Goal: Information Seeking & Learning: Find specific fact

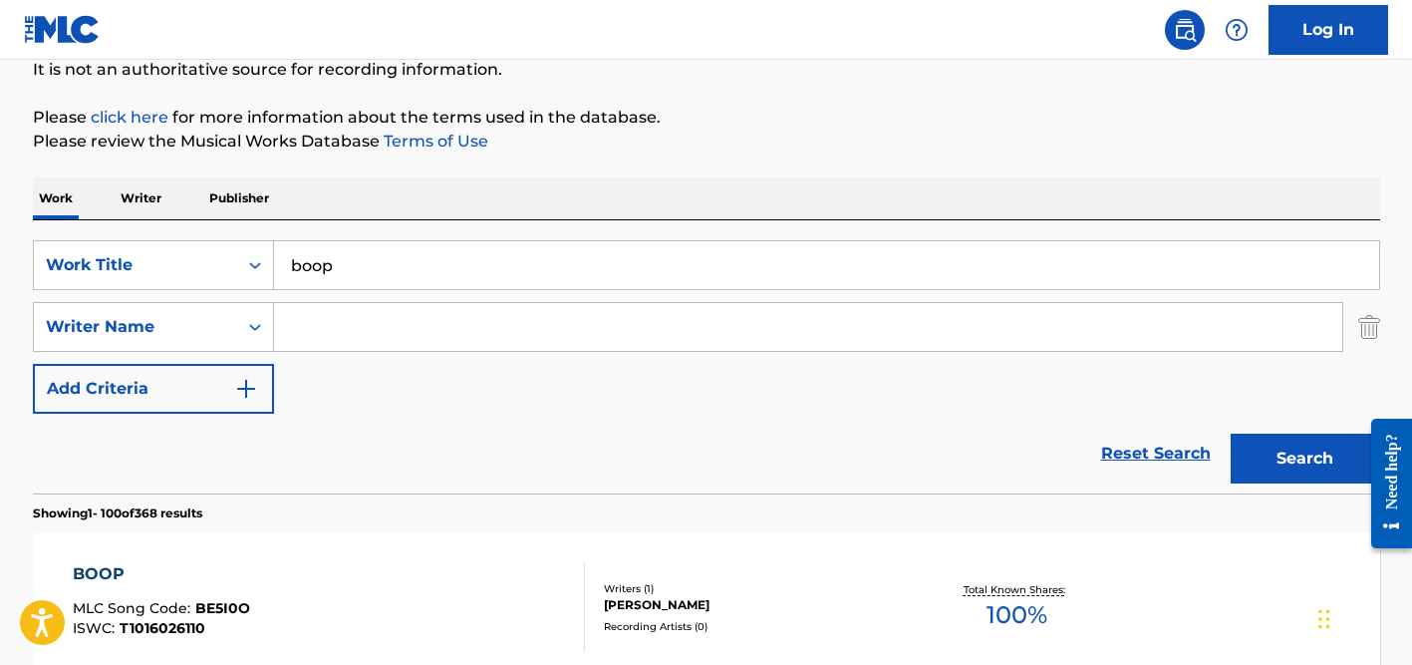
click at [364, 260] on input "boop" at bounding box center [826, 265] width 1105 height 48
paste input "Save me now"
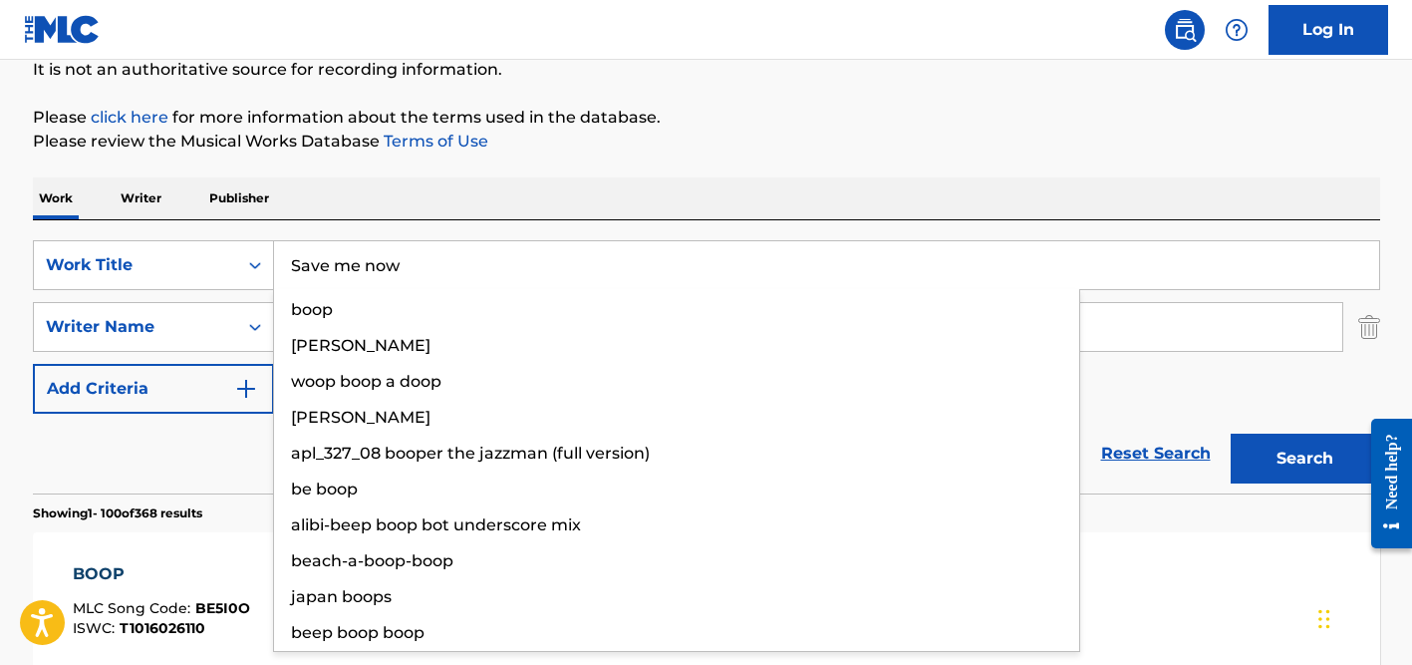
type input "Save me now"
click at [416, 217] on div "Work Writer Publisher" at bounding box center [706, 198] width 1347 height 42
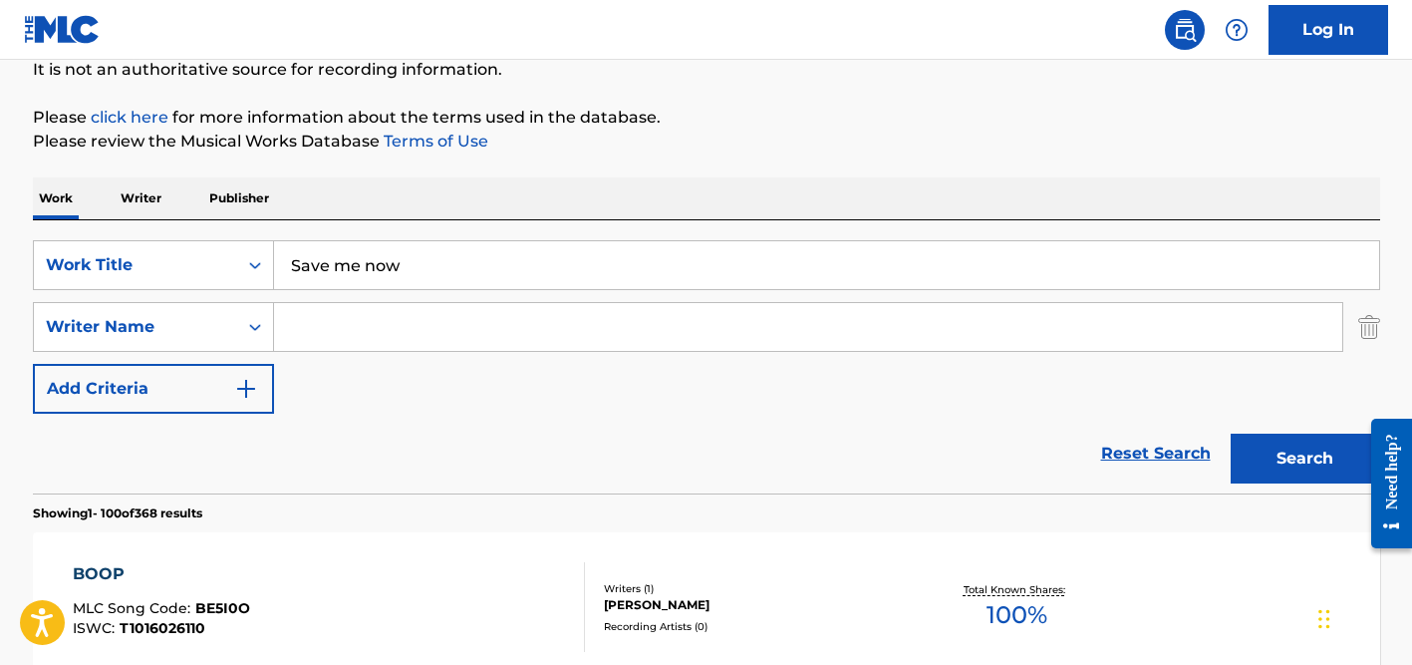
click at [406, 321] on input "Search Form" at bounding box center [808, 327] width 1068 height 48
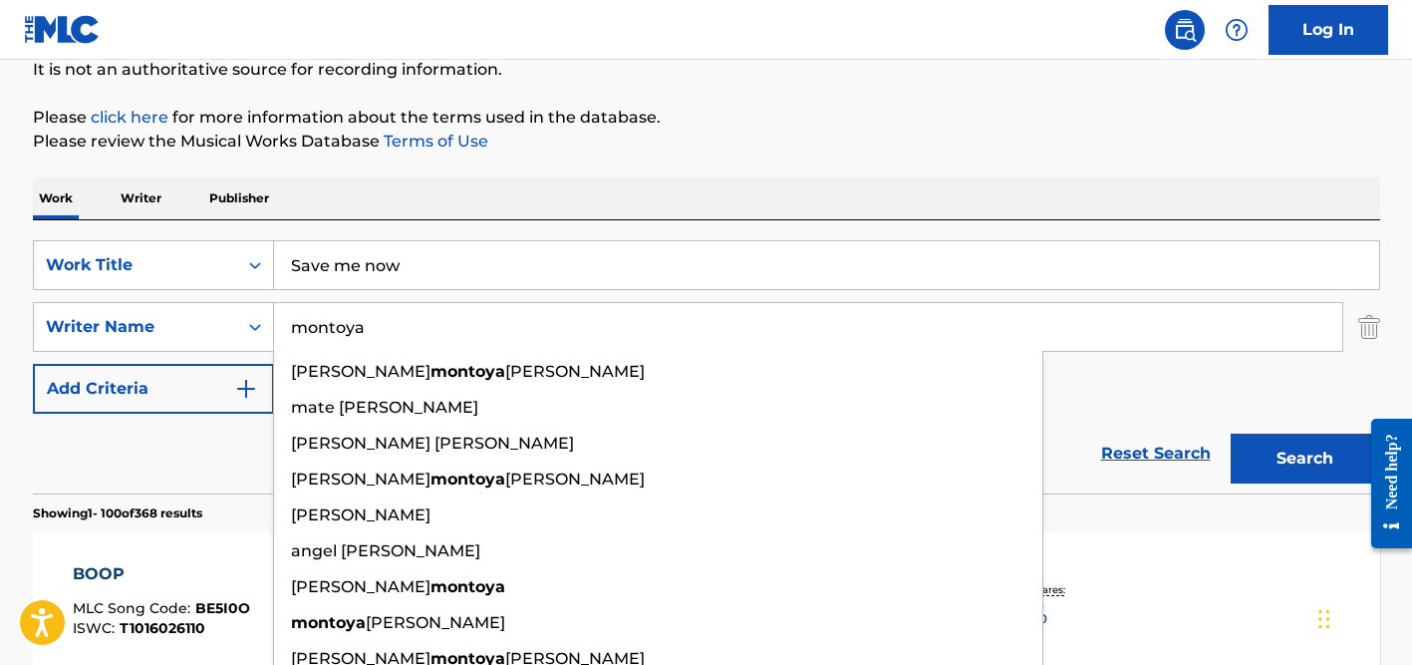
click at [1231, 433] on button "Search" at bounding box center [1305, 458] width 149 height 50
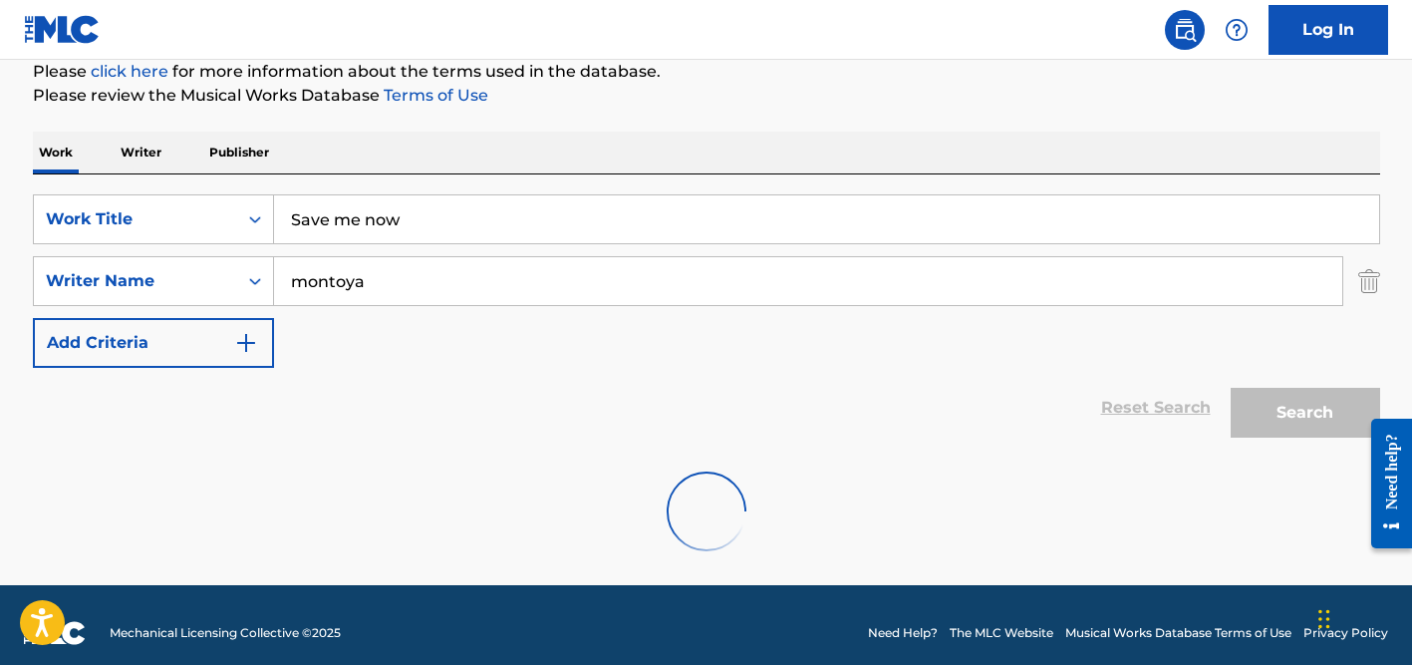
scroll to position [265, 0]
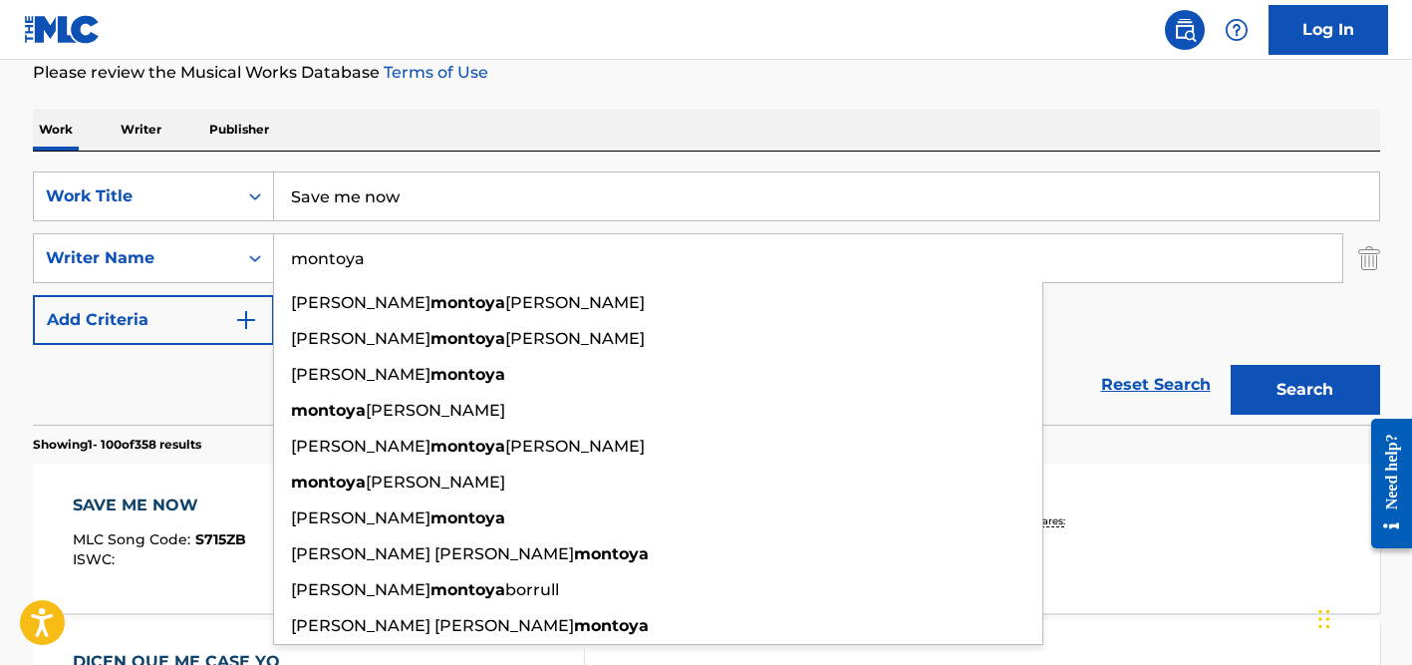
click at [804, 66] on p "Please review the Musical Works Database Terms of Use" at bounding box center [706, 73] width 1347 height 24
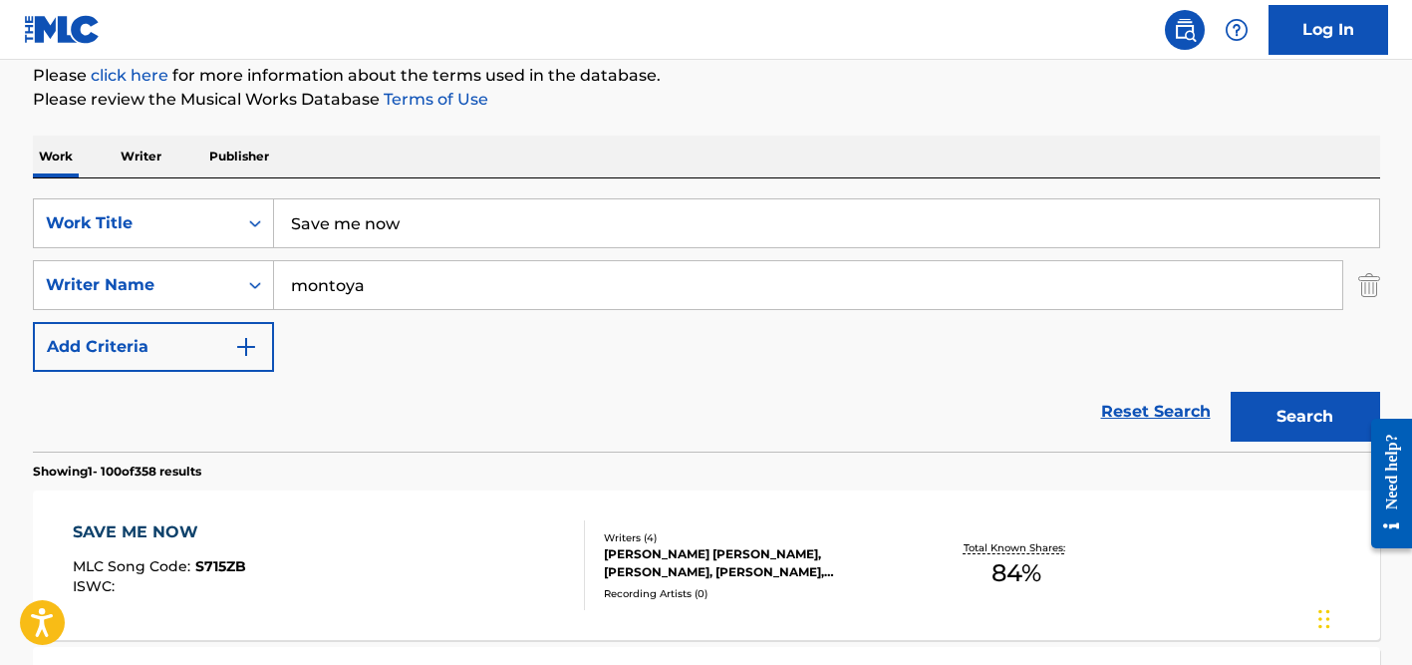
scroll to position [182, 0]
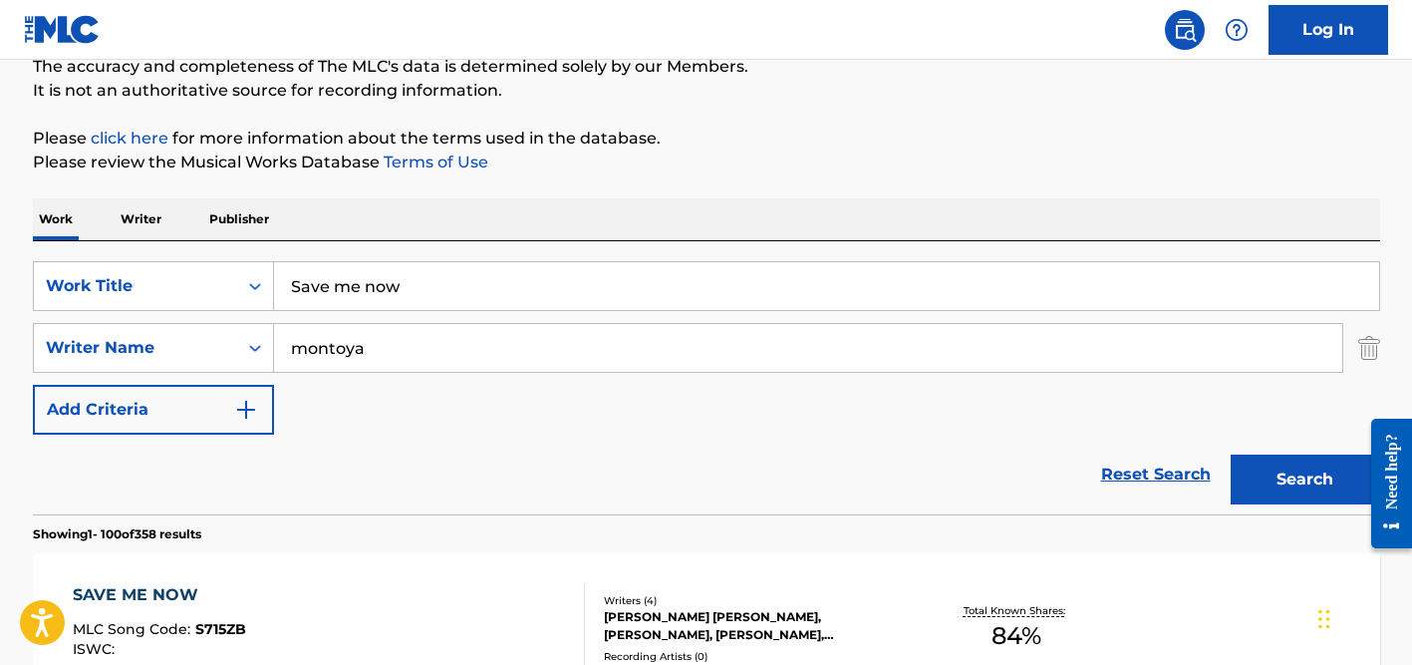
click at [374, 347] on input "montoya" at bounding box center [808, 348] width 1068 height 48
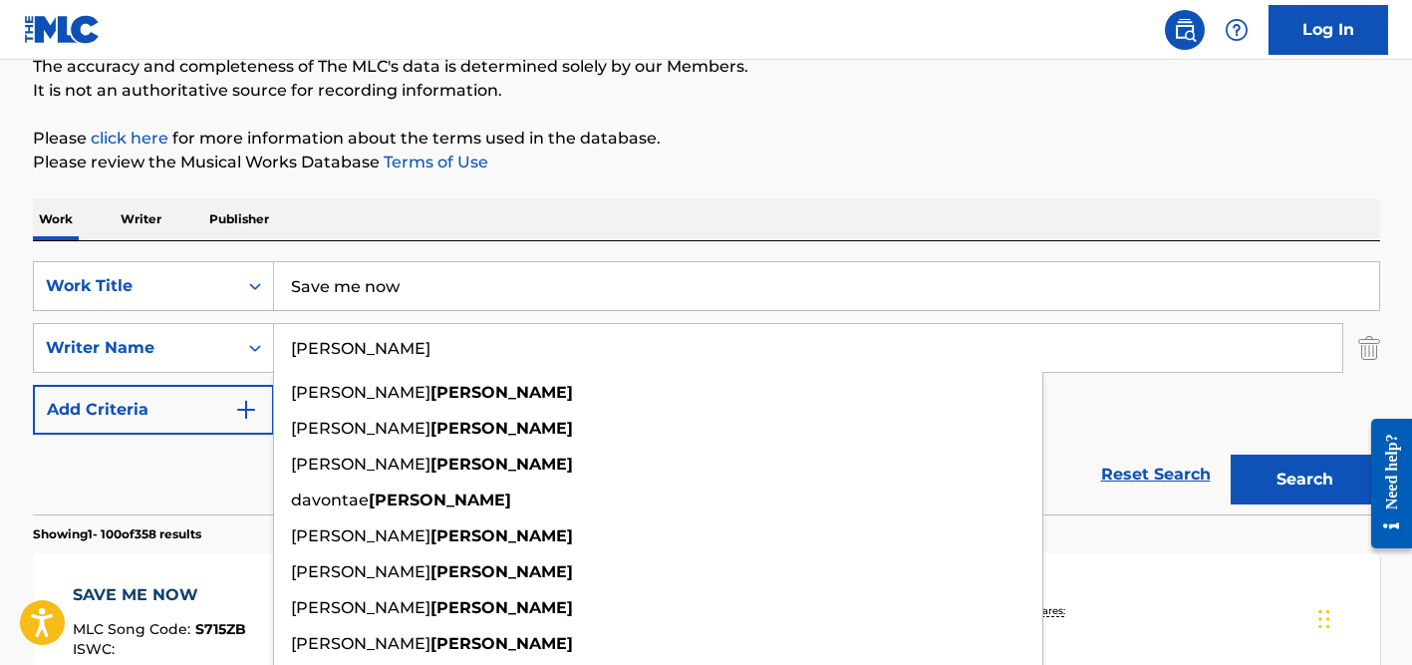
type input "[PERSON_NAME]"
click at [417, 294] on input "Save me now" at bounding box center [826, 286] width 1105 height 48
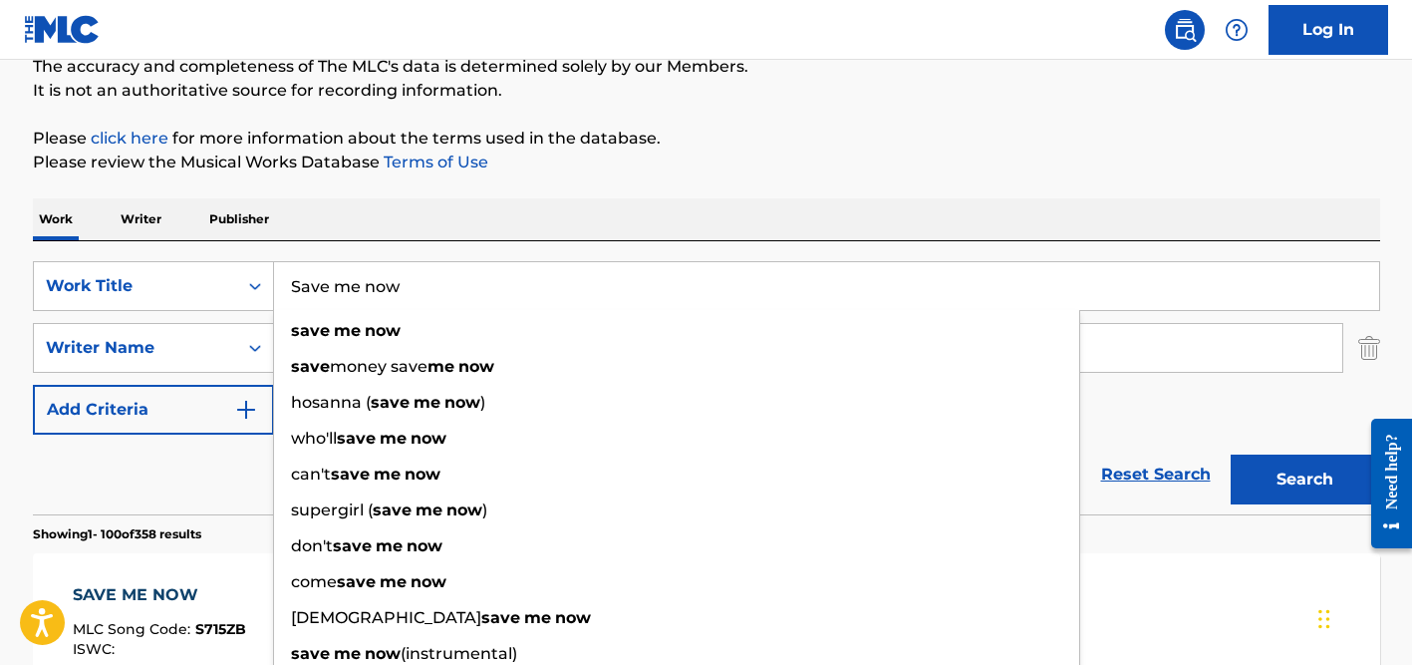
click at [417, 294] on input "Save me now" at bounding box center [826, 286] width 1105 height 48
paste input "low Me Down"
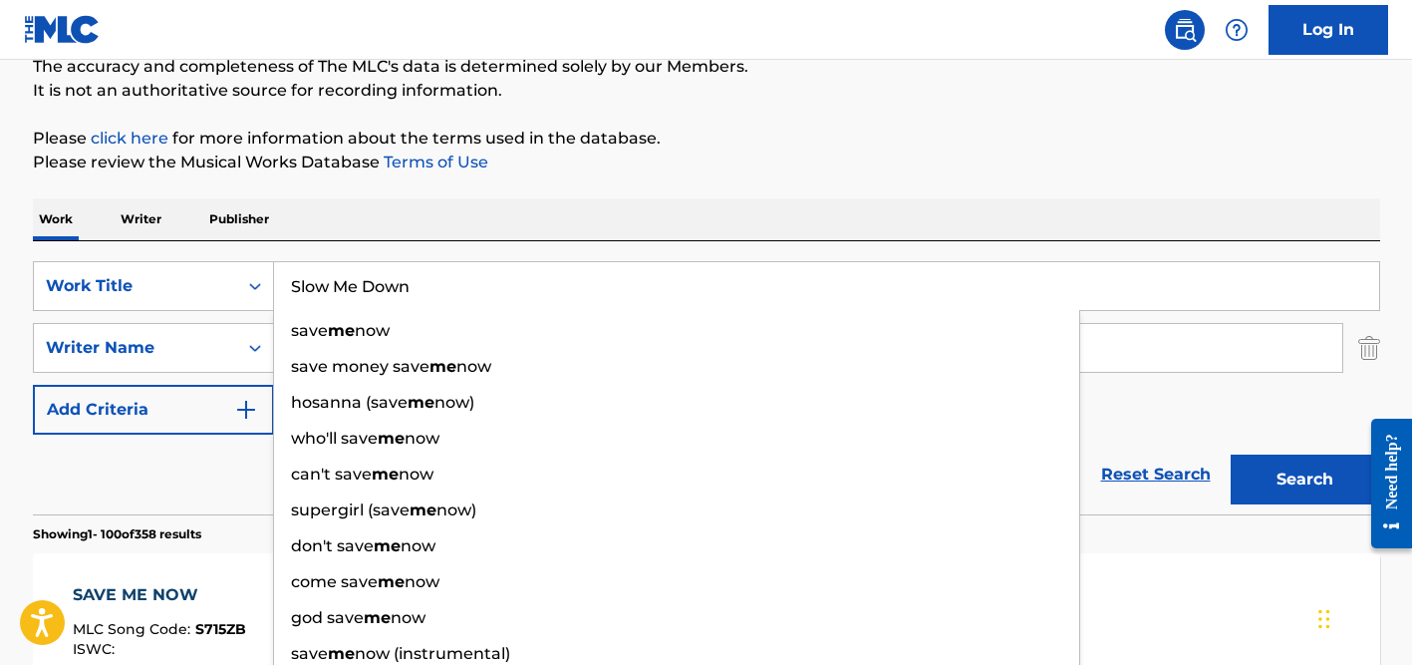
type input "Slow Me Down"
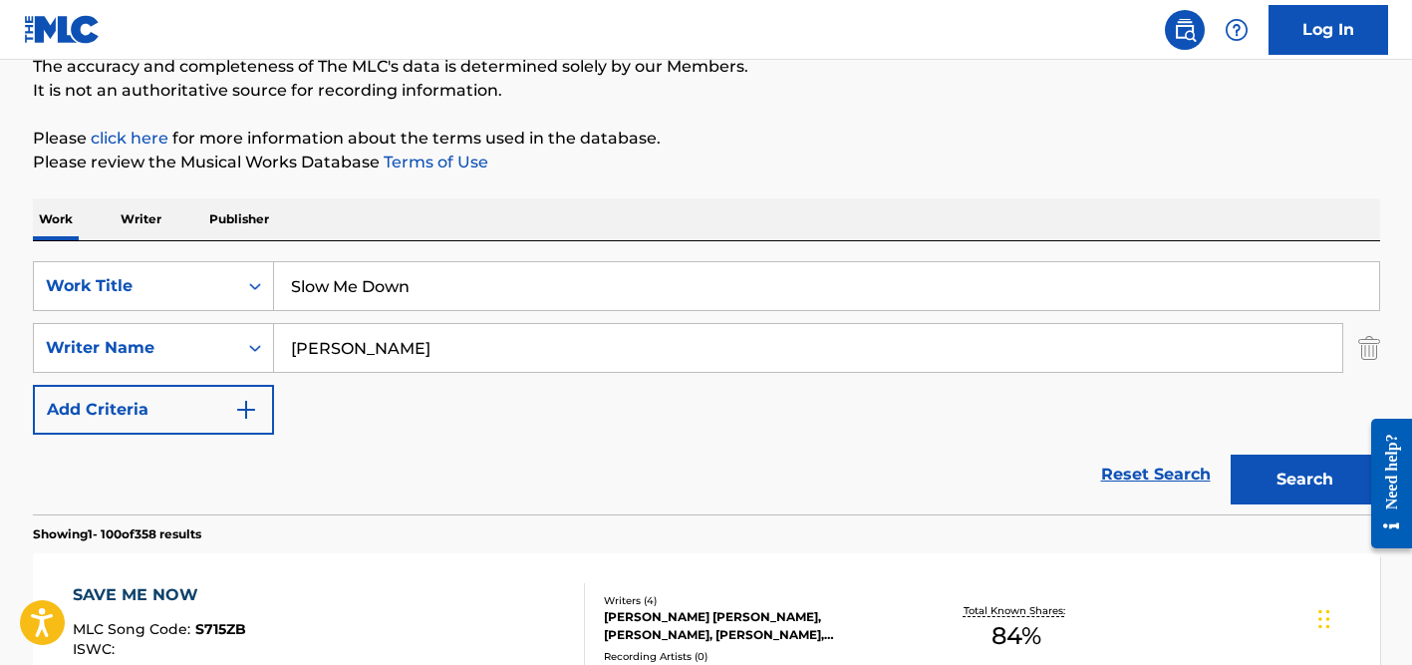
click at [486, 229] on div "Work Writer Publisher" at bounding box center [706, 219] width 1347 height 42
click at [461, 342] on input "[PERSON_NAME]" at bounding box center [808, 348] width 1068 height 48
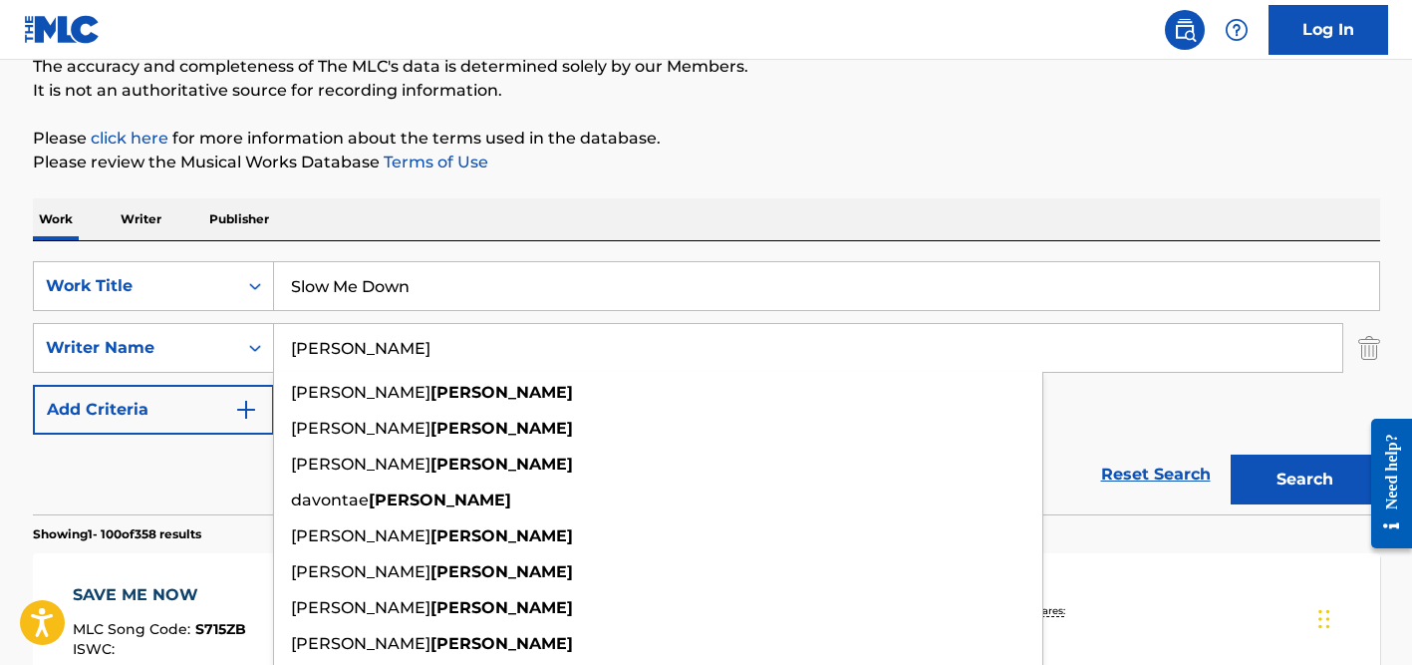
click at [1231, 454] on button "Search" at bounding box center [1305, 479] width 149 height 50
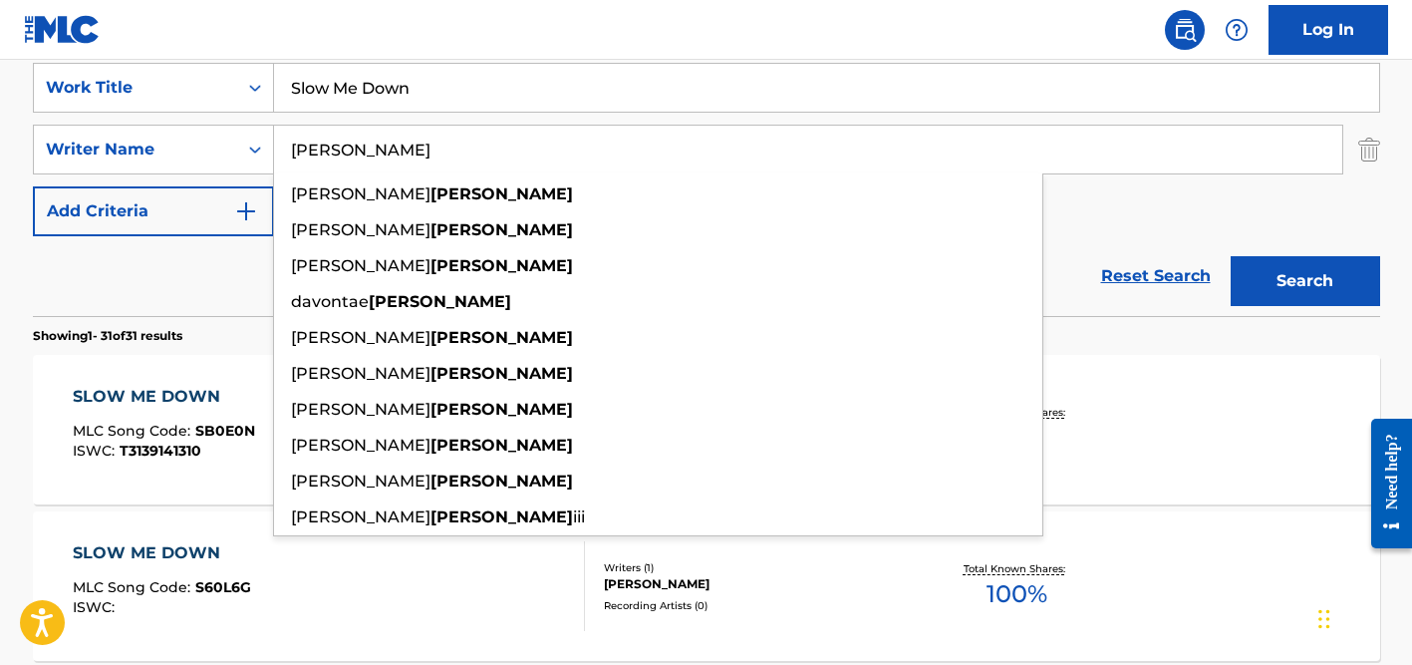
scroll to position [420, 0]
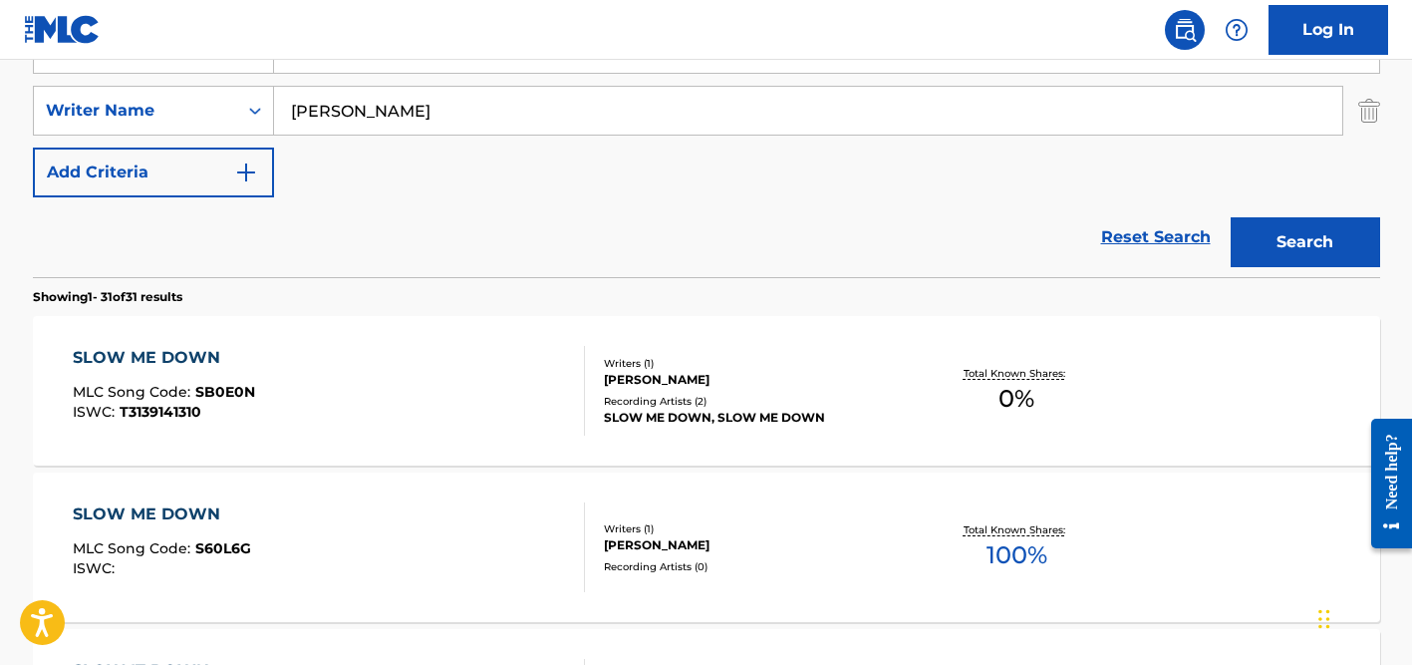
click at [149, 237] on div "Reset Search Search" at bounding box center [706, 237] width 1347 height 80
click at [698, 390] on div "Writers ( 1 ) [PERSON_NAME] III Recording Artists ( 2 ) SLOW ME DOWN, SLOW ME D…" at bounding box center [745, 391] width 320 height 71
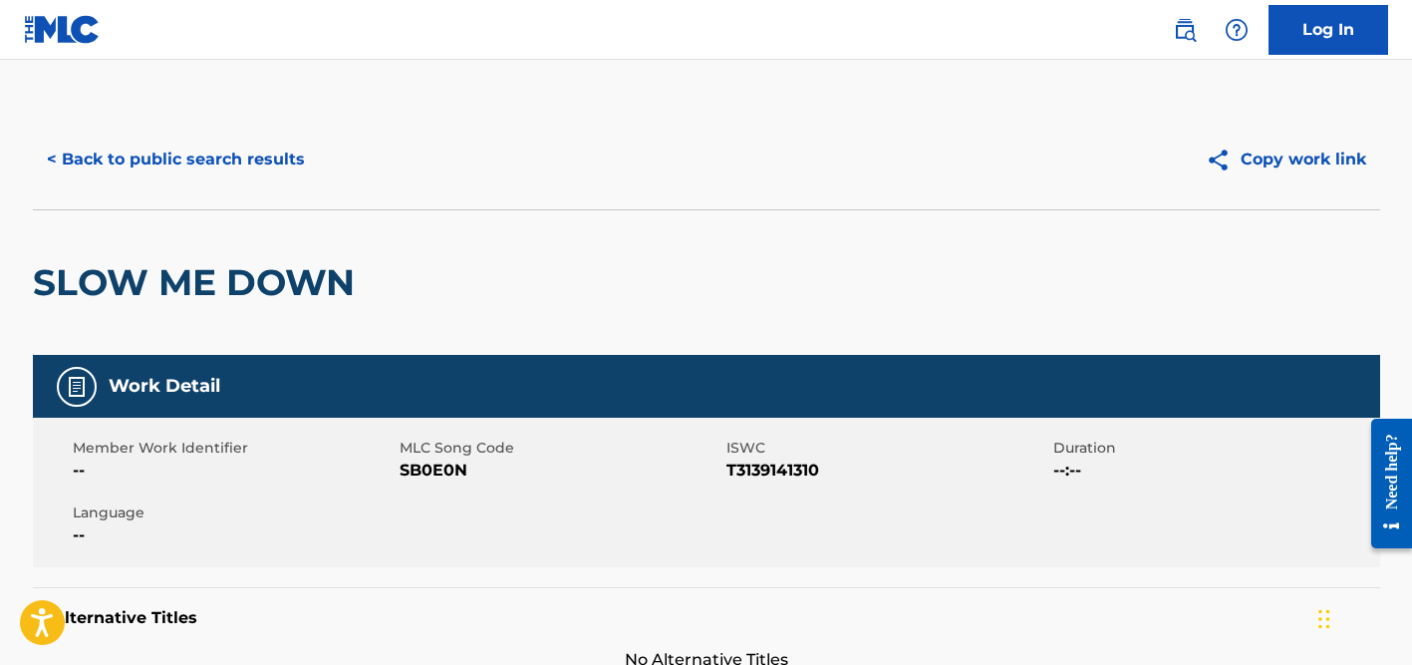
click at [164, 157] on button "< Back to public search results" at bounding box center [176, 160] width 286 height 50
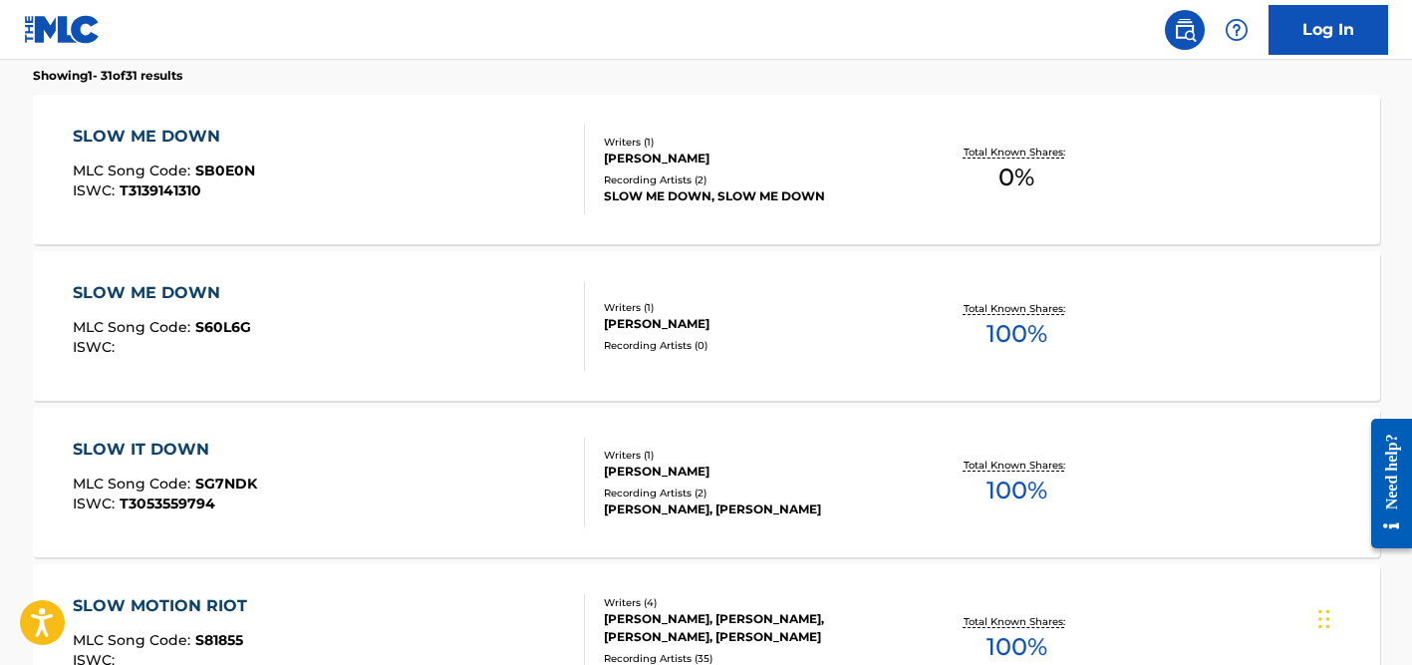
scroll to position [681, 0]
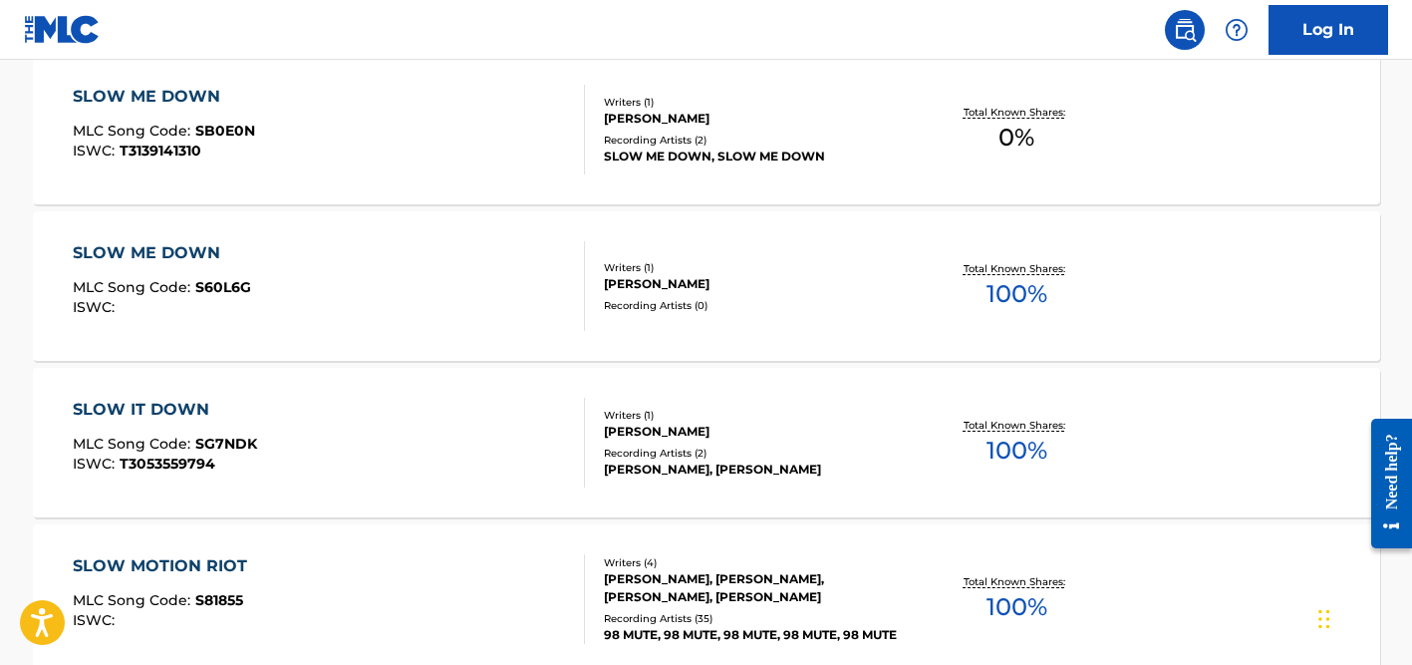
click at [664, 308] on div "Recording Artists ( 0 )" at bounding box center [754, 305] width 301 height 15
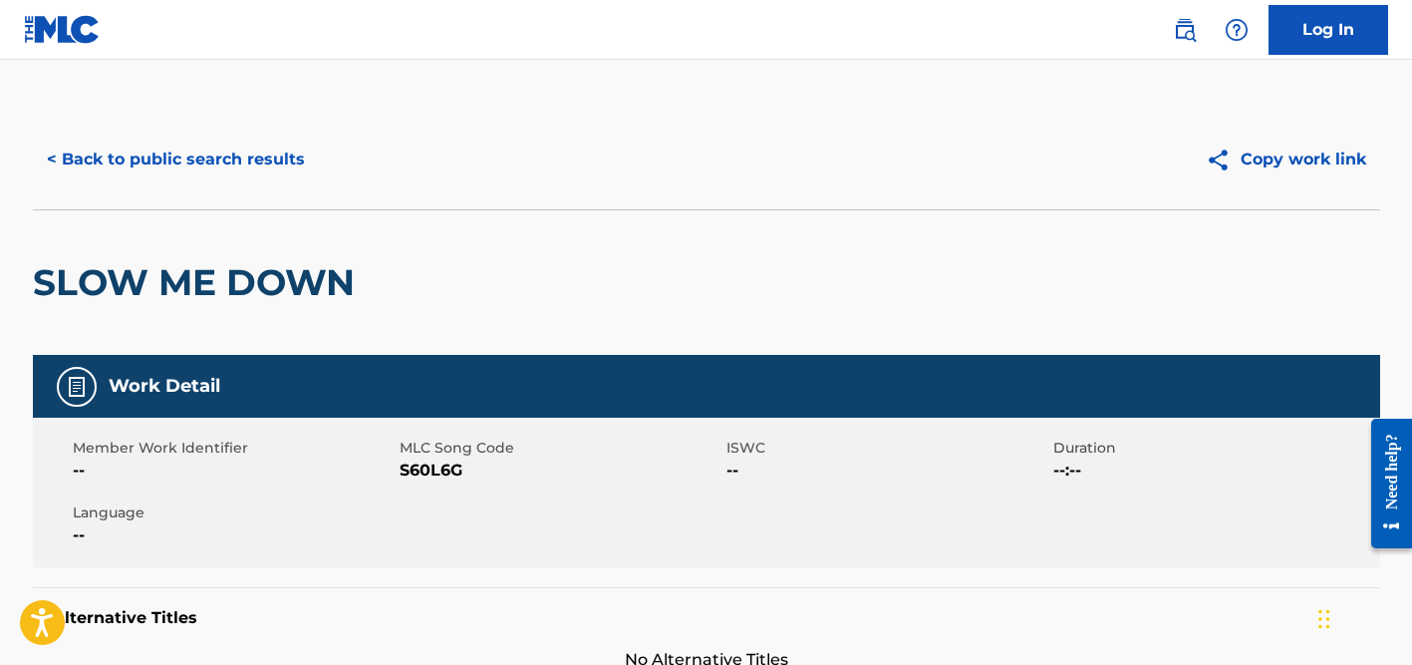
click at [246, 175] on button "< Back to public search results" at bounding box center [176, 160] width 286 height 50
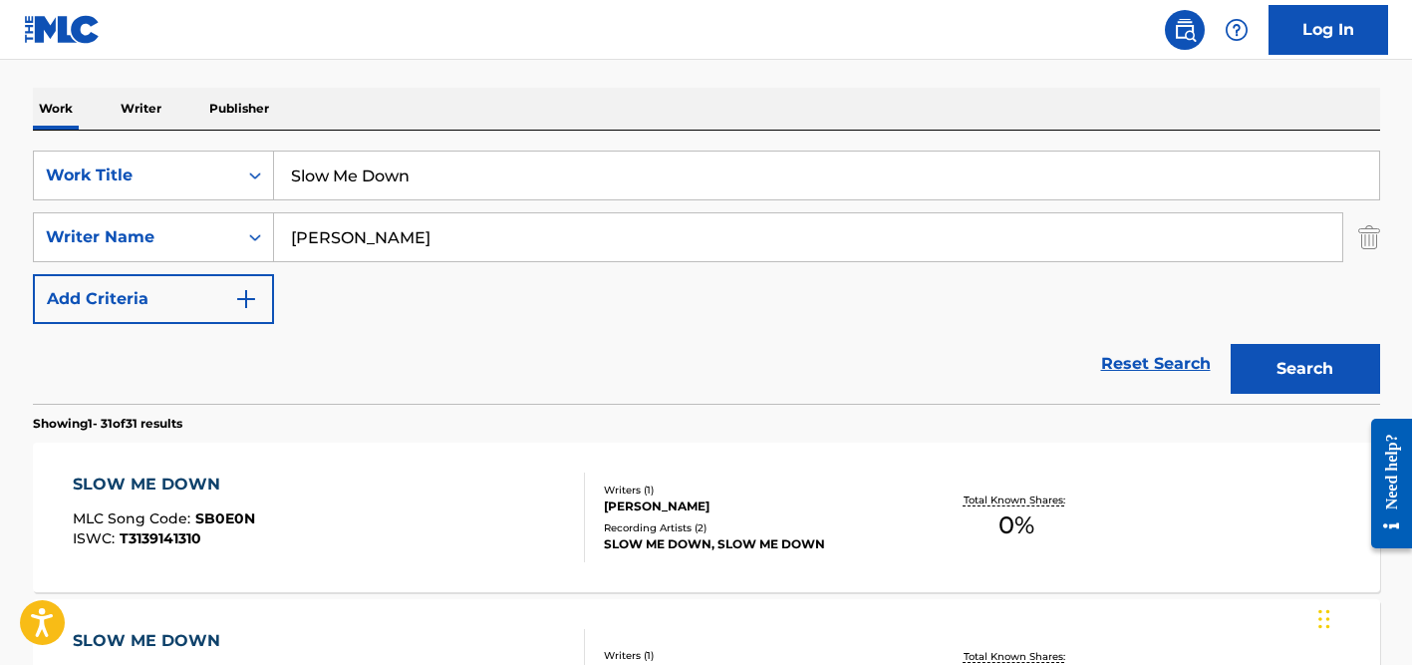
scroll to position [238, 0]
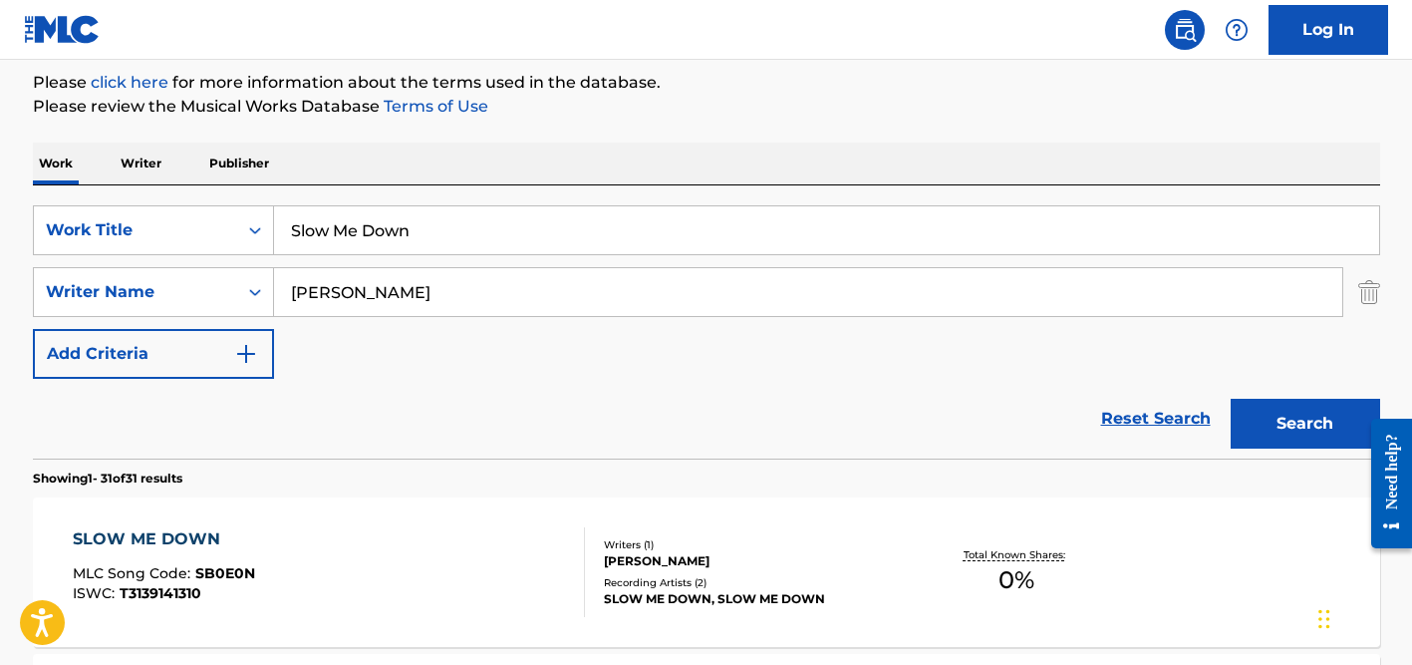
click at [366, 230] on input "Slow Me Down" at bounding box center [826, 230] width 1105 height 48
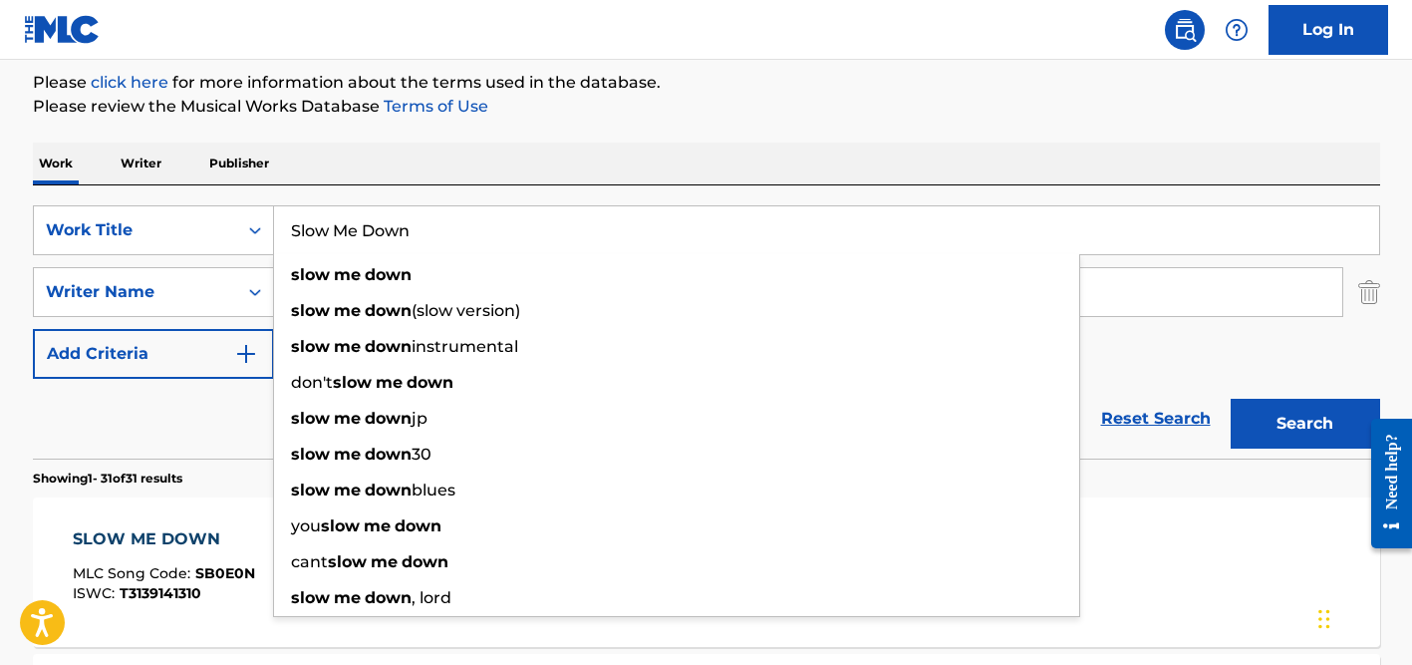
click at [366, 230] on input "Slow Me Down" at bounding box center [826, 230] width 1105 height 48
paste input "[PERSON_NAME] Ortağım"
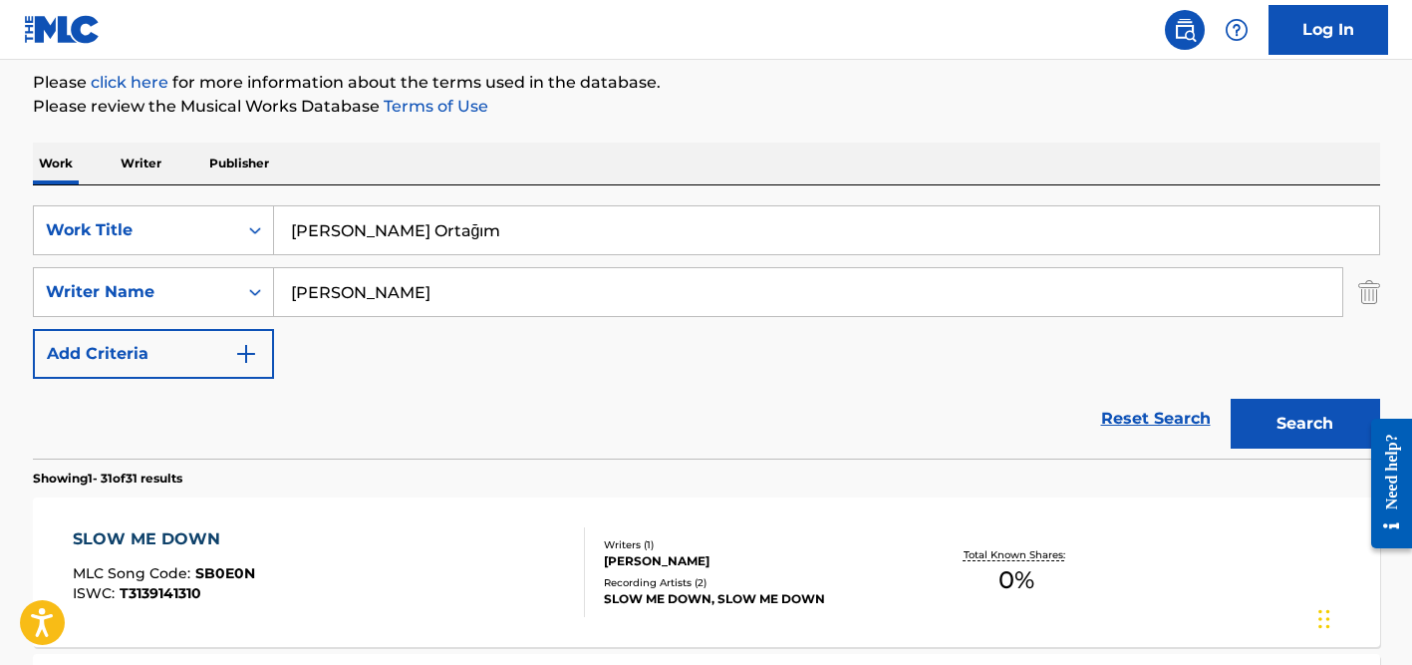
click at [383, 225] on input "[PERSON_NAME] Ortağım" at bounding box center [826, 230] width 1105 height 48
type input "[PERSON_NAME] Ortagim"
click at [485, 168] on div "Work Writer Publisher" at bounding box center [706, 163] width 1347 height 42
click at [426, 287] on input "[PERSON_NAME]" at bounding box center [808, 292] width 1068 height 48
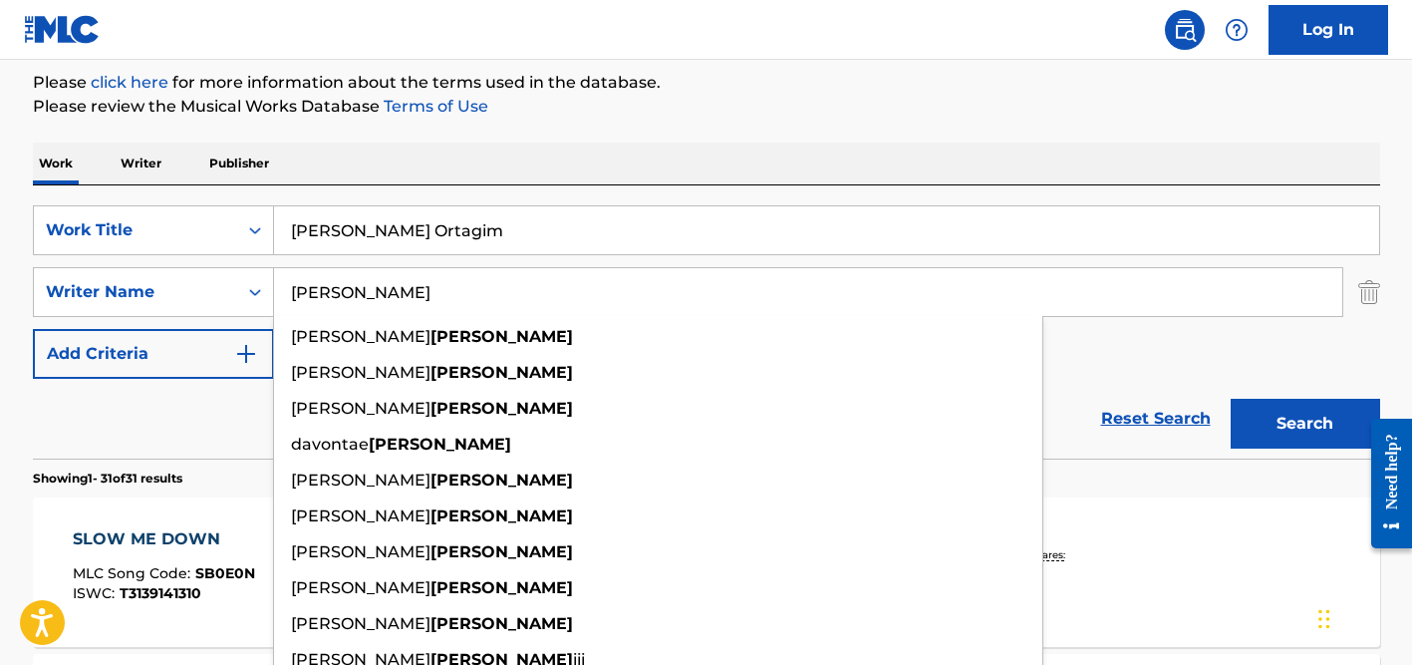
click at [426, 287] on input "[PERSON_NAME]" at bounding box center [808, 292] width 1068 height 48
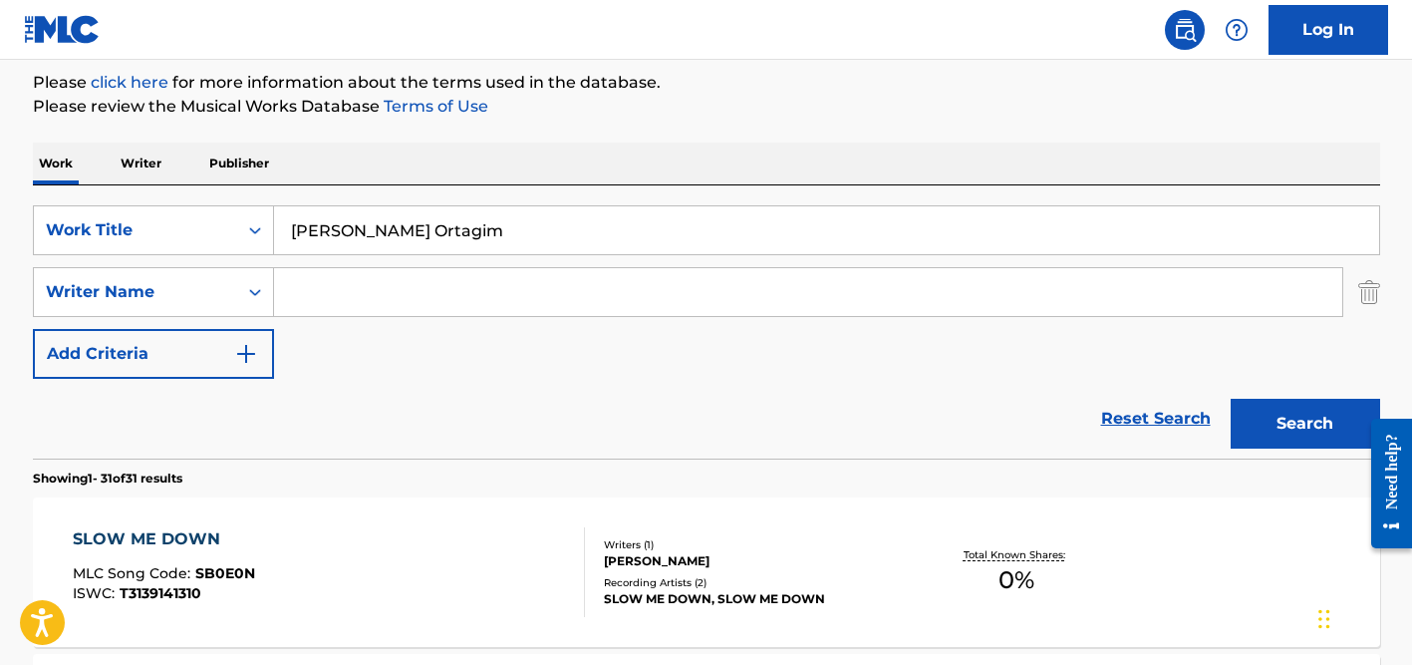
click at [1231, 399] on button "Search" at bounding box center [1305, 424] width 149 height 50
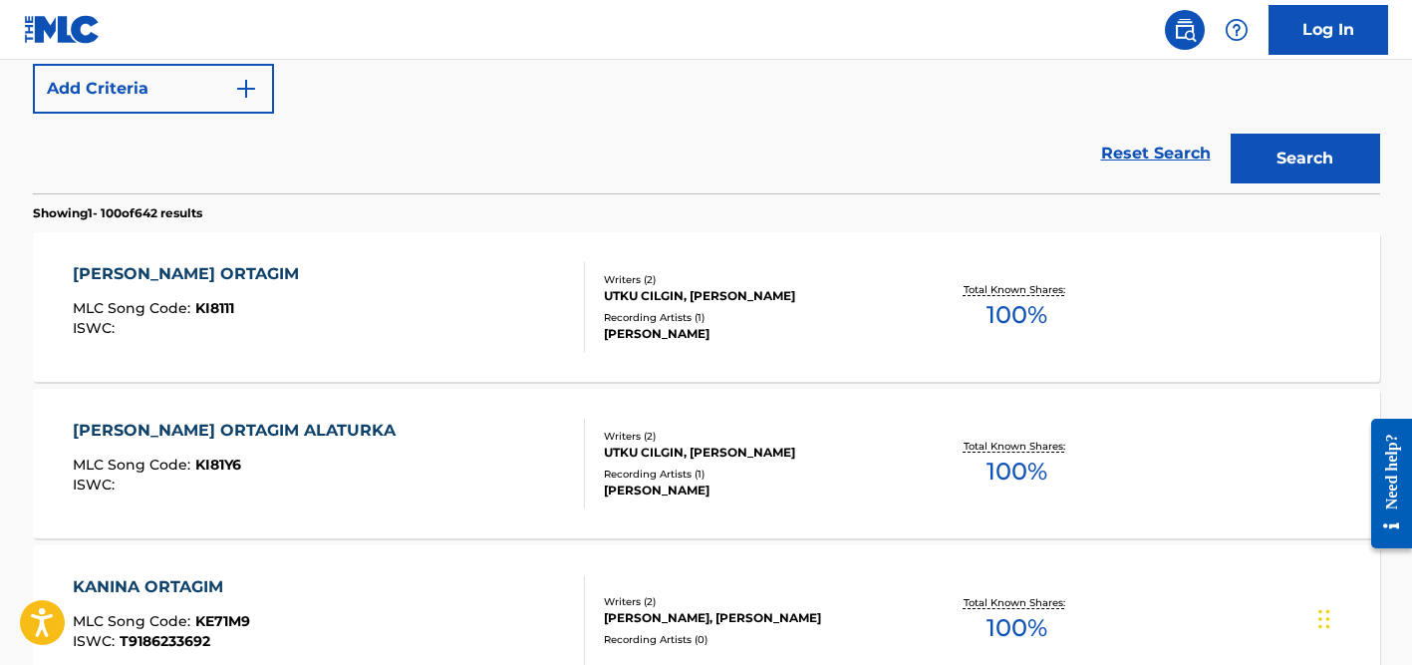
scroll to position [520, 0]
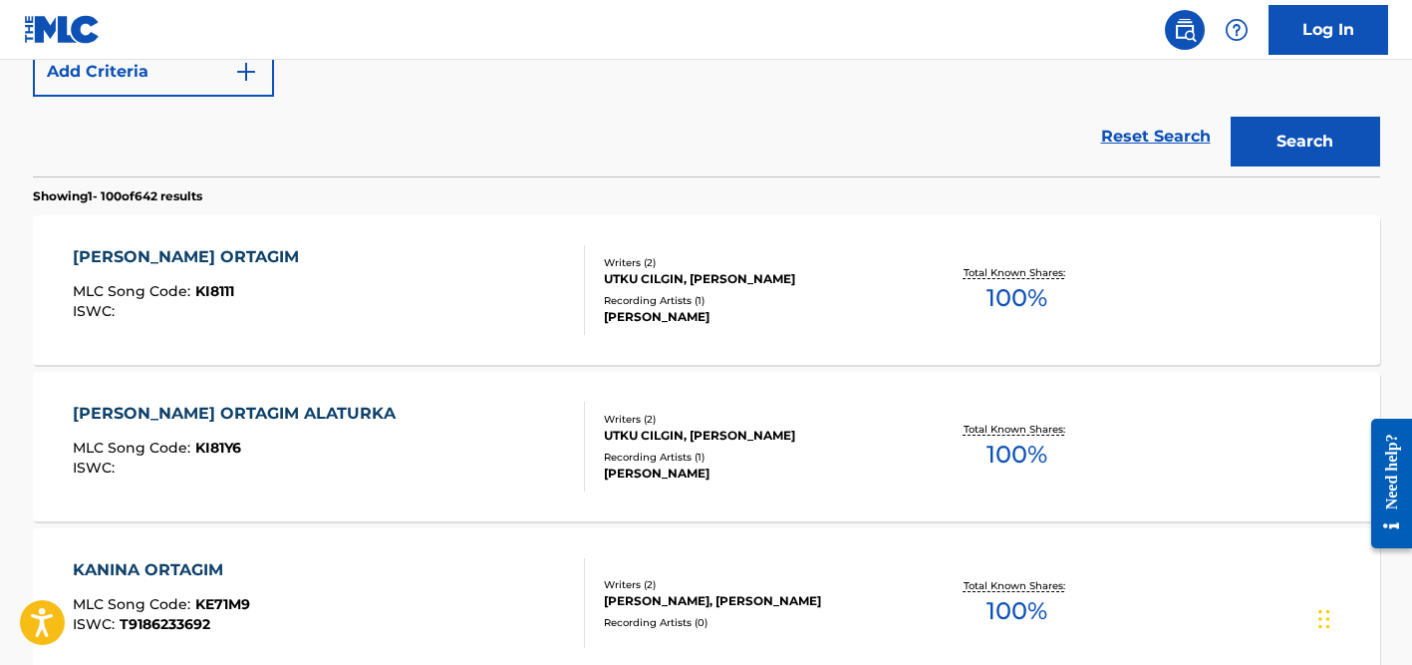
click at [653, 284] on div "UTKU CILGIN, [PERSON_NAME]" at bounding box center [754, 279] width 301 height 18
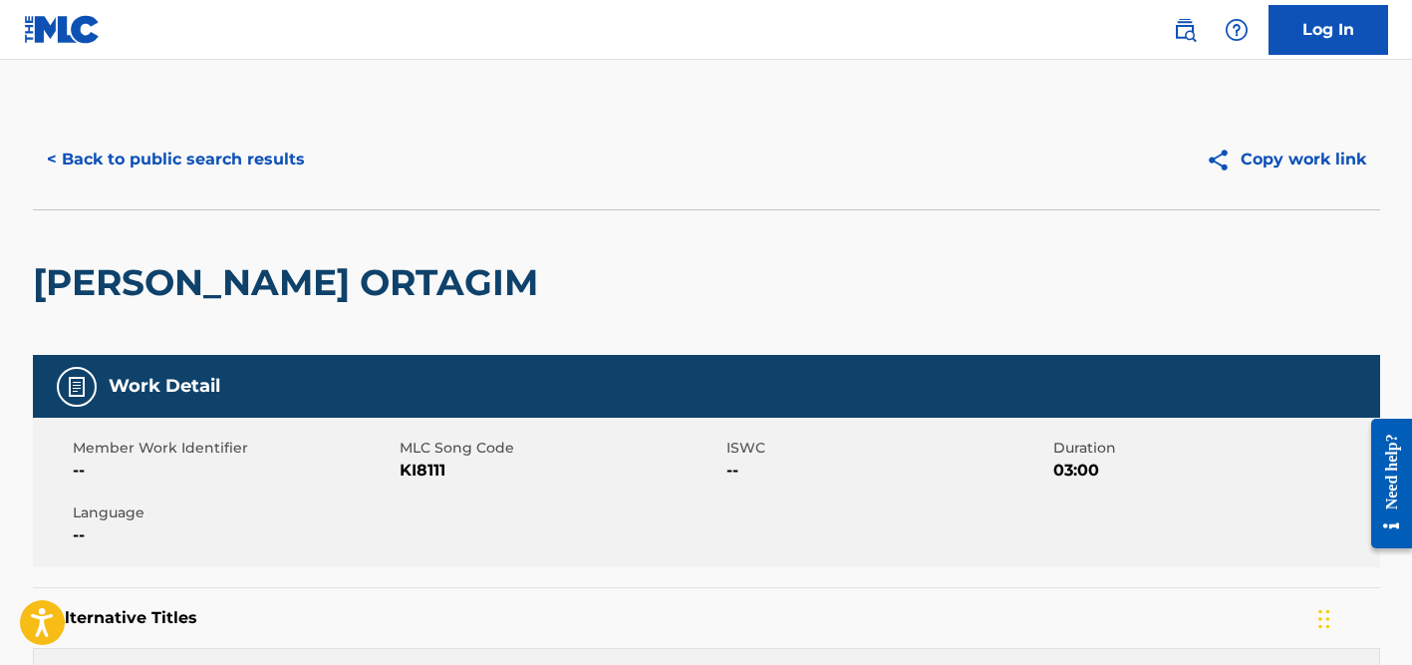
click at [222, 164] on button "< Back to public search results" at bounding box center [176, 160] width 286 height 50
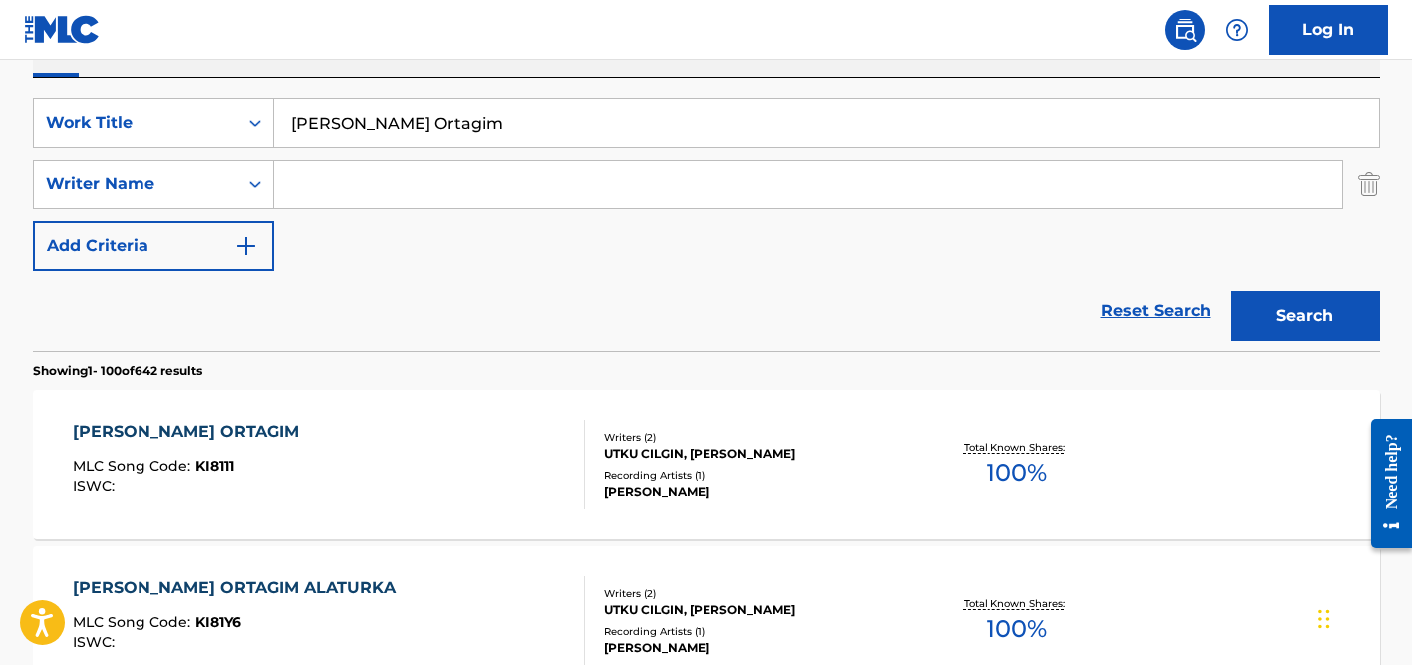
scroll to position [318, 0]
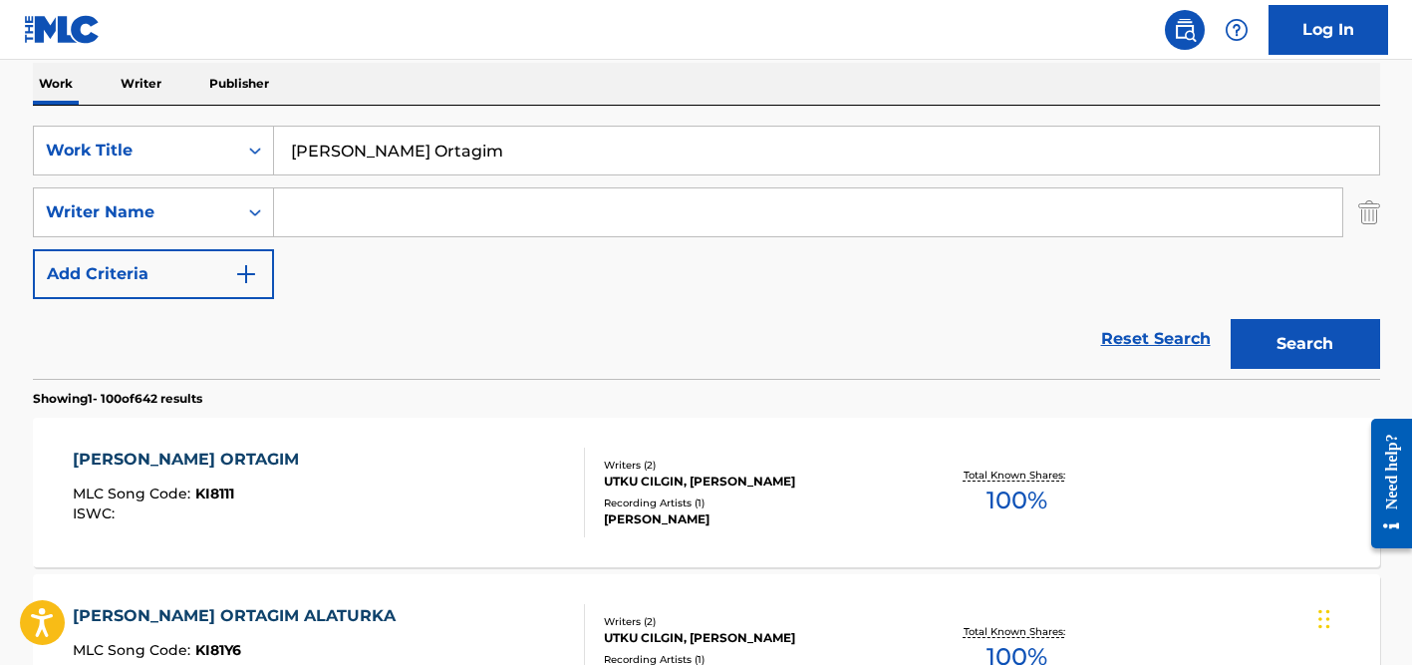
click at [346, 153] on input "[PERSON_NAME] Ortagim" at bounding box center [826, 151] width 1105 height 48
paste input "[PERSON_NAME] Cautiva"
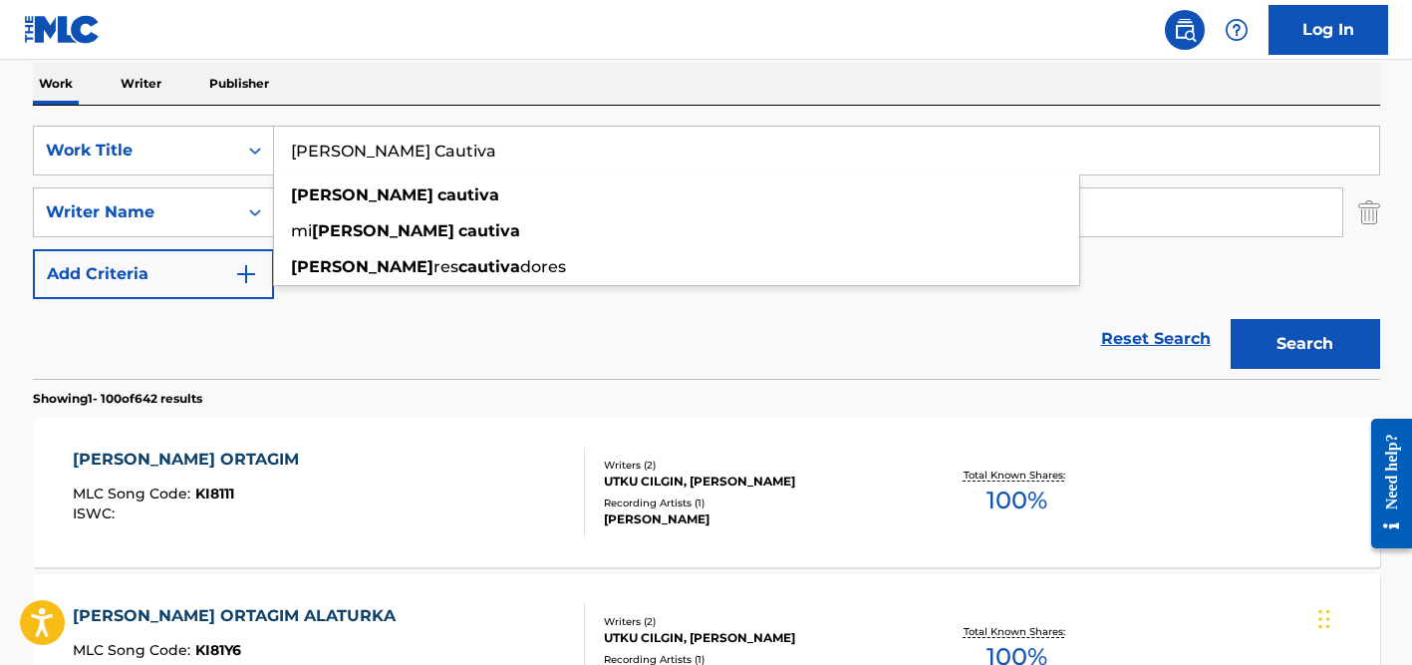
type input "[PERSON_NAME] Cautiva"
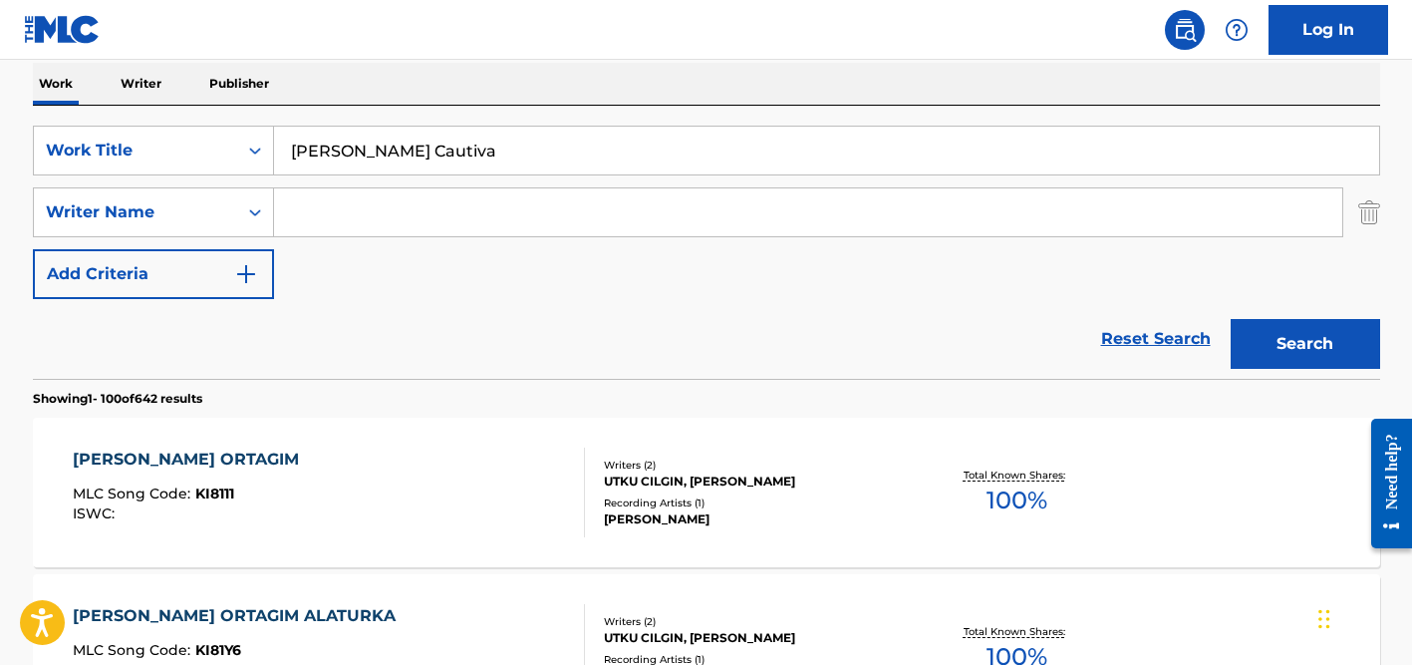
click at [363, 94] on div "Work Writer Publisher" at bounding box center [706, 84] width 1347 height 42
click at [364, 254] on div "SearchWithCriteriaa655a135-fd95-4004-8f23-0b3f8c0e16fe Work Title [PERSON_NAME]…" at bounding box center [706, 212] width 1347 height 173
click at [362, 205] on input "Search Form" at bounding box center [808, 212] width 1068 height 48
click at [1231, 319] on button "Search" at bounding box center [1305, 344] width 149 height 50
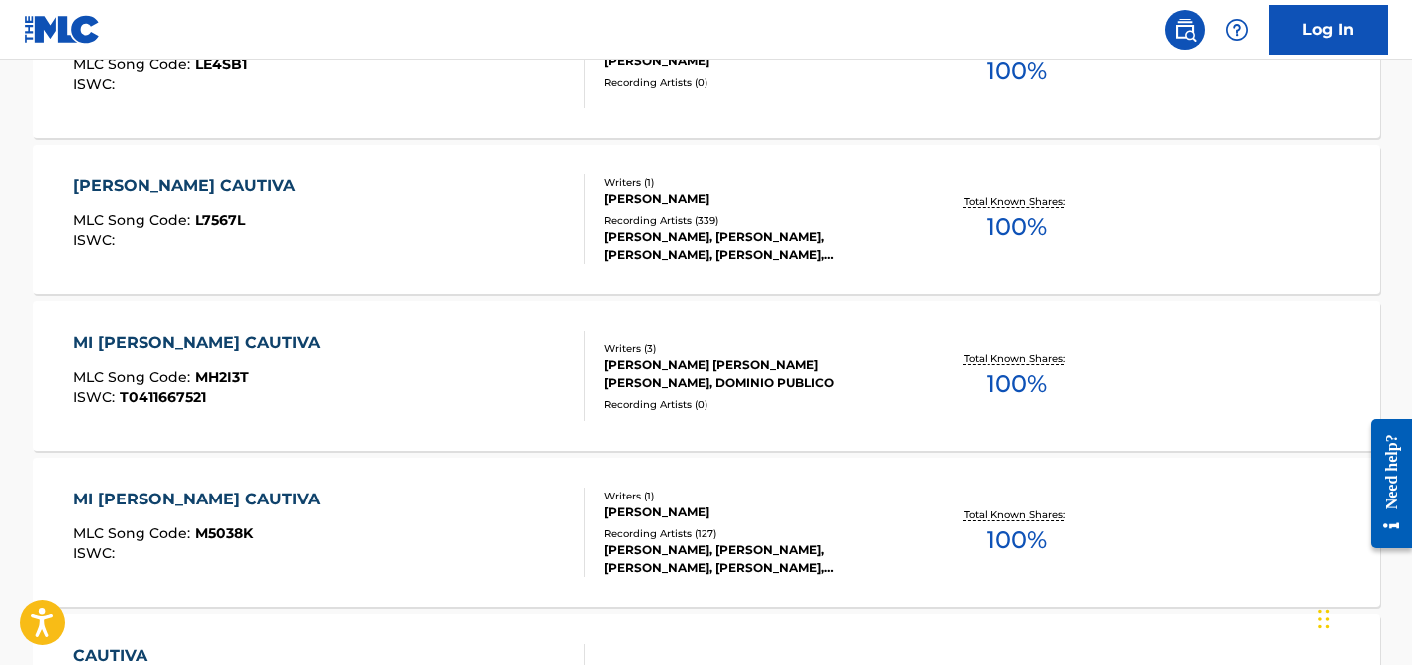
scroll to position [956, 0]
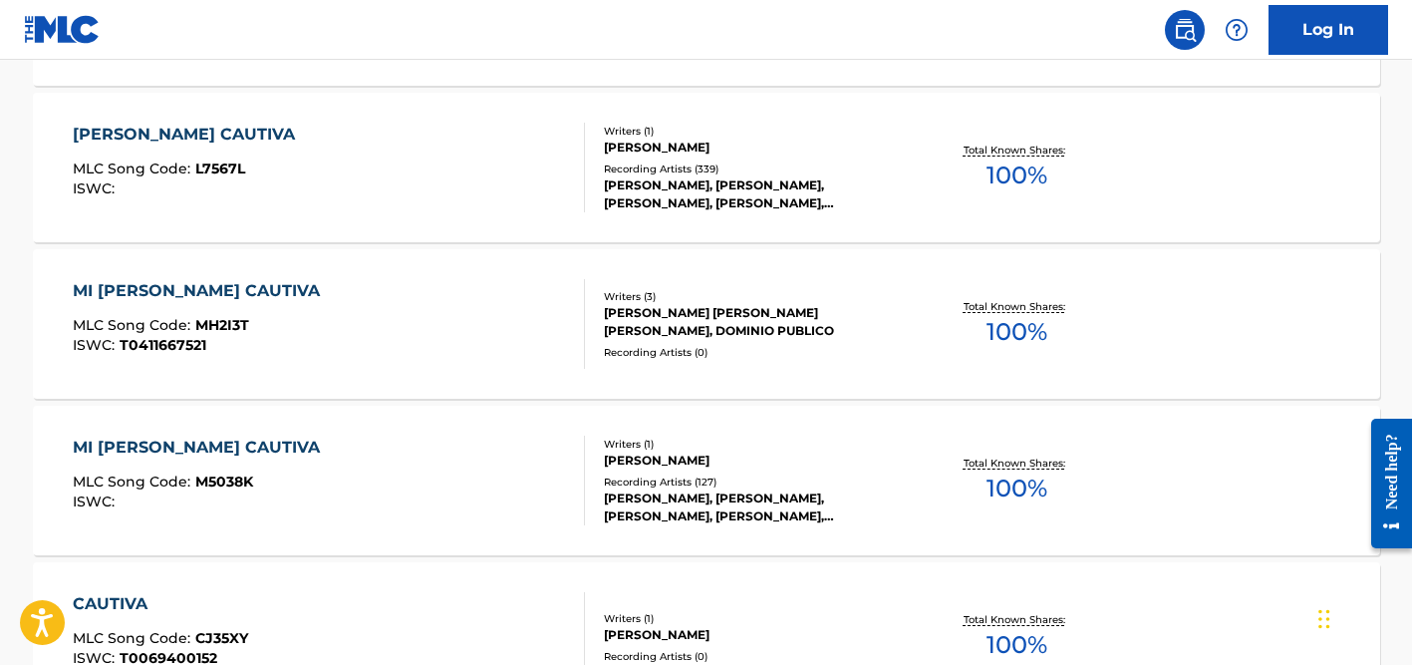
click at [650, 306] on div "[PERSON_NAME] [PERSON_NAME] [PERSON_NAME], DOMINIO PUBLICO" at bounding box center [754, 322] width 301 height 36
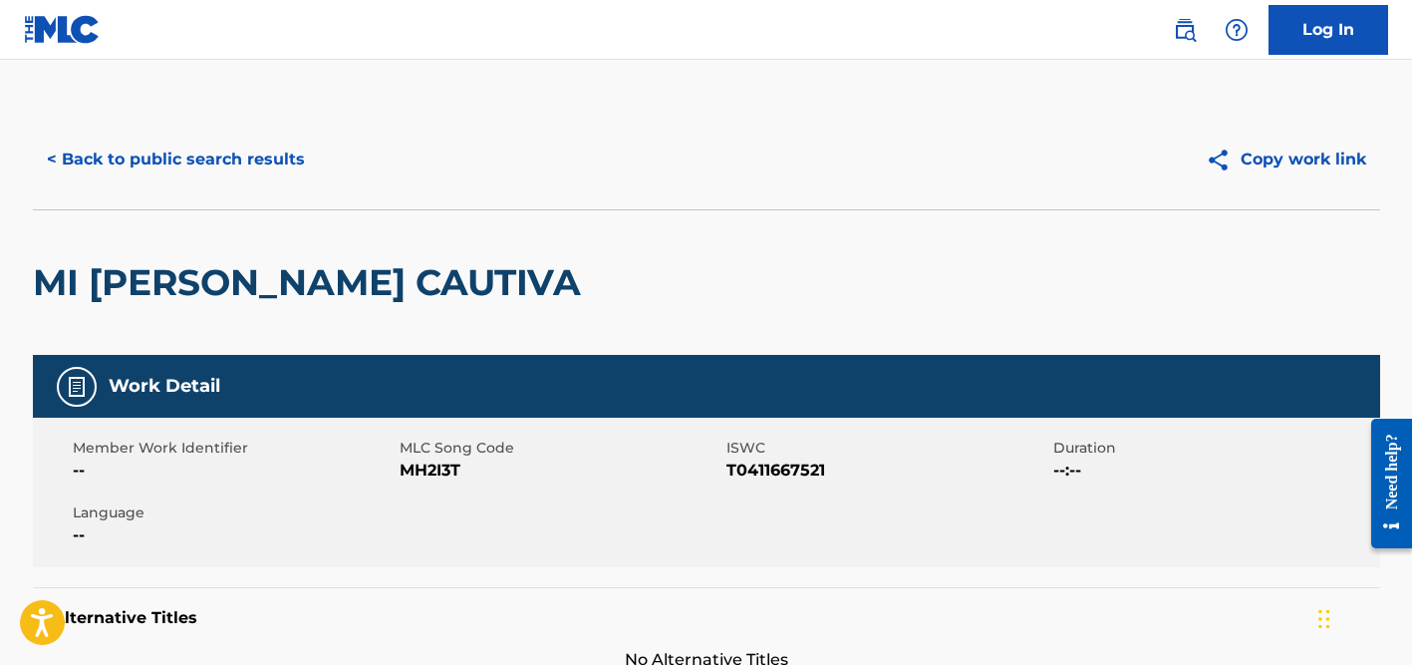
scroll to position [1069, 0]
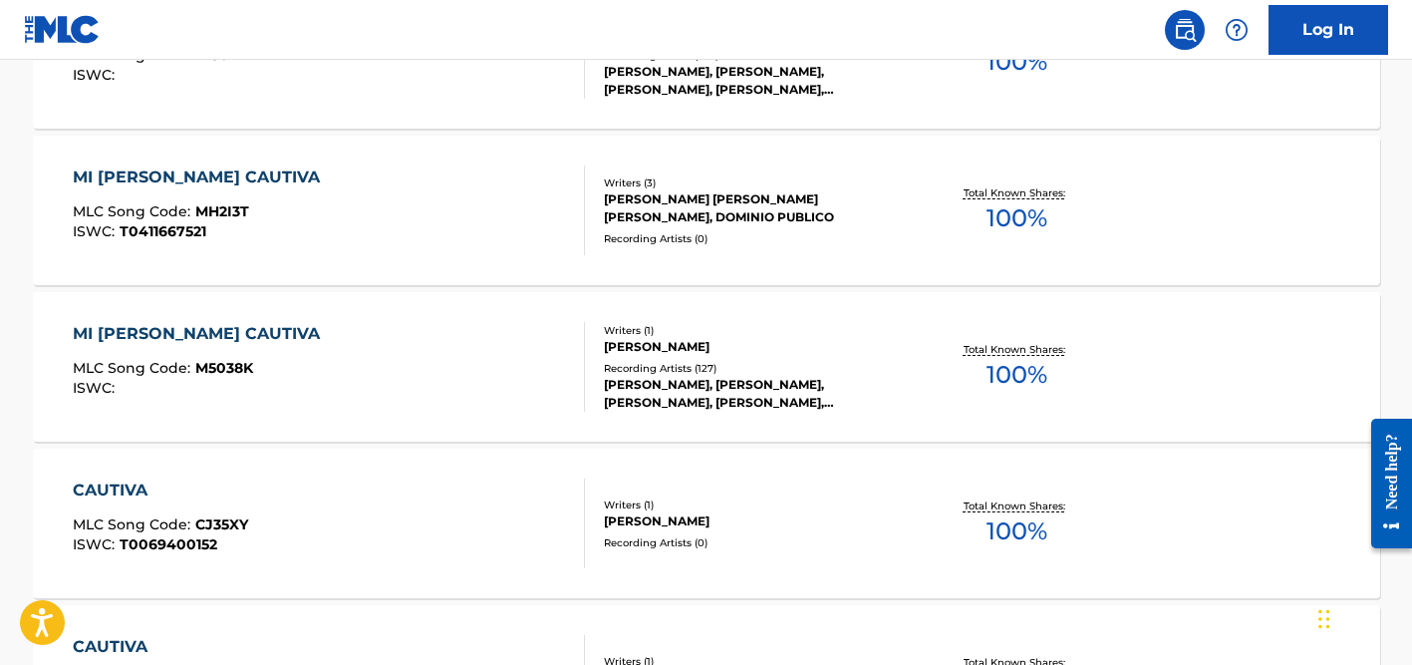
click at [645, 386] on div "[PERSON_NAME], [PERSON_NAME], [PERSON_NAME], [PERSON_NAME], [PERSON_NAME]" at bounding box center [754, 394] width 301 height 36
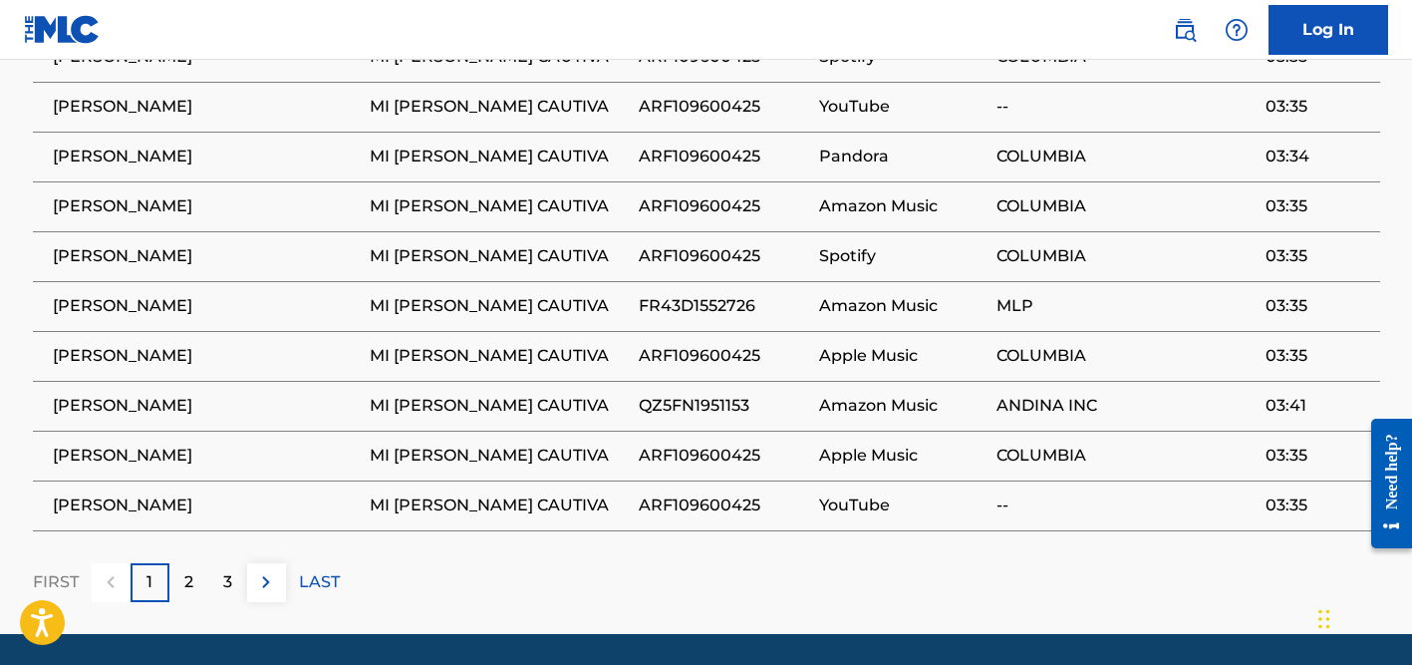
scroll to position [1632, 0]
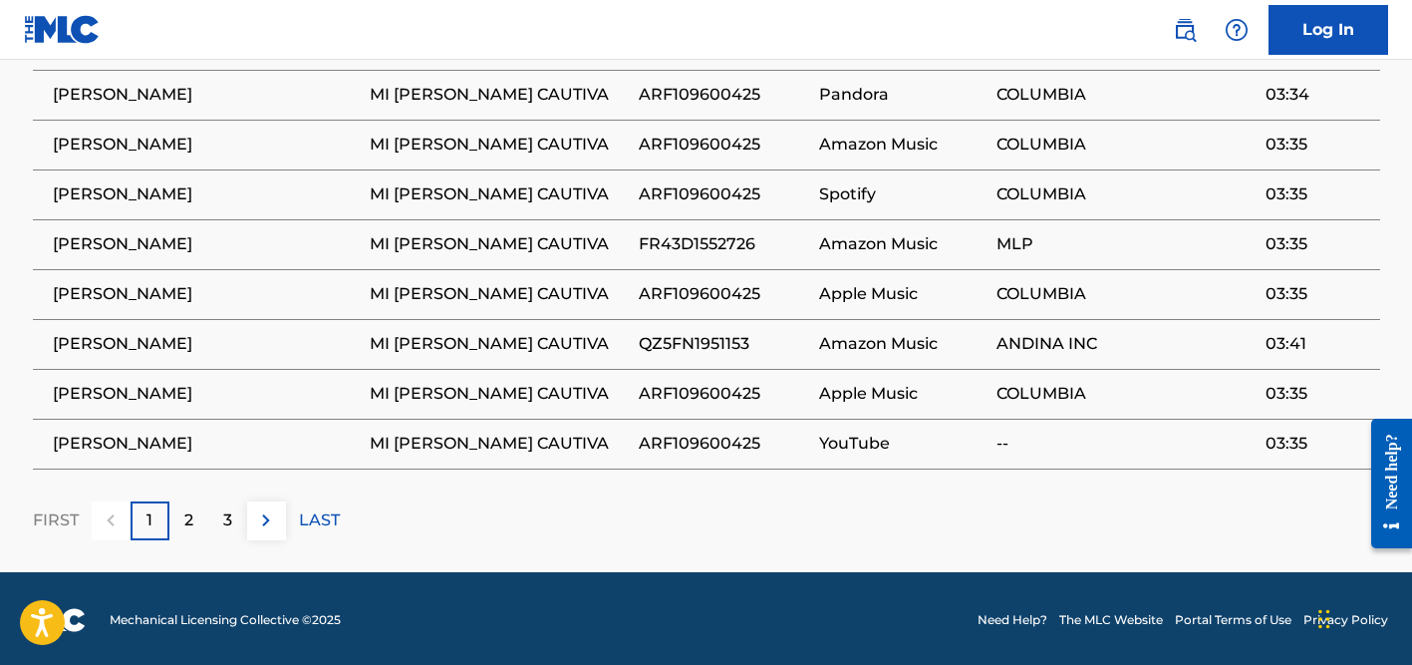
click at [180, 519] on div "2" at bounding box center [188, 520] width 39 height 39
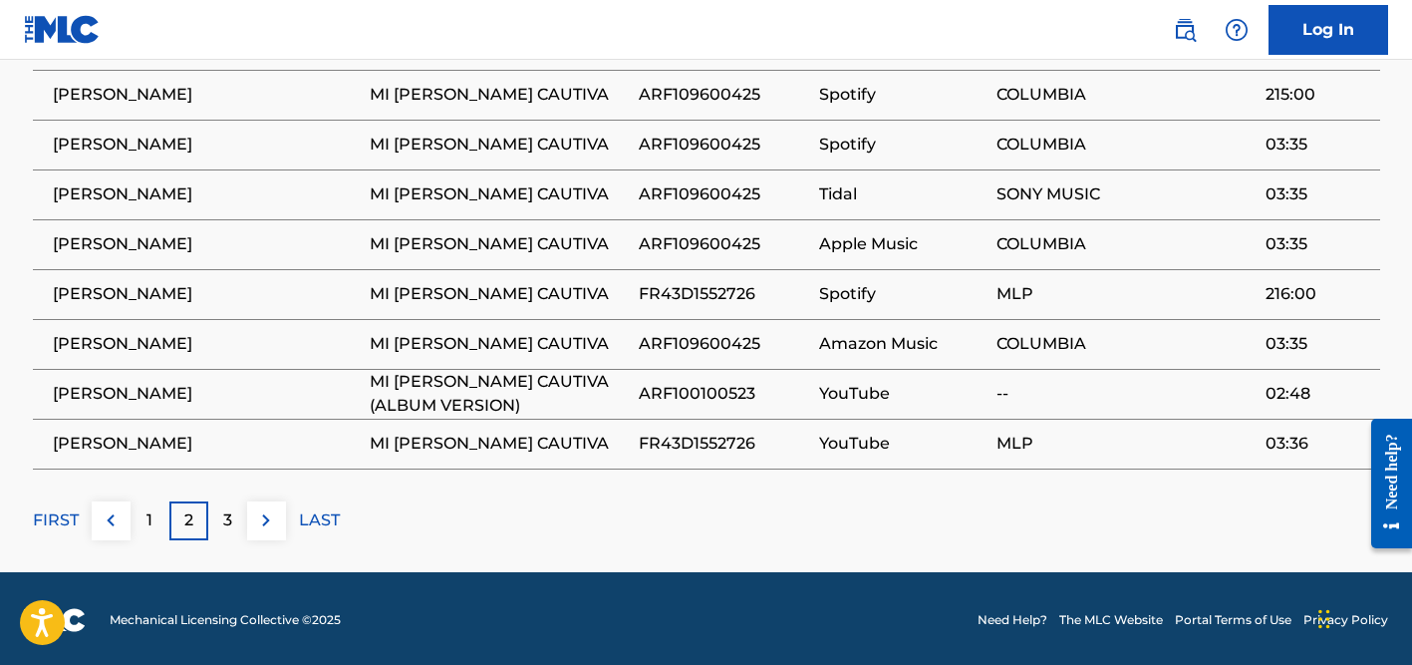
click at [647, 393] on span "ARF100100523" at bounding box center [724, 394] width 171 height 24
copy span "ARF100100523"
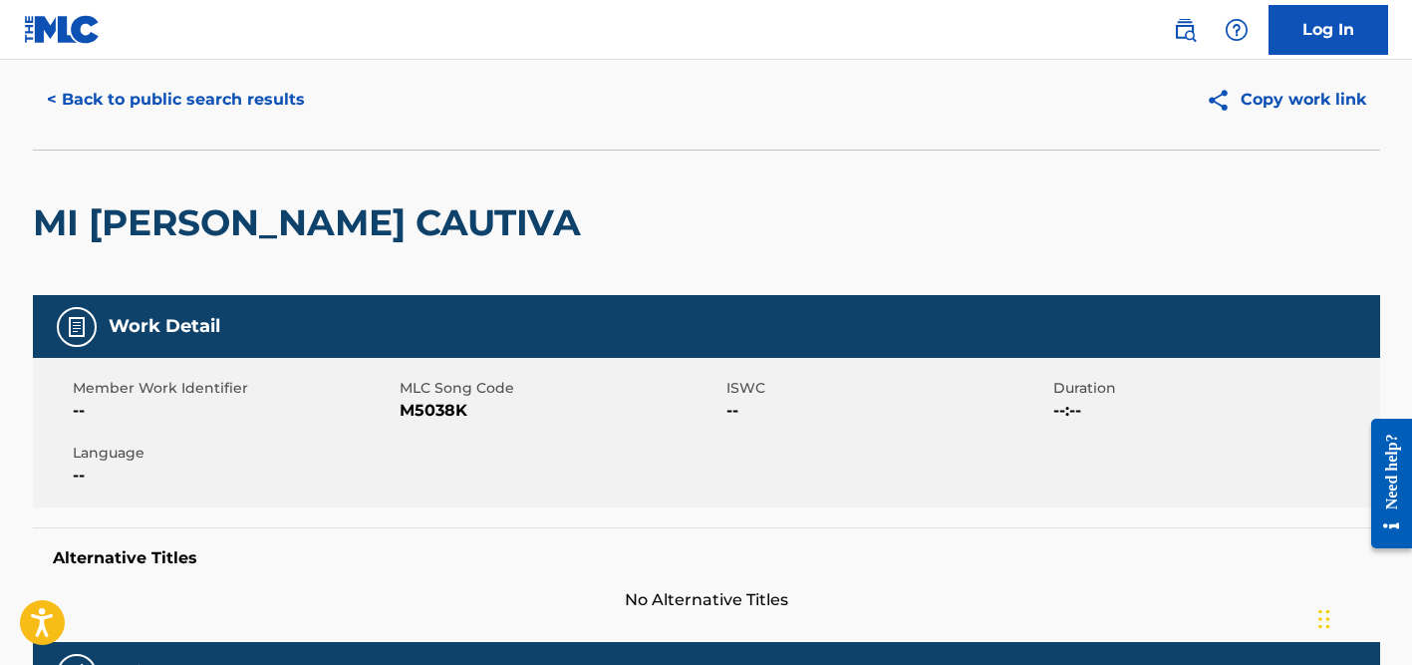
scroll to position [0, 0]
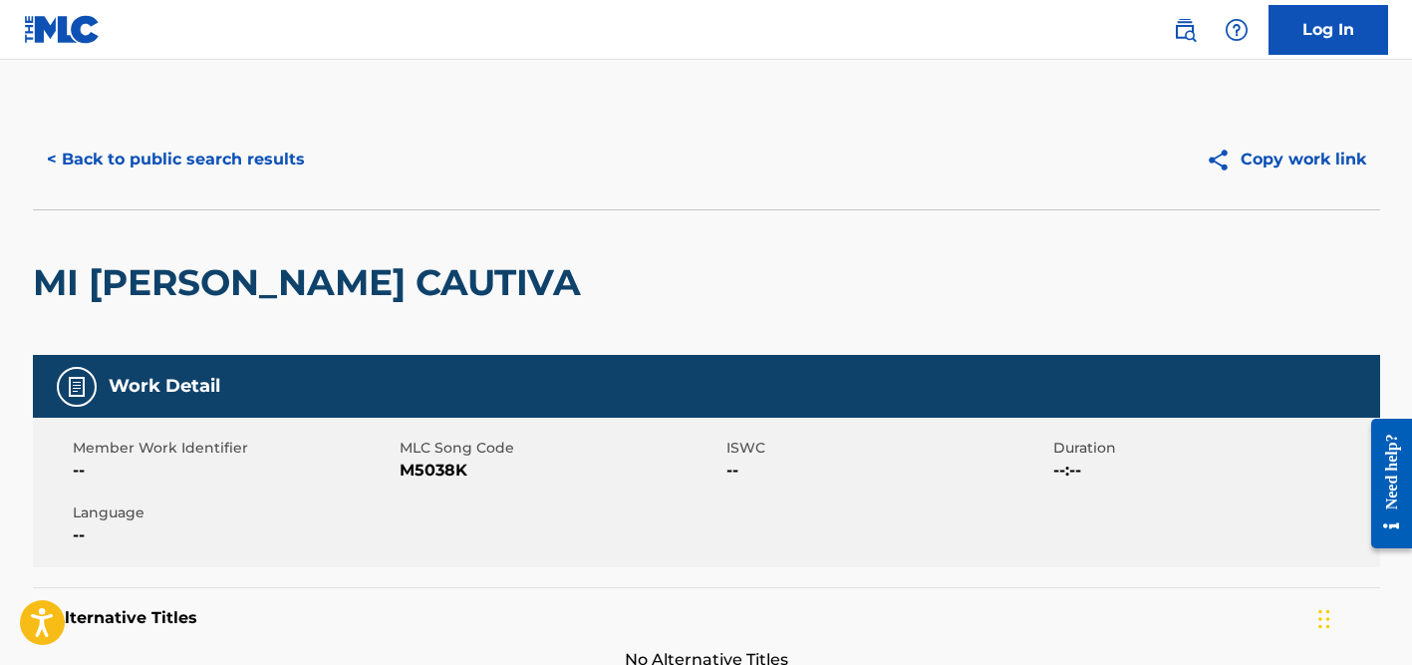
click at [160, 149] on button "< Back to public search results" at bounding box center [176, 160] width 286 height 50
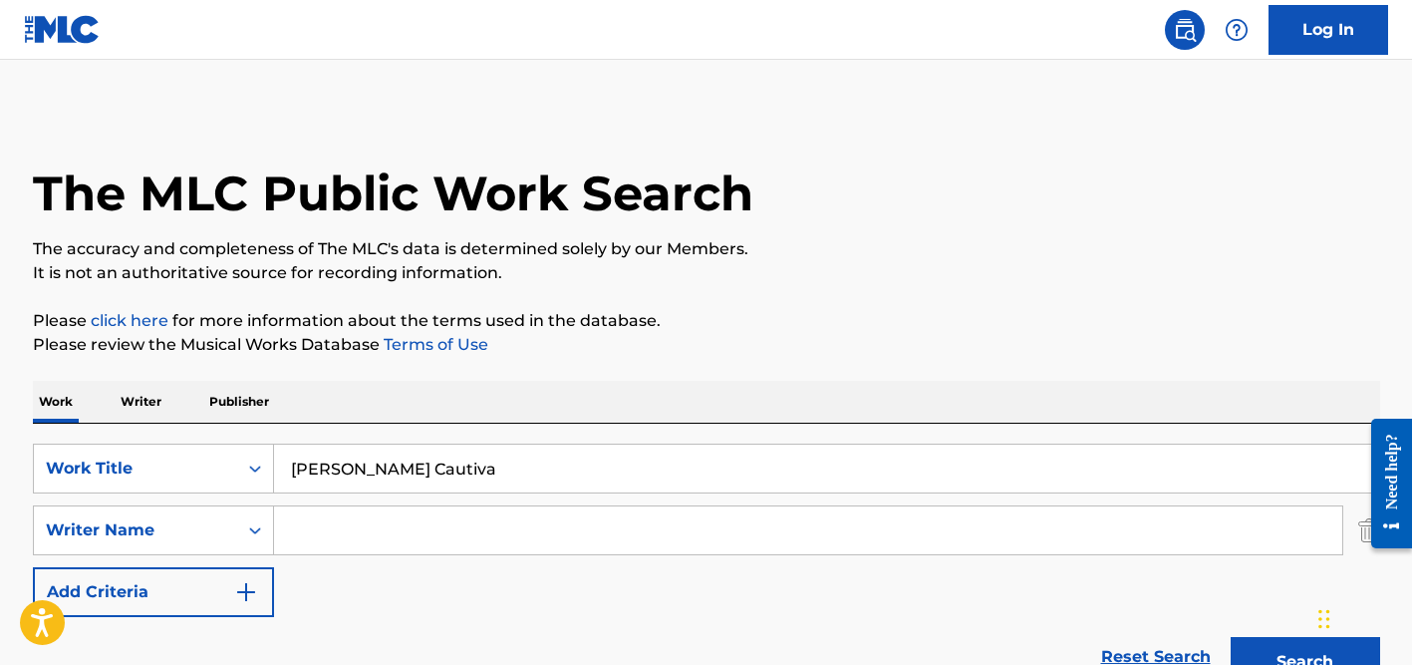
click at [361, 474] on input "[PERSON_NAME] Cautiva" at bounding box center [826, 468] width 1105 height 48
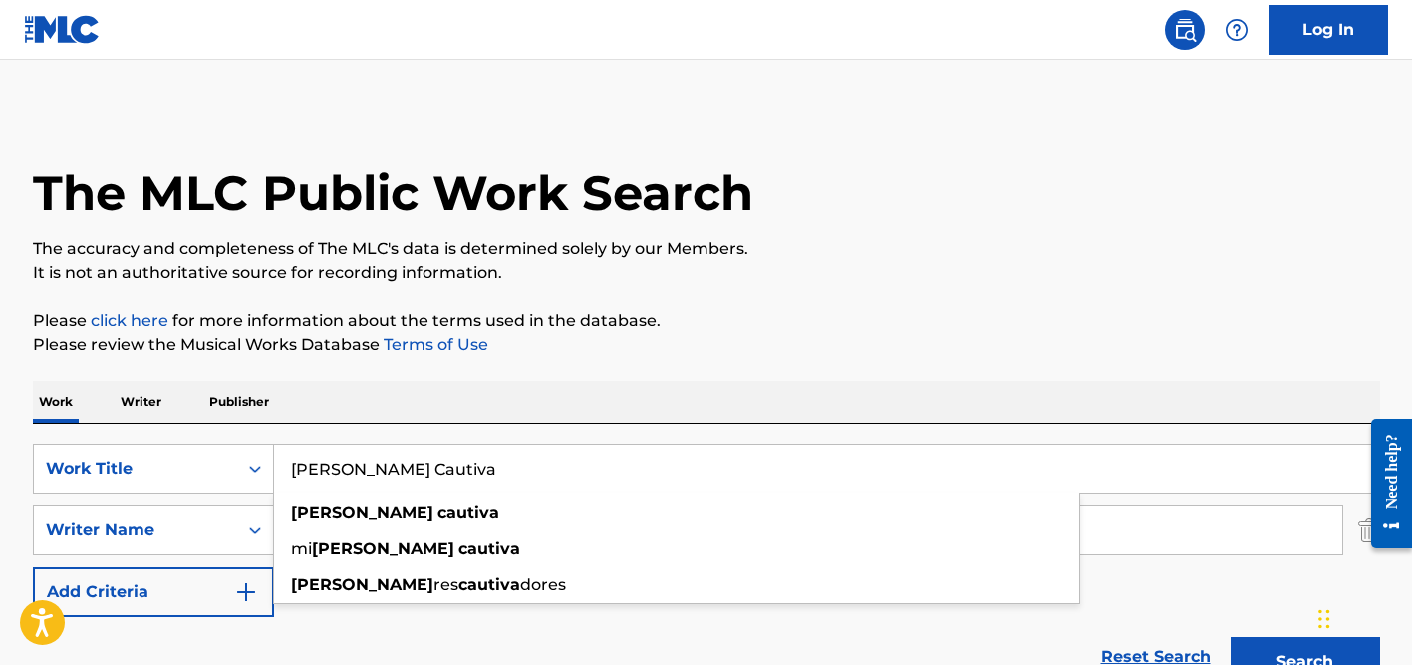
paste input "Te Amei [PERSON_NAME]"
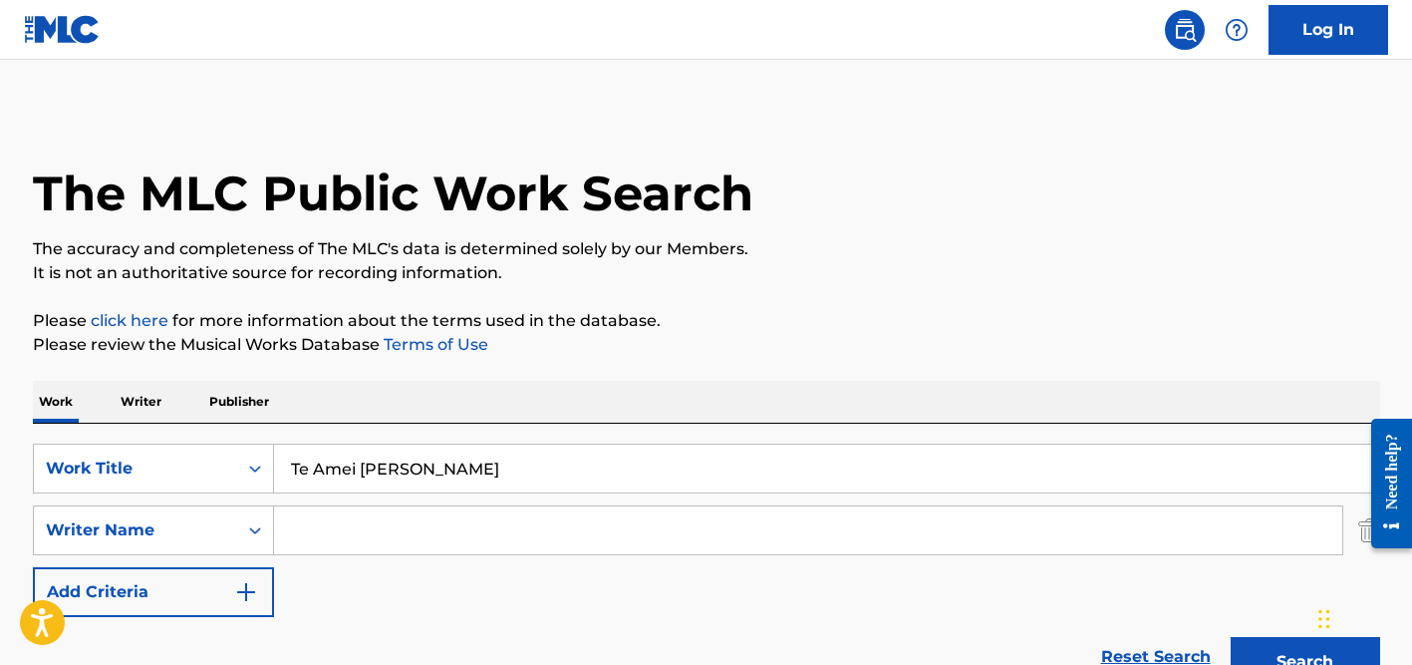
click at [448, 467] on input "Te Amei [PERSON_NAME]" at bounding box center [826, 468] width 1105 height 48
click at [1231, 637] on button "Search" at bounding box center [1305, 662] width 149 height 50
click at [350, 460] on input "Te Amei [PERSON_NAME]" at bounding box center [826, 468] width 1105 height 48
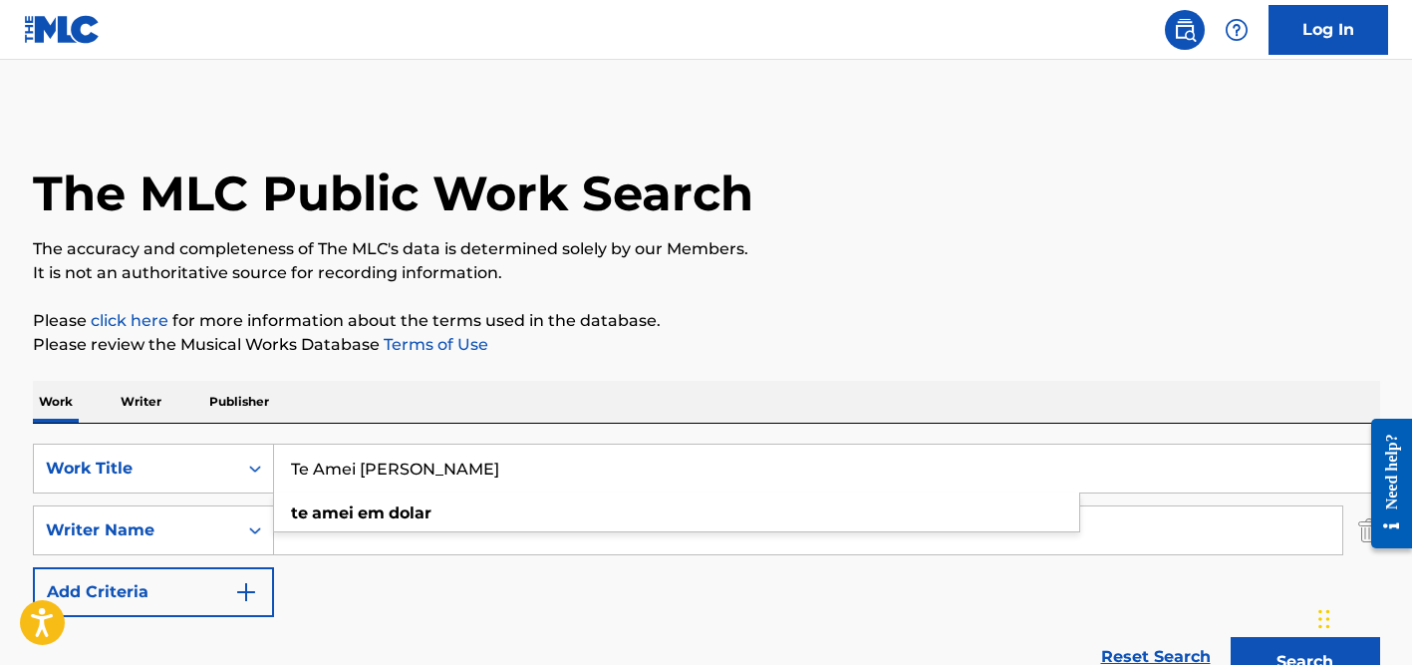
paste input "Sorte Tem Quem Acredita Nela"
type input "Sorte Tem Quem Acredita Nela"
click at [1231, 637] on button "Search" at bounding box center [1305, 662] width 149 height 50
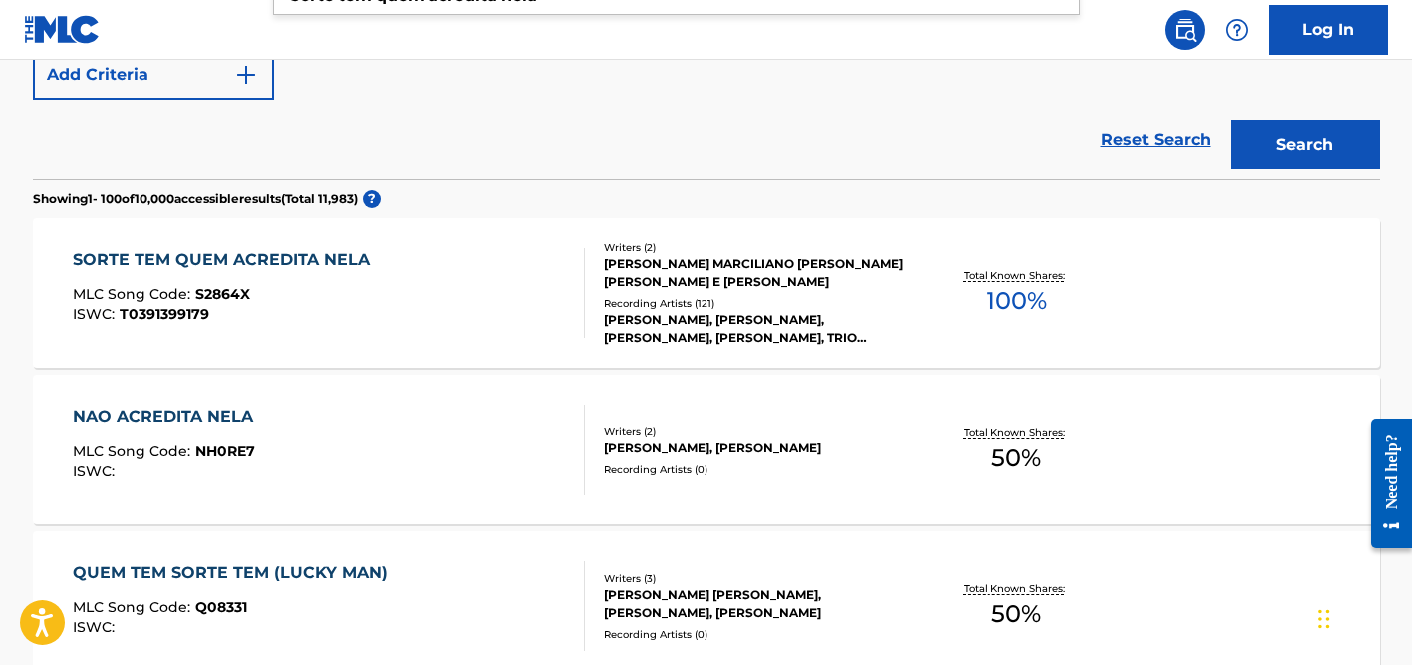
scroll to position [518, 0]
click at [670, 291] on div "Writers ( 2 ) [PERSON_NAME] MARCILIANO [PERSON_NAME] [PERSON_NAME] E [PERSON_NA…" at bounding box center [745, 292] width 320 height 107
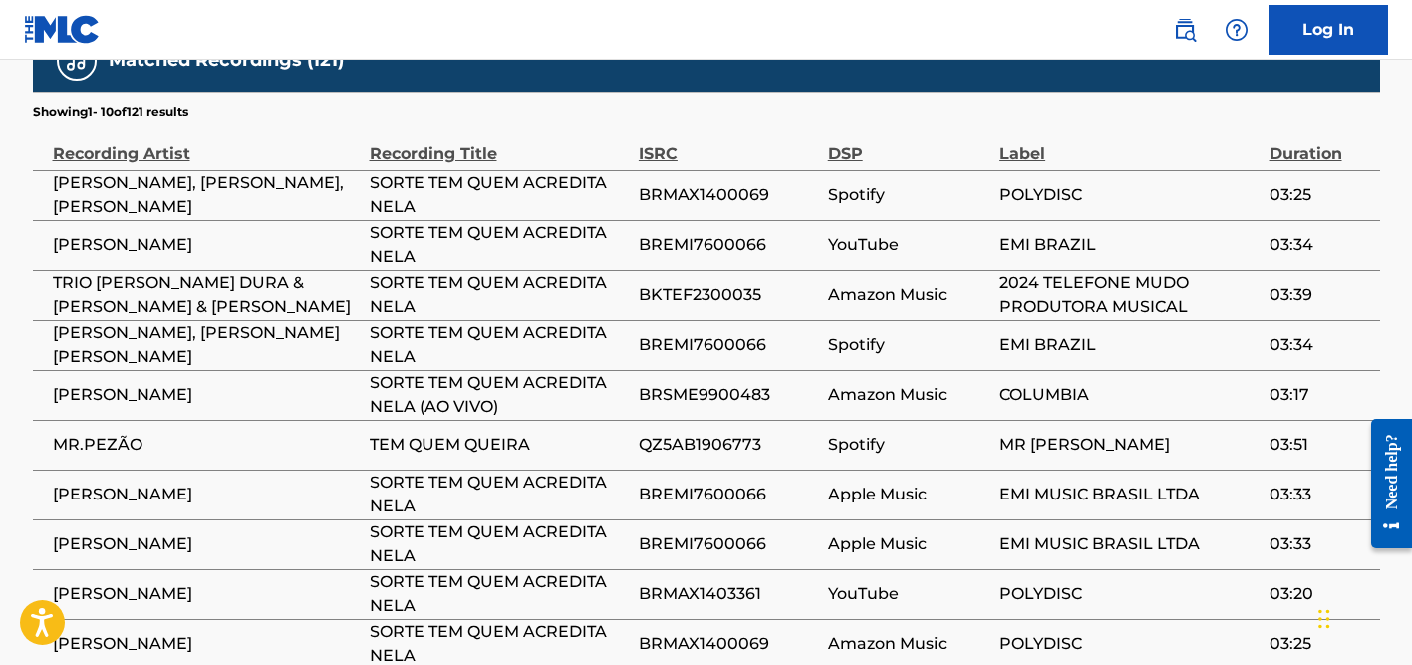
scroll to position [1691, 0]
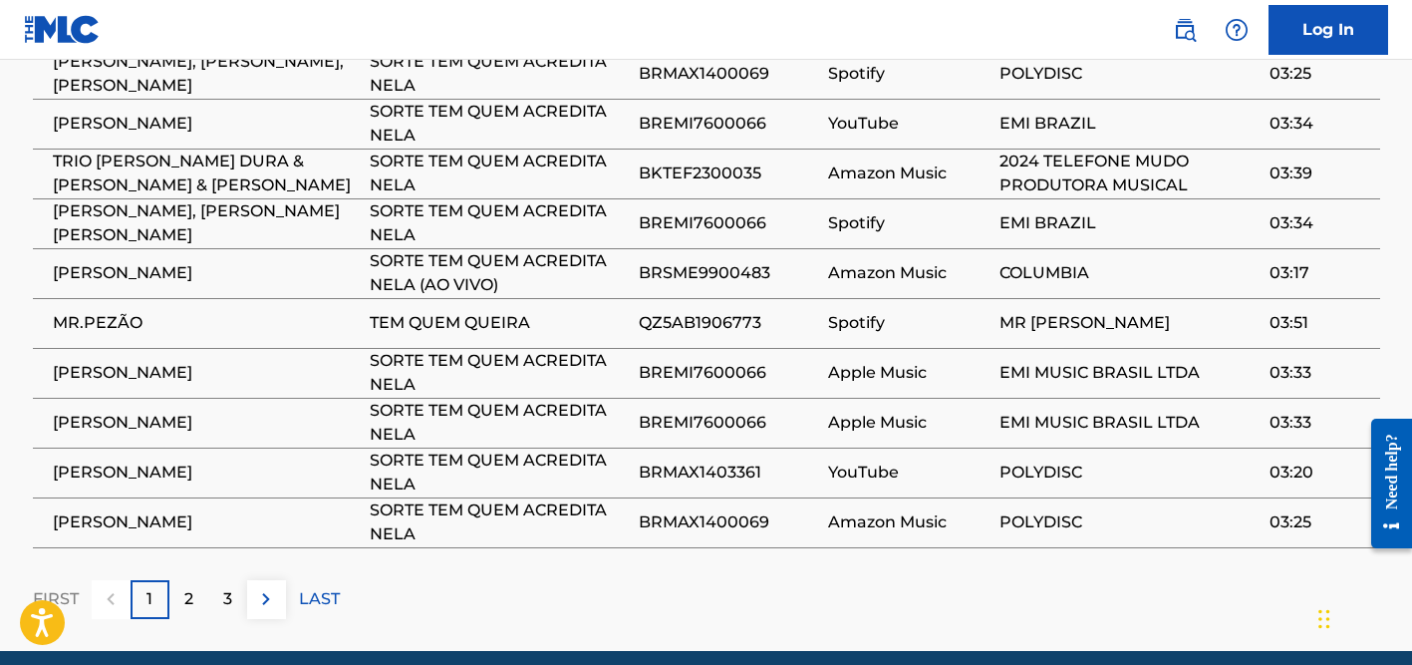
click at [185, 587] on p "2" at bounding box center [188, 599] width 9 height 24
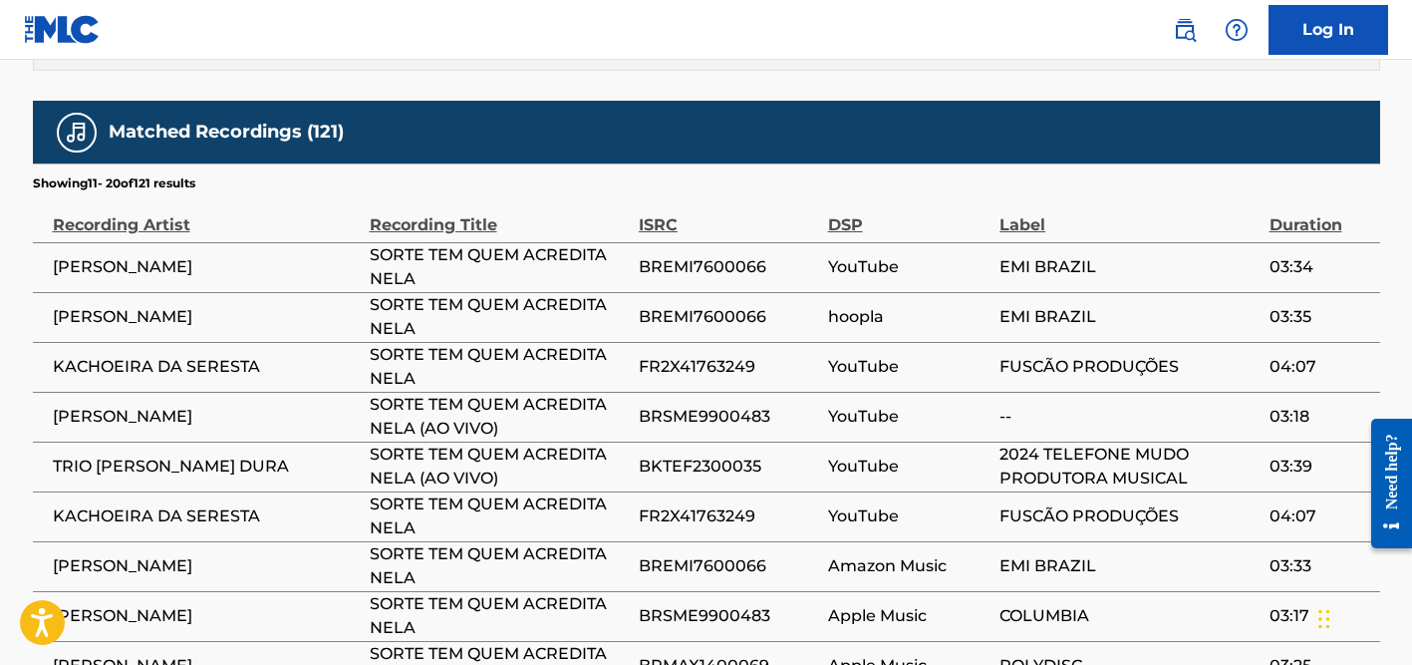
scroll to position [1703, 0]
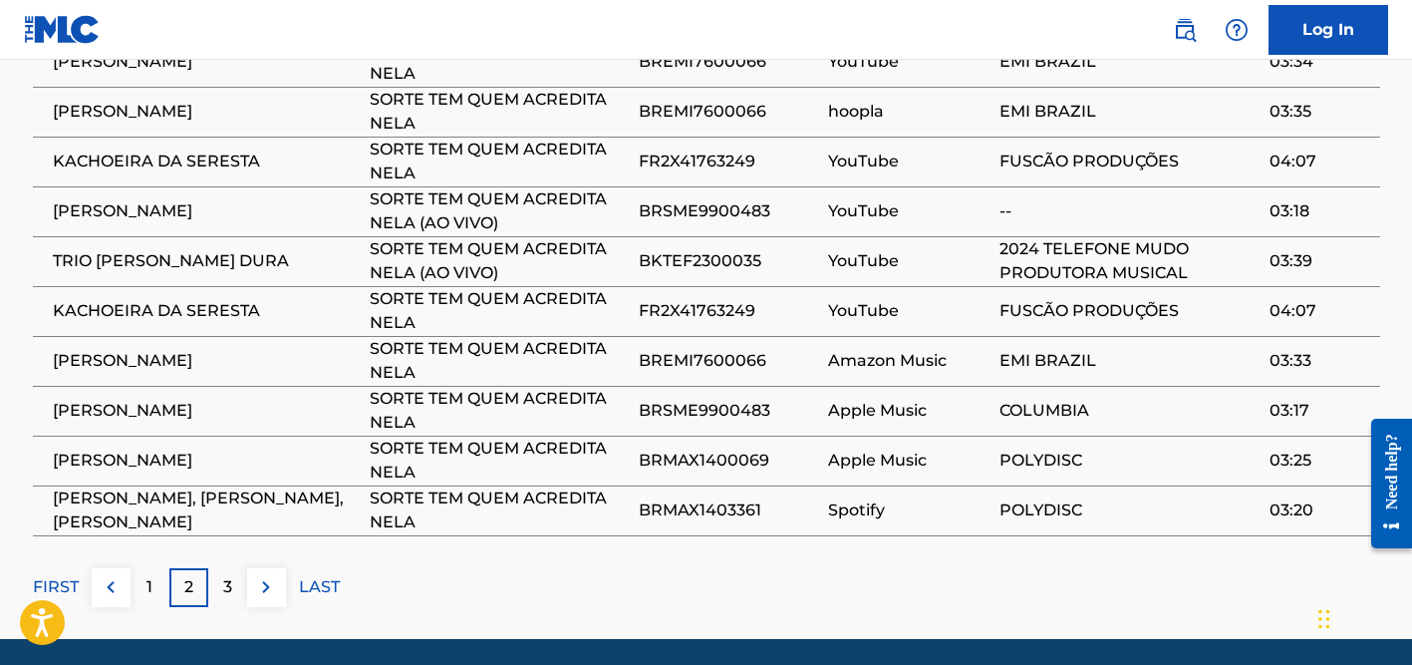
click at [227, 575] on p "3" at bounding box center [227, 587] width 9 height 24
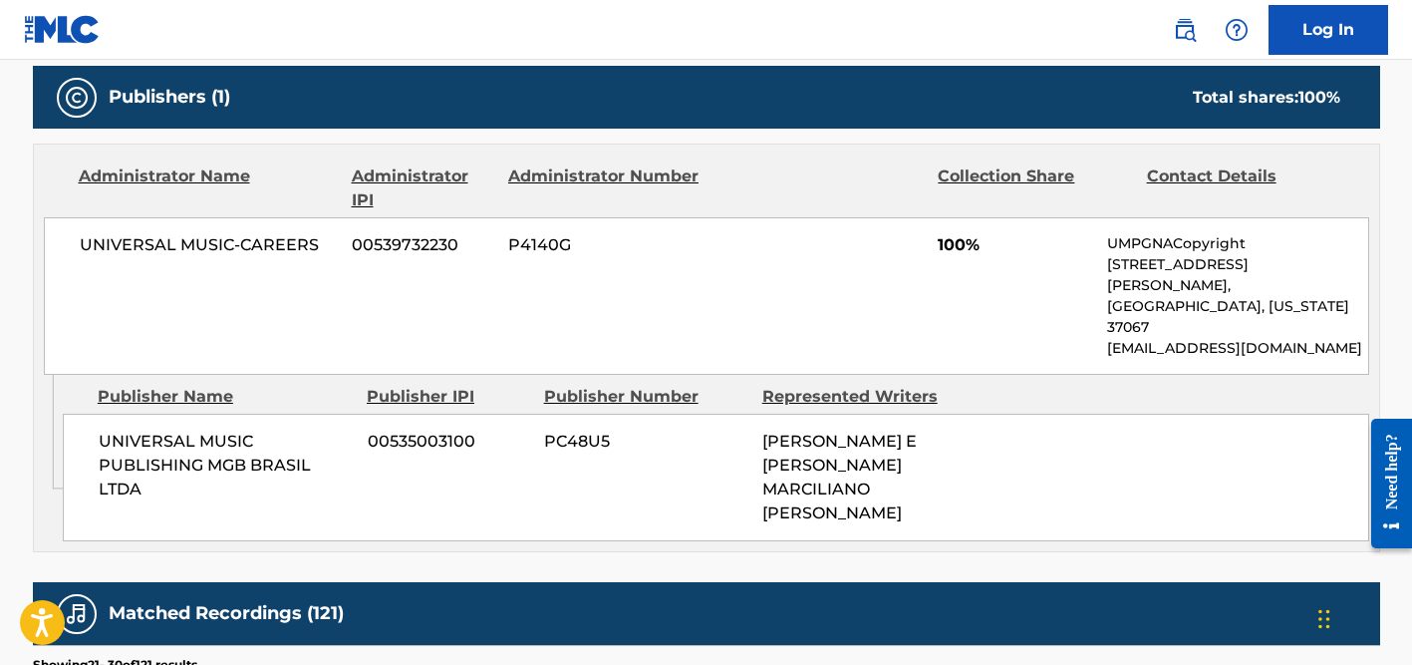
scroll to position [742, 0]
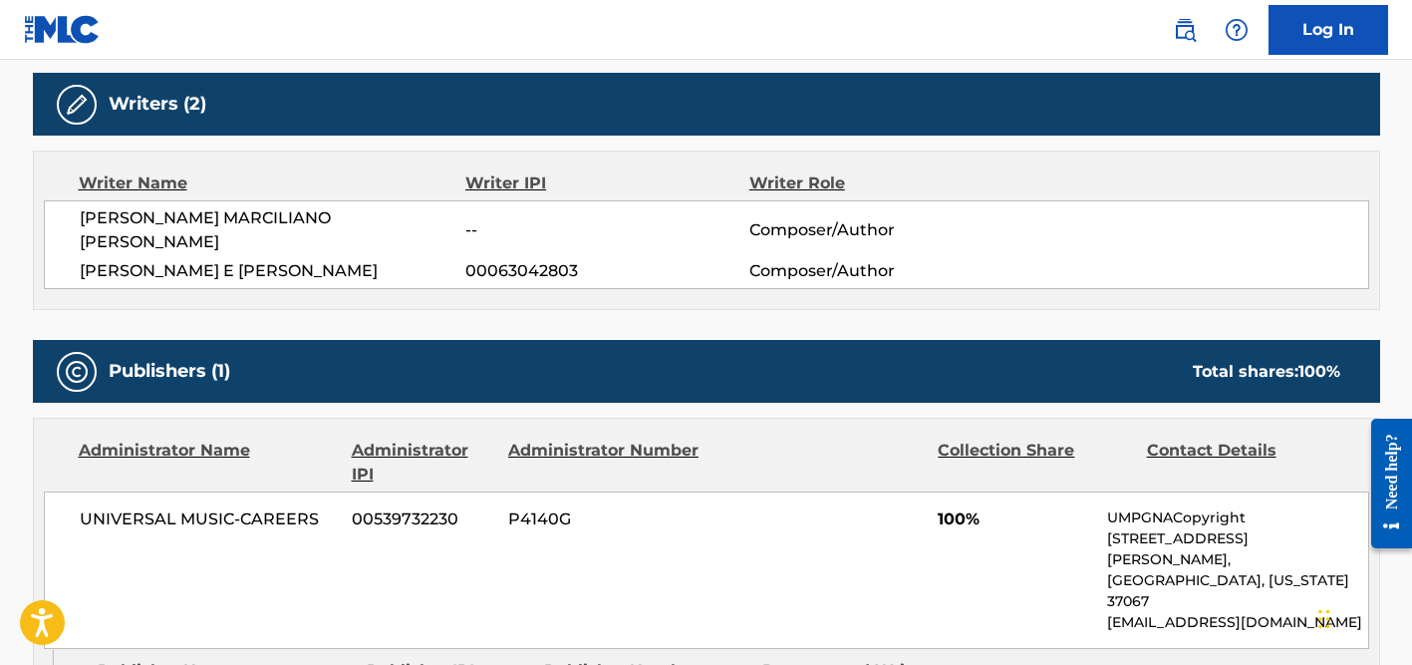
click at [226, 214] on span "[PERSON_NAME] MARCILIANO [PERSON_NAME]" at bounding box center [273, 230] width 387 height 48
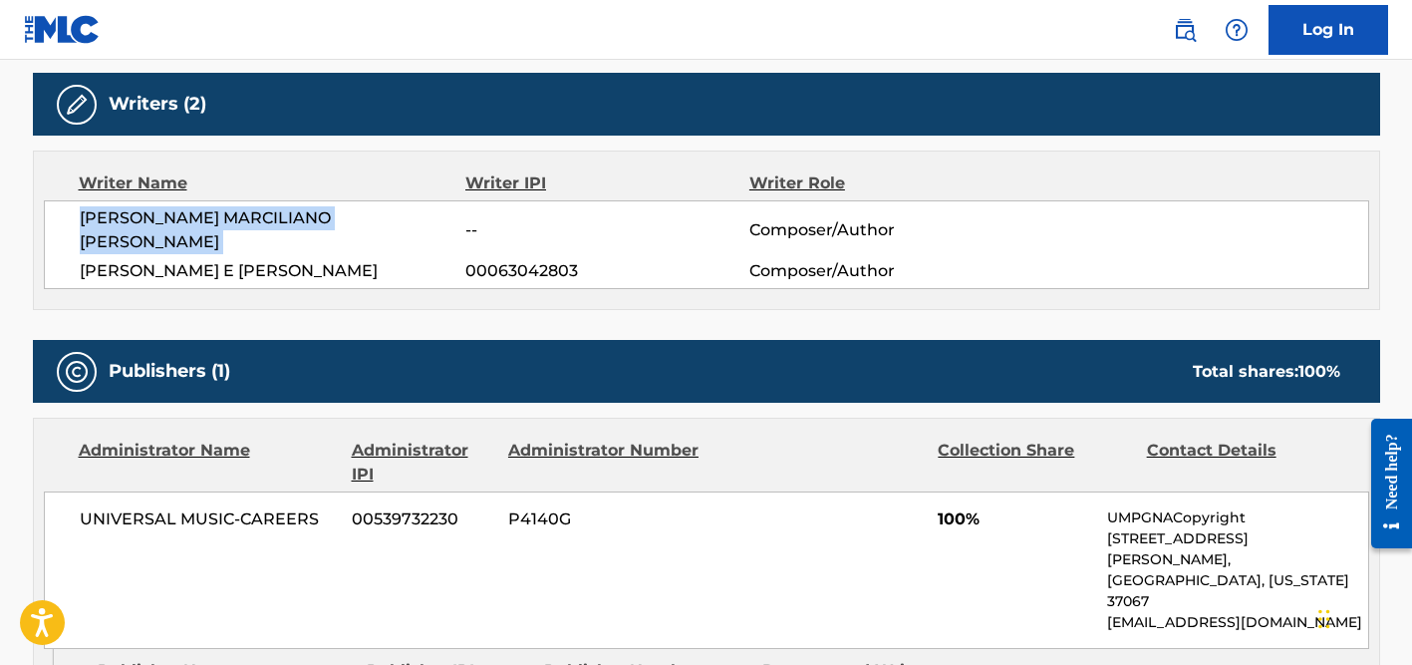
click at [226, 214] on span "[PERSON_NAME] MARCILIANO [PERSON_NAME]" at bounding box center [273, 230] width 387 height 48
copy div "[PERSON_NAME] MARCILIANO [PERSON_NAME]"
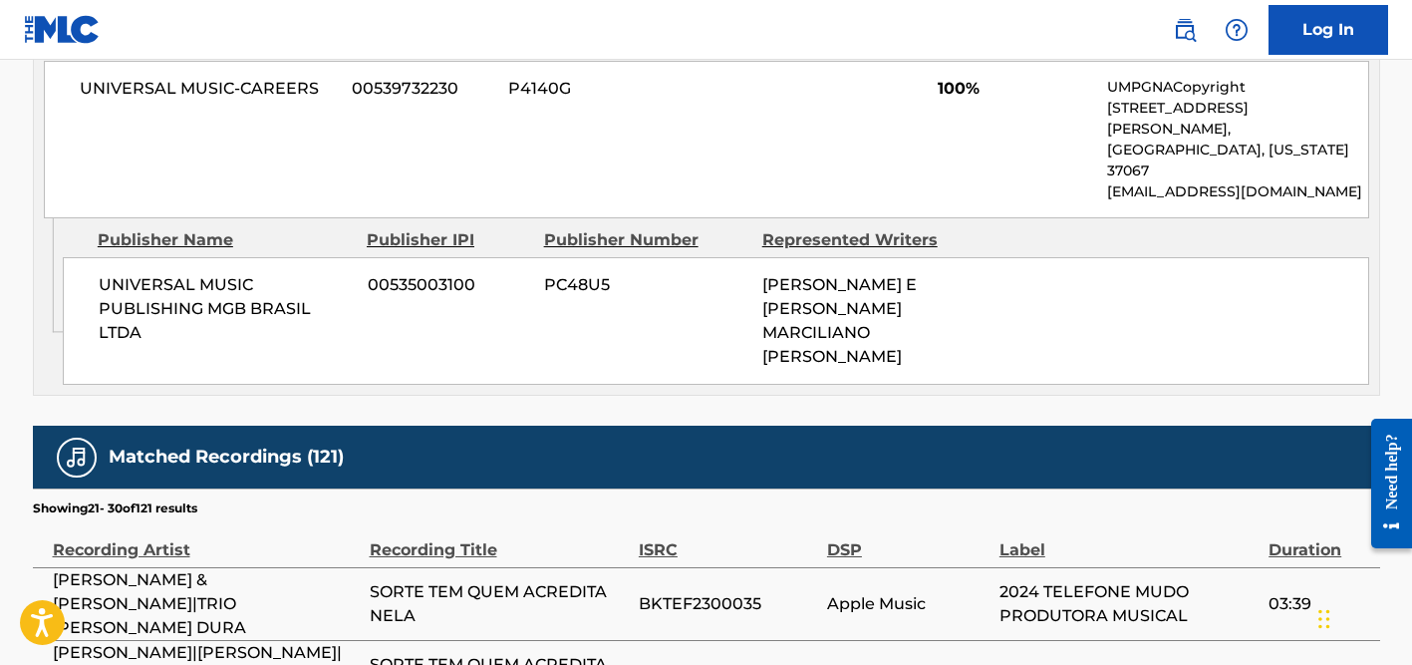
scroll to position [1526, 0]
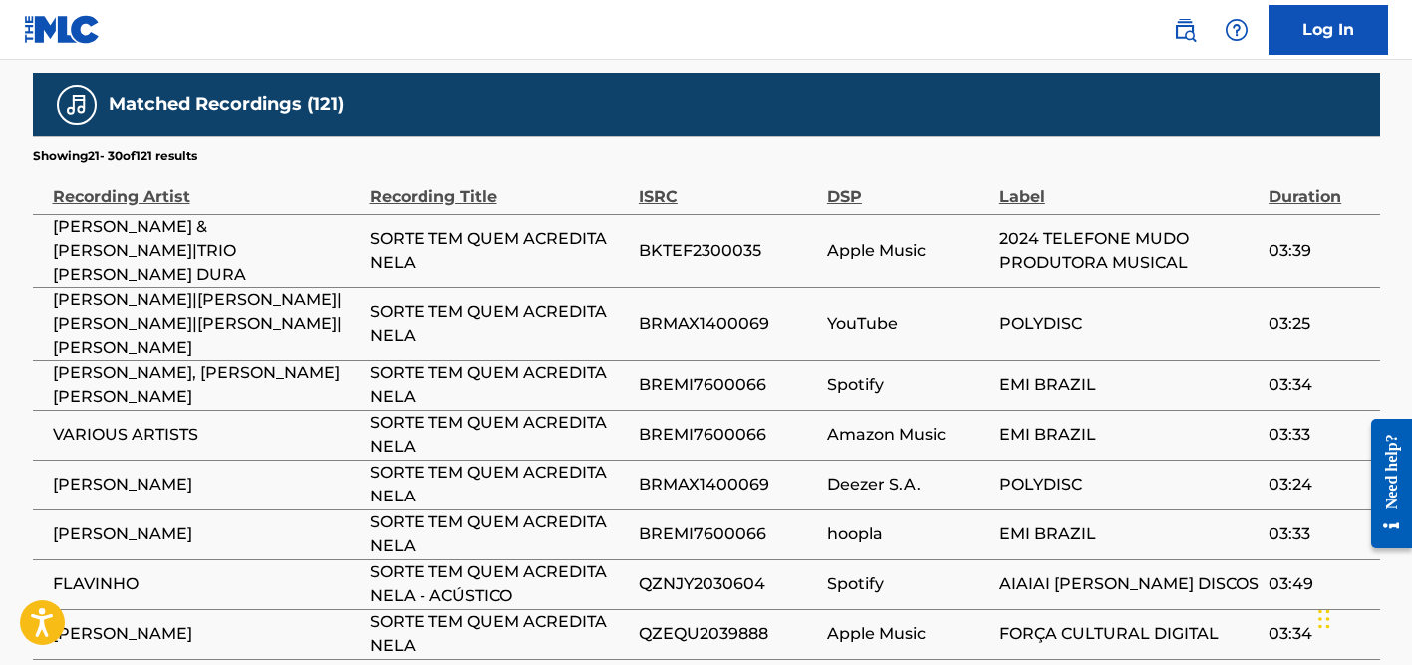
click at [232, 361] on span "[PERSON_NAME], [PERSON_NAME] [PERSON_NAME]" at bounding box center [206, 385] width 307 height 48
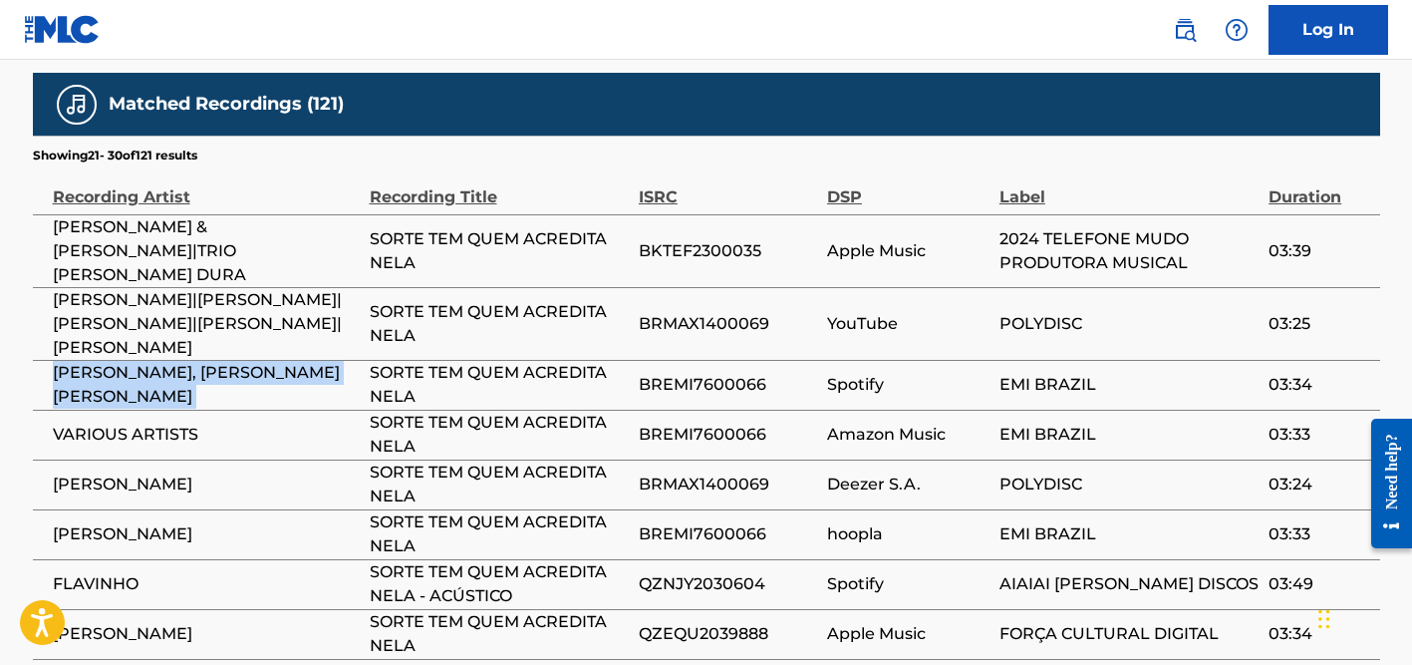
click at [232, 361] on span "[PERSON_NAME], [PERSON_NAME] [PERSON_NAME]" at bounding box center [206, 385] width 307 height 48
copy div "[PERSON_NAME], [PERSON_NAME] [PERSON_NAME]"
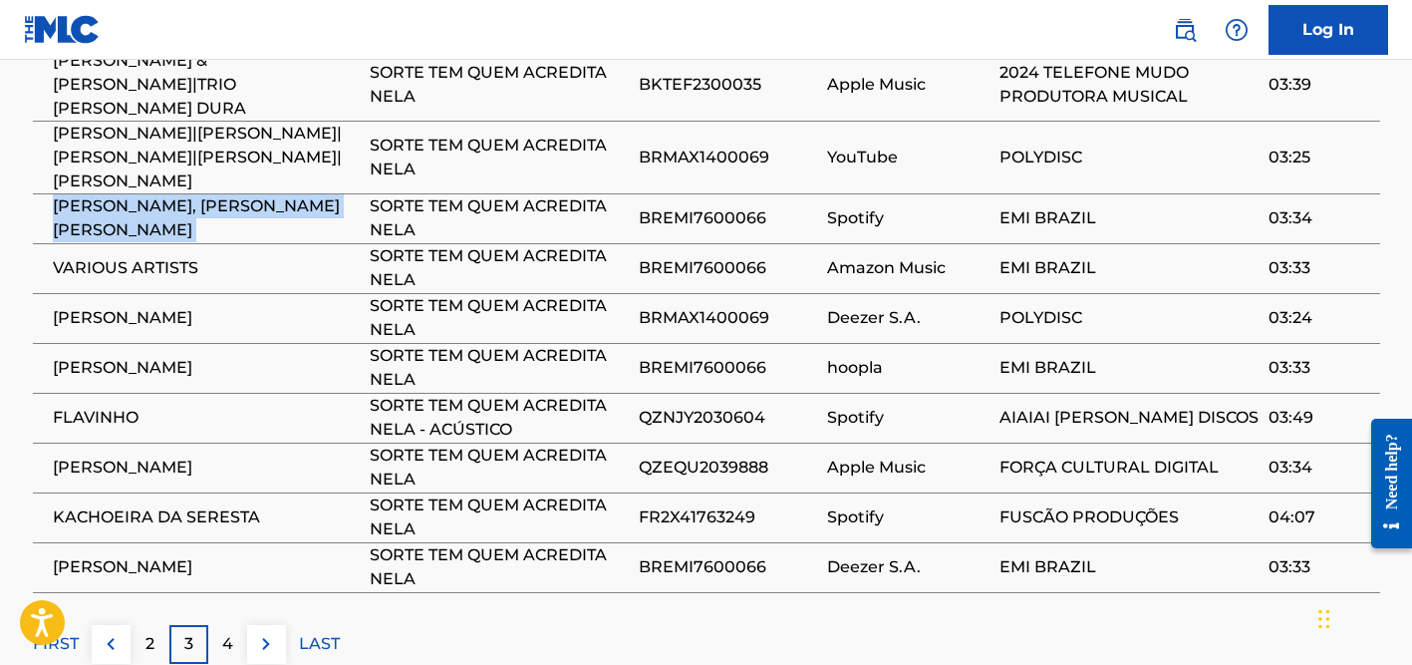
scroll to position [1726, 0]
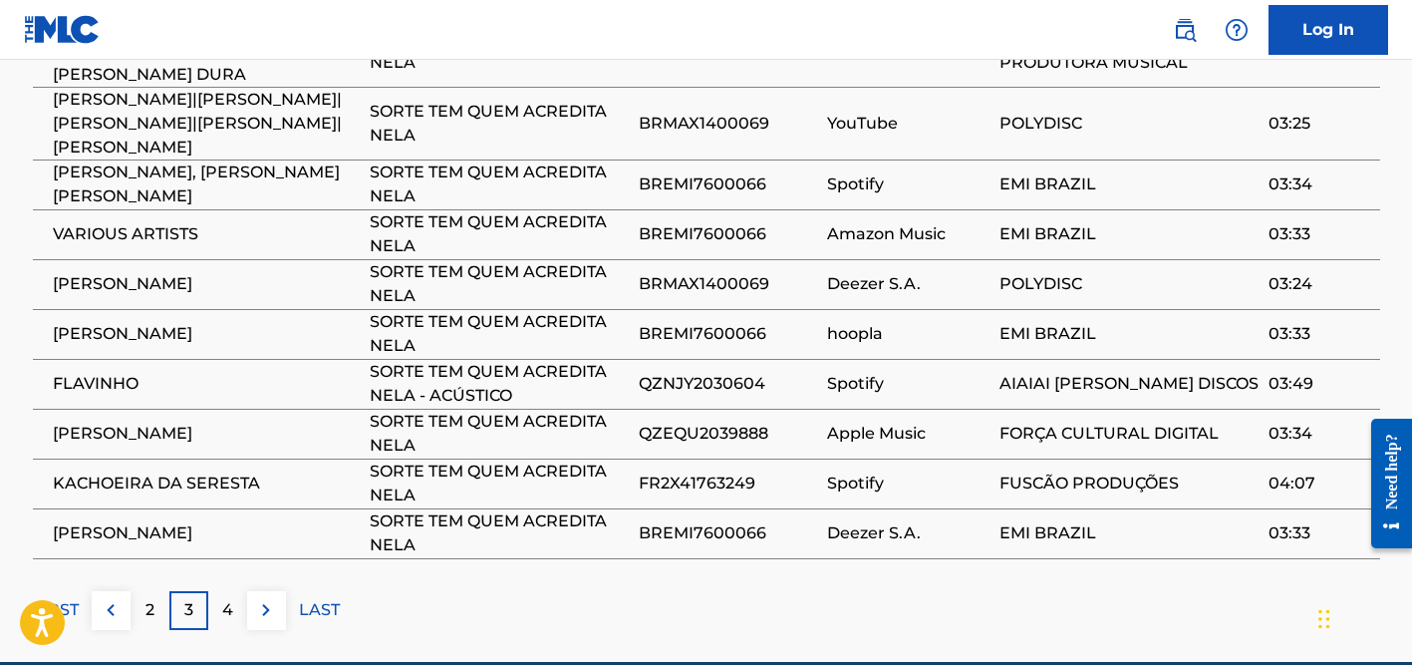
click at [60, 598] on p "FIRST" at bounding box center [56, 610] width 46 height 24
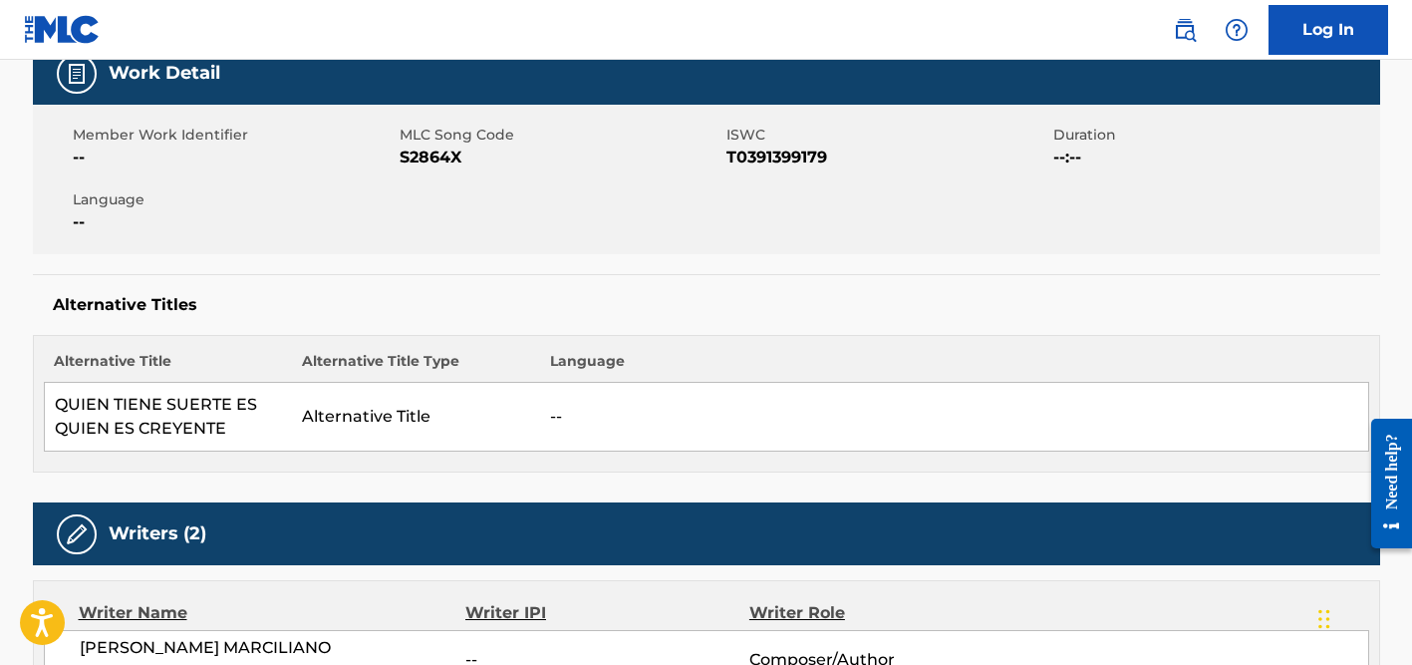
scroll to position [0, 0]
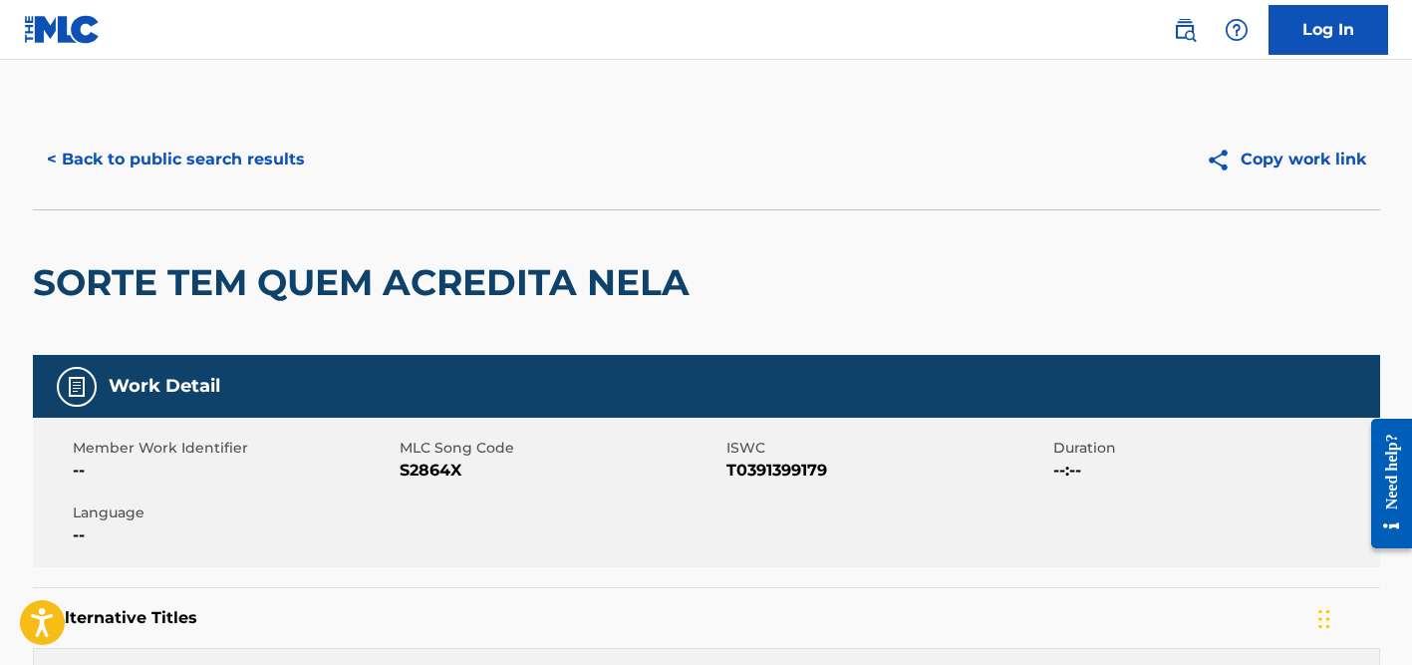
click at [233, 168] on button "< Back to public search results" at bounding box center [176, 160] width 286 height 50
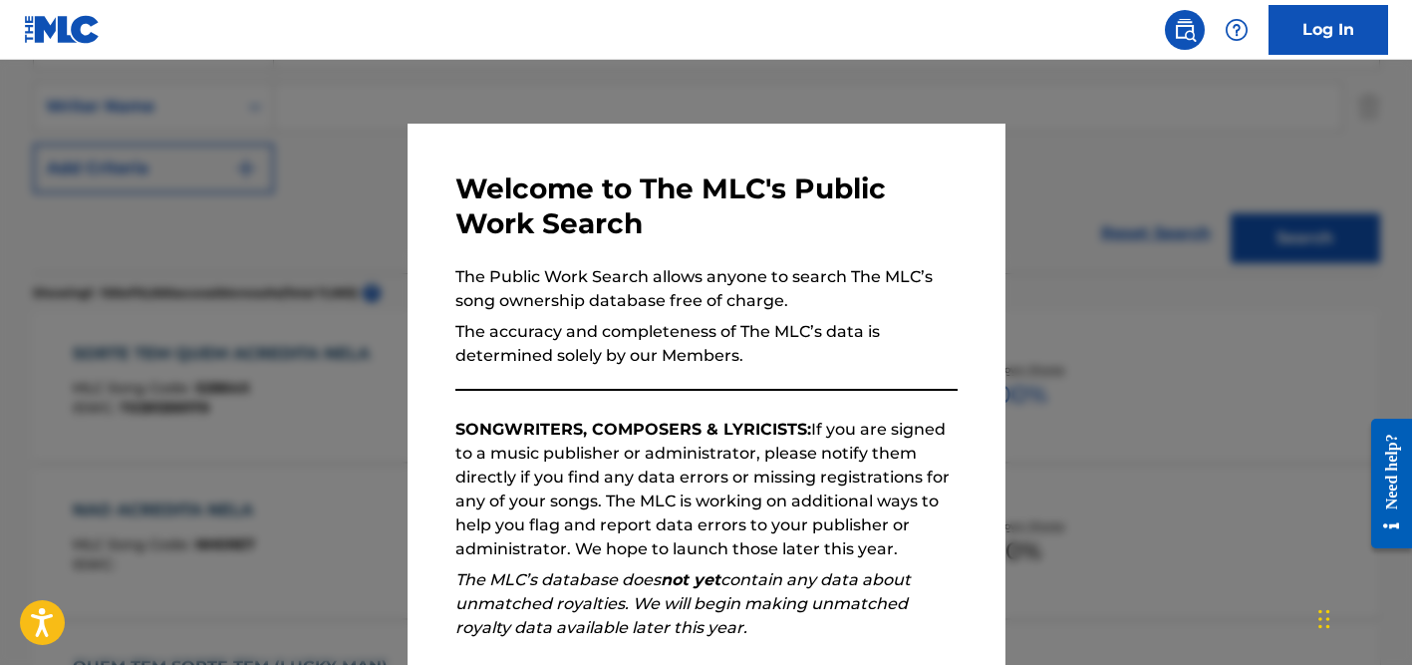
scroll to position [376, 0]
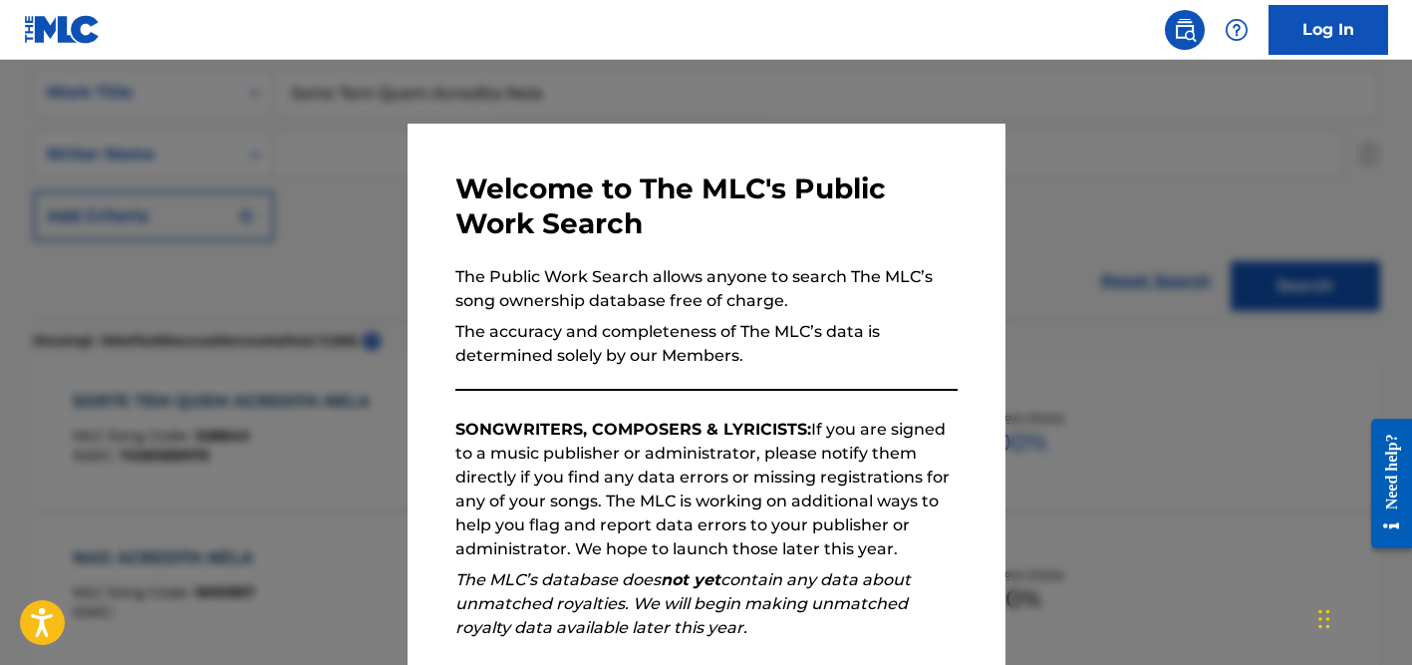
click at [352, 177] on div at bounding box center [706, 392] width 1412 height 665
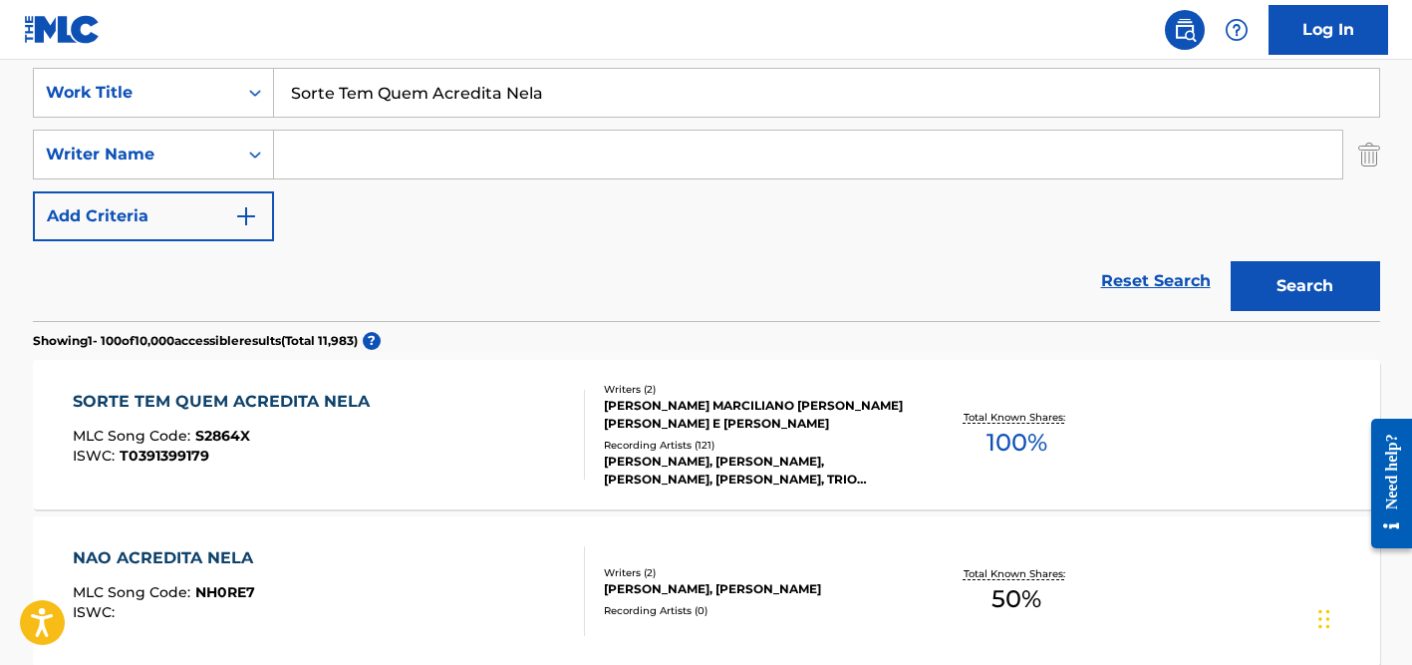
click at [374, 113] on input "Sorte Tem Quem Acredita Nela" at bounding box center [826, 93] width 1105 height 48
paste input "hadows"
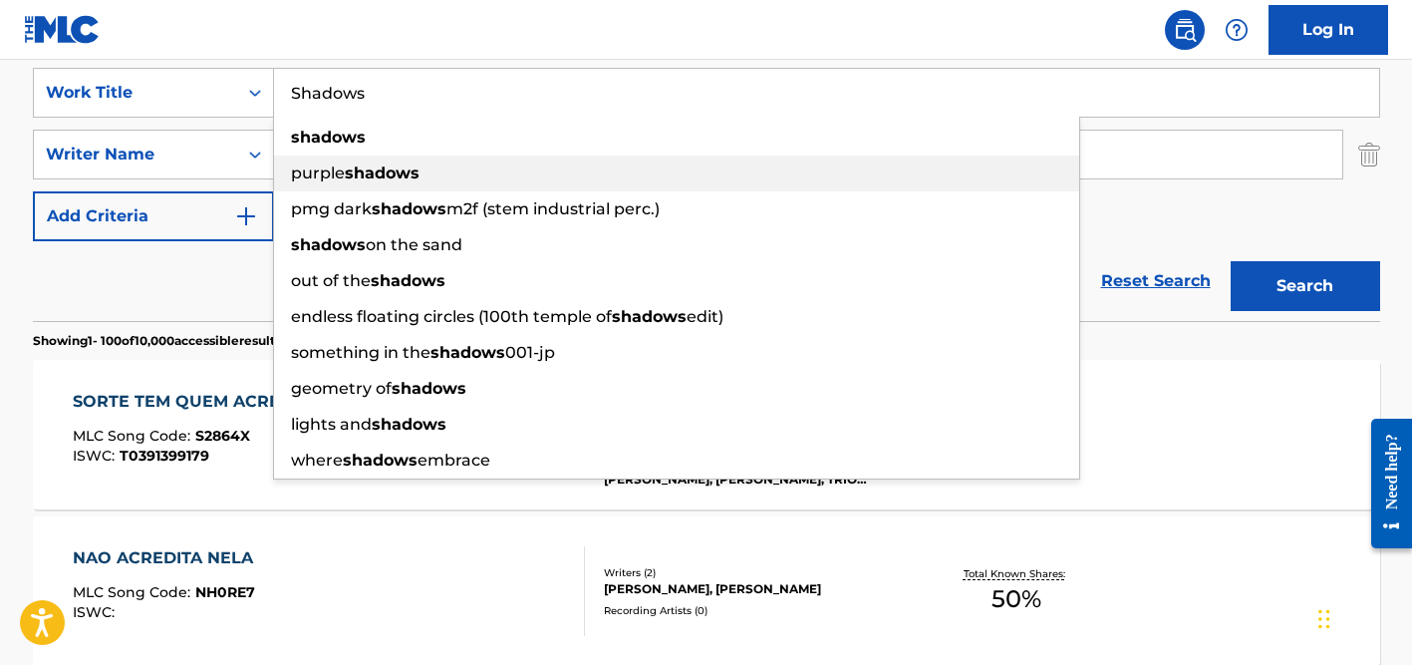
click at [416, 150] on div "shadows" at bounding box center [676, 138] width 805 height 36
type input "shadows"
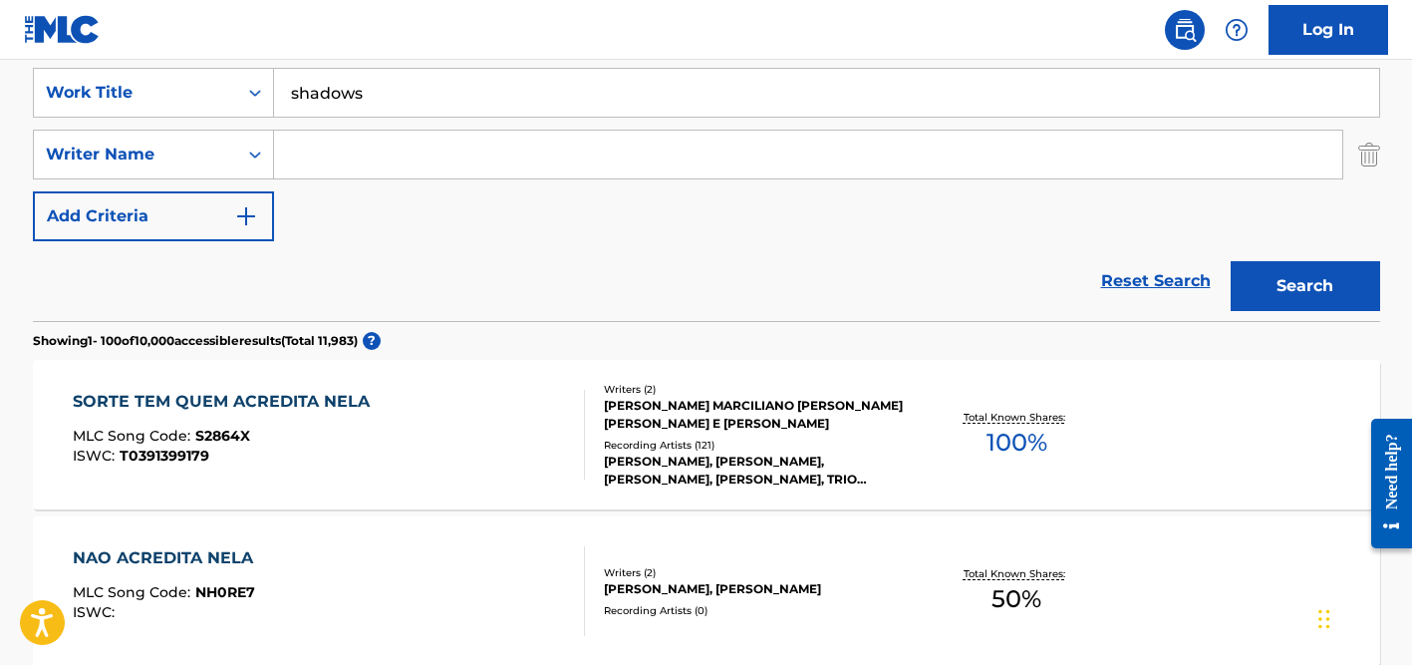
click at [412, 153] on input "Search Form" at bounding box center [808, 155] width 1068 height 48
paste input "[PERSON_NAME]"
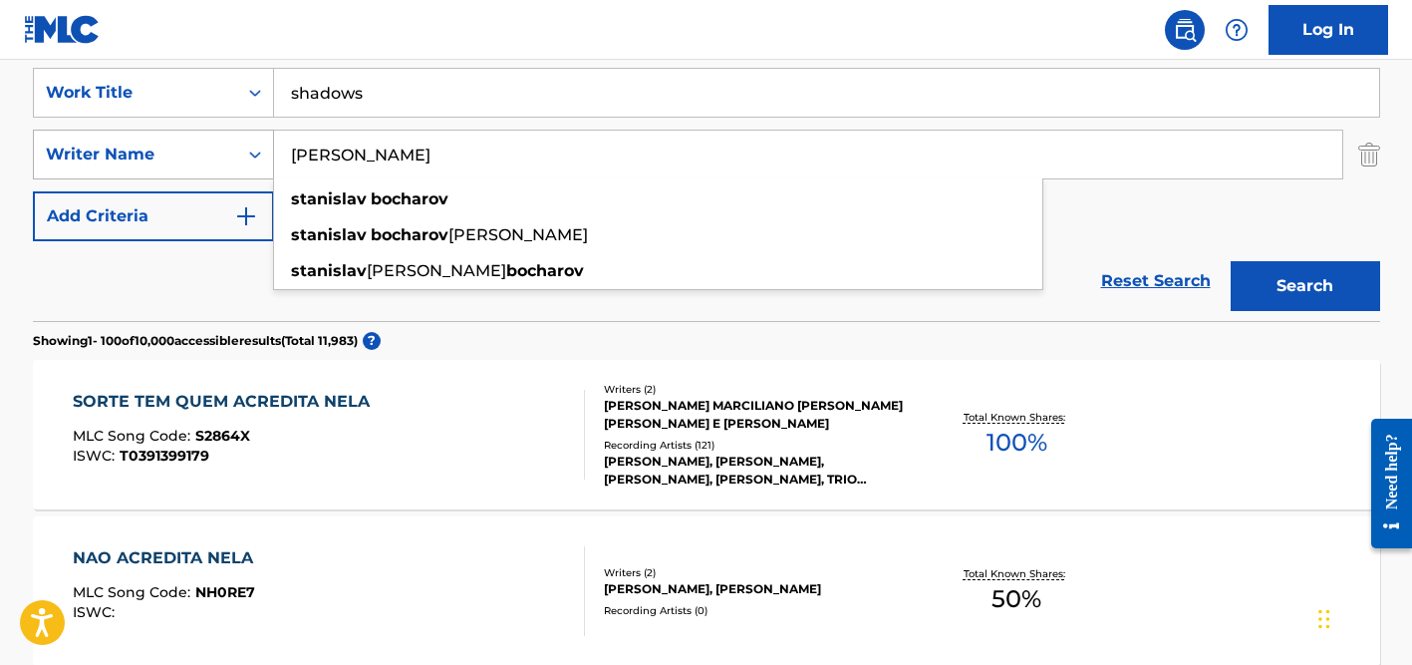
drag, startPoint x: 366, startPoint y: 151, endPoint x: 253, endPoint y: 139, distance: 113.3
click at [253, 139] on div "SearchWithCriteria82eb4b1a-806b-45b1-b735-a784c032d06a Writer Name [PERSON_NAME…" at bounding box center [706, 155] width 1347 height 50
click at [1231, 261] on button "Search" at bounding box center [1305, 286] width 149 height 50
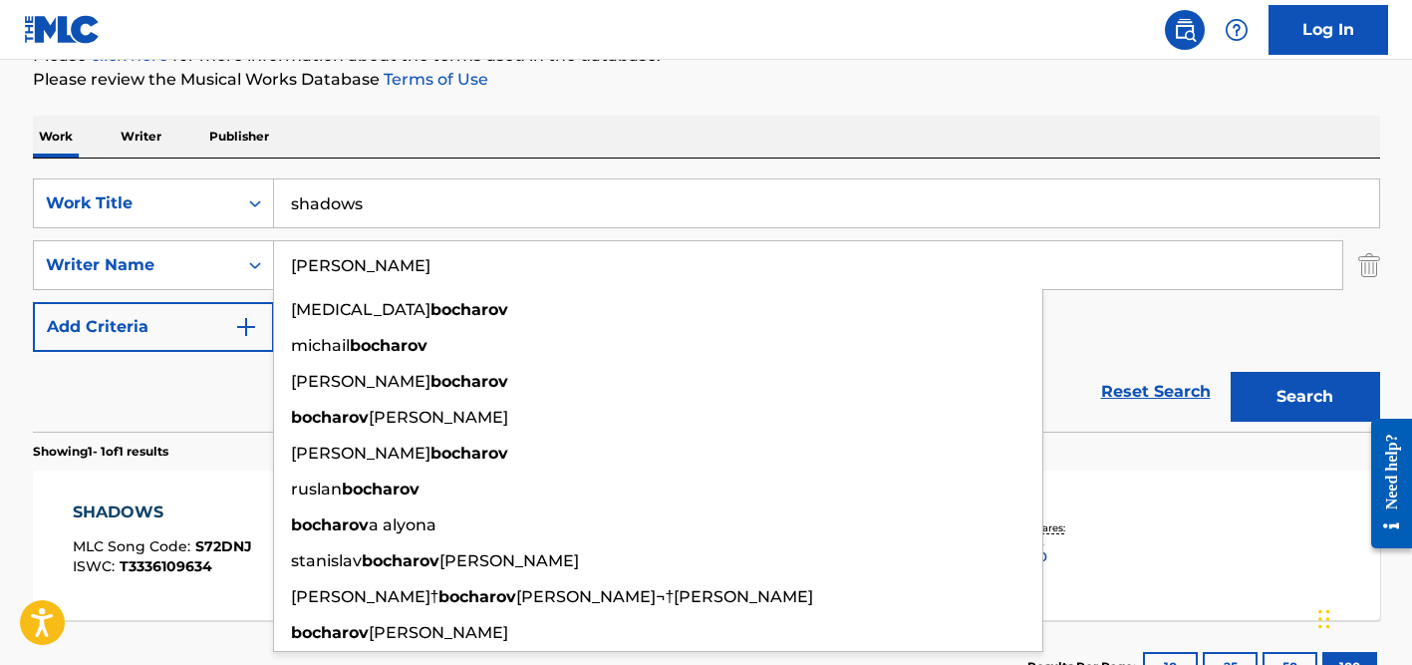
click at [201, 388] on div "Reset Search Search" at bounding box center [706, 392] width 1347 height 80
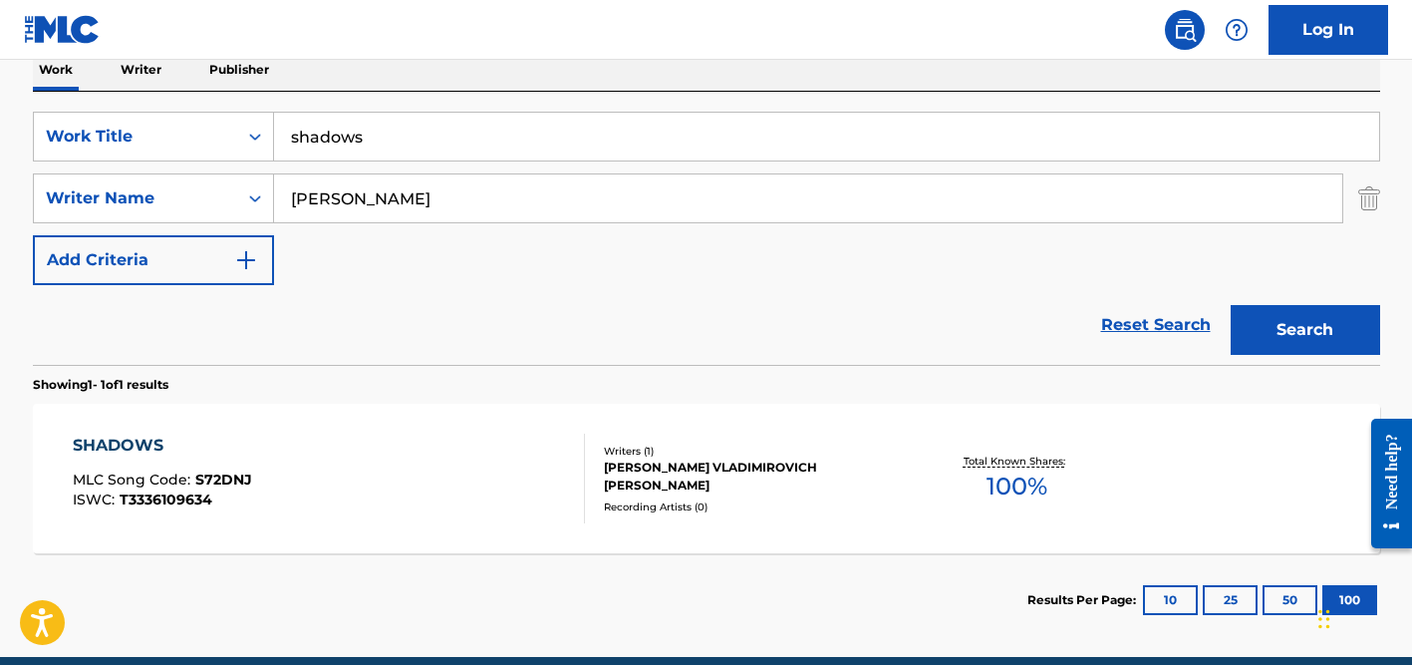
scroll to position [420, 0]
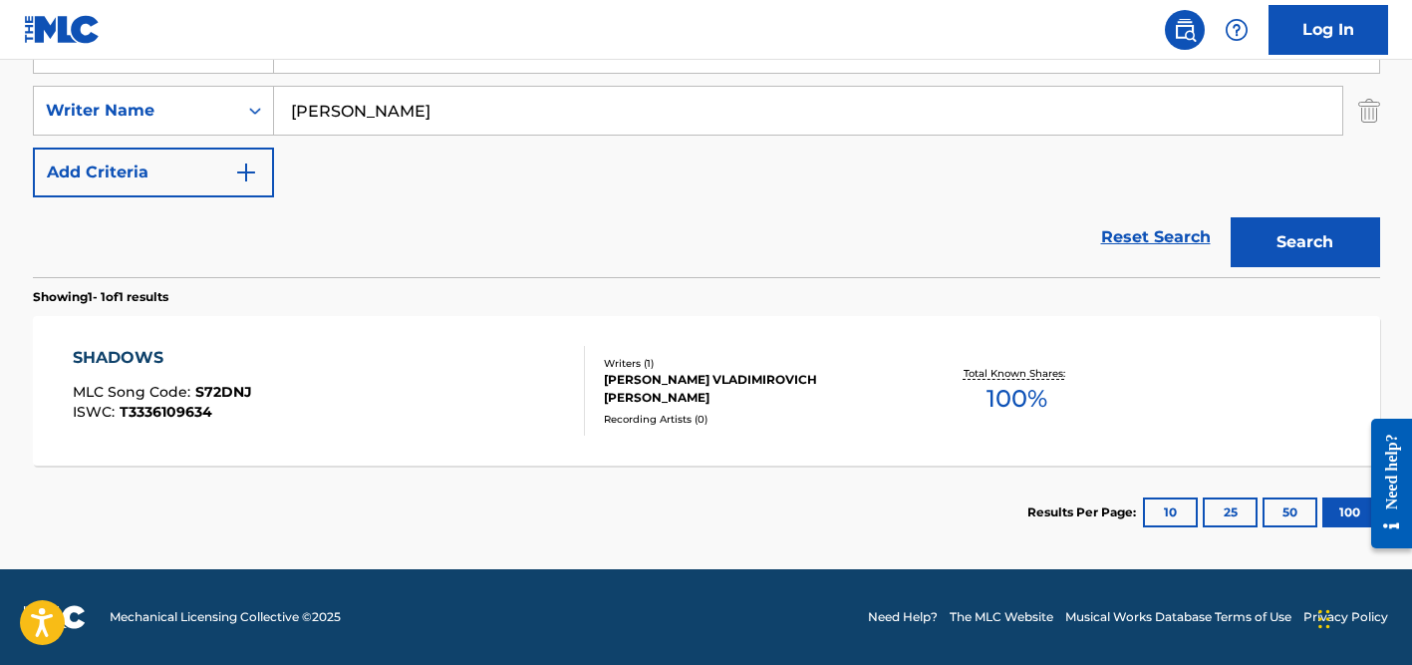
click at [362, 115] on input "[PERSON_NAME]" at bounding box center [808, 111] width 1068 height 48
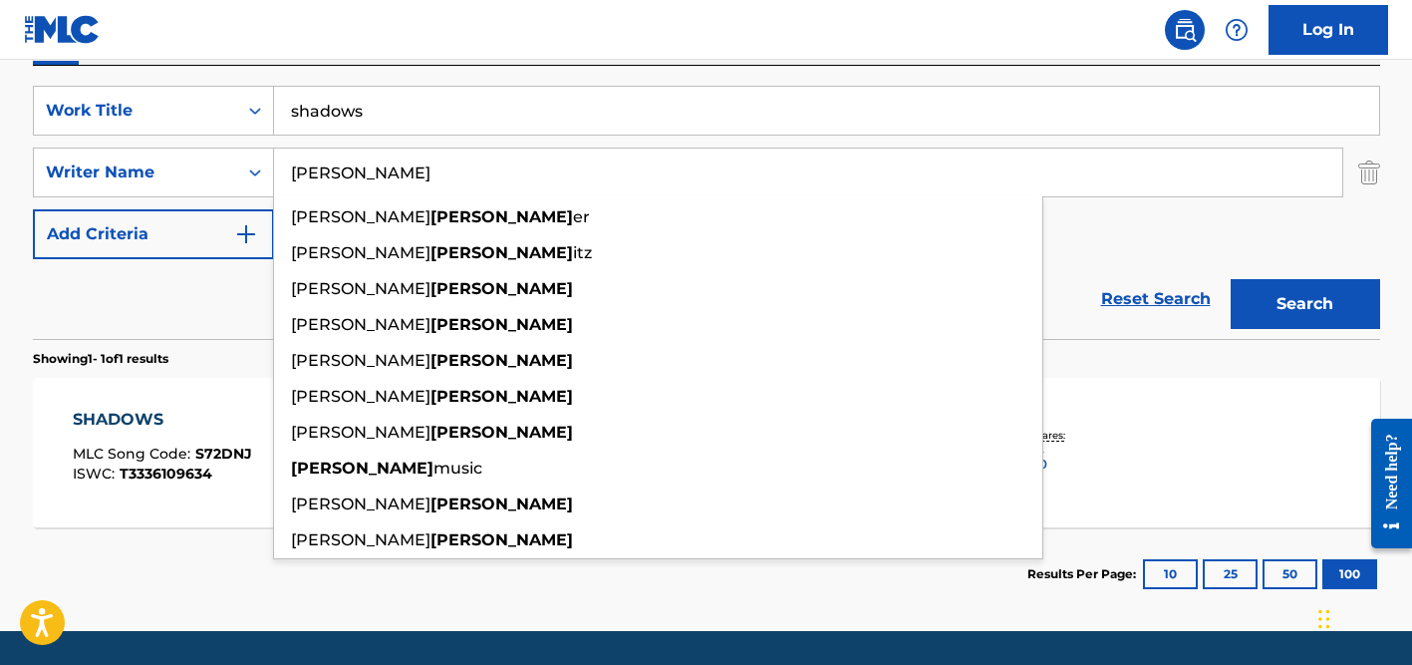
scroll to position [354, 0]
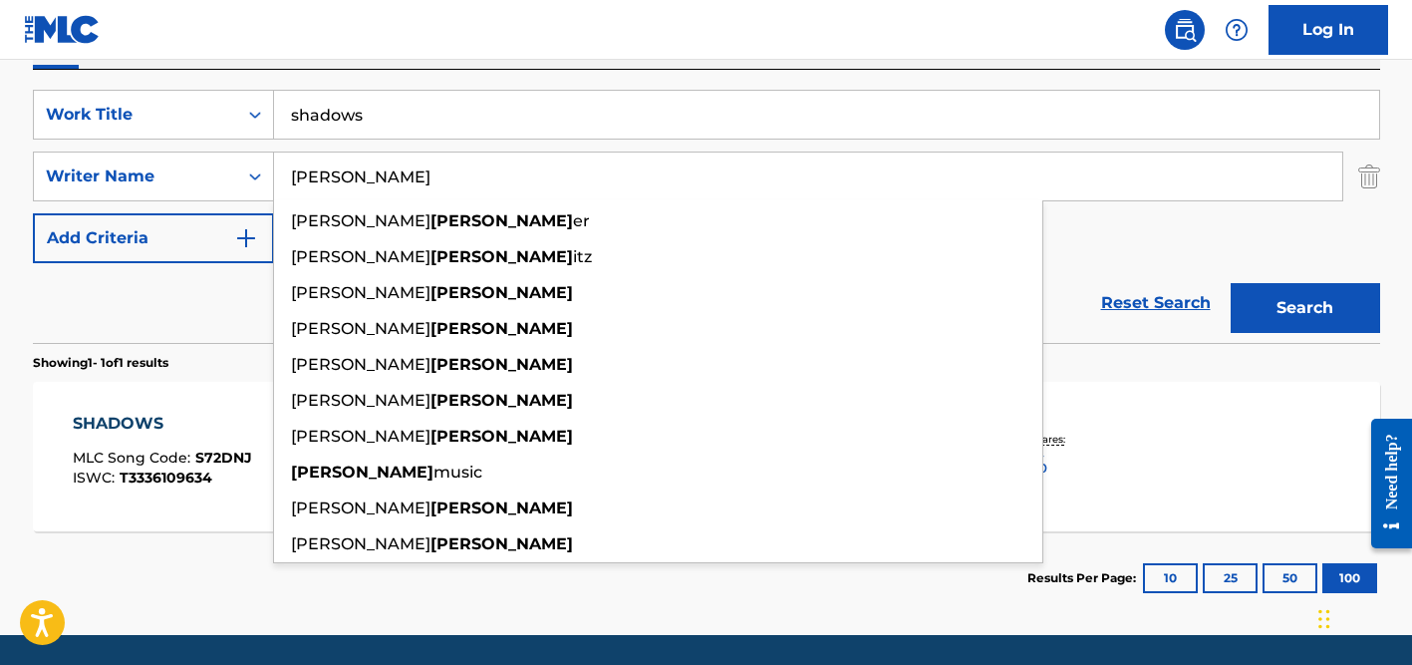
type input "[PERSON_NAME]"
click at [365, 118] on input "shadows" at bounding box center [826, 115] width 1105 height 48
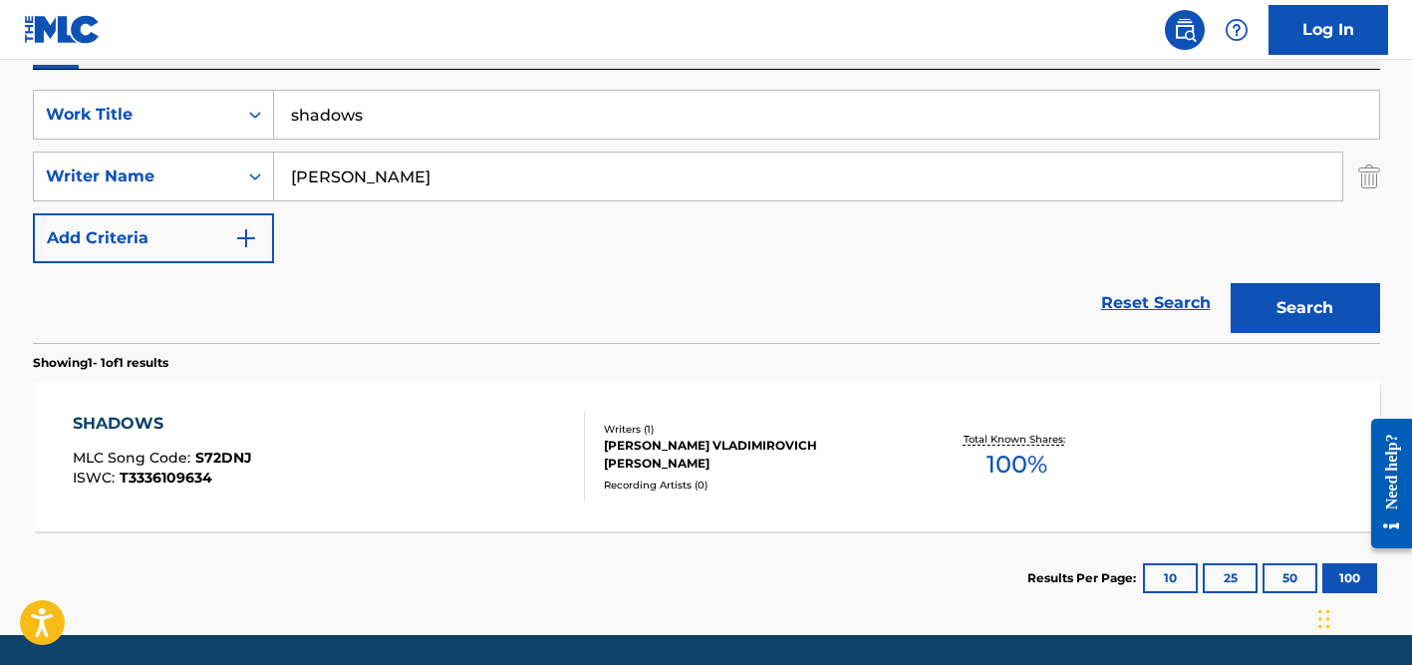
click at [365, 118] on input "shadows" at bounding box center [826, 115] width 1105 height 48
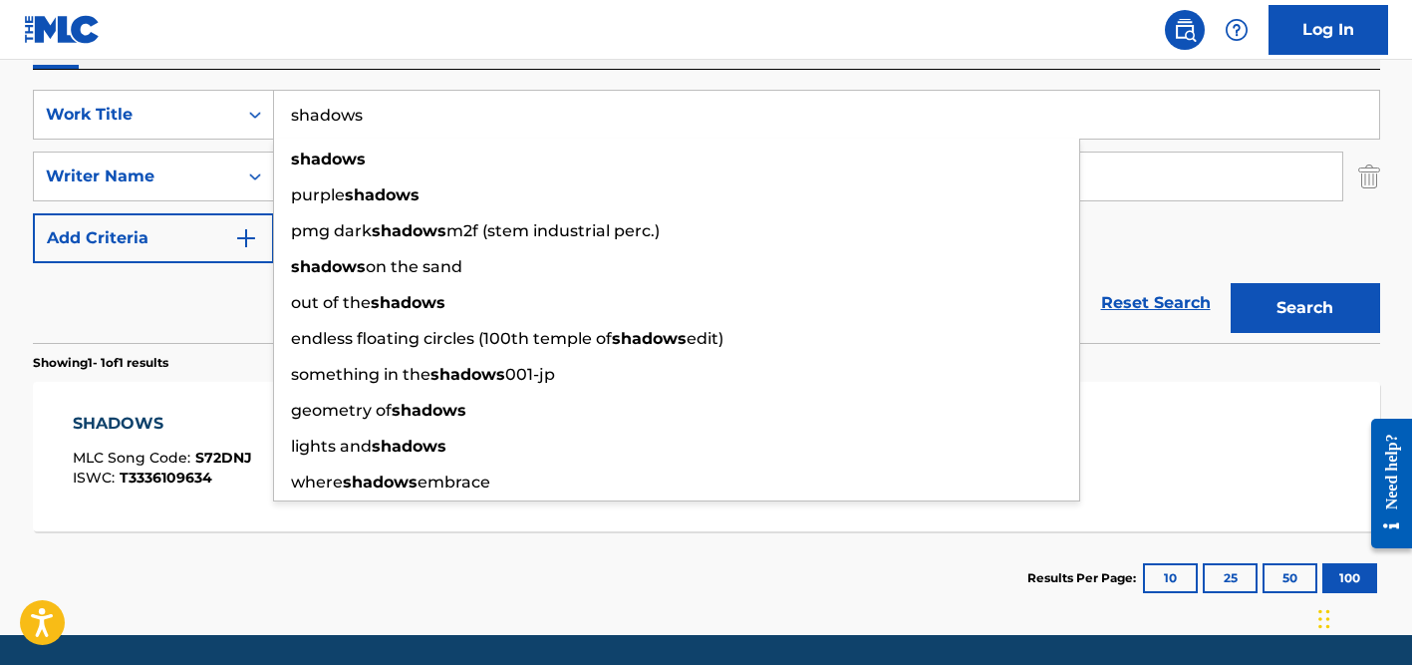
paste input "THINGS YOU DO"
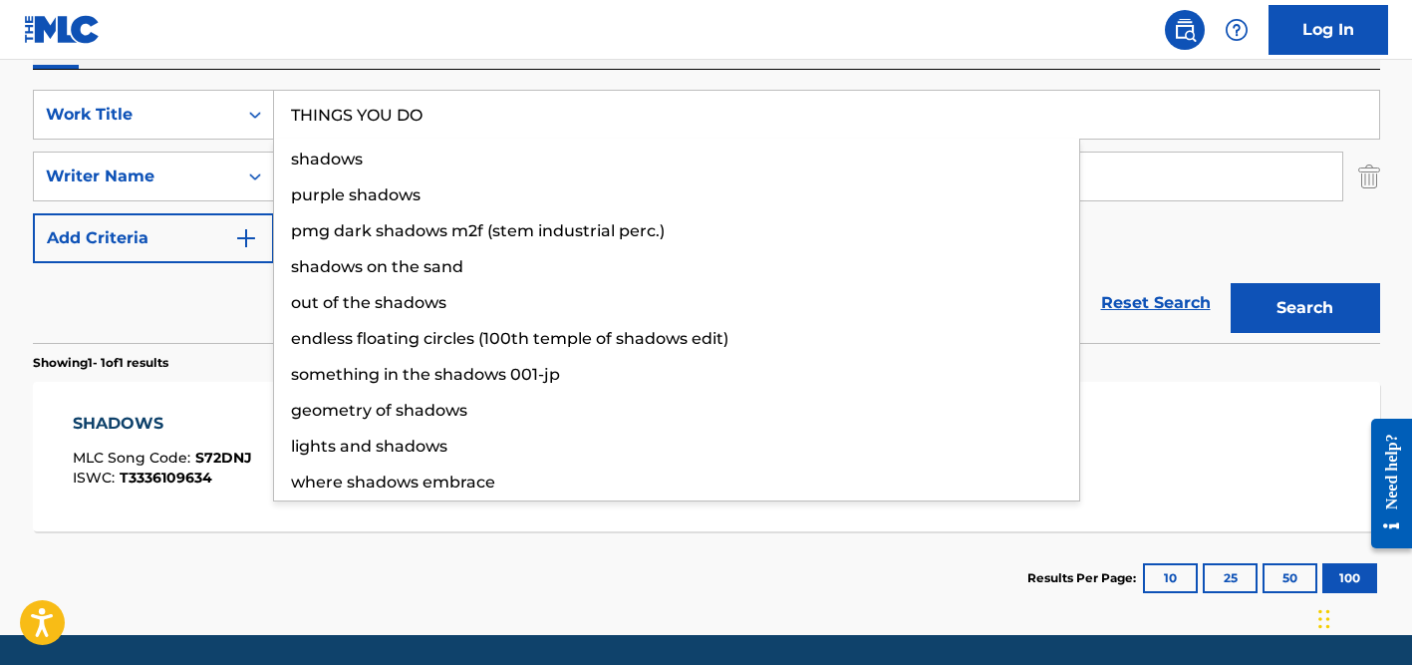
click at [189, 286] on div "Reset Search Search" at bounding box center [706, 303] width 1347 height 80
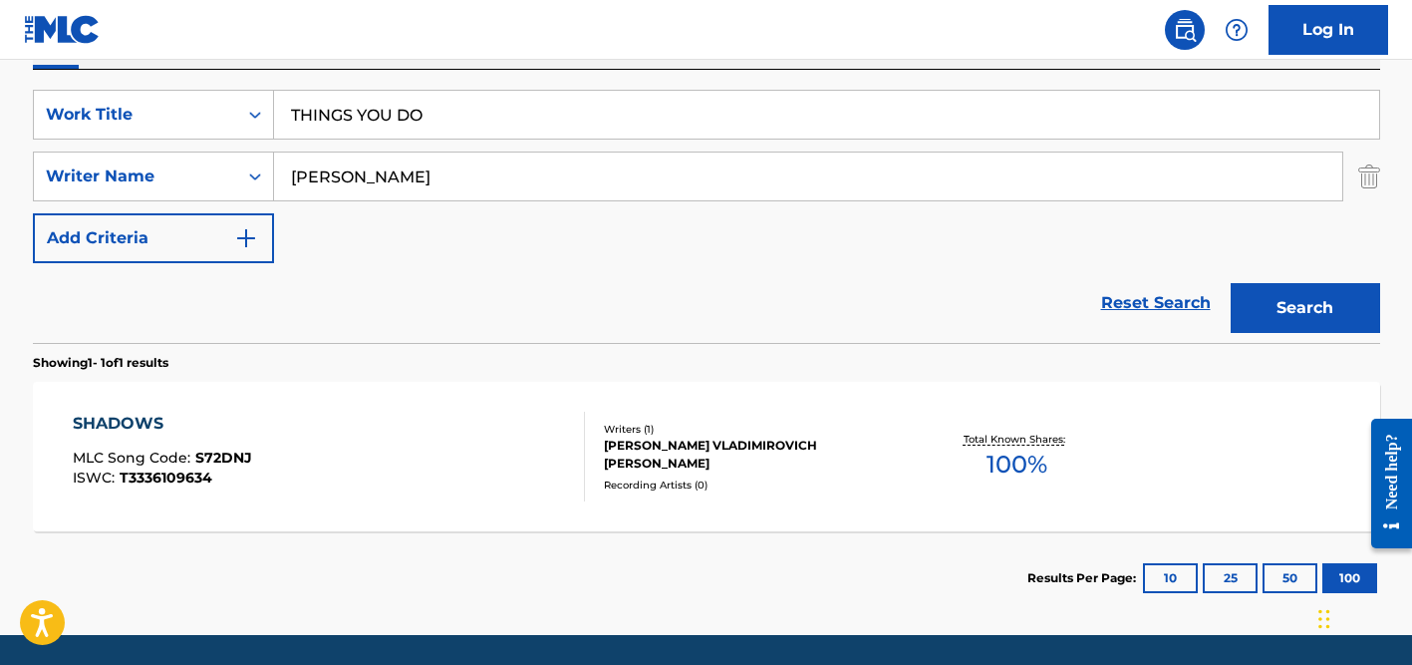
click at [412, 158] on input "[PERSON_NAME]" at bounding box center [808, 176] width 1068 height 48
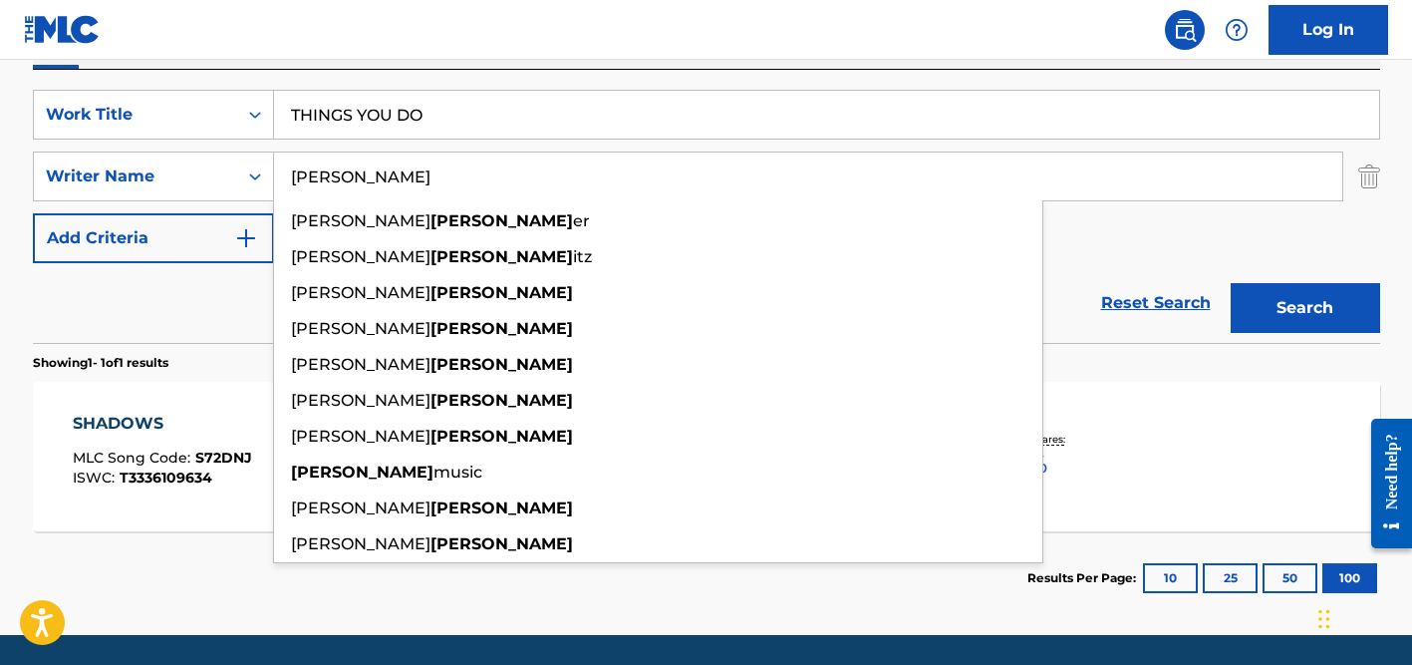
click at [1231, 283] on button "Search" at bounding box center [1305, 308] width 149 height 50
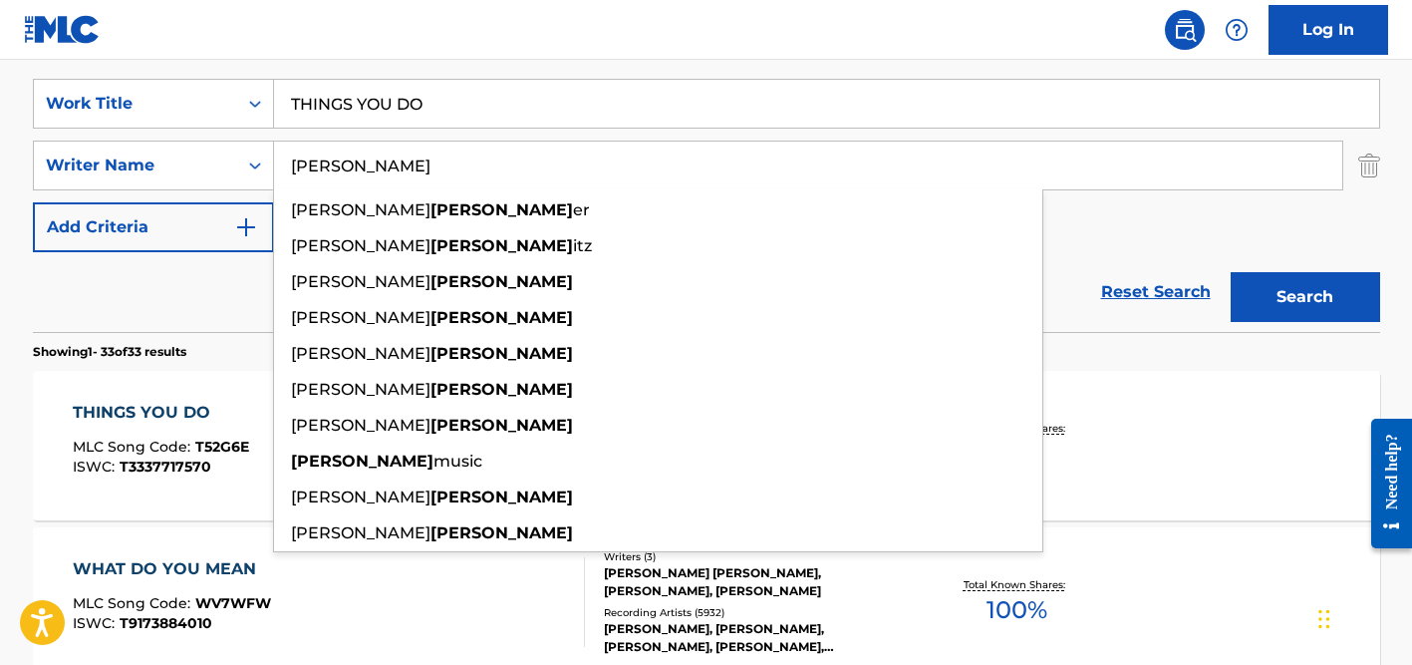
scroll to position [268, 0]
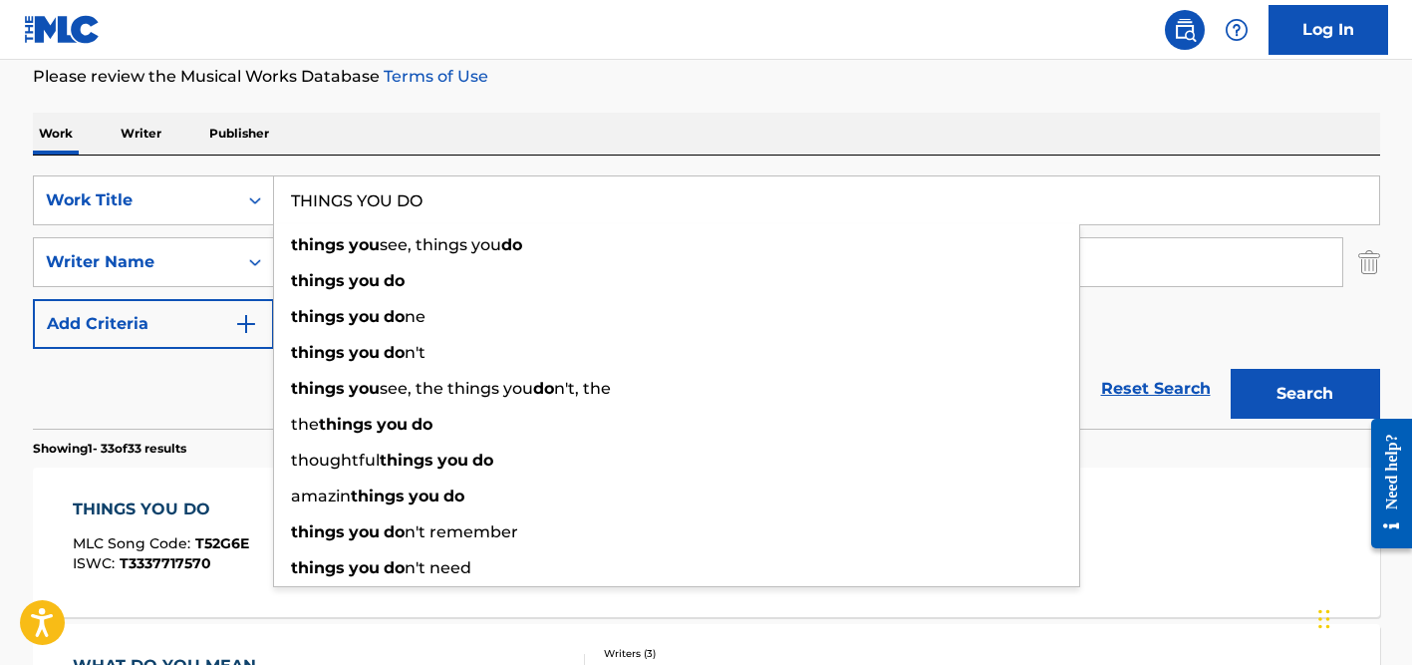
click at [378, 210] on input "THINGS YOU DO" at bounding box center [826, 200] width 1105 height 48
paste input "Anping Pop"
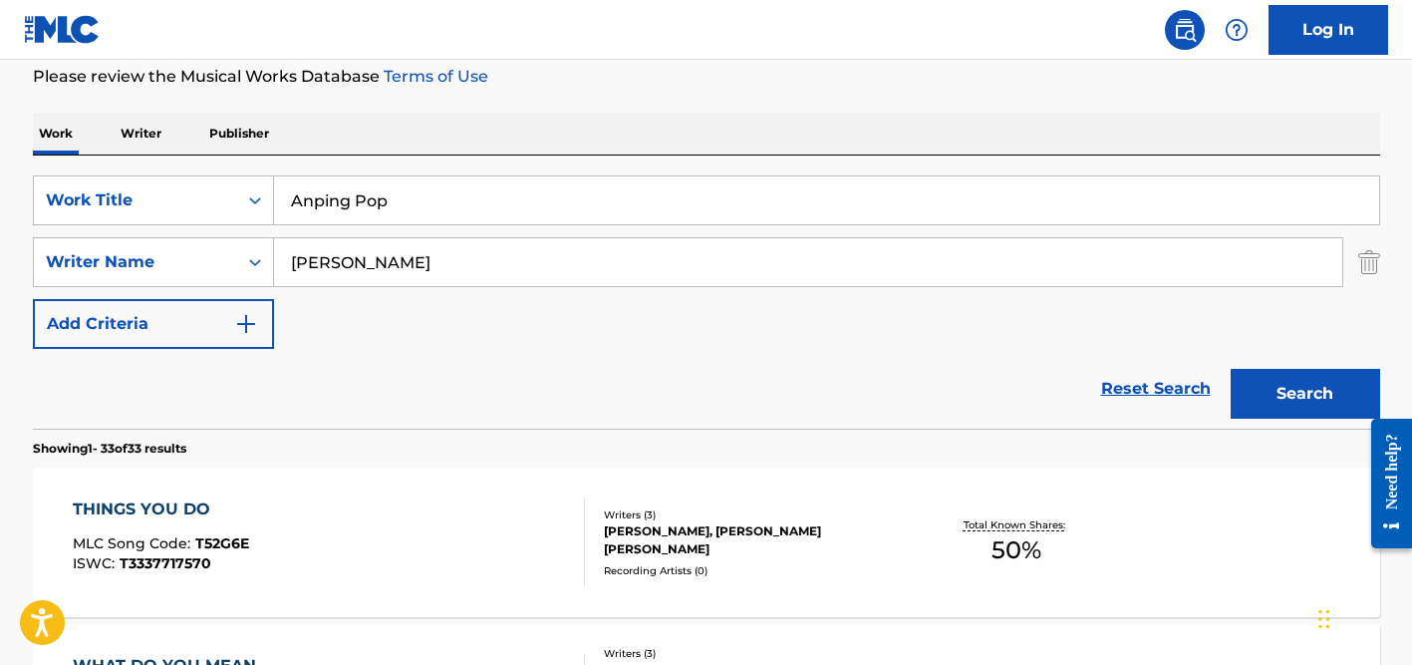
type input "Anping Pop"
click at [537, 87] on p "Please review the Musical Works Database Terms of Use" at bounding box center [706, 77] width 1347 height 24
click at [463, 242] on input "[PERSON_NAME]" at bounding box center [808, 262] width 1068 height 48
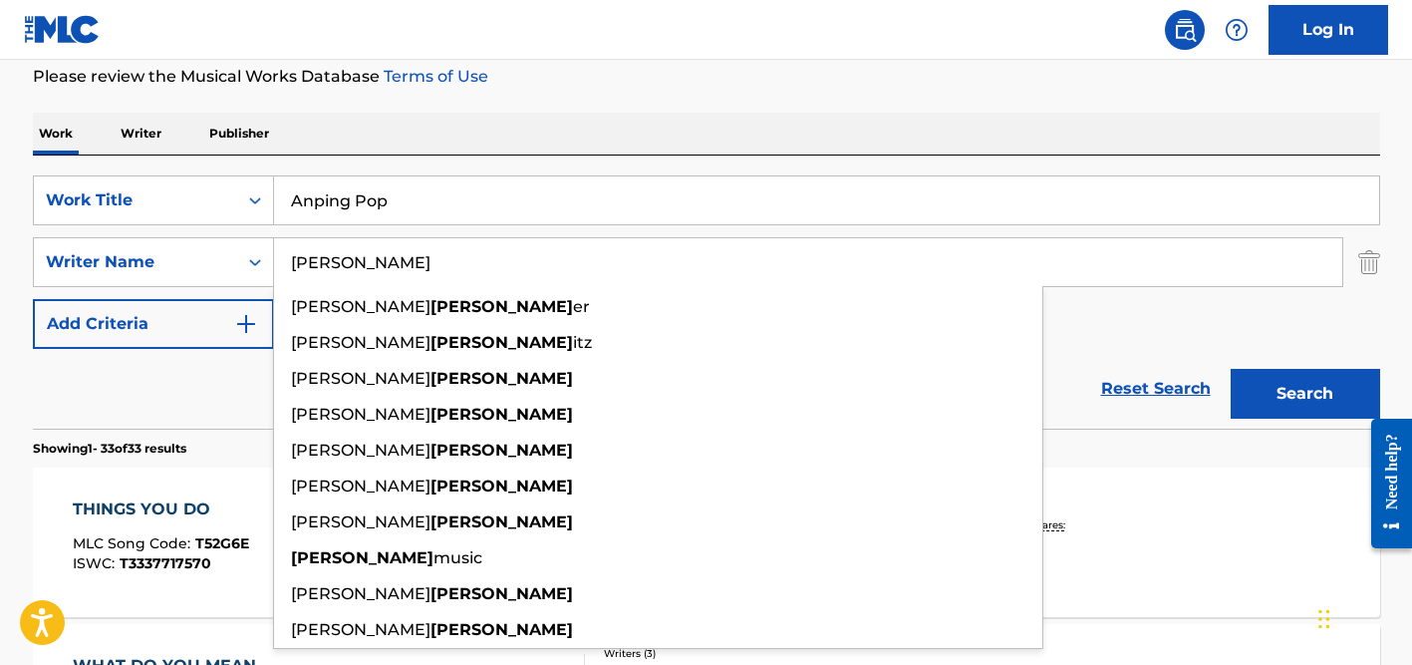
click at [1231, 369] on button "Search" at bounding box center [1305, 394] width 149 height 50
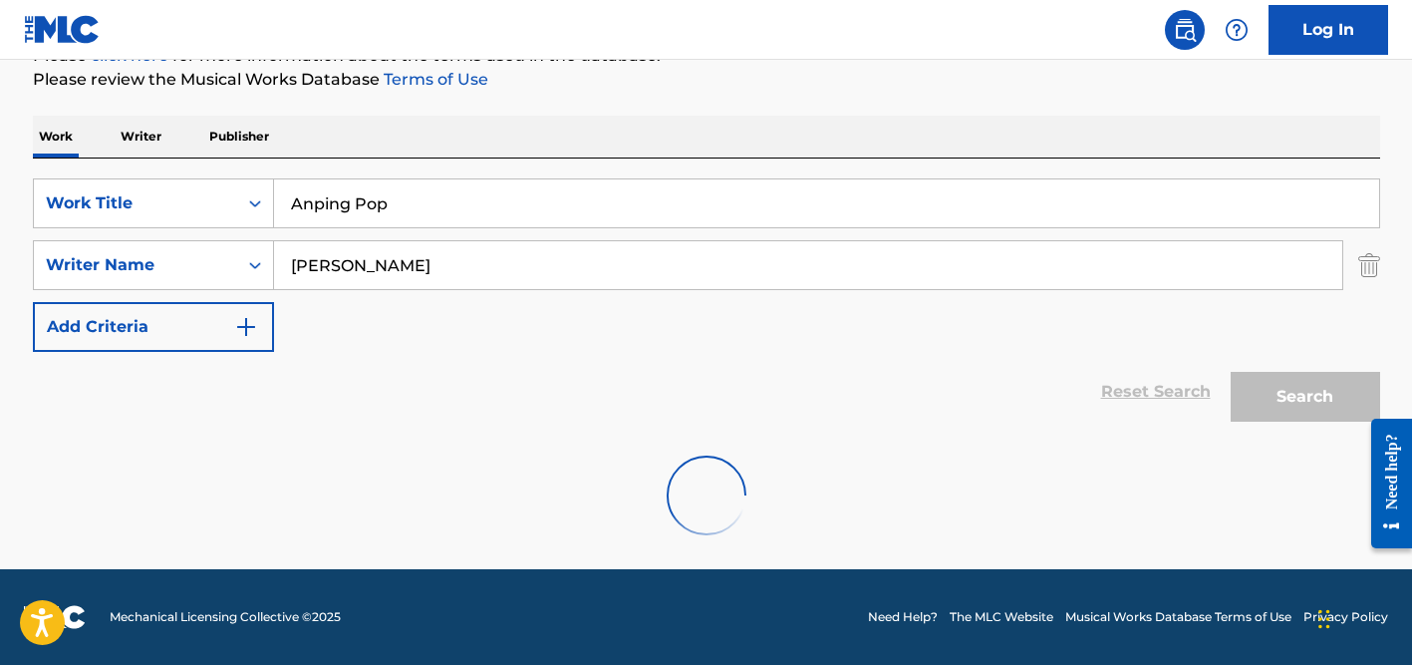
scroll to position [200, 0]
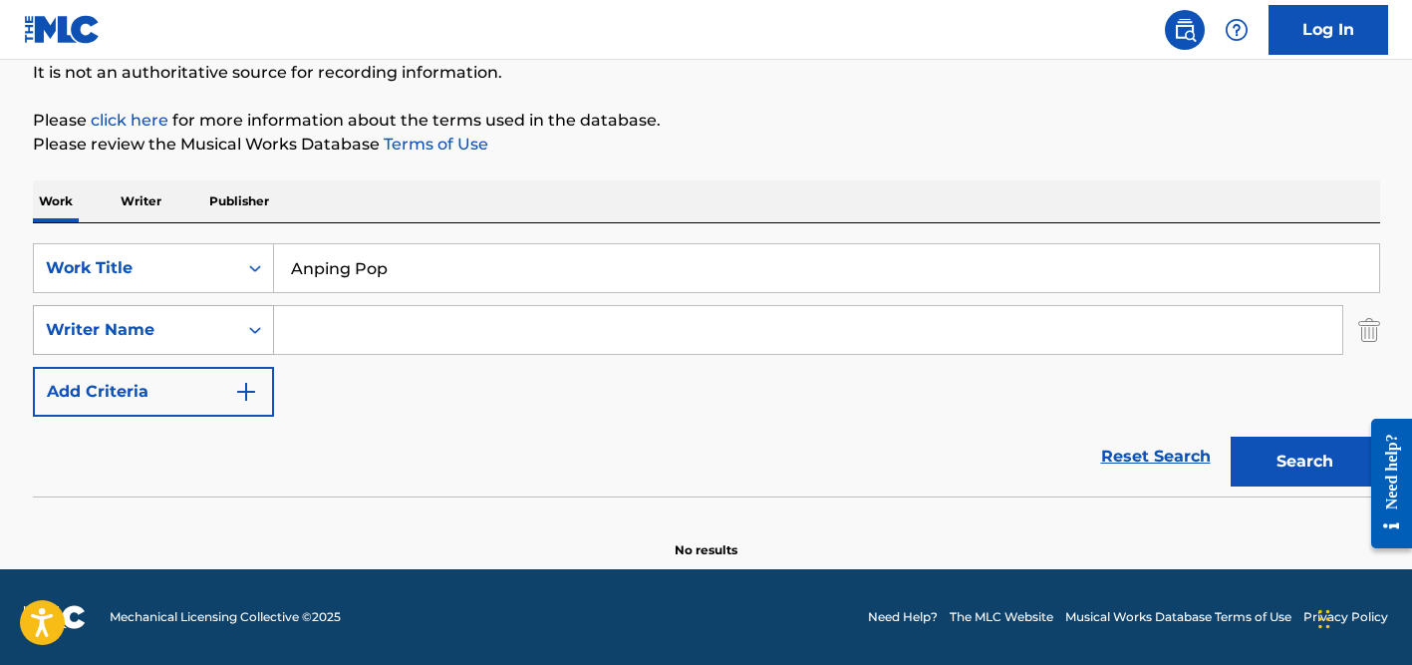
click at [1231, 436] on button "Search" at bounding box center [1305, 461] width 149 height 50
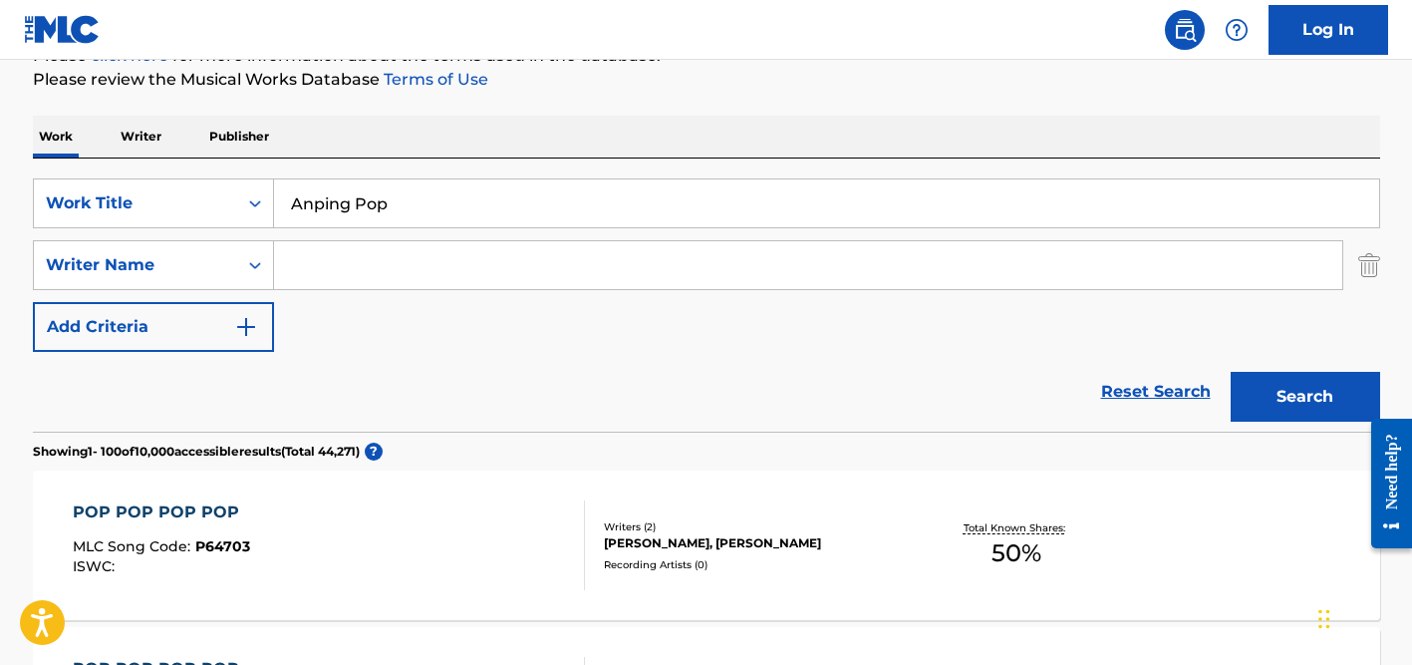
scroll to position [268, 0]
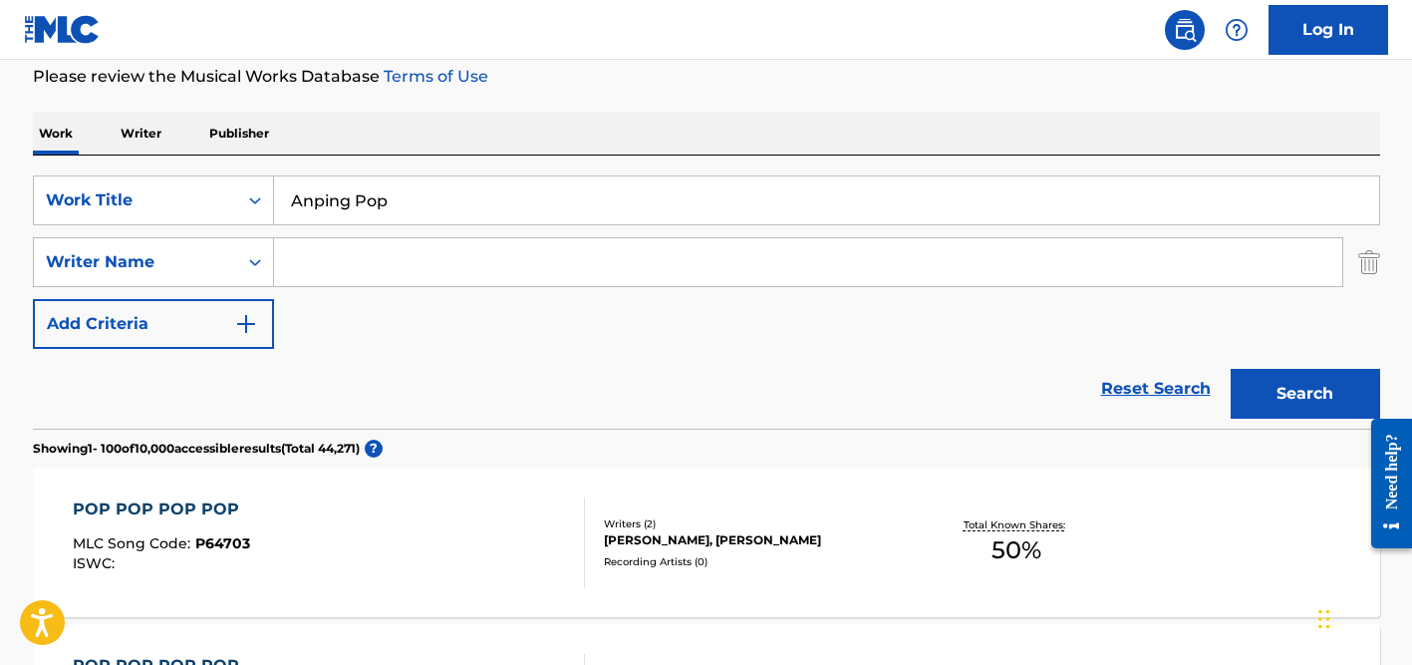
click at [409, 197] on input "Anping Pop" at bounding box center [826, 200] width 1105 height 48
paste input "Solcito"
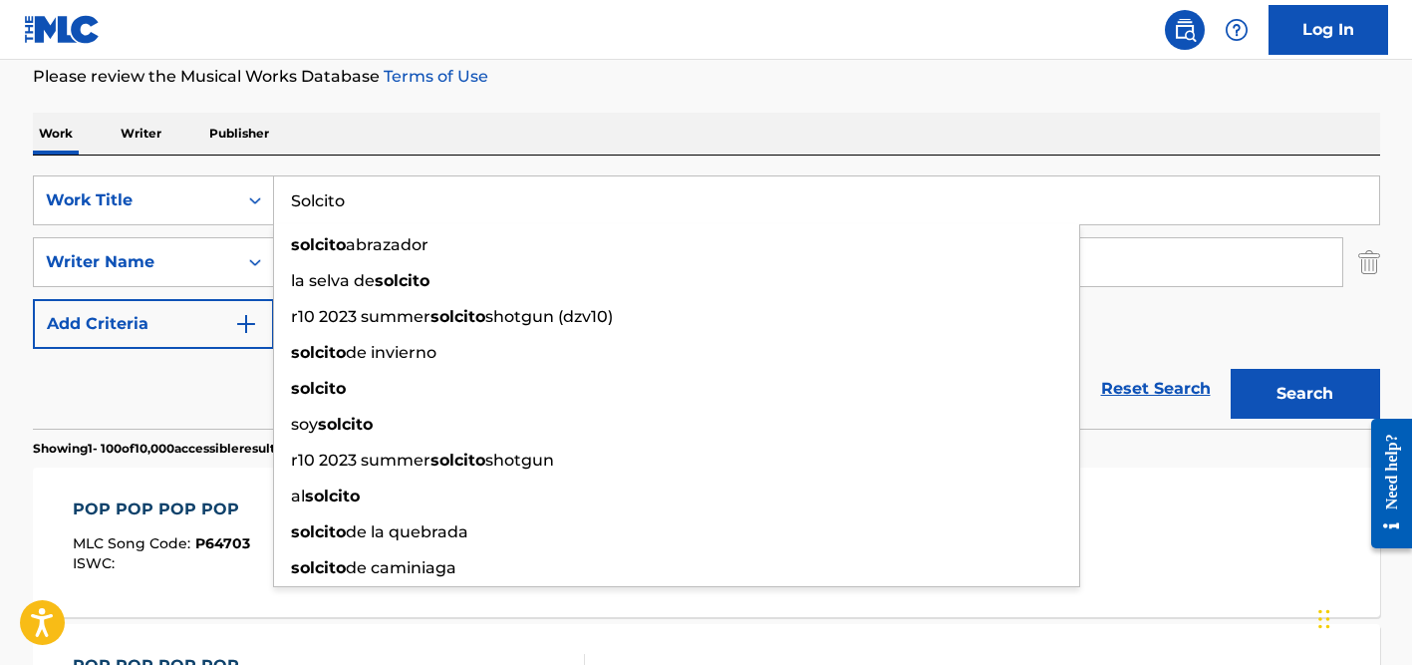
type input "Solcito"
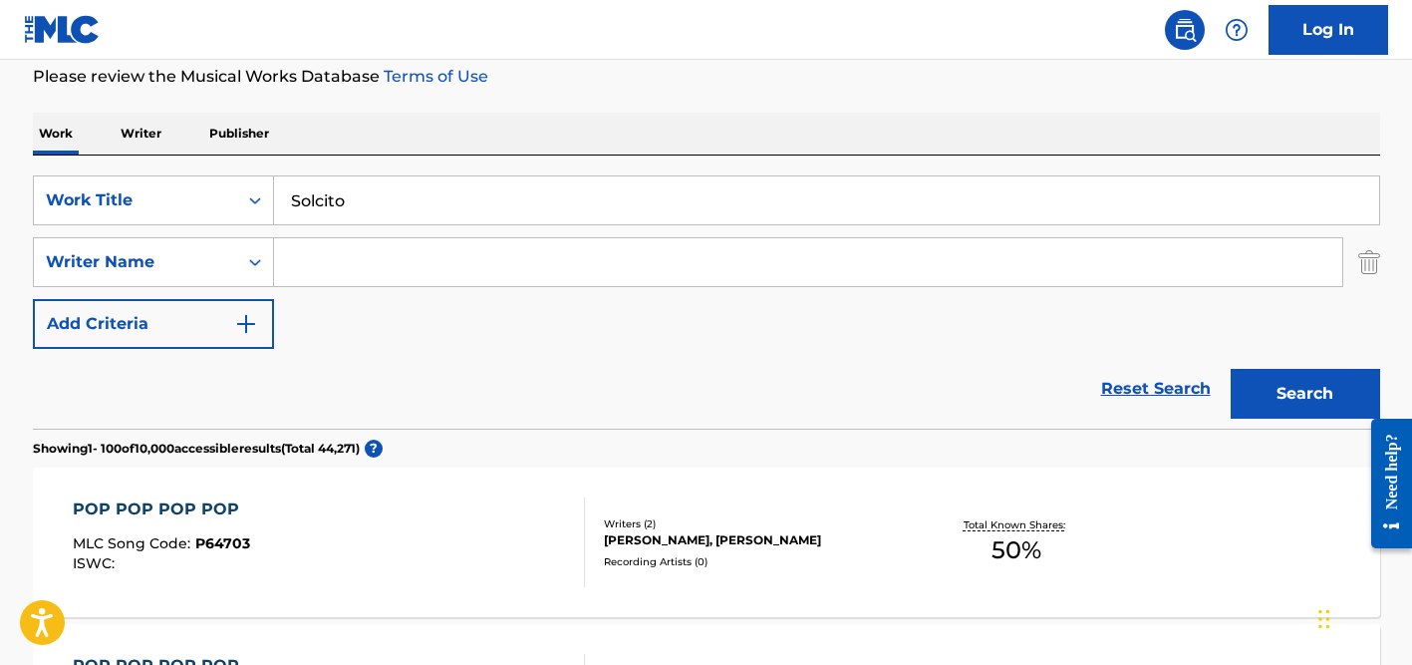
click at [422, 173] on div "SearchWithCriteriaa655a135-fd95-4004-8f23-0b3f8c0e16fe Work Title Solcito Searc…" at bounding box center [706, 291] width 1347 height 273
click at [400, 267] on input "Search Form" at bounding box center [808, 262] width 1068 height 48
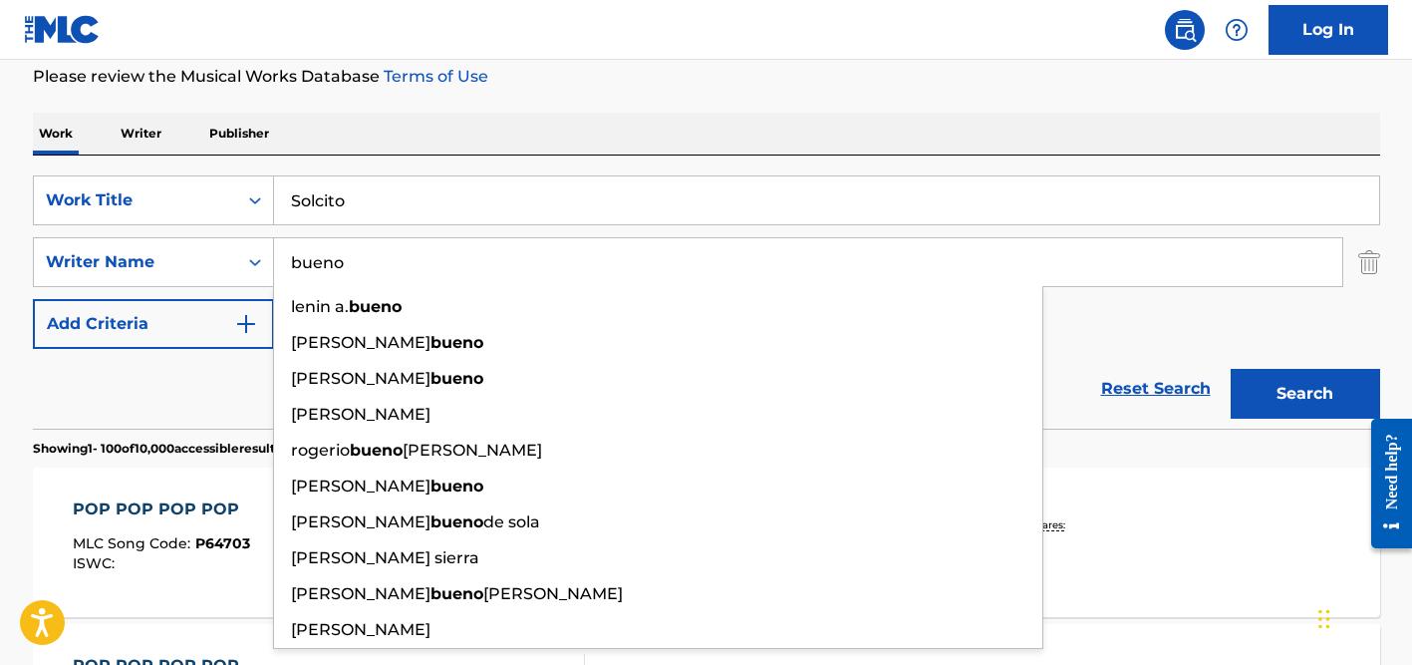
type input "bueno"
click at [1231, 369] on button "Search" at bounding box center [1305, 394] width 149 height 50
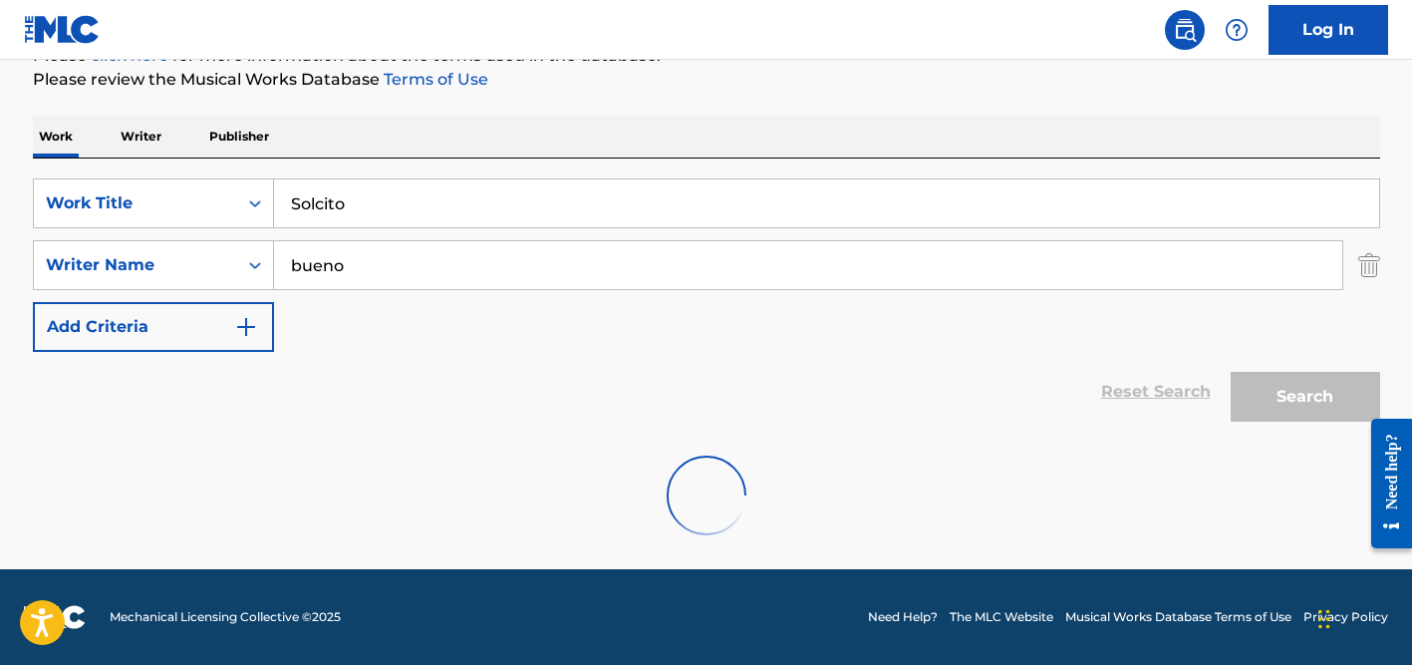
scroll to position [200, 0]
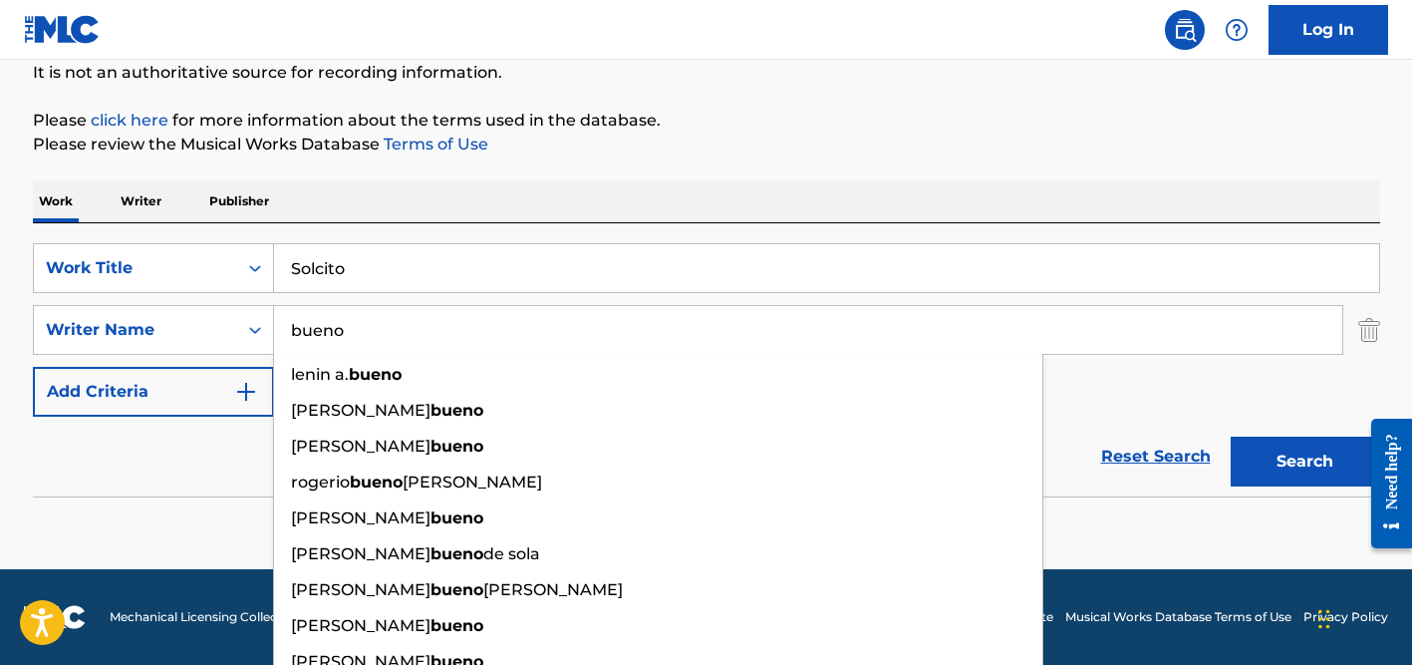
click at [349, 268] on input "Solcito" at bounding box center [826, 268] width 1105 height 48
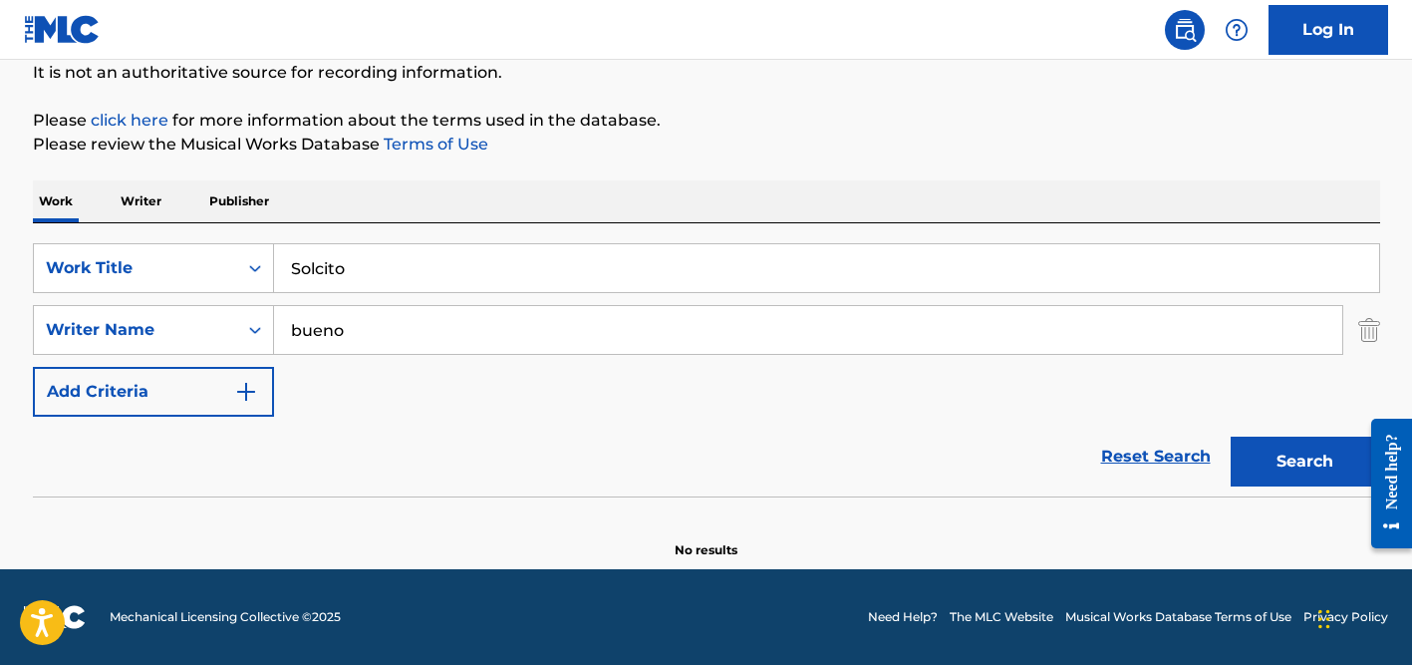
click at [349, 268] on input "Solcito" at bounding box center [826, 268] width 1105 height 48
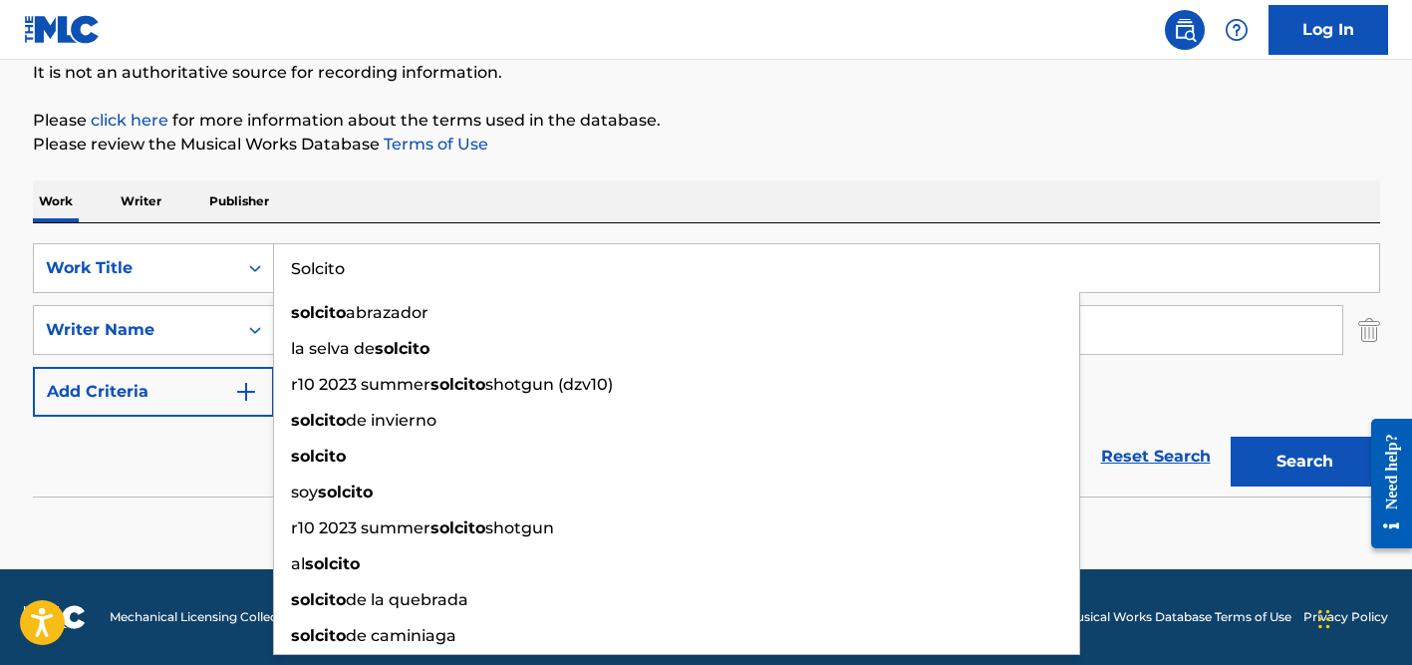
paste input "Wait Up For Me"
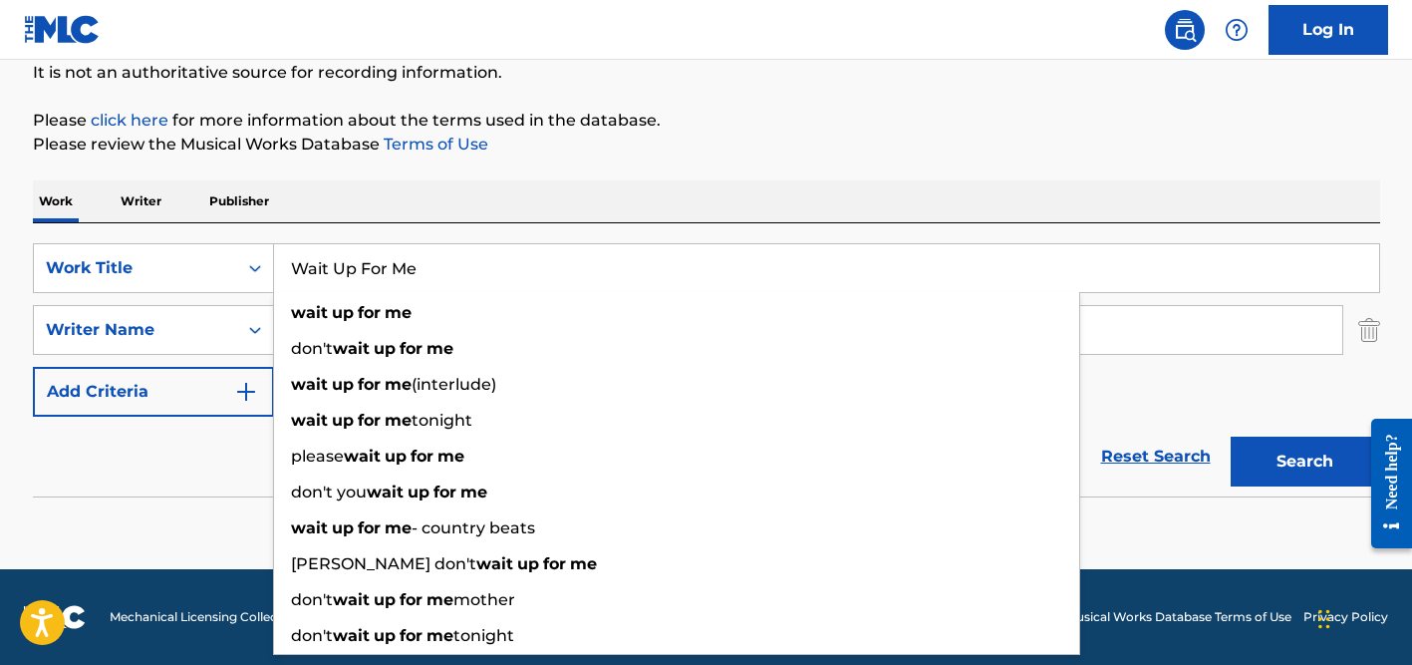
type input "Wait Up For Me"
click at [500, 156] on div "The MLC Public Work Search The accuracy and completeness of The MLC's data is d…" at bounding box center [706, 234] width 1395 height 650
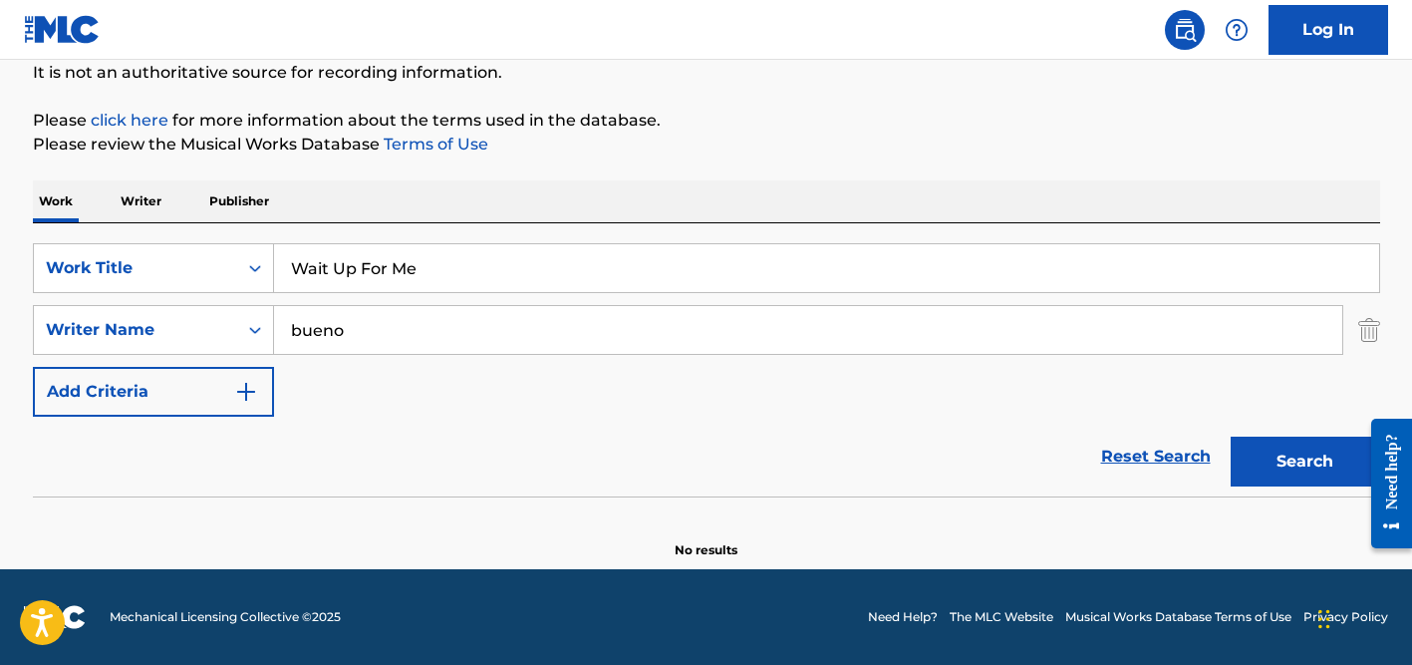
click at [331, 325] on input "bueno" at bounding box center [808, 330] width 1068 height 48
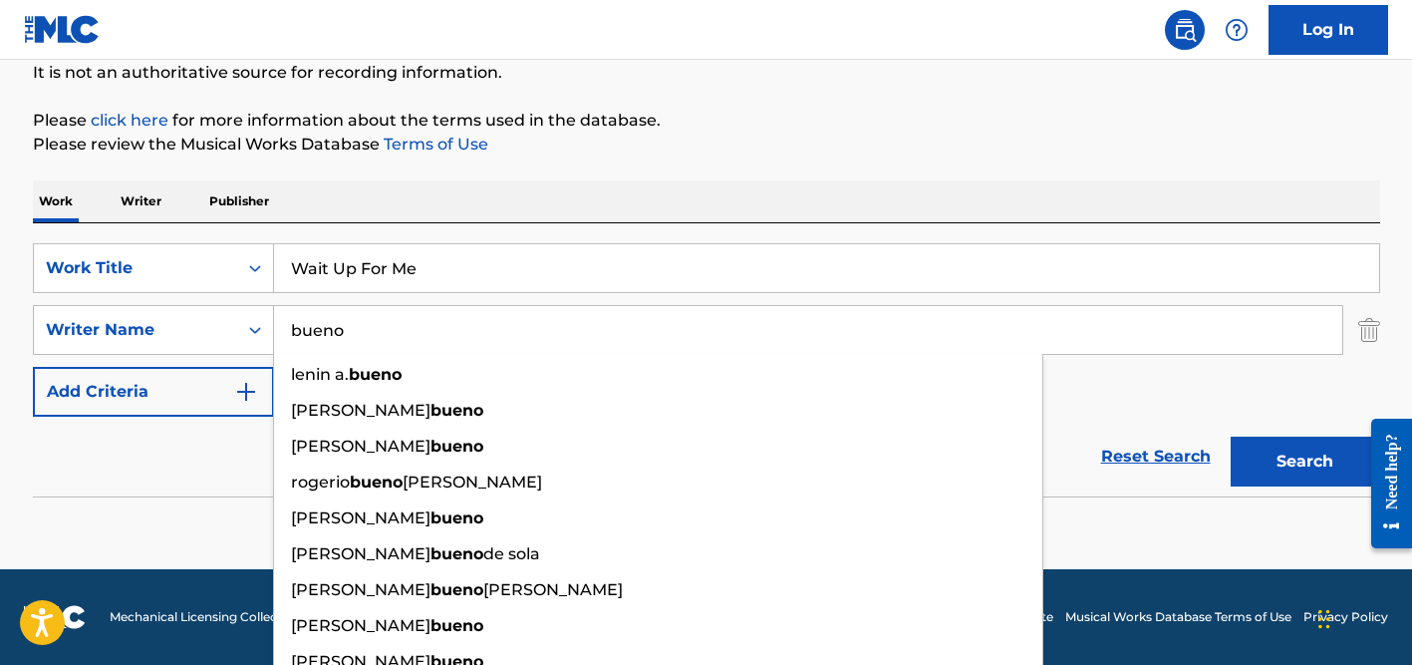
paste input "[PERSON_NAME]"
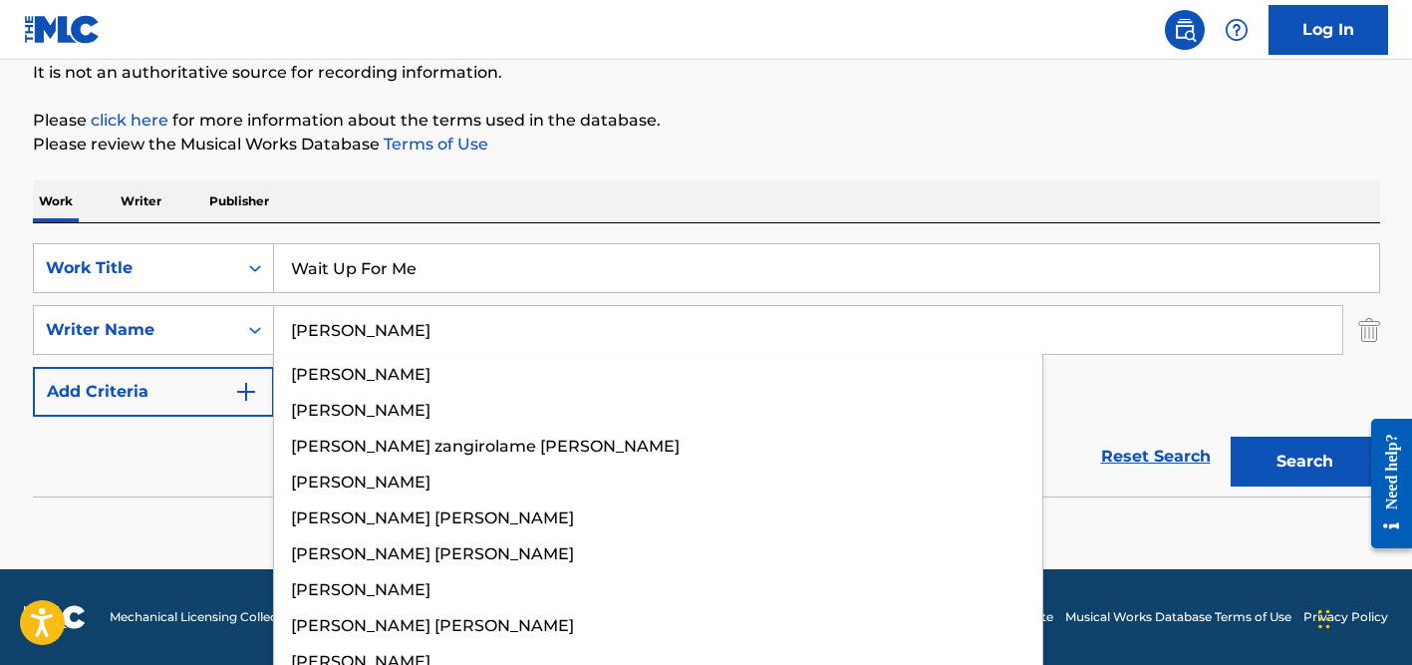
type input "[PERSON_NAME]"
click at [1231, 436] on button "Search" at bounding box center [1305, 461] width 149 height 50
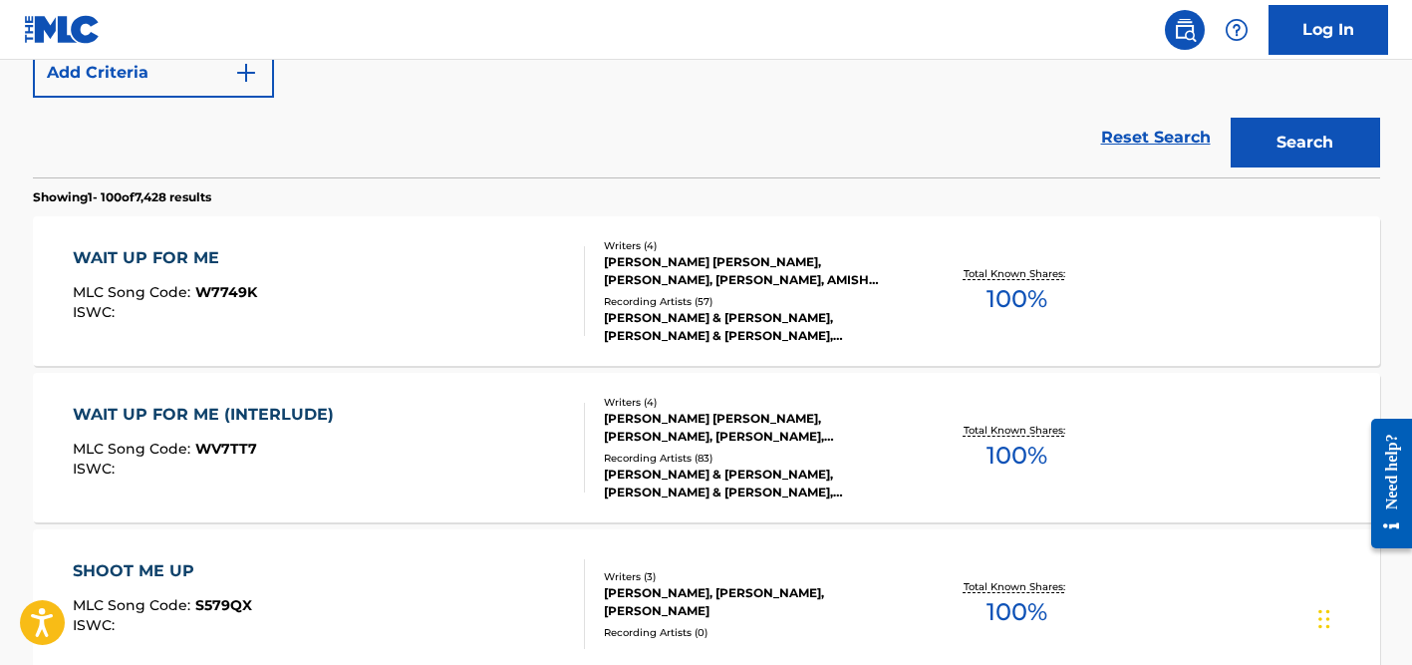
scroll to position [554, 0]
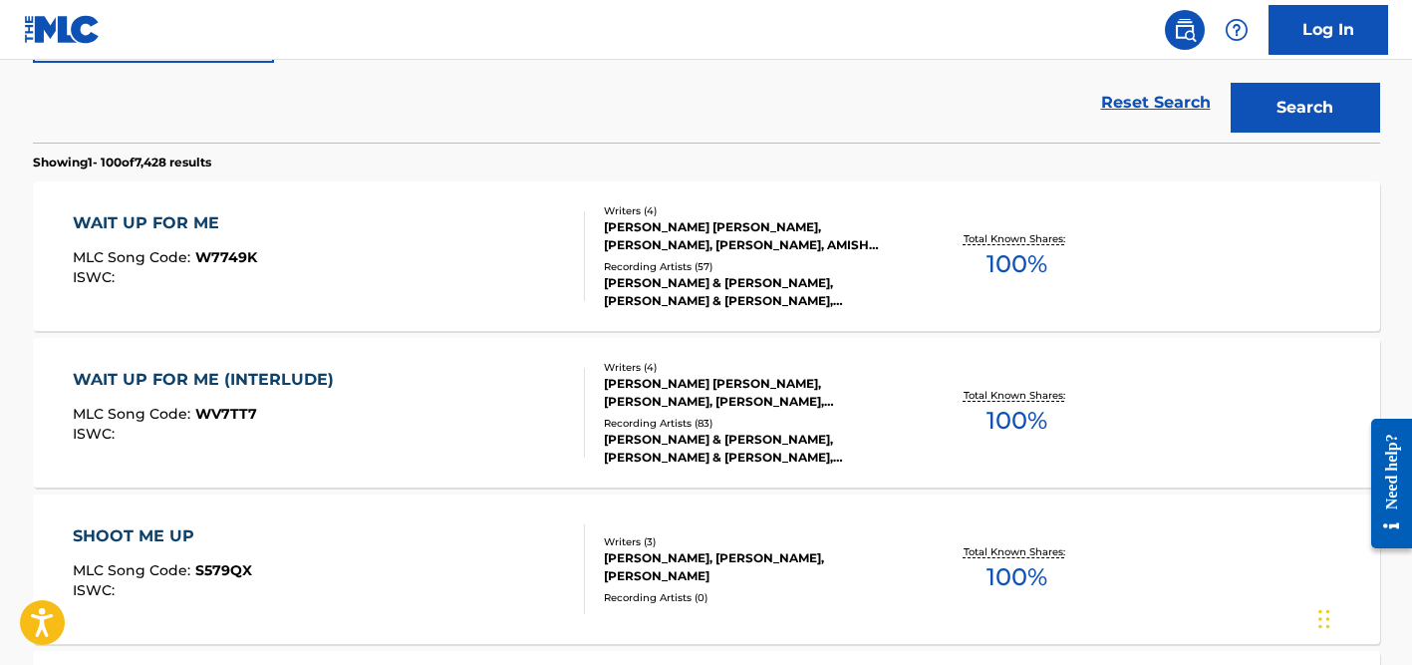
click at [658, 384] on div "[PERSON_NAME] [PERSON_NAME], [PERSON_NAME], [PERSON_NAME], [PERSON_NAME]" at bounding box center [754, 393] width 301 height 36
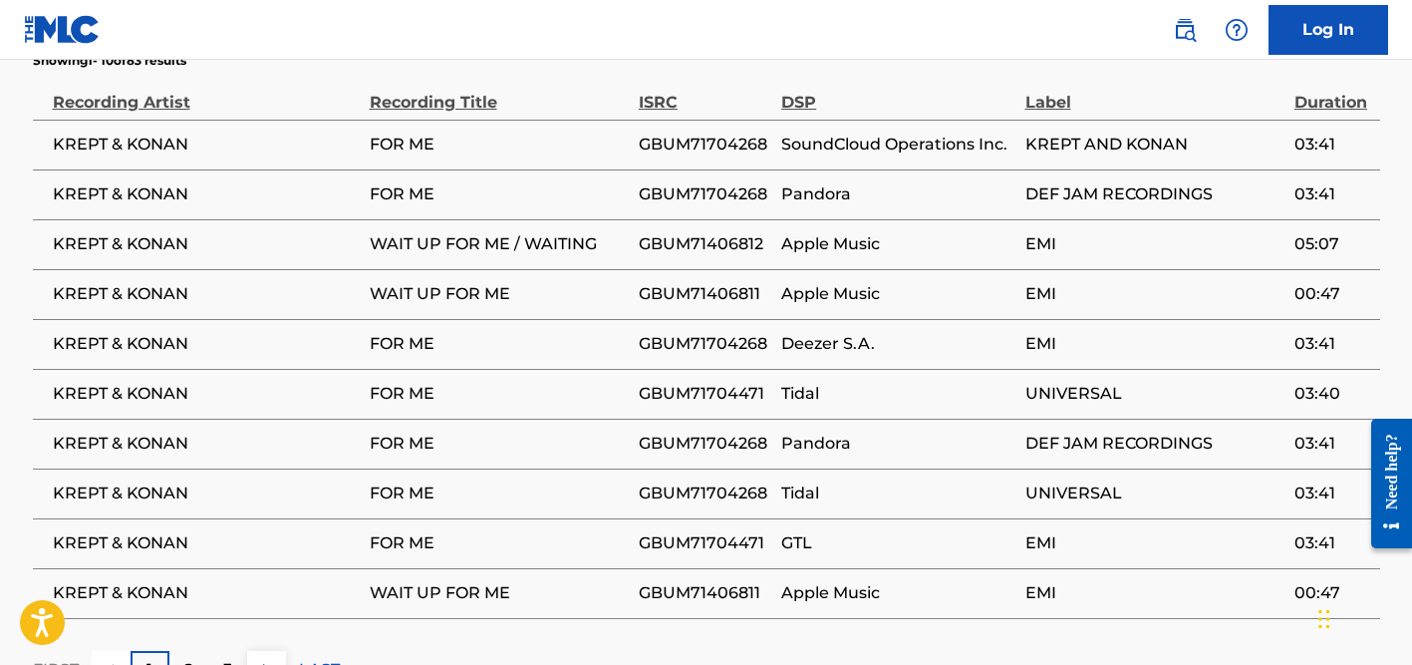
scroll to position [2375, 0]
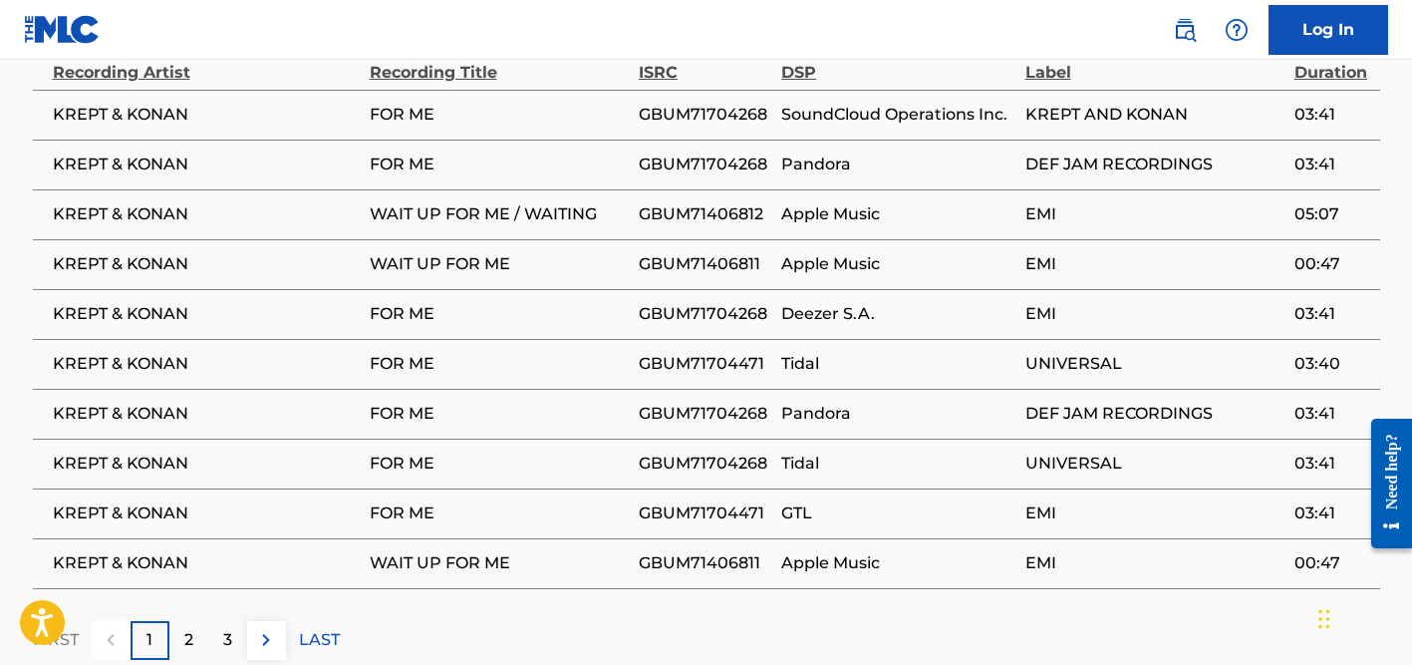
click at [195, 621] on div "2" at bounding box center [188, 640] width 39 height 39
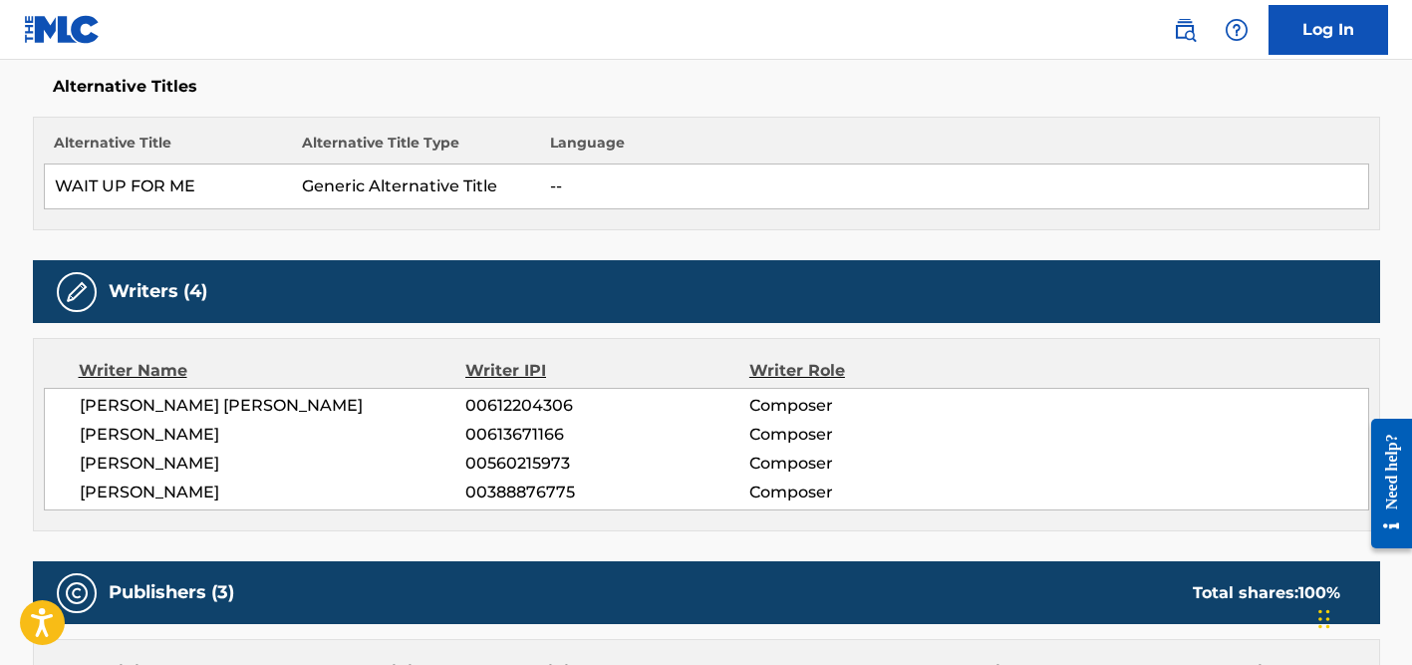
scroll to position [0, 0]
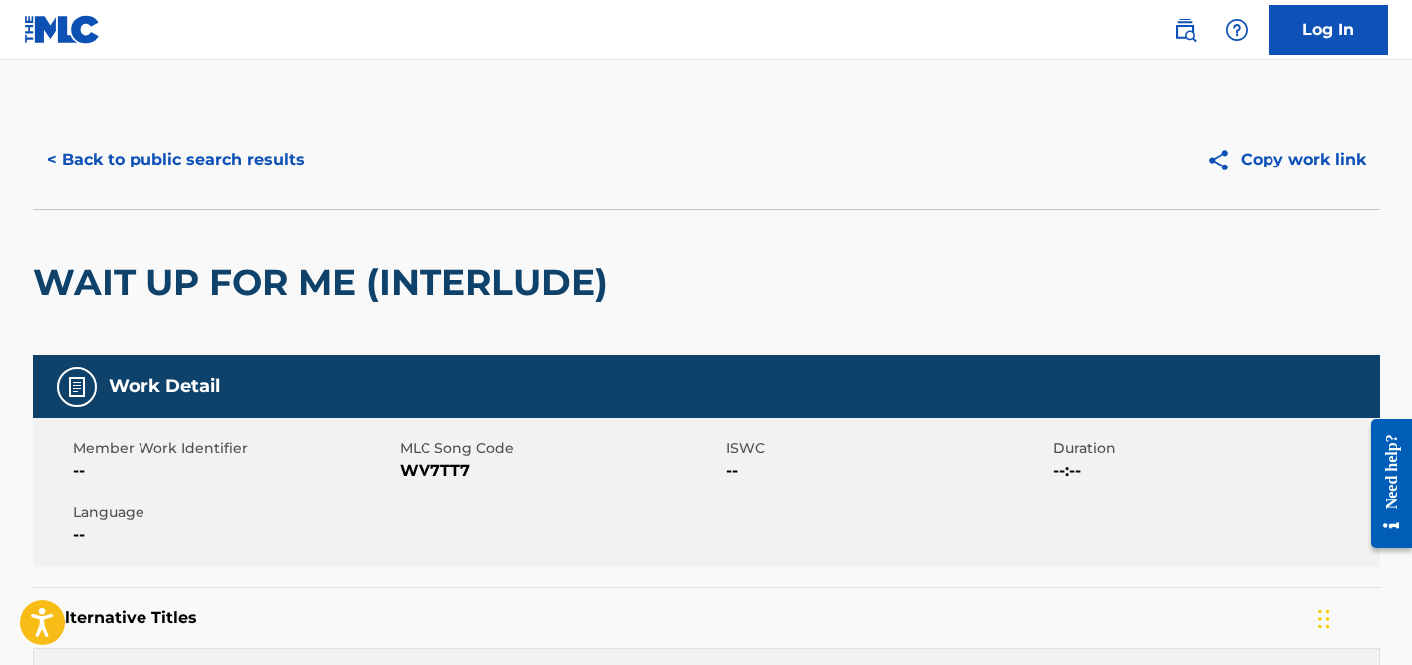
click at [195, 153] on button "< Back to public search results" at bounding box center [176, 160] width 286 height 50
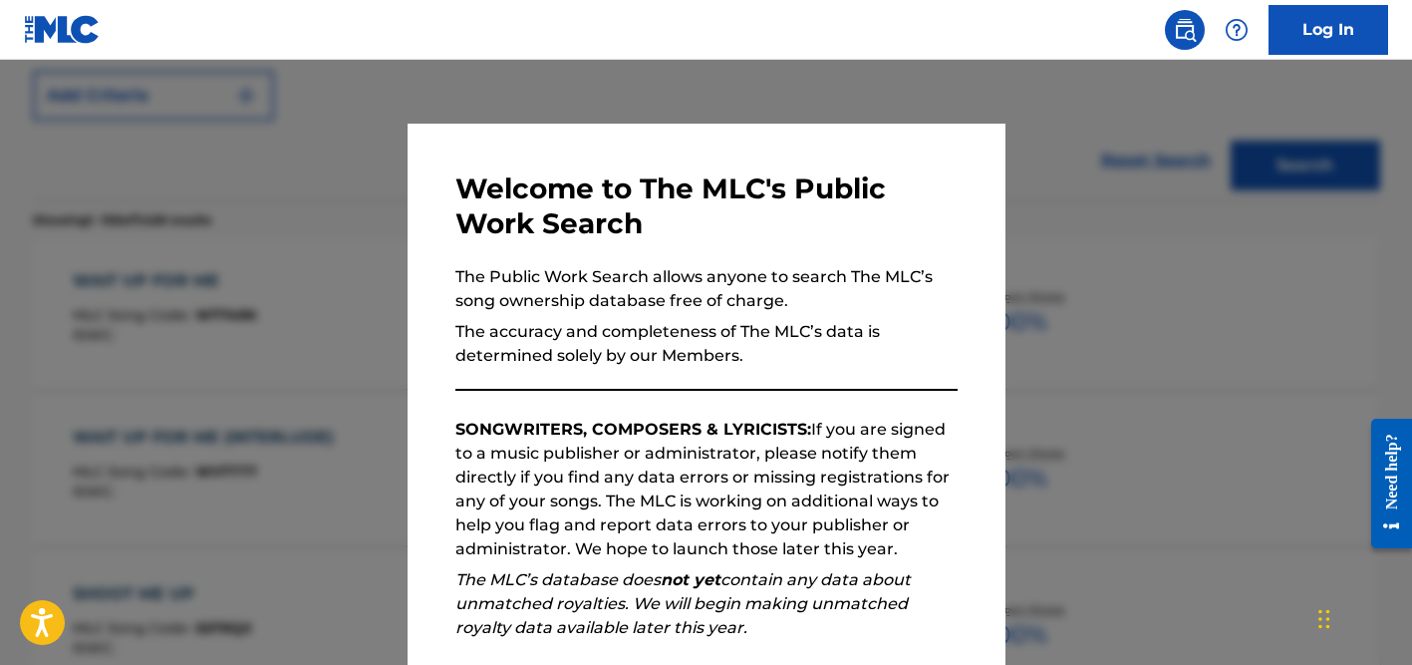
scroll to position [453, 0]
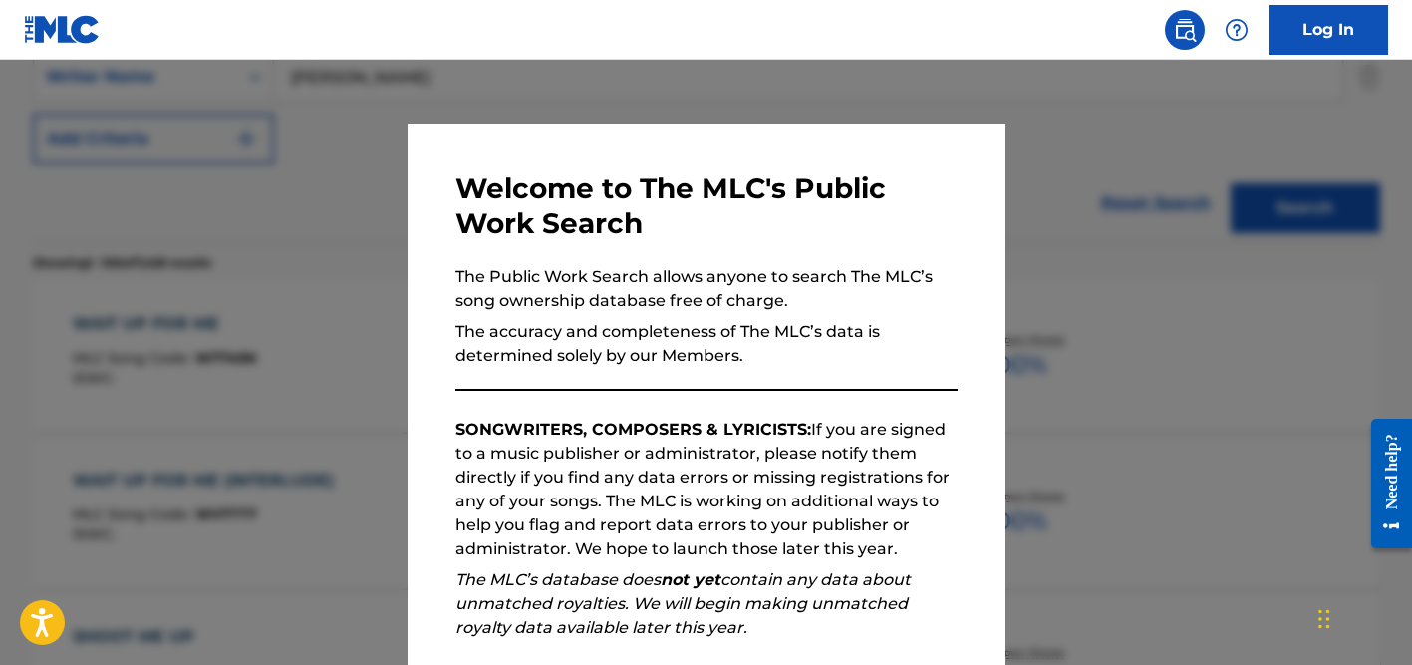
click at [314, 182] on div at bounding box center [706, 392] width 1412 height 665
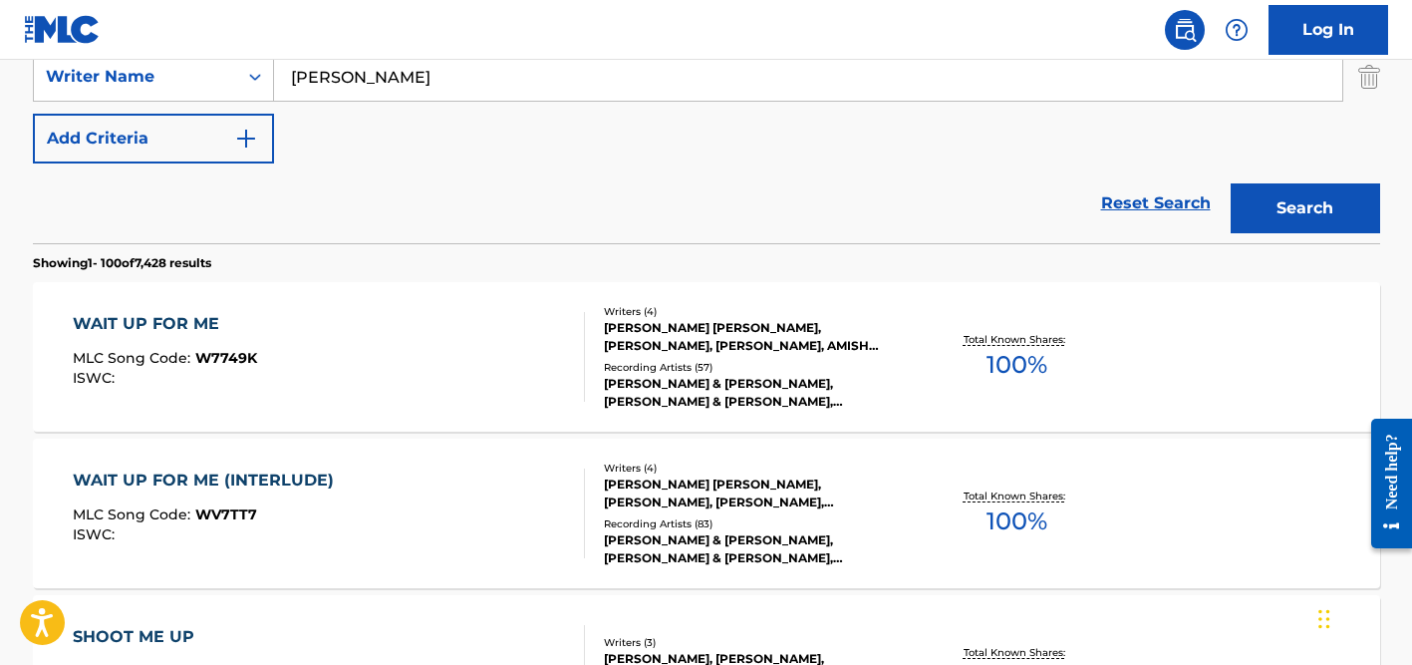
click at [343, 86] on input "[PERSON_NAME]" at bounding box center [808, 77] width 1068 height 48
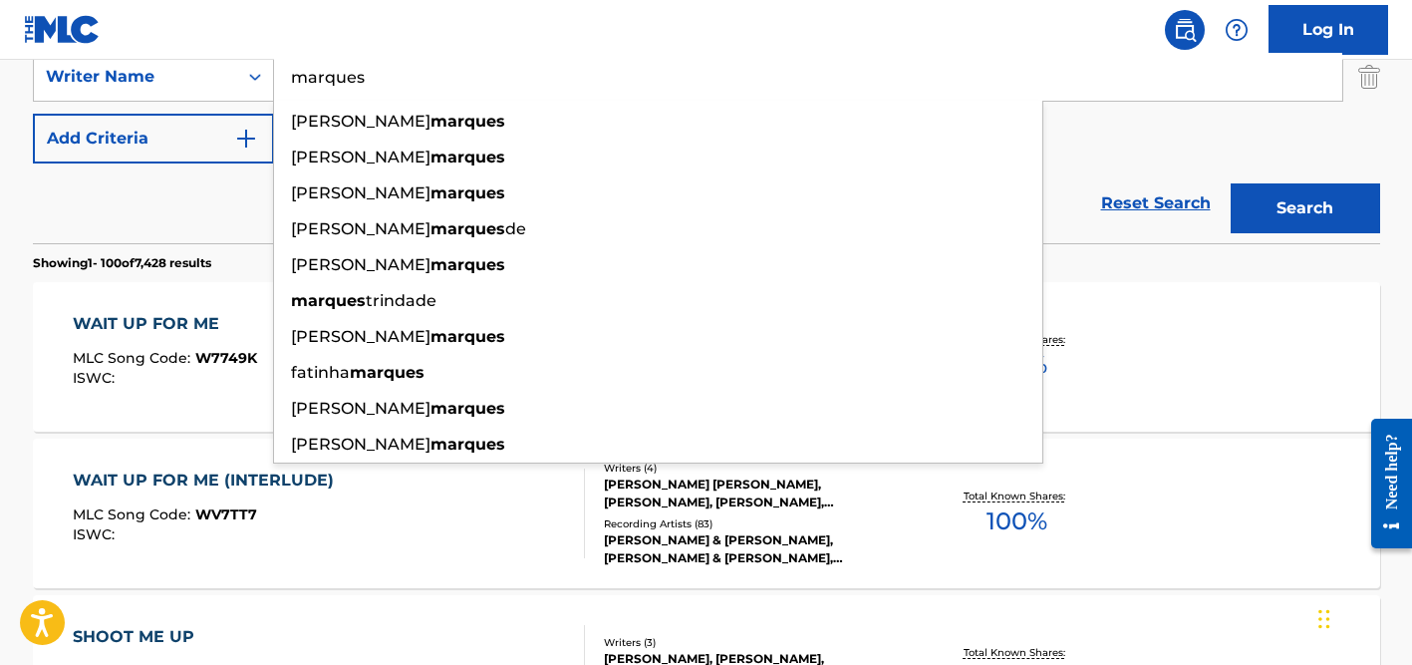
type input "marques"
click at [216, 197] on div "Reset Search Search" at bounding box center [706, 203] width 1347 height 80
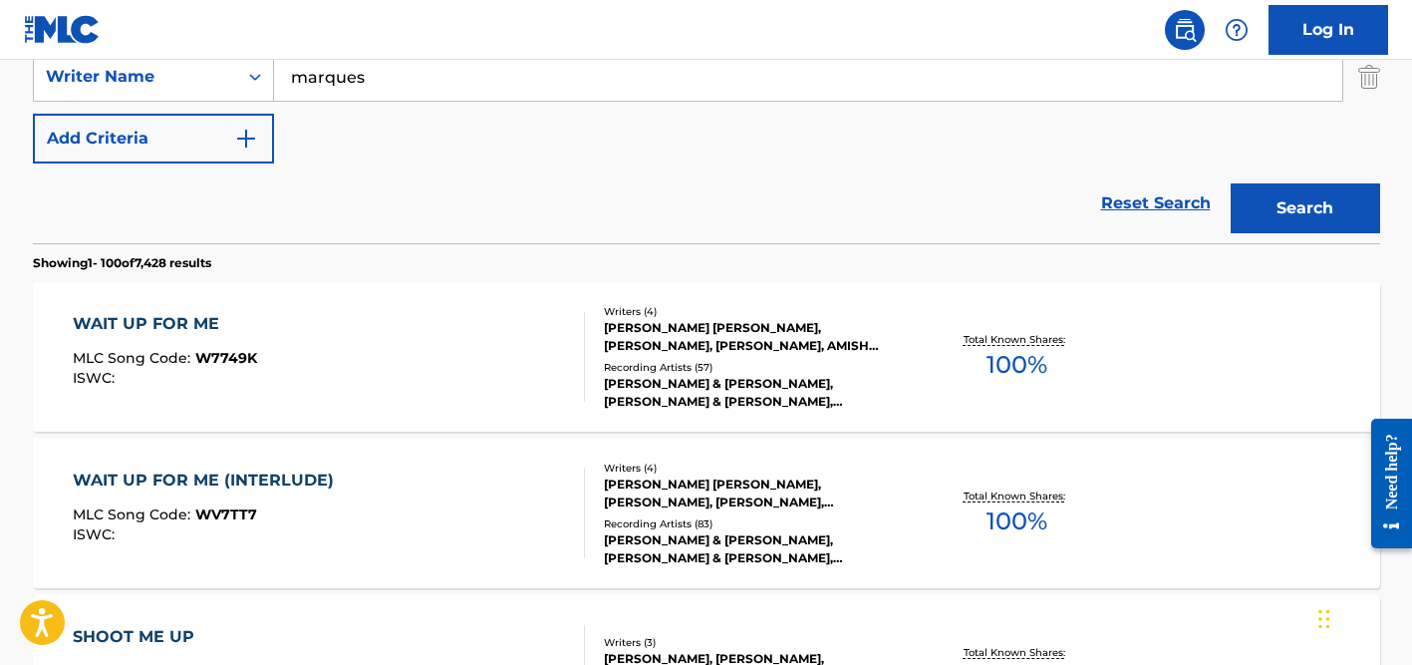
scroll to position [397, 0]
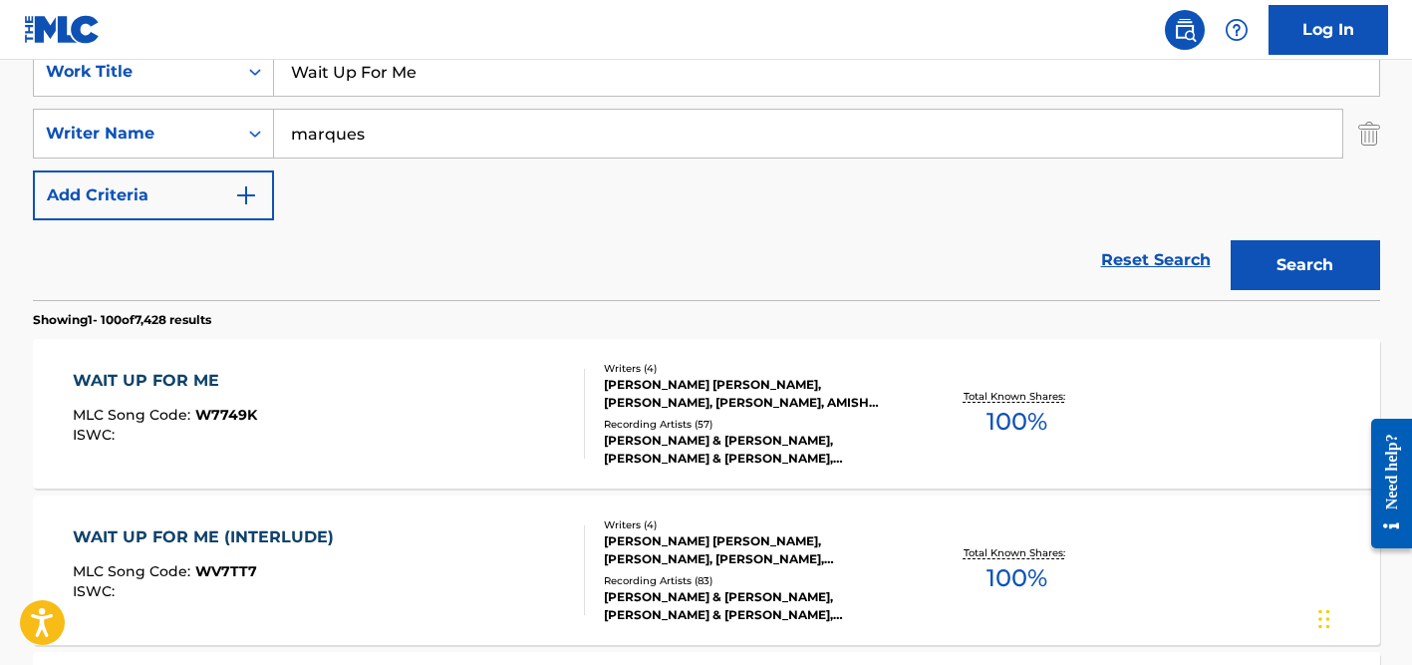
click at [429, 85] on input "Wait Up For Me" at bounding box center [826, 72] width 1105 height 48
paste input "Nunca Vai Ser Eu"
type input "Nunca Vai Ser Eu"
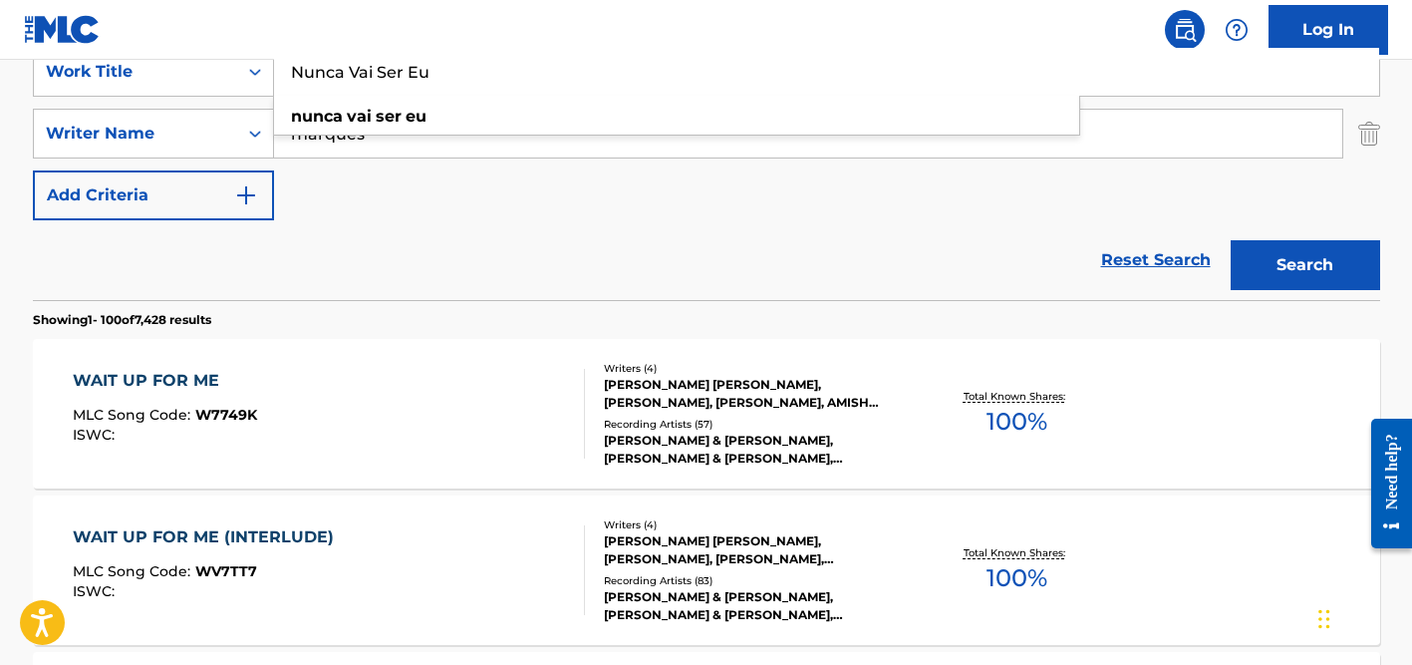
drag, startPoint x: 234, startPoint y: 245, endPoint x: 296, endPoint y: 200, distance: 76.3
click at [234, 245] on div "Reset Search Search" at bounding box center [706, 260] width 1347 height 80
click at [417, 139] on input "marques" at bounding box center [808, 134] width 1068 height 48
click at [1231, 240] on button "Search" at bounding box center [1305, 265] width 149 height 50
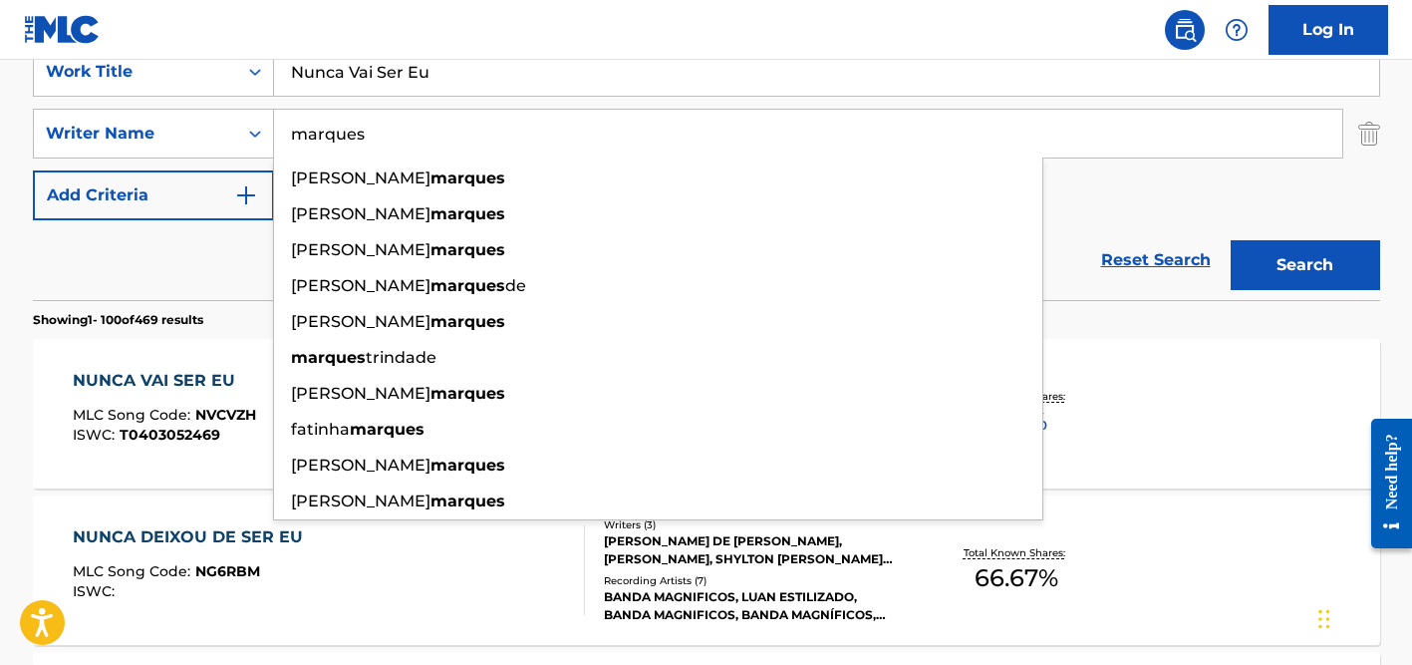
click at [160, 220] on div "Reset Search Search" at bounding box center [706, 260] width 1347 height 80
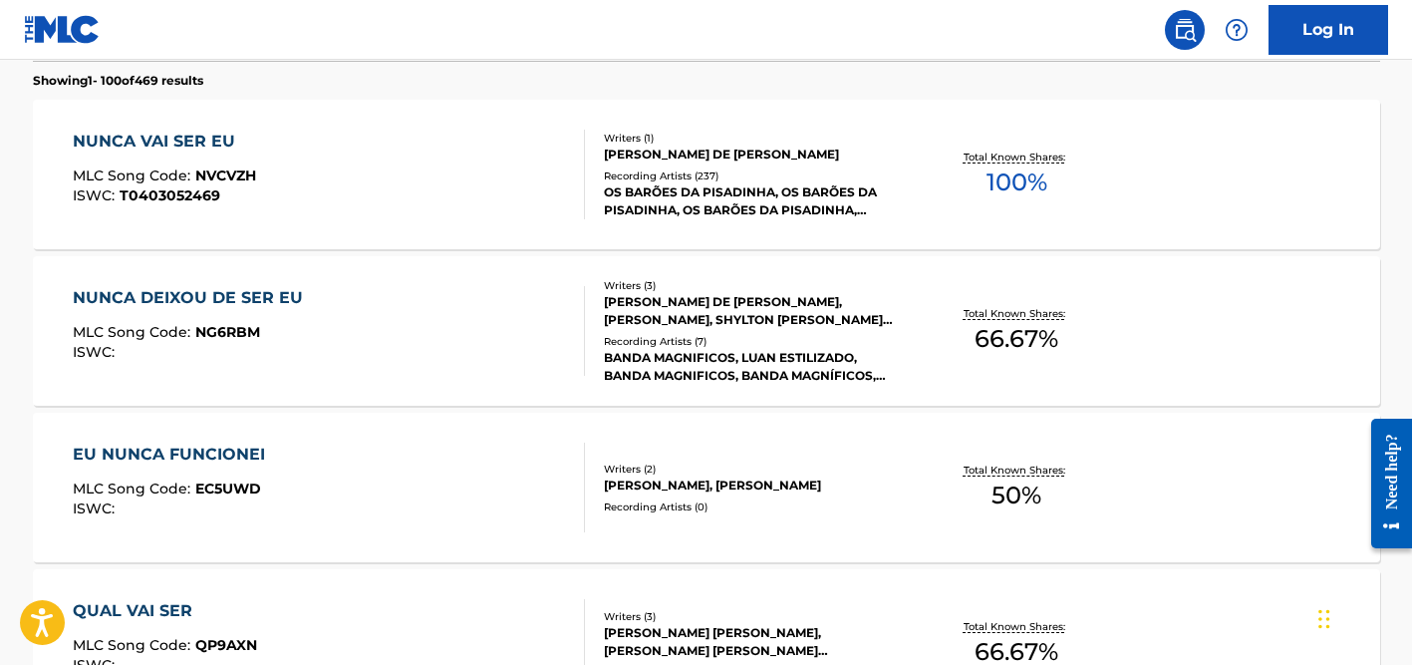
scroll to position [637, 0]
click at [711, 158] on div "[PERSON_NAME] DE [PERSON_NAME]" at bounding box center [754, 153] width 301 height 18
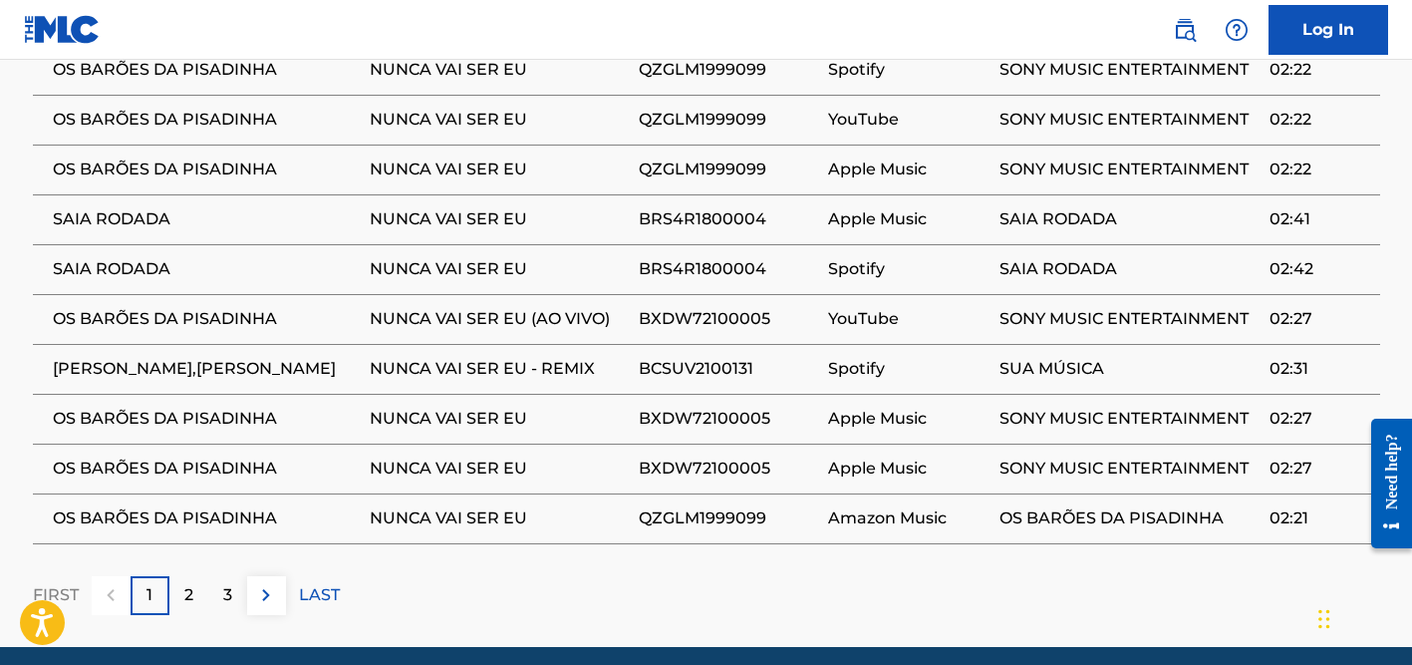
scroll to position [1421, 0]
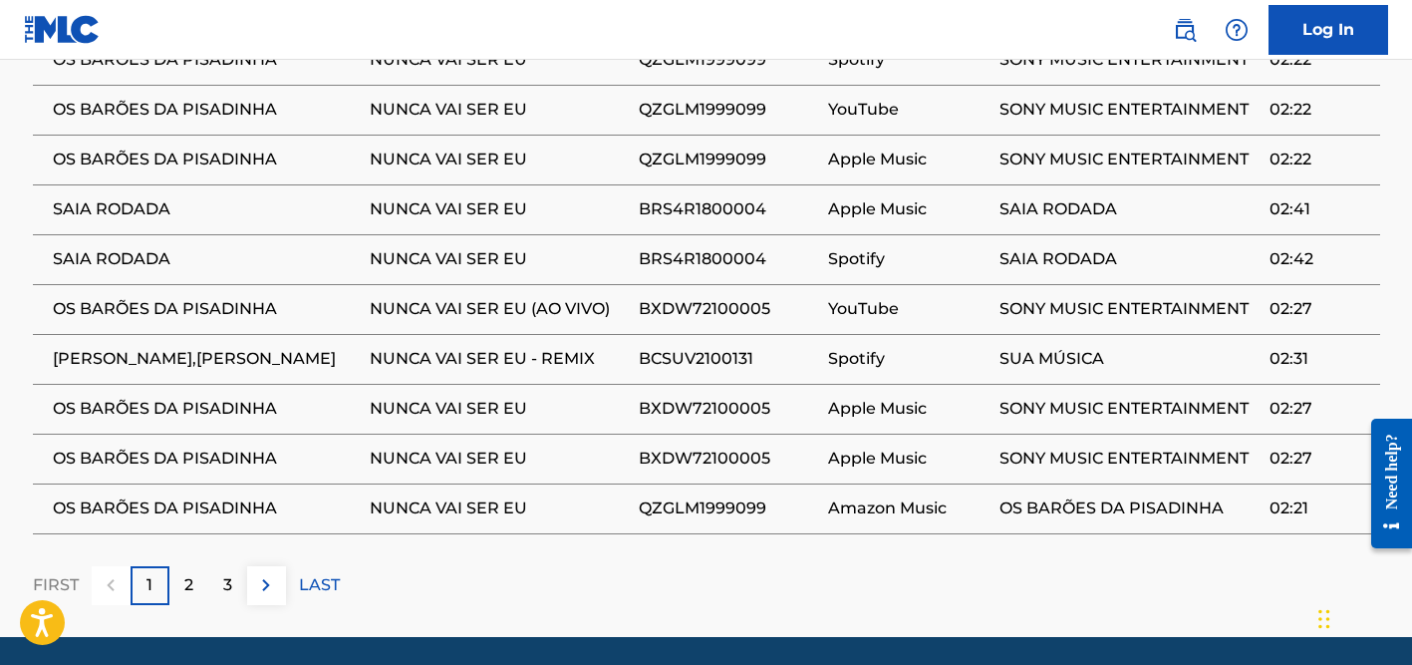
click at [118, 206] on span "SAIA RODADA" at bounding box center [206, 209] width 307 height 24
copy div "SAIA RODADA"
click at [685, 211] on span "BRS4R1800004" at bounding box center [728, 209] width 179 height 24
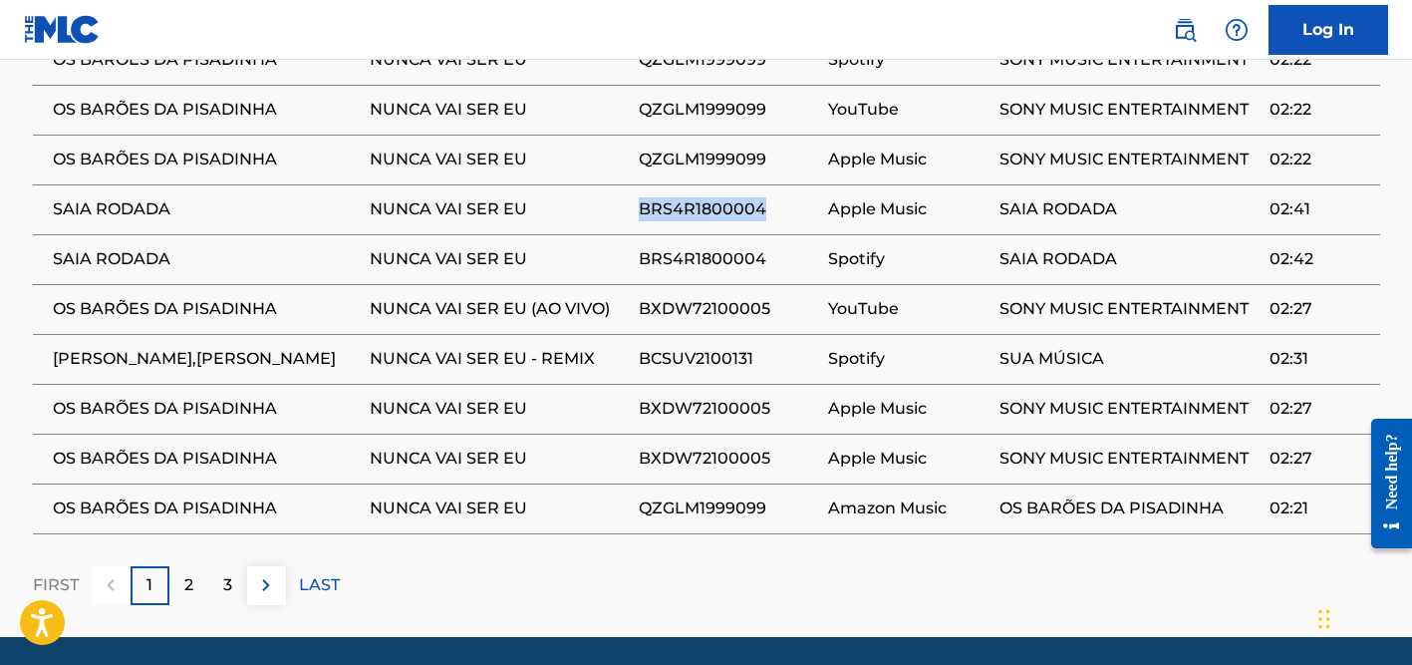
click at [685, 211] on span "BRS4R1800004" at bounding box center [728, 209] width 179 height 24
copy span "BRS4R1800004"
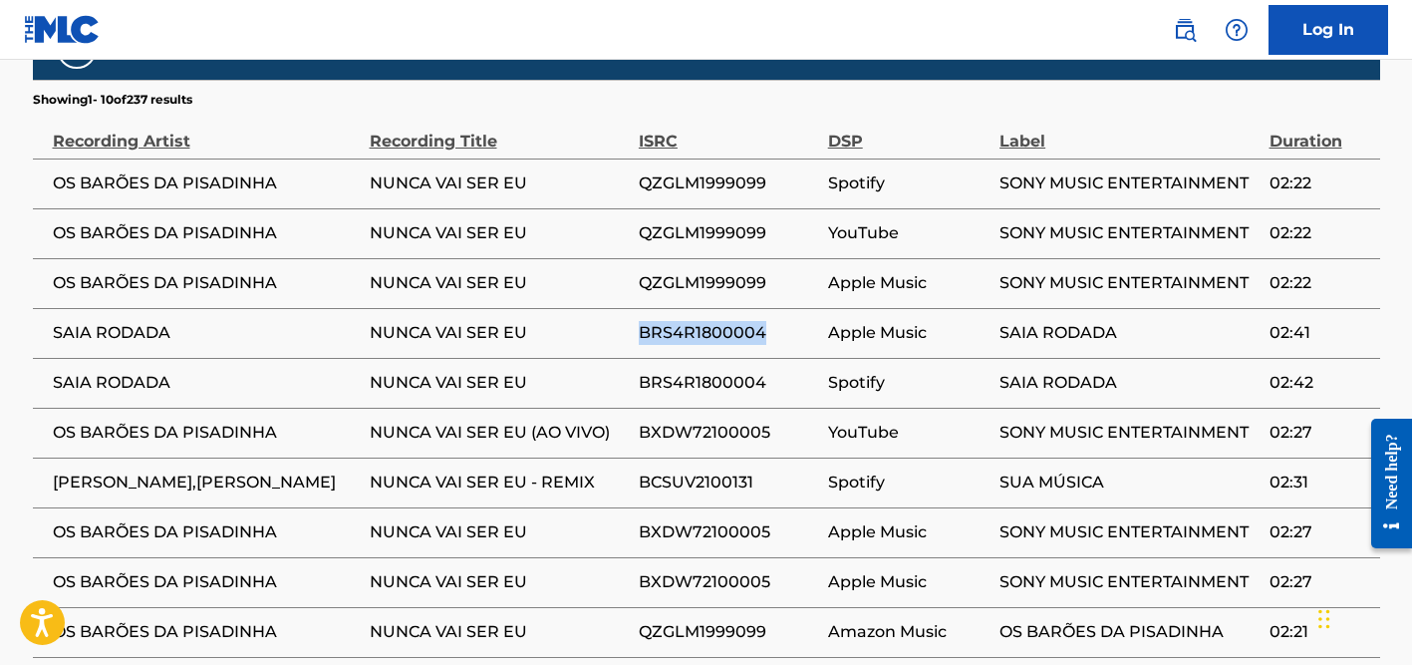
scroll to position [1203, 0]
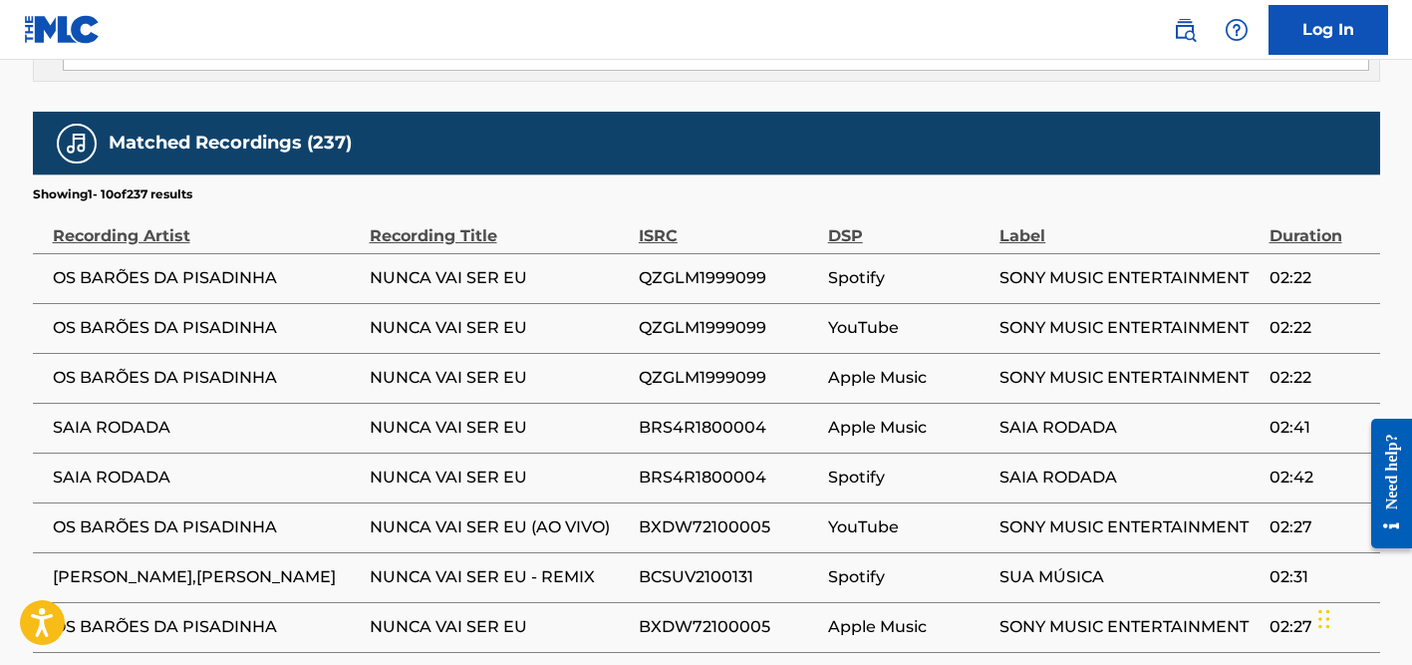
click at [680, 272] on span "QZGLM1999099" at bounding box center [728, 278] width 179 height 24
copy span "QZGLM1999099"
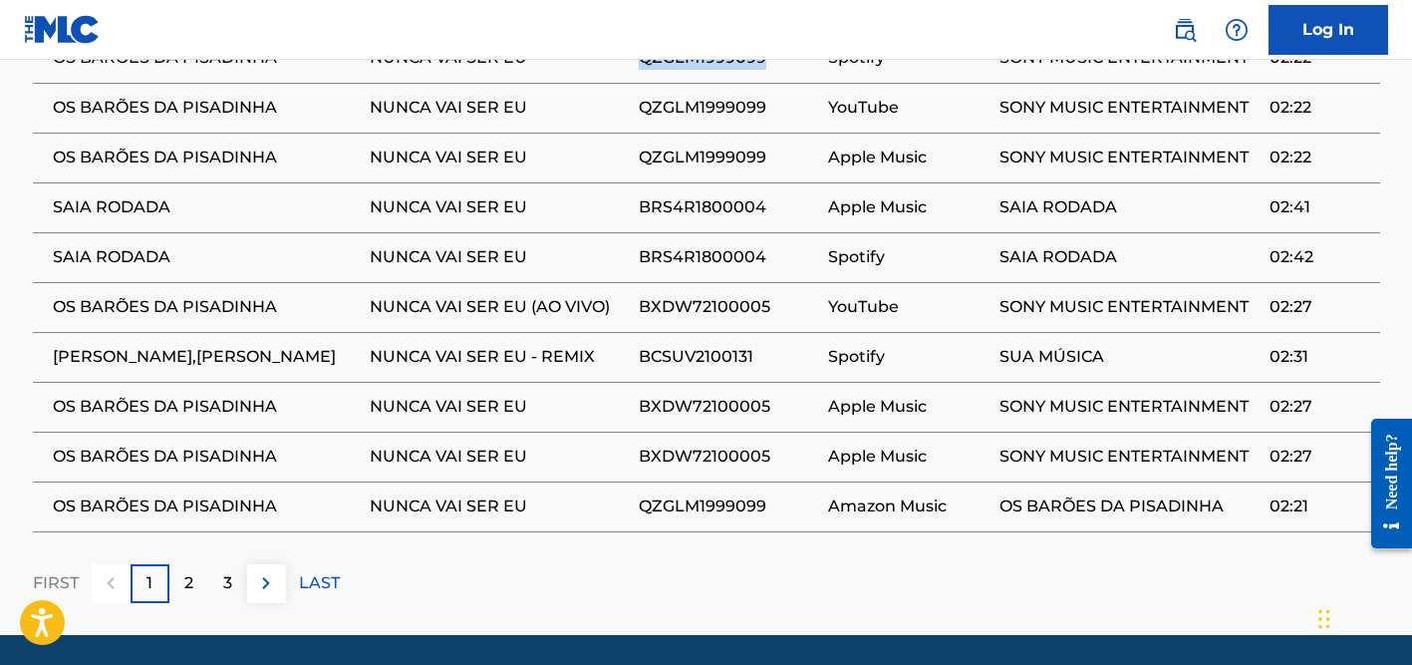
scroll to position [1486, 0]
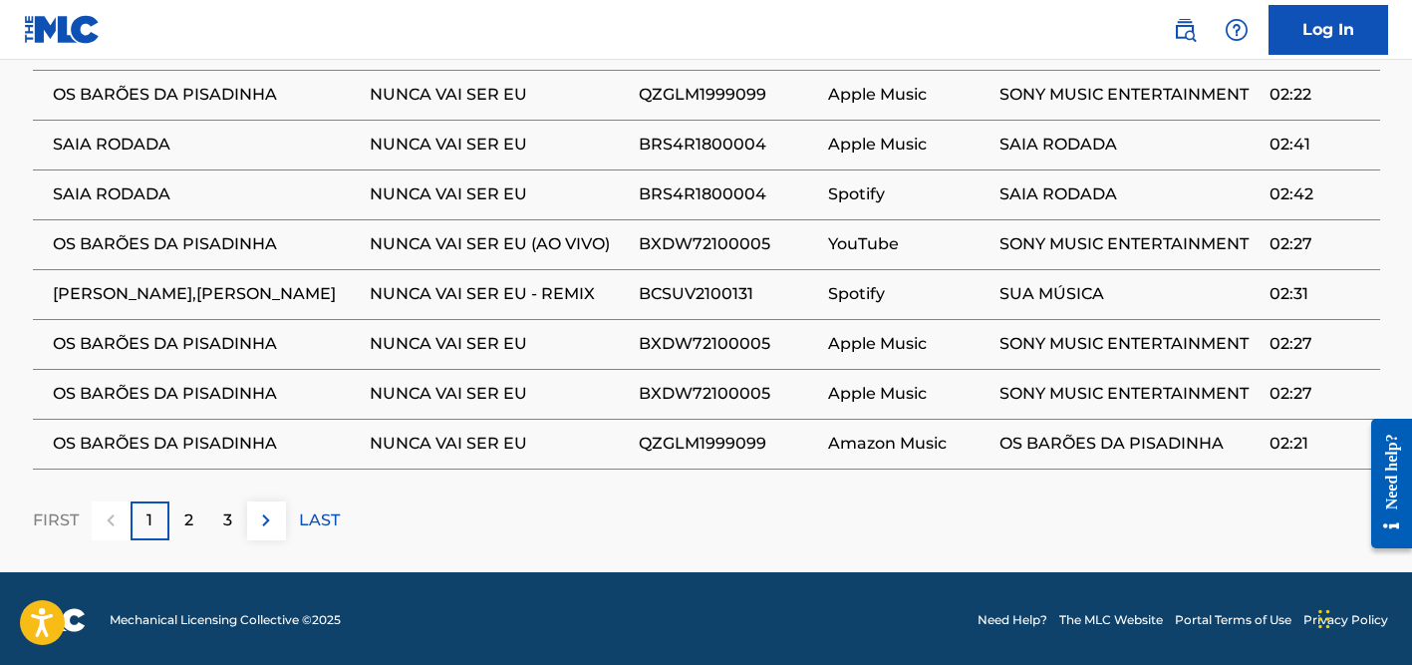
click at [667, 427] on td "QZGLM1999099" at bounding box center [733, 444] width 189 height 50
copy span "QZGLM1999099"
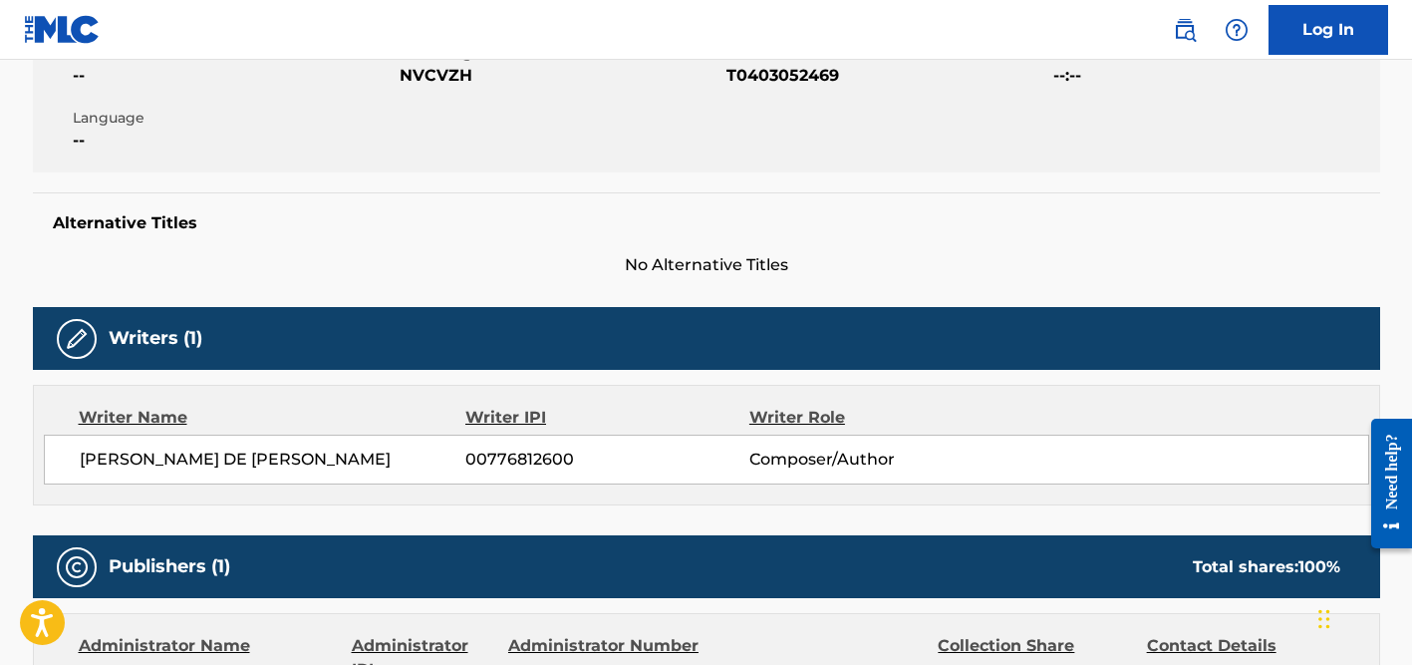
scroll to position [0, 0]
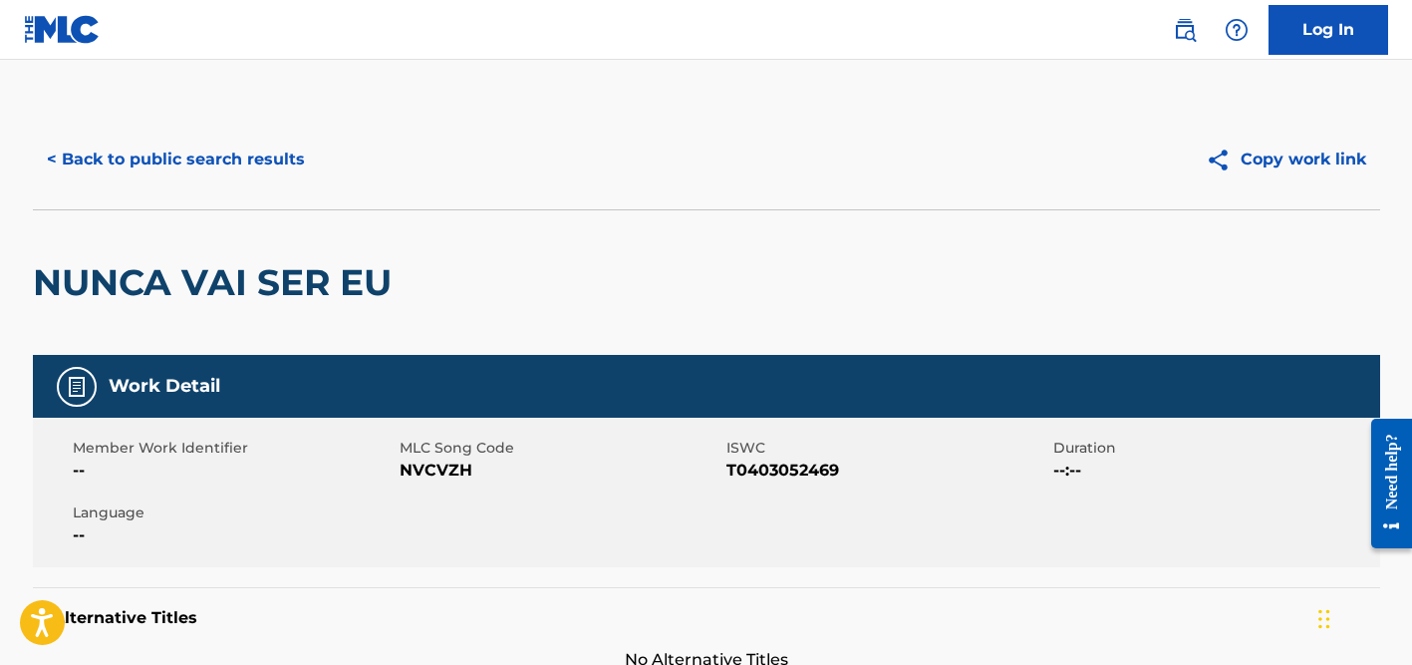
click at [221, 148] on button "< Back to public search results" at bounding box center [176, 160] width 286 height 50
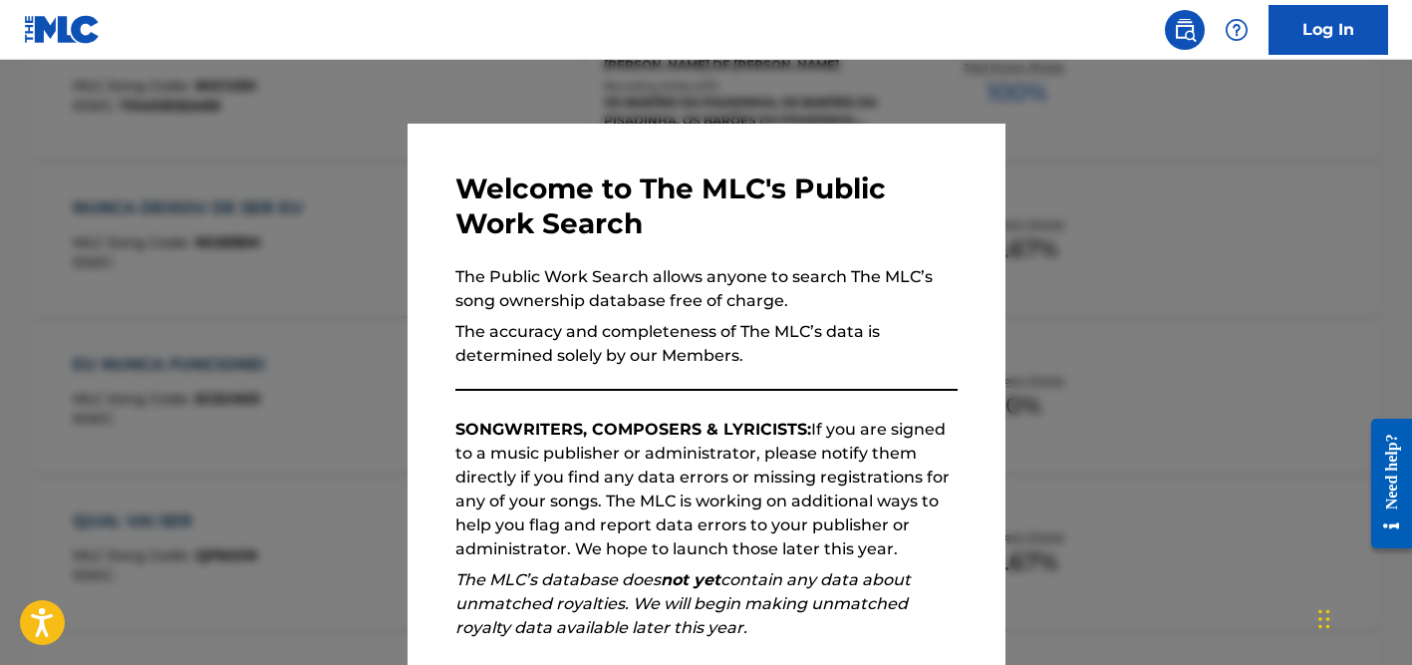
click at [356, 149] on div at bounding box center [706, 392] width 1412 height 665
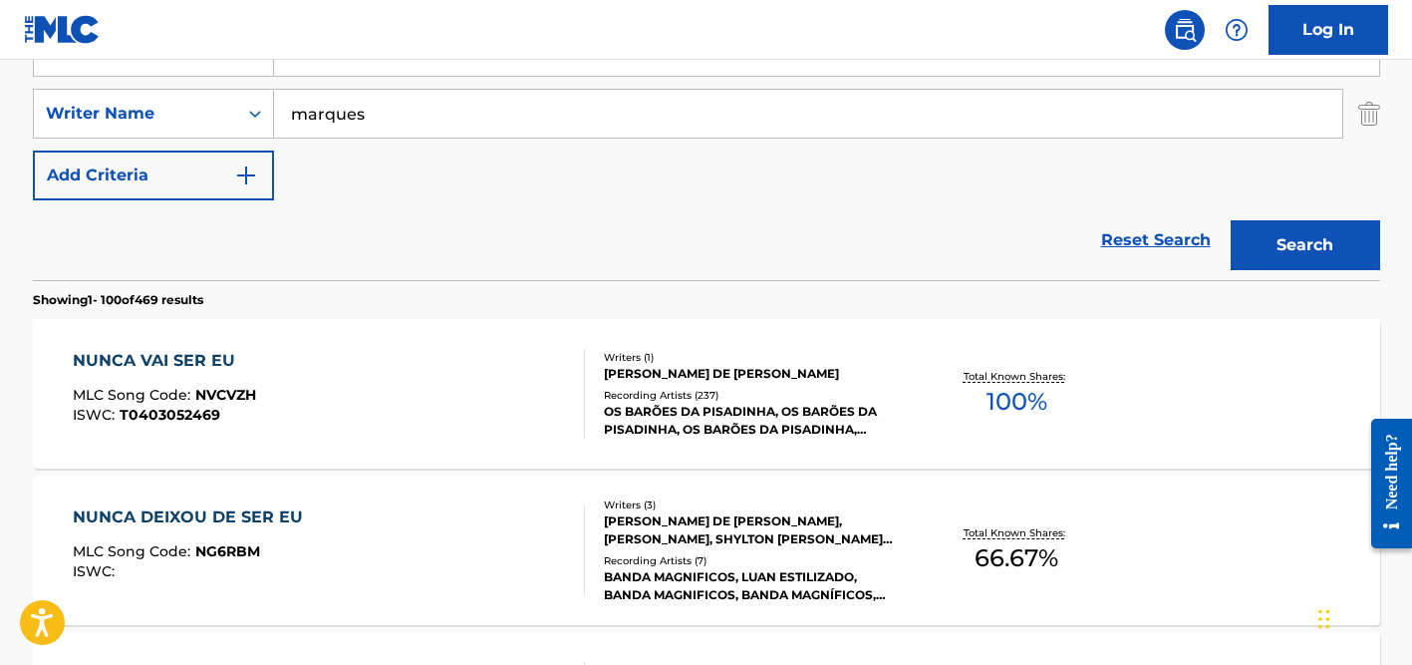
scroll to position [242, 0]
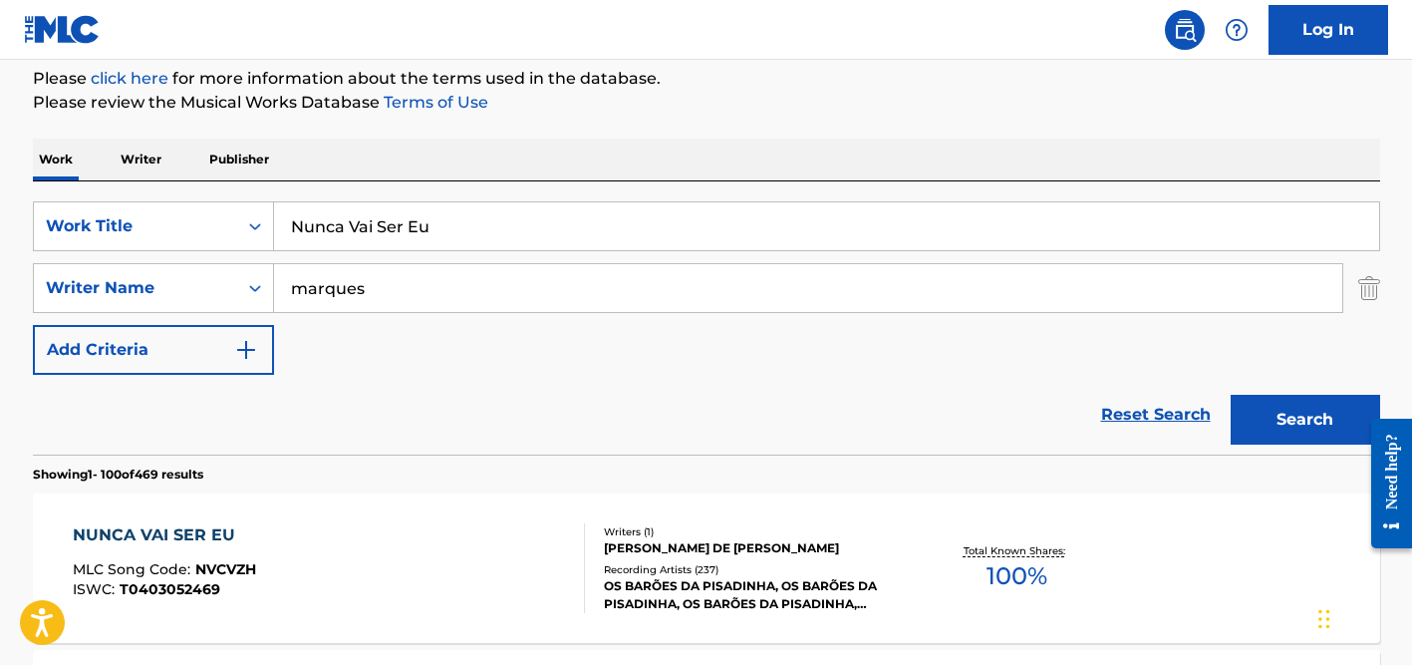
click at [348, 224] on input "Nunca Vai Ser Eu" at bounding box center [826, 226] width 1105 height 48
paste input "Rebola no Chão Fazendo a Conga"
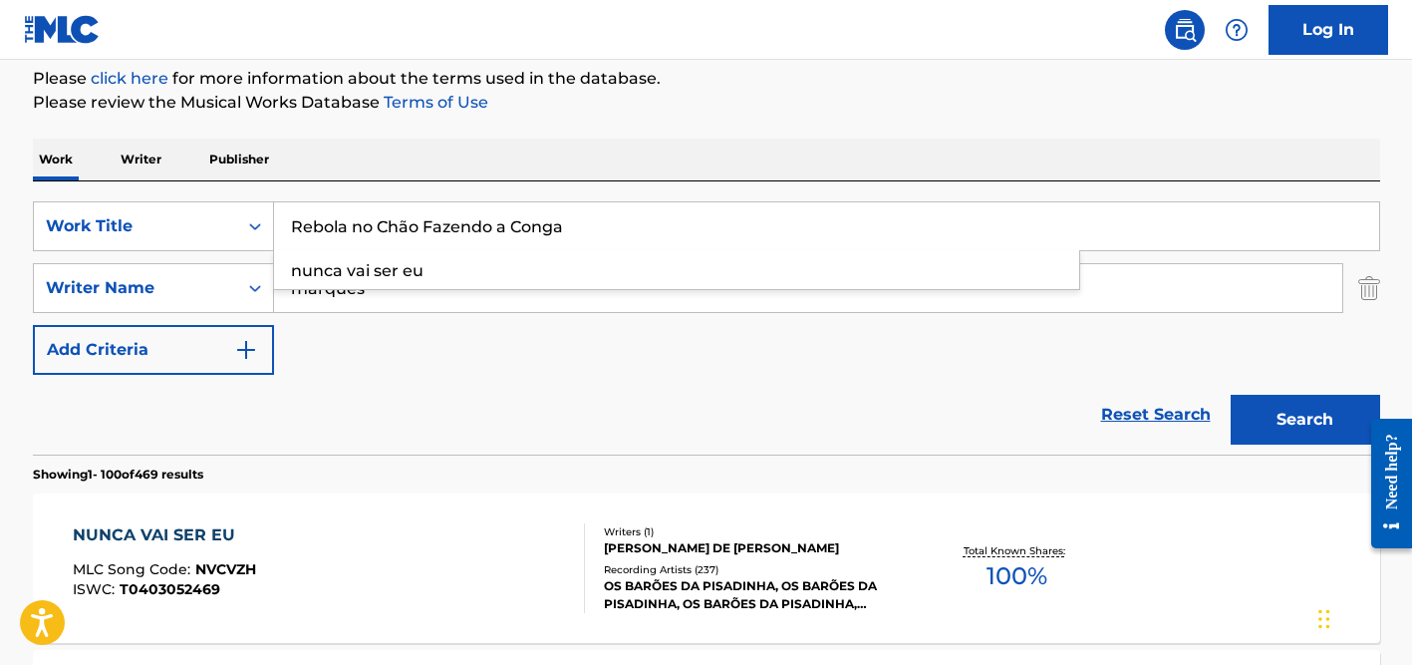
type input "Rebola no Chão Fazendo a Conga"
click at [435, 269] on input "marques" at bounding box center [808, 288] width 1068 height 48
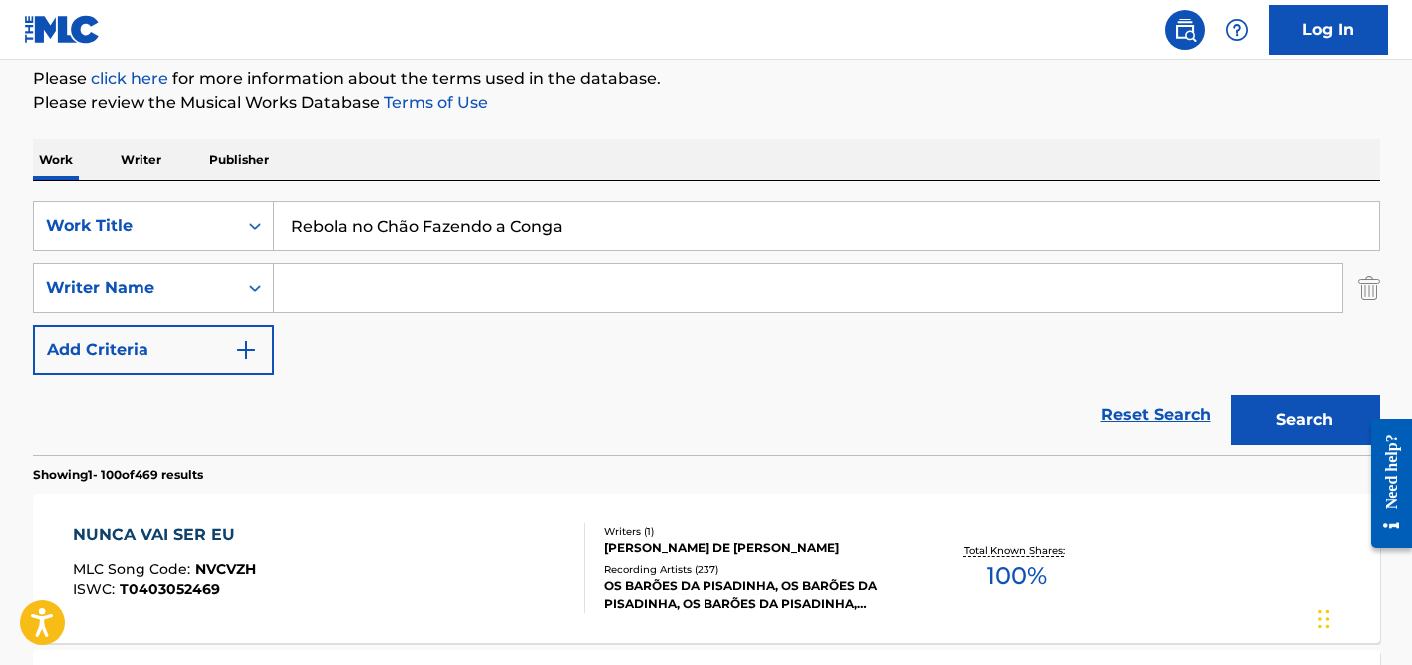
click at [1231, 395] on button "Search" at bounding box center [1305, 420] width 149 height 50
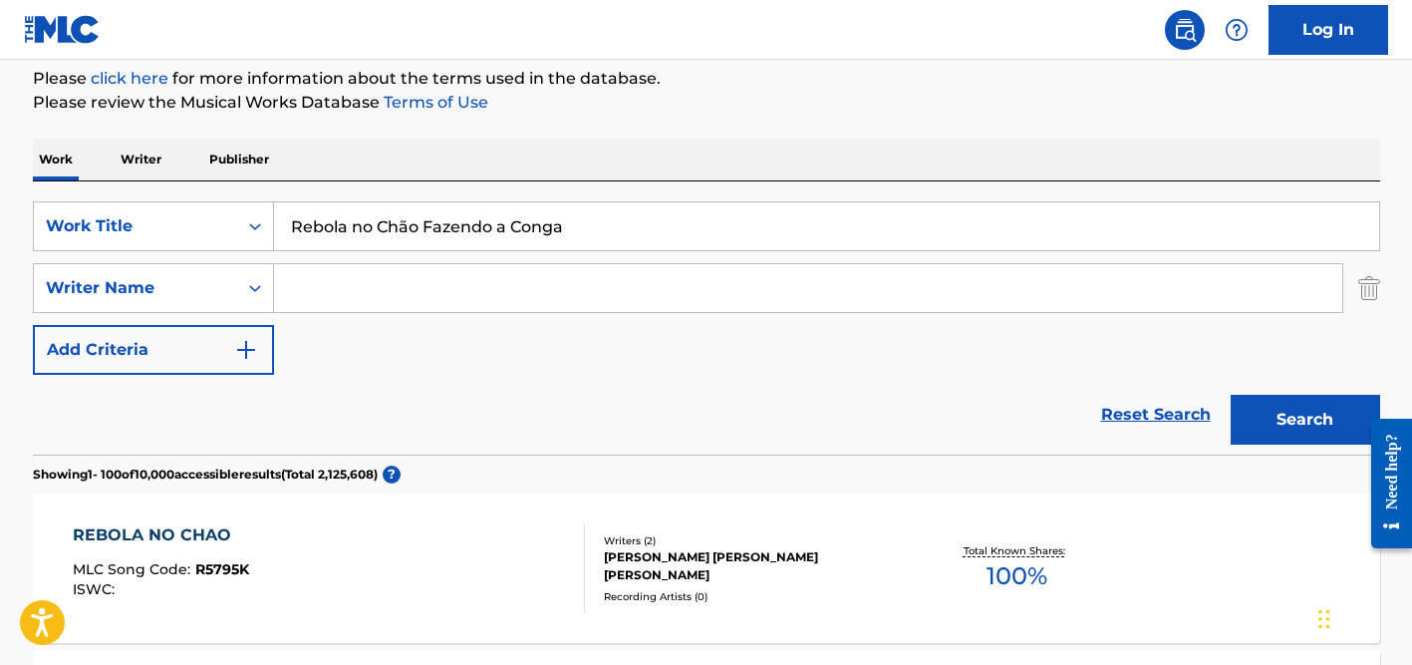
click at [389, 228] on input "Rebola no Chão Fazendo a Conga" at bounding box center [826, 226] width 1105 height 48
paste input "Posturad"
click at [1231, 395] on button "Search" at bounding box center [1305, 420] width 149 height 50
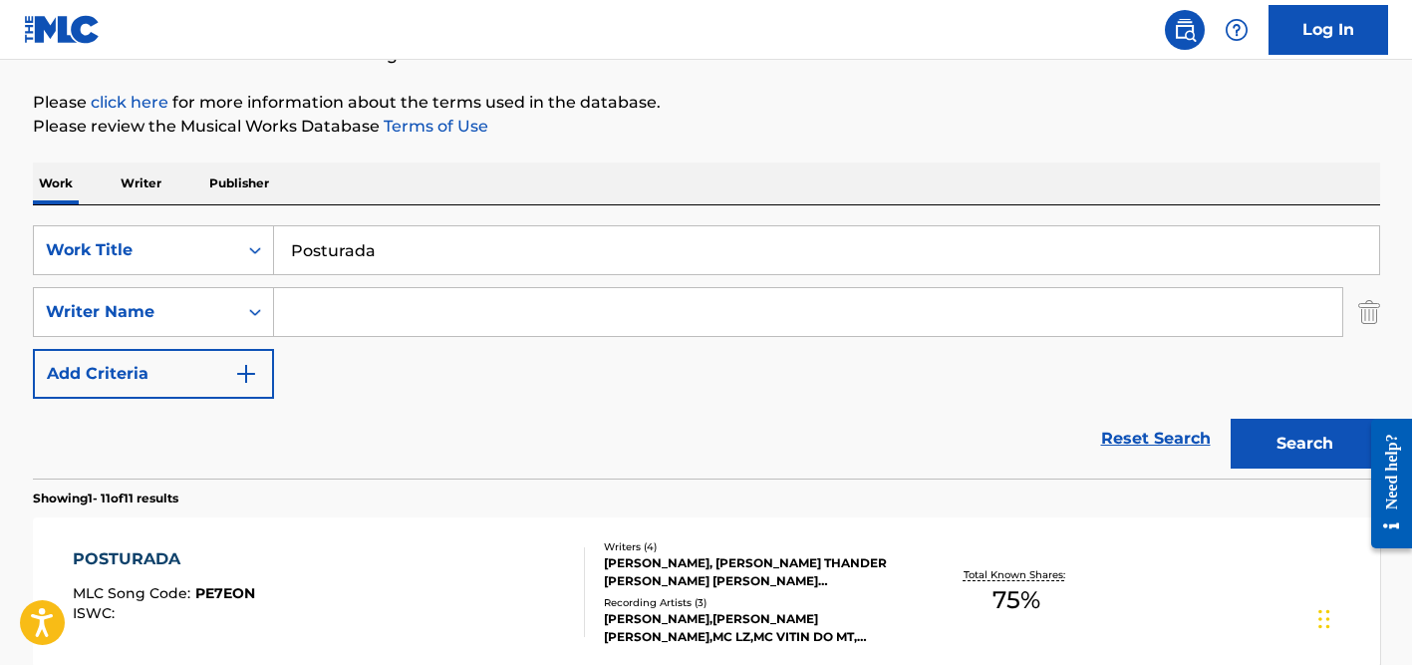
scroll to position [89, 0]
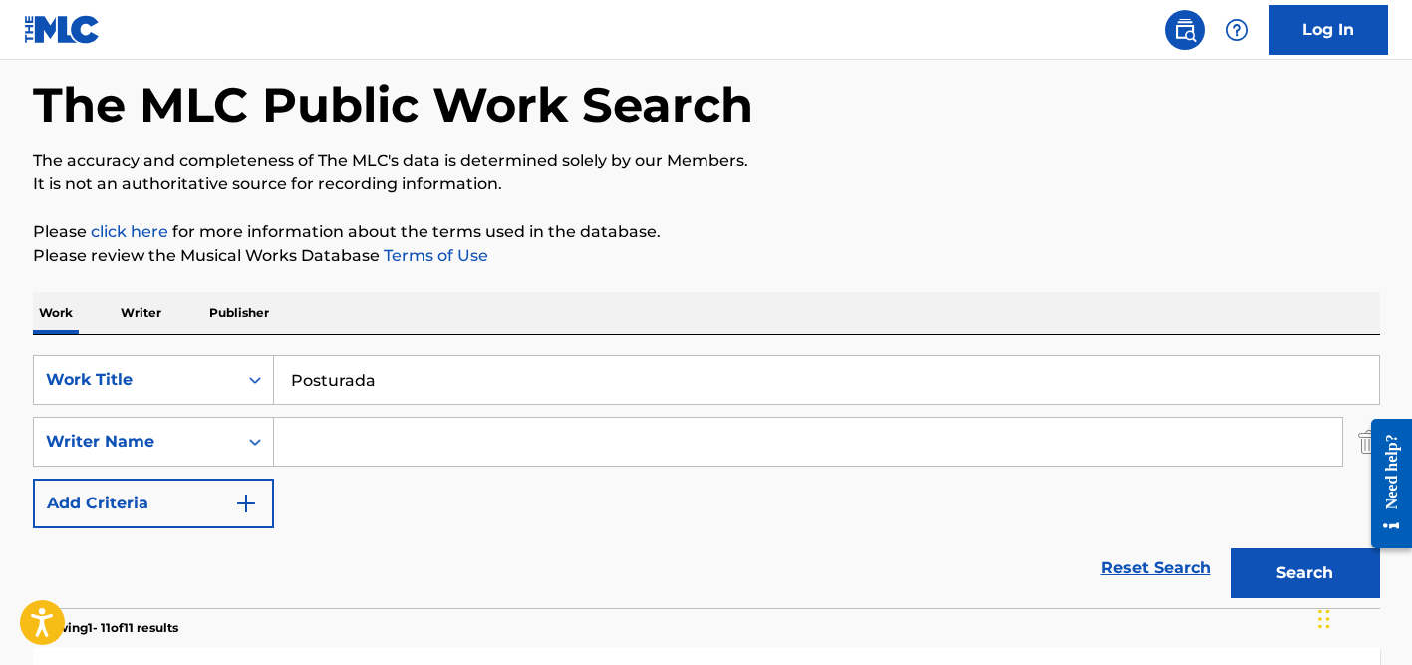
click at [341, 383] on input "Posturada" at bounding box center [826, 380] width 1105 height 48
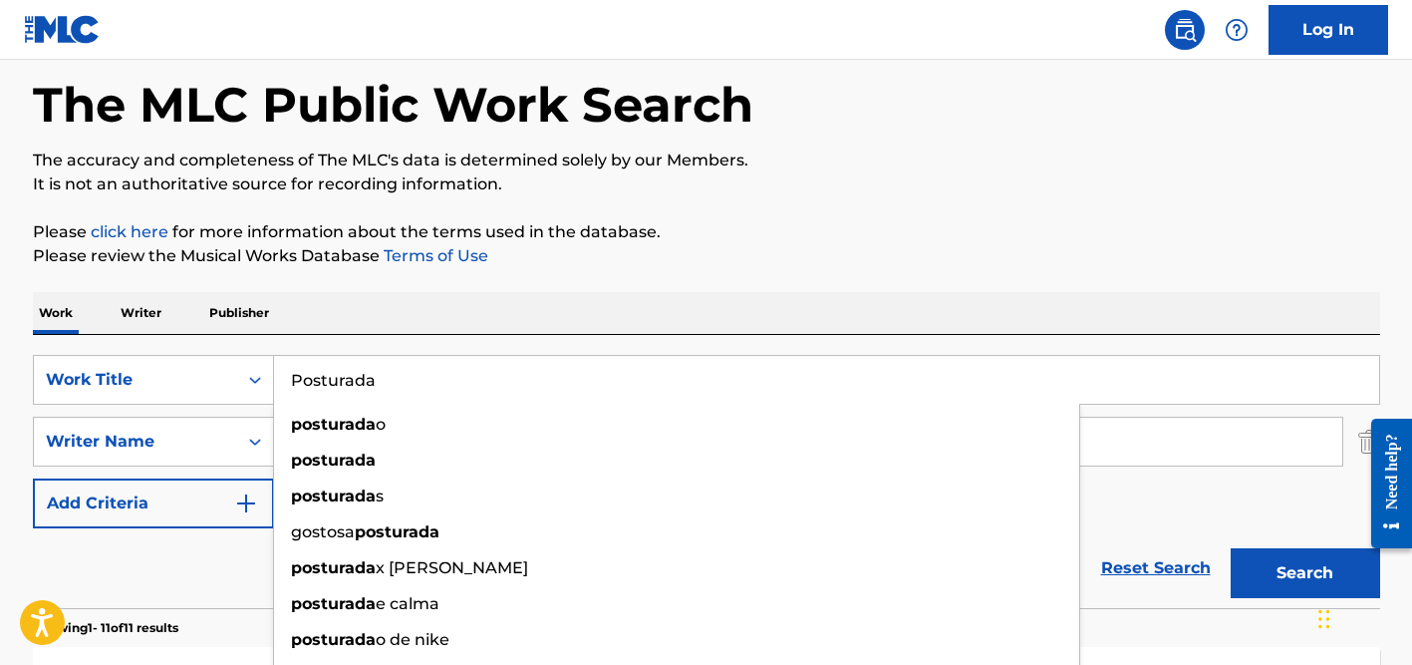
paste input "LAK"
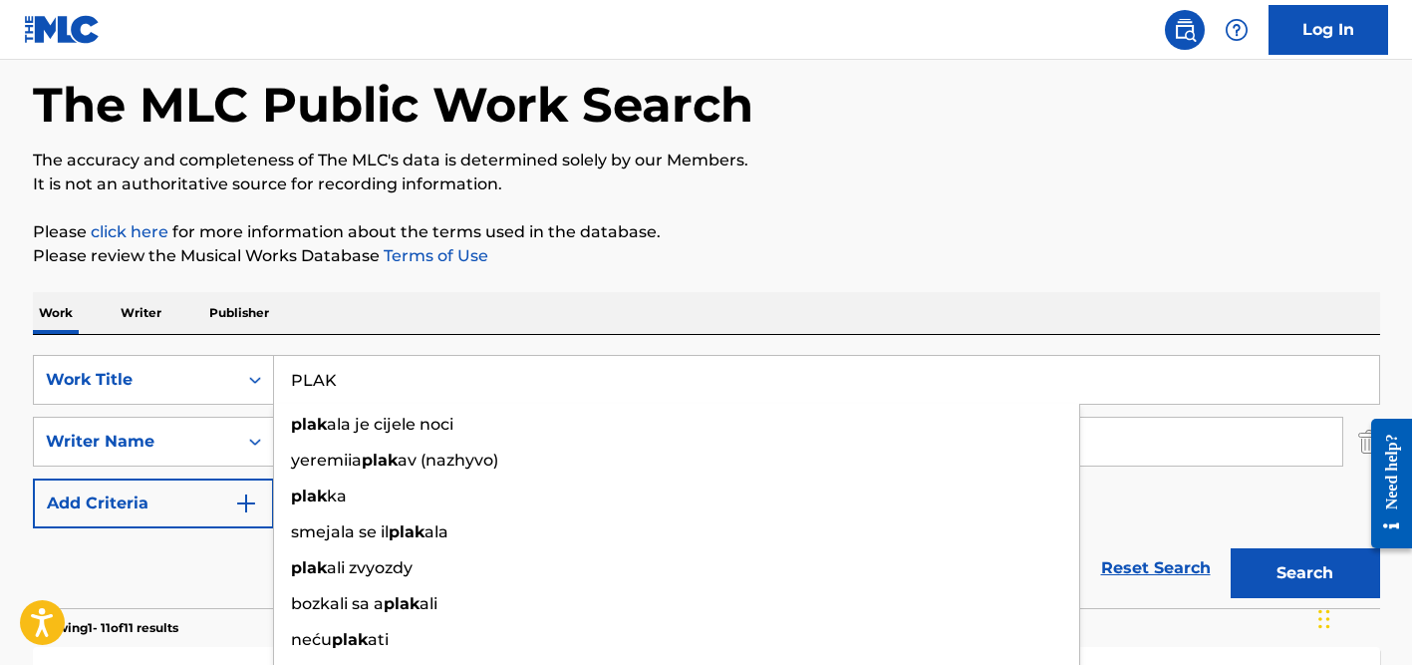
type input "PLAK"
click at [494, 295] on div "Work Writer Publisher" at bounding box center [706, 313] width 1347 height 42
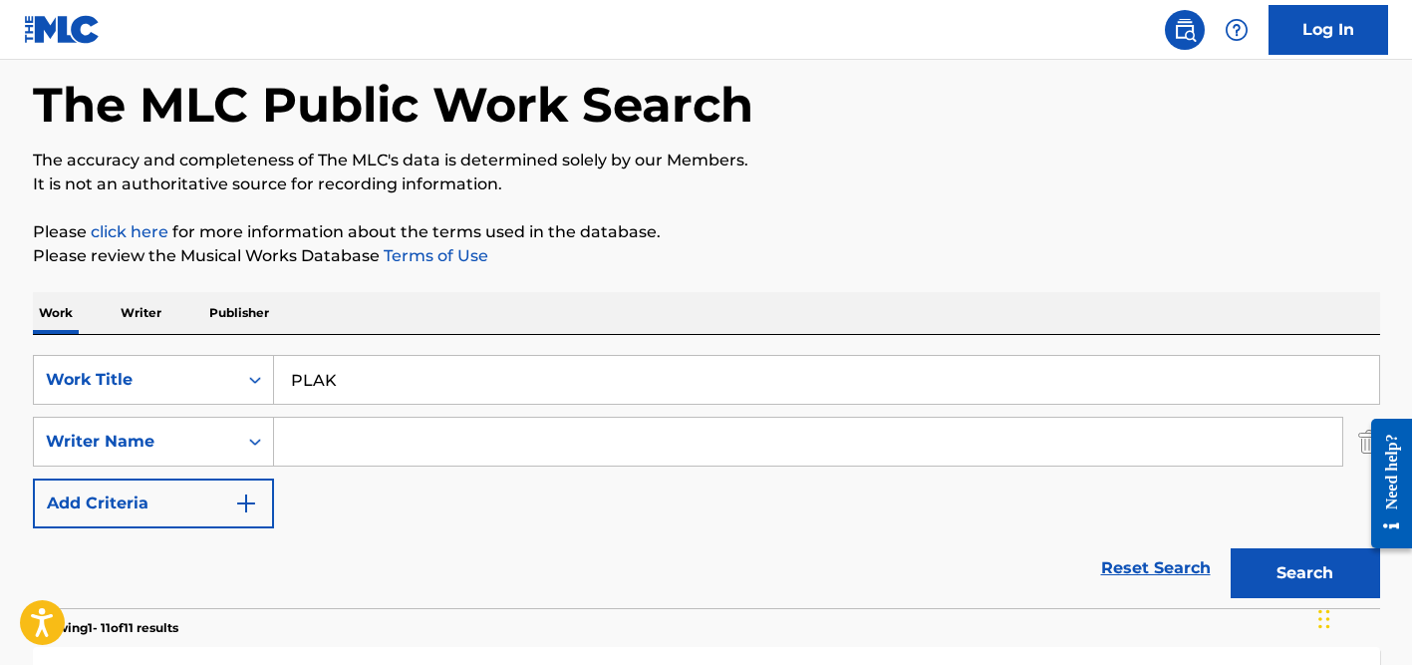
click at [414, 419] on input "Search Form" at bounding box center [808, 442] width 1068 height 48
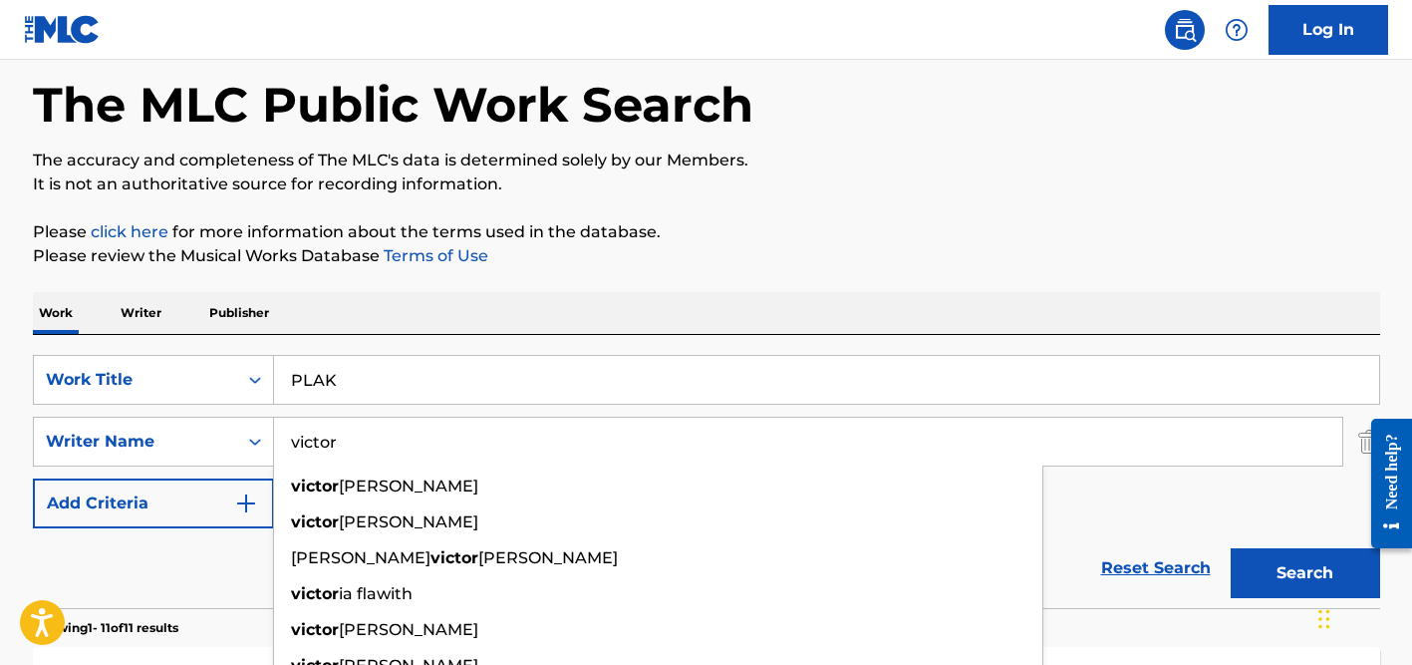
type input "victor"
click at [1231, 548] on button "Search" at bounding box center [1305, 573] width 149 height 50
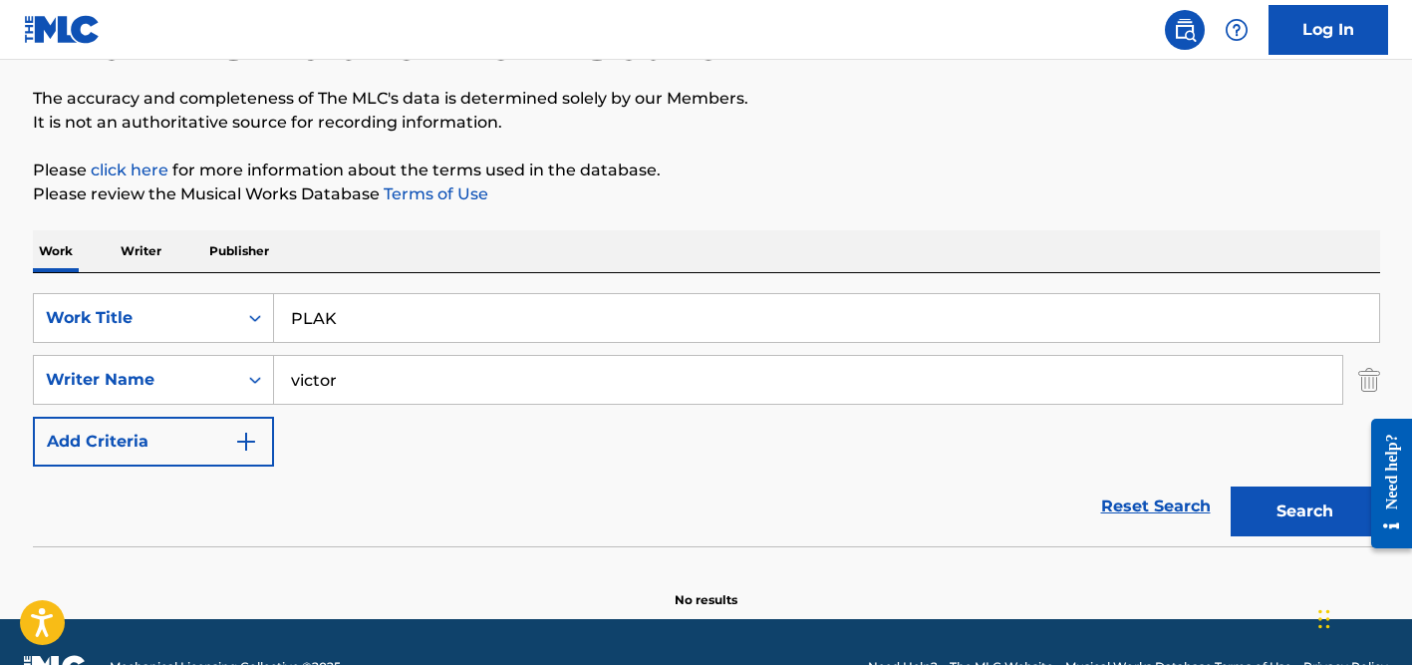
scroll to position [200, 0]
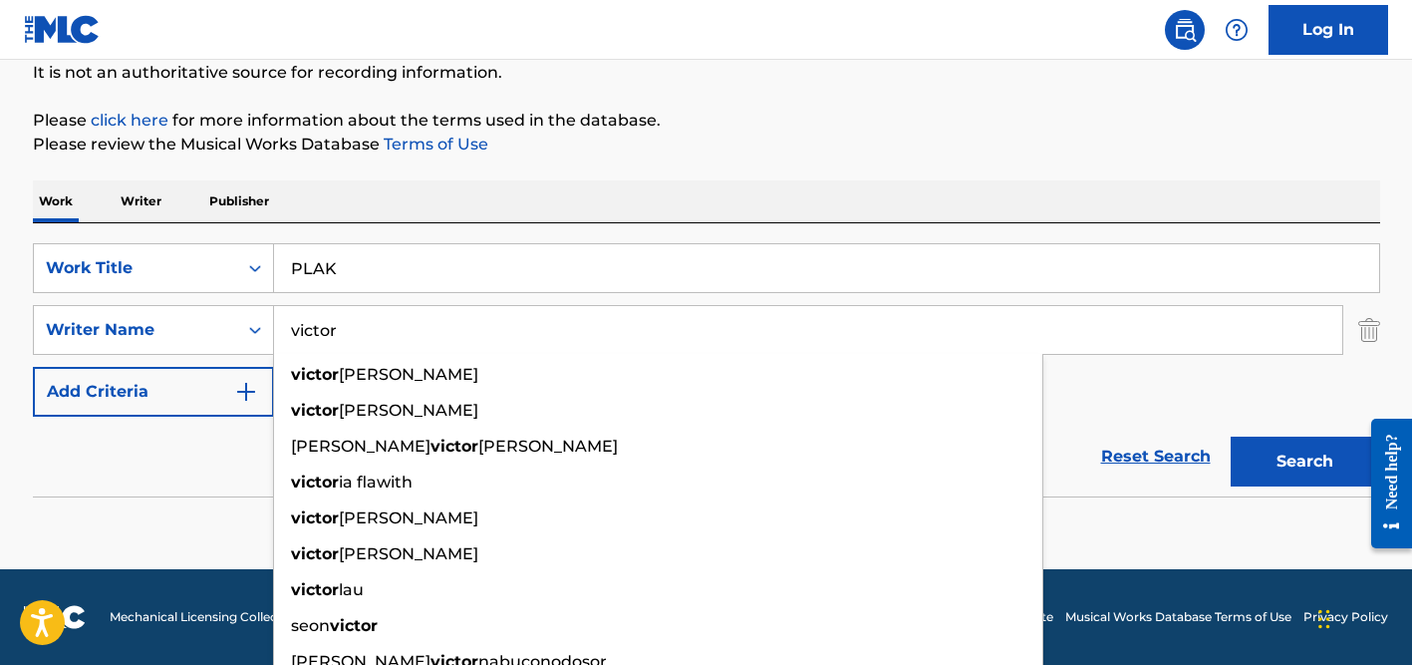
click at [366, 263] on input "PLAK" at bounding box center [826, 268] width 1105 height 48
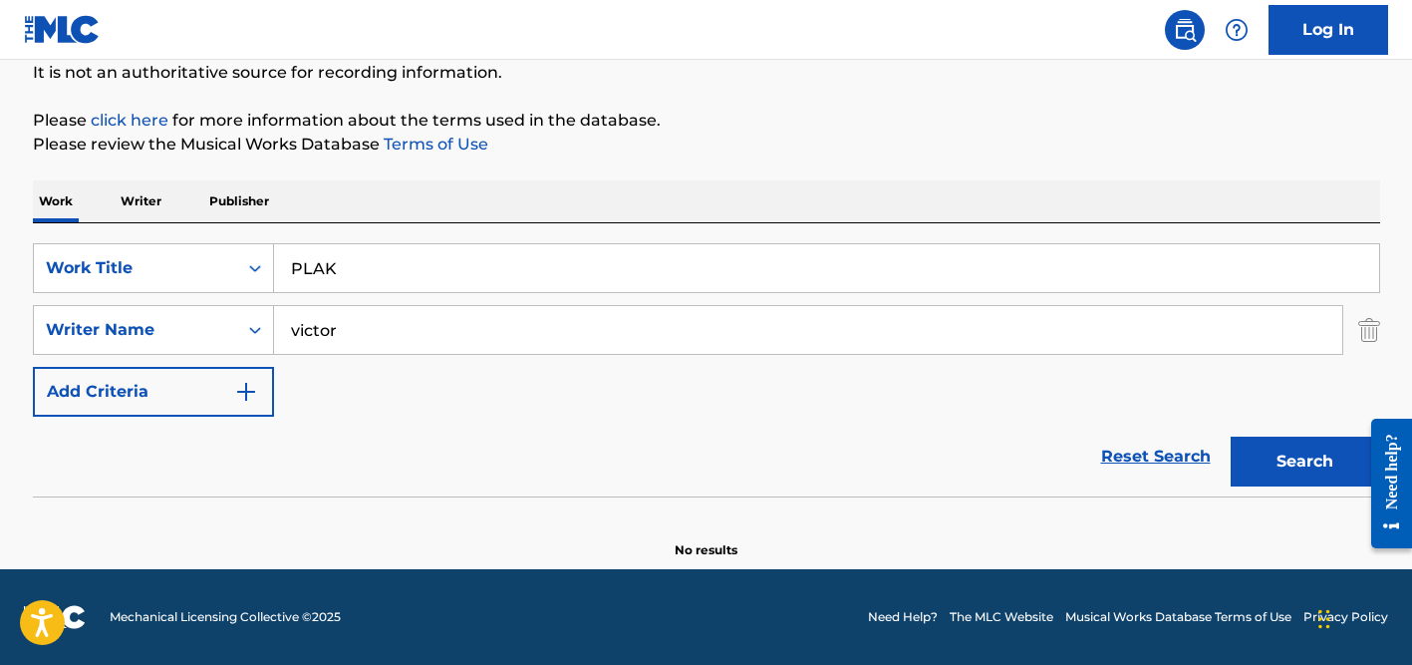
click at [366, 263] on input "PLAK" at bounding box center [826, 268] width 1105 height 48
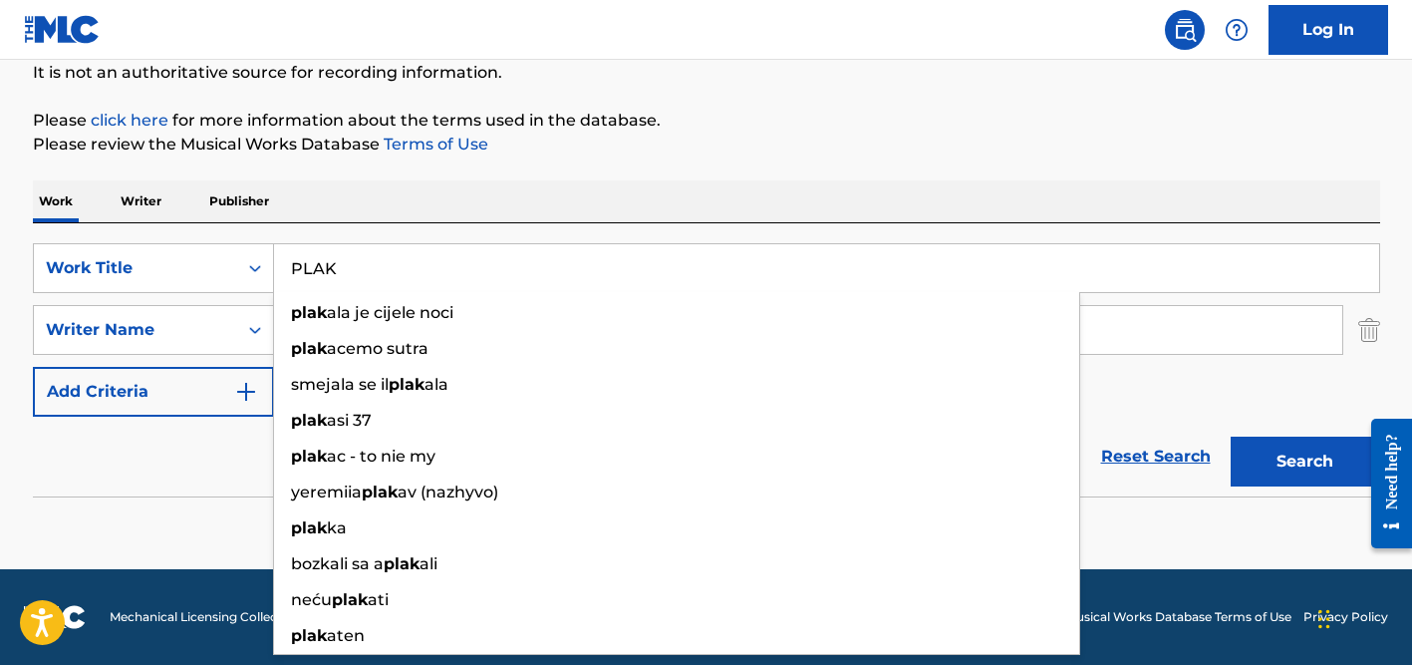
paste input "Burning Up (FIRE)"
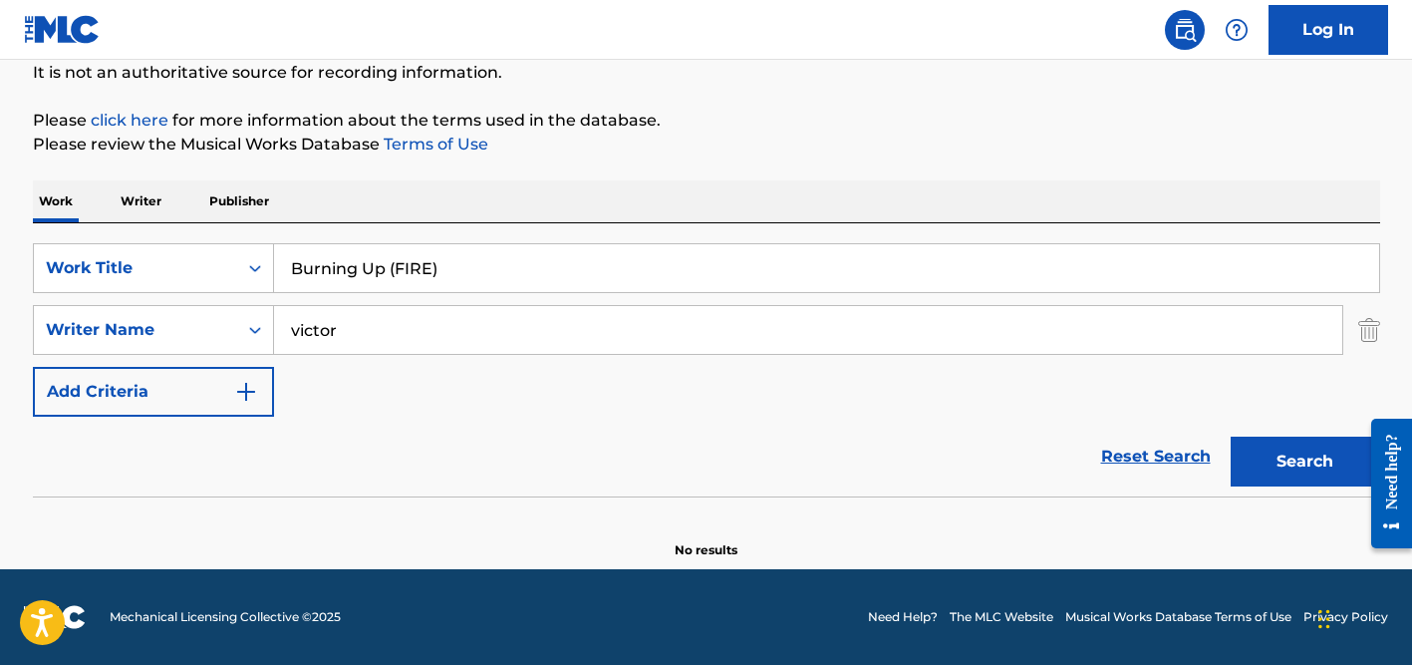
type input "Burning Up (FIRE)"
click at [524, 169] on div "The MLC Public Work Search The accuracy and completeness of The MLC's data is d…" at bounding box center [706, 234] width 1395 height 650
click at [421, 320] on input "victor" at bounding box center [808, 330] width 1068 height 48
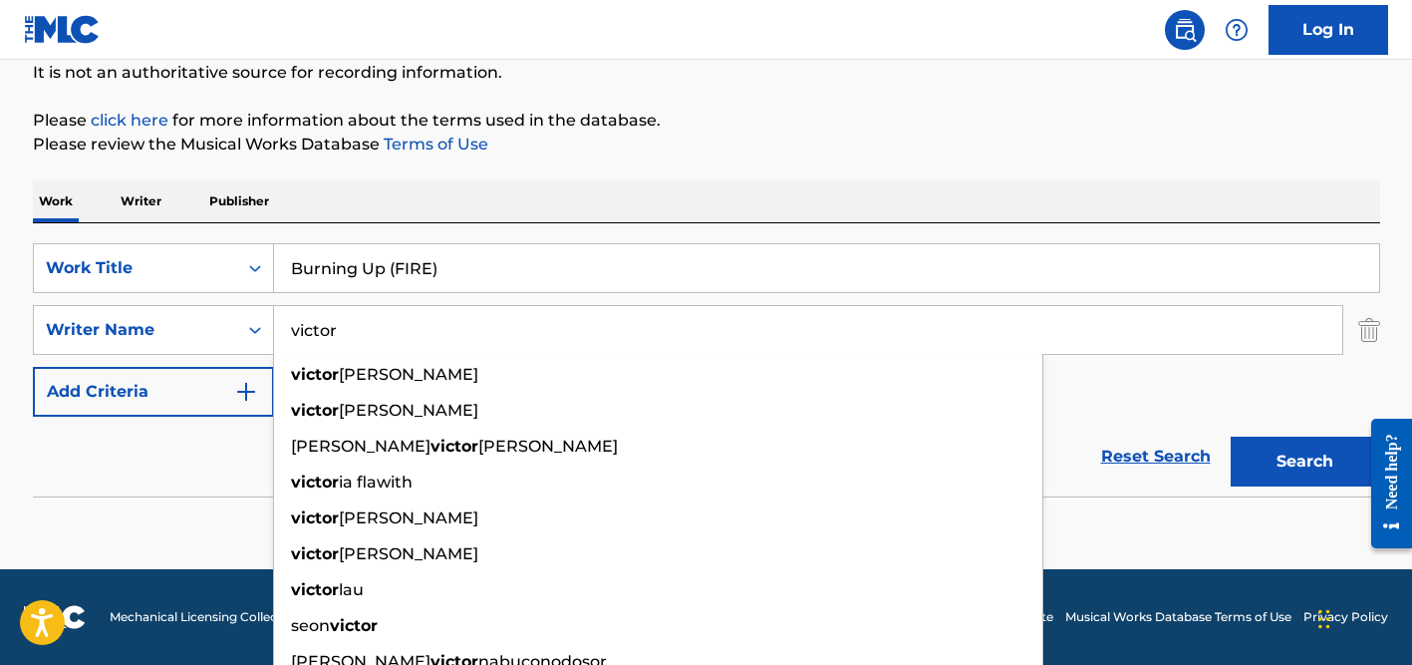
click at [421, 320] on input "victor" at bounding box center [808, 330] width 1068 height 48
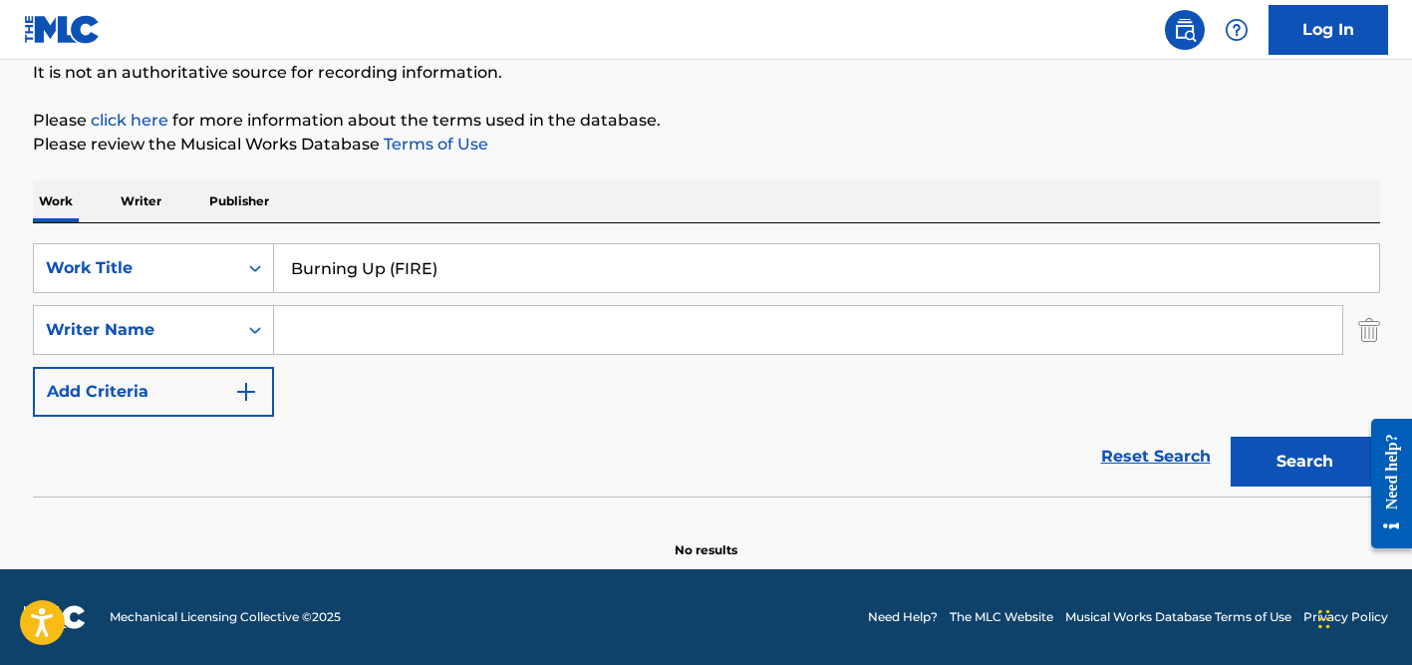
click at [1231, 436] on button "Search" at bounding box center [1305, 461] width 149 height 50
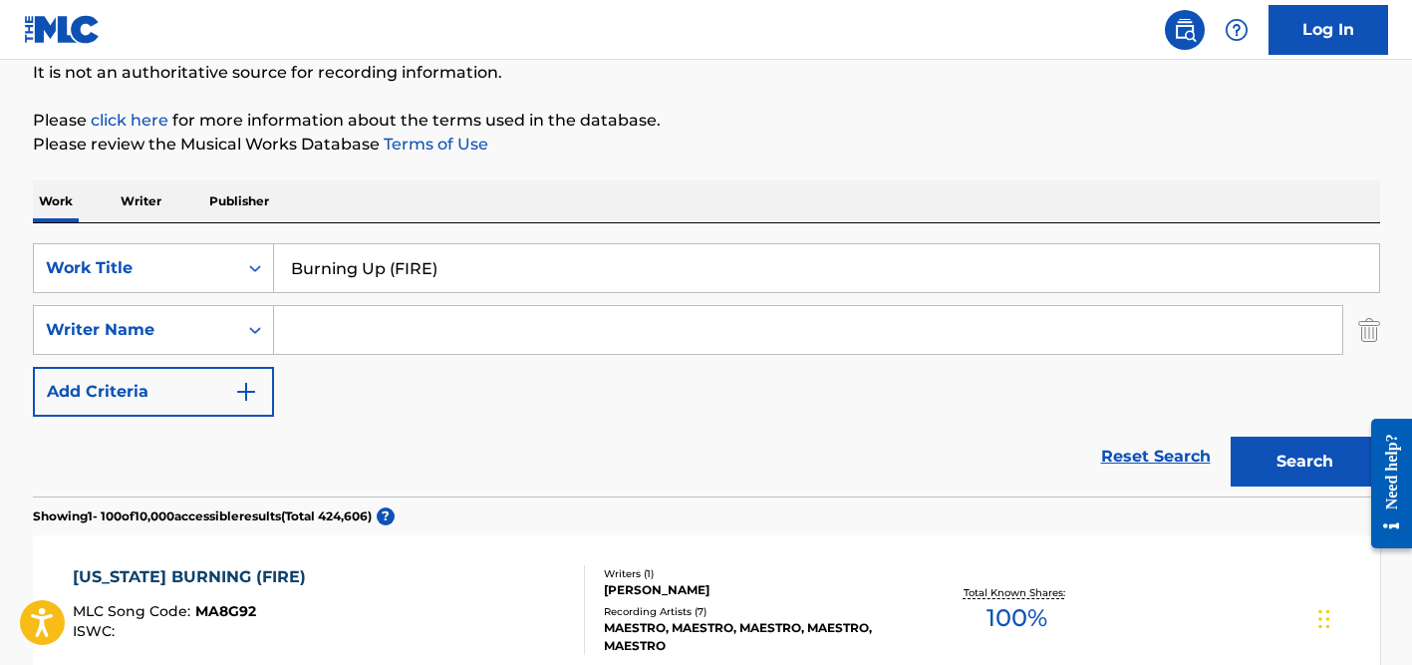
click at [451, 269] on input "Burning Up (FIRE)" at bounding box center [826, 268] width 1105 height 48
click at [461, 269] on input "Burning Up (FIRE)" at bounding box center [826, 268] width 1105 height 48
drag, startPoint x: 472, startPoint y: 269, endPoint x: 391, endPoint y: 266, distance: 81.8
click at [391, 269] on input "Burning Up (FIRE)" at bounding box center [826, 268] width 1105 height 48
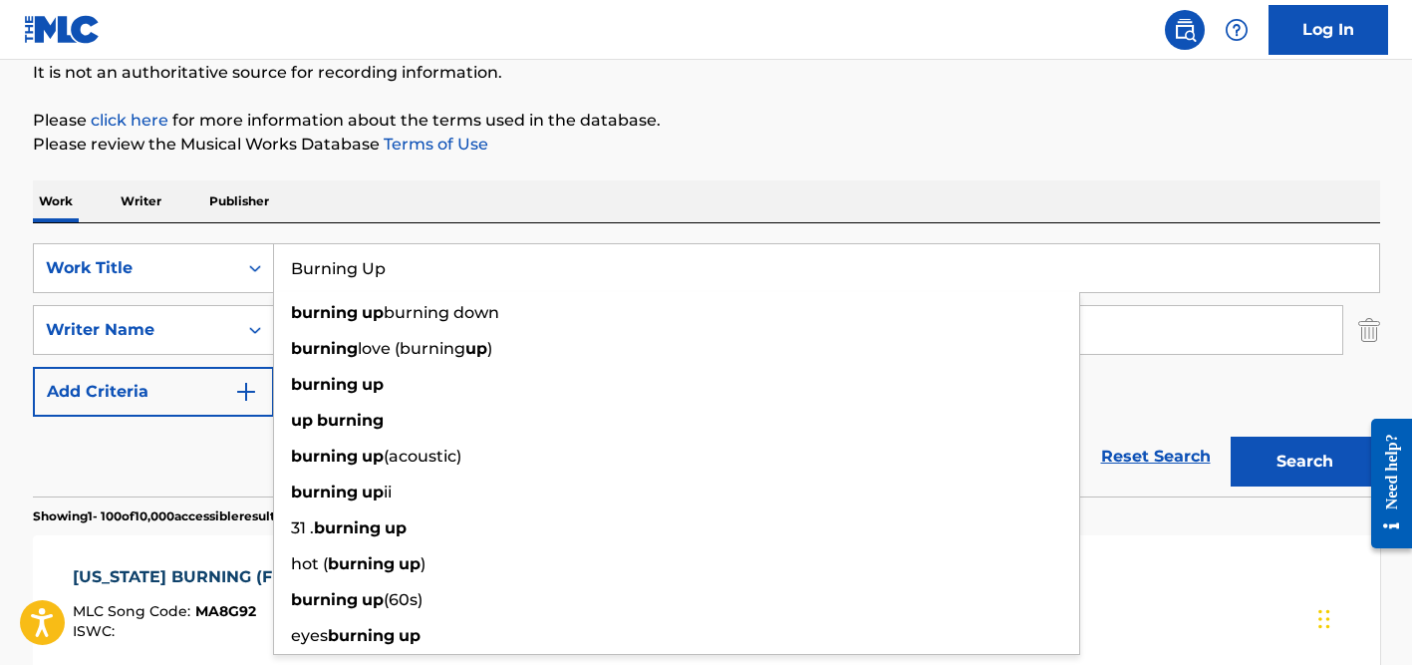
click at [1231, 436] on button "Search" at bounding box center [1305, 461] width 149 height 50
click at [218, 503] on section "Showing 1 - 100 of 10,000 accessible results (Total 345,130 ) ?" at bounding box center [706, 510] width 1347 height 29
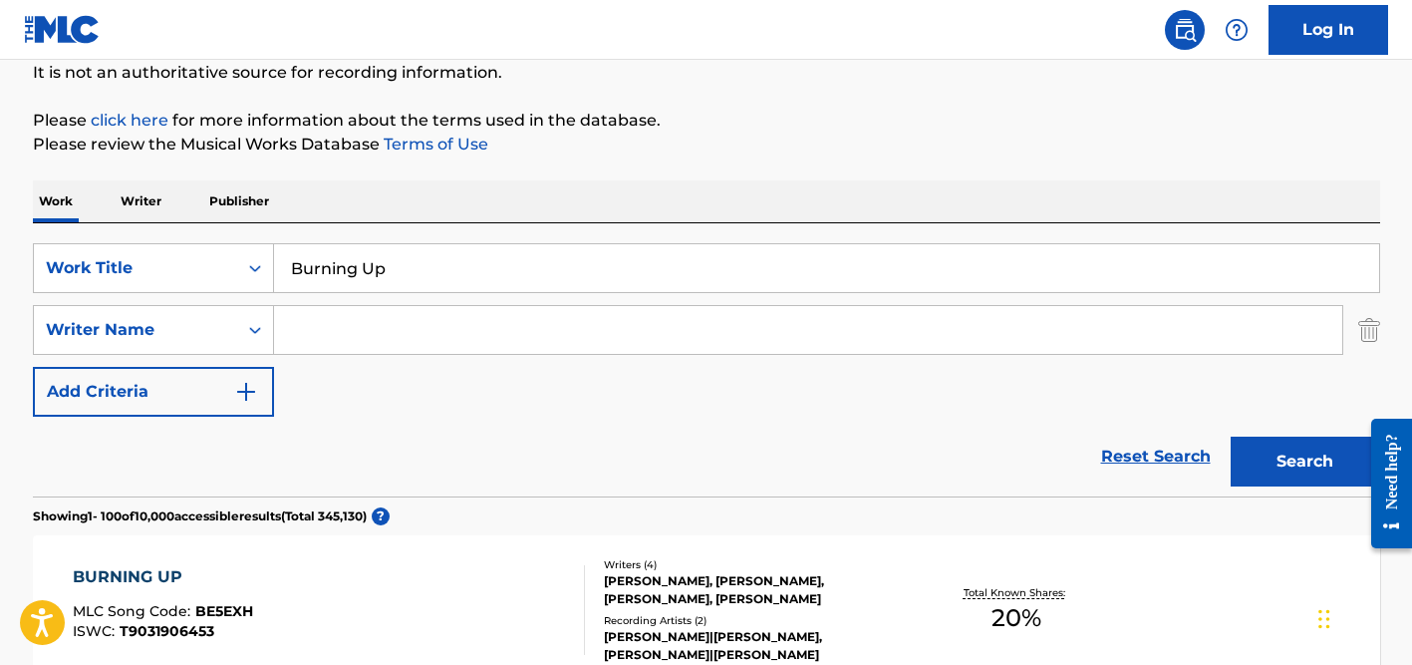
click at [391, 268] on input "Burning Up" at bounding box center [826, 268] width 1105 height 48
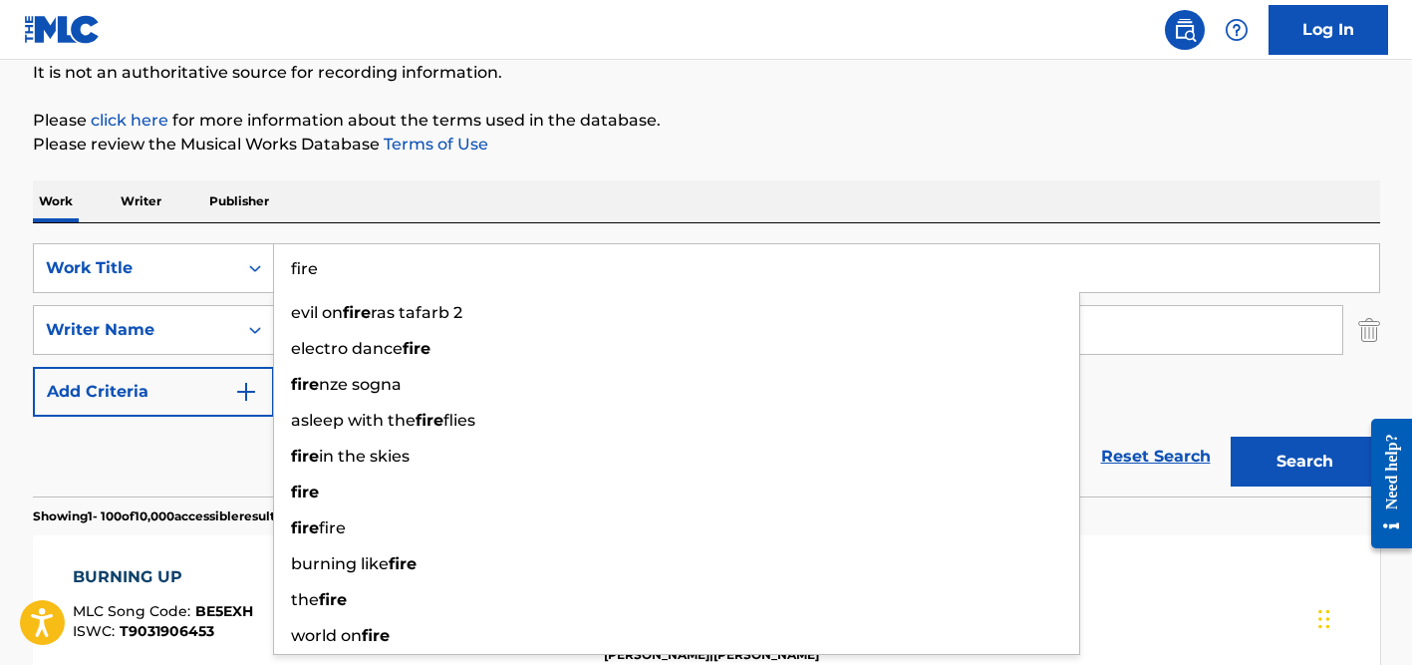
type input "fire"
drag, startPoint x: 553, startPoint y: 169, endPoint x: 477, endPoint y: 221, distance: 91.8
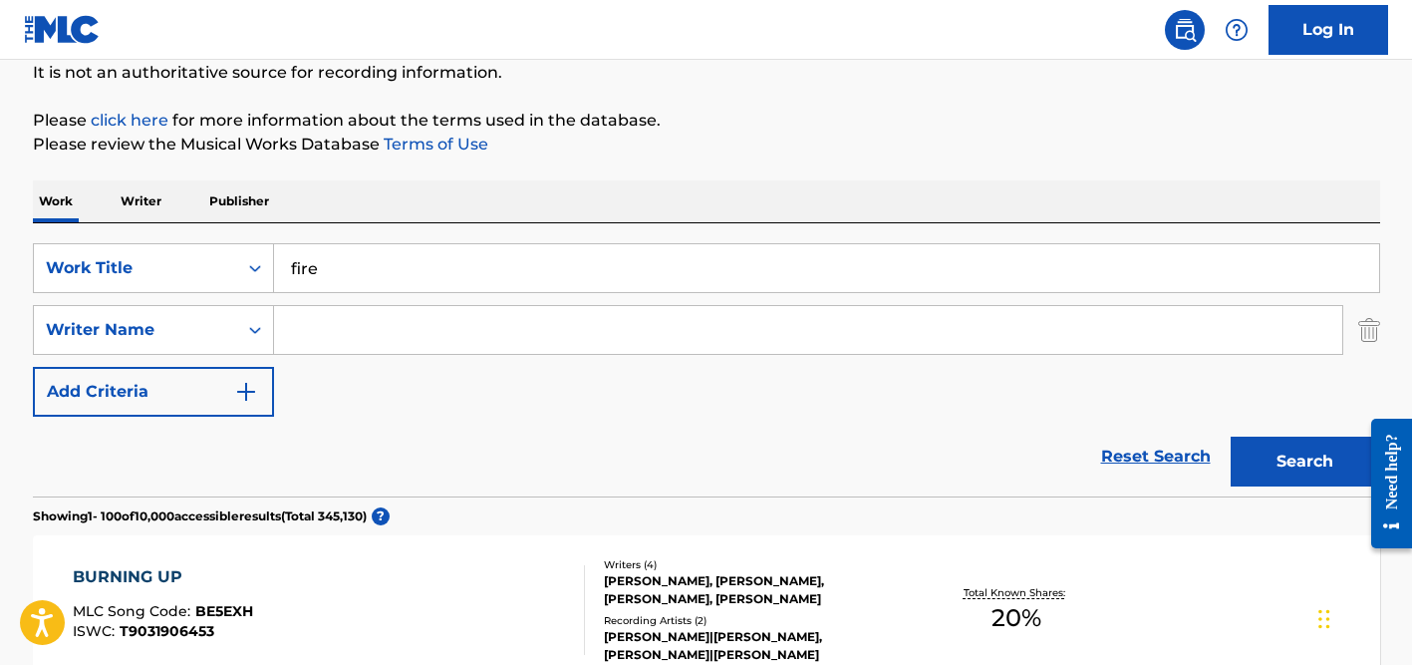
click at [355, 323] on input "Search Form" at bounding box center [808, 330] width 1068 height 48
paste input "Bang"
type input "Bang"
click at [1231, 436] on button "Search" at bounding box center [1305, 461] width 149 height 50
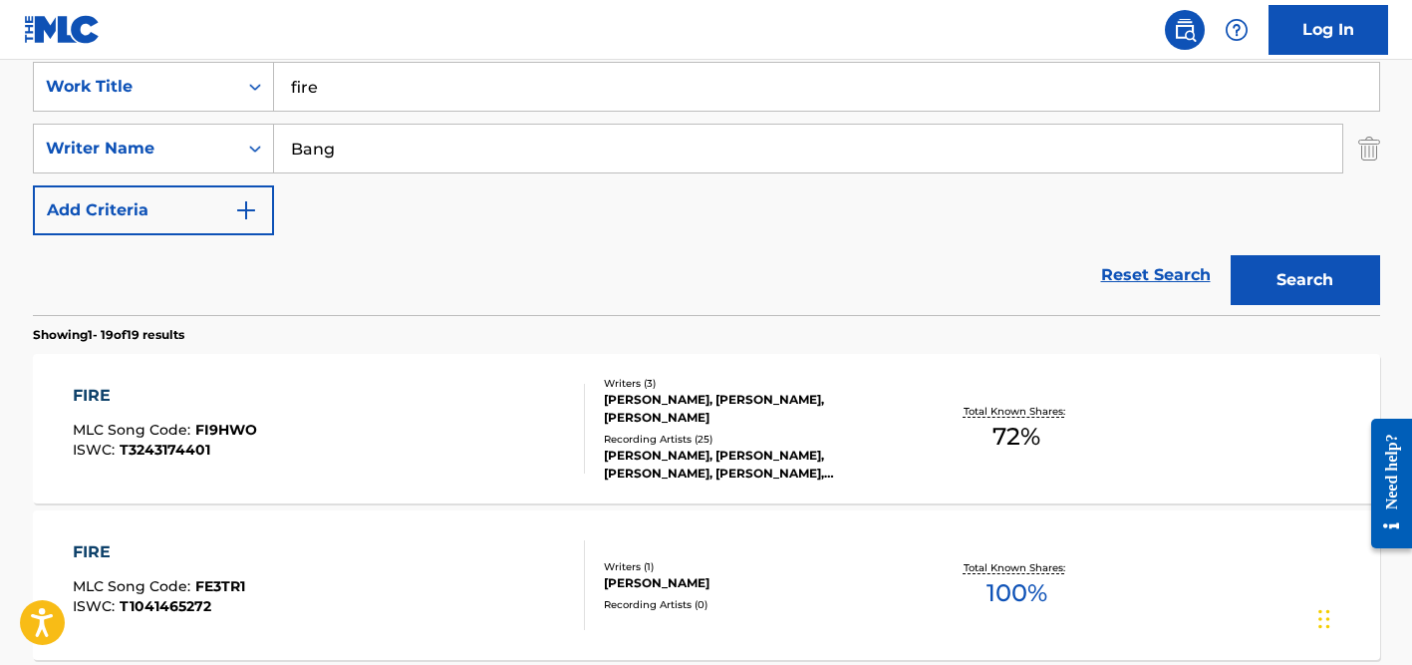
scroll to position [3016, 0]
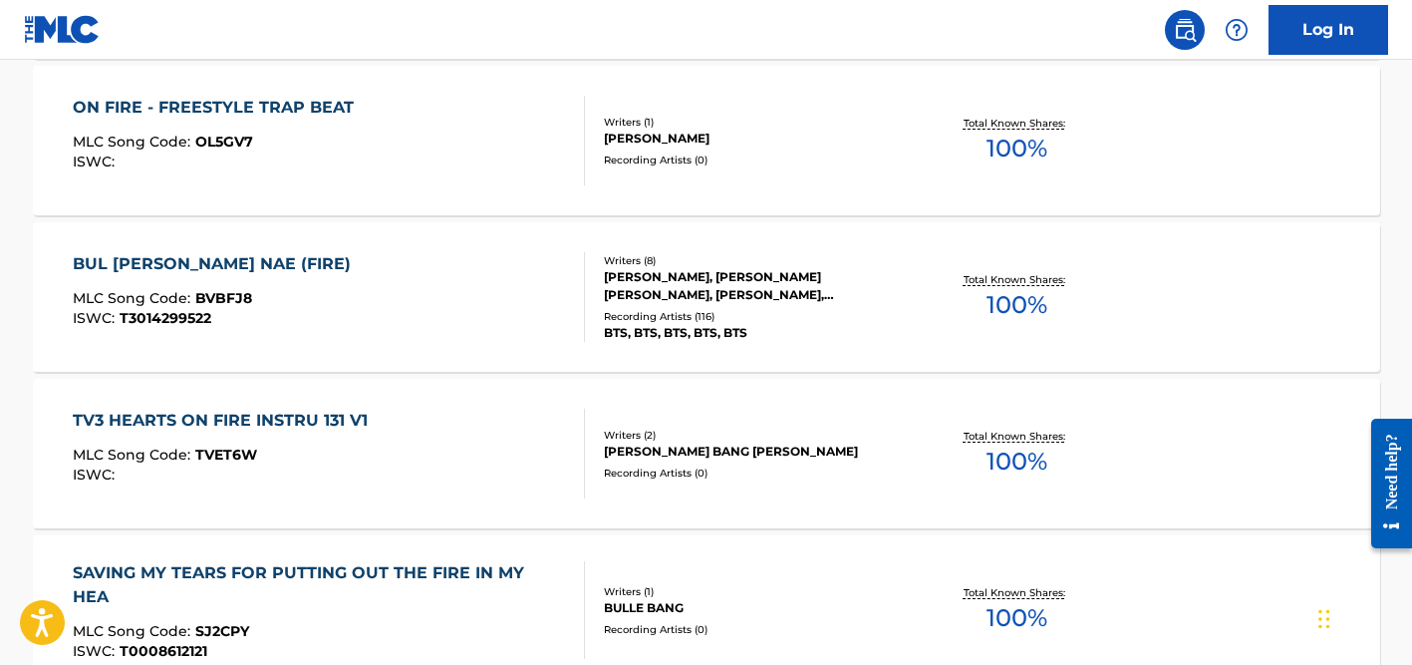
click at [647, 297] on div "[PERSON_NAME], [PERSON_NAME] [PERSON_NAME], [PERSON_NAME], [PERSON_NAME], [PERS…" at bounding box center [754, 286] width 301 height 36
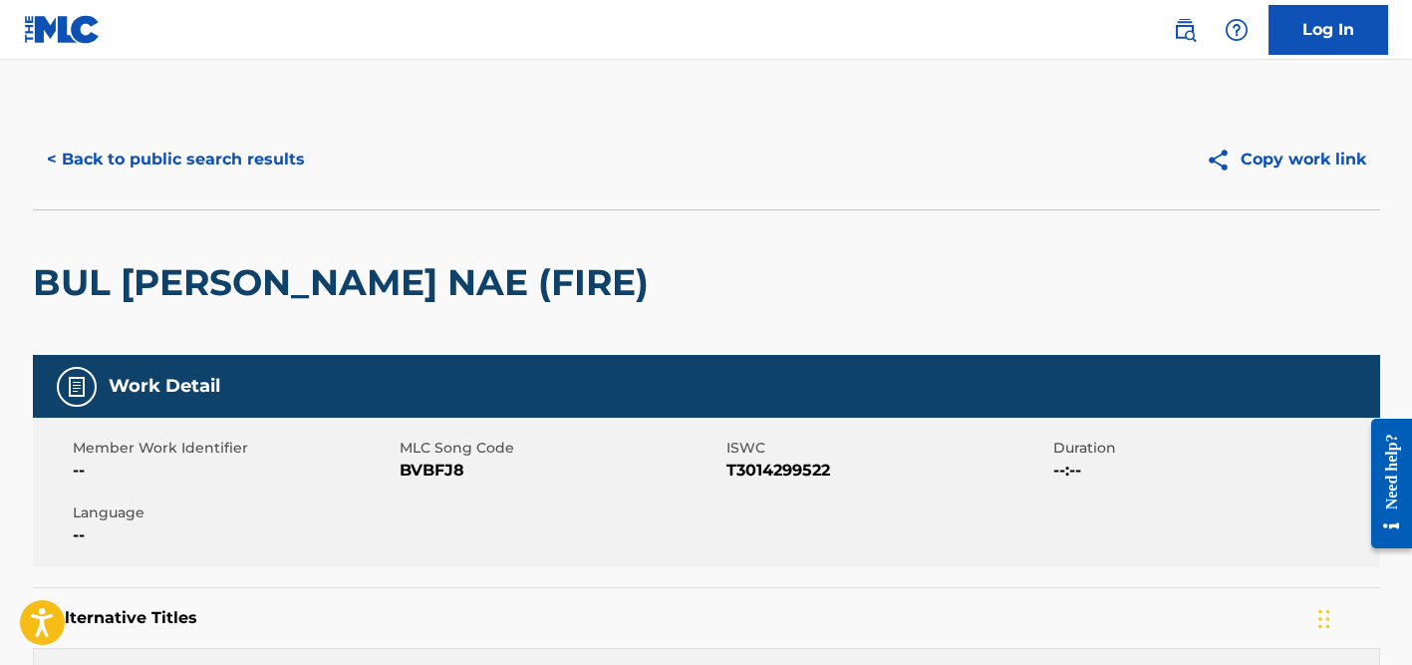
click at [257, 147] on button "< Back to public search results" at bounding box center [176, 160] width 286 height 50
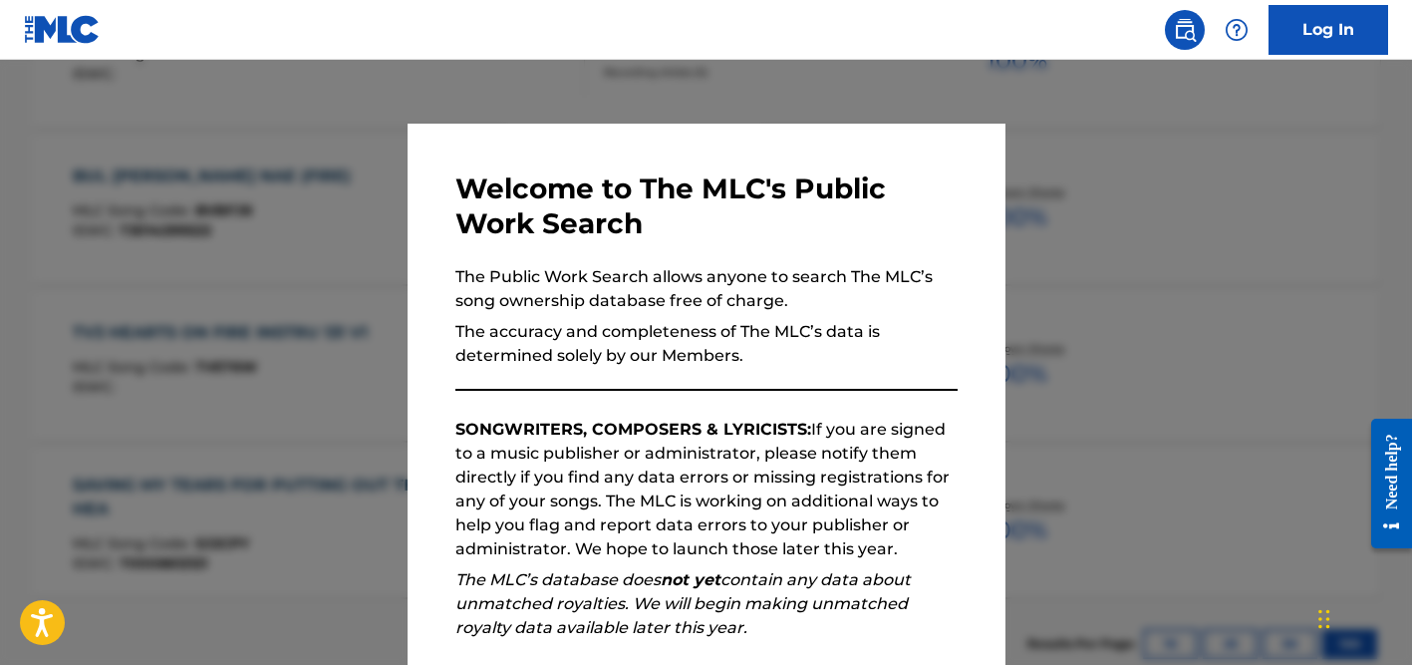
click at [379, 183] on div at bounding box center [706, 392] width 1412 height 665
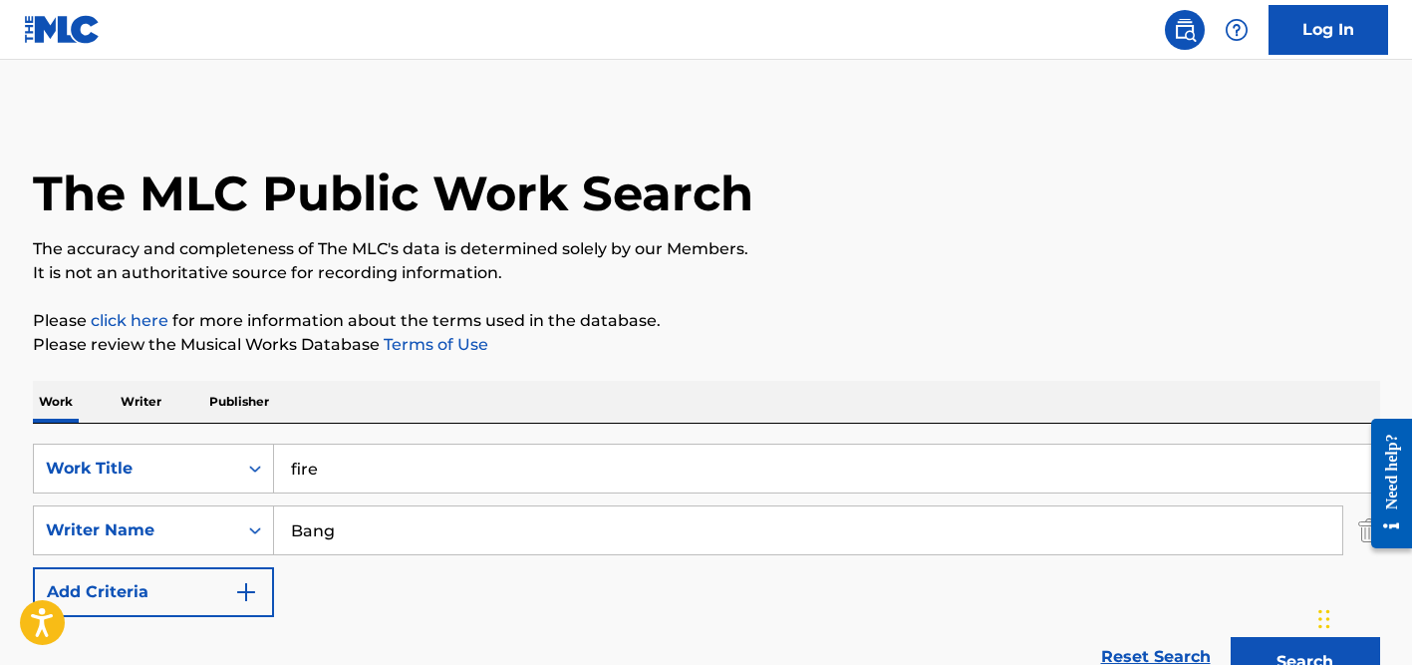
click at [385, 540] on input "Bang" at bounding box center [808, 530] width 1068 height 48
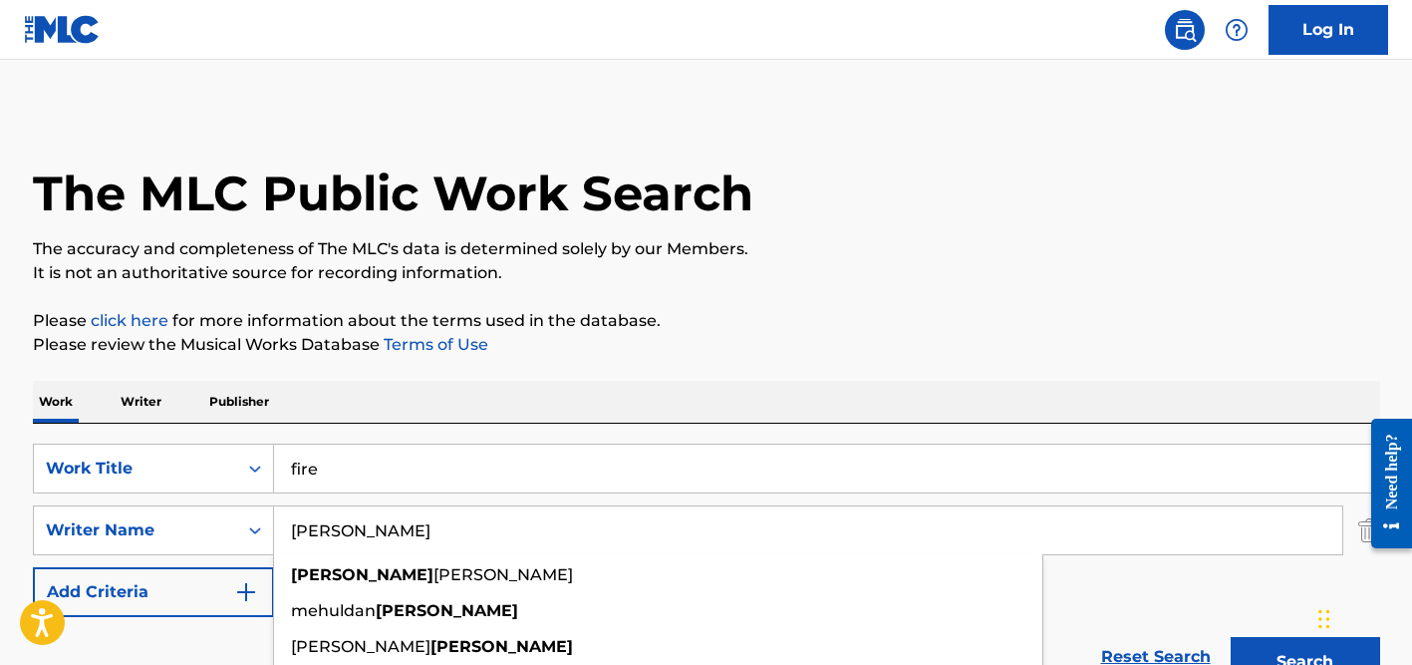
type input "[PERSON_NAME]"
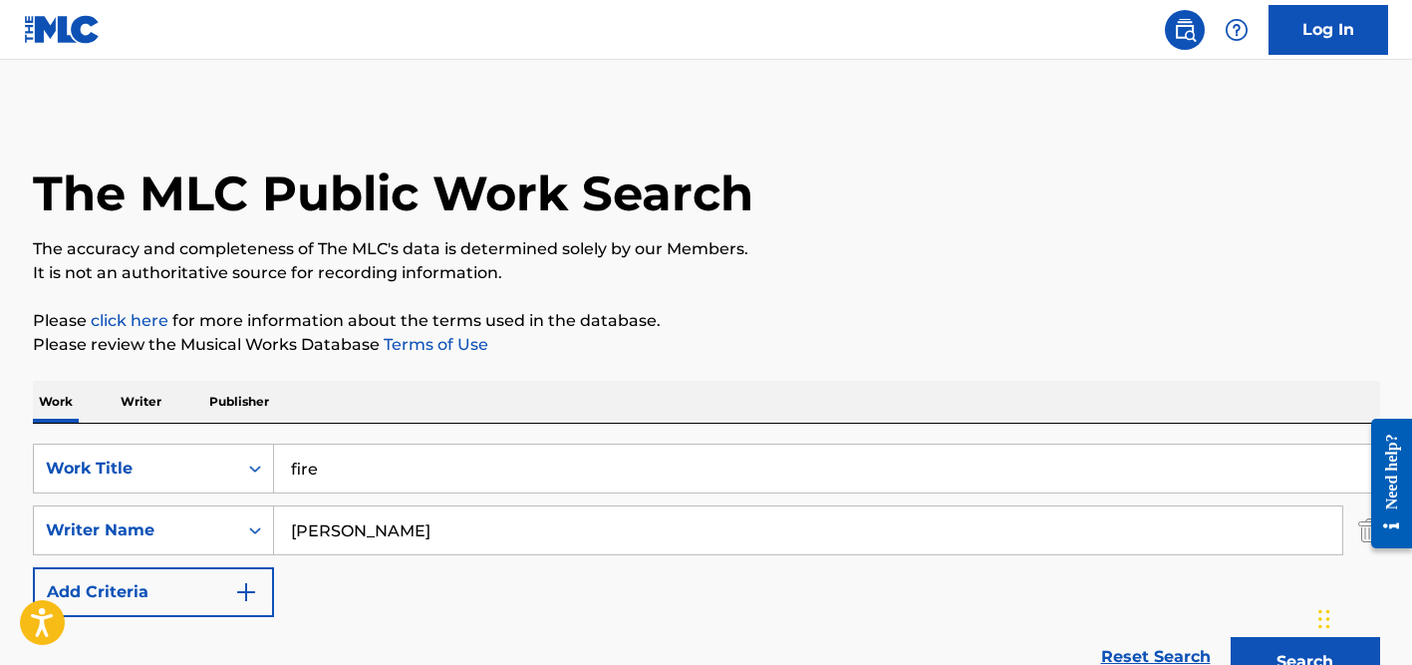
click at [396, 480] on input "fire" at bounding box center [826, 468] width 1105 height 48
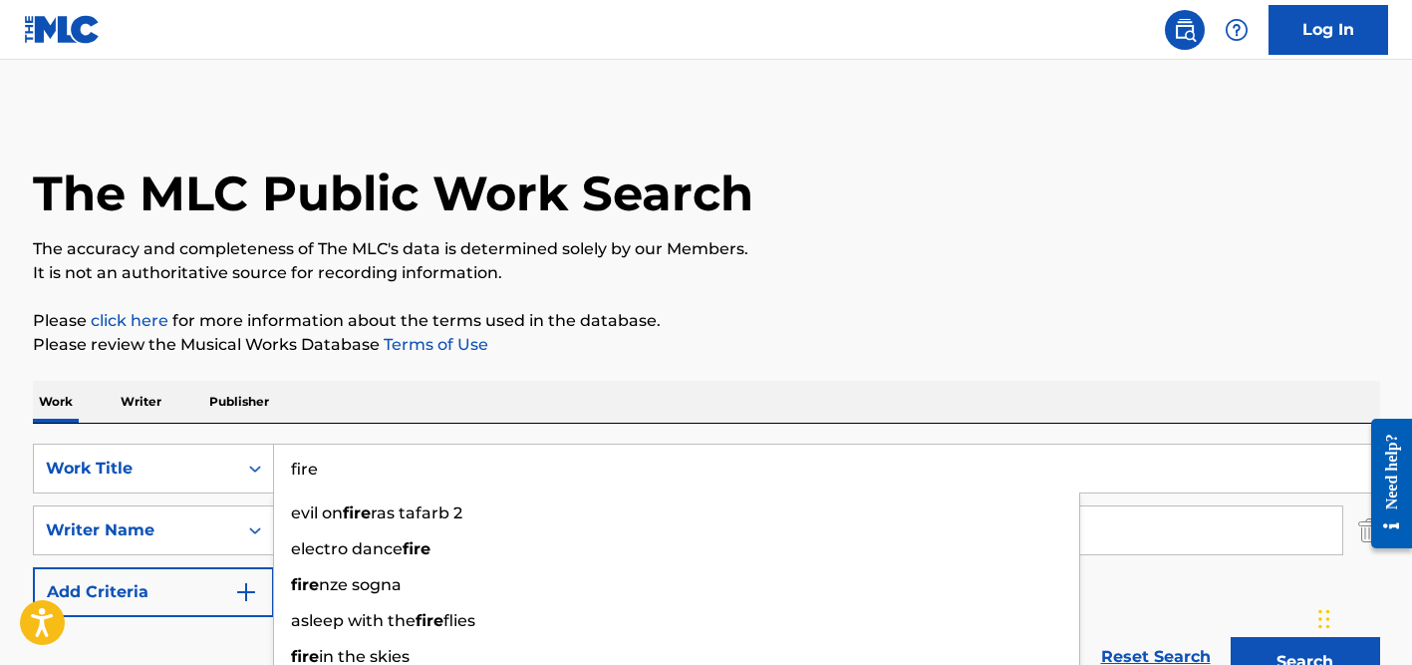
click at [396, 480] on input "fire" at bounding box center [826, 468] width 1105 height 48
paste input "Saibo"
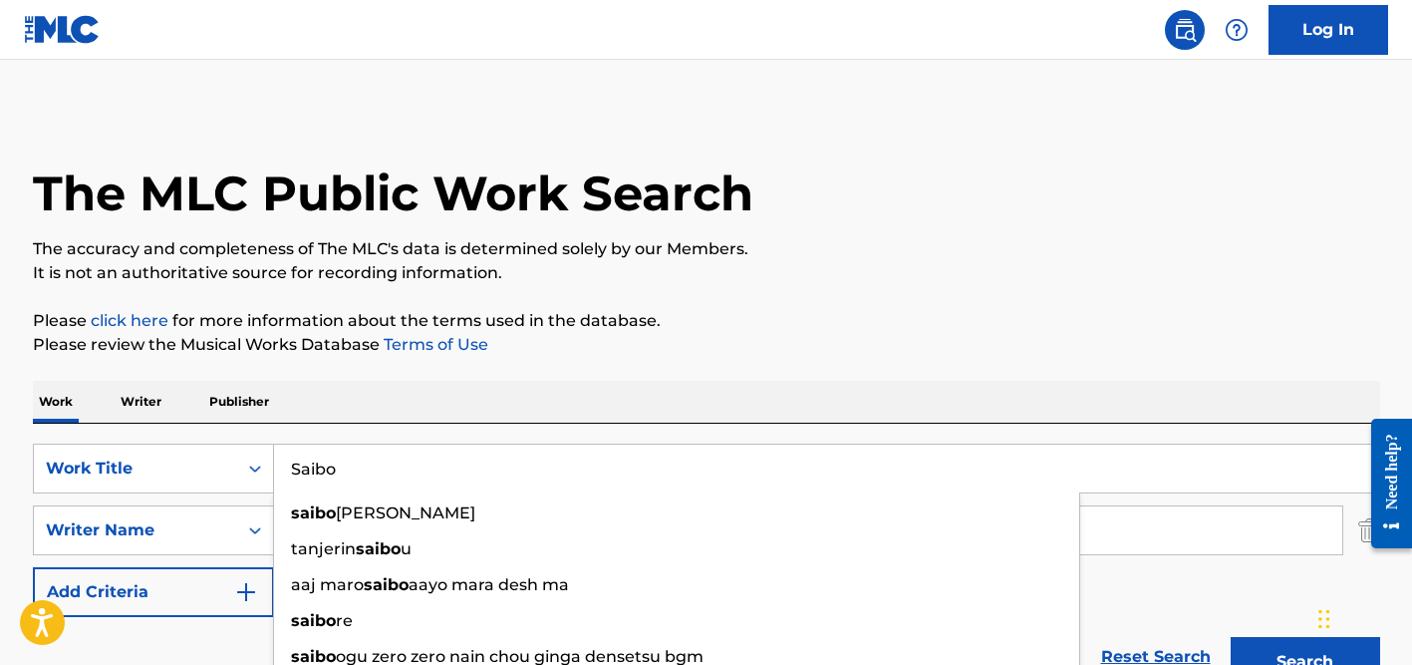
click at [513, 412] on div "Work Writer Publisher" at bounding box center [706, 402] width 1347 height 42
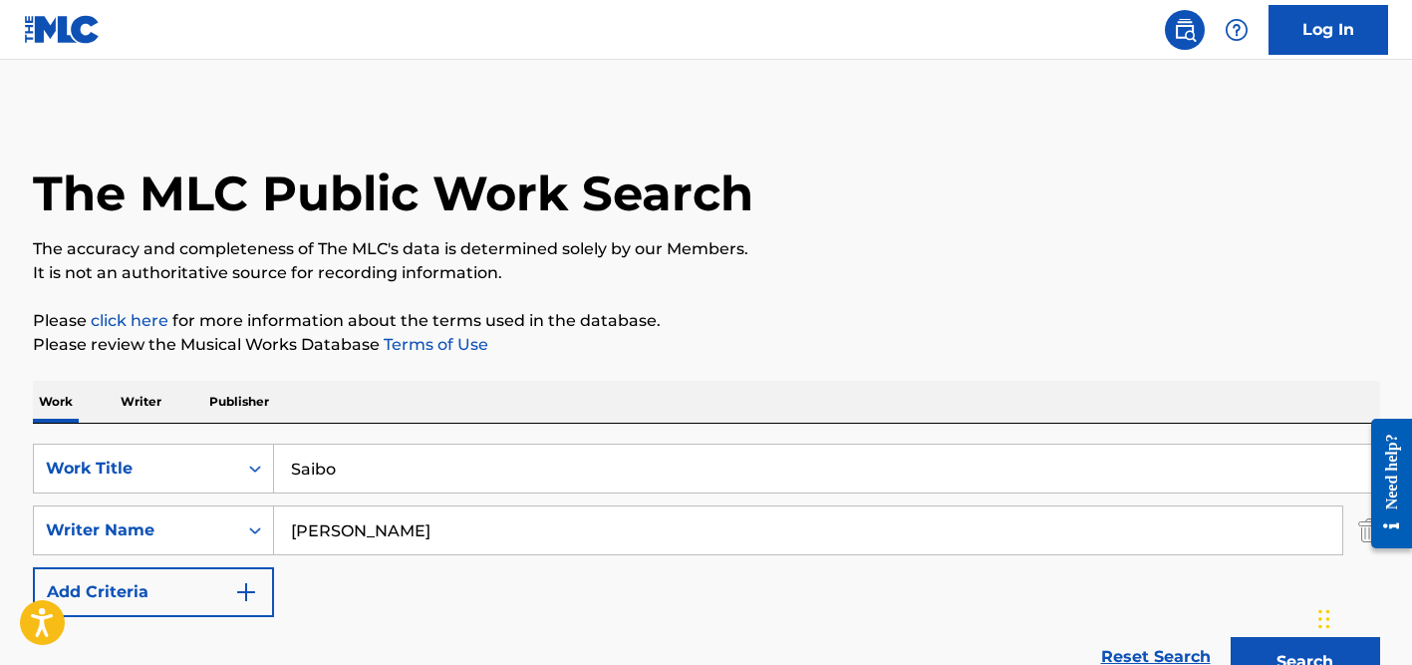
click at [452, 532] on input "[PERSON_NAME]" at bounding box center [808, 530] width 1068 height 48
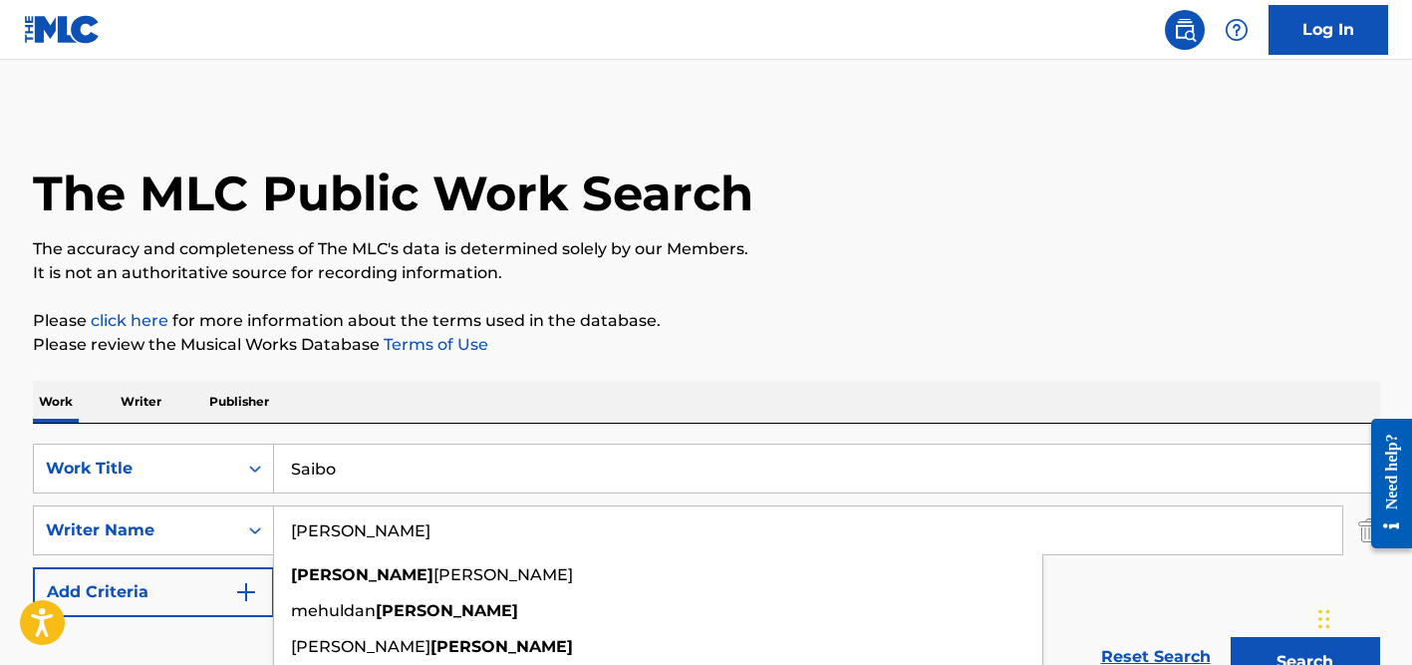
click at [1231, 637] on button "Search" at bounding box center [1305, 662] width 149 height 50
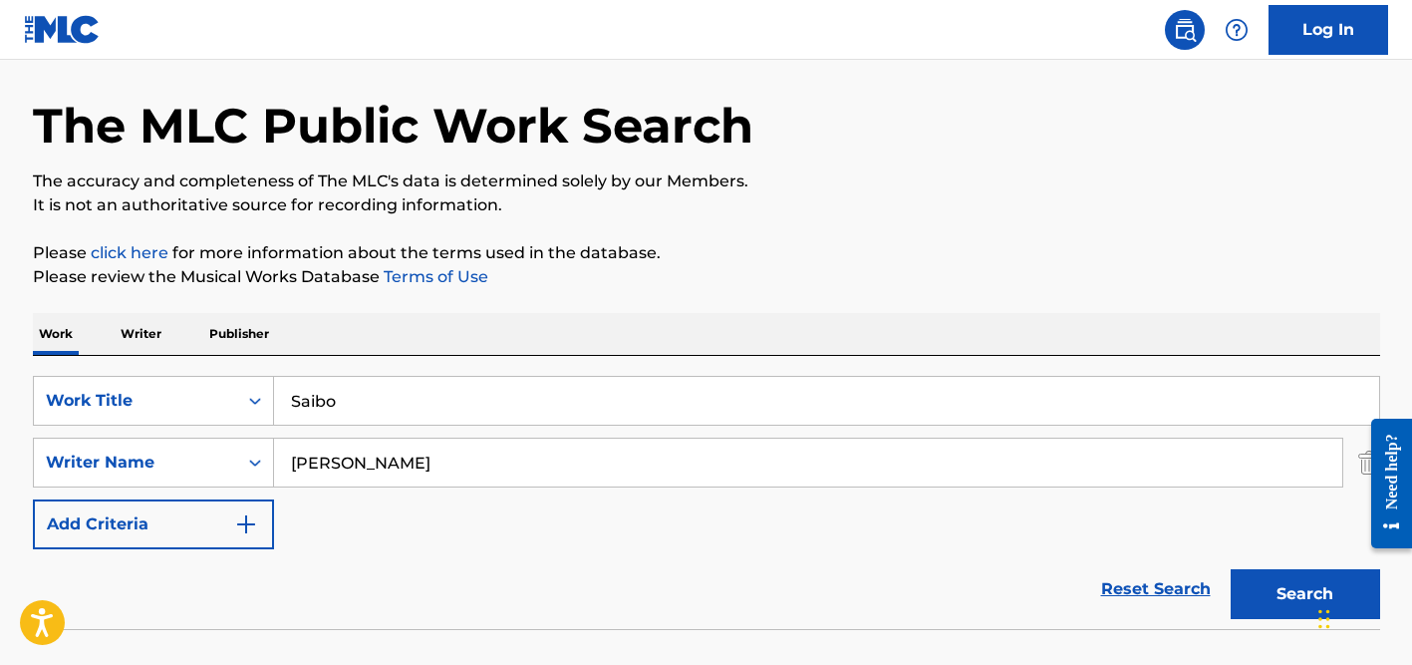
scroll to position [200, 0]
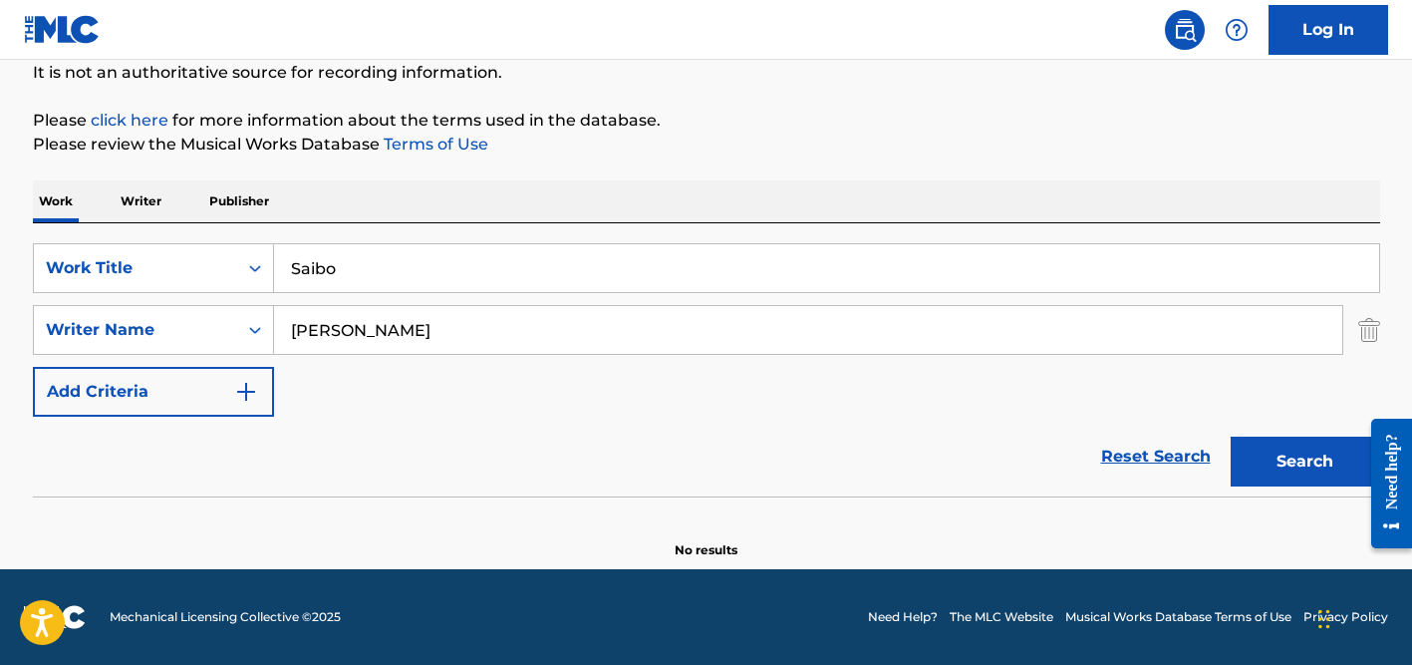
click at [359, 258] on input "Saibo" at bounding box center [826, 268] width 1105 height 48
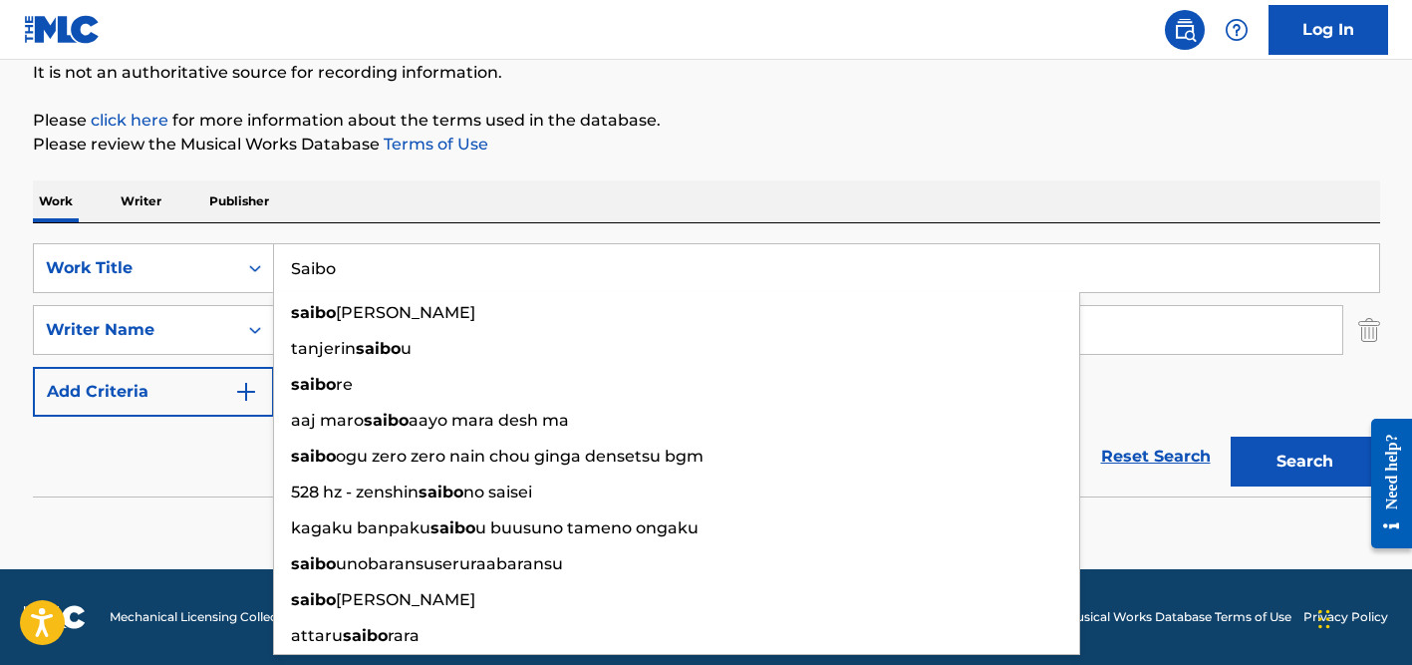
paste input "De Quem É a Culpa"
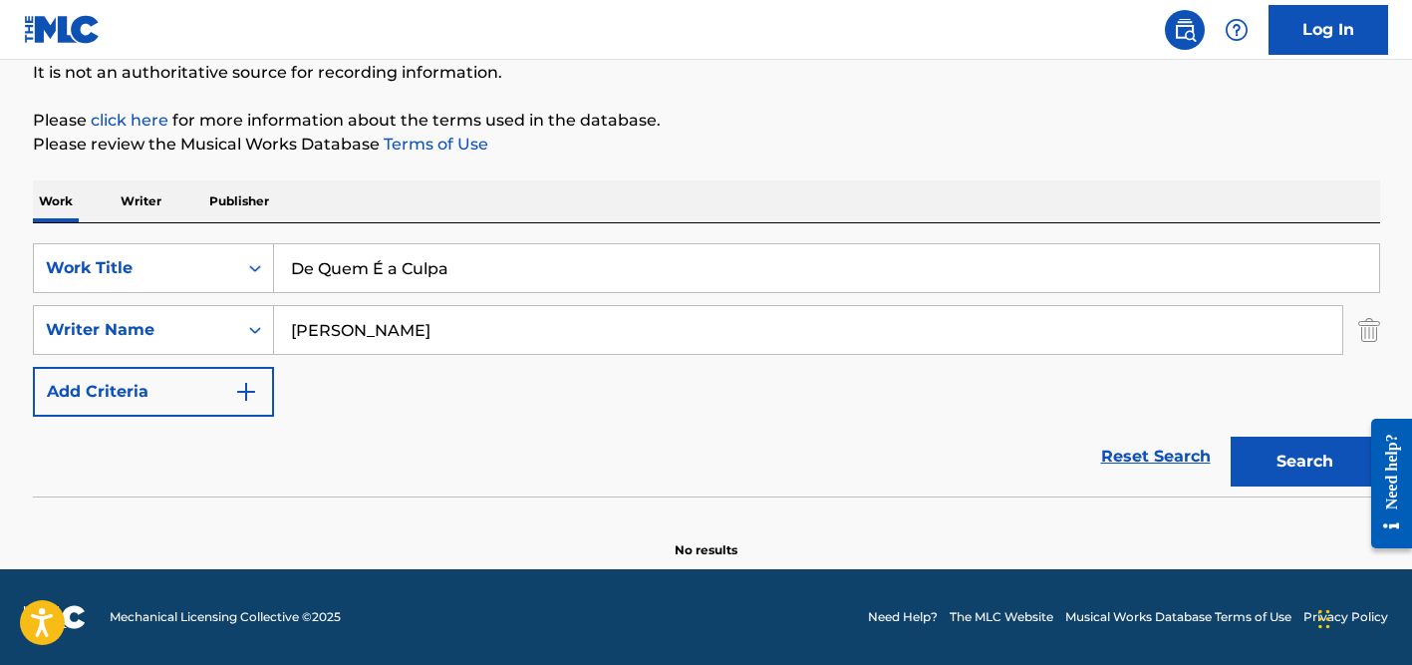
click at [424, 206] on div "Work Writer Publisher" at bounding box center [706, 201] width 1347 height 42
click at [384, 264] on input "De Quem É a Culpa" at bounding box center [826, 268] width 1105 height 48
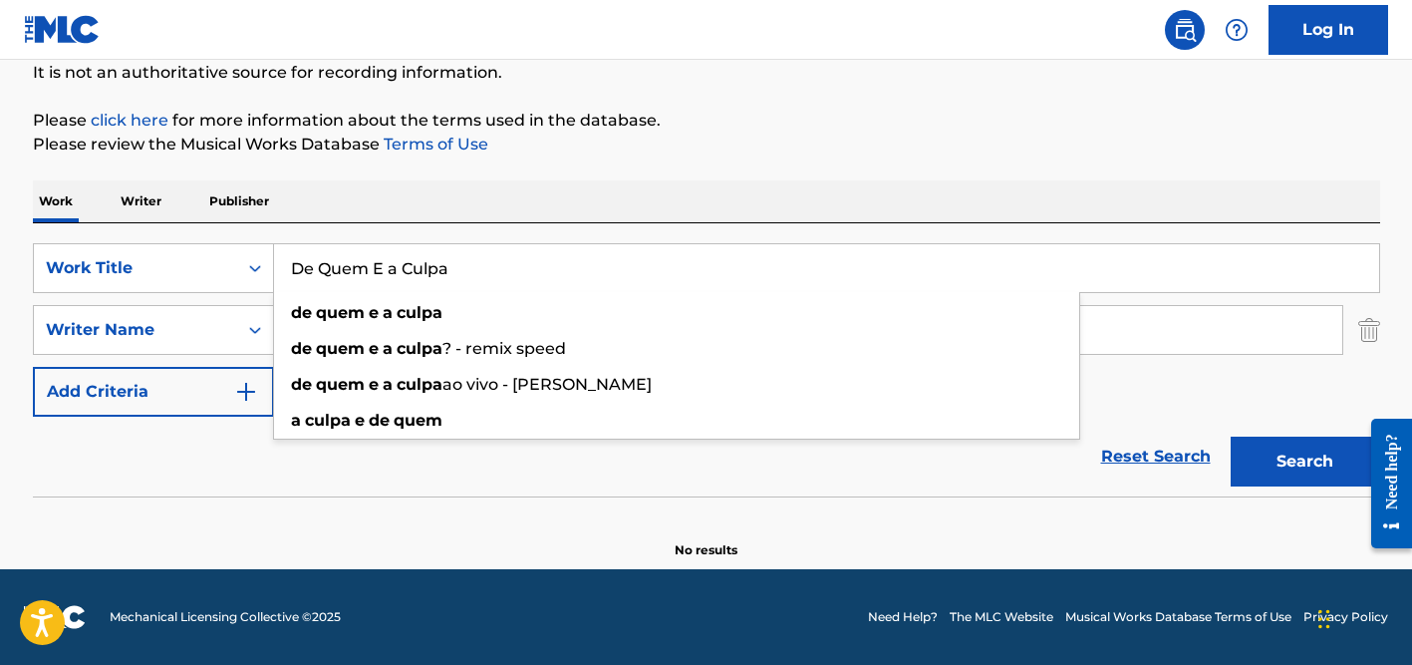
type input "De Quem E a Culpa"
click at [481, 203] on div "Work Writer Publisher" at bounding box center [706, 201] width 1347 height 42
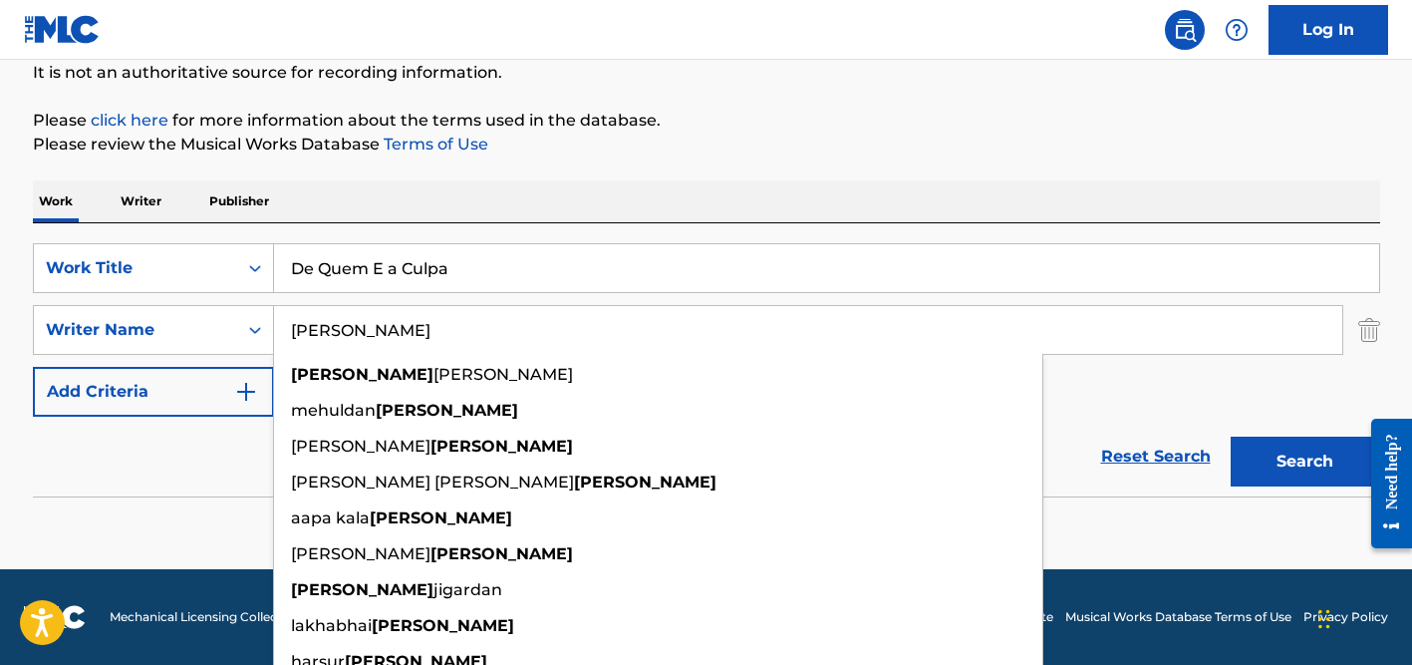
click at [381, 340] on input "[PERSON_NAME]" at bounding box center [808, 330] width 1068 height 48
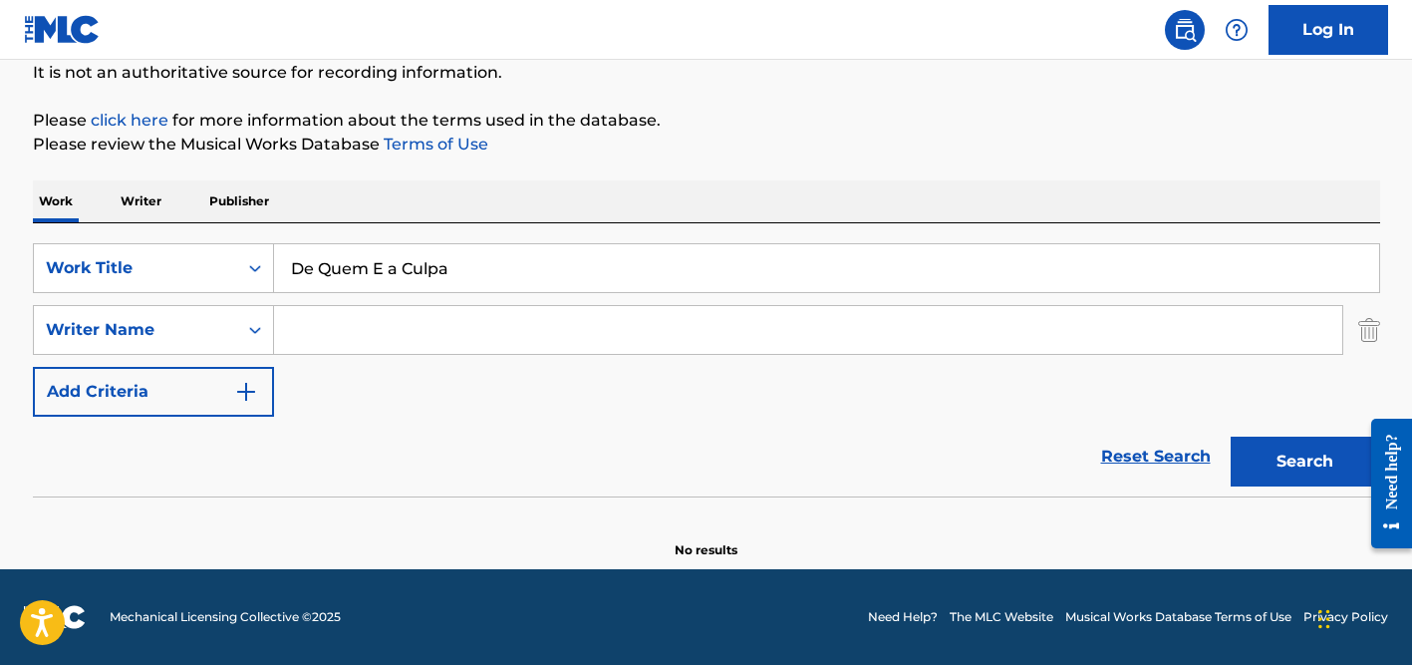
click at [1231, 436] on button "Search" at bounding box center [1305, 461] width 149 height 50
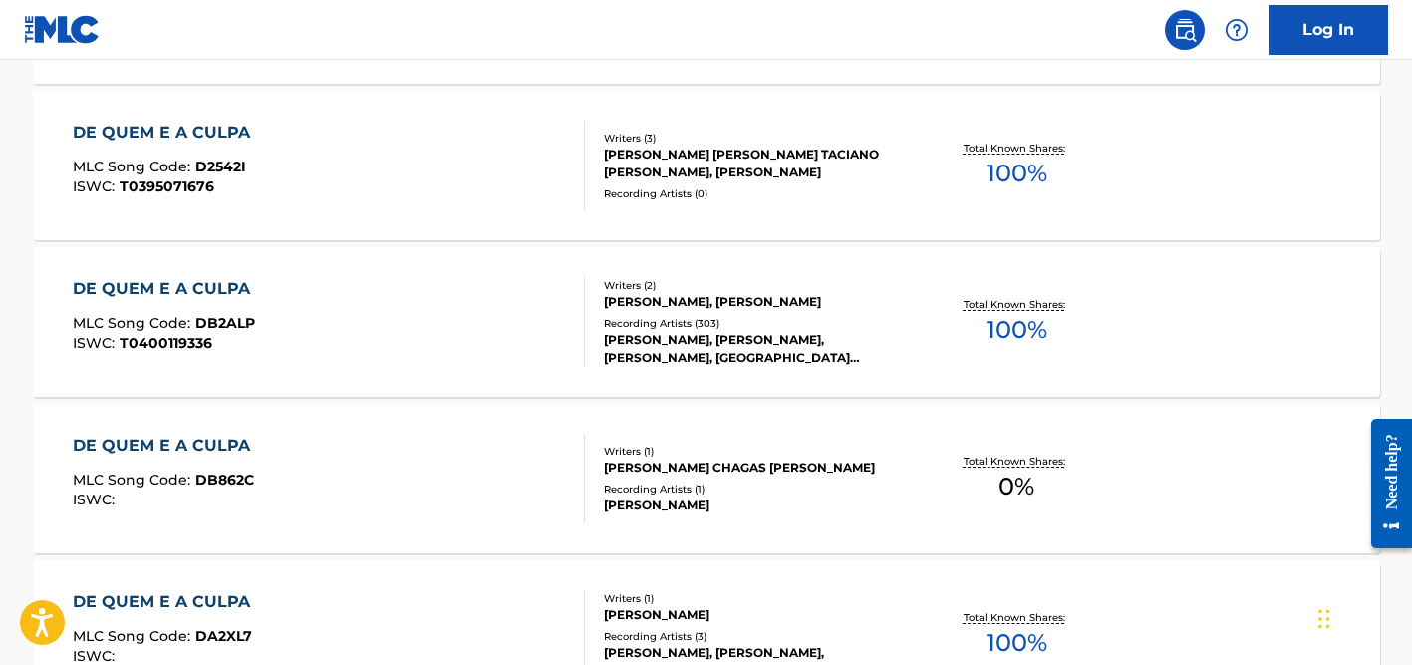
scroll to position [807, 0]
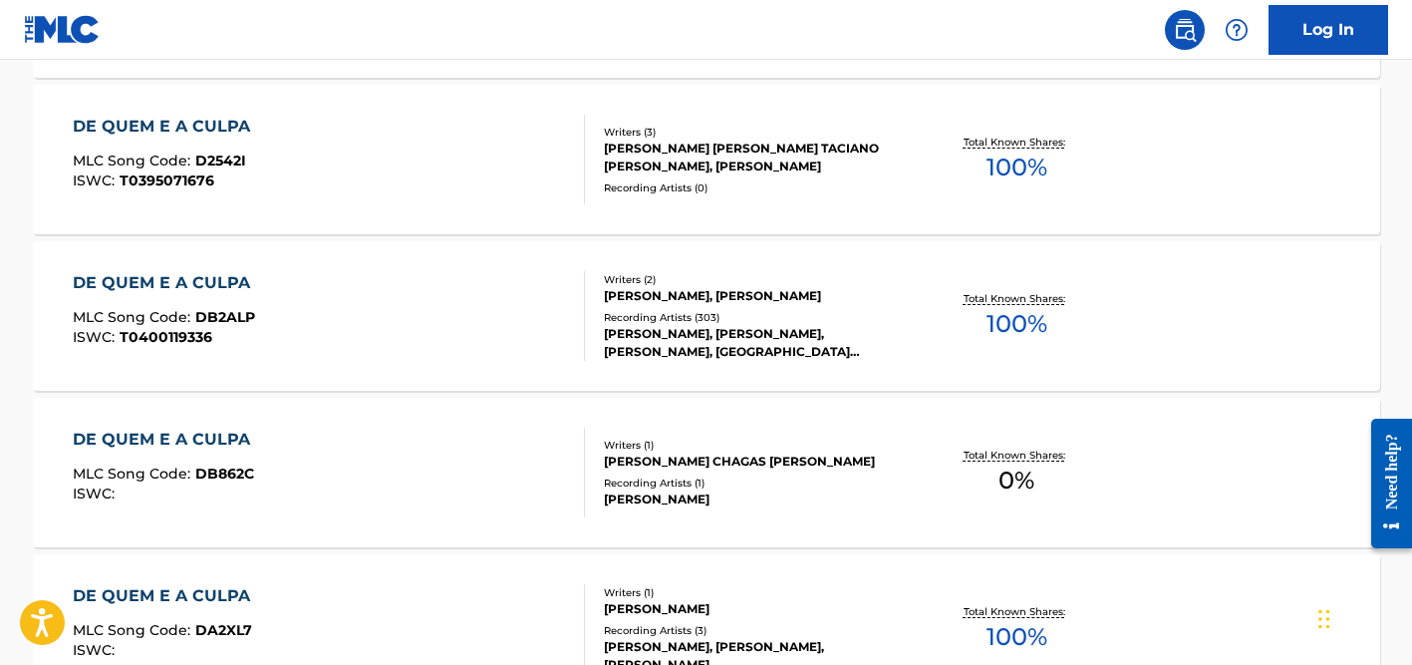
click at [616, 317] on div "Writers ( 2 ) [PERSON_NAME], [PERSON_NAME] Recording Artists ( 303 ) [PERSON_NA…" at bounding box center [745, 316] width 320 height 89
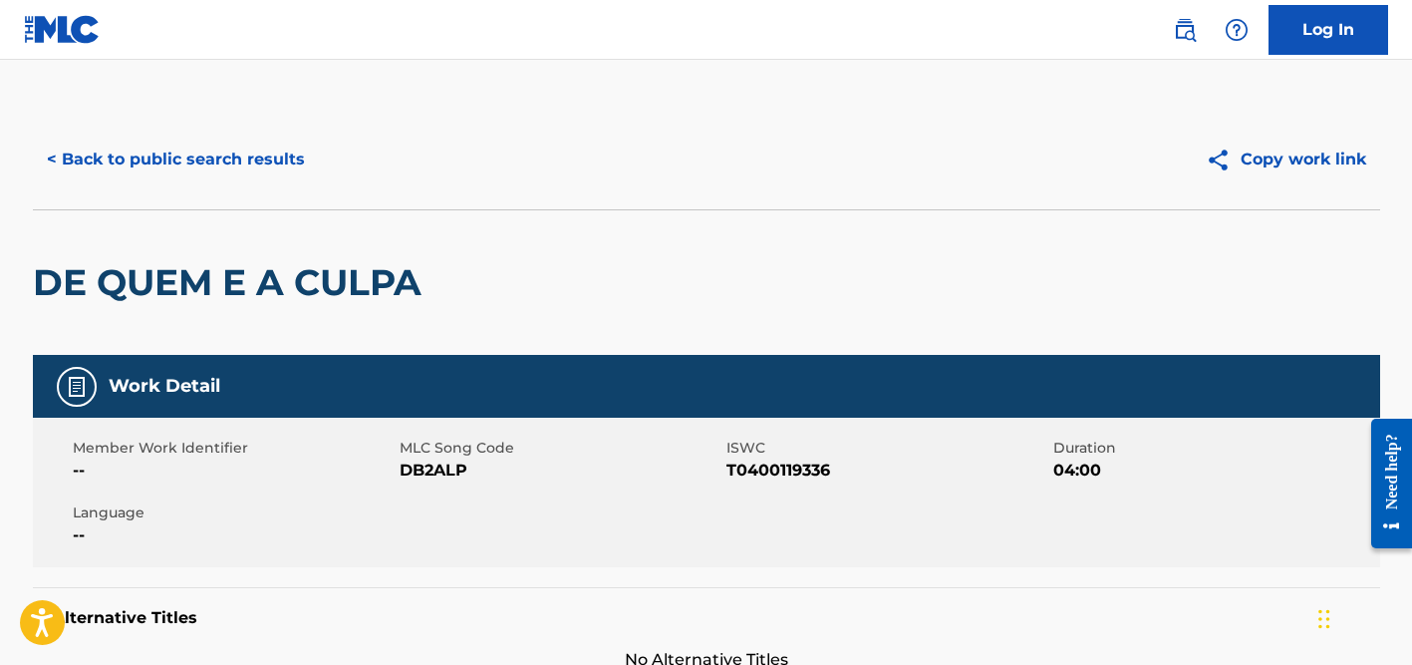
click at [204, 151] on button "< Back to public search results" at bounding box center [176, 160] width 286 height 50
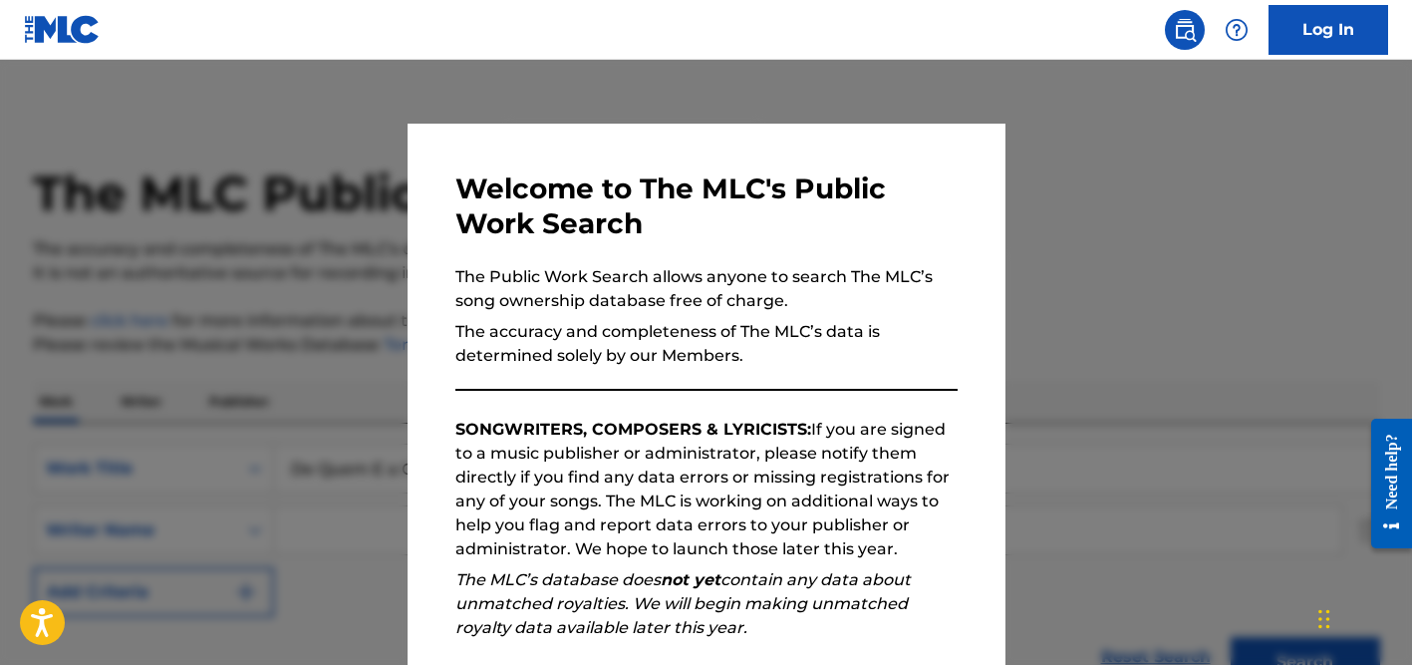
scroll to position [921, 0]
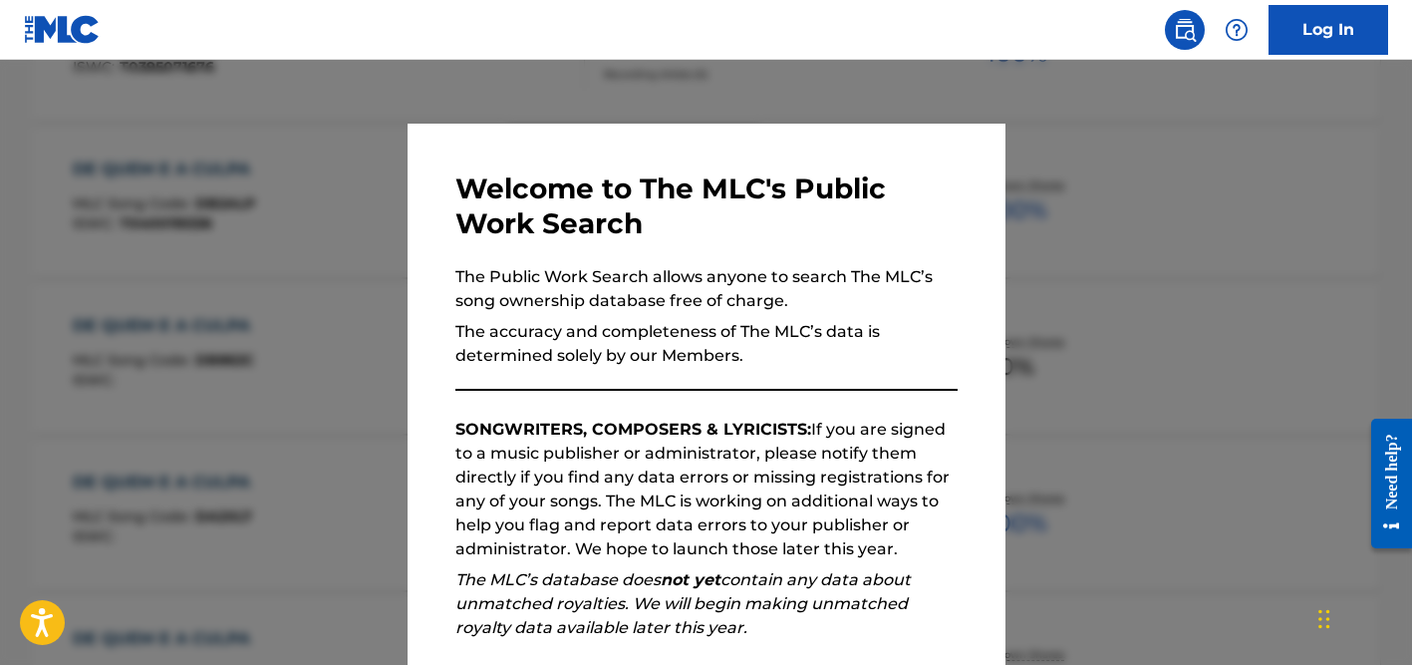
click at [208, 130] on div at bounding box center [706, 392] width 1412 height 665
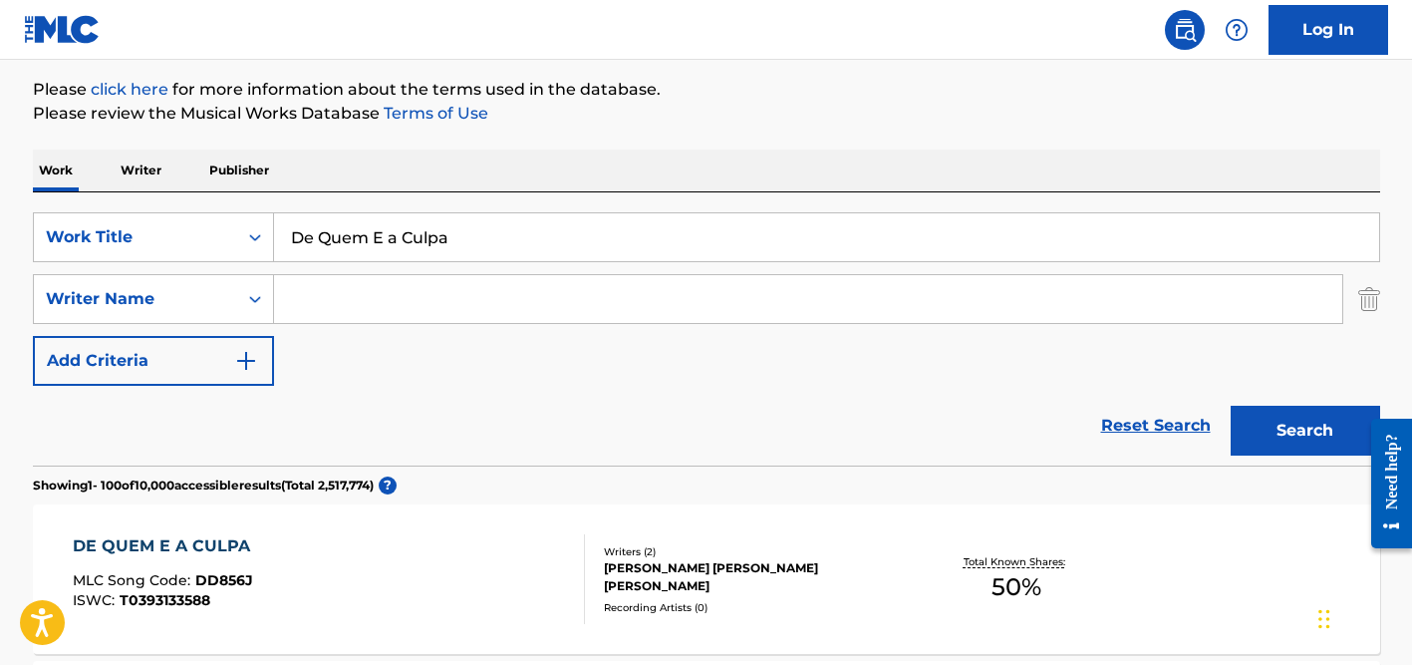
scroll to position [211, 0]
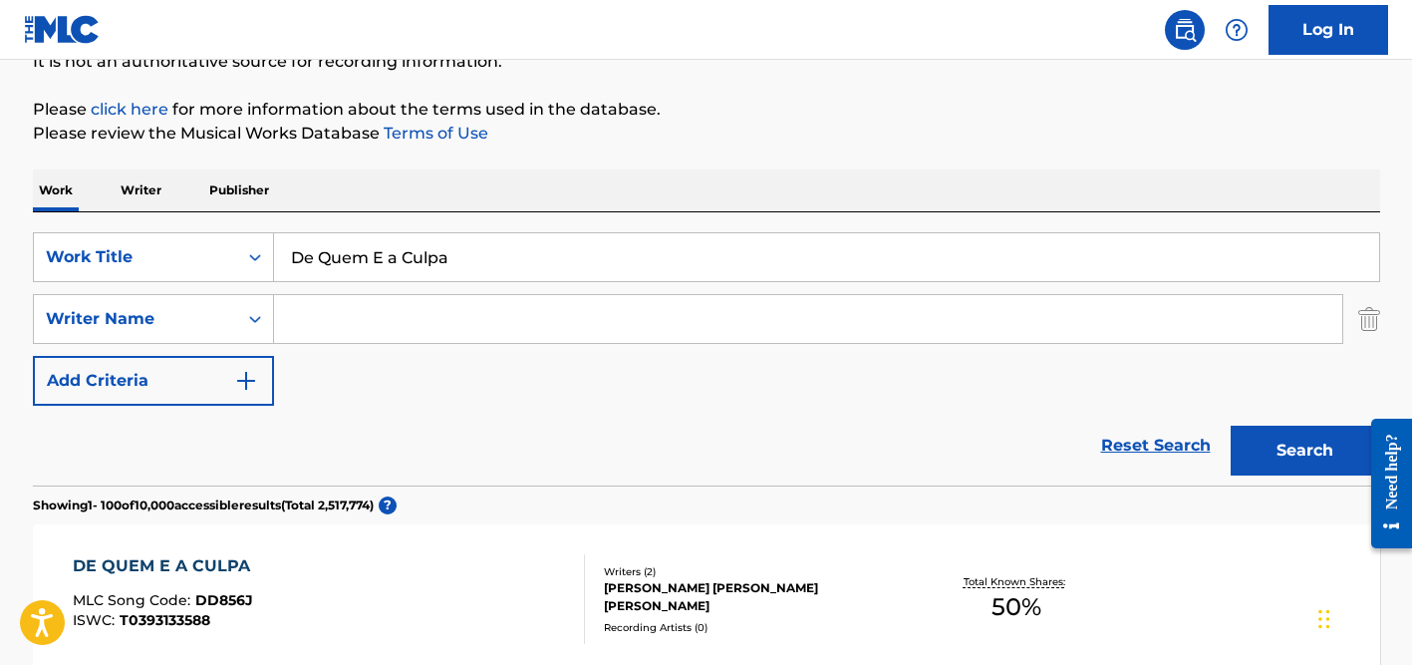
click at [339, 316] on input "Search Form" at bounding box center [808, 319] width 1068 height 48
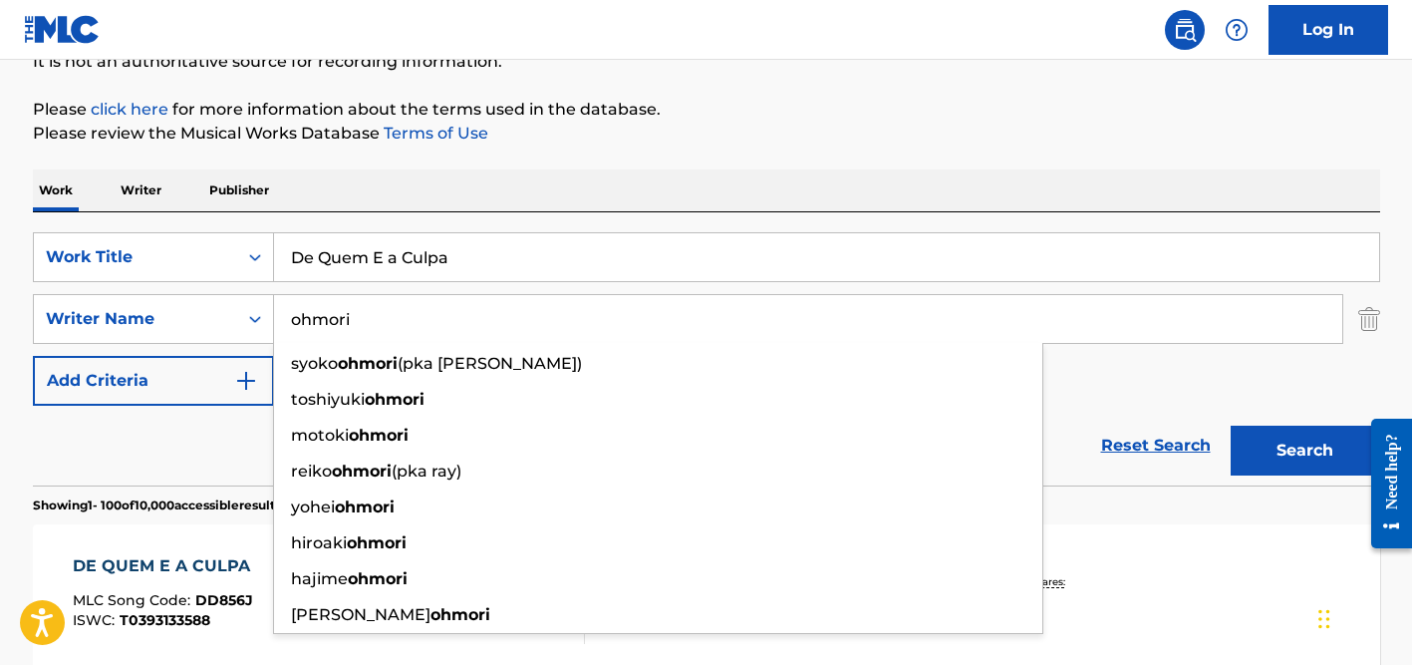
type input "ohmori"
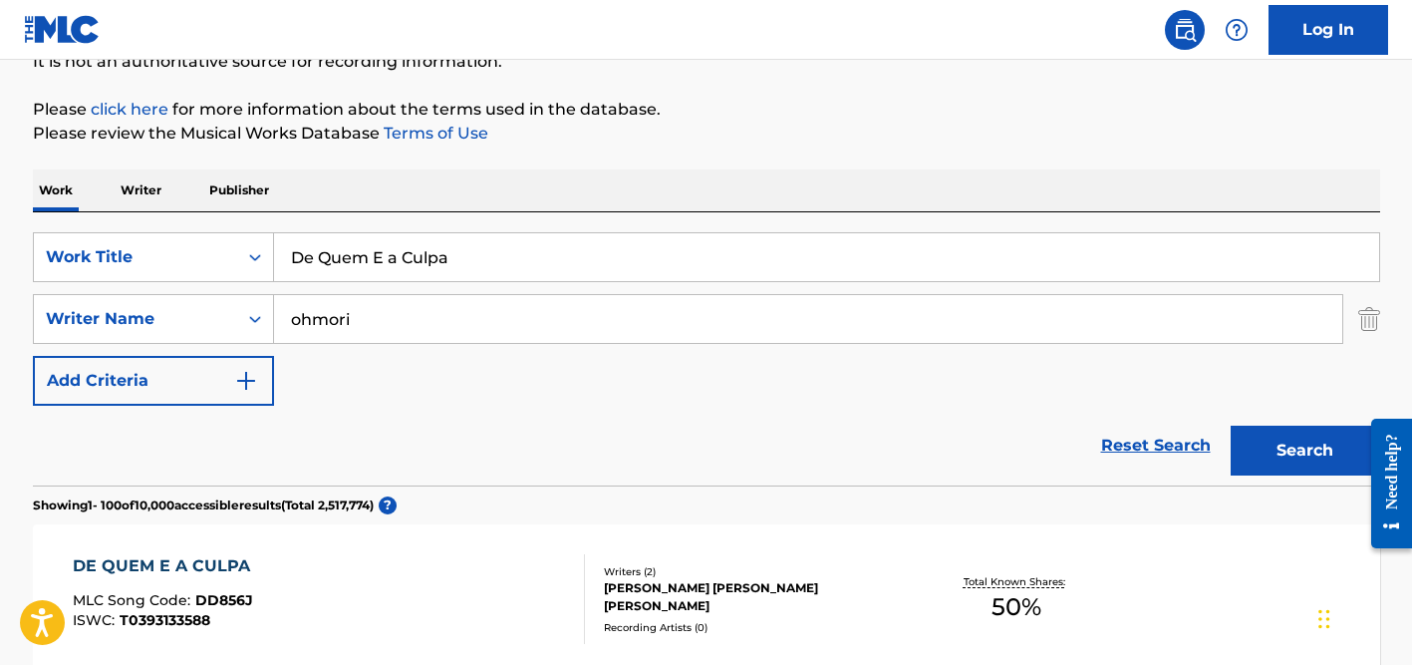
click at [355, 262] on input "De Quem E a Culpa" at bounding box center [826, 257] width 1105 height 48
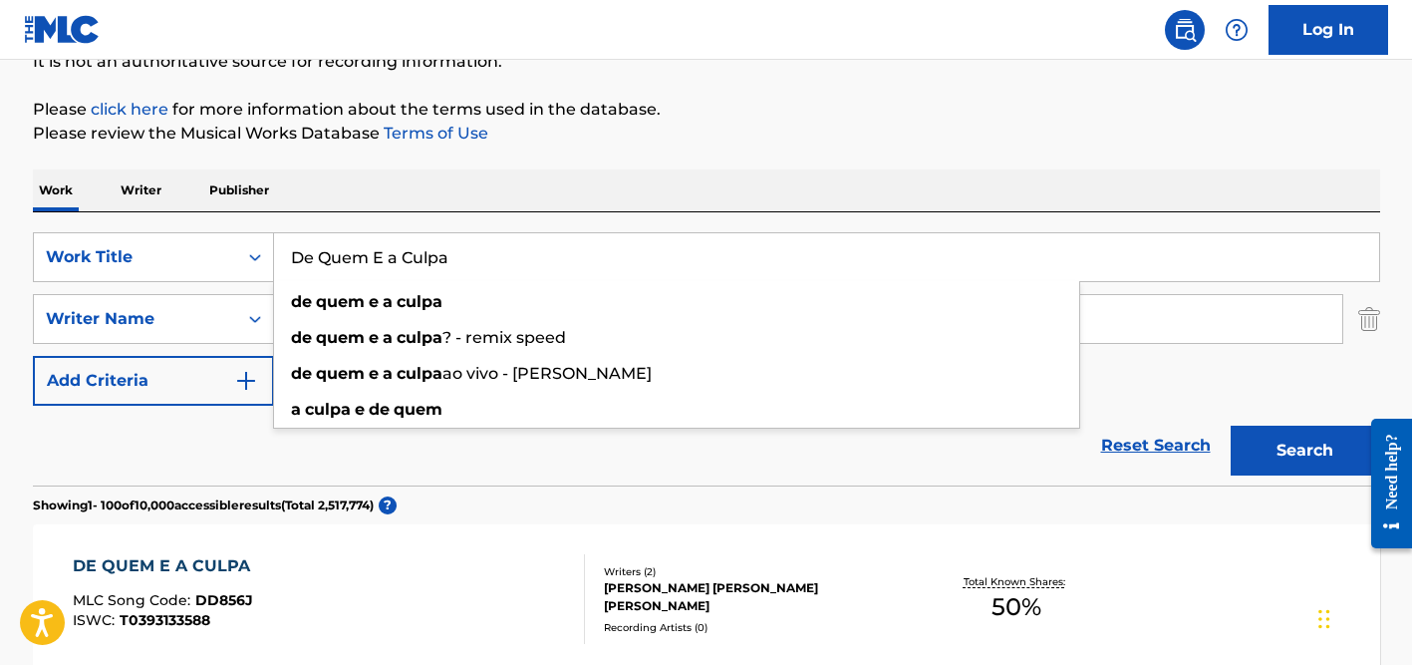
click at [355, 262] on input "De Quem E a Culpa" at bounding box center [826, 257] width 1105 height 48
paste input "Carrying Happines"
type input "Carrying Happines"
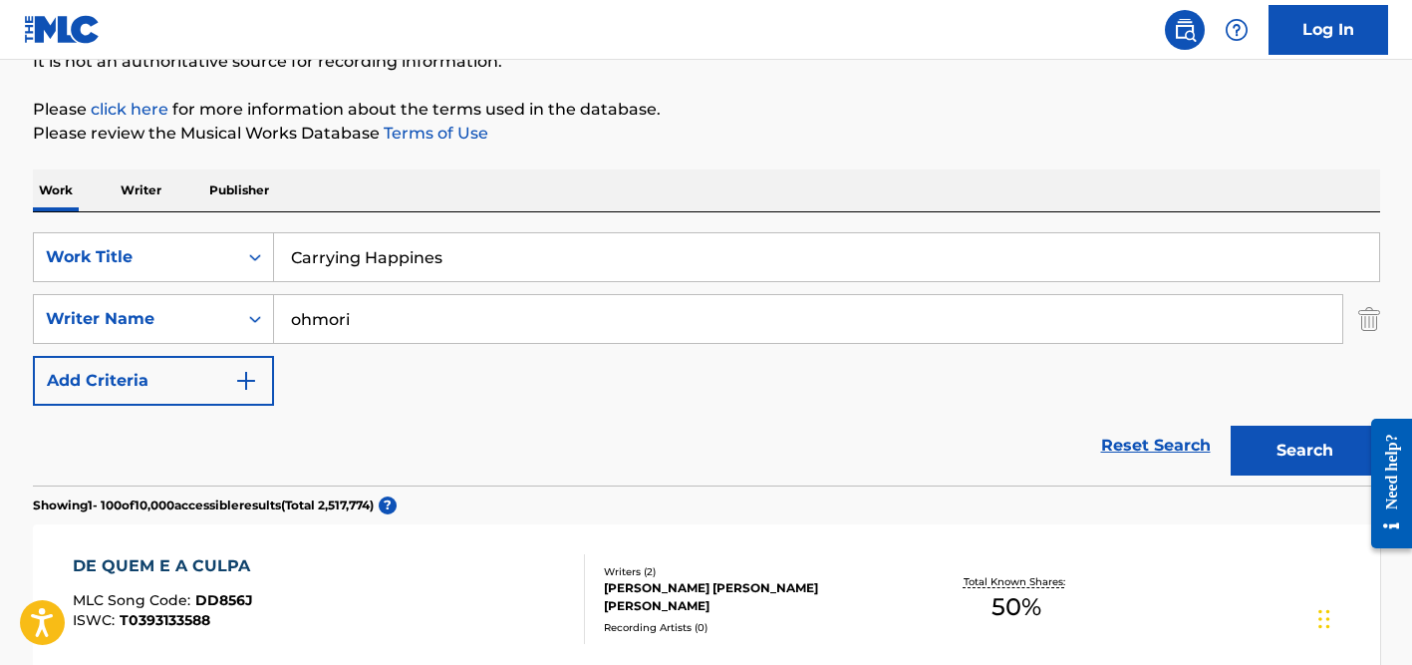
click at [483, 189] on div "Work Writer Publisher" at bounding box center [706, 190] width 1347 height 42
click at [453, 316] on input "ohmori" at bounding box center [808, 319] width 1068 height 48
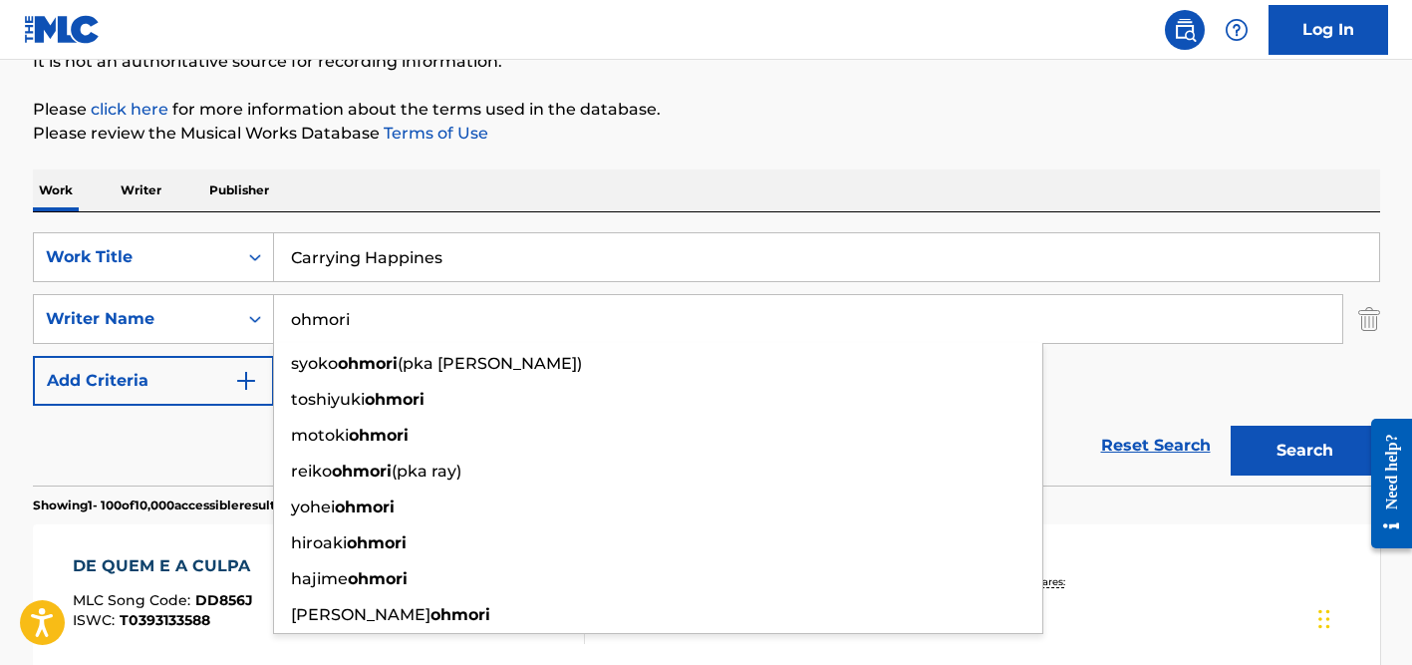
click at [1231, 425] on button "Search" at bounding box center [1305, 450] width 149 height 50
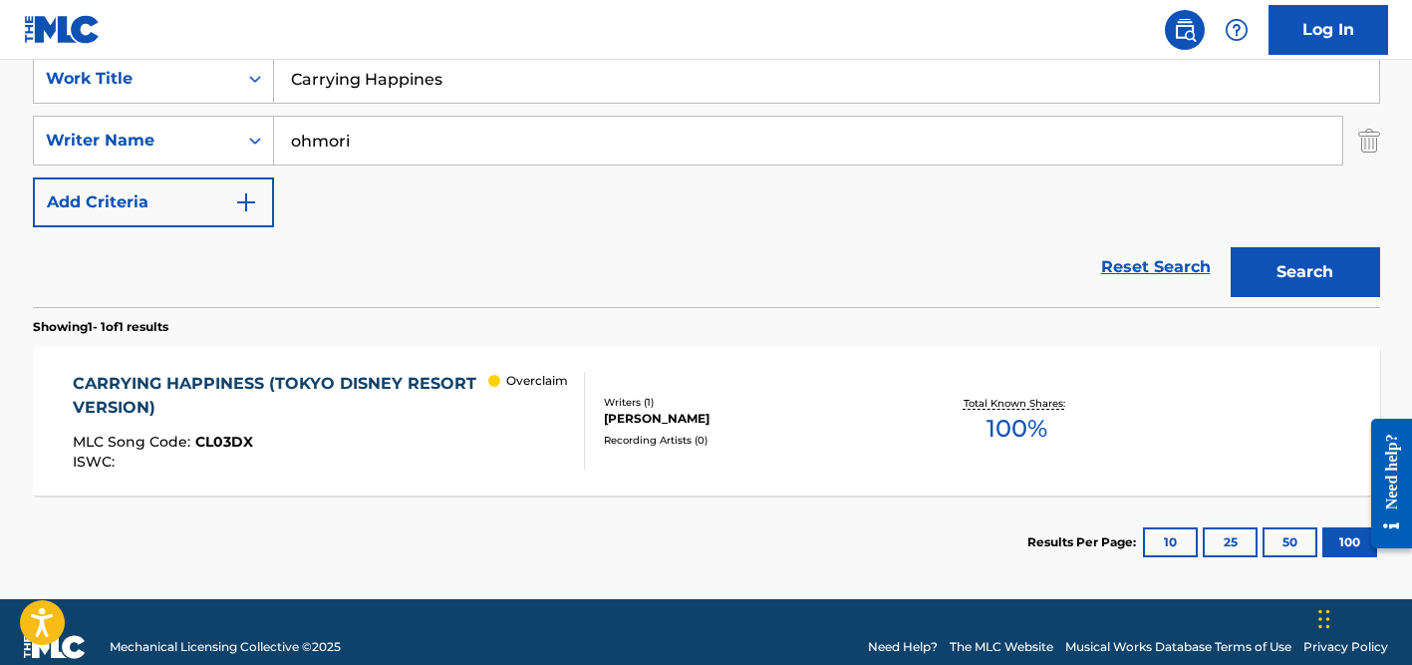
scroll to position [420, 0]
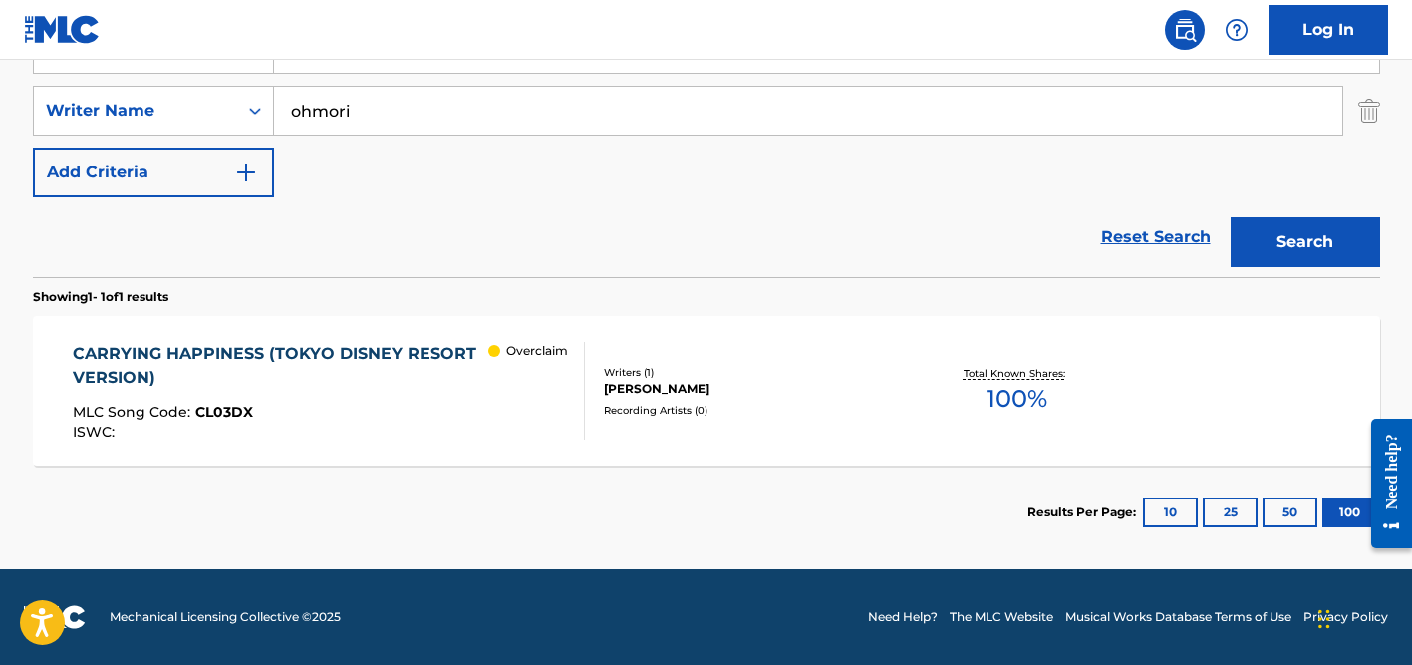
click at [666, 370] on div "Writers ( 1 )" at bounding box center [754, 372] width 301 height 15
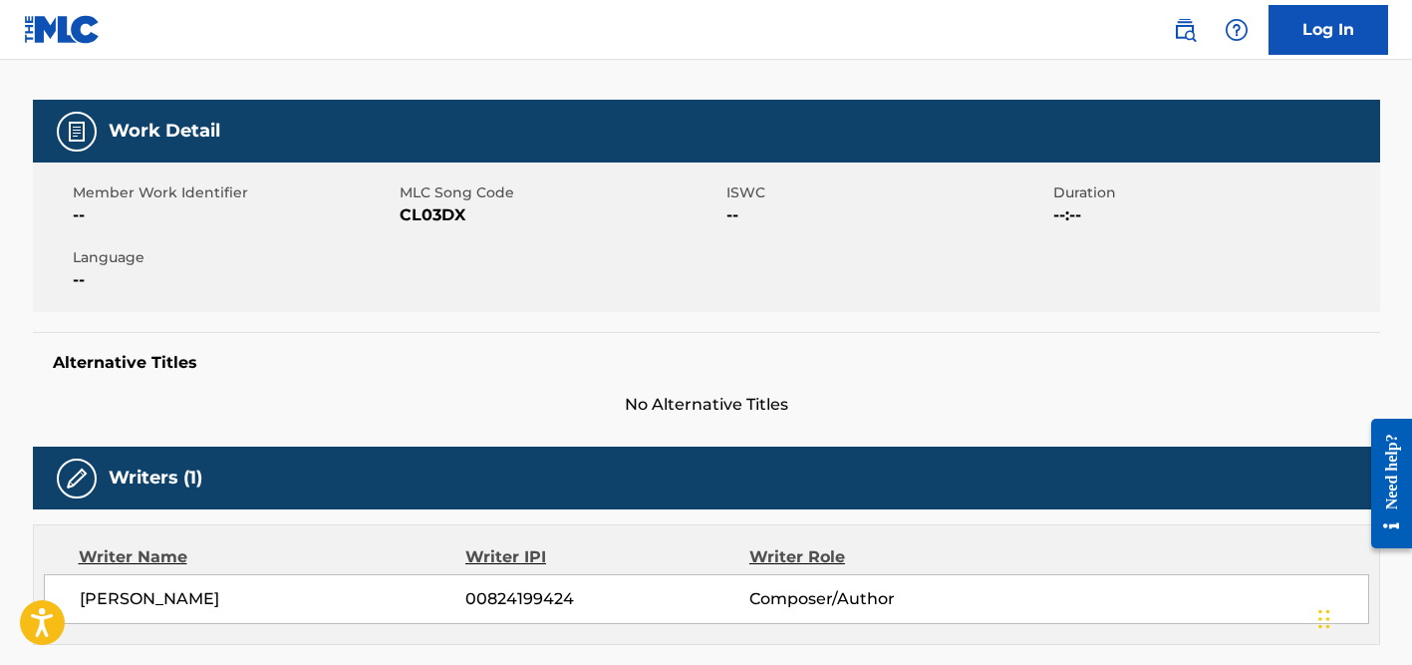
scroll to position [31, 0]
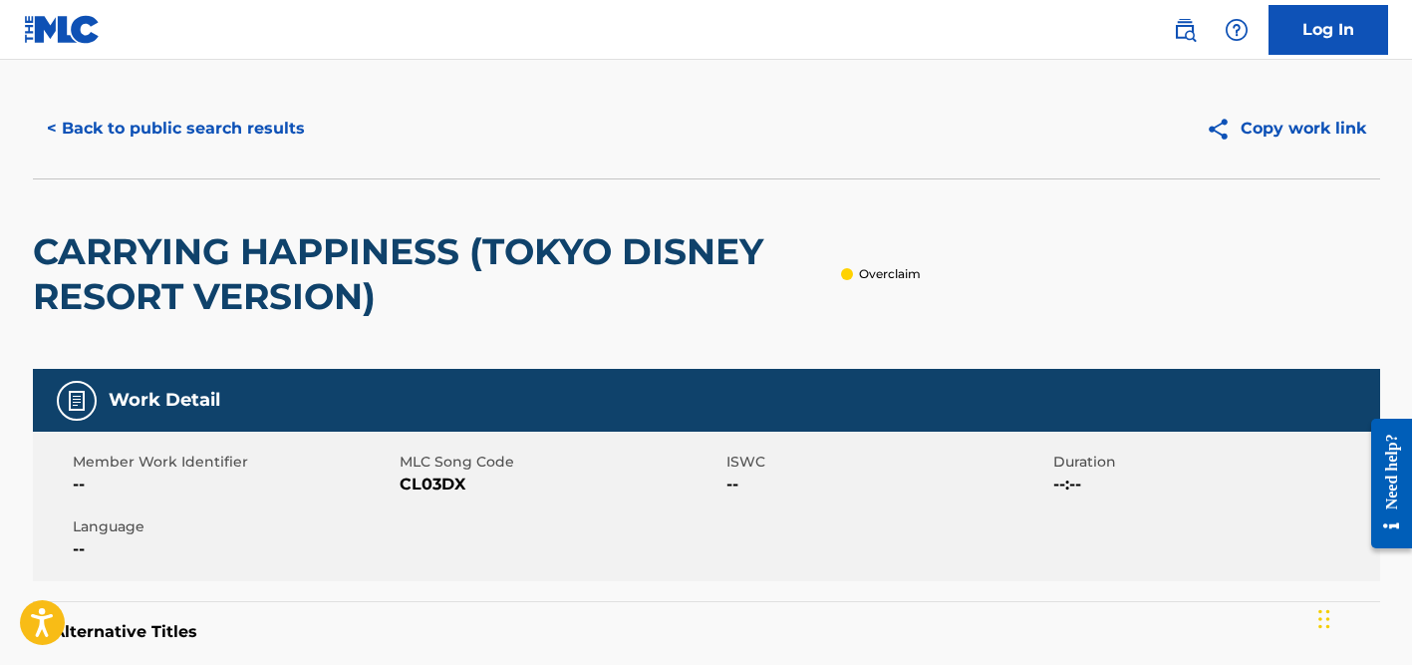
click at [258, 112] on button "< Back to public search results" at bounding box center [176, 129] width 286 height 50
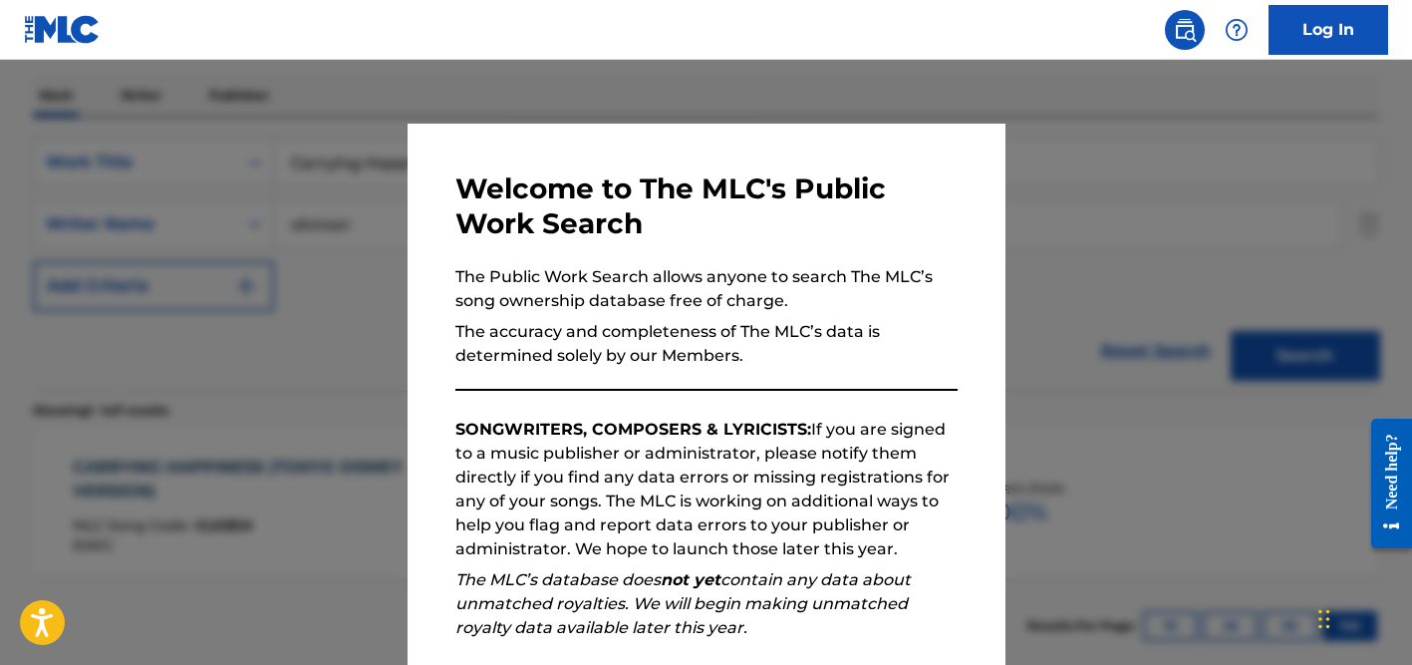
click at [290, 119] on div at bounding box center [706, 392] width 1412 height 665
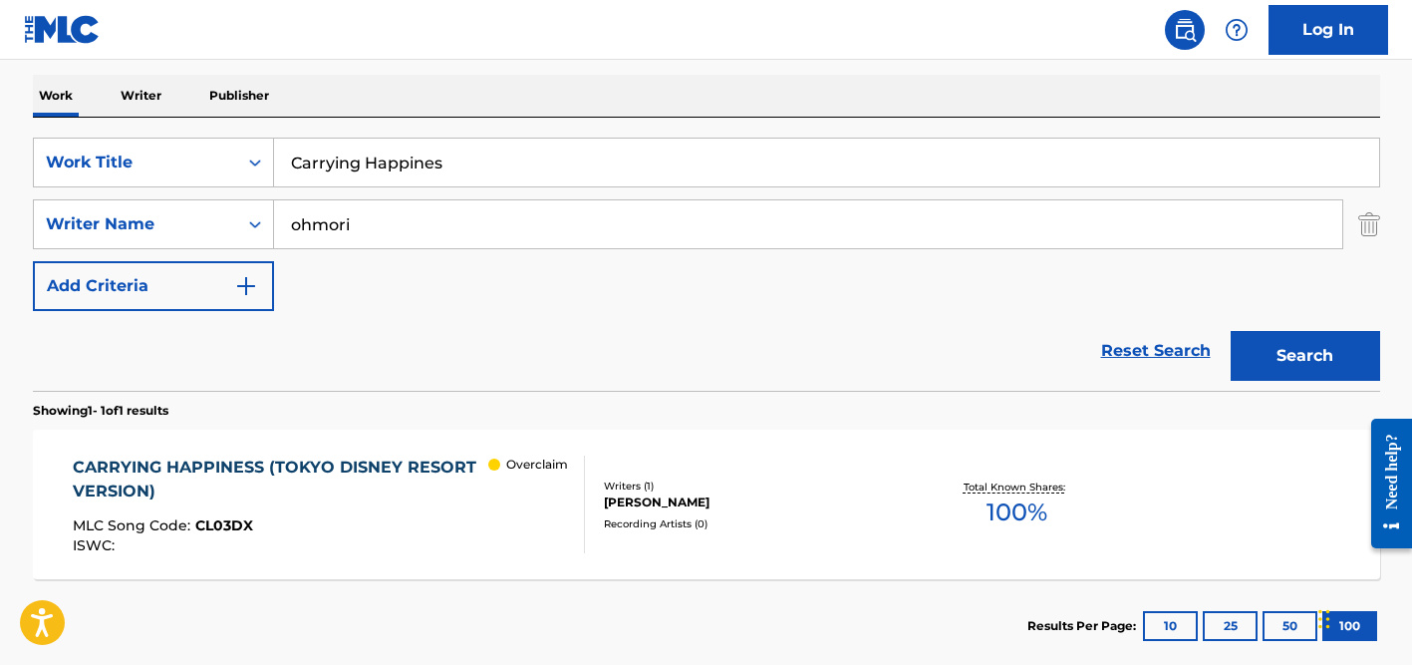
click at [334, 152] on input "Carrying Happines" at bounding box center [826, 163] width 1105 height 48
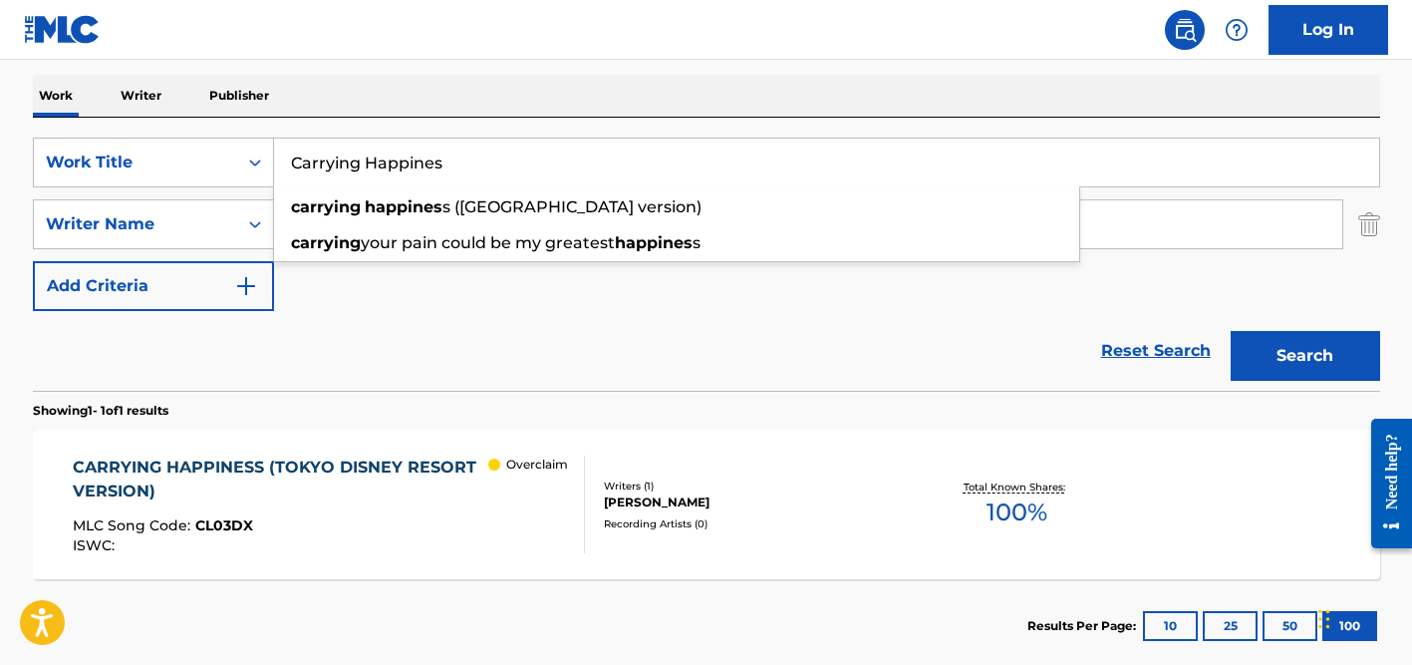
paste input "Yara Dak Le Khooni Akhiyan Nu"
type input "Yara Dak Le Khooni Akhiyan Nu"
click at [474, 94] on div "Work Writer Publisher" at bounding box center [706, 96] width 1347 height 42
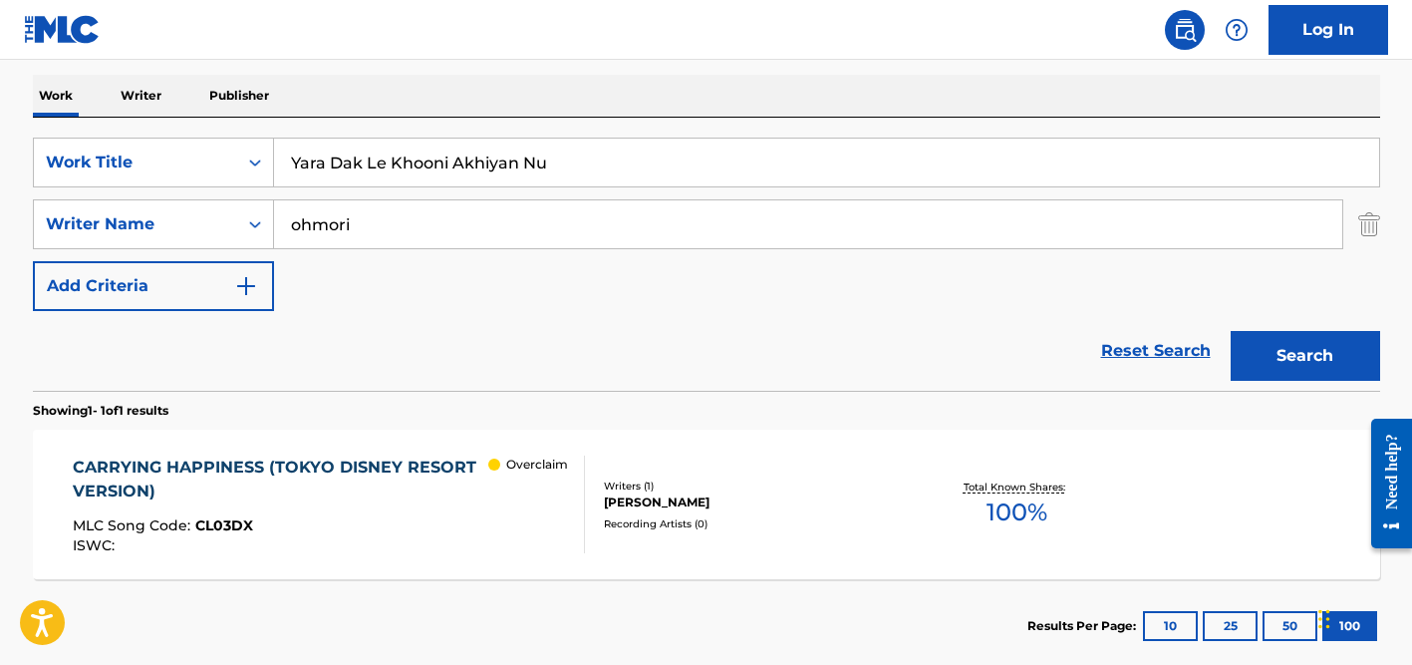
click at [417, 207] on input "ohmori" at bounding box center [808, 224] width 1068 height 48
click at [1231, 331] on button "Search" at bounding box center [1305, 356] width 149 height 50
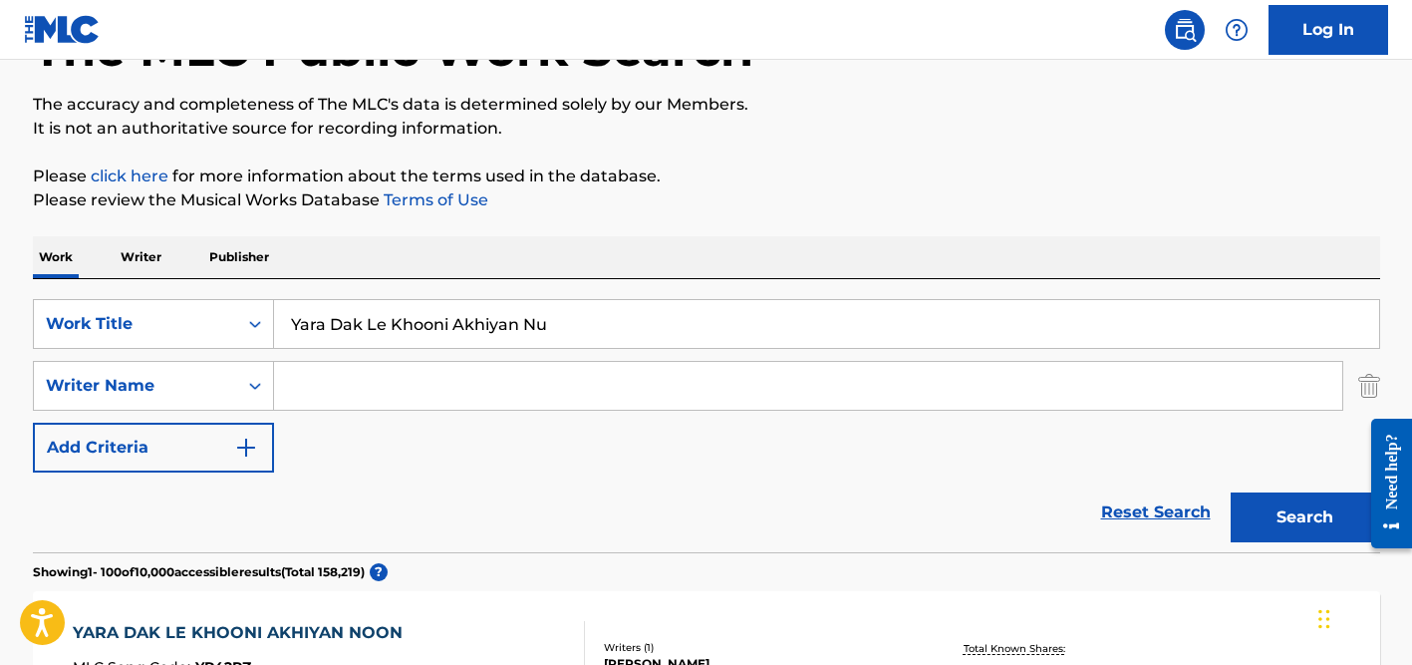
scroll to position [0, 0]
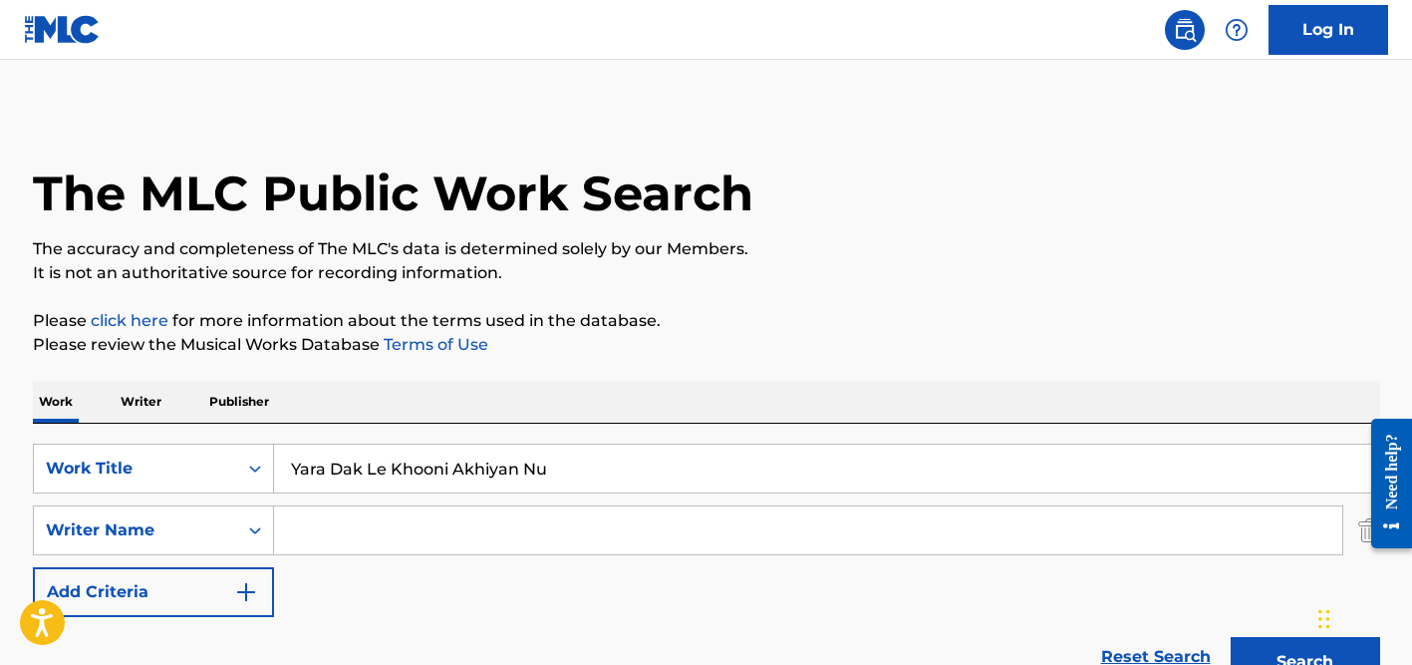
click at [325, 467] on input "Yara Dak Le Khooni Akhiyan Nu" at bounding box center [826, 468] width 1105 height 48
paste input "A Vitória de [PERSON_NAME]"
type input "A Vitória de [PERSON_NAME]"
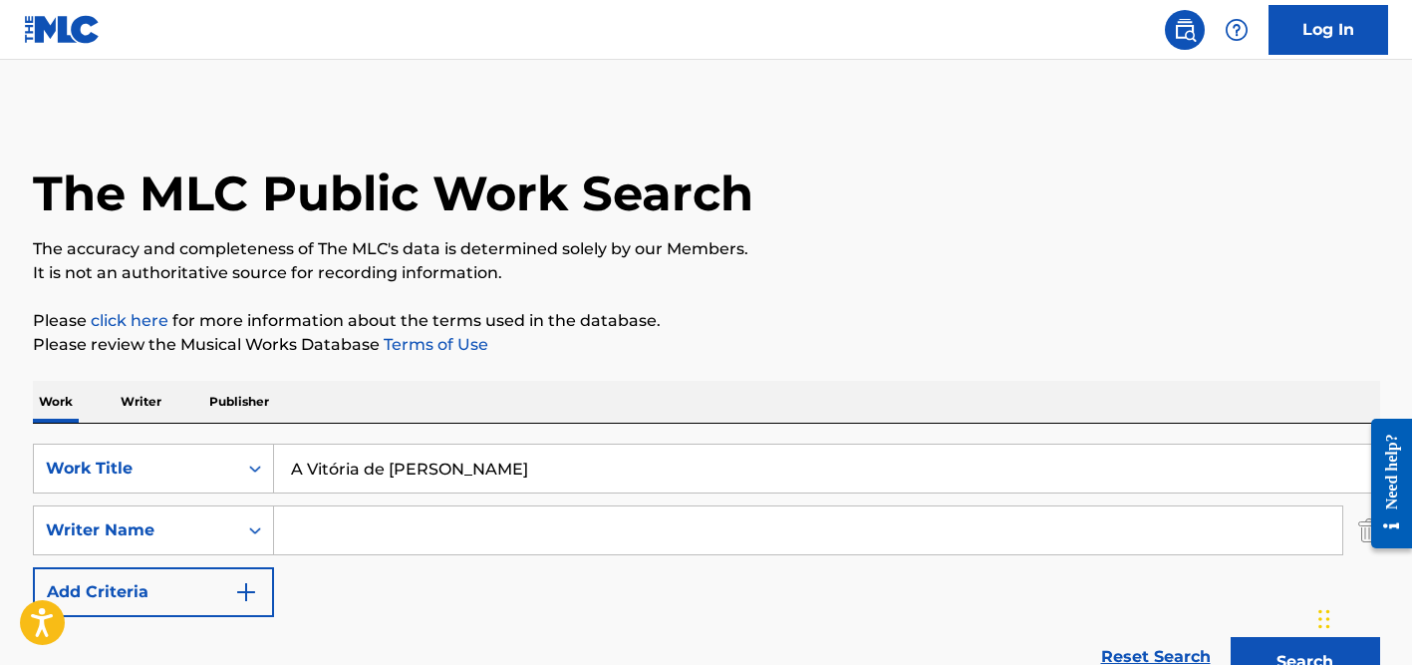
click at [472, 412] on div "Work Writer Publisher" at bounding box center [706, 402] width 1347 height 42
click at [391, 510] on input "Search Form" at bounding box center [808, 530] width 1068 height 48
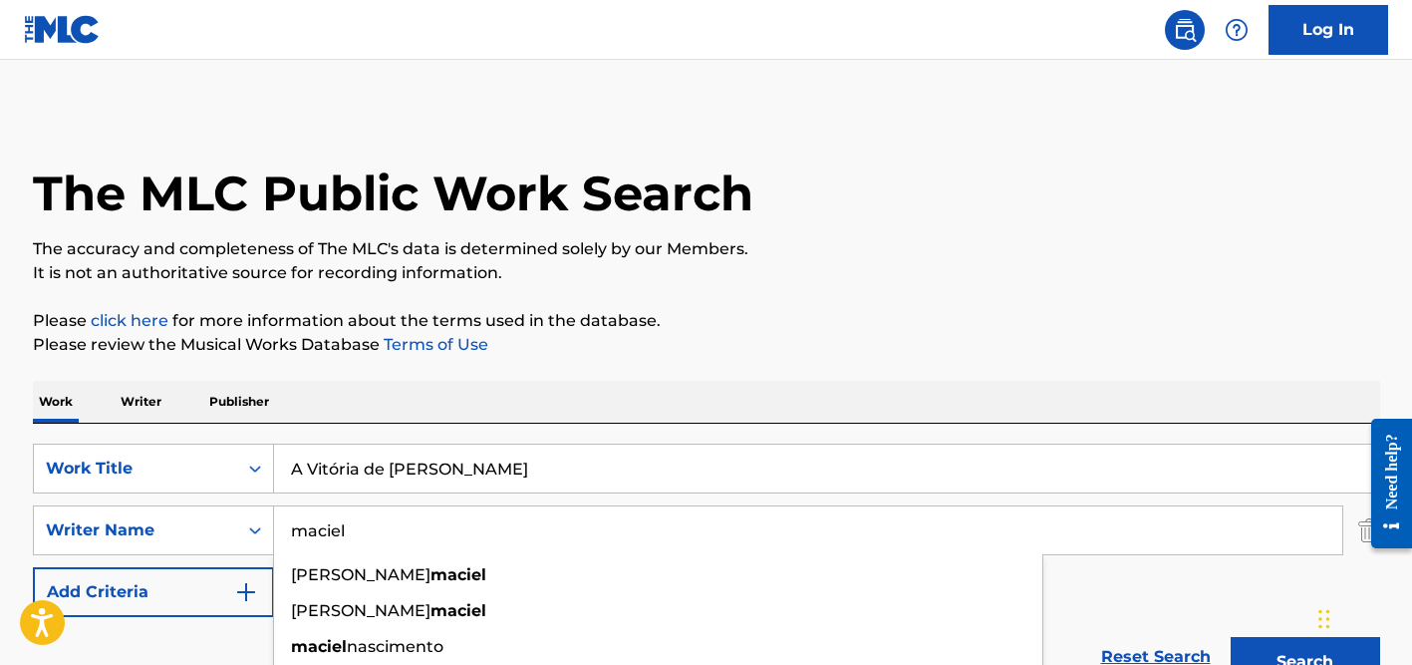
type input "maciel"
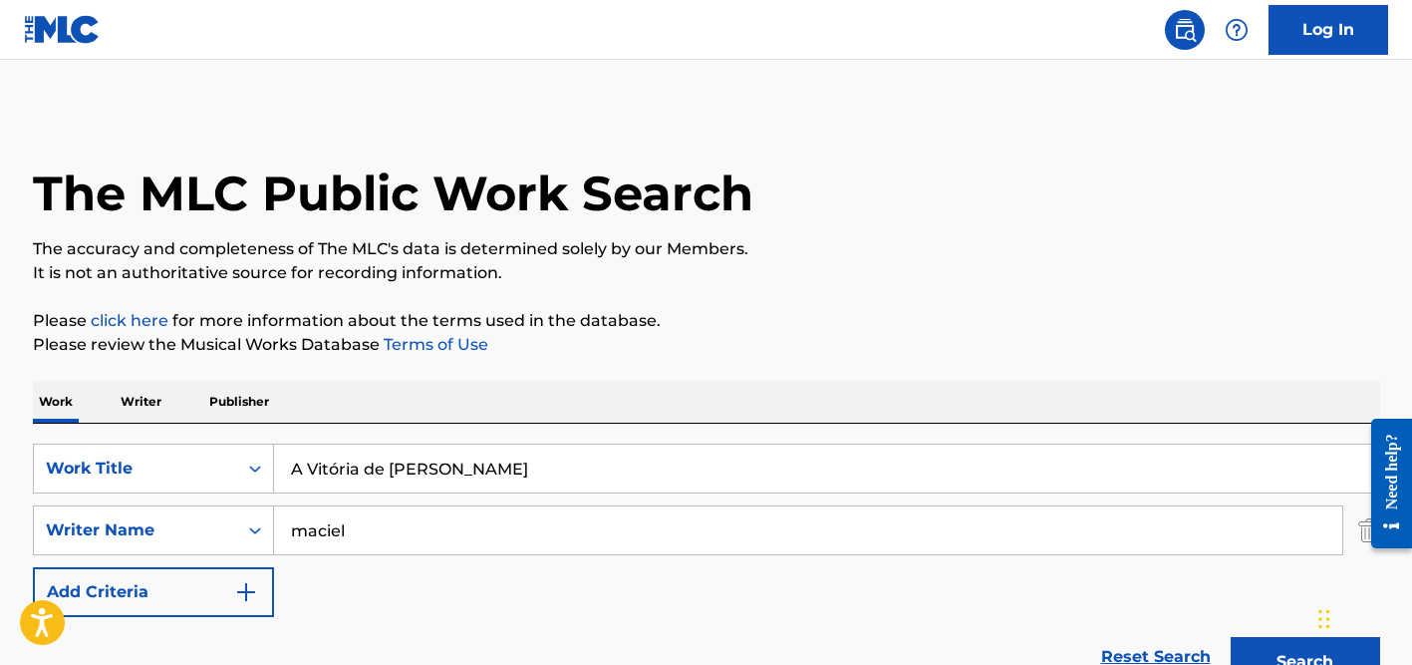
click at [333, 461] on input "A Vitória de [PERSON_NAME]" at bounding box center [826, 468] width 1105 height 48
type input "A Vitoria de [PERSON_NAME]"
click at [555, 393] on div "Work Writer Publisher" at bounding box center [706, 402] width 1347 height 42
click at [527, 505] on div "maciel" at bounding box center [808, 530] width 1069 height 50
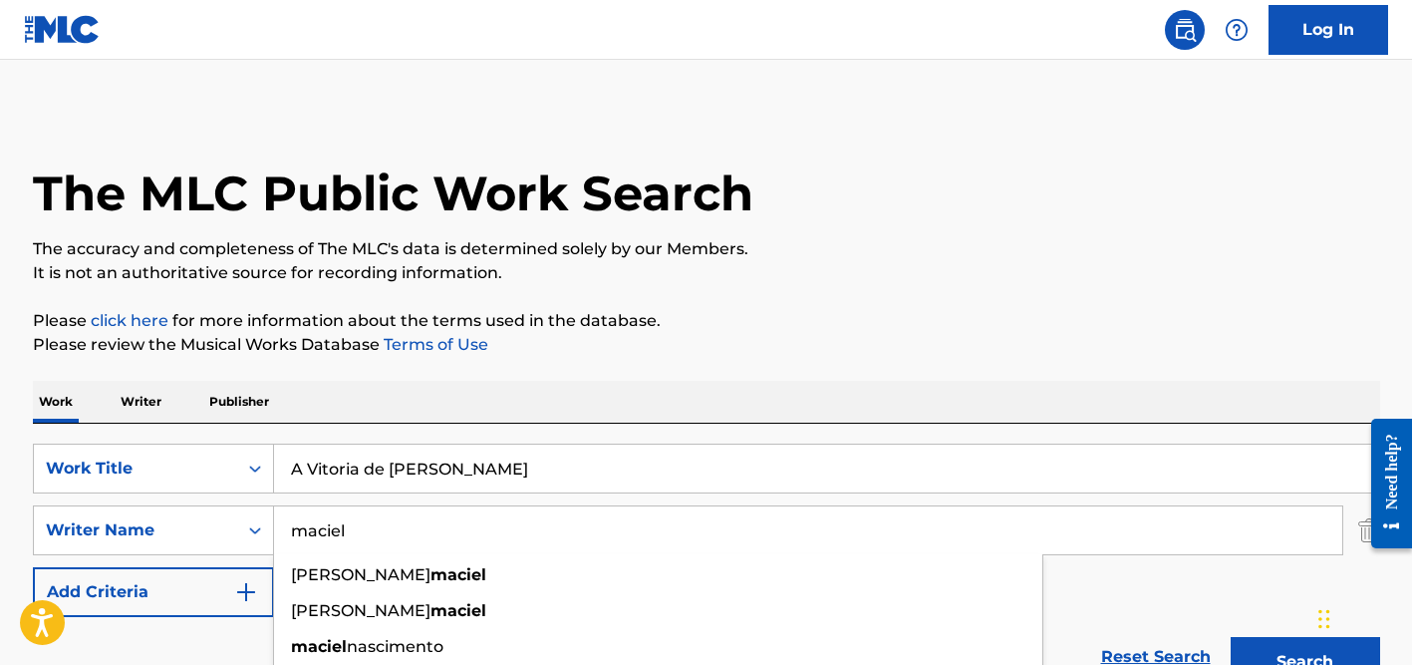
click at [1231, 637] on button "Search" at bounding box center [1305, 662] width 149 height 50
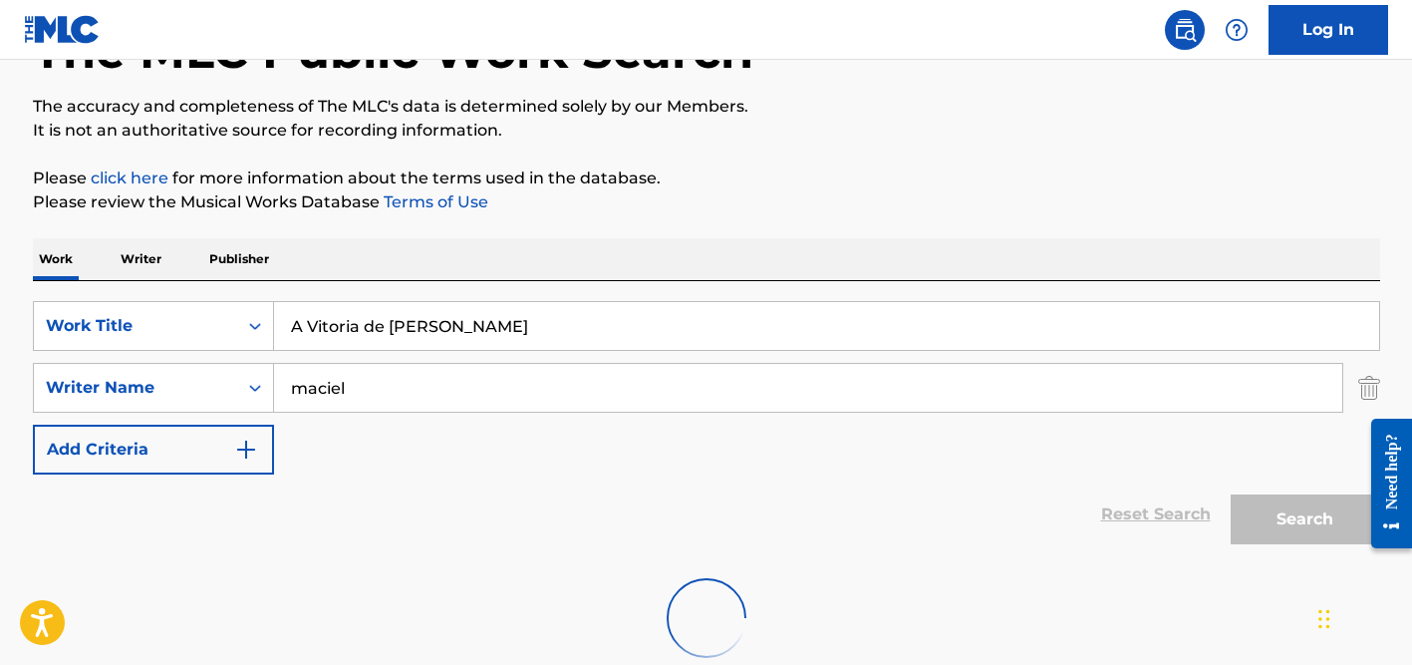
scroll to position [265, 0]
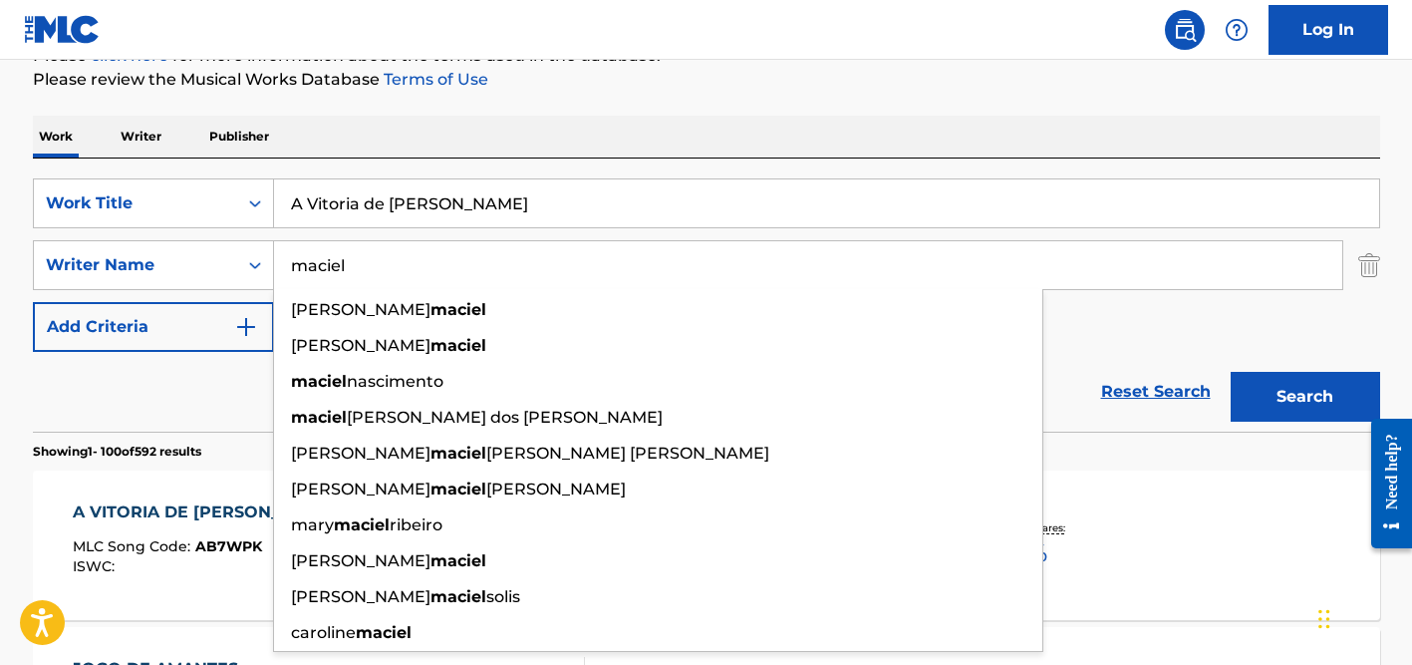
click at [189, 399] on div "Reset Search Search" at bounding box center [706, 392] width 1347 height 80
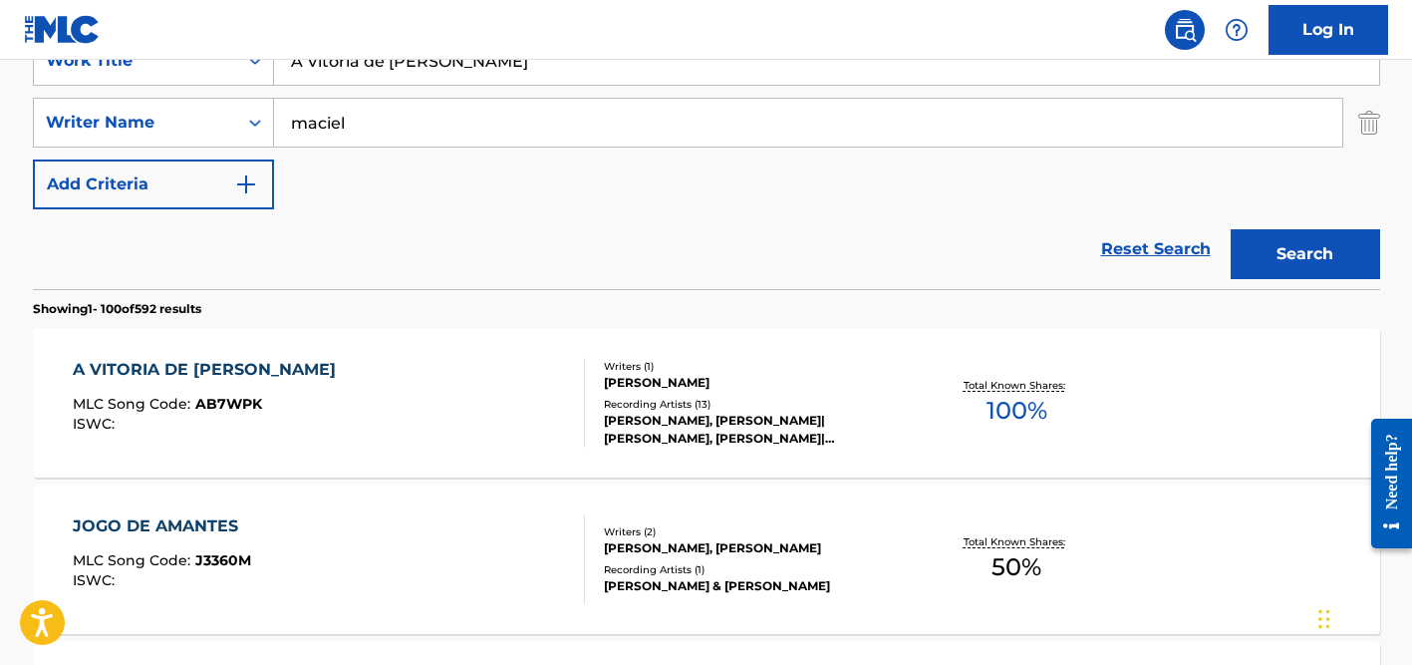
scroll to position [428, 0]
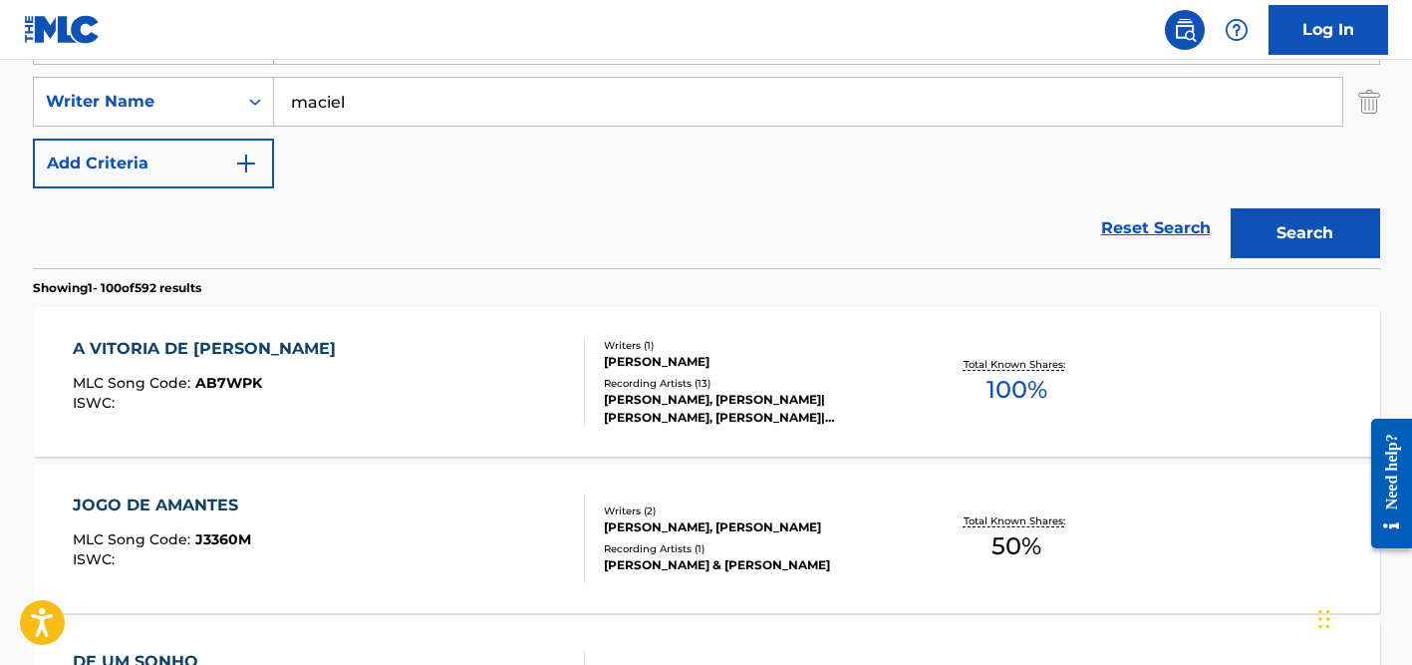
click at [712, 381] on div "Recording Artists ( 13 )" at bounding box center [754, 383] width 301 height 15
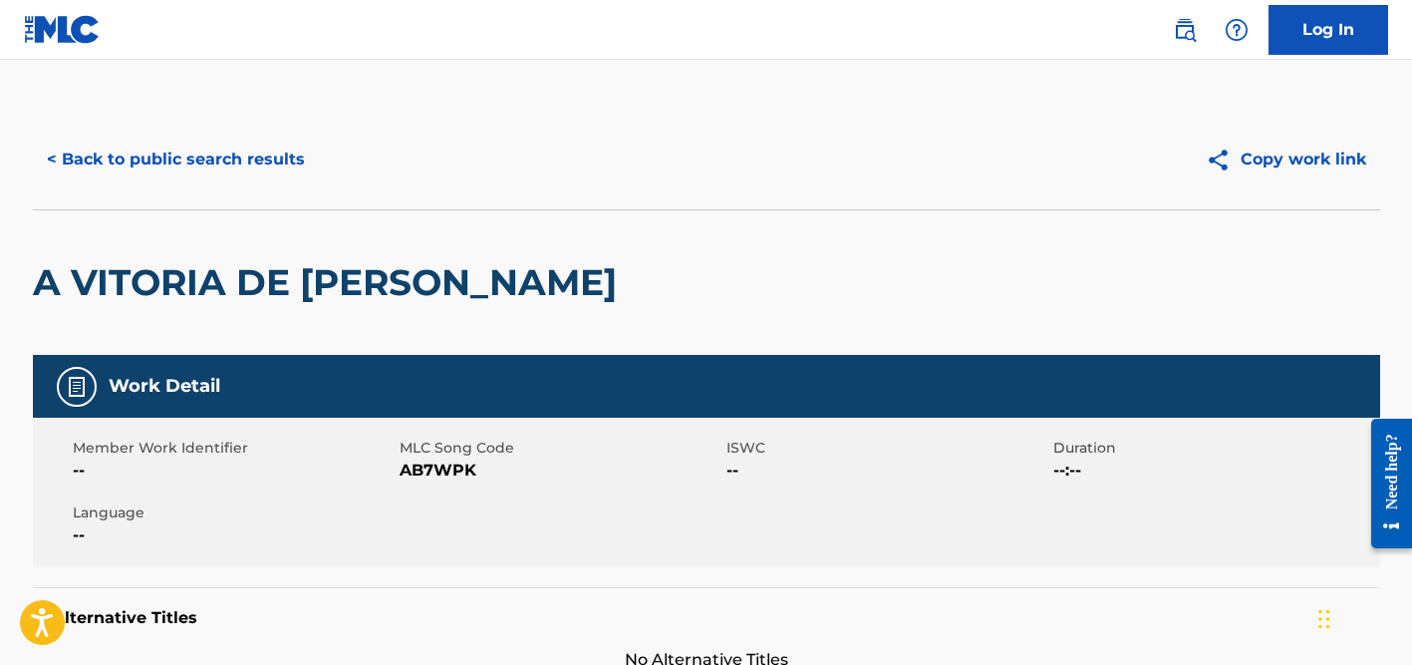
click at [242, 174] on button "< Back to public search results" at bounding box center [176, 160] width 286 height 50
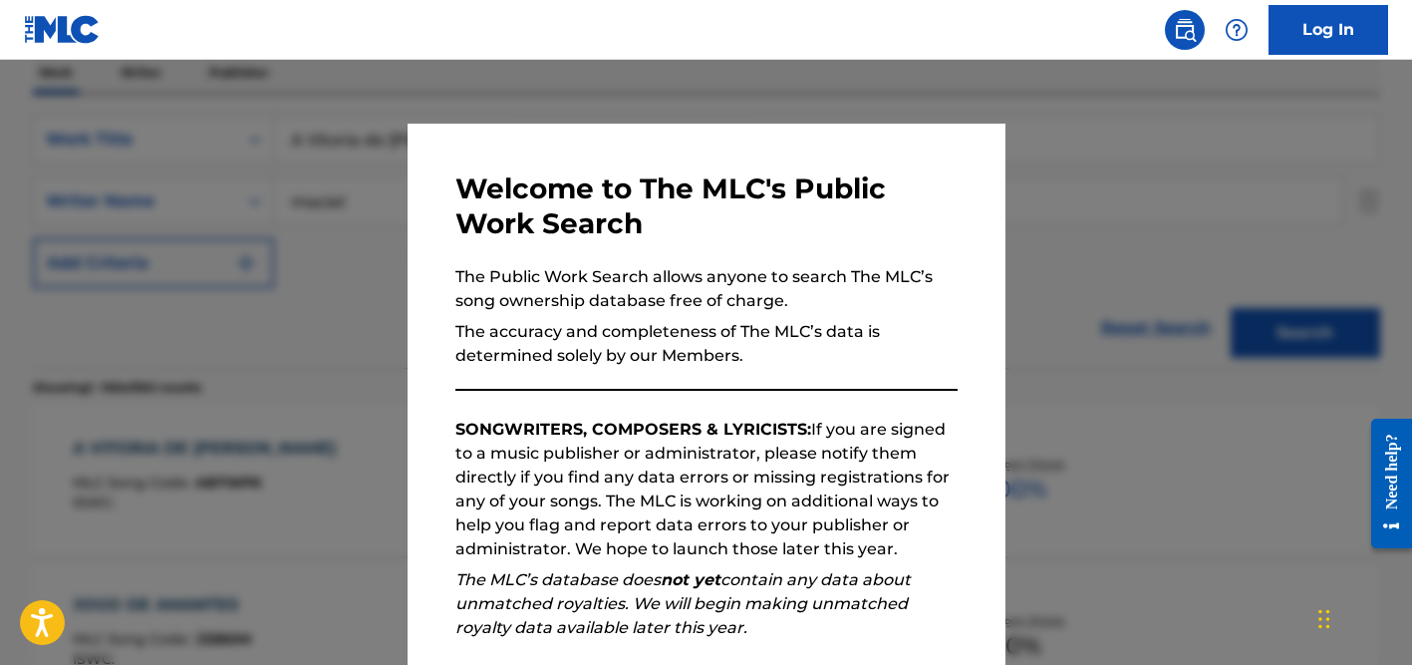
scroll to position [279, 0]
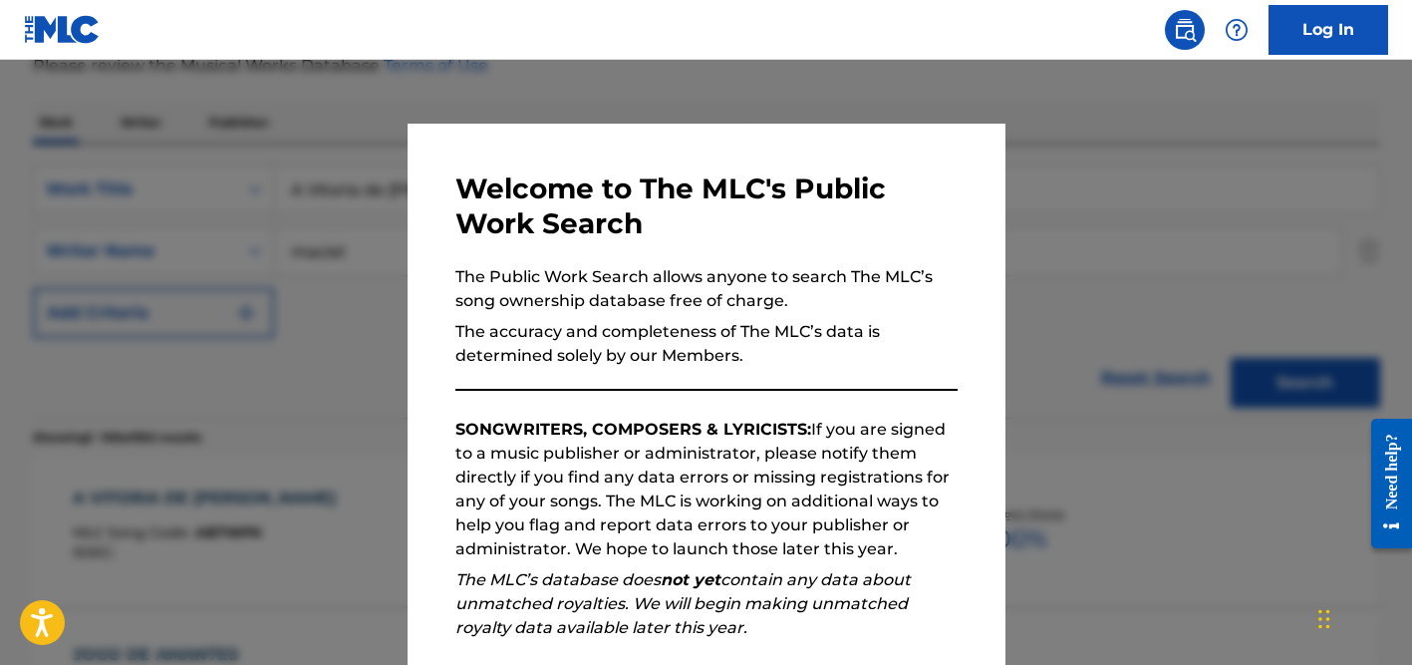
click at [322, 177] on div at bounding box center [706, 392] width 1412 height 665
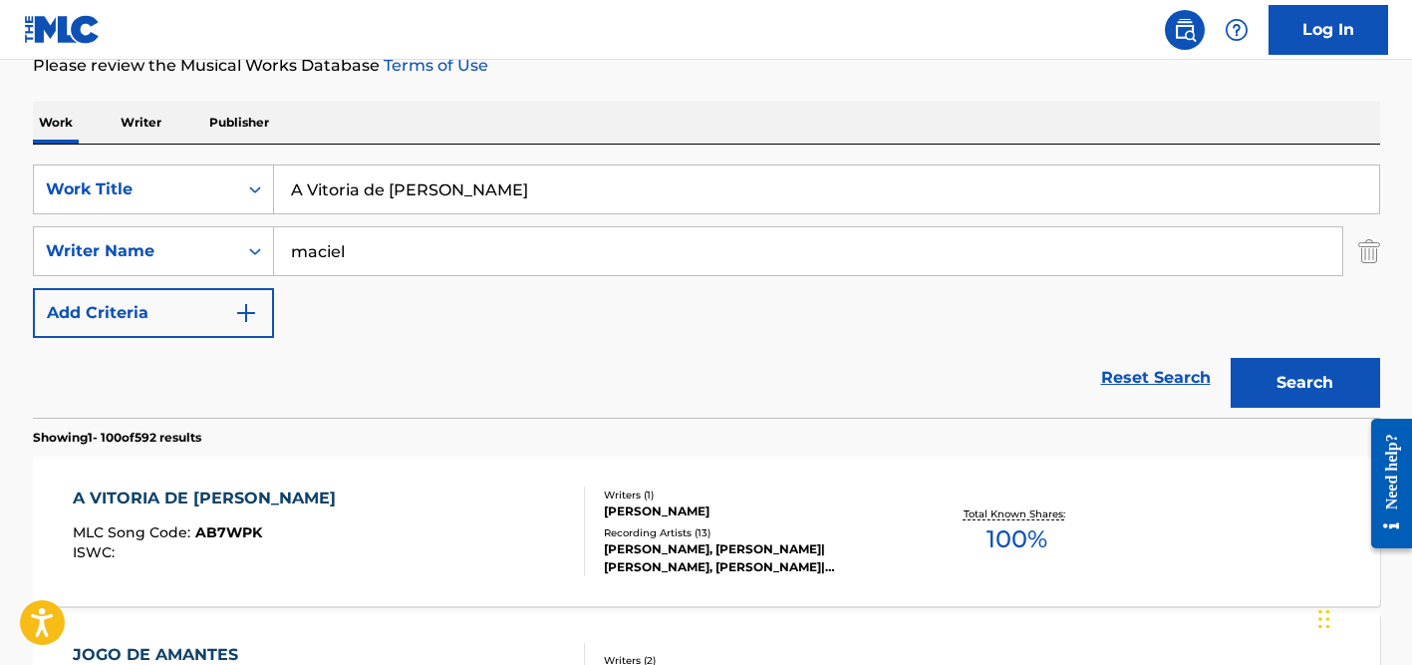
click at [349, 186] on input "A Vitoria de [PERSON_NAME]" at bounding box center [826, 189] width 1105 height 48
paste input "[PERSON_NAME] The Clouds Of Pompeii"
type input "Above The Clouds Of Pompeii"
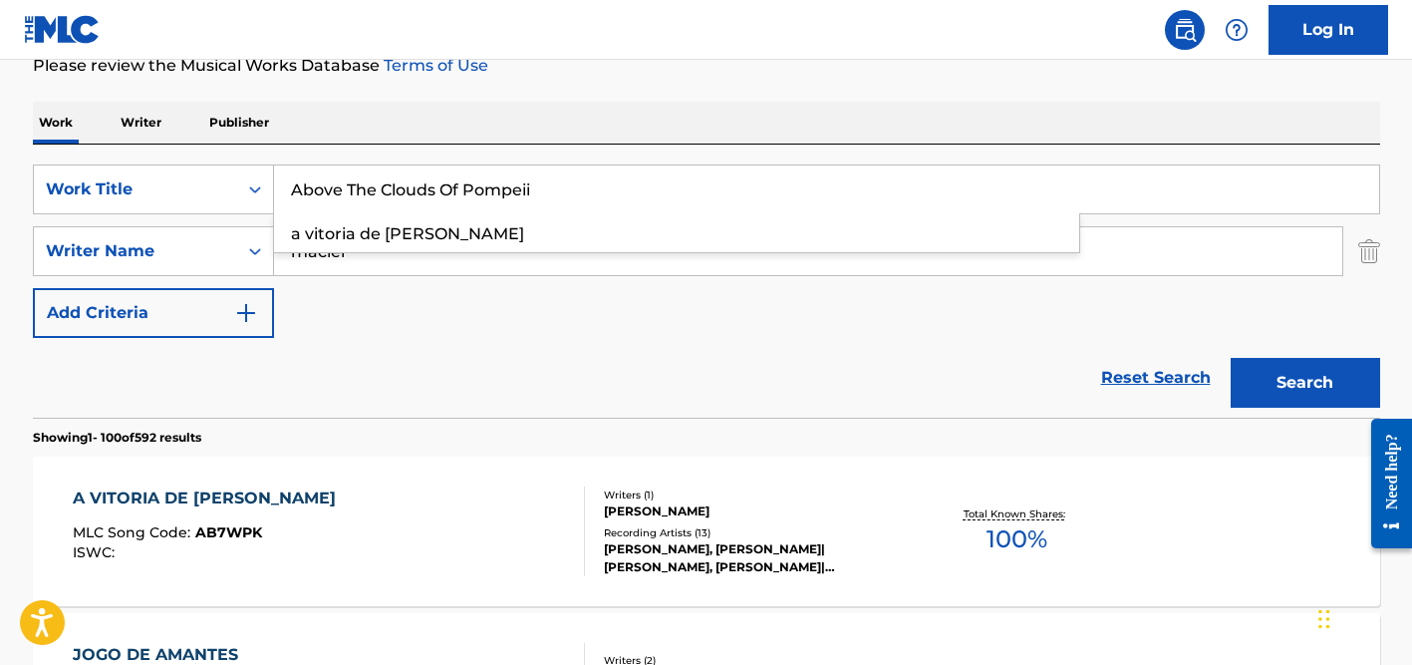
click at [473, 104] on div "Work Writer Publisher" at bounding box center [706, 123] width 1347 height 42
click at [419, 226] on div "maciel" at bounding box center [808, 251] width 1069 height 50
click at [412, 255] on input "maciel" at bounding box center [808, 251] width 1068 height 48
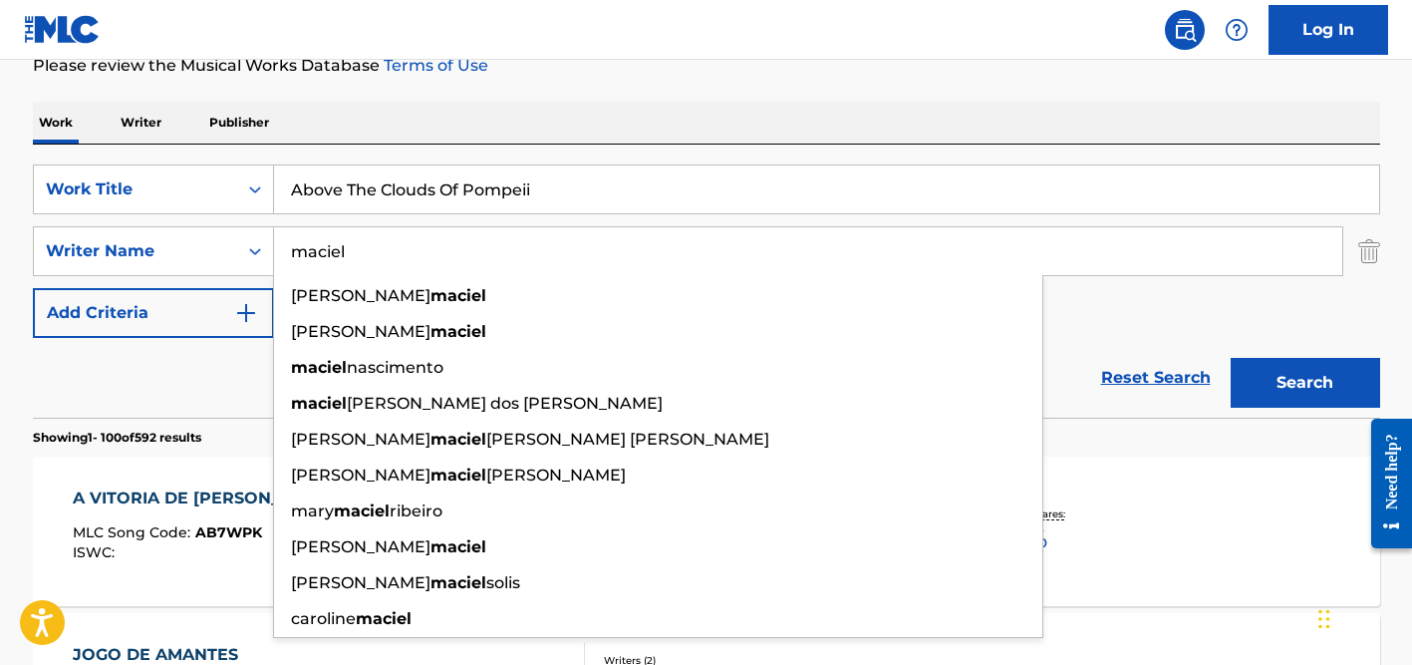
click at [412, 255] on input "maciel" at bounding box center [808, 251] width 1068 height 48
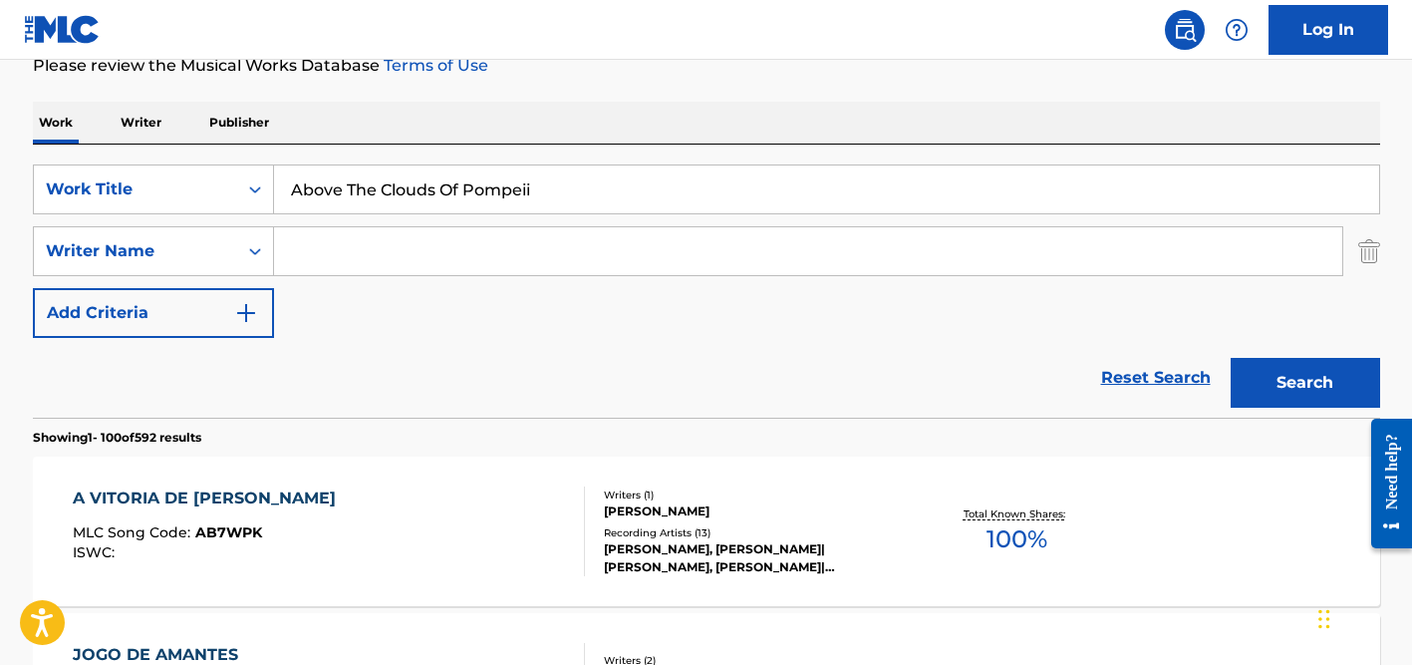
click at [1231, 358] on button "Search" at bounding box center [1305, 383] width 149 height 50
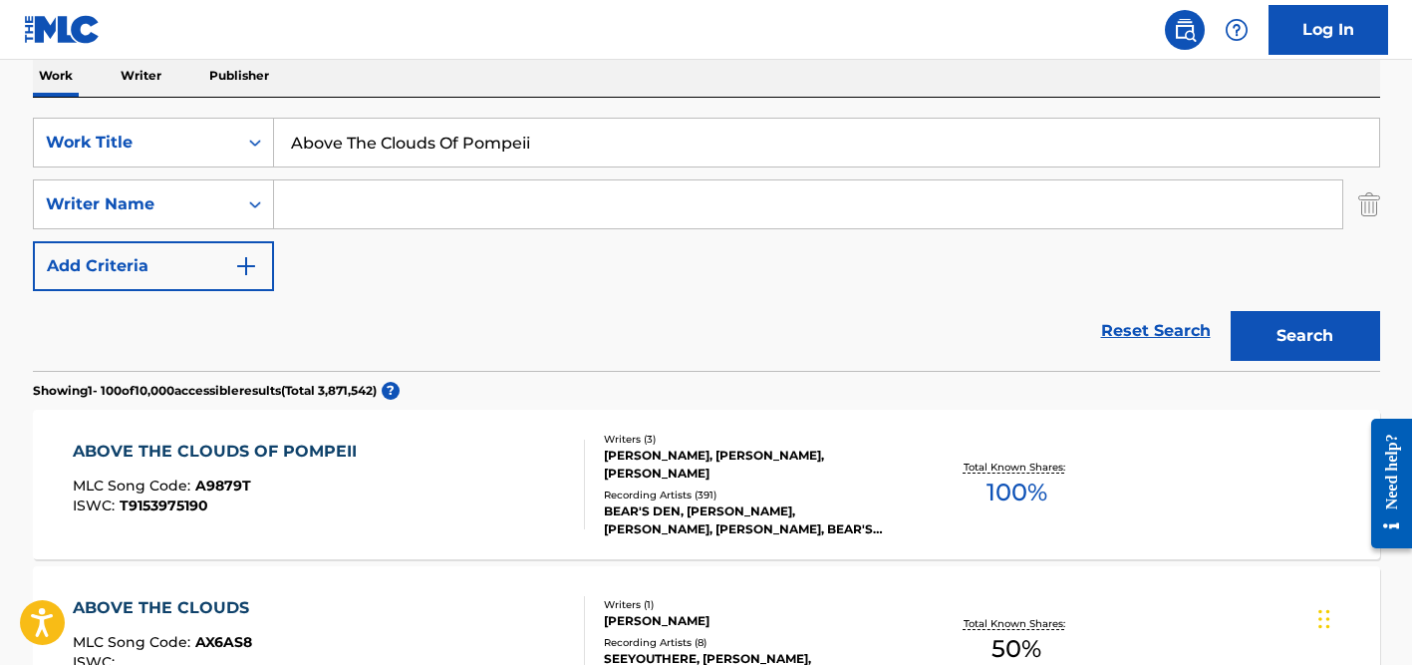
scroll to position [327, 0]
click at [665, 495] on div "Recording Artists ( 391 )" at bounding box center [754, 493] width 301 height 15
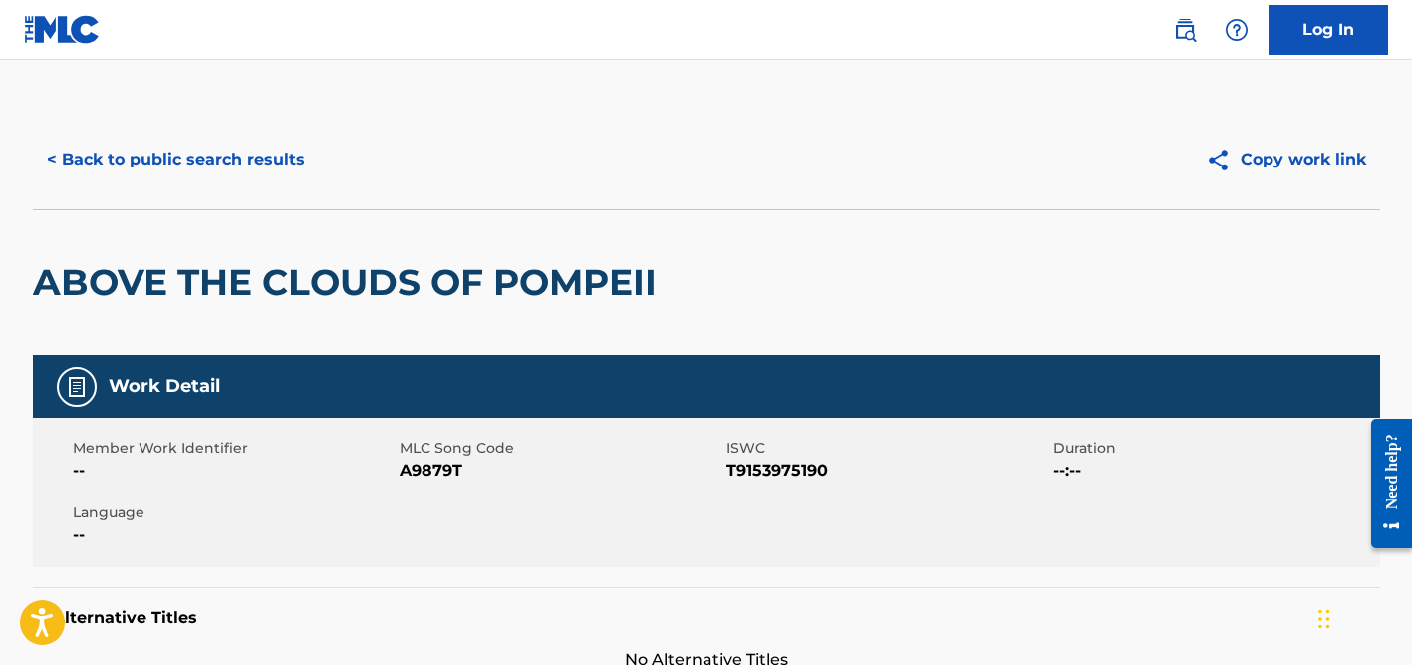
click at [254, 148] on button "< Back to public search results" at bounding box center [176, 160] width 286 height 50
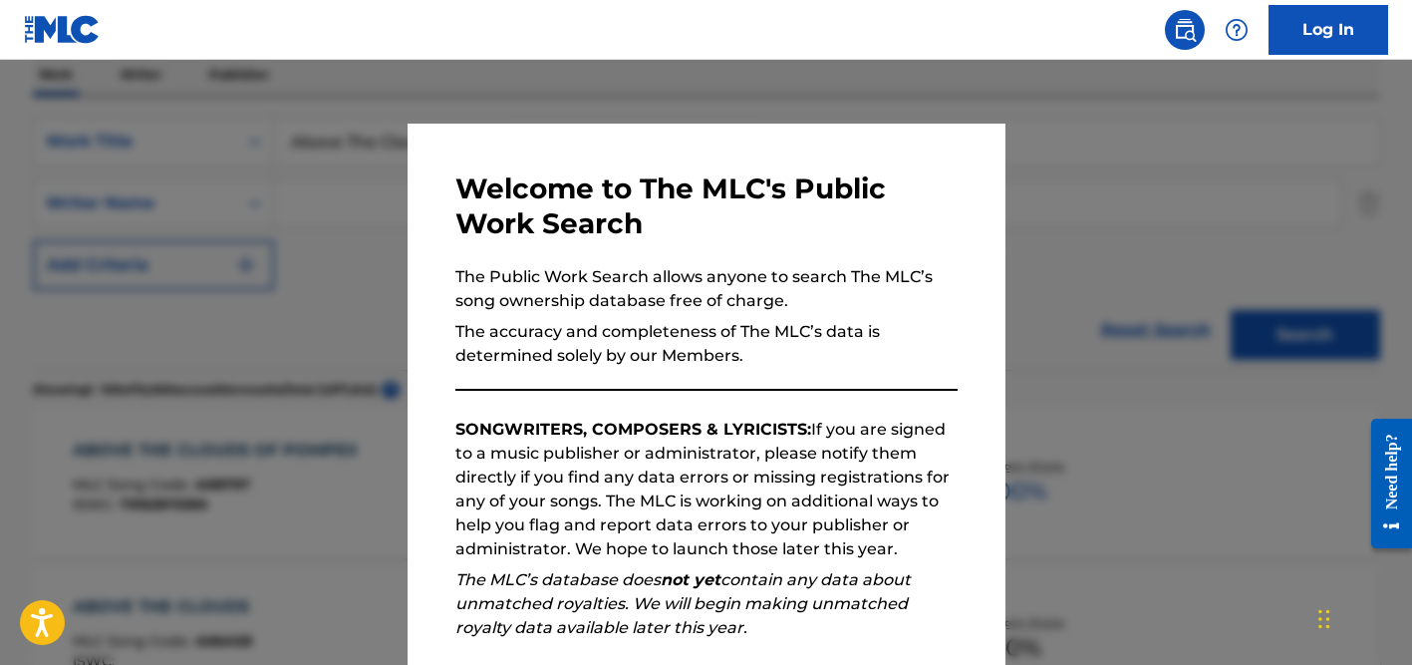
scroll to position [326, 0]
click at [320, 178] on div at bounding box center [706, 392] width 1412 height 665
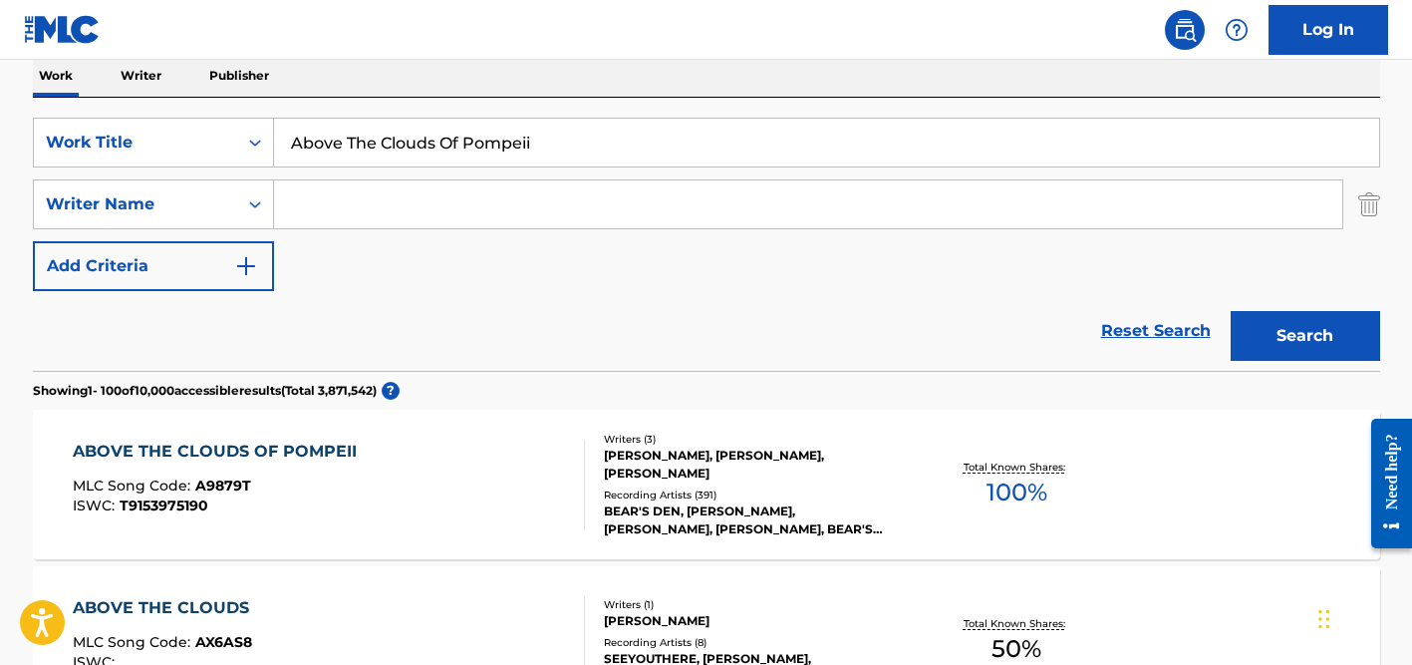
click at [331, 147] on input "Above The Clouds Of Pompeii" at bounding box center [826, 143] width 1105 height 48
paste input "DARIJA"
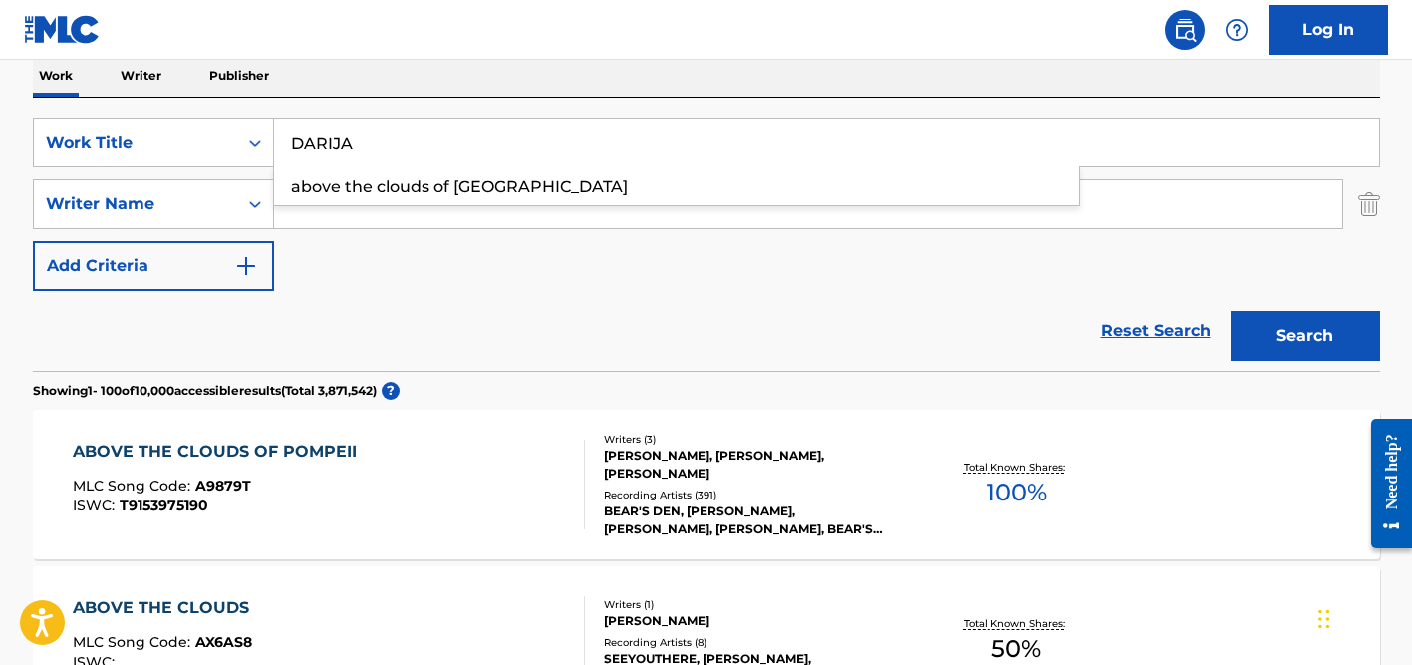
click at [1231, 311] on button "Search" at bounding box center [1305, 336] width 149 height 50
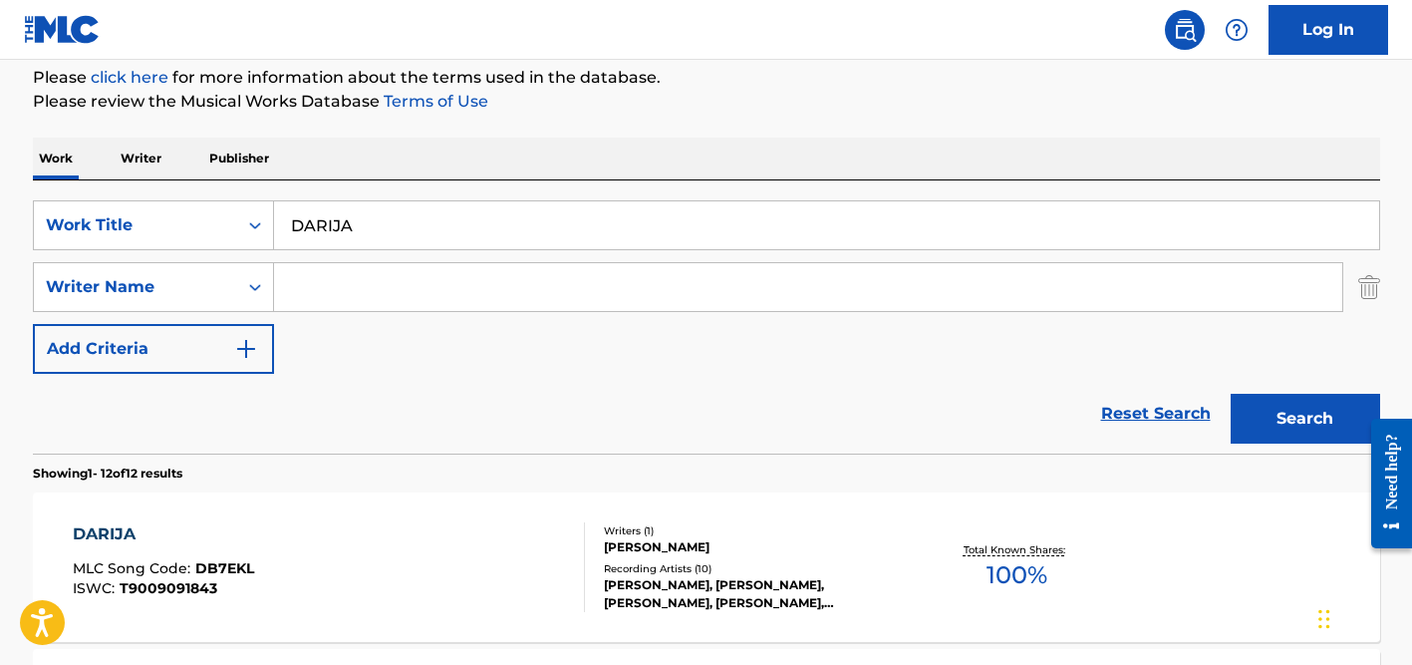
scroll to position [0, 0]
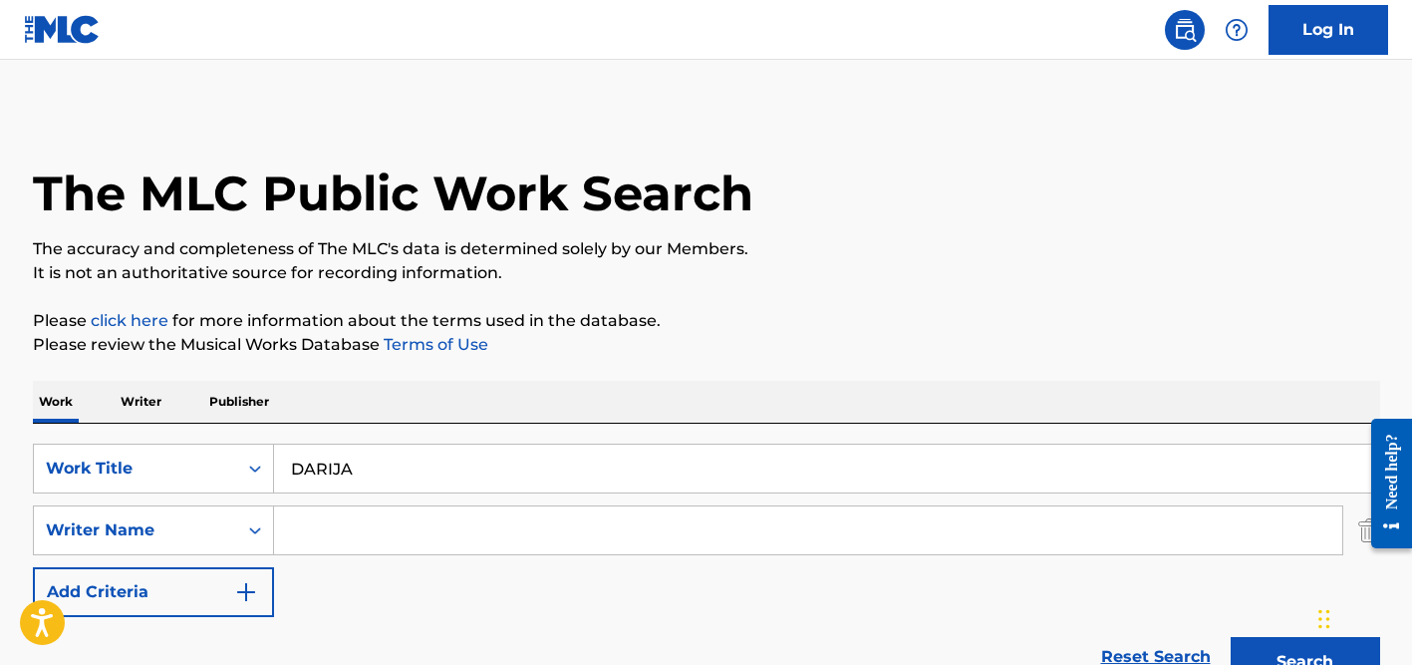
click at [344, 470] on input "DARIJA" at bounding box center [826, 468] width 1105 height 48
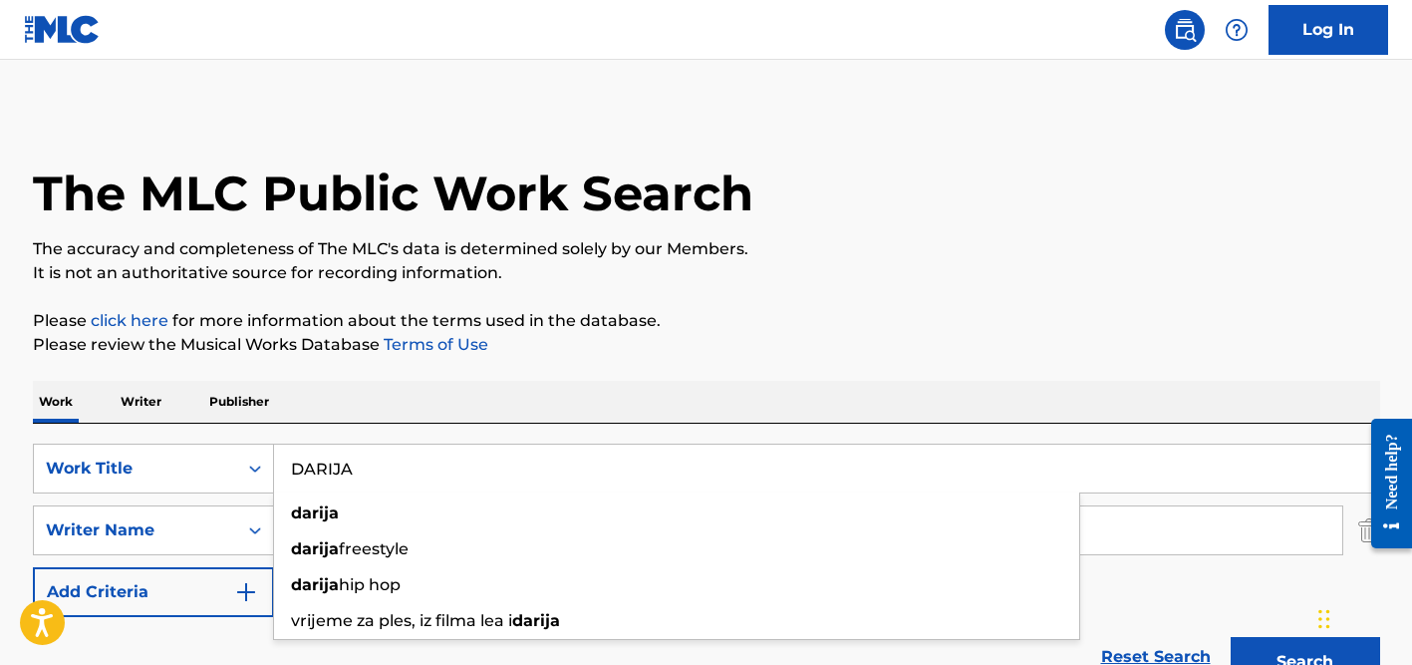
paste input "Love Me Again"
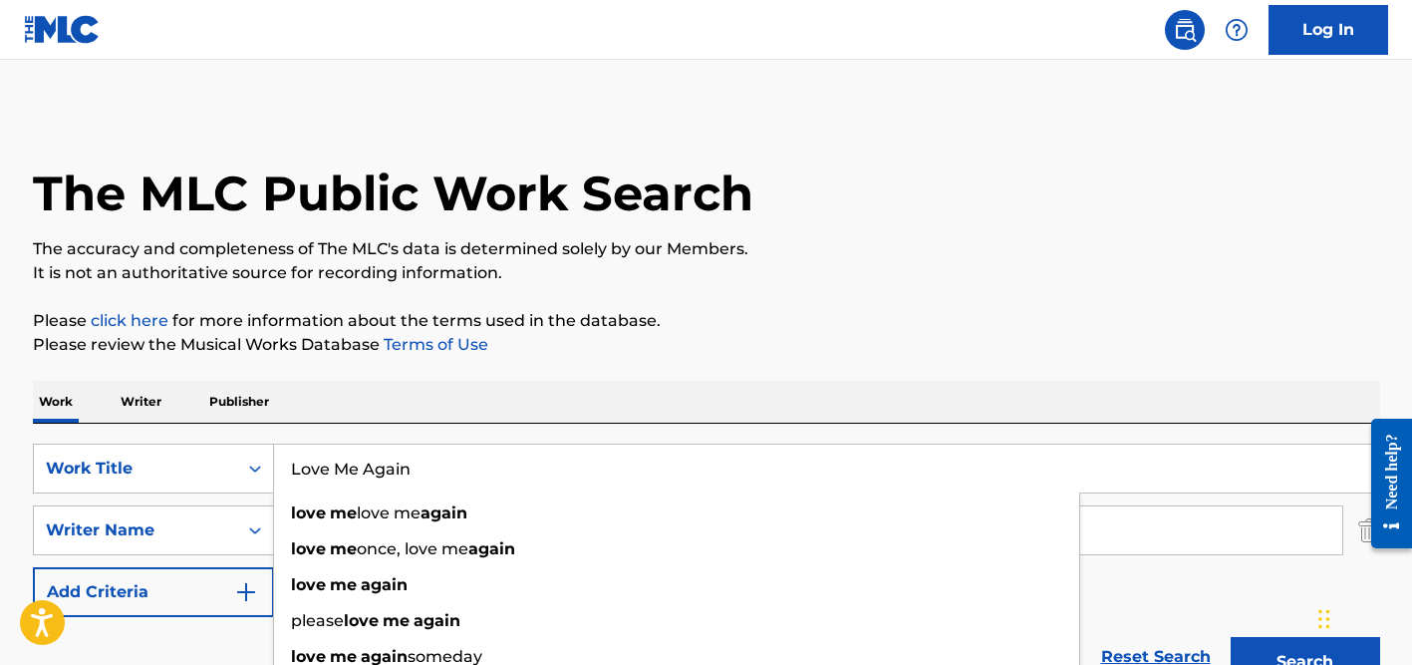
type input "Love Me Again"
click at [523, 384] on div "Work Writer Publisher" at bounding box center [706, 402] width 1347 height 42
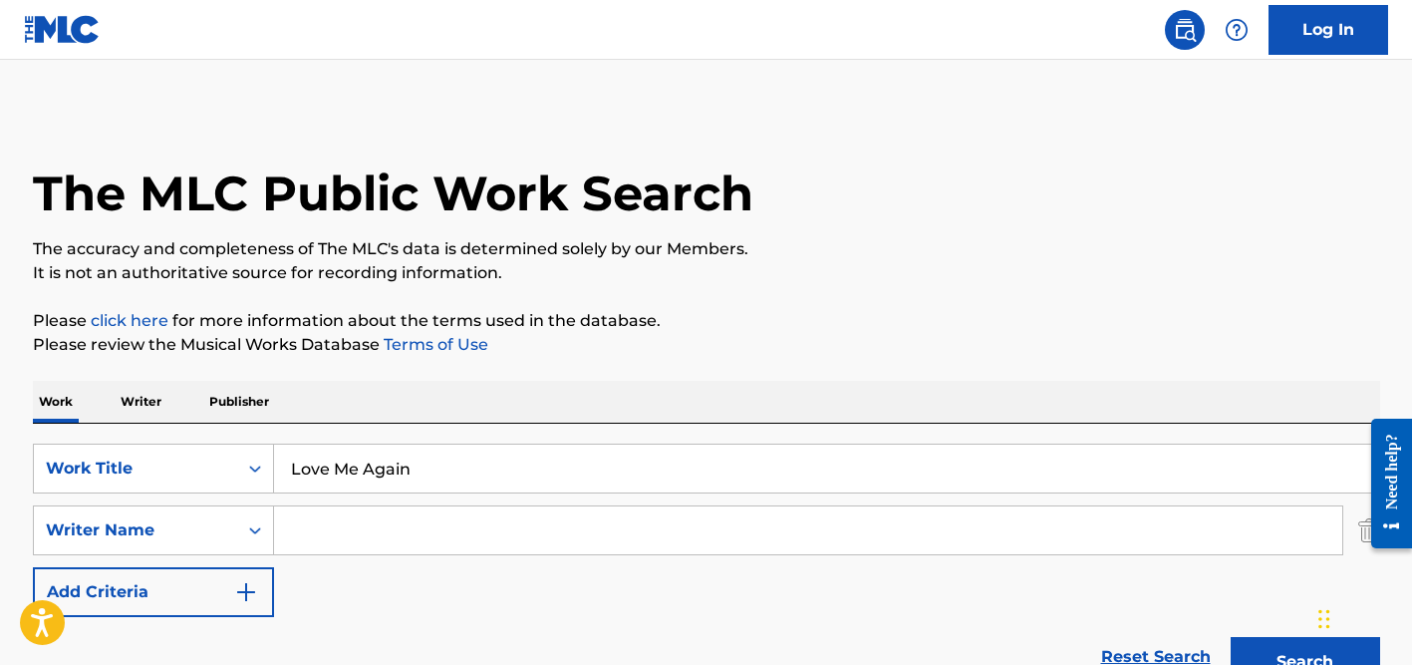
click at [412, 536] on input "Search Form" at bounding box center [808, 530] width 1068 height 48
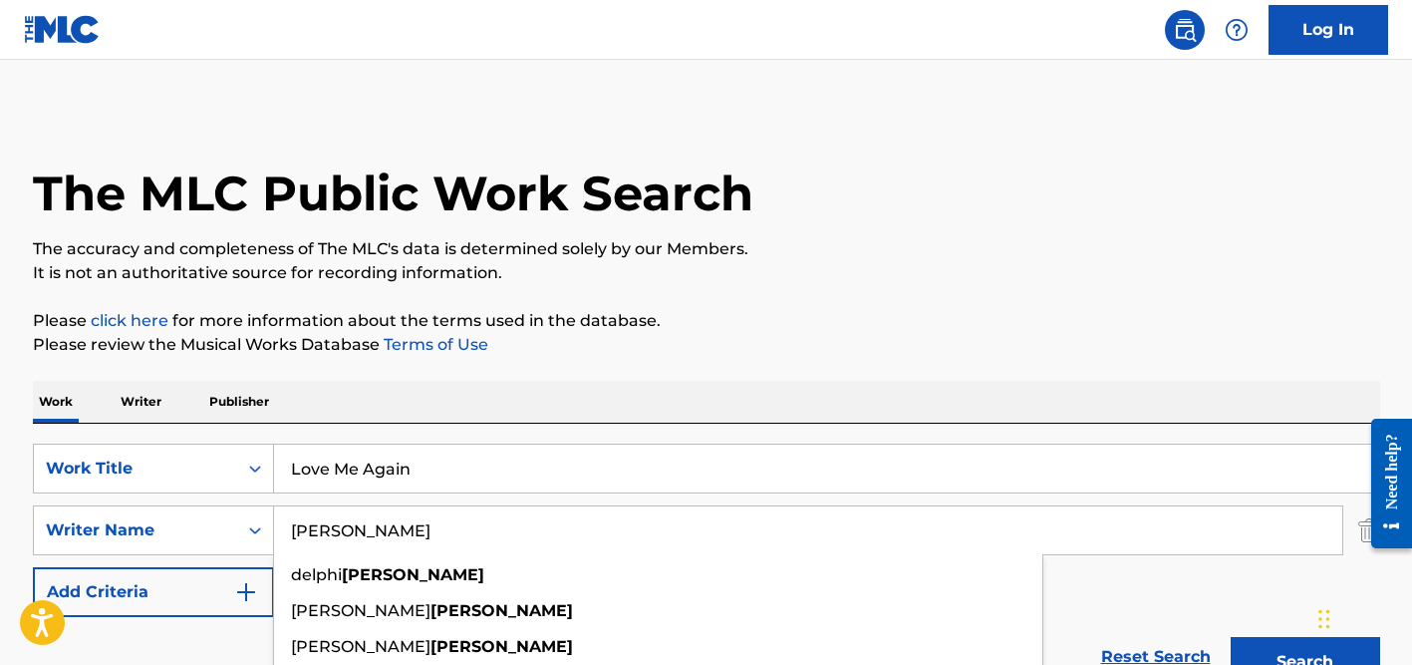
type input "[PERSON_NAME]"
click at [1231, 637] on button "Search" at bounding box center [1305, 662] width 149 height 50
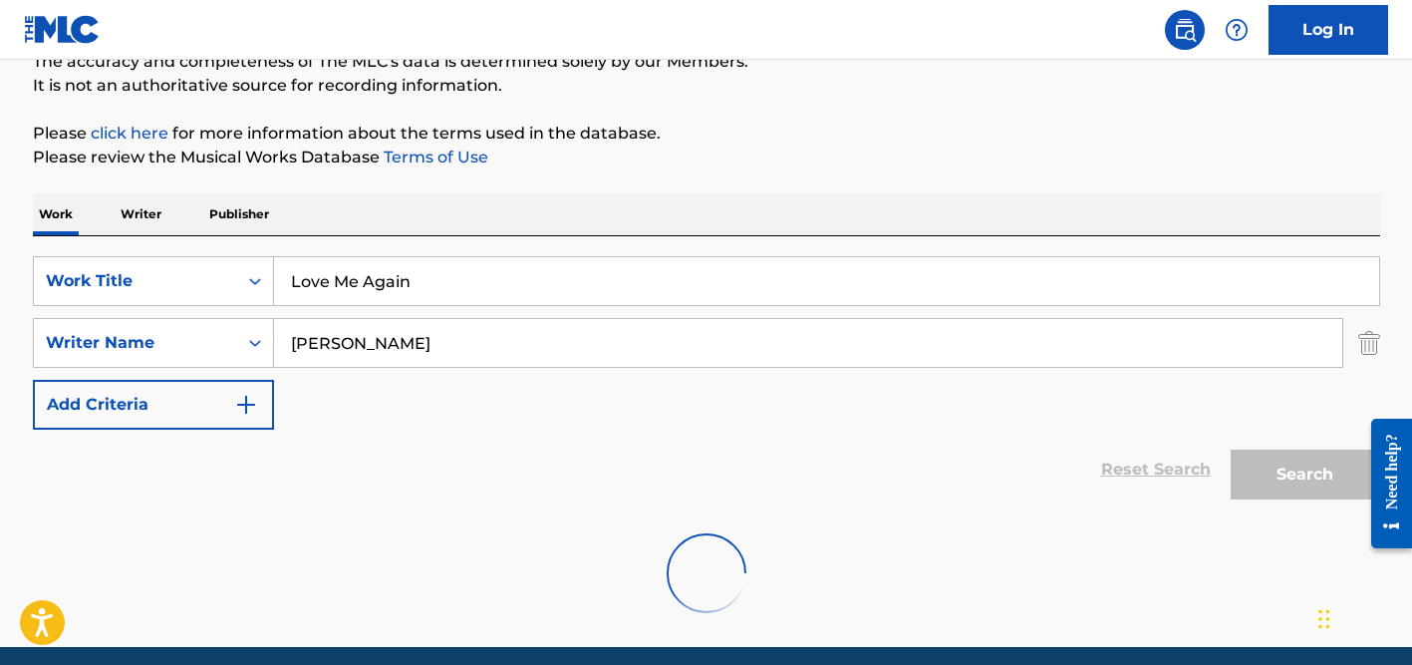
scroll to position [265, 0]
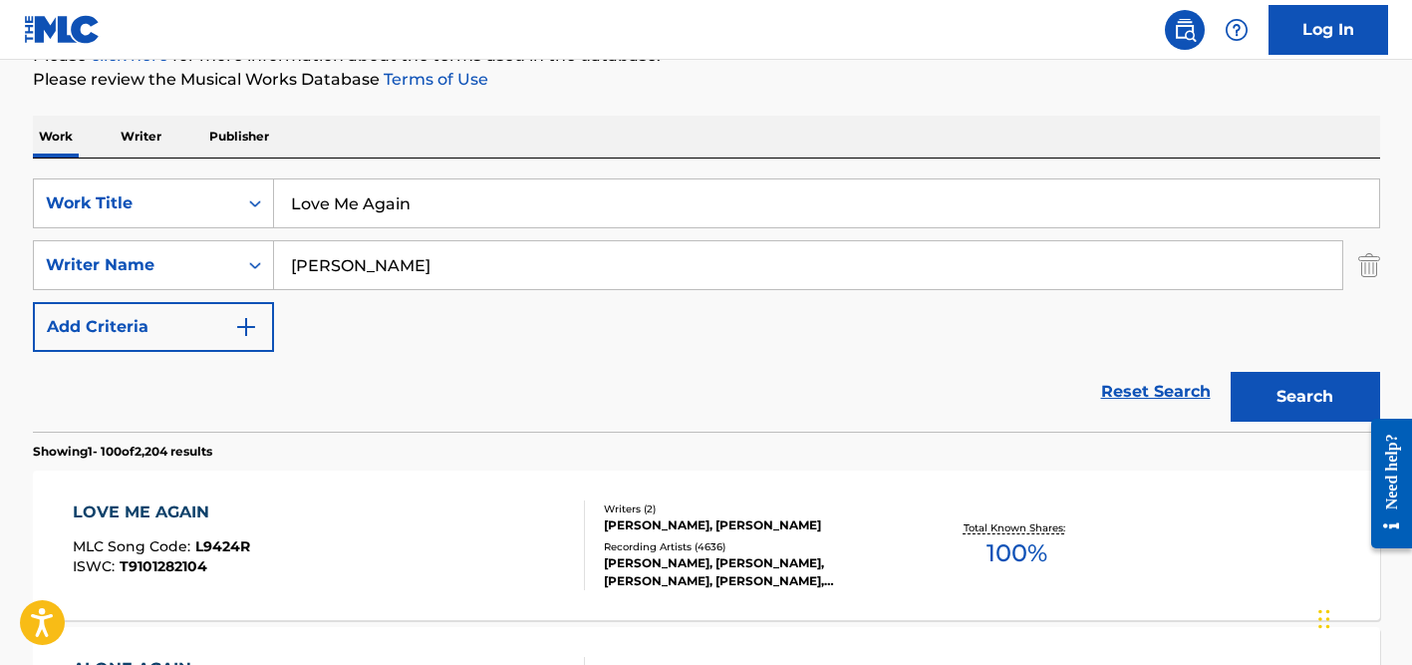
click at [190, 382] on div "Reset Search Search" at bounding box center [706, 392] width 1347 height 80
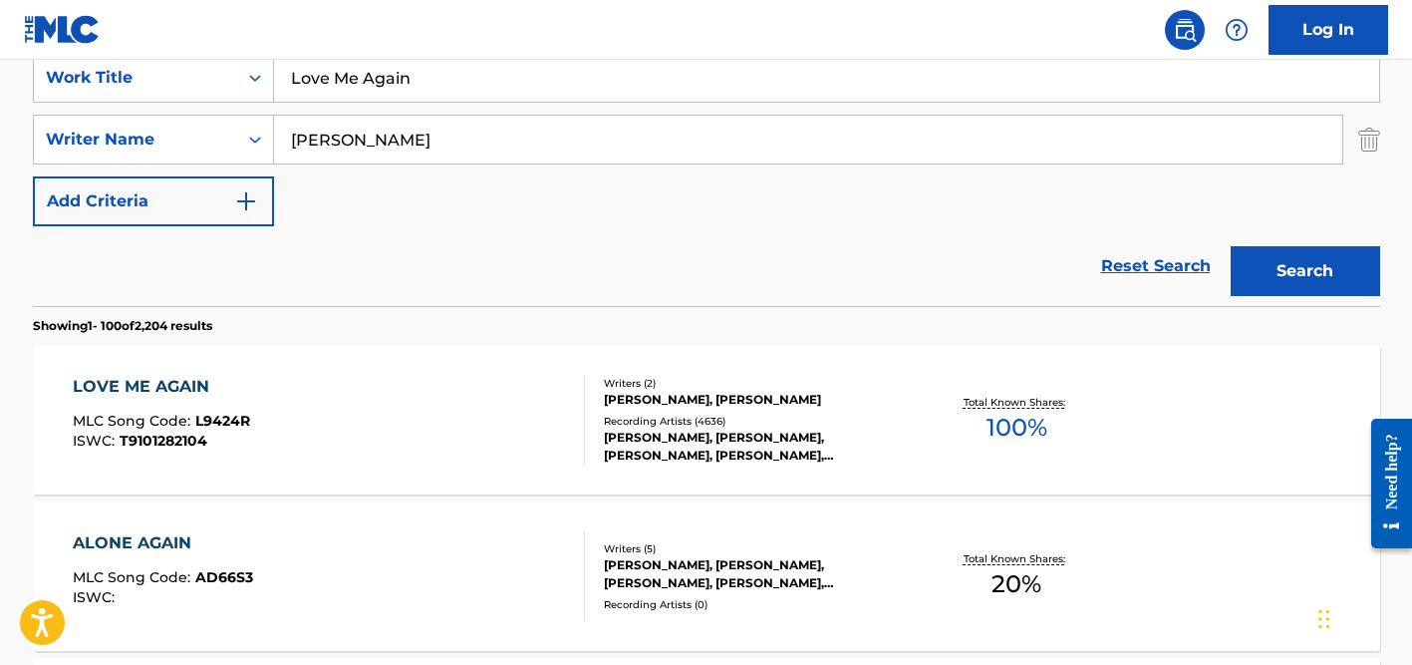
scroll to position [503, 0]
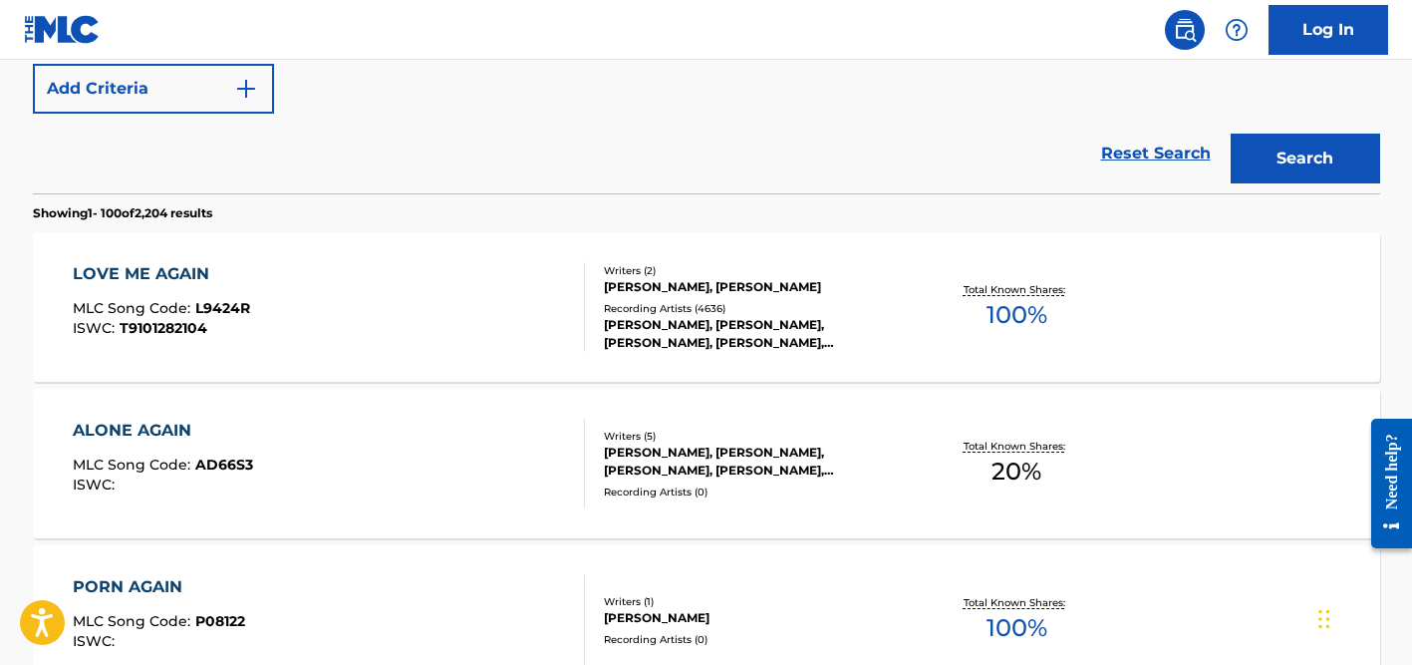
click at [684, 317] on div "[PERSON_NAME], [PERSON_NAME], [PERSON_NAME], [PERSON_NAME], [PERSON_NAME], [PER…" at bounding box center [754, 334] width 301 height 36
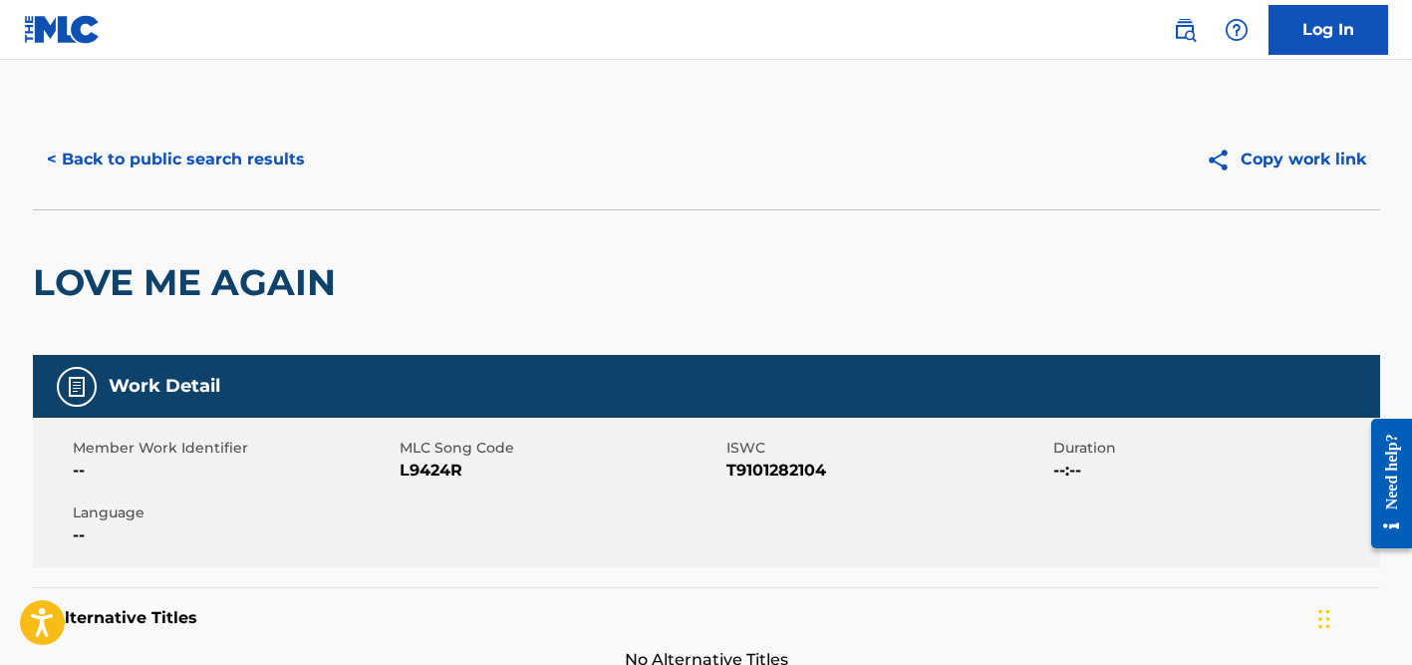
click at [218, 157] on button "< Back to public search results" at bounding box center [176, 160] width 286 height 50
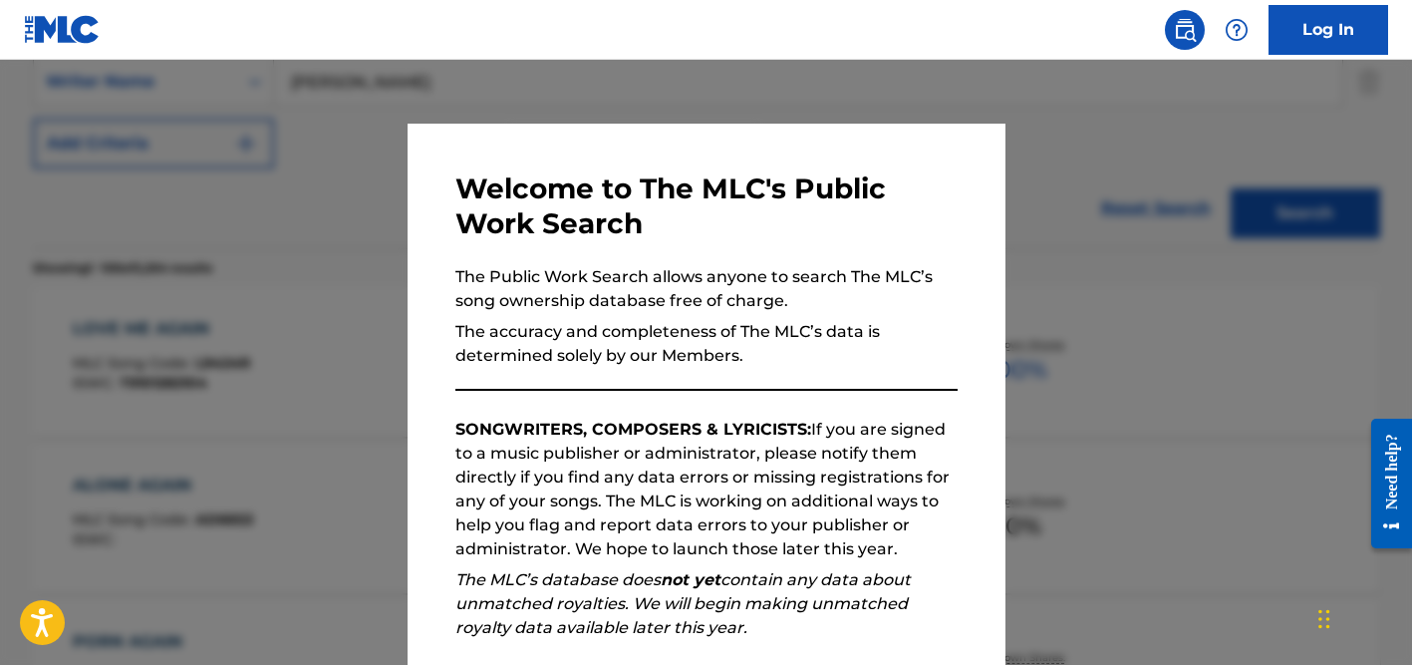
scroll to position [414, 0]
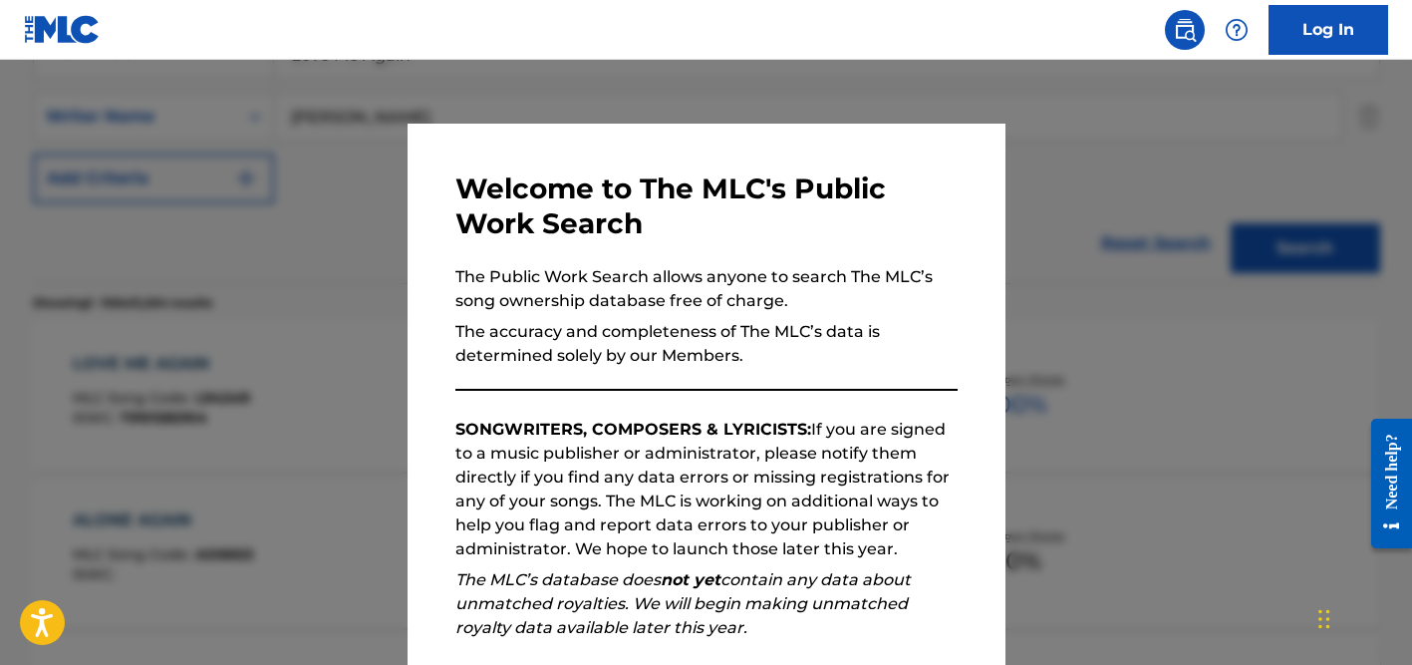
click at [360, 152] on div at bounding box center [706, 392] width 1412 height 665
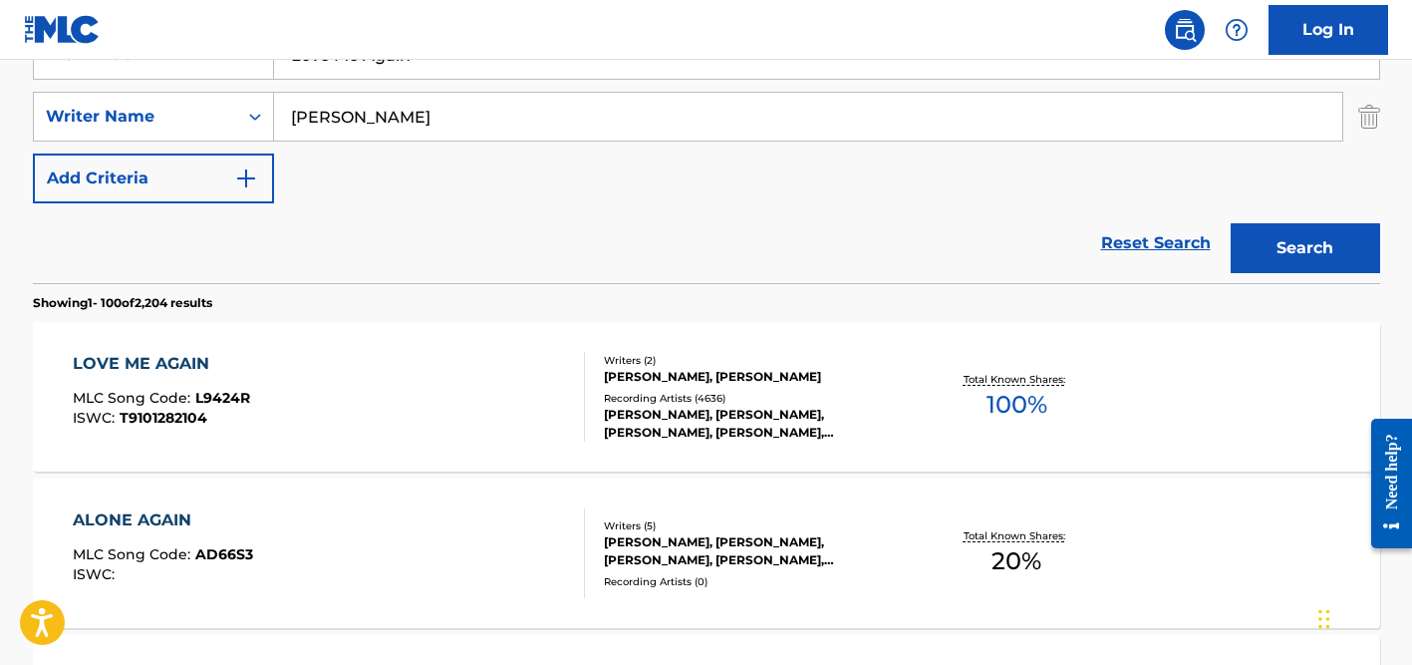
click at [360, 115] on input "[PERSON_NAME]" at bounding box center [808, 117] width 1068 height 48
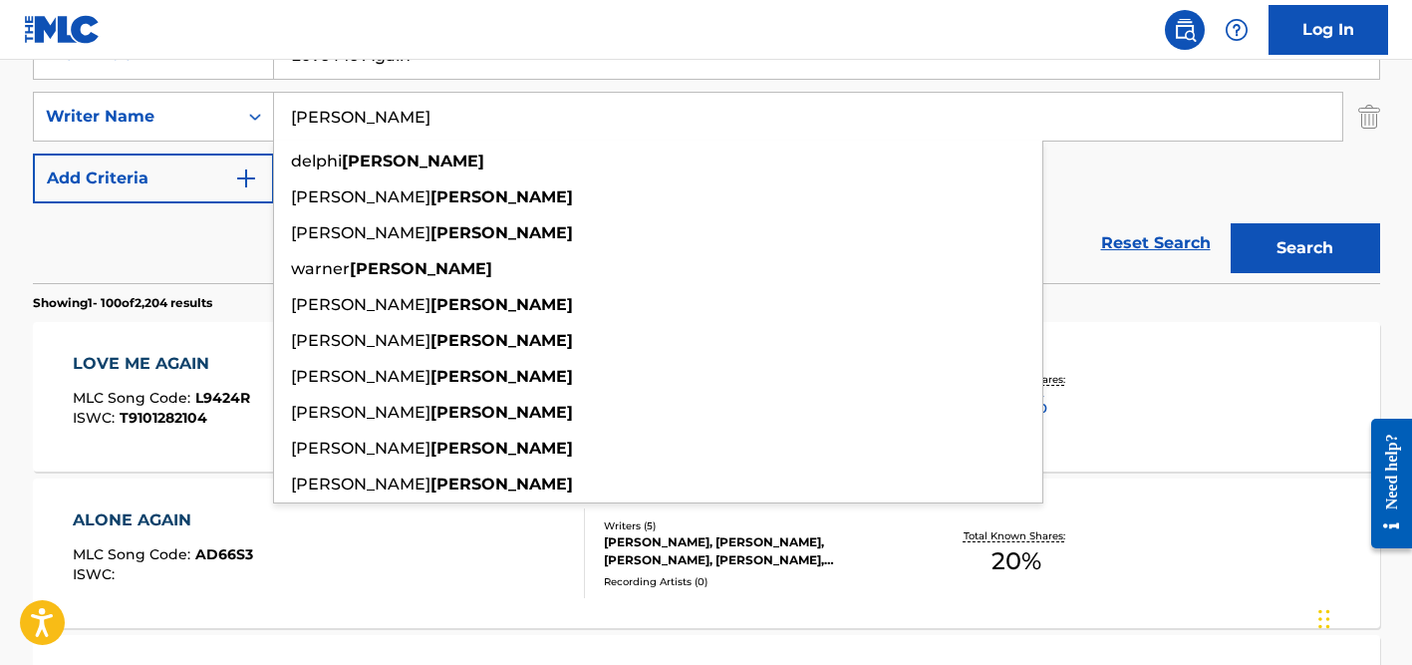
click at [360, 115] on input "[PERSON_NAME]" at bounding box center [808, 117] width 1068 height 48
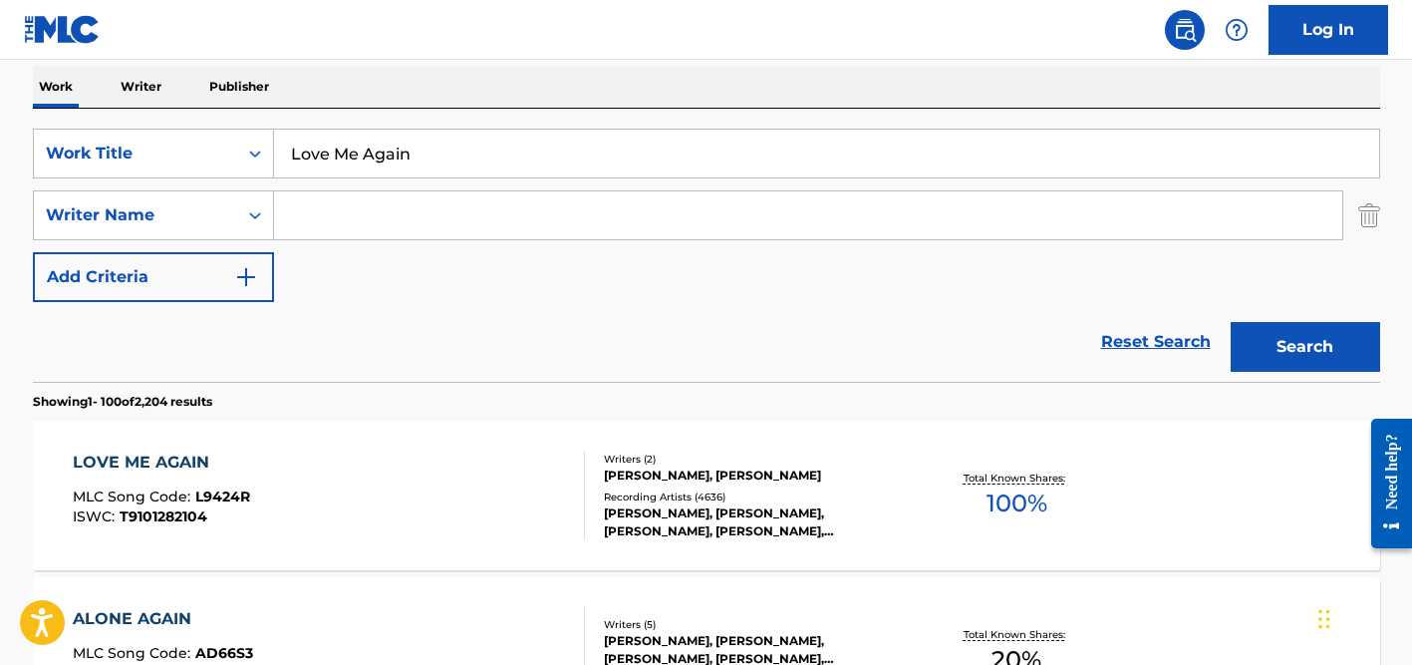
scroll to position [311, 0]
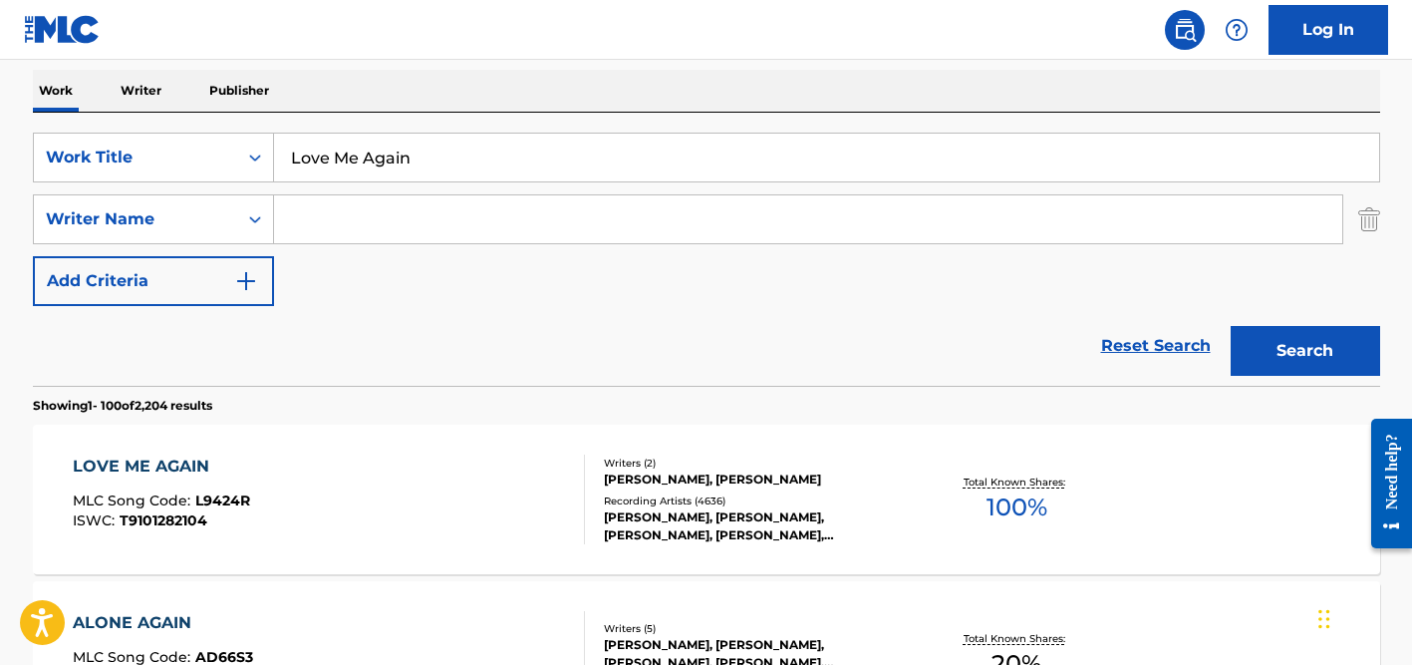
click at [399, 143] on input "Love Me Again" at bounding box center [826, 158] width 1105 height 48
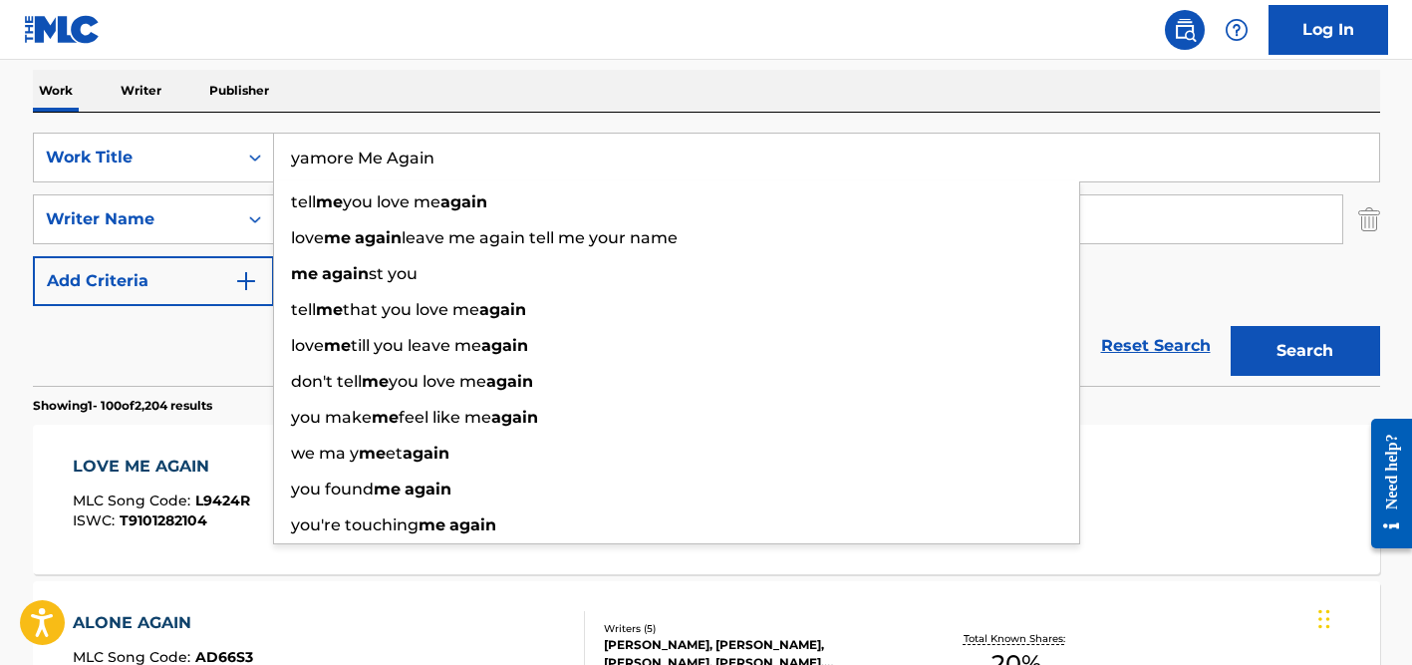
click at [1231, 326] on button "Search" at bounding box center [1305, 351] width 149 height 50
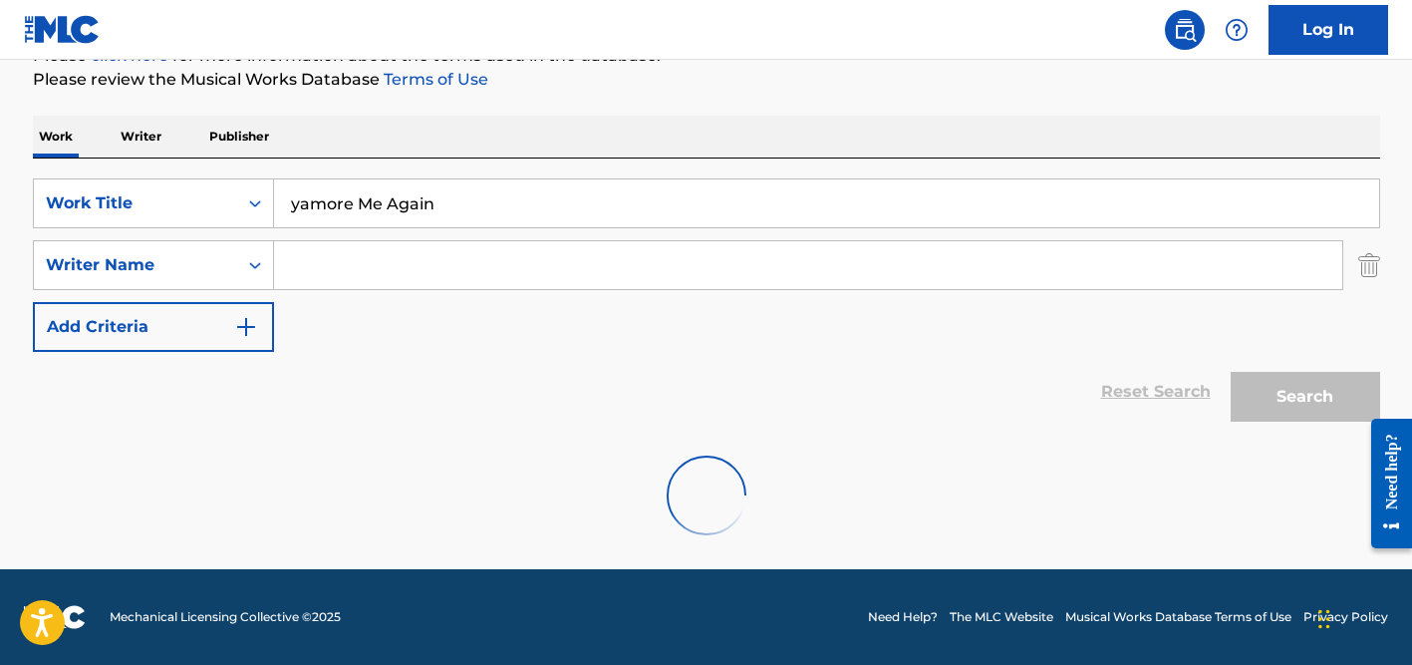
scroll to position [265, 0]
drag, startPoint x: 466, startPoint y: 205, endPoint x: 357, endPoint y: 205, distance: 109.6
click at [357, 205] on input "yamore Me Again" at bounding box center [826, 203] width 1105 height 48
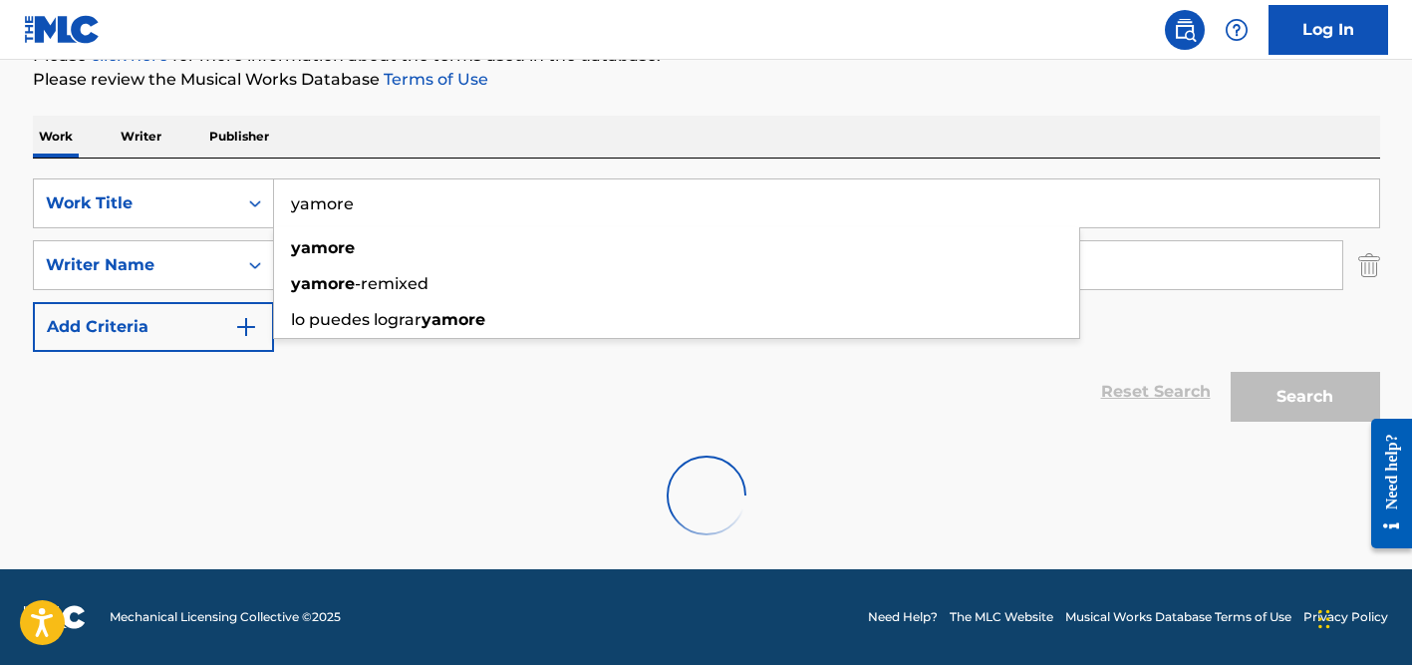
type input "yamore"
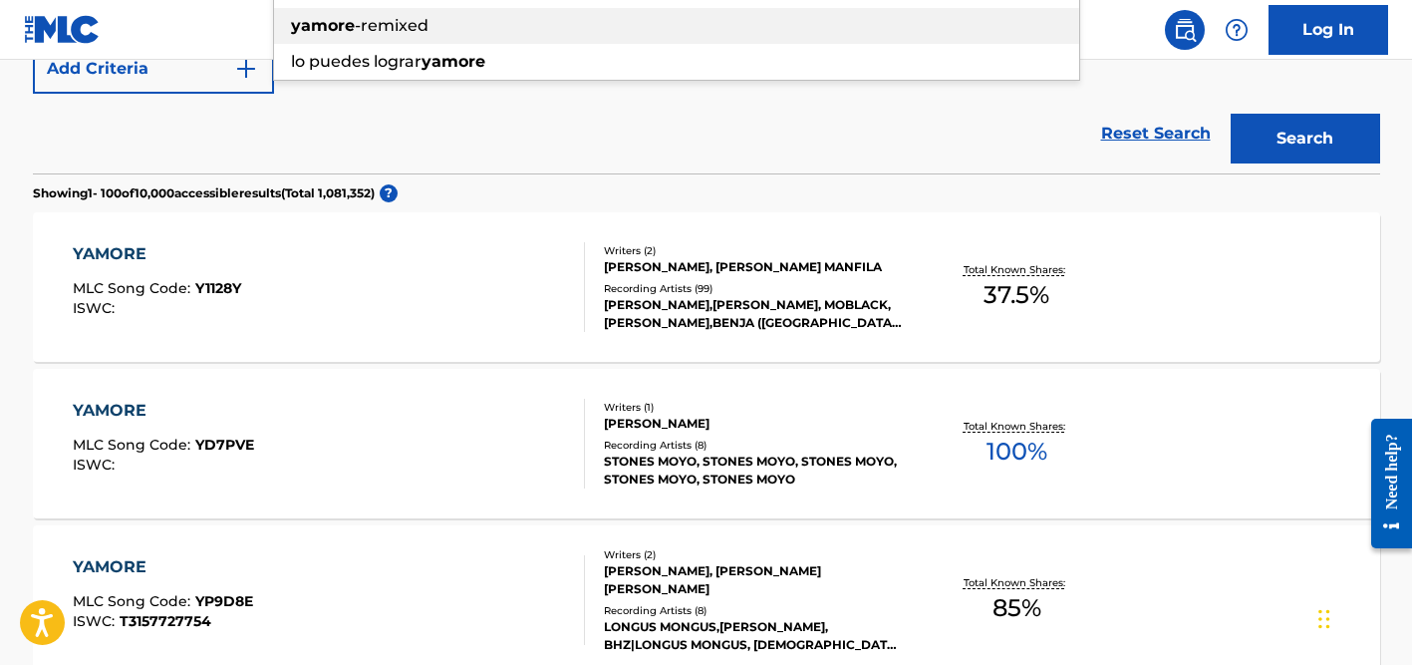
scroll to position [572, 0]
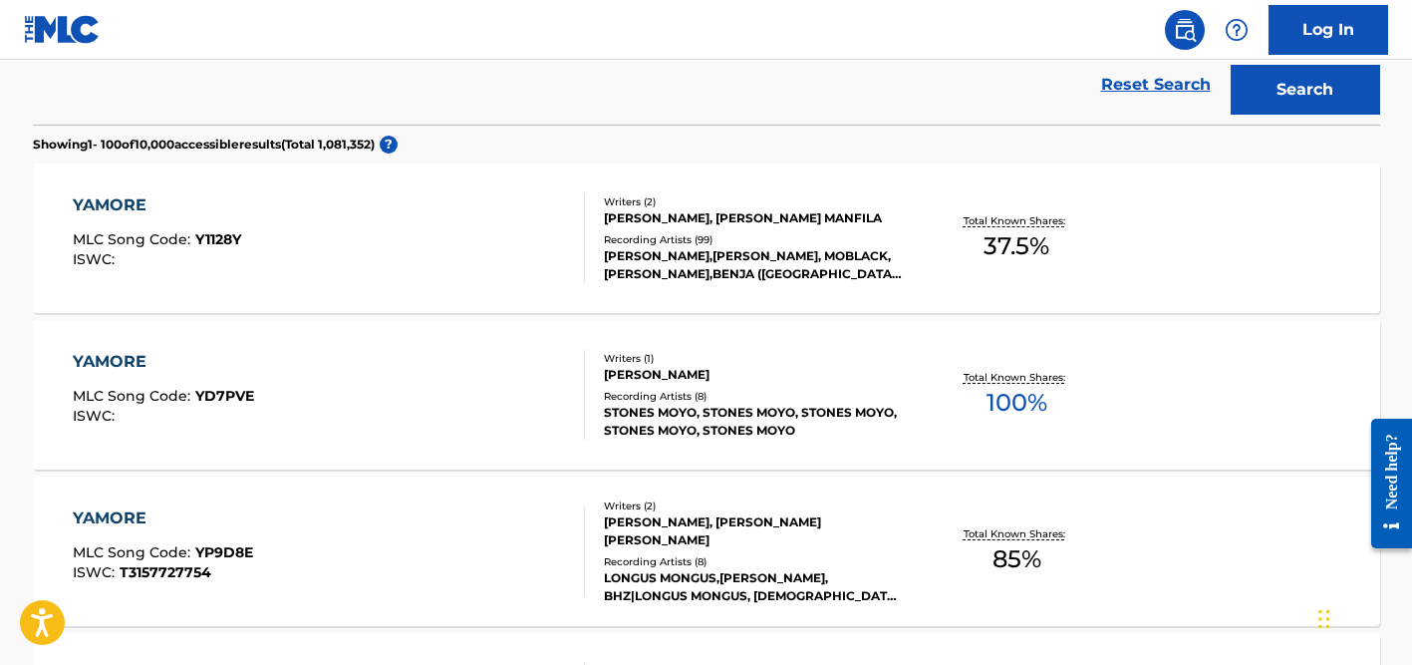
click at [736, 249] on div "[PERSON_NAME],[PERSON_NAME], MOBLACK,[PERSON_NAME],BENJA ([GEOGRAPHIC_DATA]),[P…" at bounding box center [754, 265] width 301 height 36
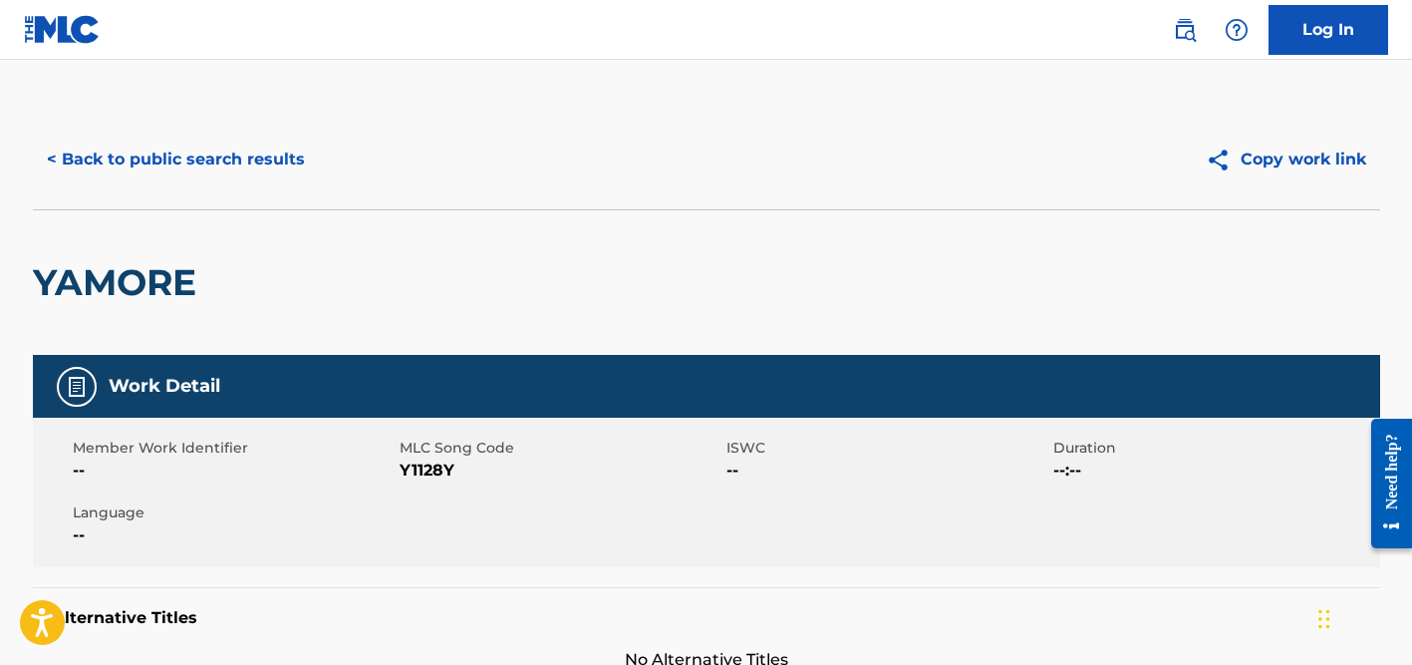
click at [138, 168] on button "< Back to public search results" at bounding box center [176, 160] width 286 height 50
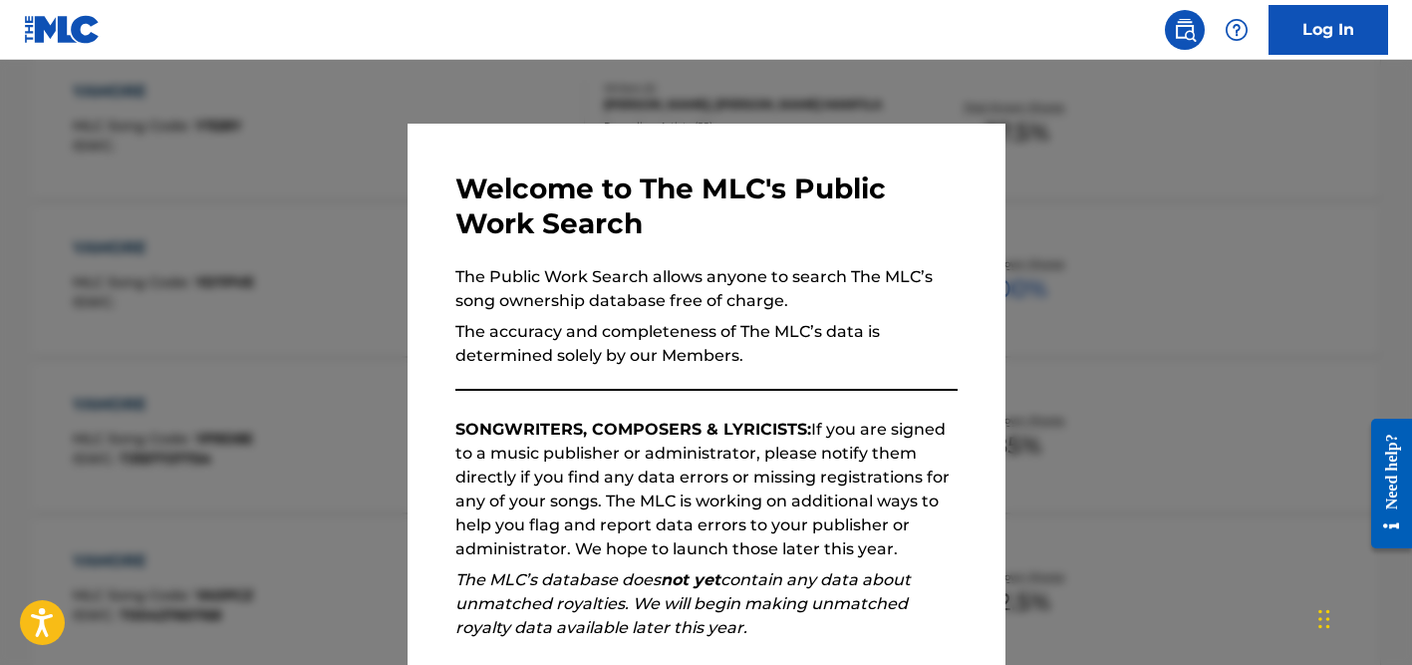
click at [384, 162] on div at bounding box center [706, 392] width 1412 height 665
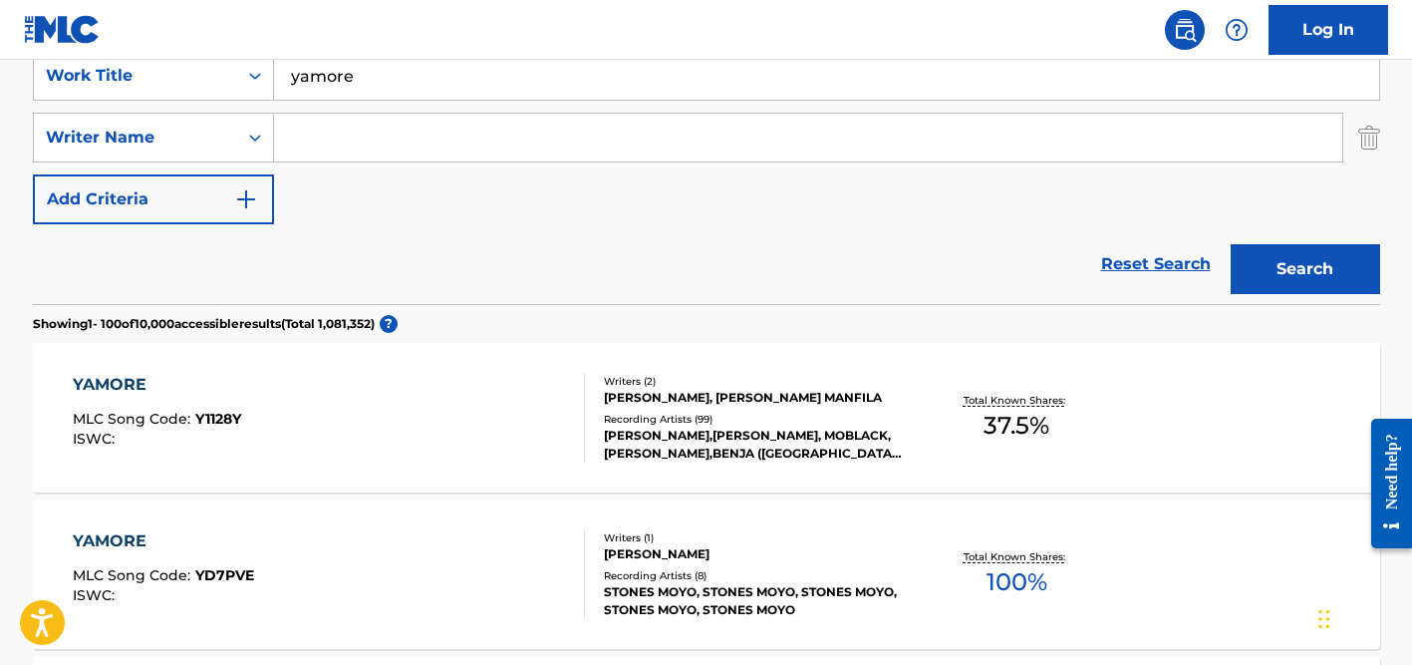
scroll to position [209, 0]
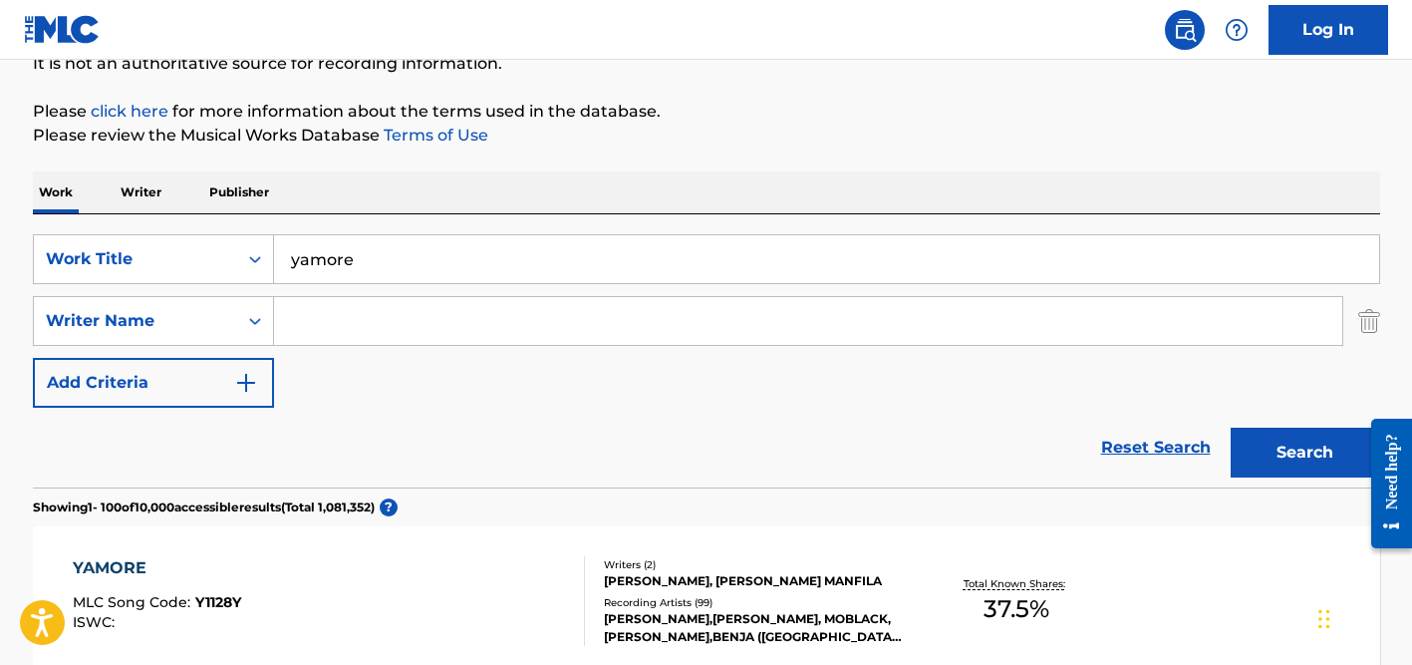
click at [367, 253] on input "yamore" at bounding box center [826, 259] width 1105 height 48
paste input "Don't be the love that goes by"
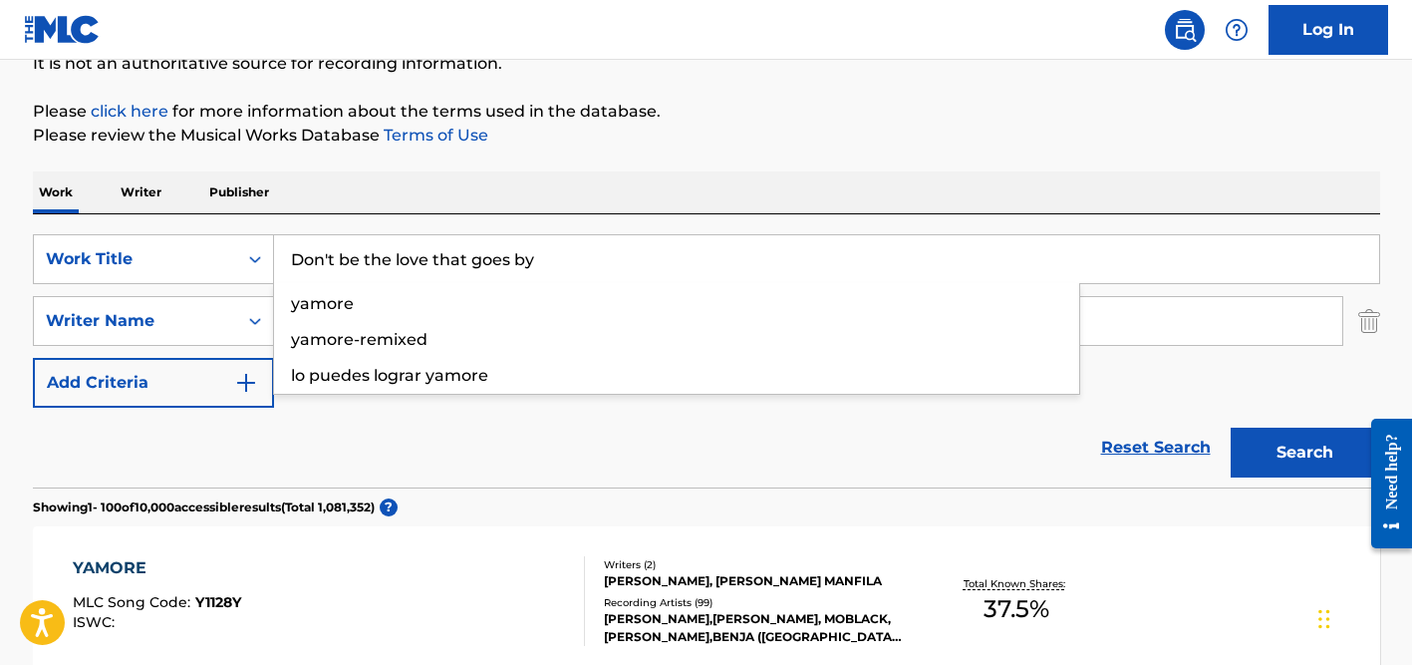
click at [1231, 427] on button "Search" at bounding box center [1305, 452] width 149 height 50
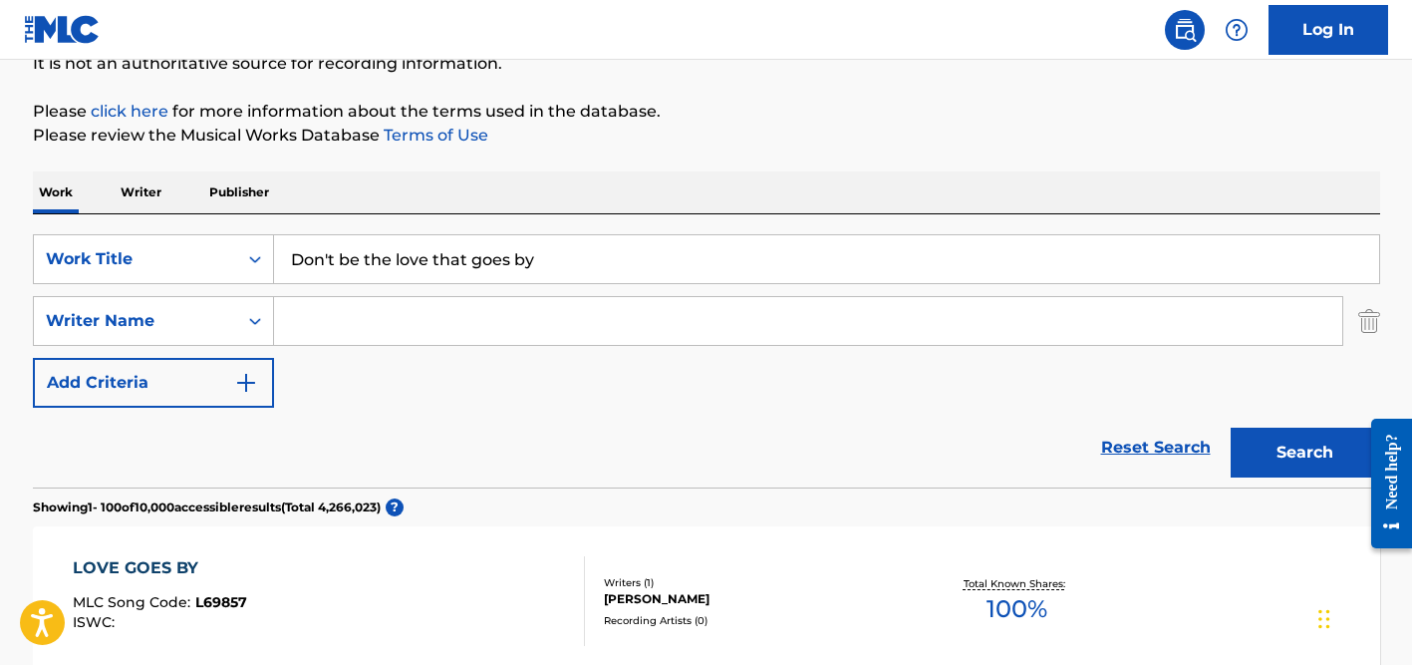
click at [391, 252] on input "Don't be the love that goes by" at bounding box center [826, 259] width 1105 height 48
paste input "Gamebo"
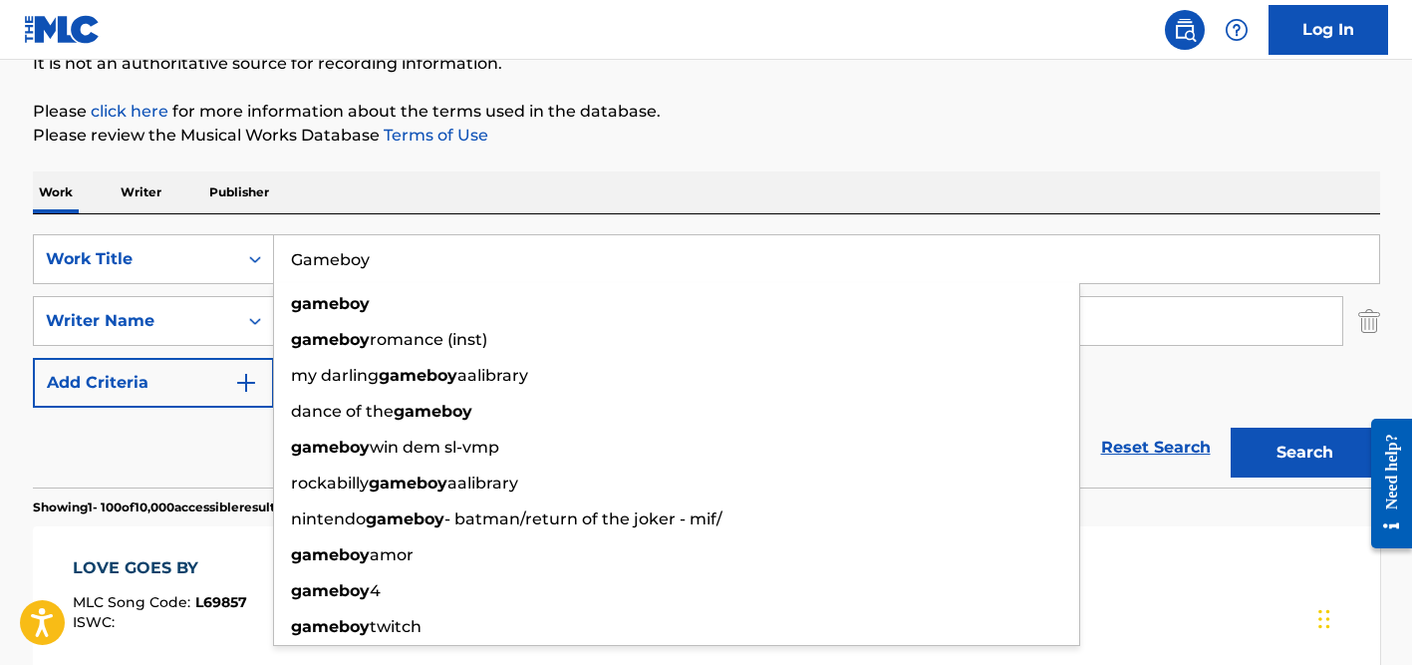
type input "Gameboy"
click at [201, 444] on div "Reset Search Search" at bounding box center [706, 448] width 1347 height 80
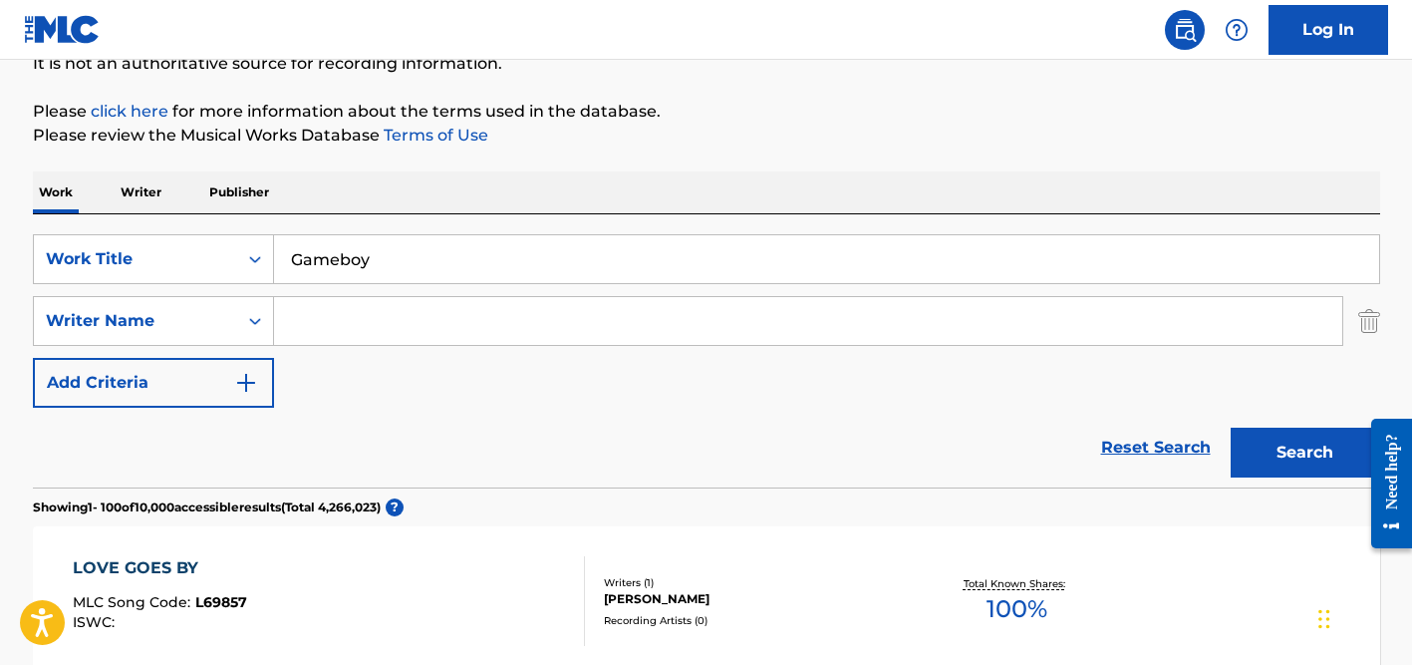
click at [347, 317] on input "Search Form" at bounding box center [808, 321] width 1068 height 48
paste input "Polenghi"
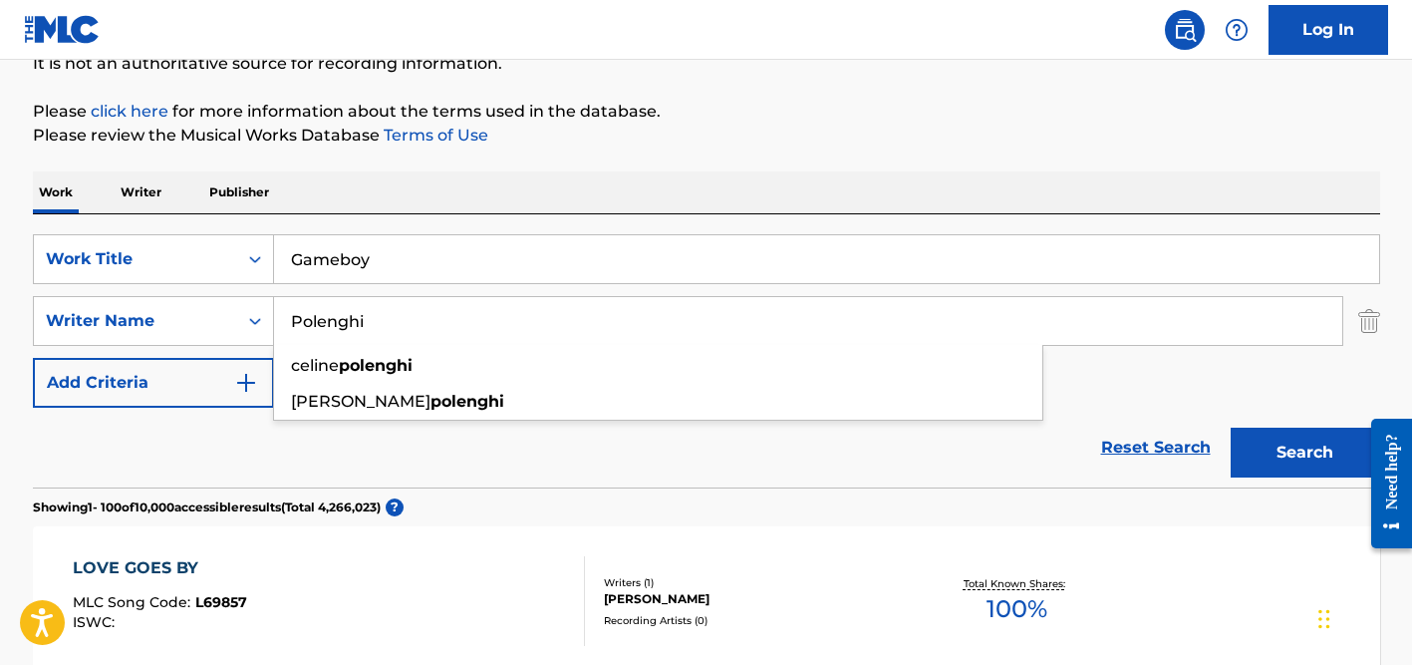
type input "Polenghi"
click at [1231, 427] on button "Search" at bounding box center [1305, 452] width 149 height 50
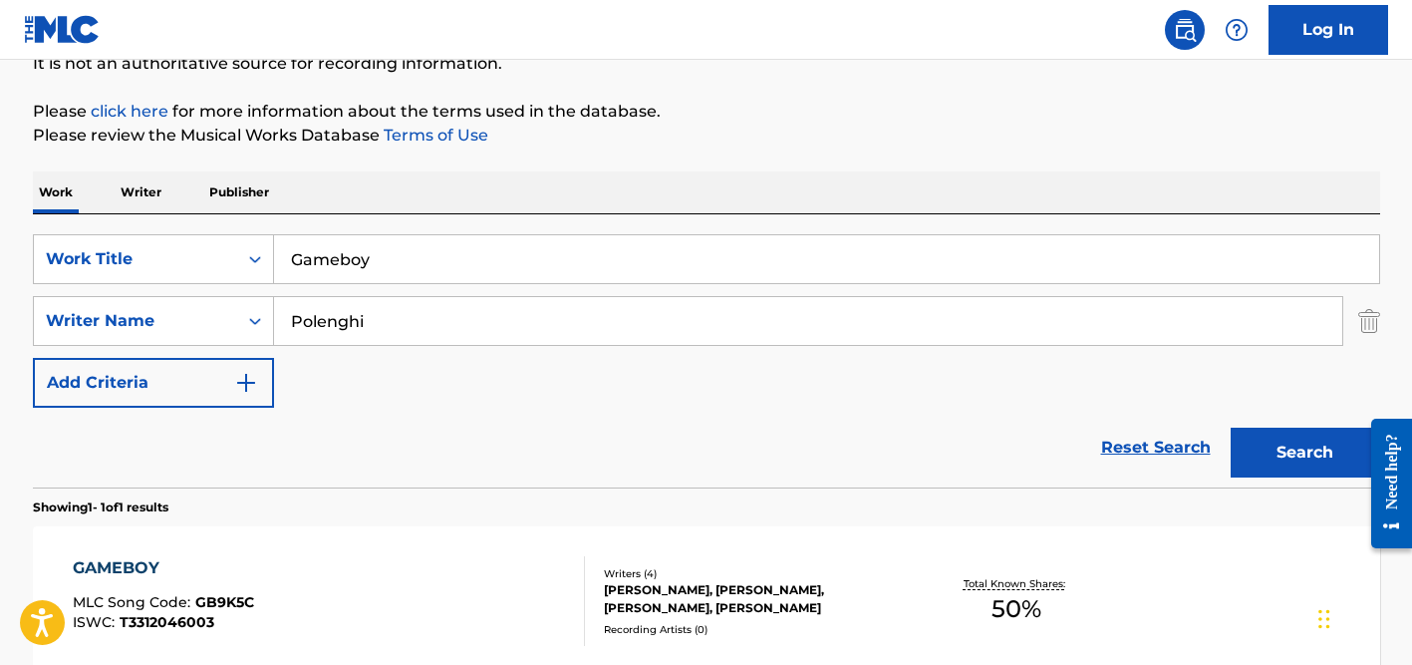
click at [426, 432] on div "Reset Search Search" at bounding box center [706, 448] width 1347 height 80
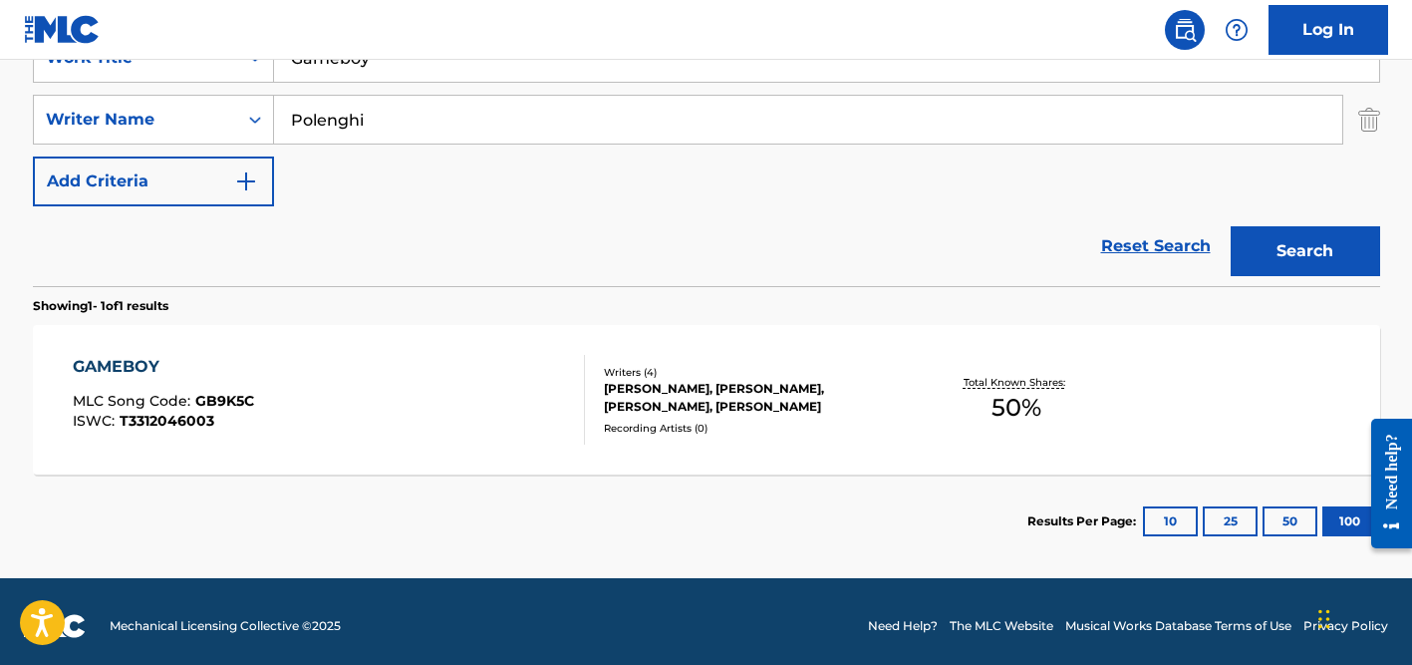
scroll to position [420, 0]
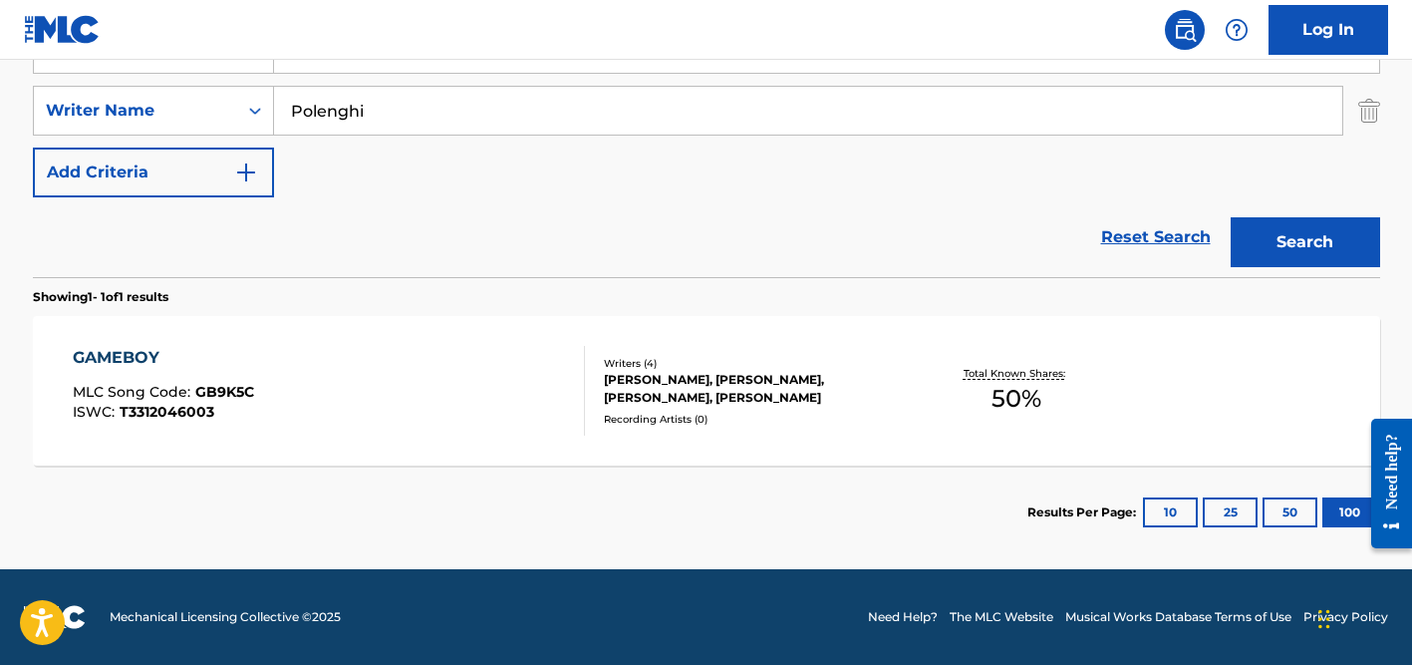
click at [652, 372] on div "[PERSON_NAME], [PERSON_NAME], [PERSON_NAME], [PERSON_NAME]" at bounding box center [754, 389] width 301 height 36
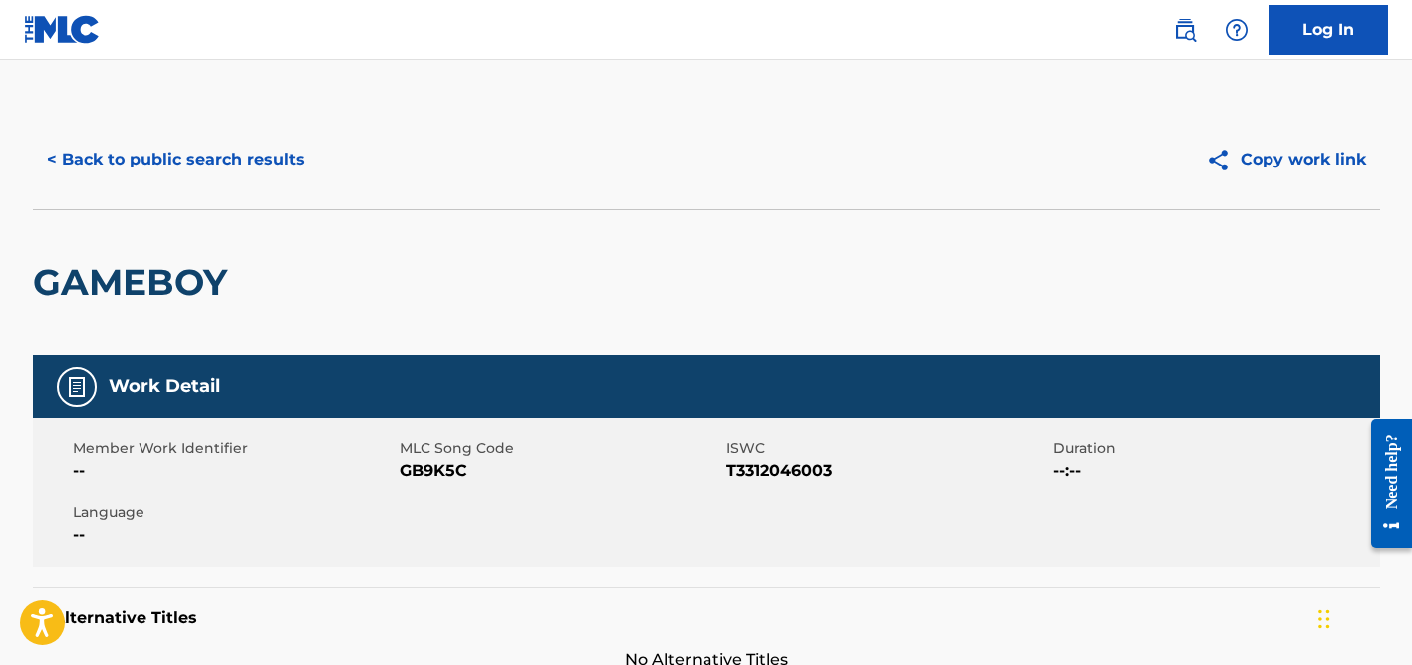
click at [220, 197] on div "< Back to public search results Copy work link" at bounding box center [706, 160] width 1347 height 100
click at [232, 143] on button "< Back to public search results" at bounding box center [176, 160] width 286 height 50
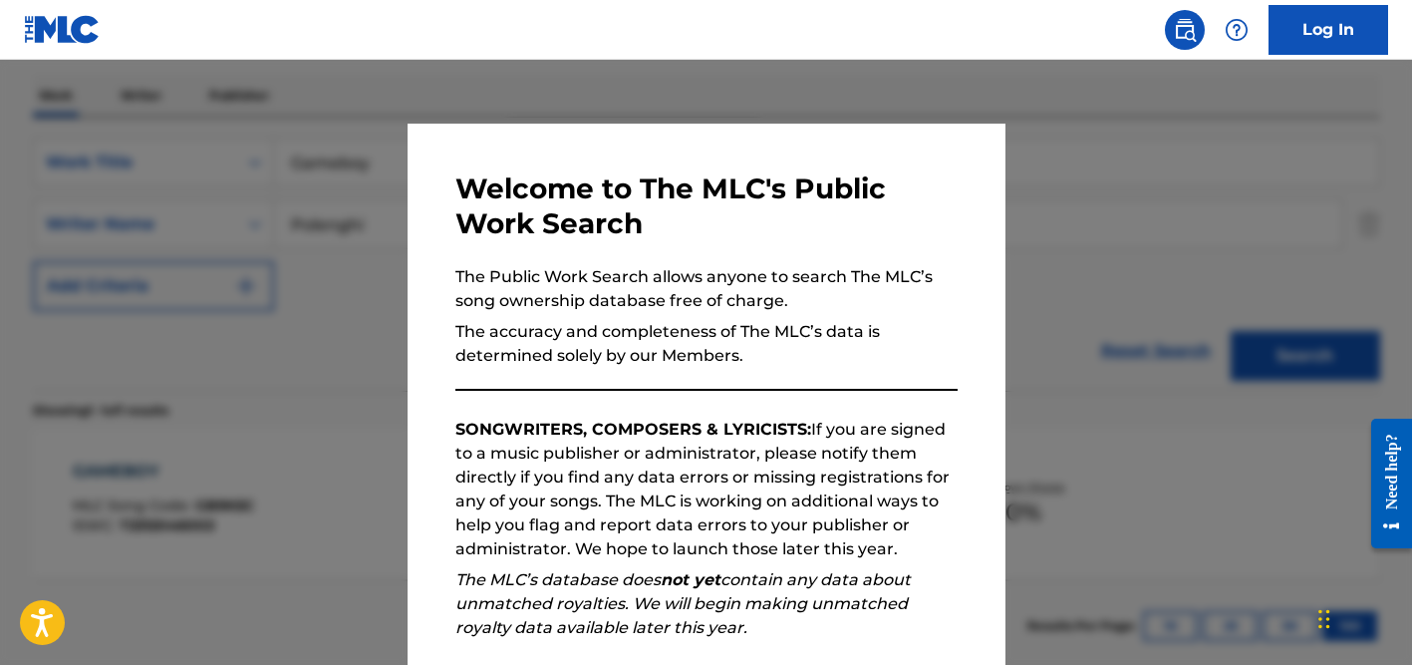
click at [374, 216] on div at bounding box center [706, 392] width 1412 height 665
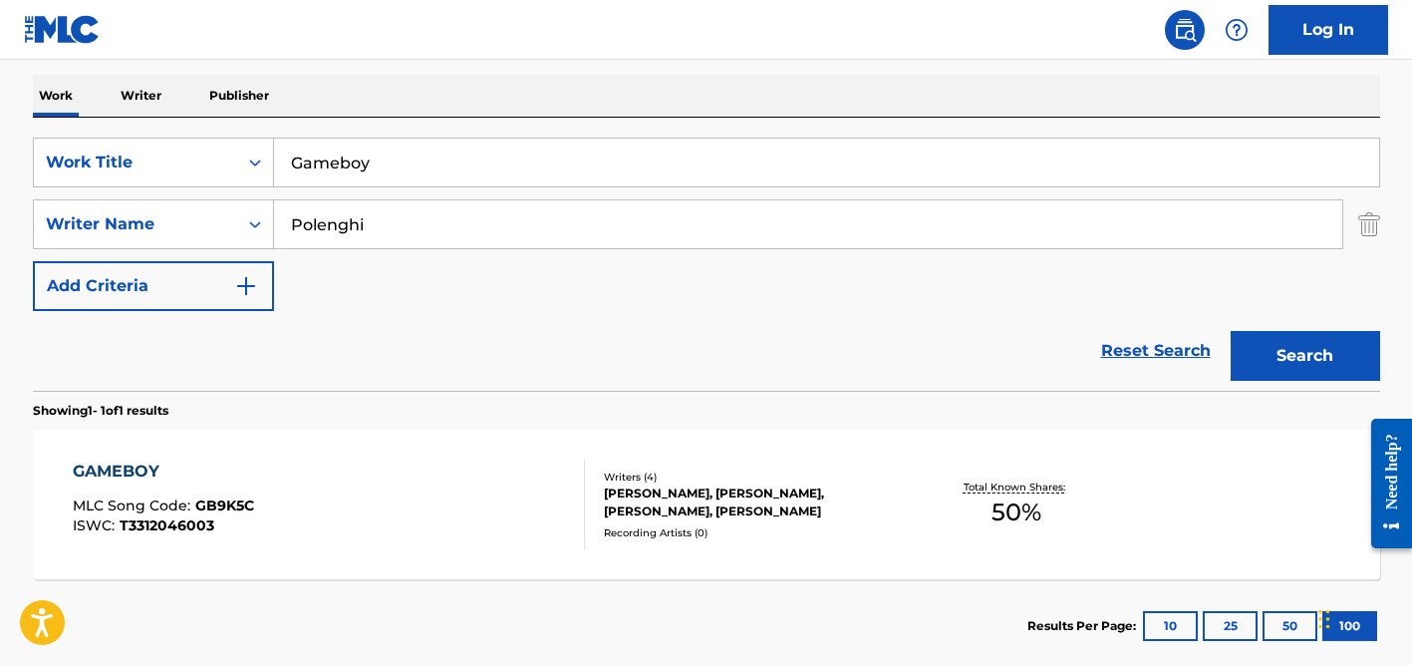
click at [374, 227] on input "Polenghi" at bounding box center [808, 224] width 1068 height 48
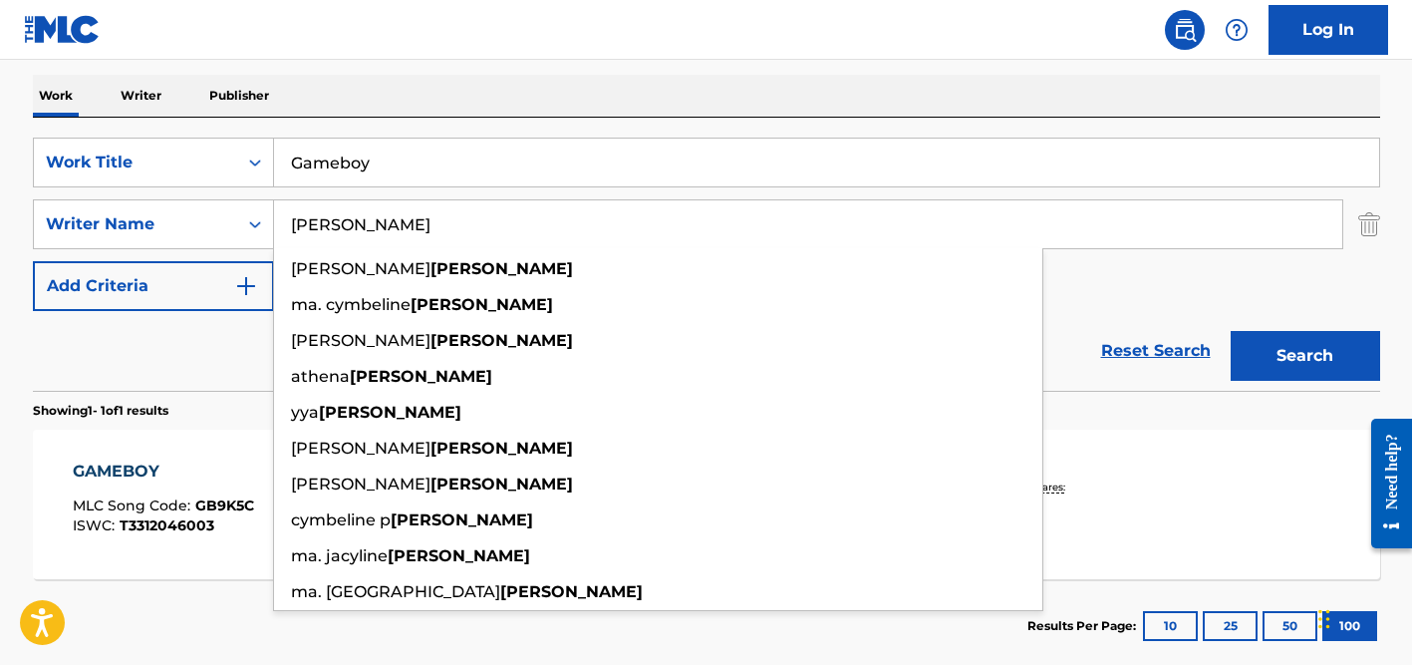
type input "[PERSON_NAME]"
click at [372, 172] on input "Gameboy" at bounding box center [826, 163] width 1105 height 48
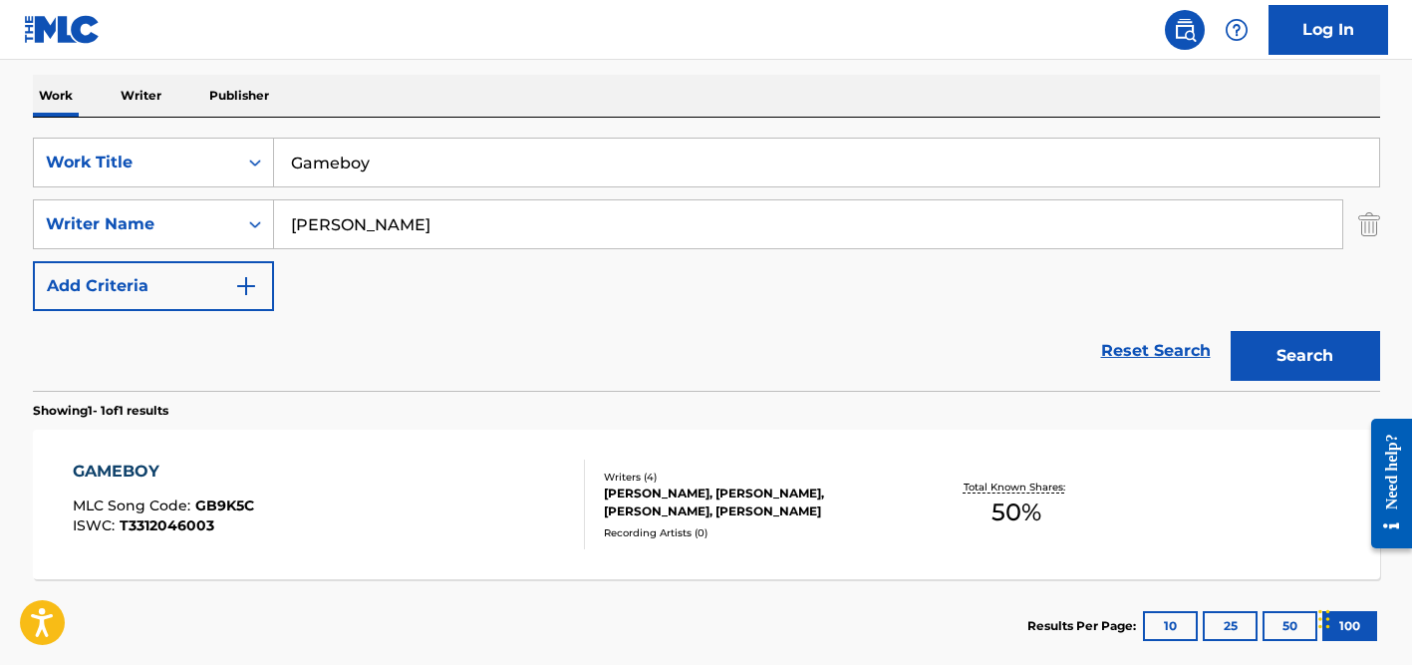
click at [372, 172] on input "Gameboy" at bounding box center [826, 163] width 1105 height 48
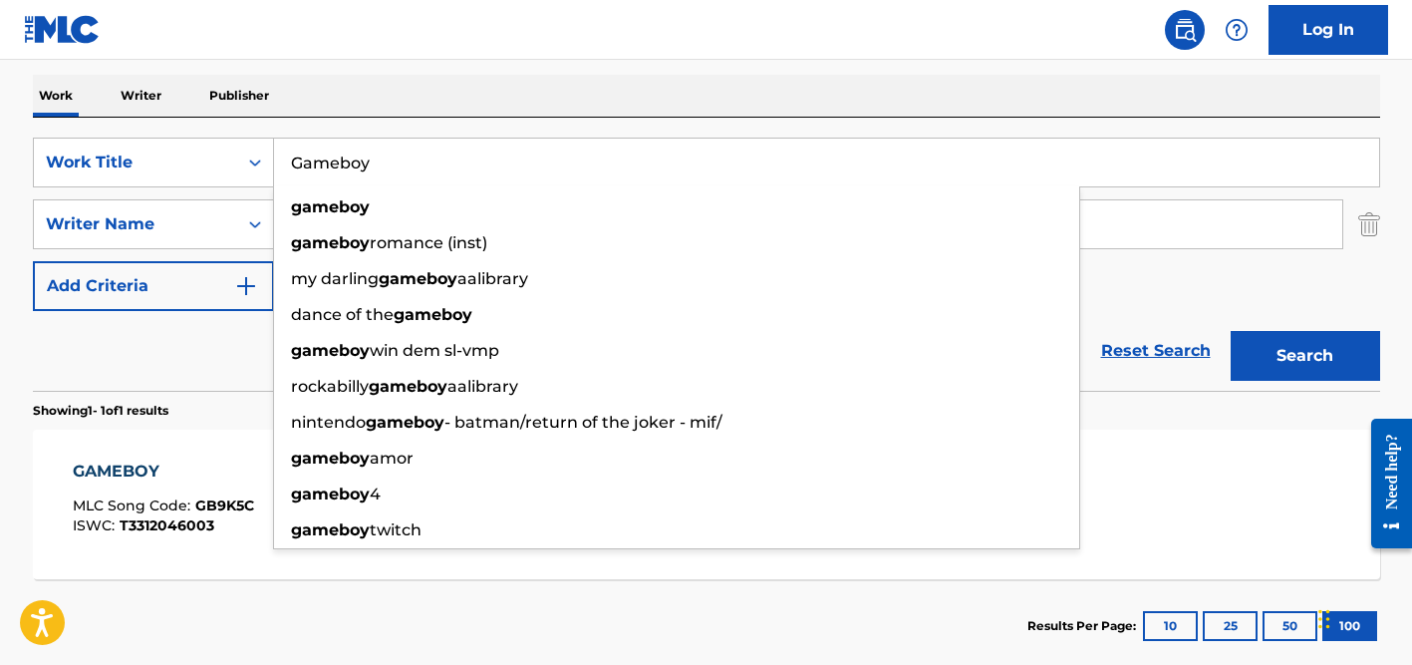
click at [372, 172] on input "Gameboy" at bounding box center [826, 163] width 1105 height 48
paste input "In the Name of Love"
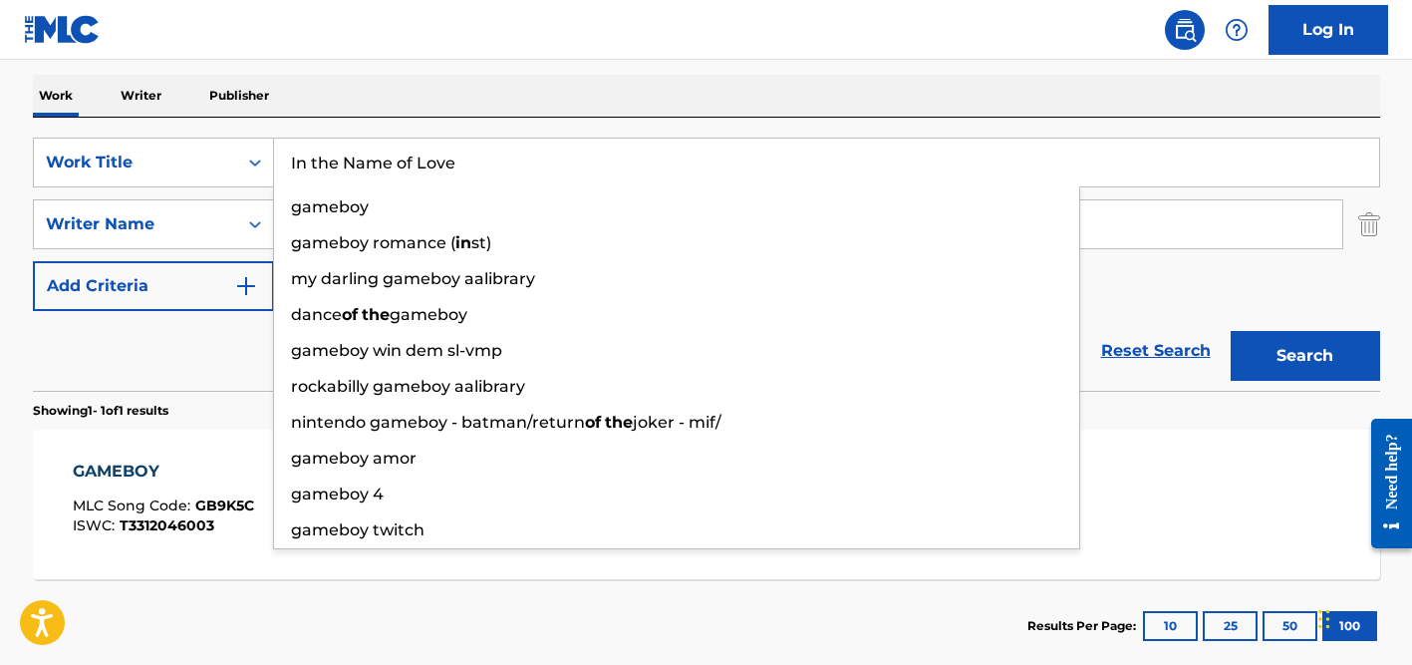
type input "In the Name of Love"
click at [430, 72] on div "The MLC Public Work Search The accuracy and completeness of The MLC's data is d…" at bounding box center [706, 238] width 1395 height 869
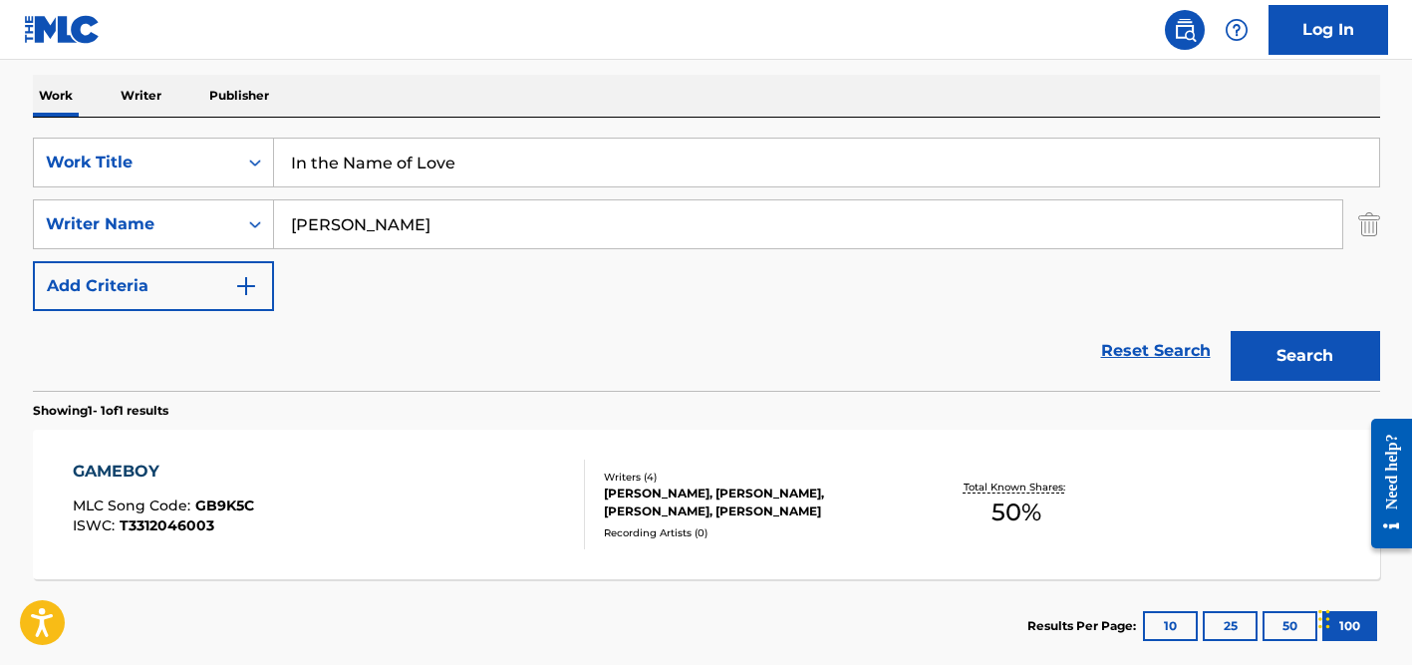
click at [433, 231] on input "[PERSON_NAME]" at bounding box center [808, 224] width 1068 height 48
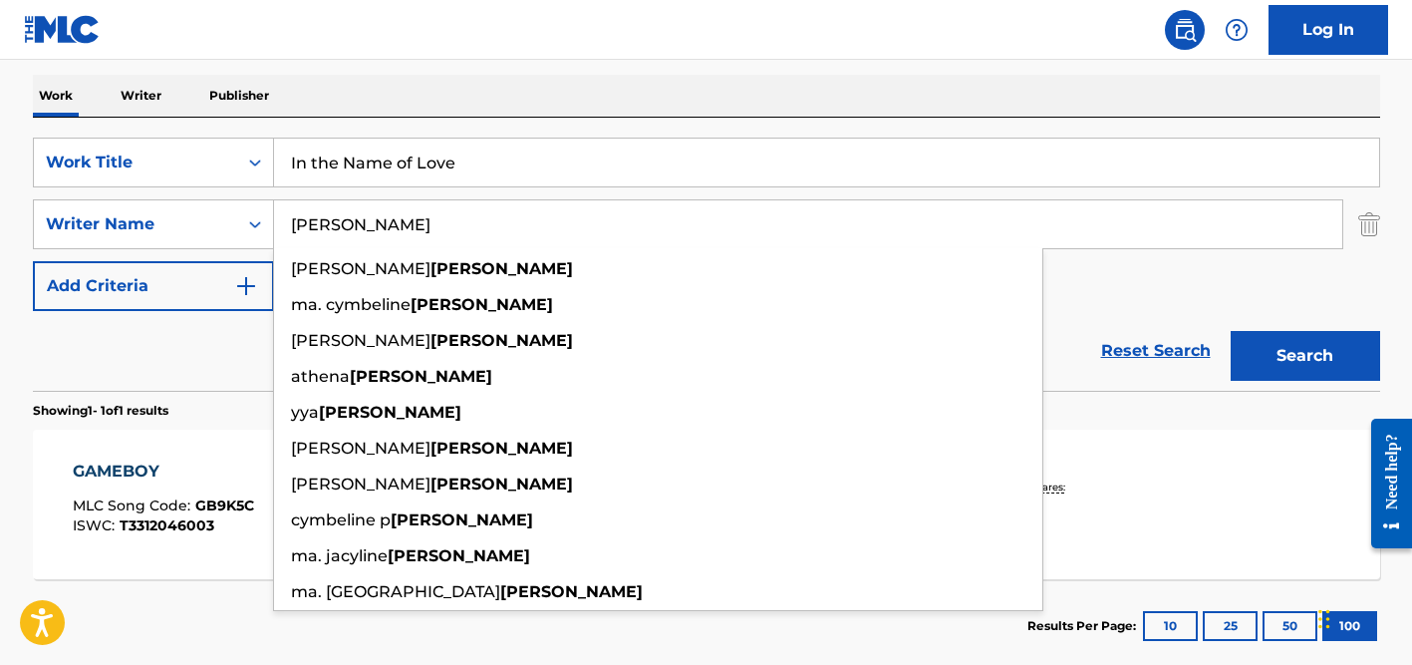
click at [1231, 331] on button "Search" at bounding box center [1305, 356] width 149 height 50
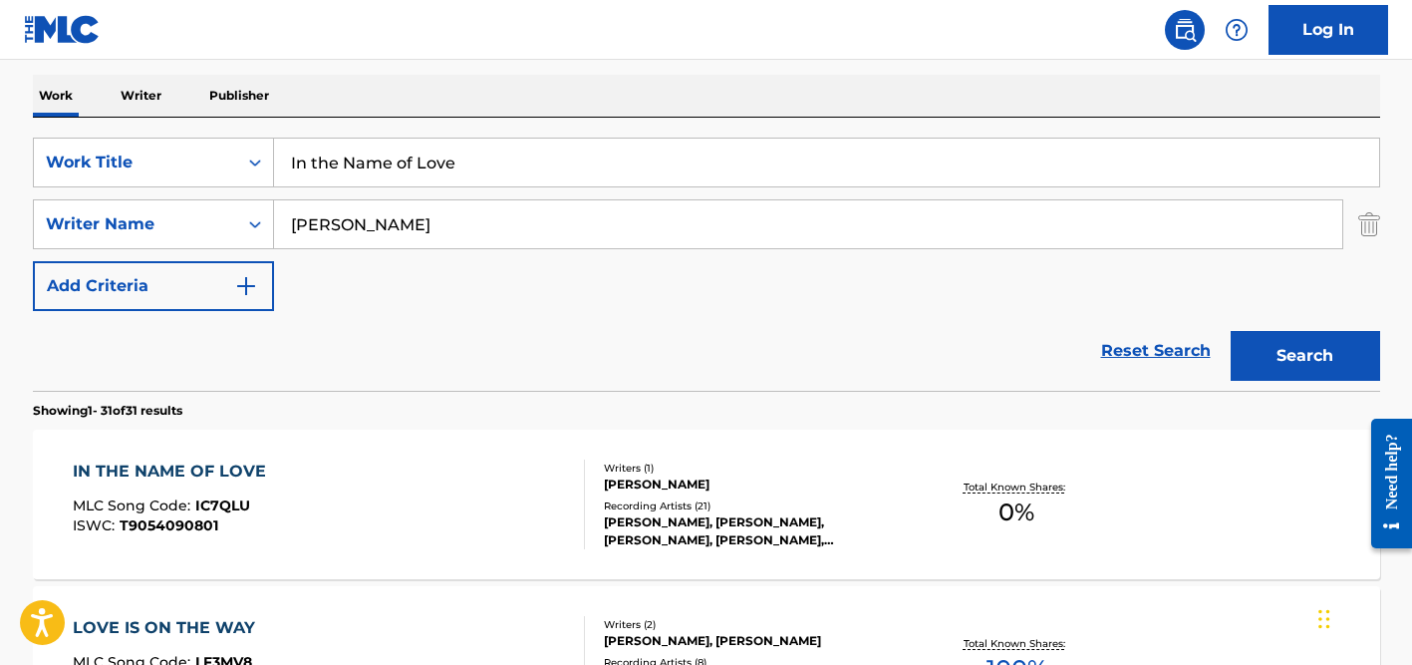
click at [172, 357] on div "Reset Search Search" at bounding box center [706, 351] width 1347 height 80
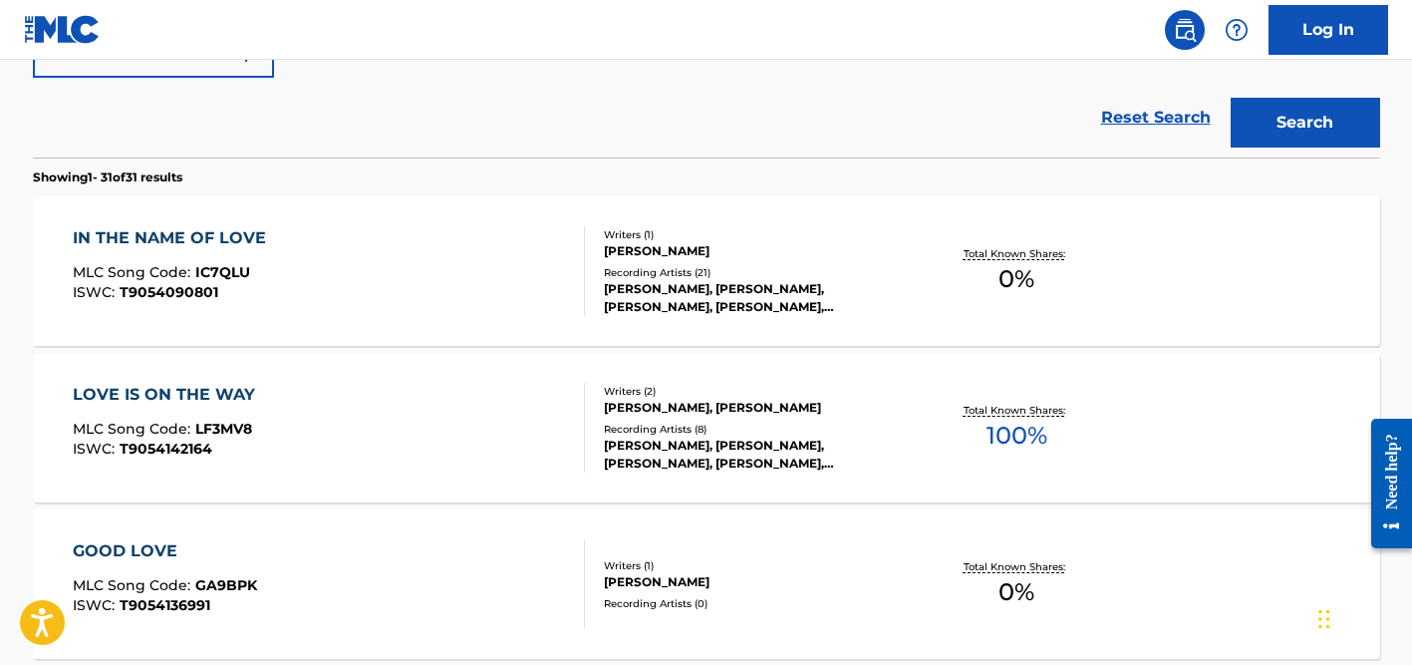
scroll to position [541, 0]
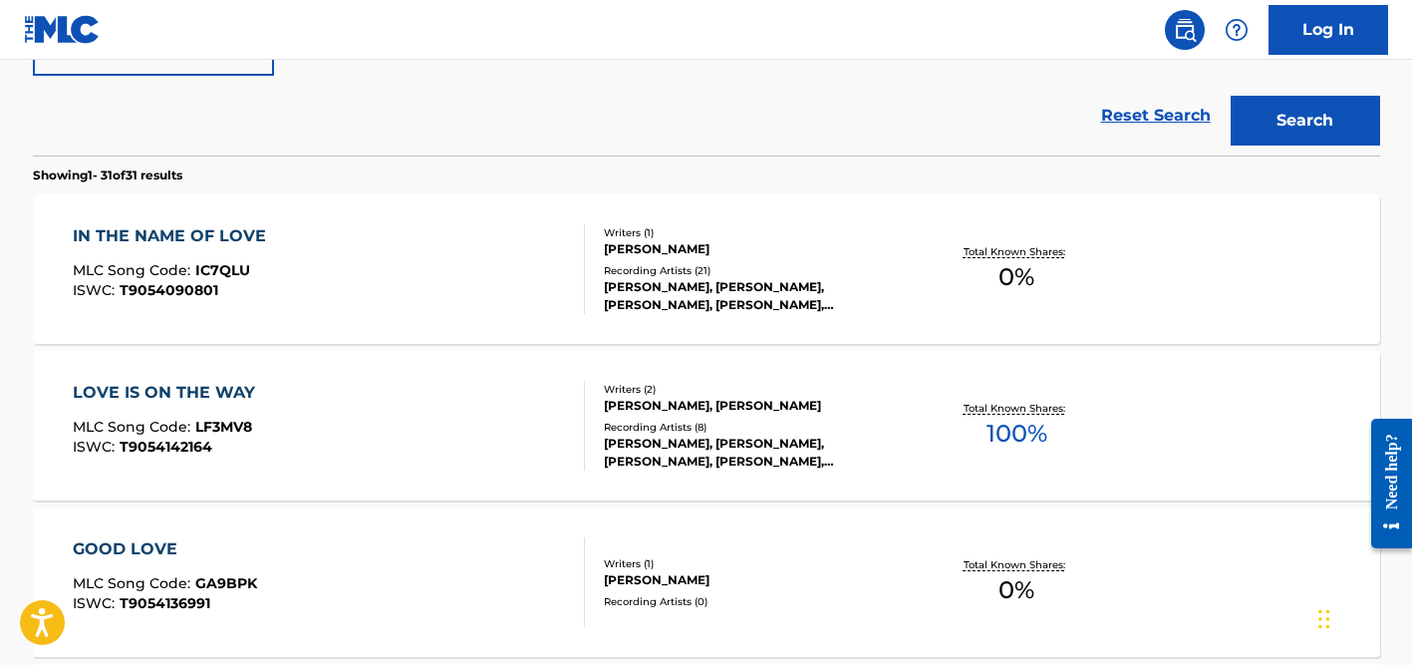
click at [668, 306] on div "[PERSON_NAME], [PERSON_NAME], [PERSON_NAME], [PERSON_NAME], [PERSON_NAME]" at bounding box center [754, 296] width 301 height 36
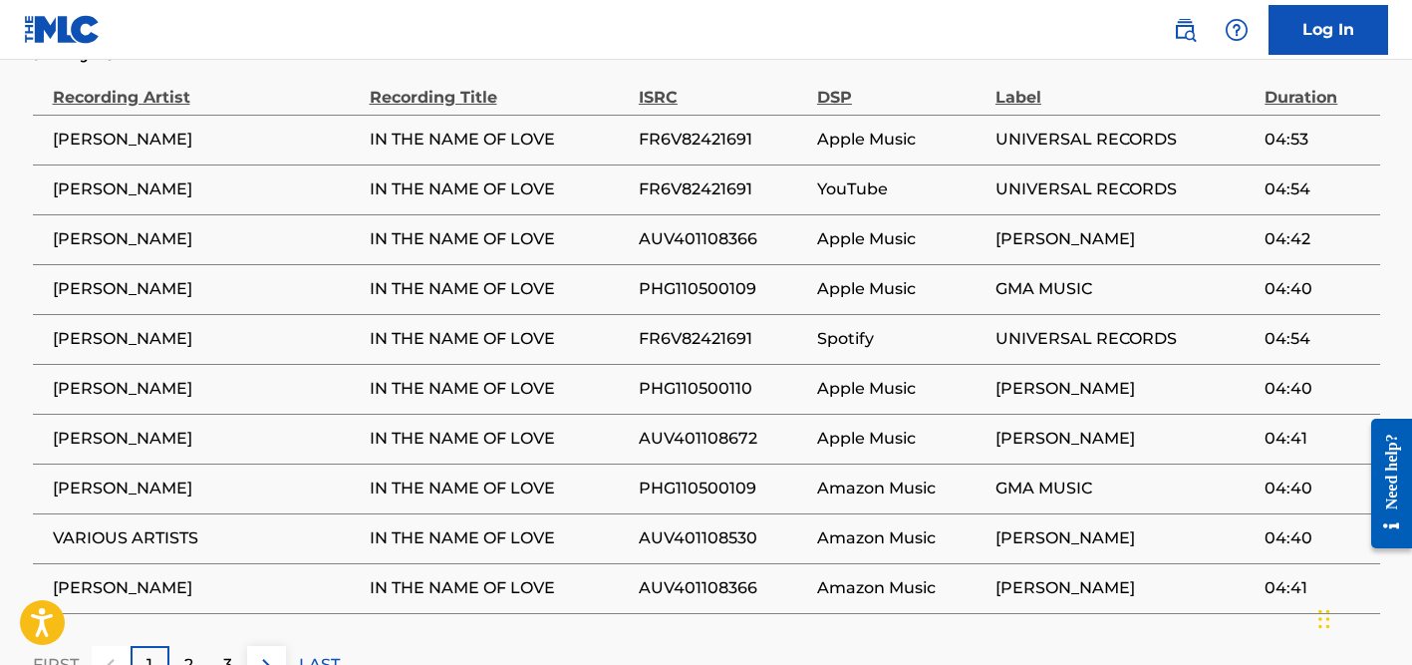
scroll to position [1119, 0]
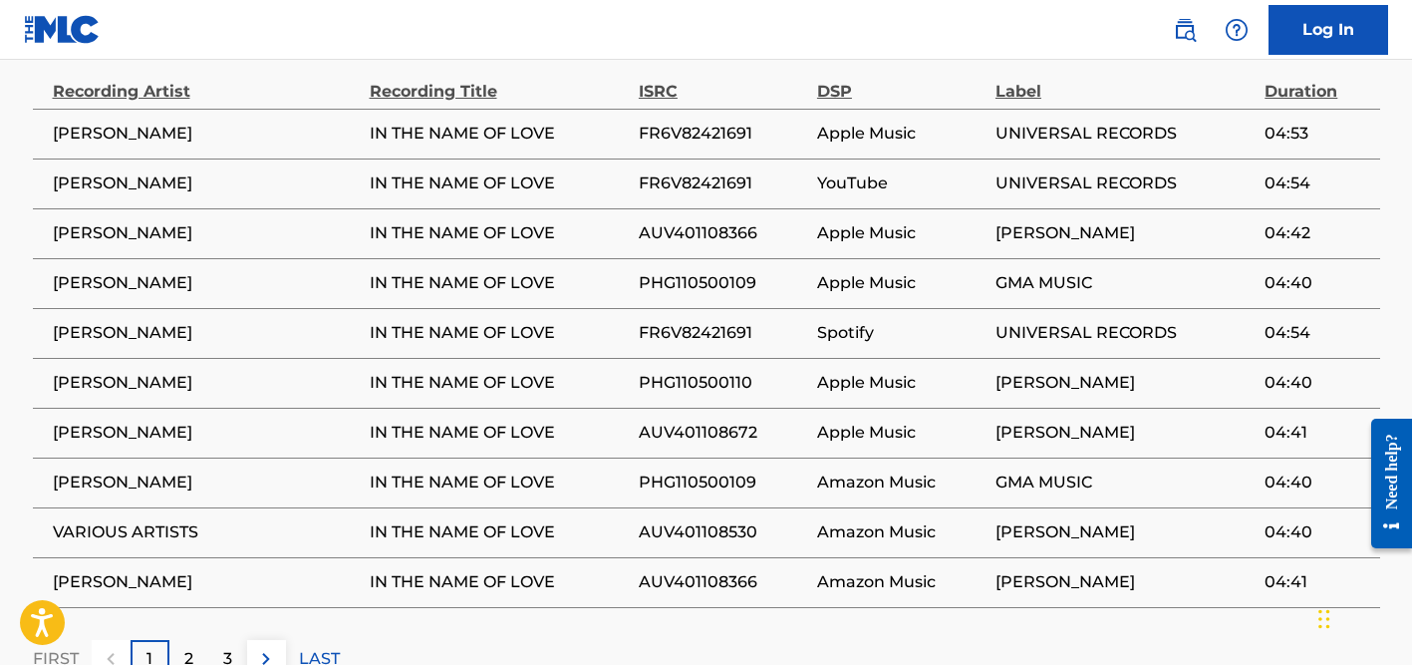
click at [120, 140] on span "[PERSON_NAME]" at bounding box center [206, 134] width 307 height 24
copy div "[PERSON_NAME]"
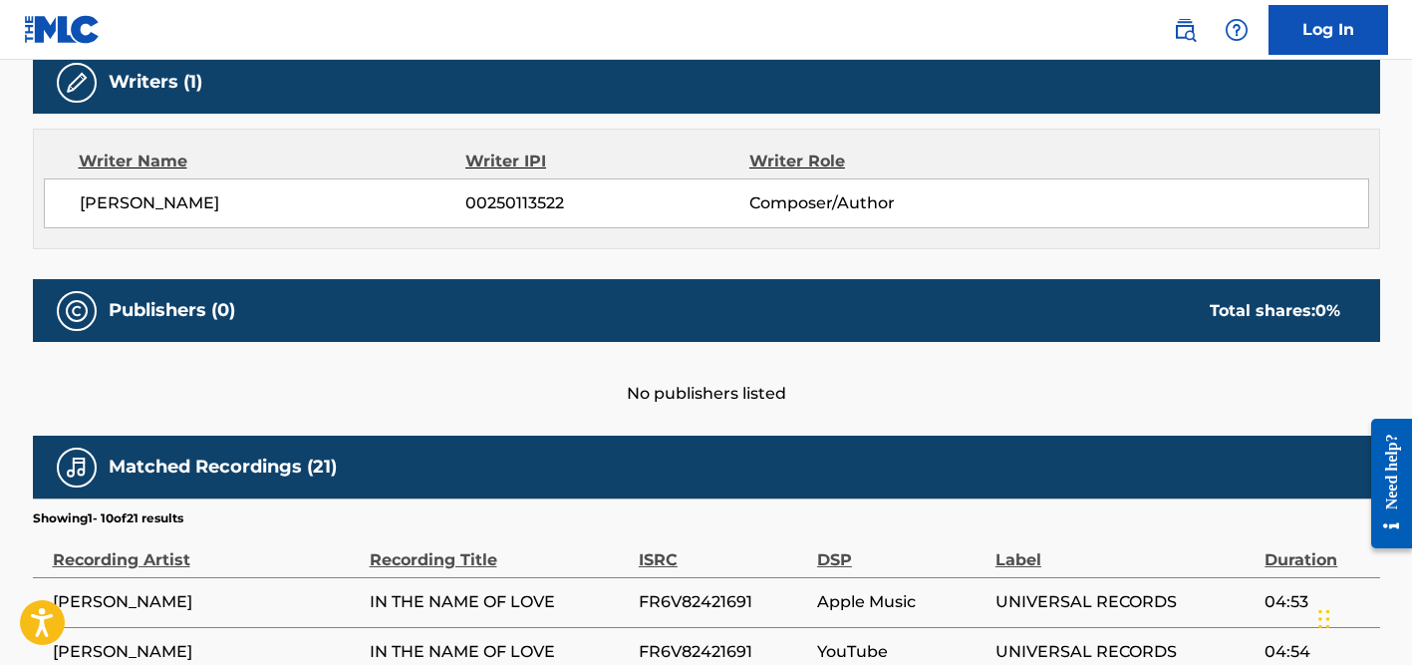
scroll to position [0, 0]
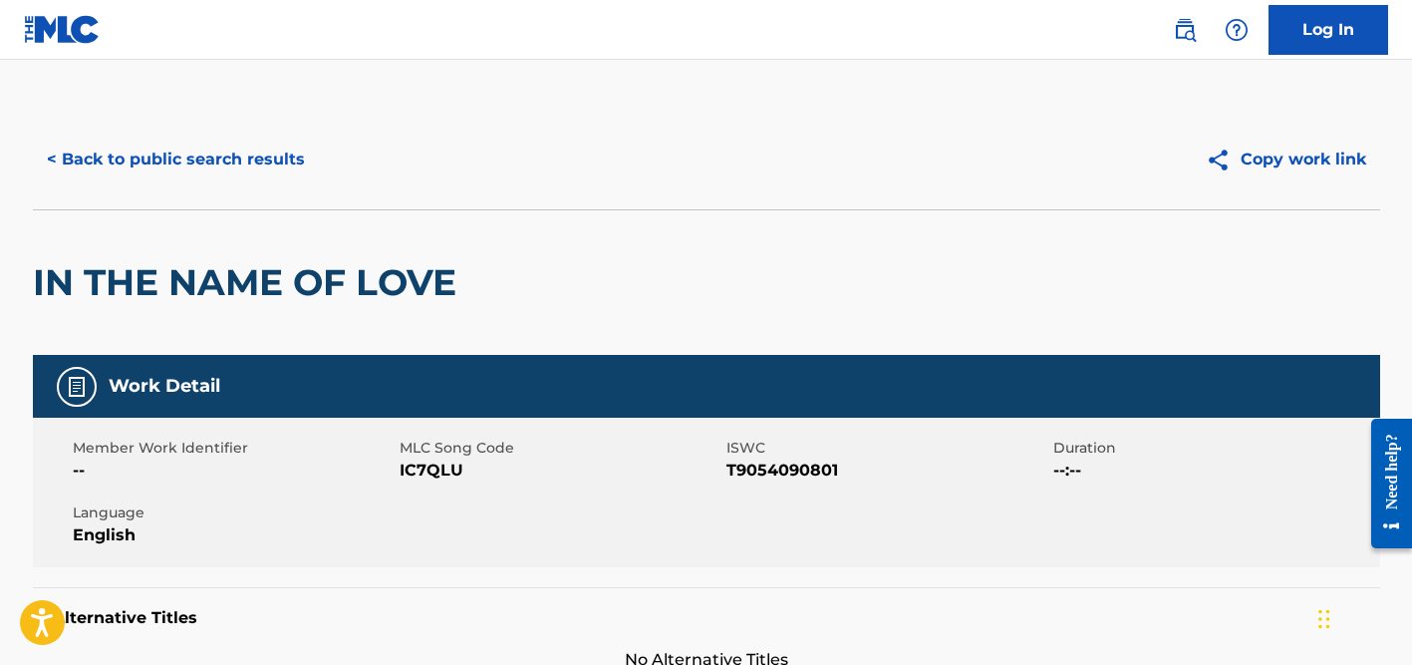
click at [229, 177] on button "< Back to public search results" at bounding box center [176, 160] width 286 height 50
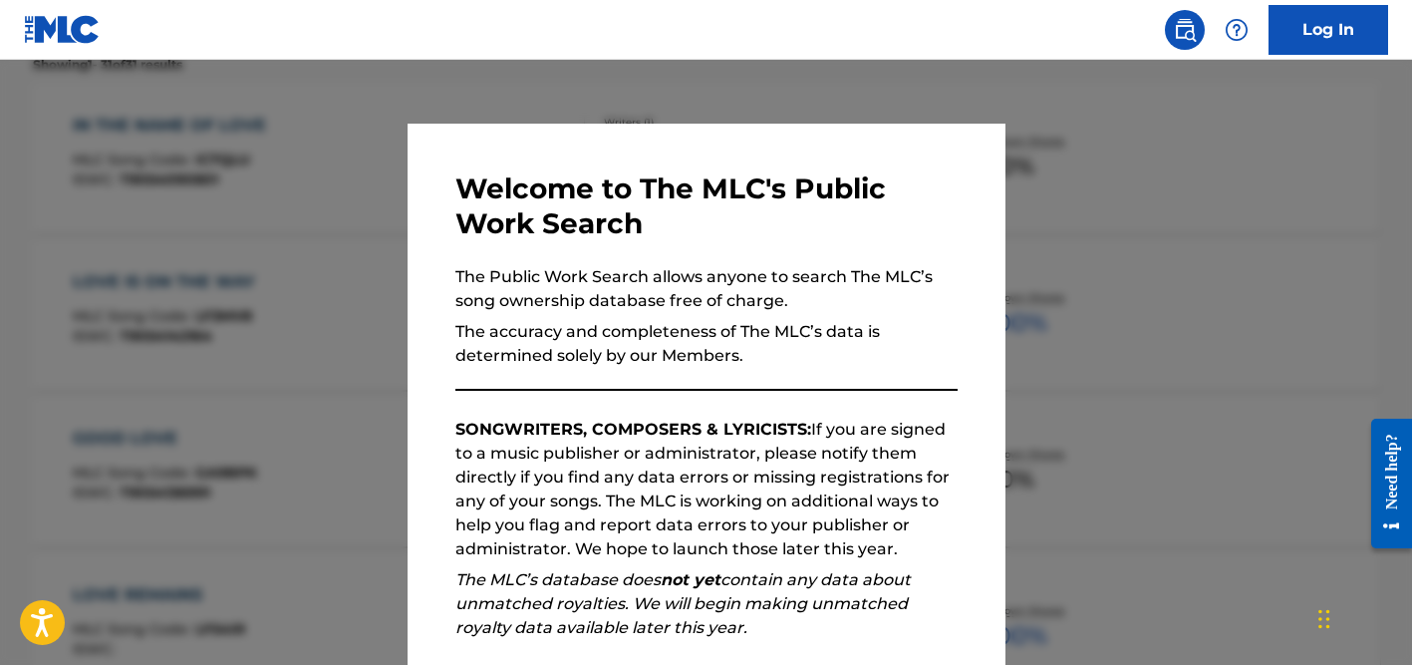
click at [355, 203] on div at bounding box center [706, 392] width 1412 height 665
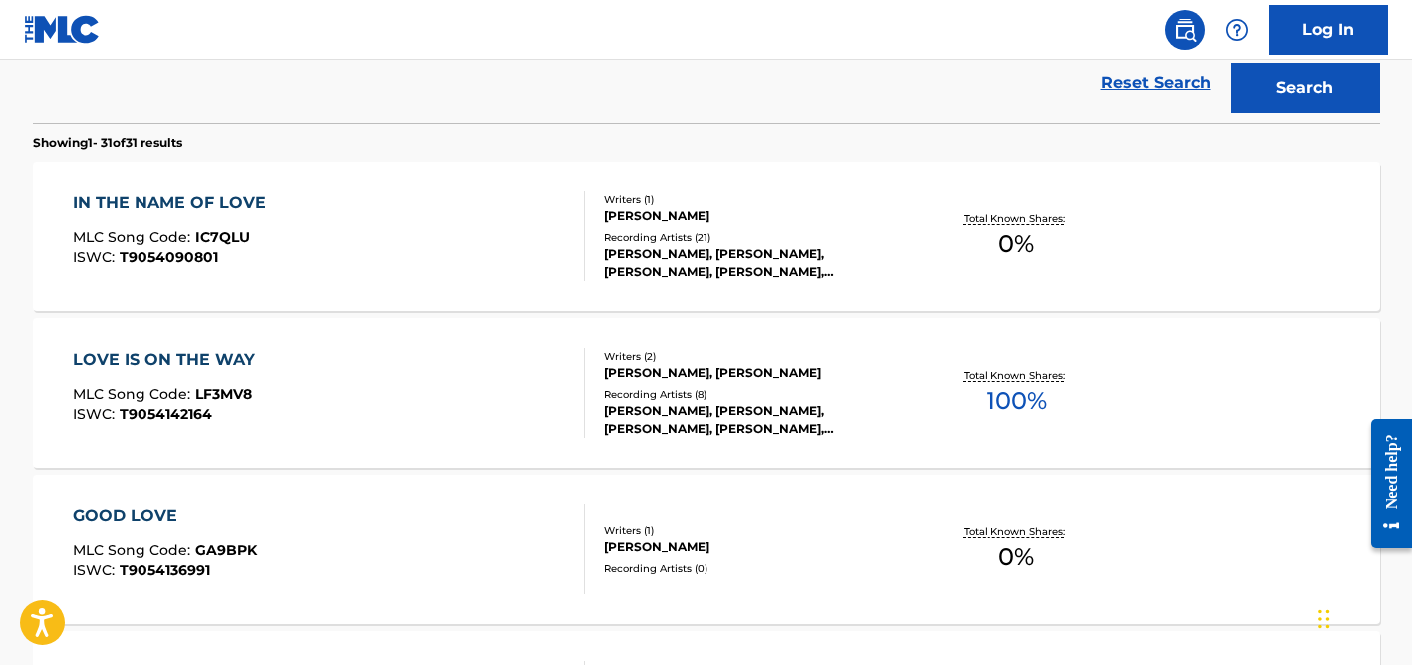
scroll to position [287, 0]
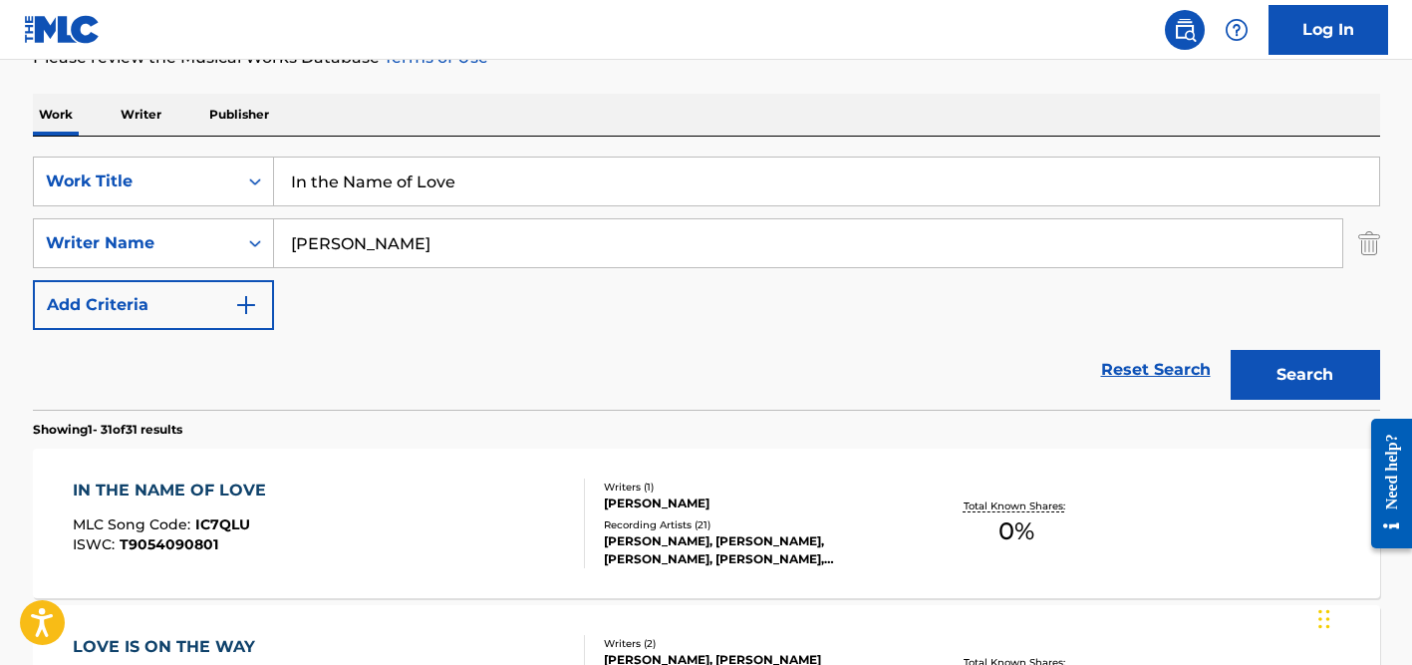
click at [361, 235] on input "[PERSON_NAME]" at bounding box center [808, 243] width 1068 height 48
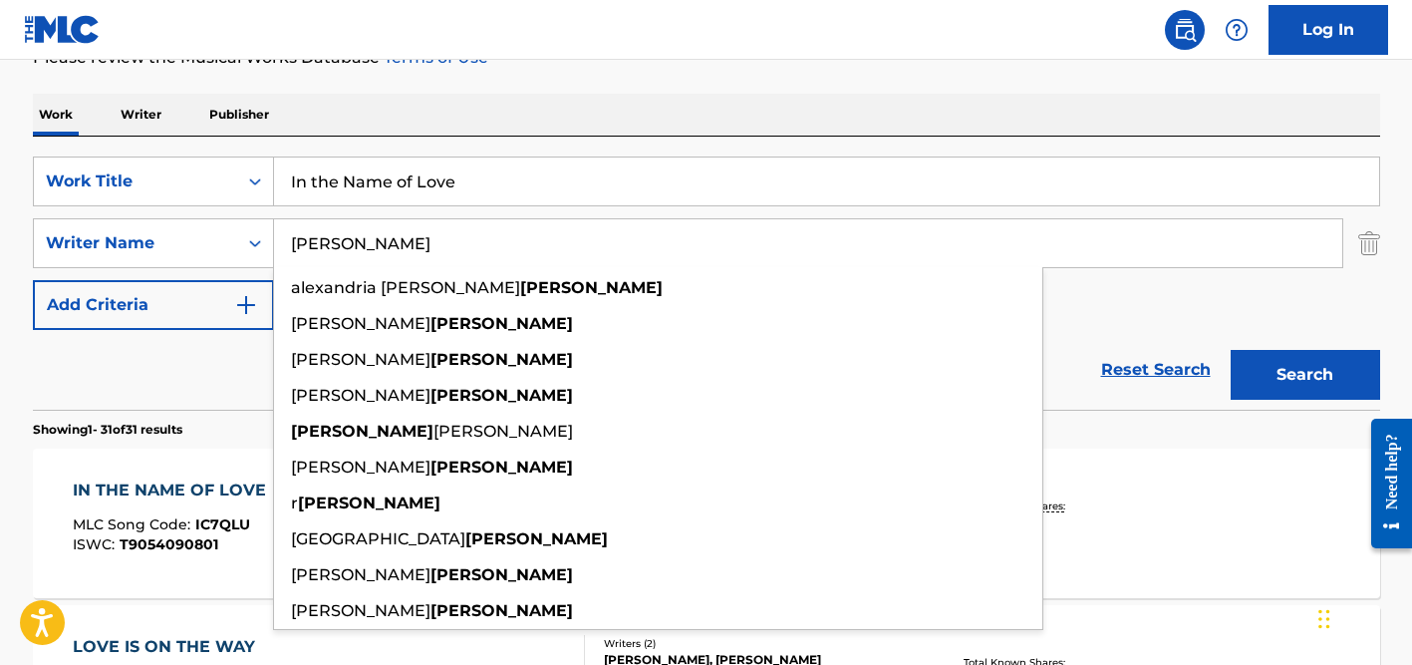
type input "[PERSON_NAME]"
click at [442, 180] on input "In the Name of Love" at bounding box center [826, 181] width 1105 height 48
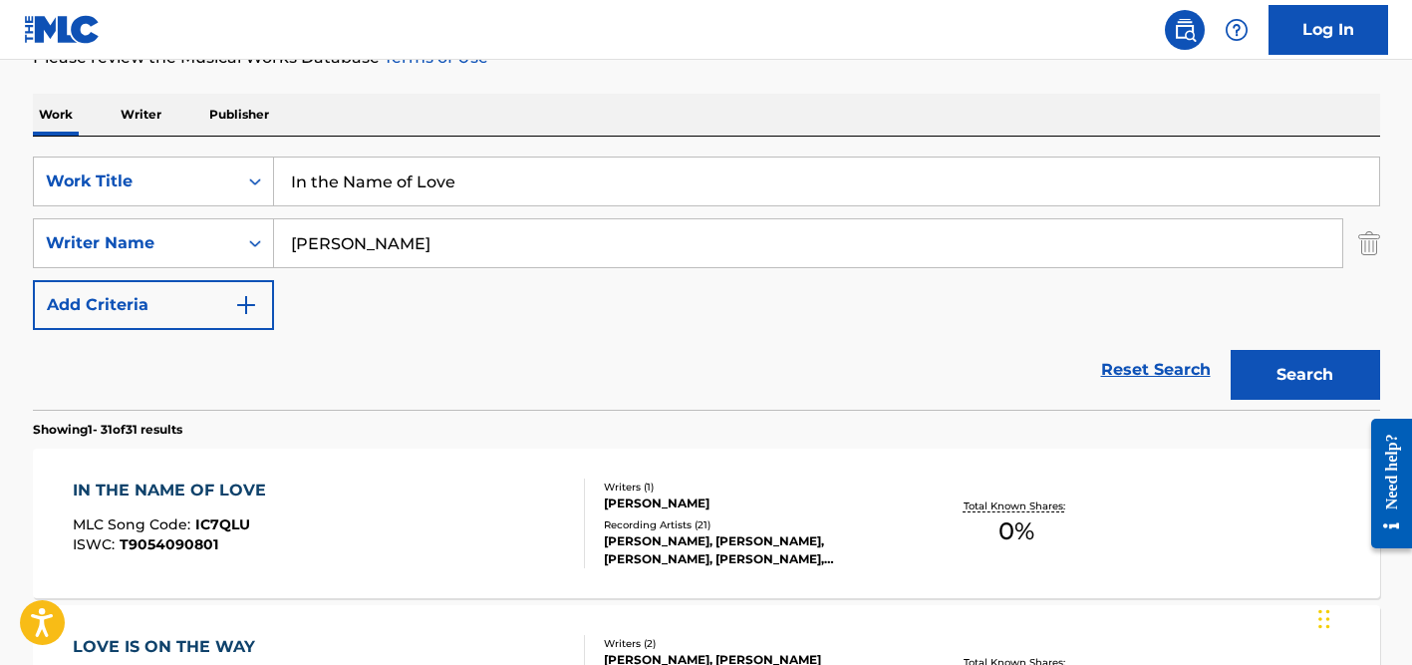
click at [442, 180] on input "In the Name of Love" at bounding box center [826, 181] width 1105 height 48
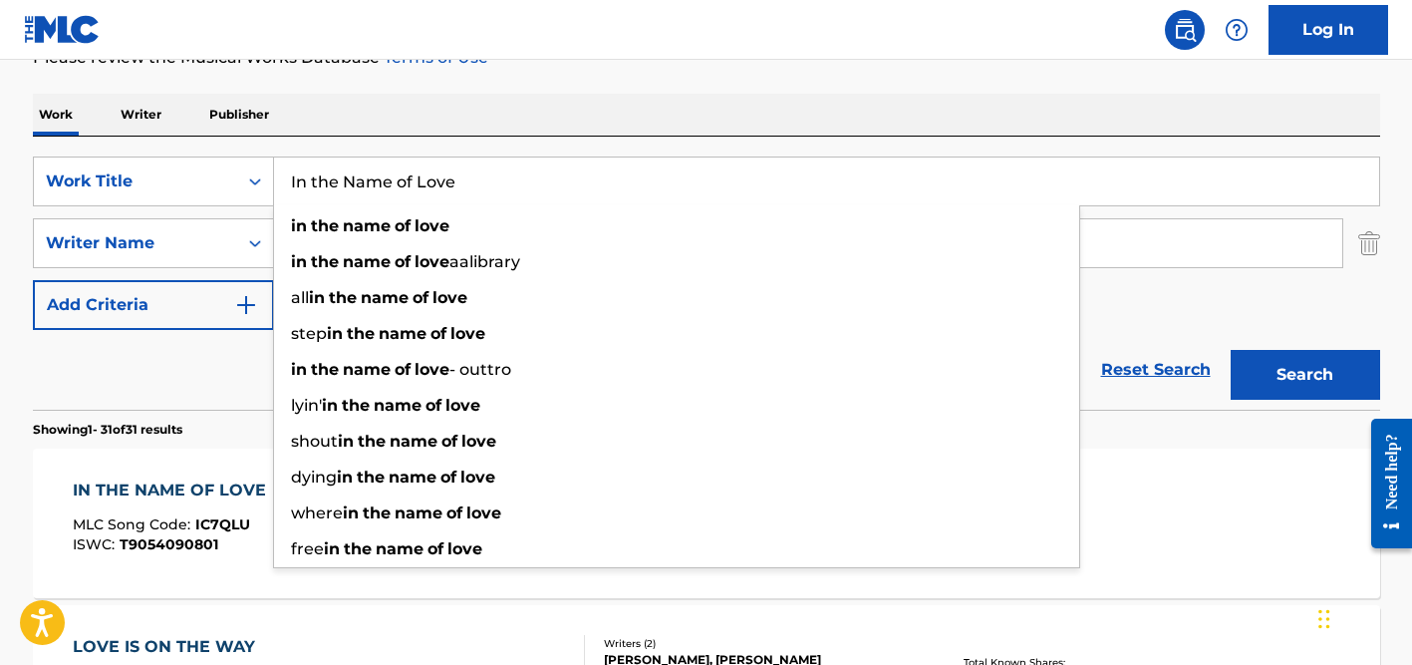
click at [442, 180] on input "In the Name of Love" at bounding box center [826, 181] width 1105 height 48
paste input "On Sight"
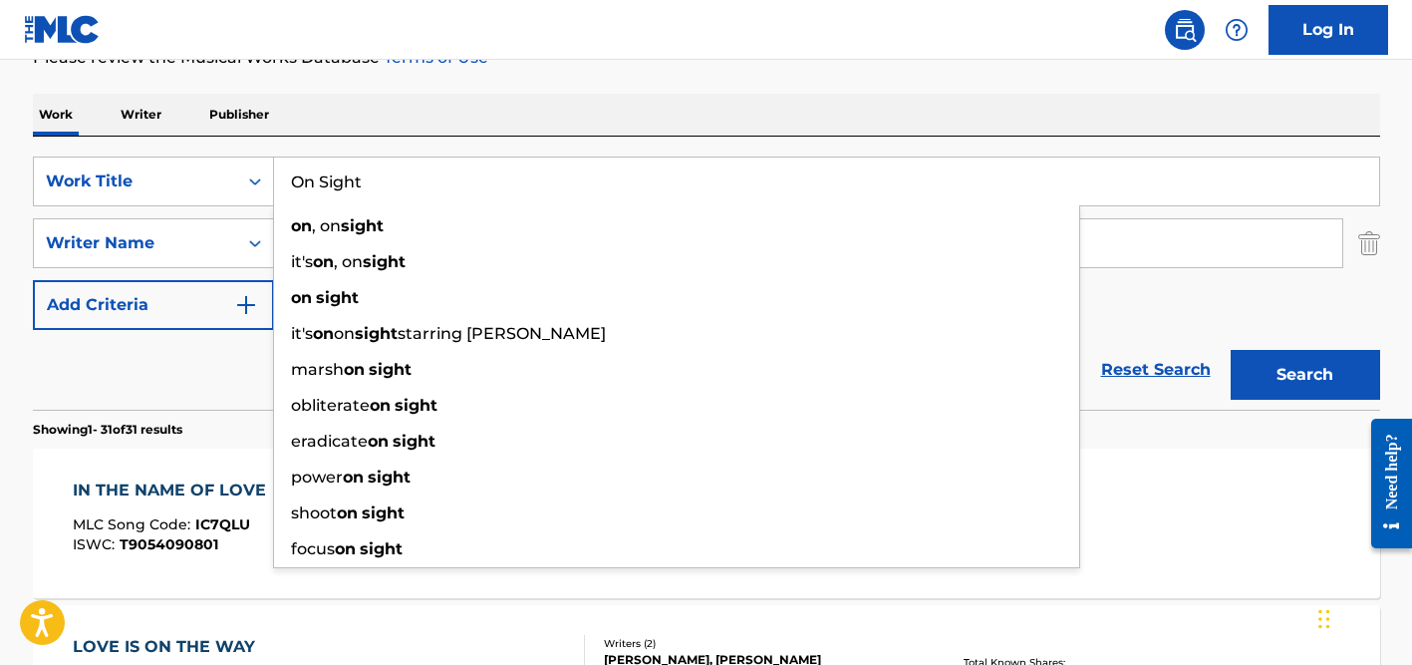
type input "On Sight"
click at [1231, 350] on button "Search" at bounding box center [1305, 375] width 149 height 50
click at [223, 365] on div "Reset Search Search" at bounding box center [706, 370] width 1347 height 80
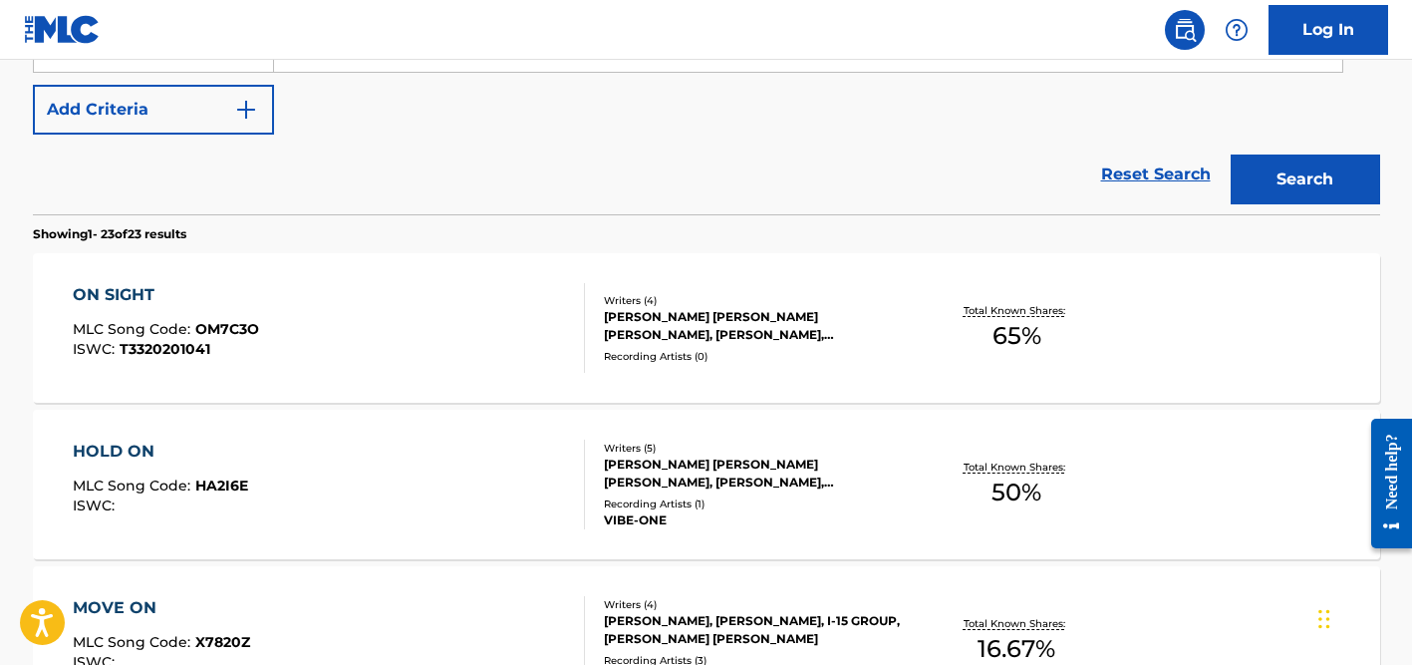
scroll to position [280, 0]
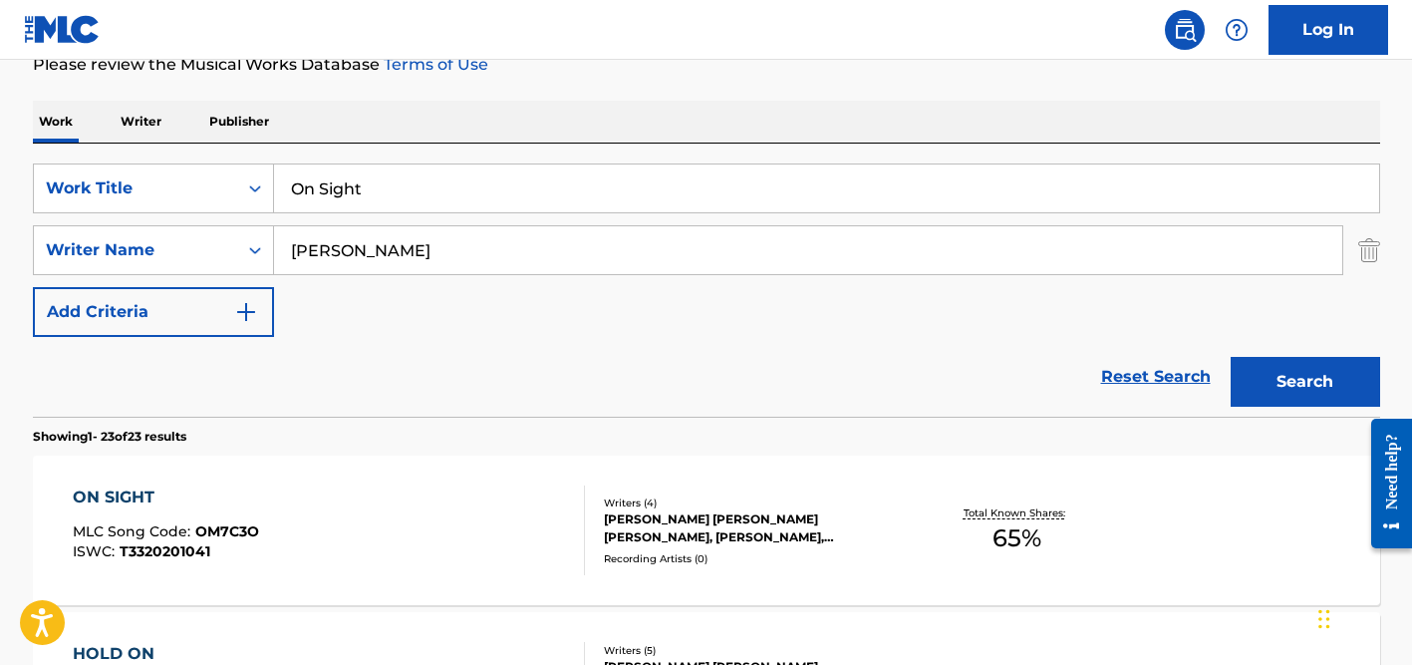
click at [368, 262] on input "[PERSON_NAME]" at bounding box center [808, 250] width 1068 height 48
type input "rotgens"
click at [349, 194] on input "On Sight" at bounding box center [826, 188] width 1105 height 48
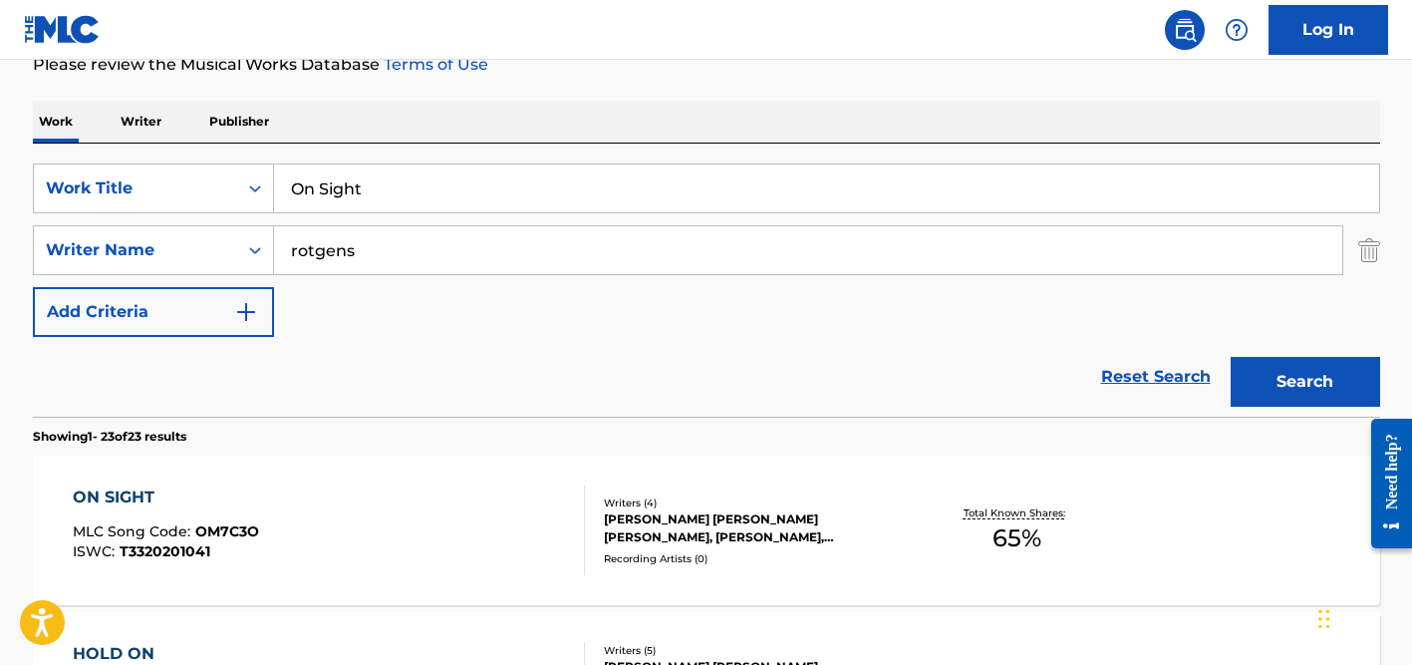
click at [349, 194] on input "On Sight" at bounding box center [826, 188] width 1105 height 48
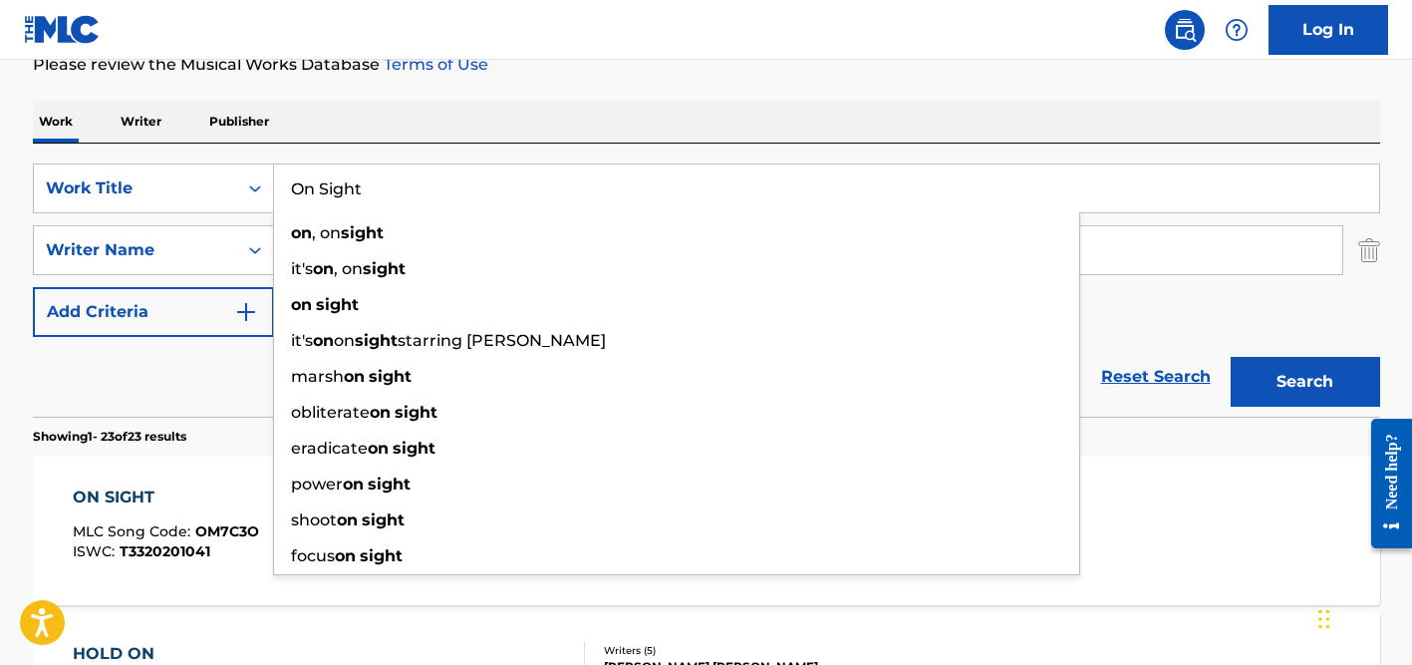
paste input "Tretboot"
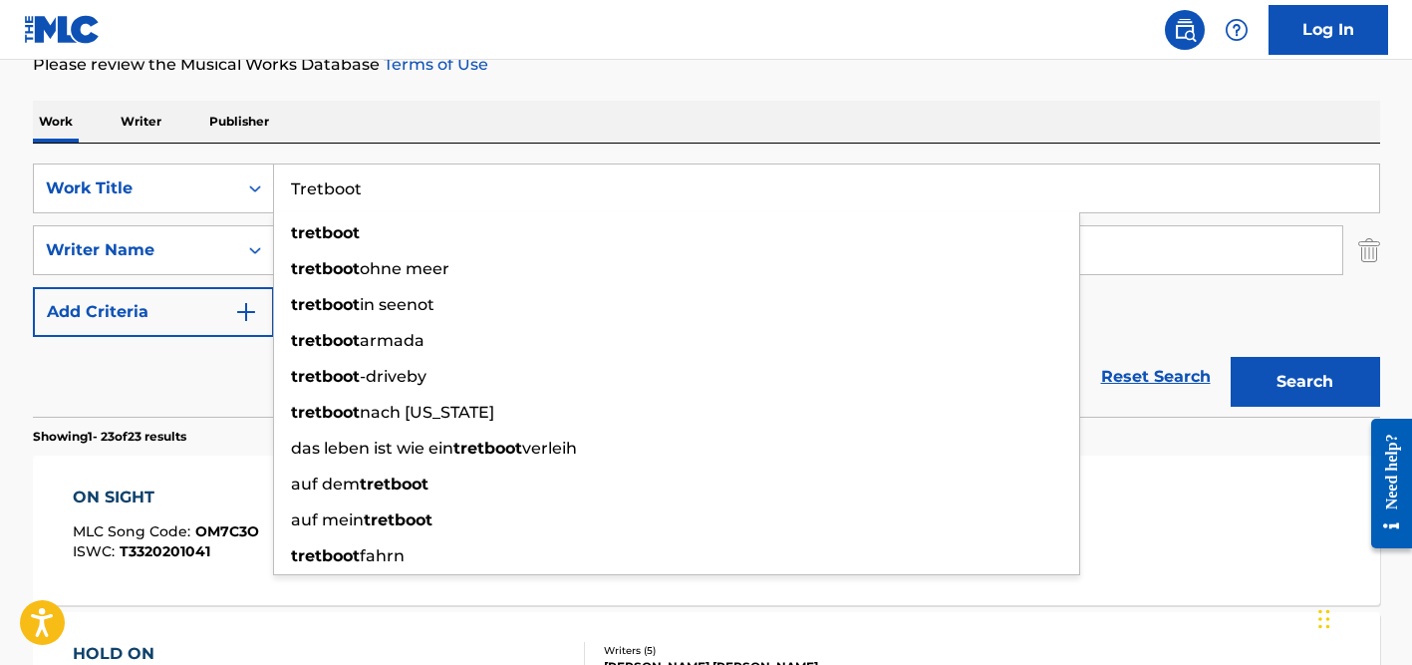
type input "Tretboot"
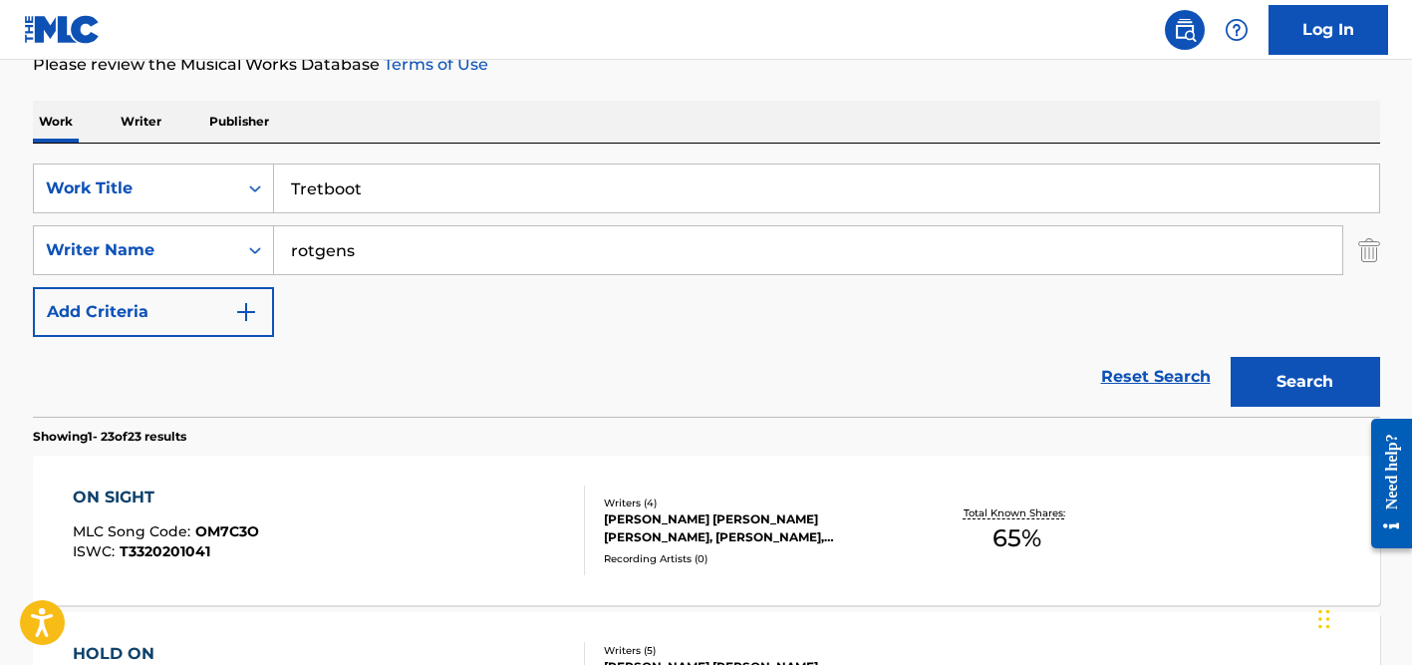
click at [431, 119] on div "Work Writer Publisher" at bounding box center [706, 122] width 1347 height 42
click at [431, 226] on input "rotgens" at bounding box center [808, 250] width 1068 height 48
click at [1231, 357] on button "Search" at bounding box center [1305, 382] width 149 height 50
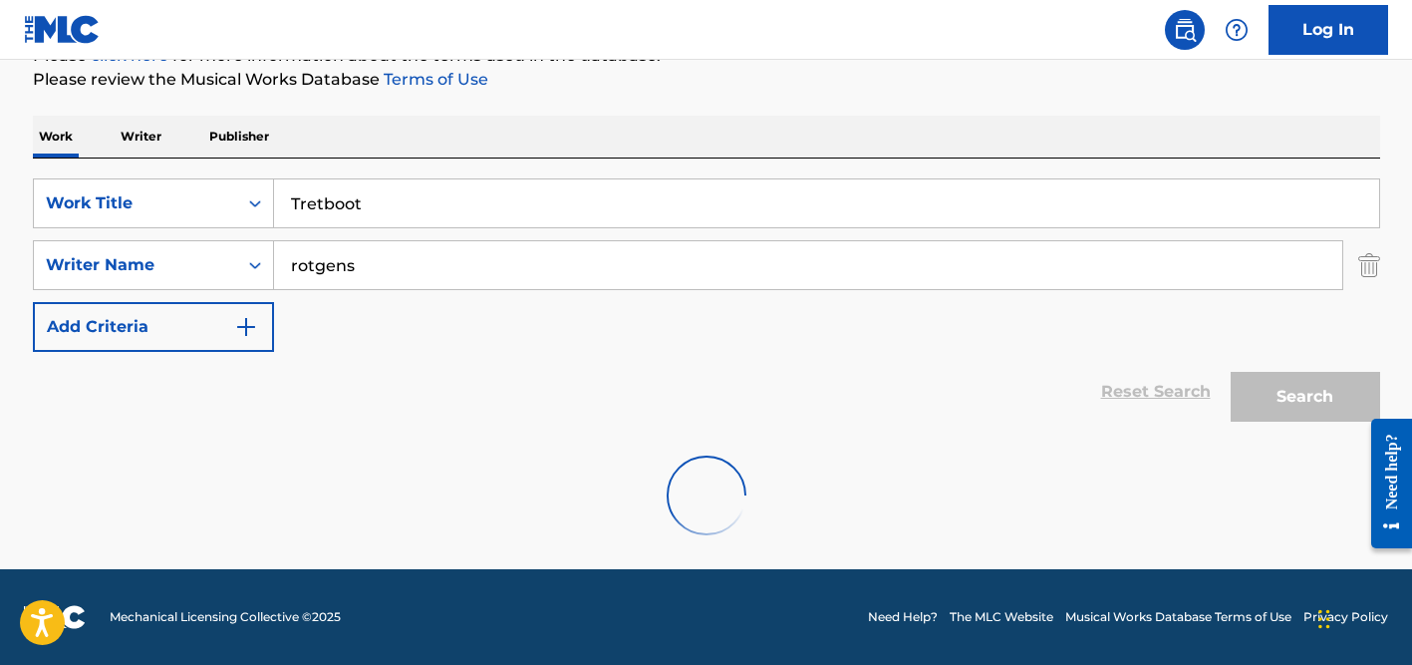
scroll to position [200, 0]
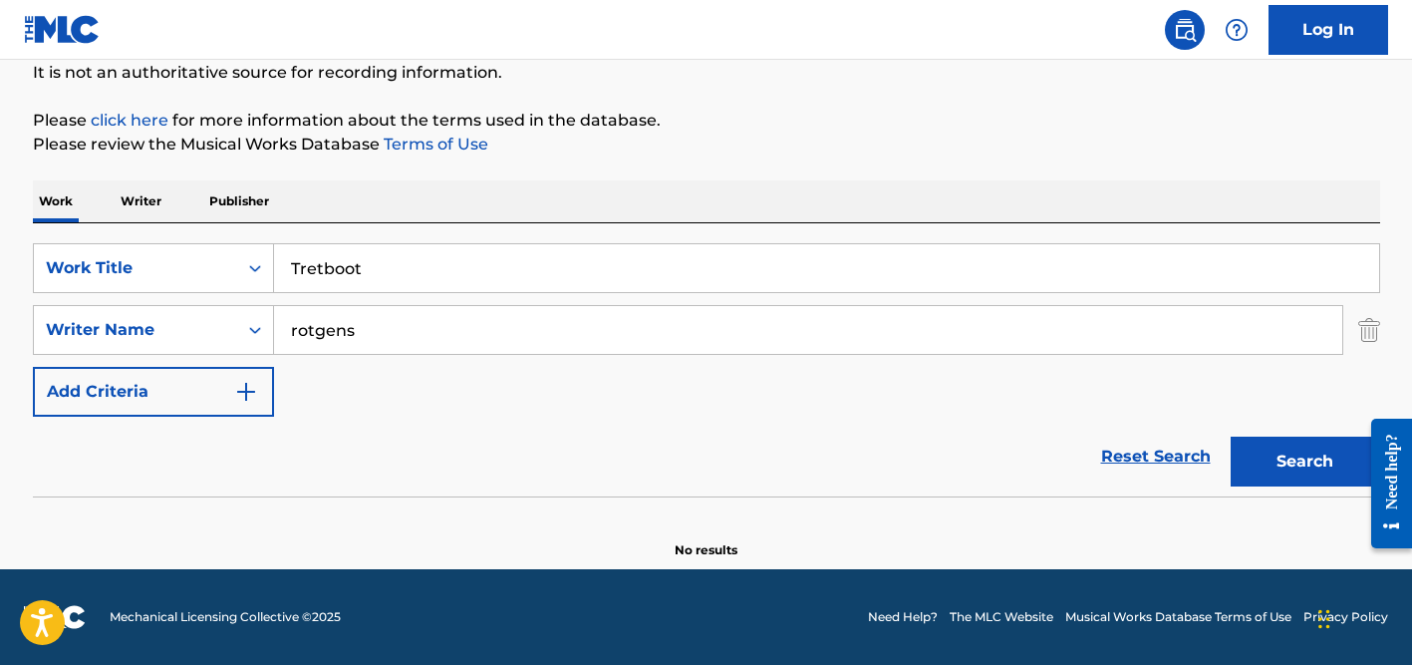
click at [374, 328] on input "rotgens" at bounding box center [808, 330] width 1068 height 48
click at [1231, 436] on button "Search" at bounding box center [1305, 461] width 149 height 50
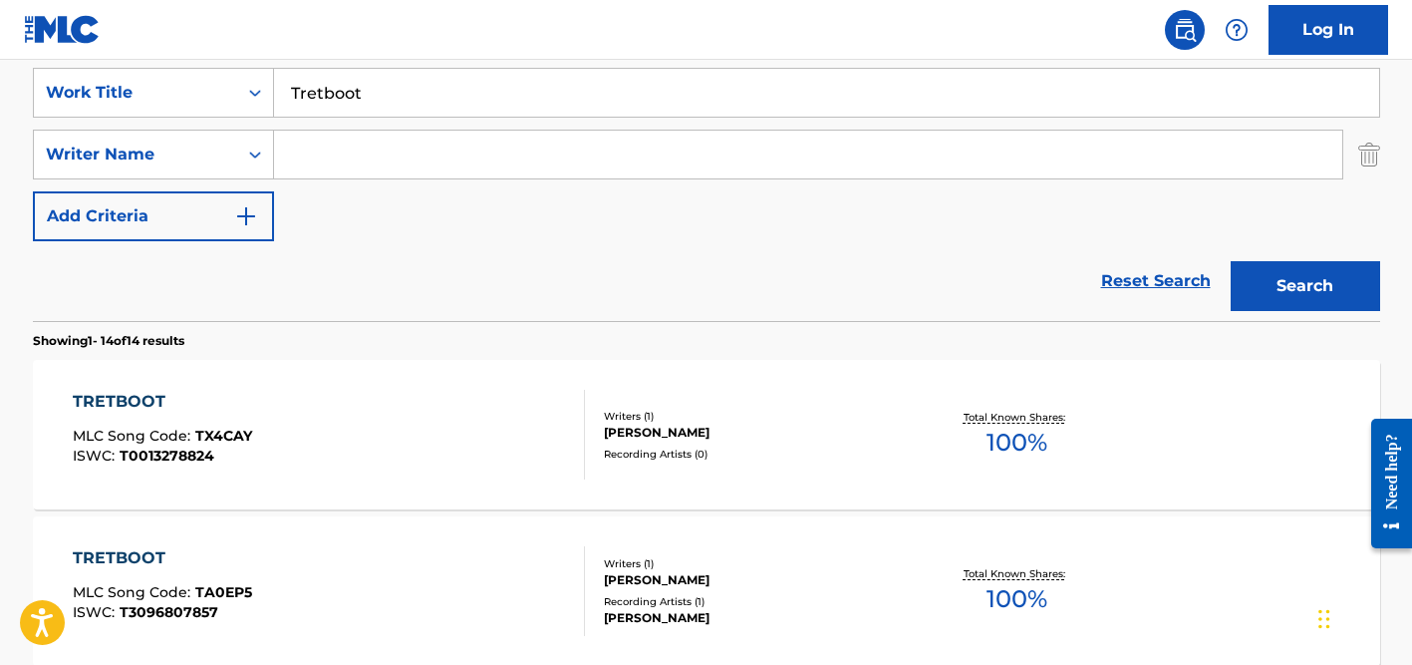
scroll to position [456, 0]
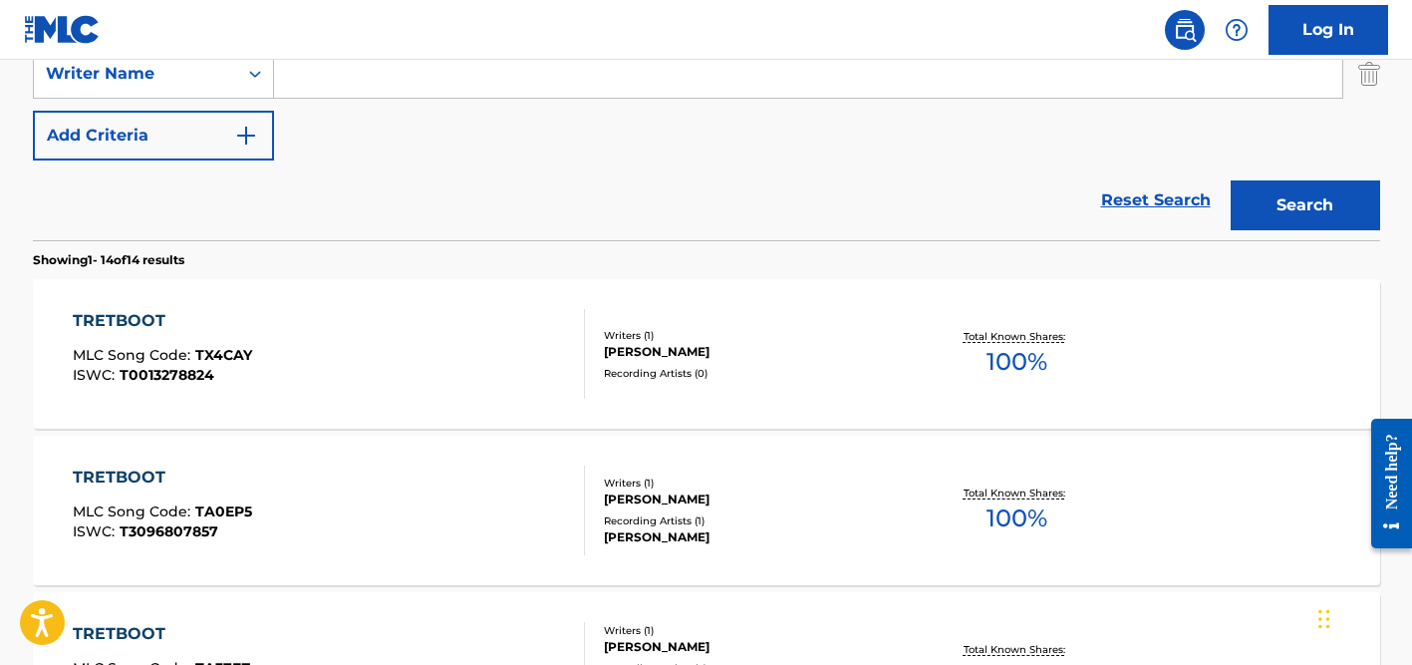
click at [418, 363] on div "TRETBOOT MLC Song Code : TX4CAY ISWC : T0013278824" at bounding box center [329, 354] width 512 height 90
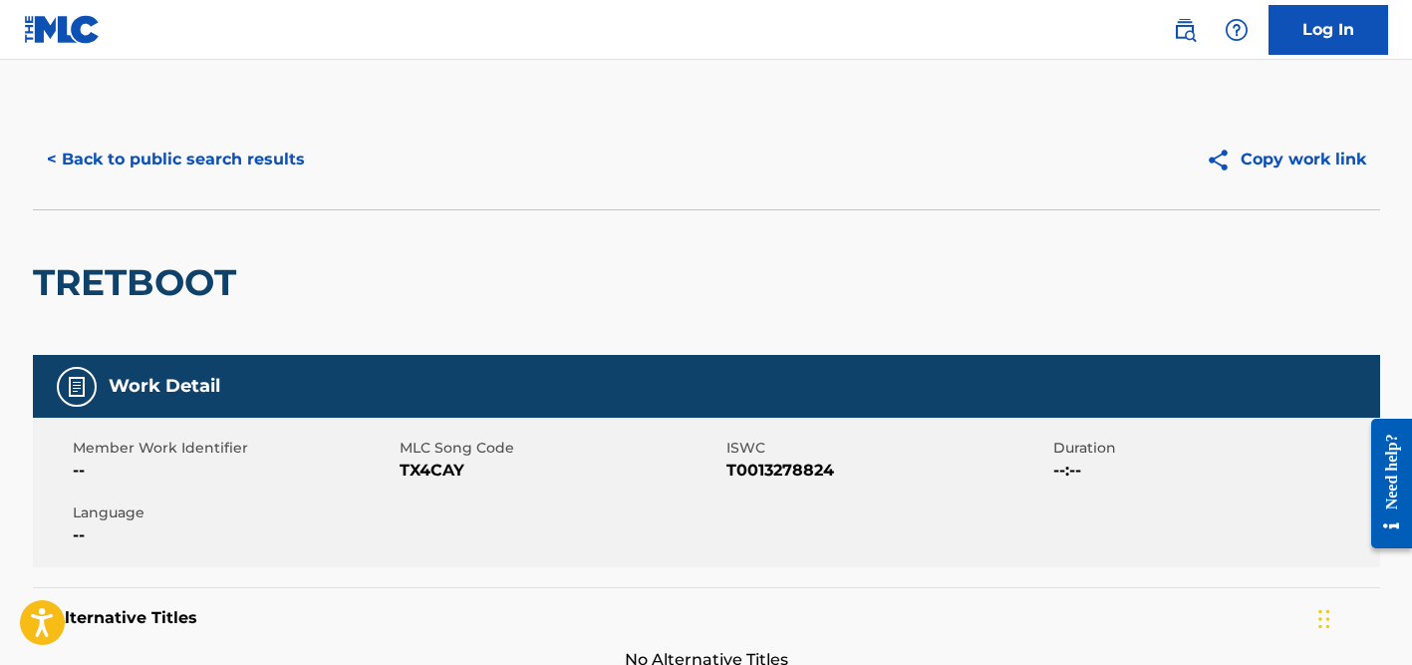
click at [138, 152] on button "< Back to public search results" at bounding box center [176, 160] width 286 height 50
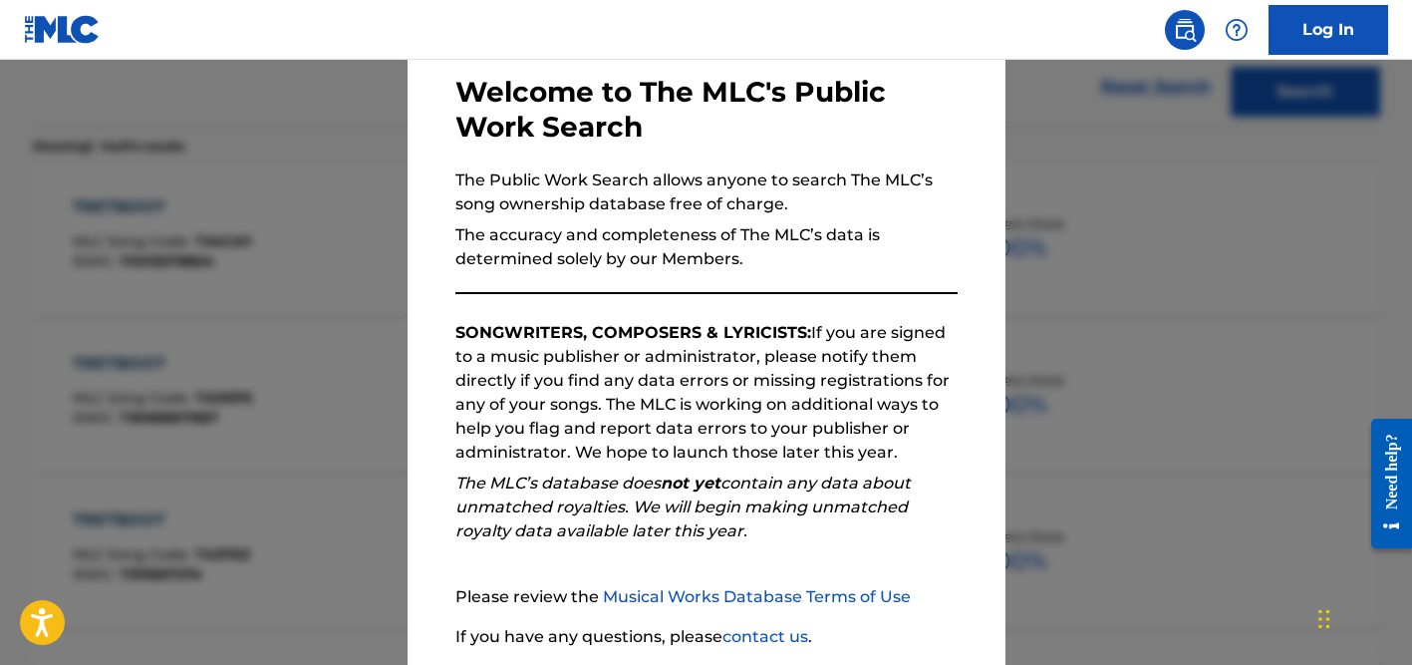
scroll to position [247, 0]
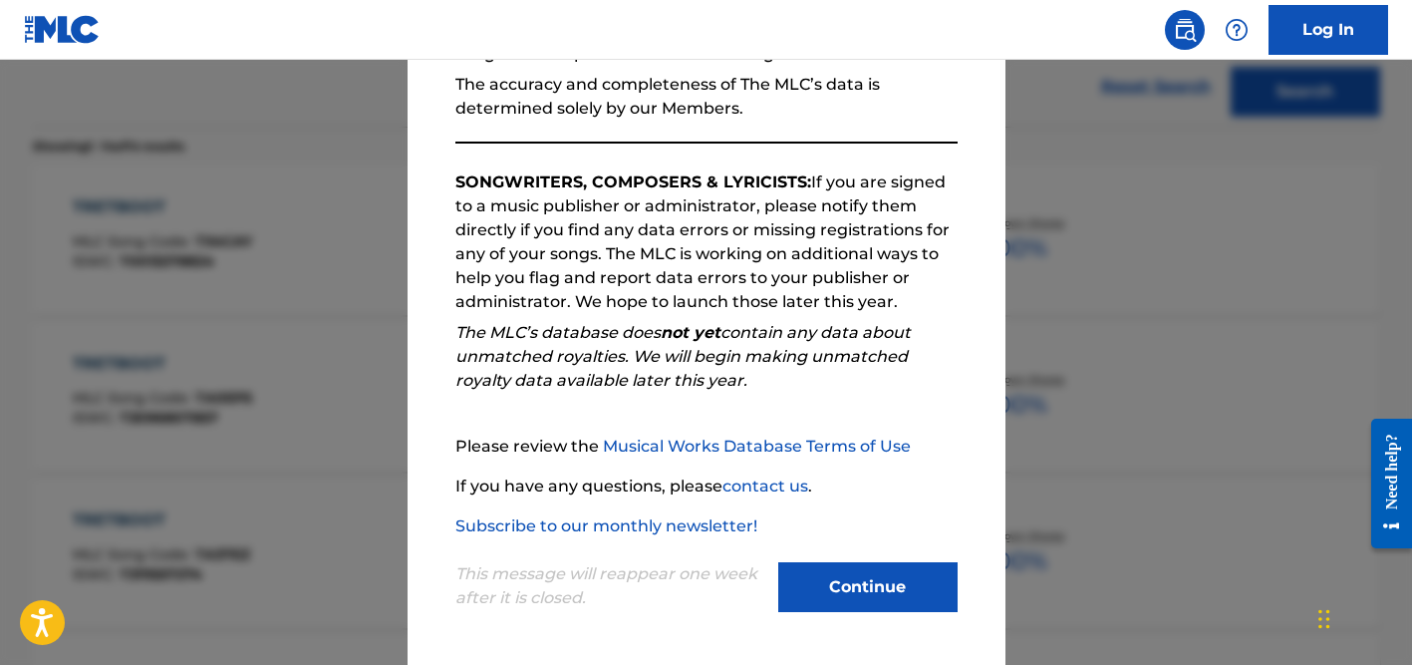
click at [842, 582] on button "Continue" at bounding box center [867, 587] width 179 height 50
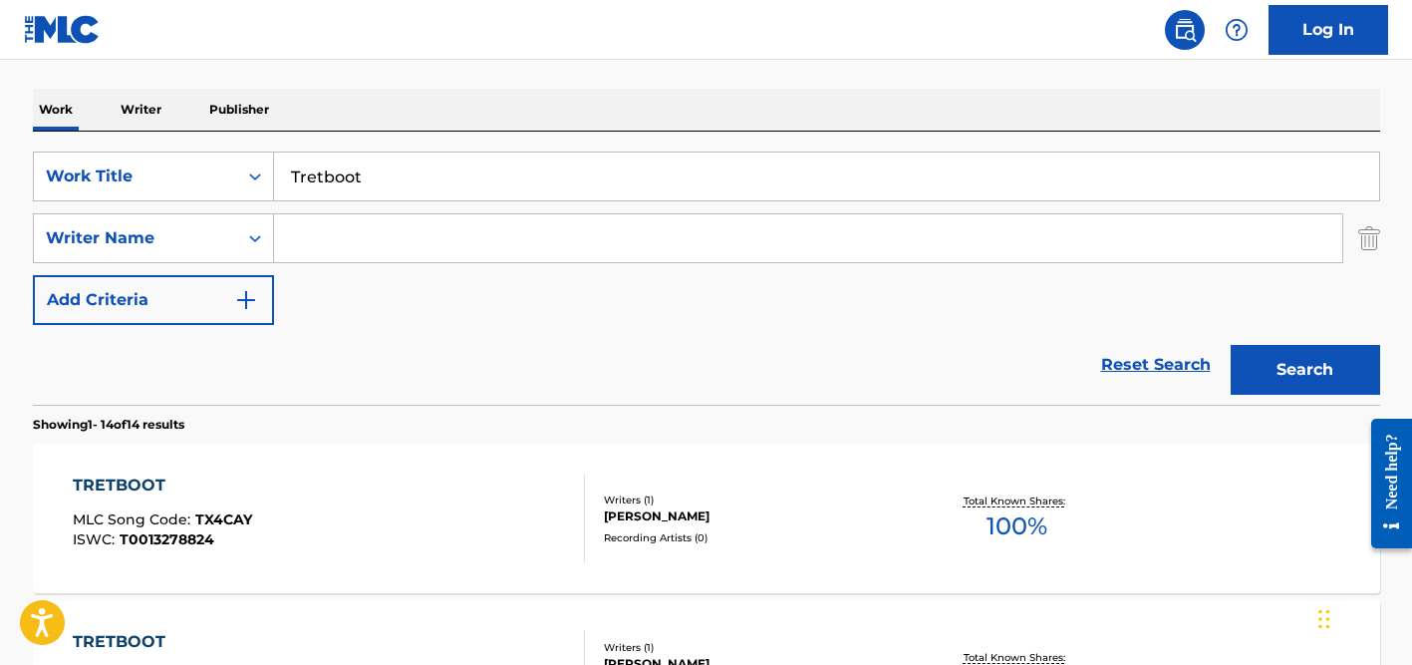
scroll to position [241, 0]
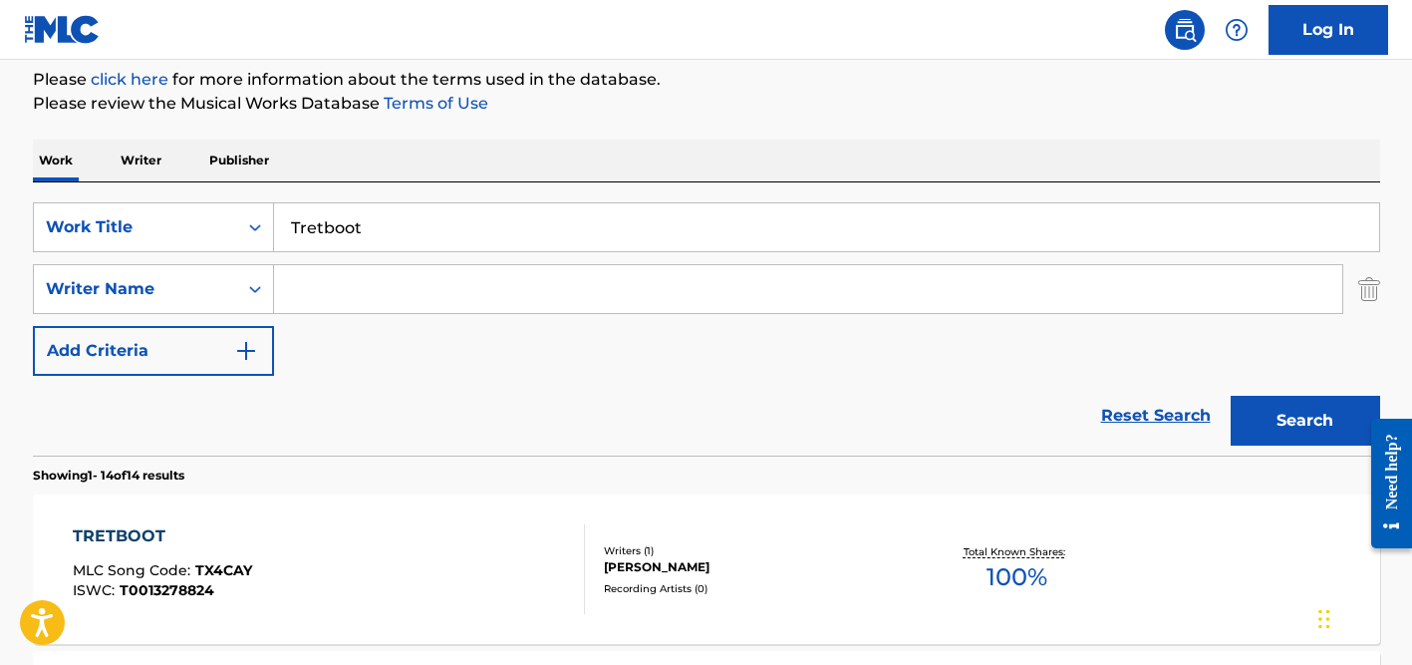
click at [387, 221] on input "Tretboot" at bounding box center [826, 227] width 1105 height 48
type input "T"
paste input "Tatuajes"
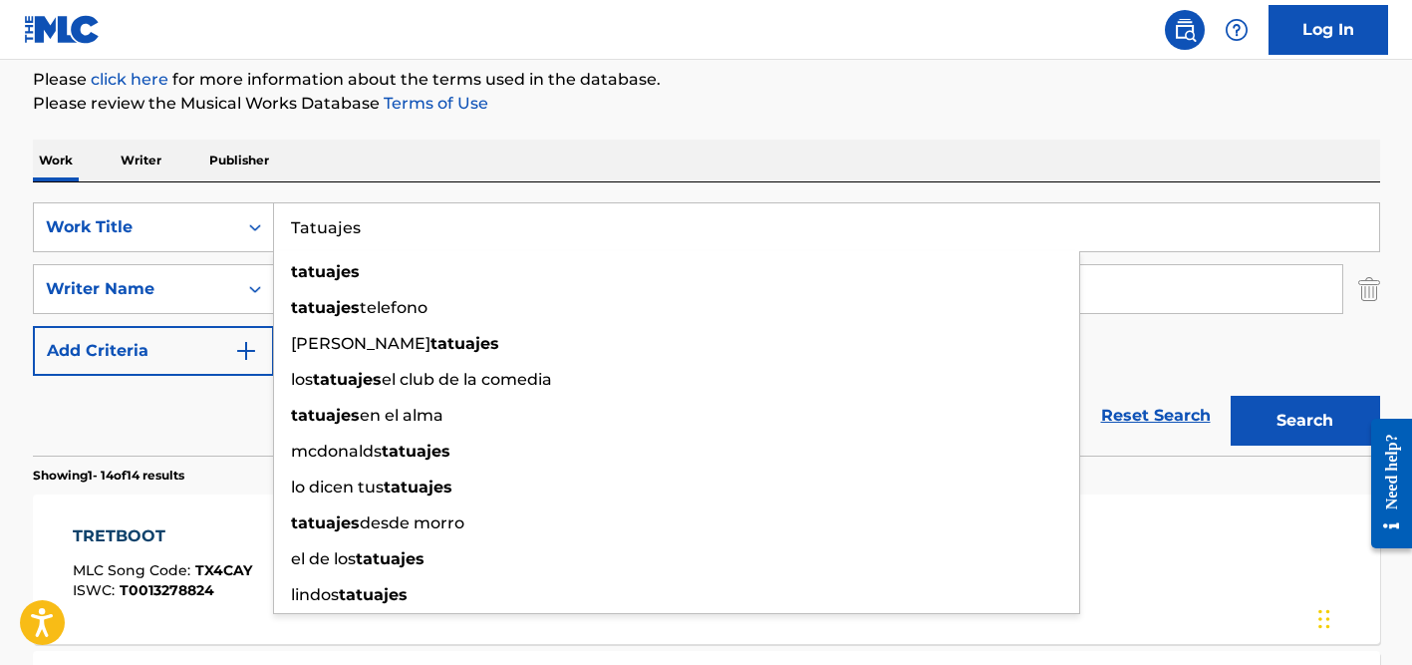
type input "Tatuajes"
click at [566, 159] on div "Work Writer Publisher" at bounding box center [706, 161] width 1347 height 42
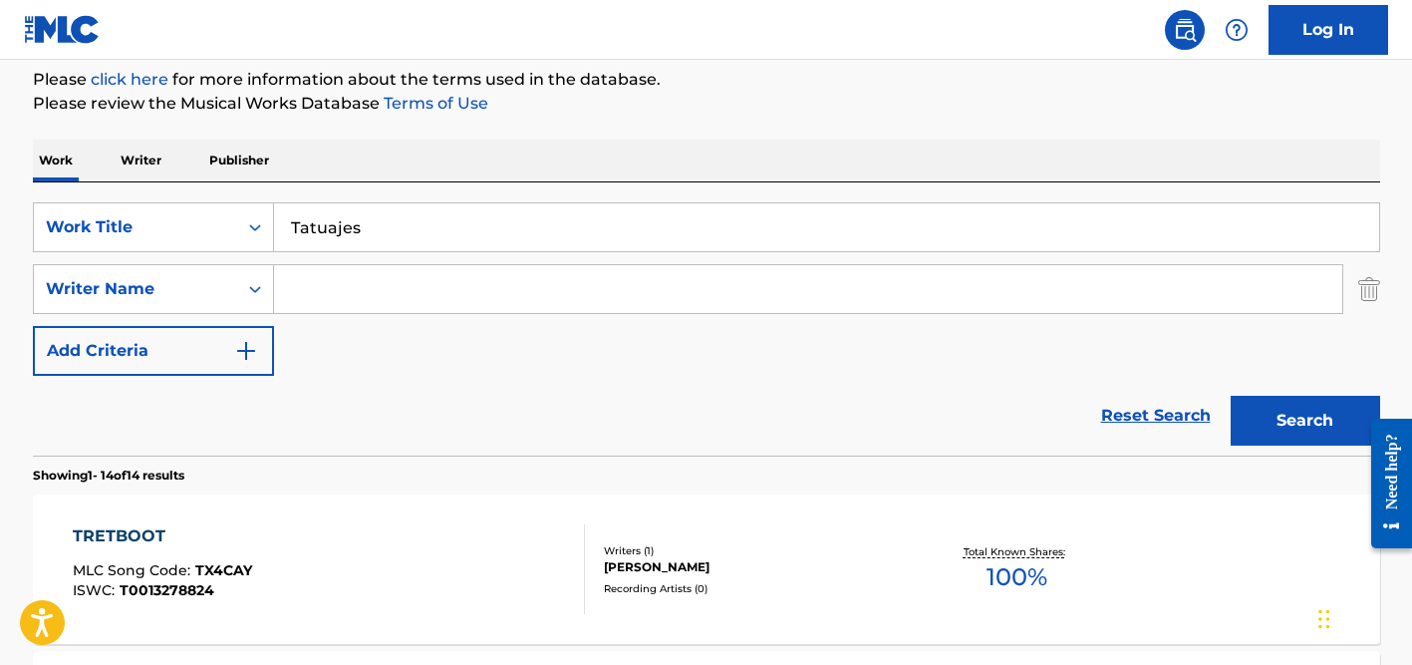
click at [441, 285] on input "Search Form" at bounding box center [808, 289] width 1068 height 48
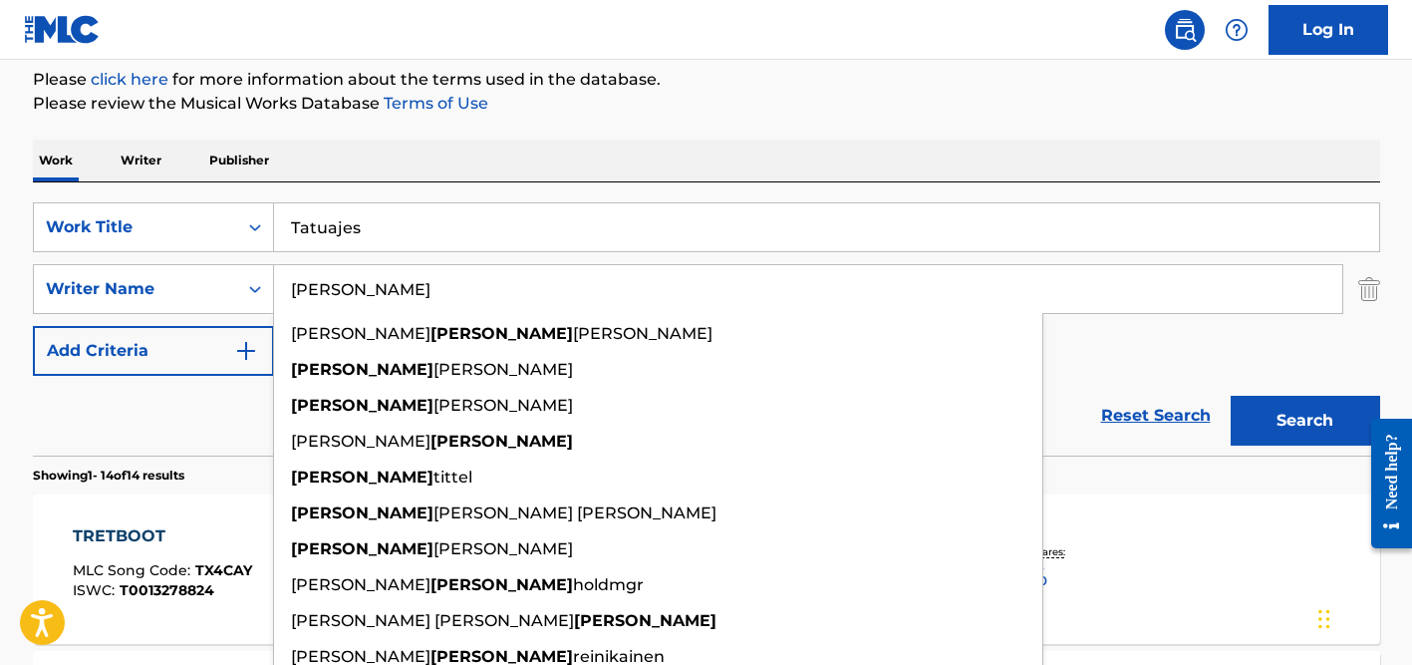
click at [1231, 396] on button "Search" at bounding box center [1305, 421] width 149 height 50
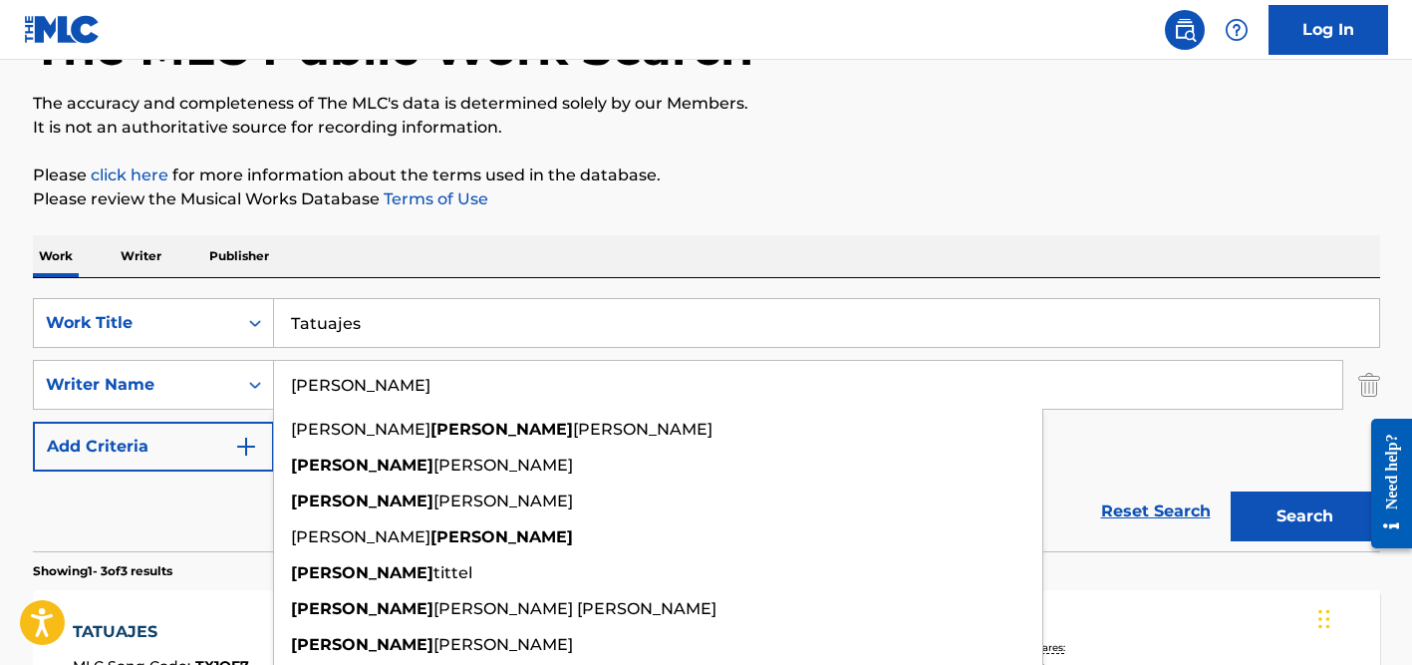
scroll to position [14, 0]
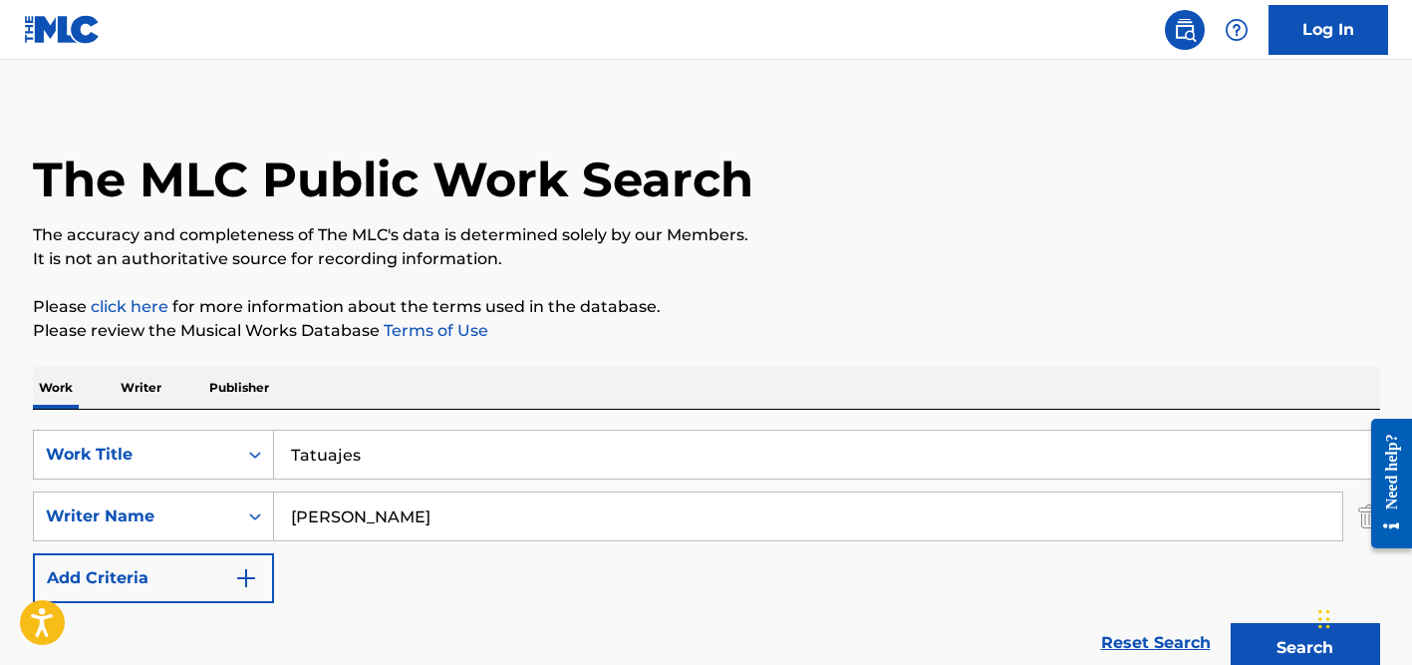
click at [436, 423] on div "SearchWithCriteriaa655a135-fd95-4004-8f23-0b3f8c0e16fe Work Title Tatuajes Sear…" at bounding box center [706, 546] width 1347 height 273
click at [341, 509] on input "[PERSON_NAME]" at bounding box center [808, 516] width 1068 height 48
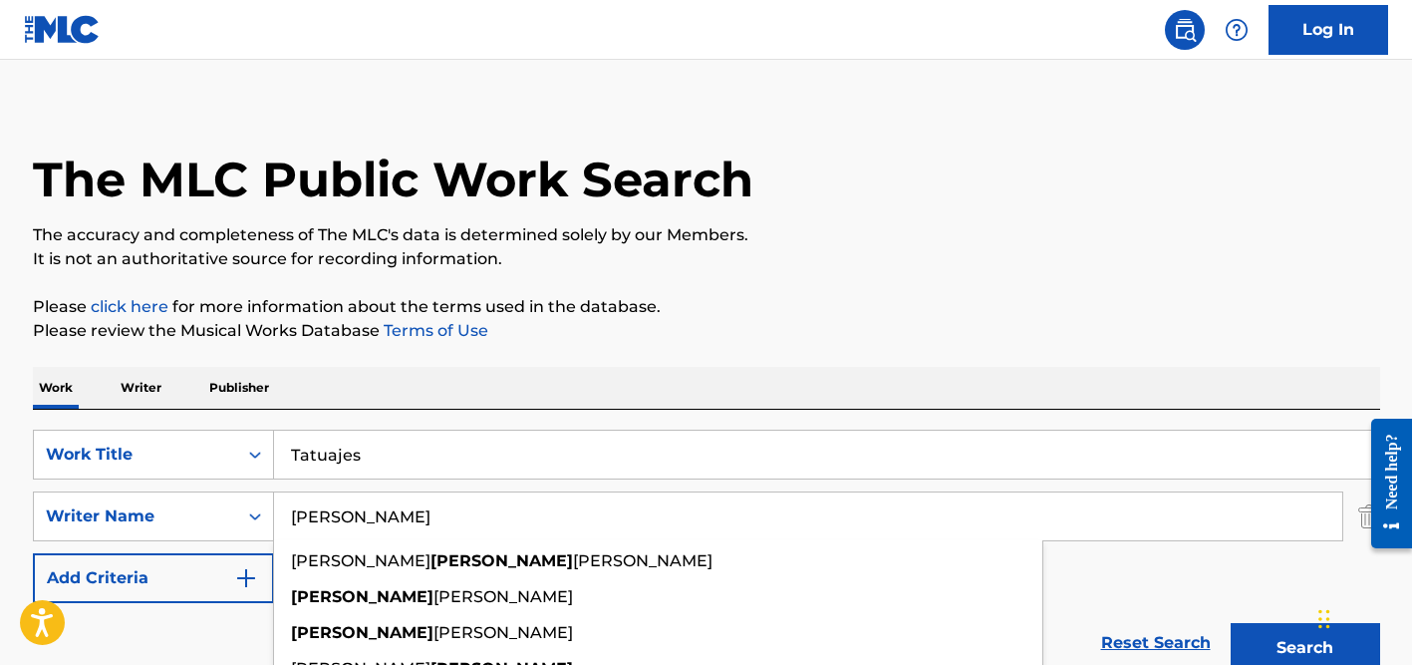
click at [341, 509] on input "[PERSON_NAME]" at bounding box center [808, 516] width 1068 height 48
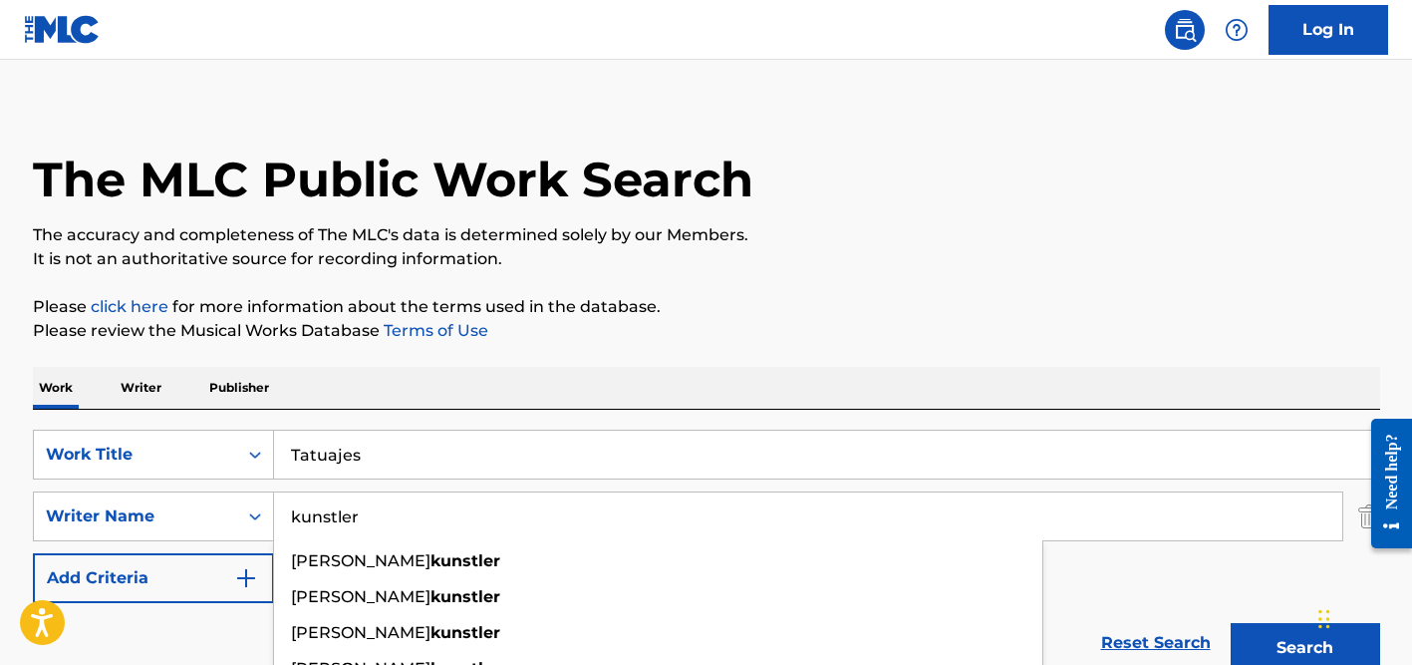
type input "kunstler"
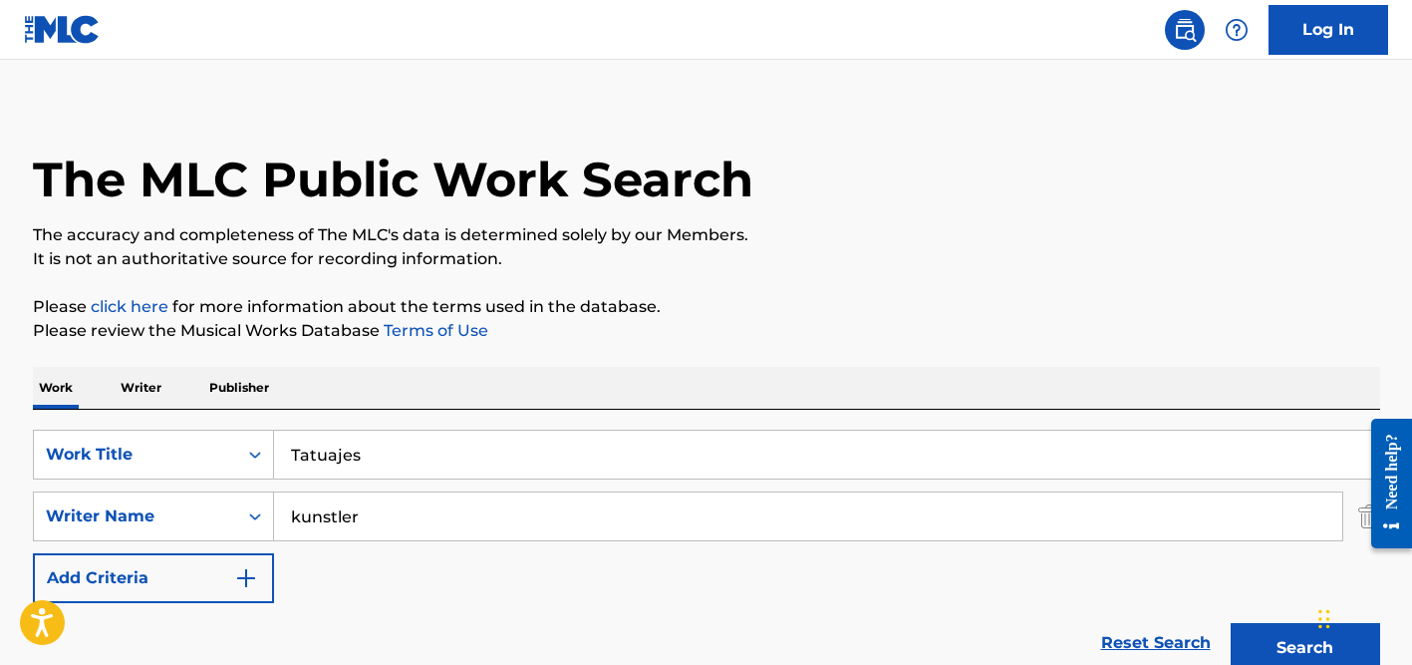
click at [347, 463] on input "Tatuajes" at bounding box center [826, 454] width 1105 height 48
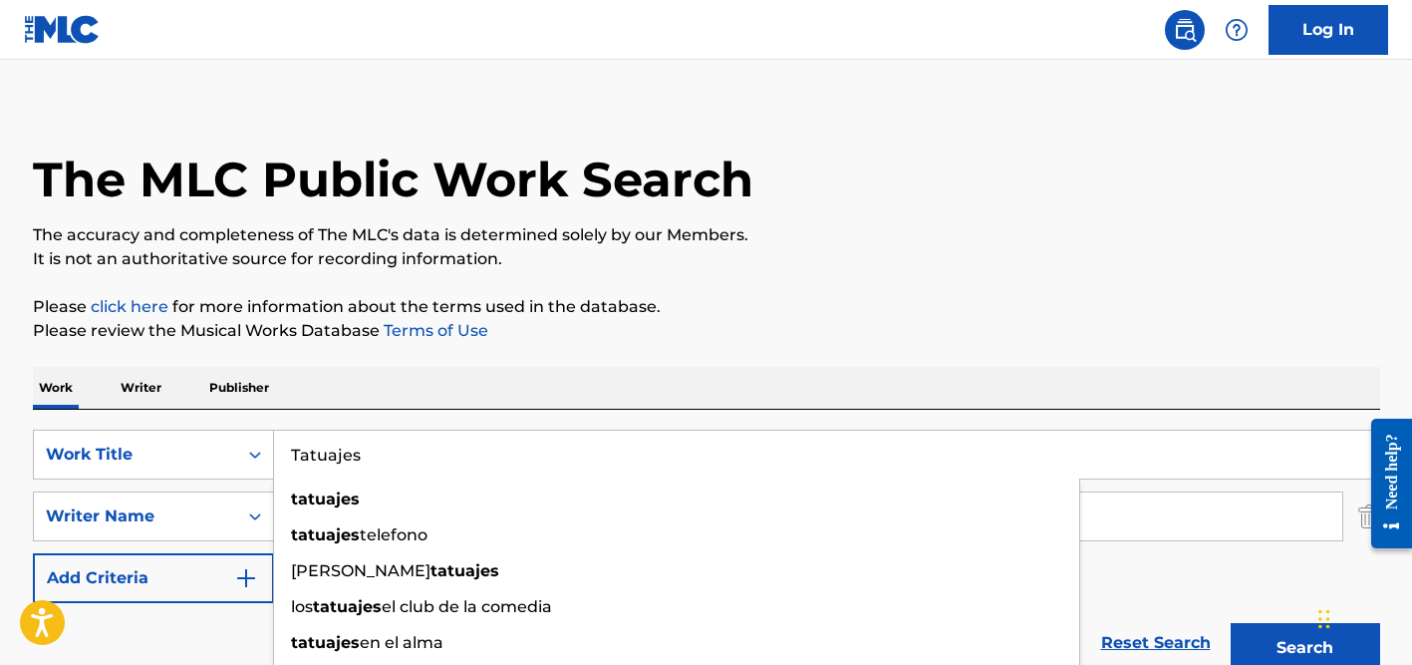
click at [347, 463] on input "Tatuajes" at bounding box center [826, 454] width 1105 height 48
paste input "So lang nicht mehr getanzt"
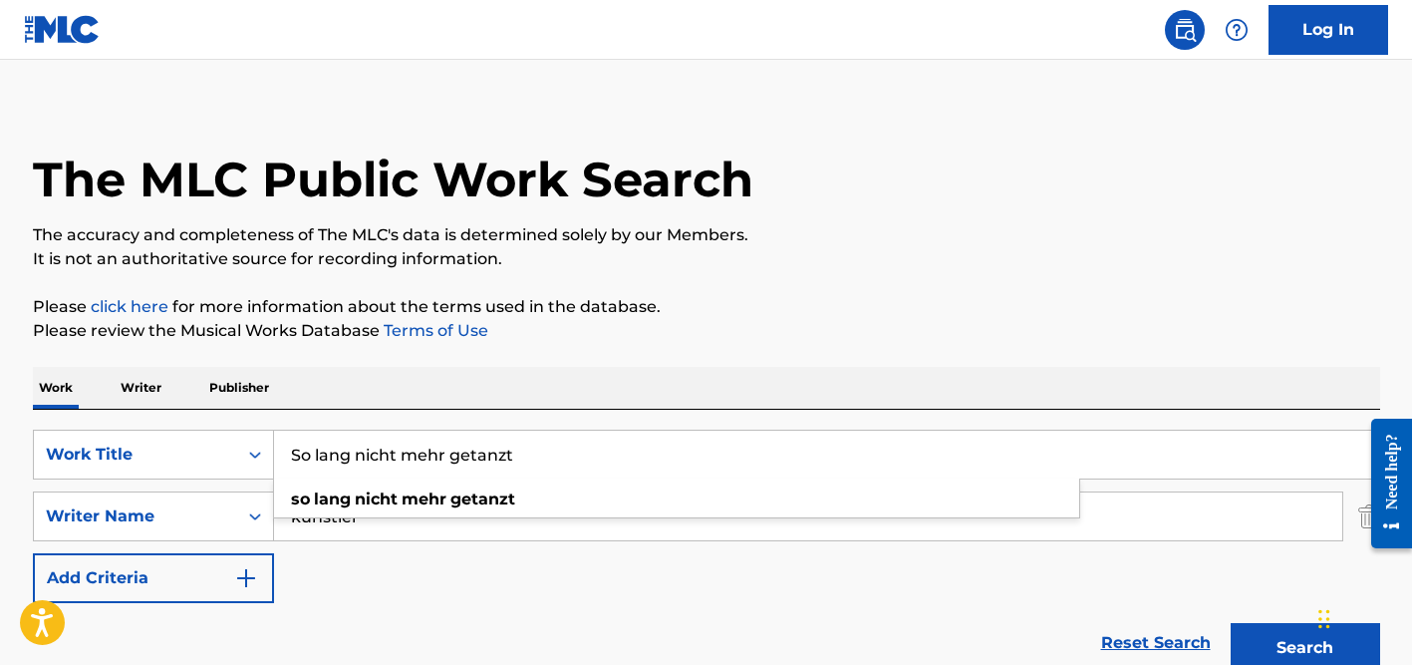
type input "So lang nicht mehr getanzt"
click at [545, 503] on input "kunstler" at bounding box center [808, 516] width 1068 height 48
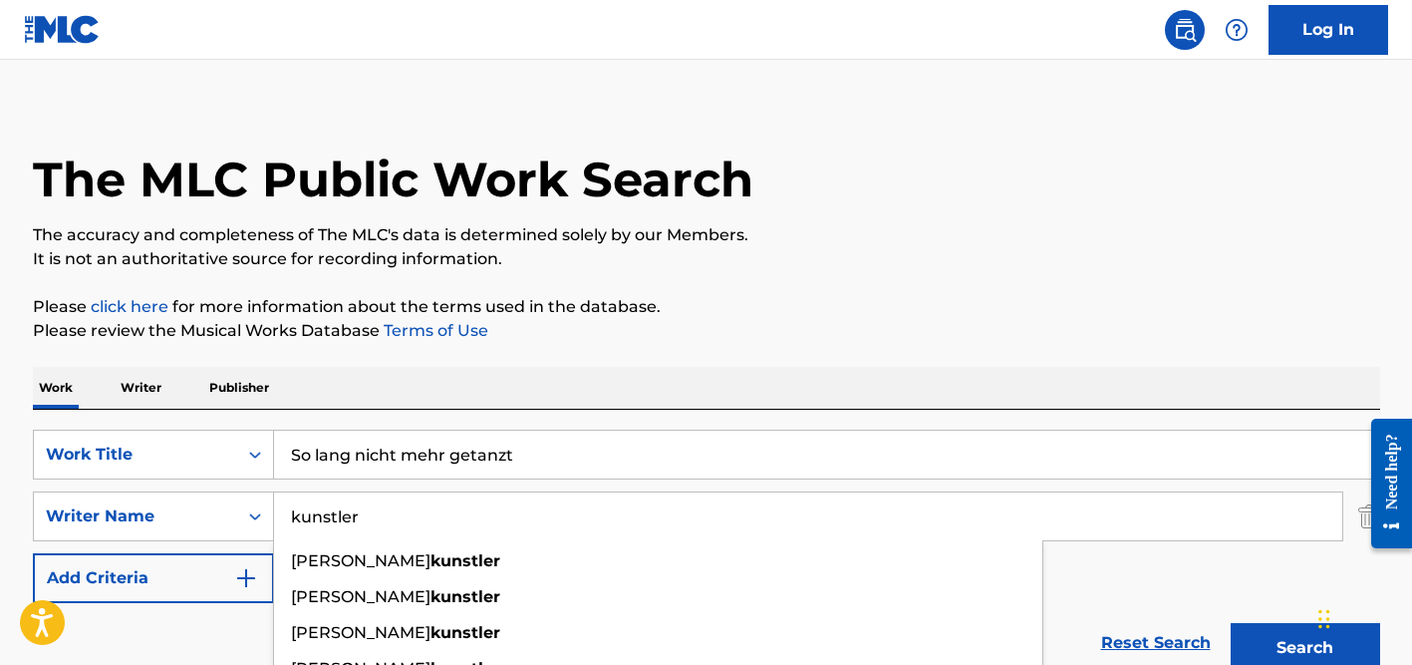
click at [1231, 623] on button "Search" at bounding box center [1305, 648] width 149 height 50
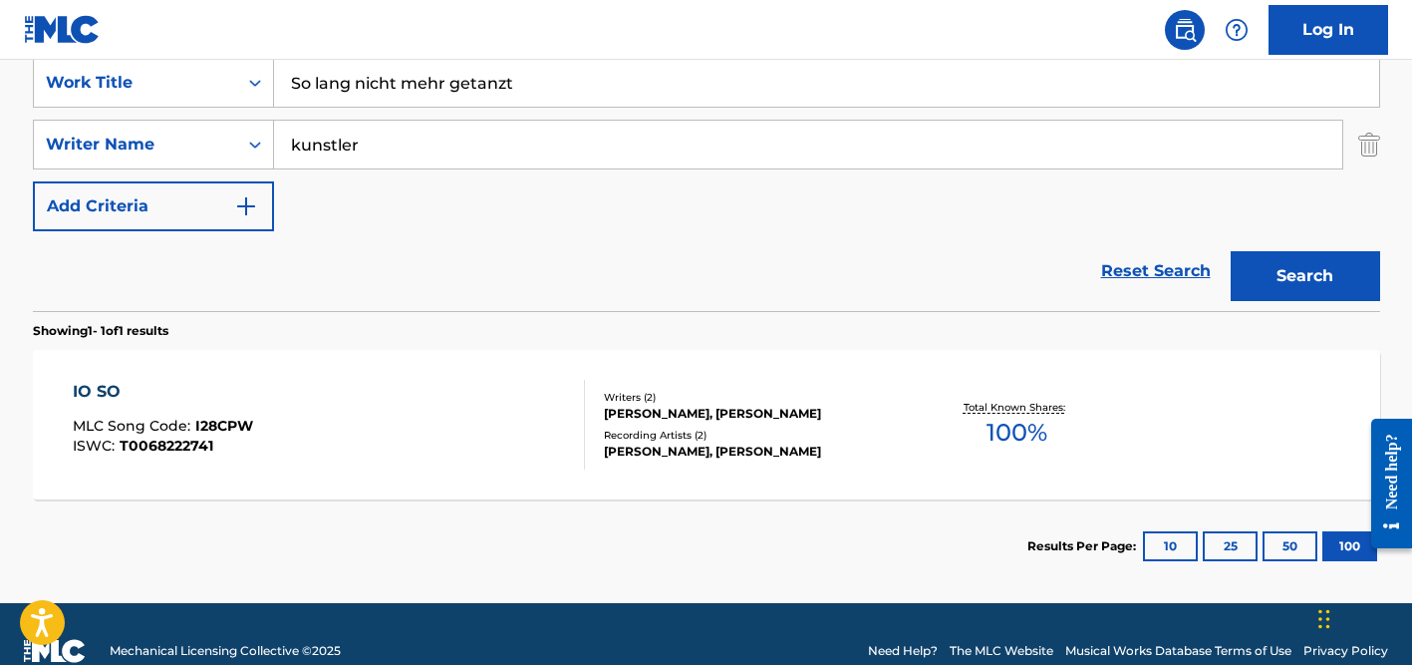
scroll to position [420, 0]
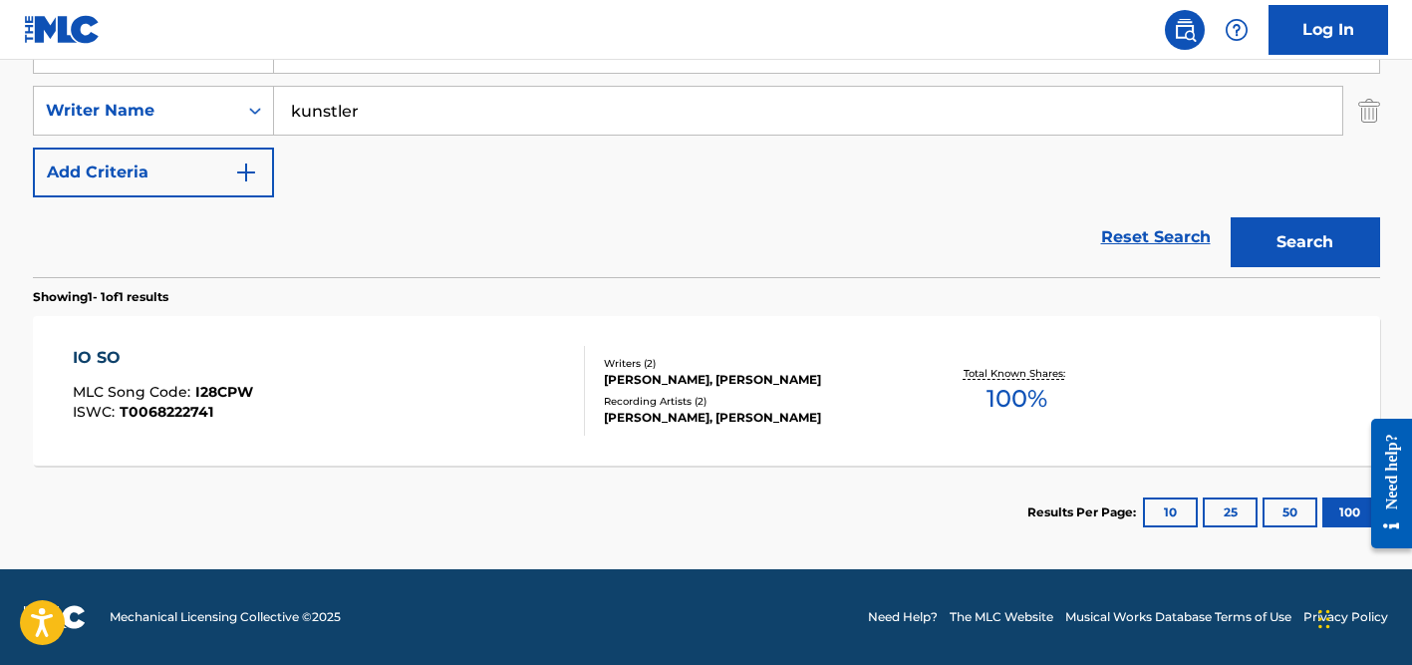
click at [427, 125] on input "kunstler" at bounding box center [808, 111] width 1068 height 48
click at [1231, 217] on button "Search" at bounding box center [1305, 242] width 149 height 50
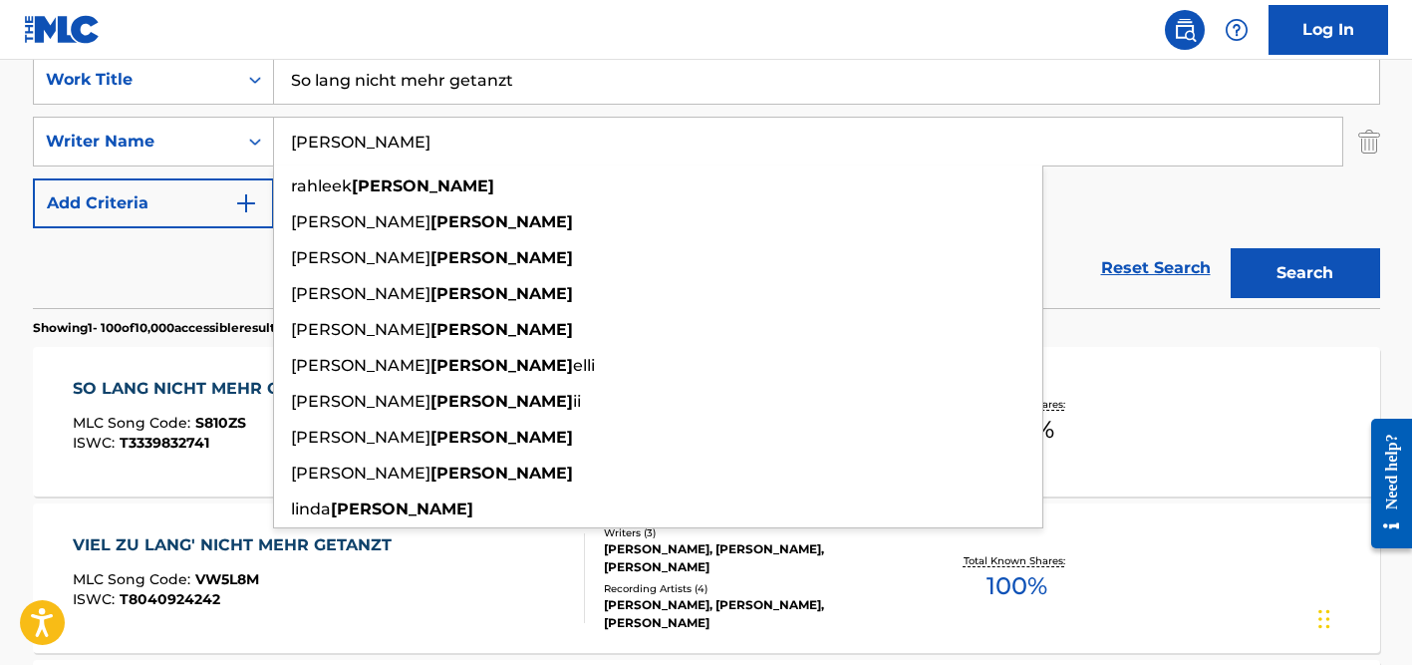
scroll to position [383, 0]
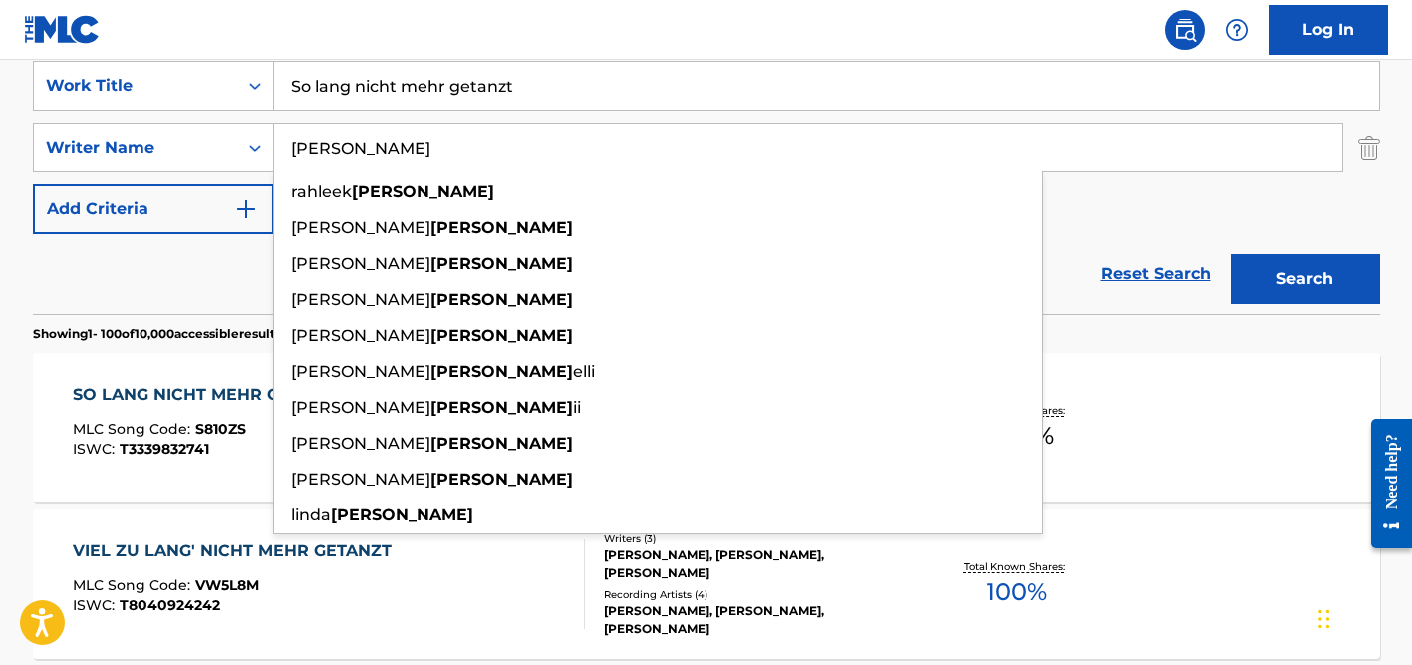
type input "[PERSON_NAME]"
click at [396, 87] on input "So lang nicht mehr getanzt" at bounding box center [826, 86] width 1105 height 48
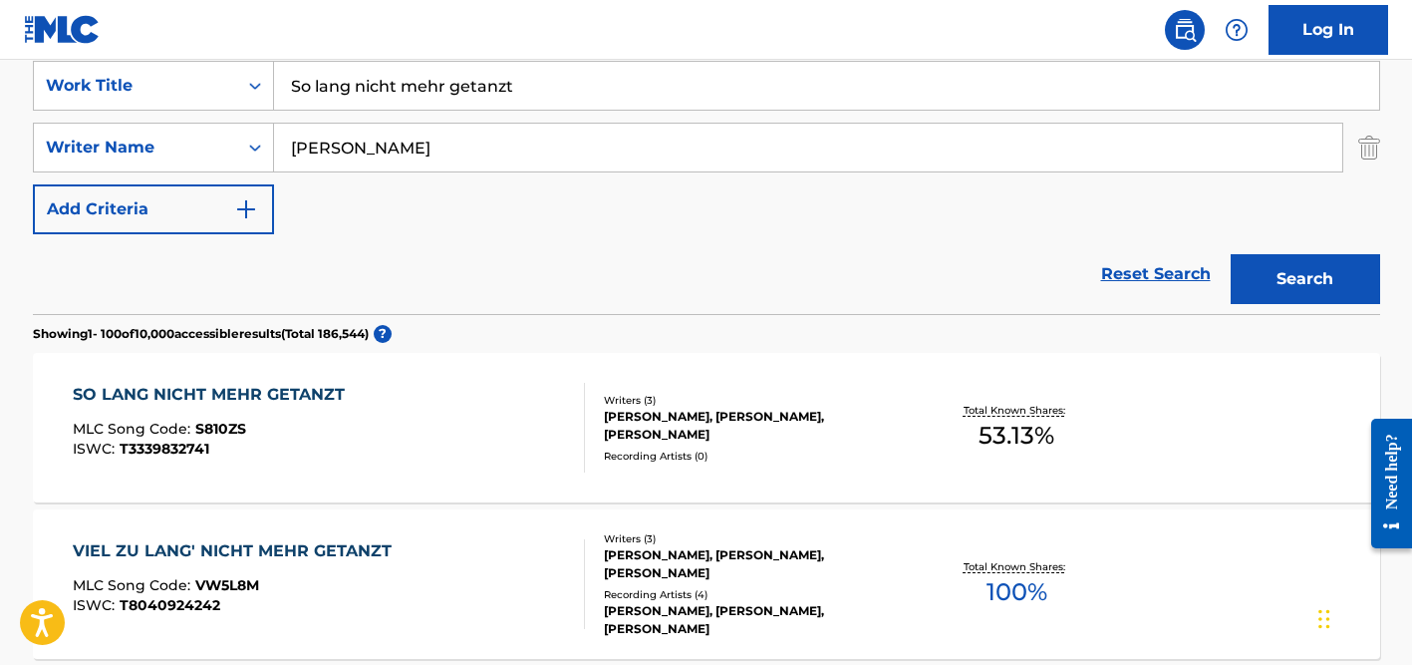
click at [396, 87] on input "So lang nicht mehr getanzt" at bounding box center [826, 86] width 1105 height 48
paste input "Family"
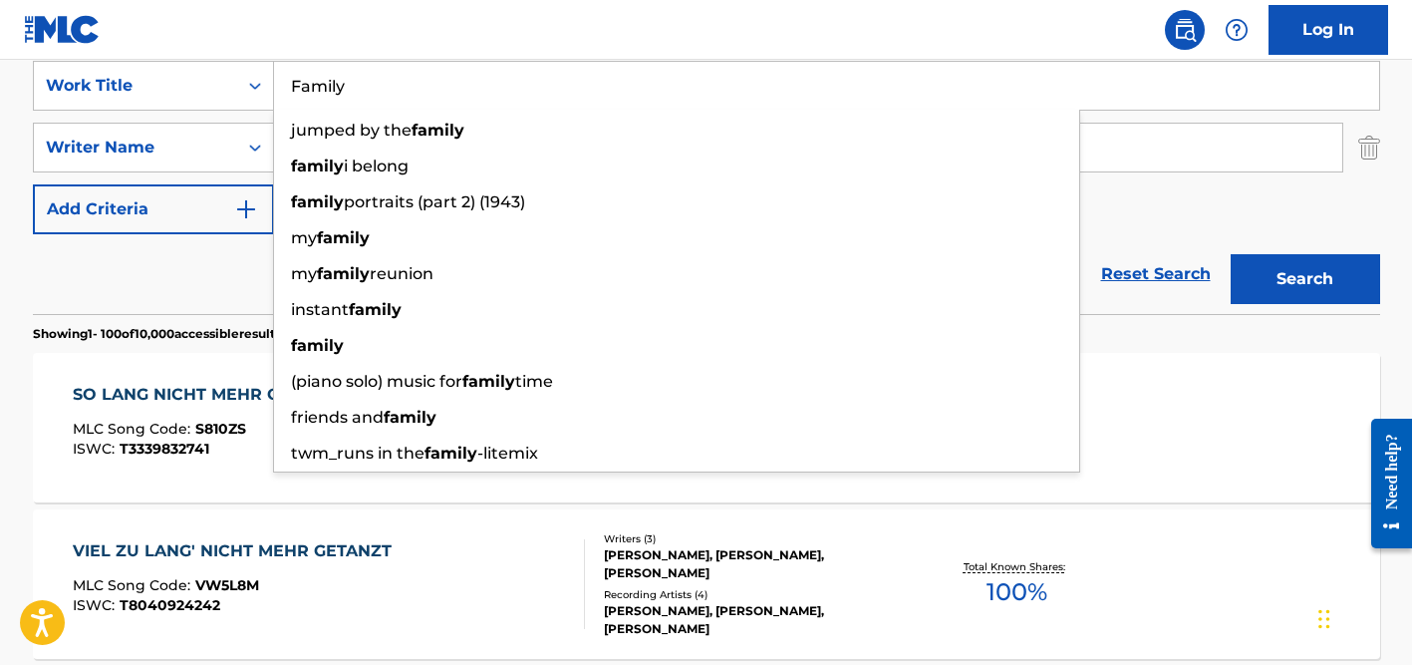
type input "Family"
click at [223, 269] on div "Reset Search Search" at bounding box center [706, 274] width 1347 height 80
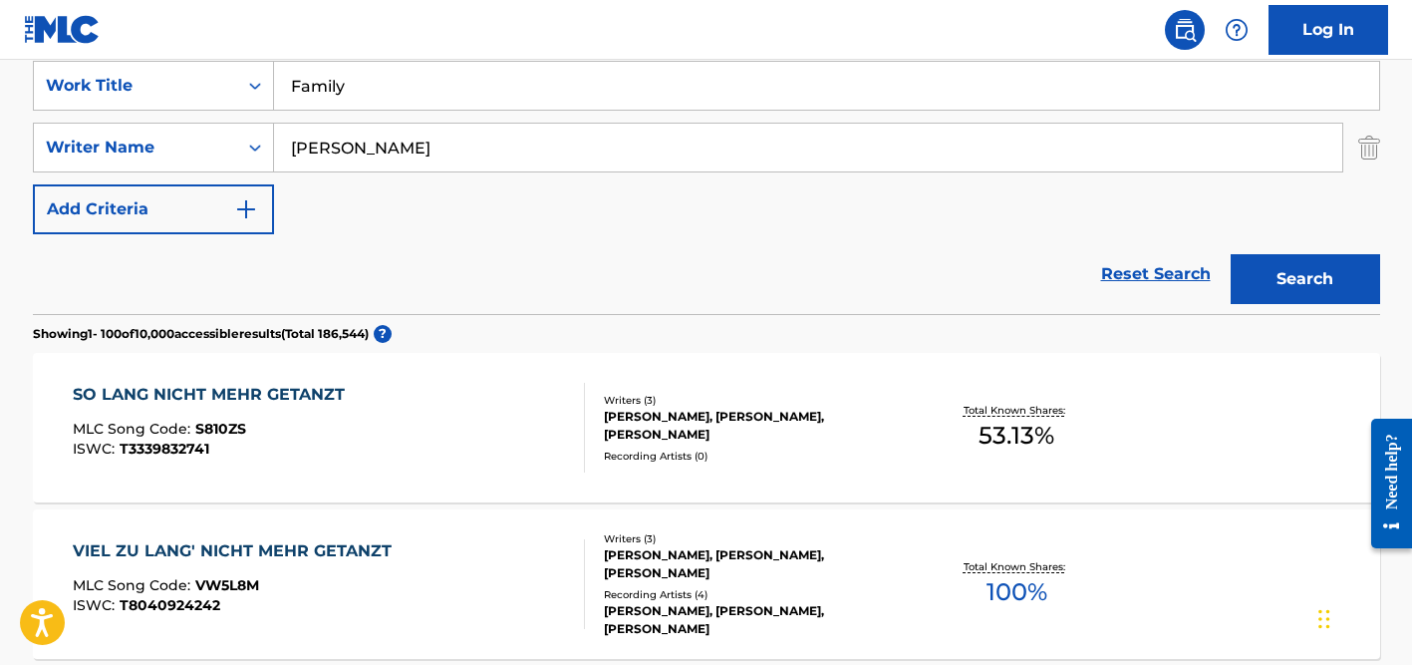
click at [422, 156] on input "[PERSON_NAME]" at bounding box center [808, 148] width 1068 height 48
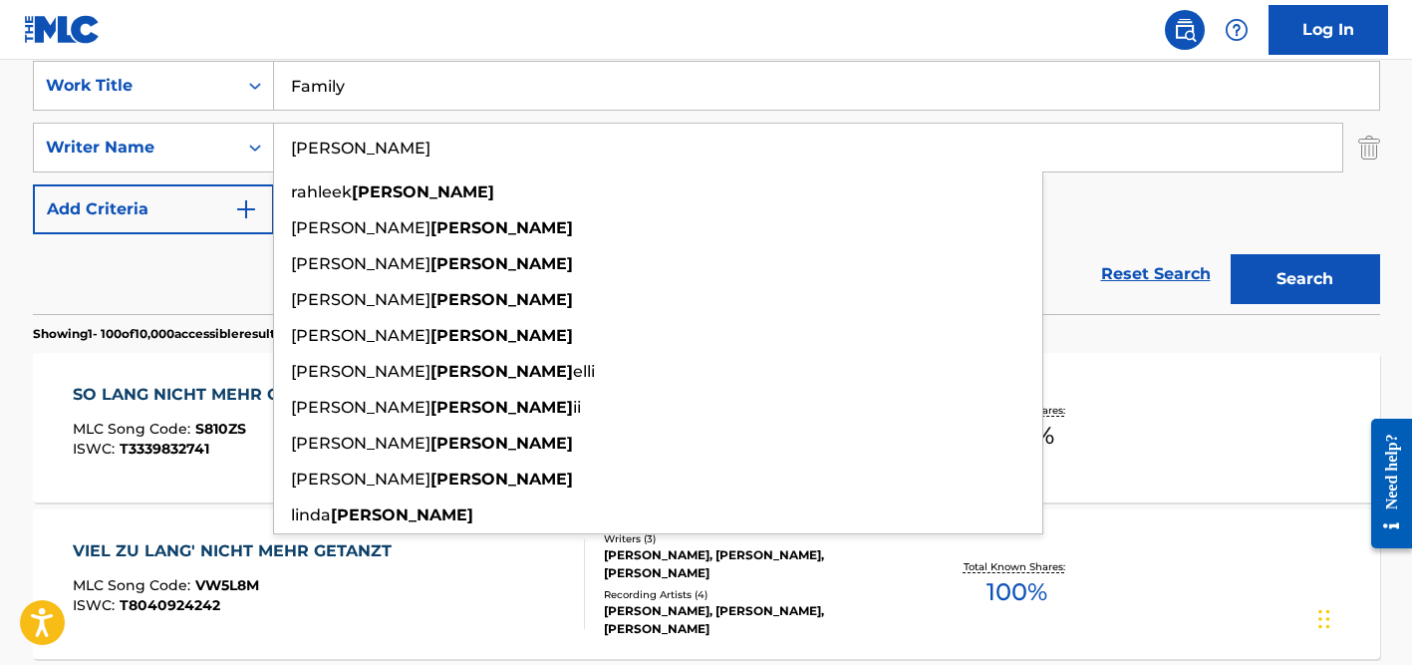
click at [1231, 254] on button "Search" at bounding box center [1305, 279] width 149 height 50
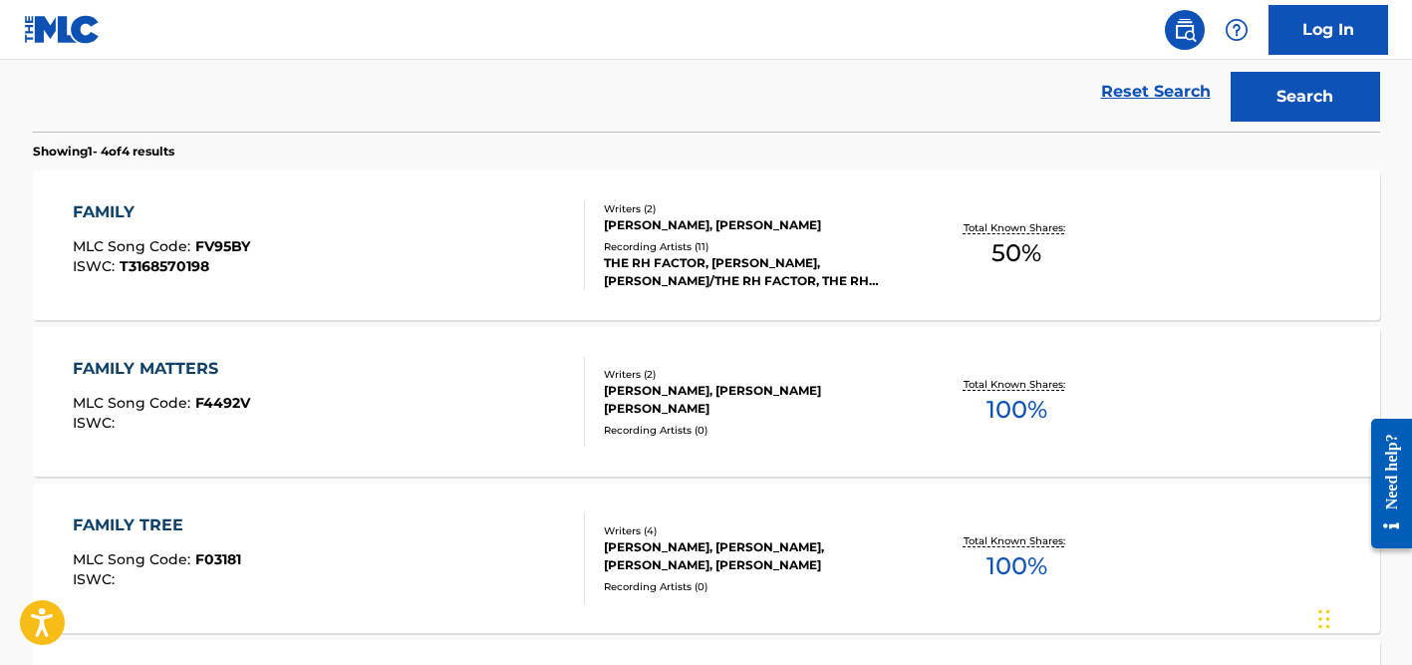
scroll to position [578, 0]
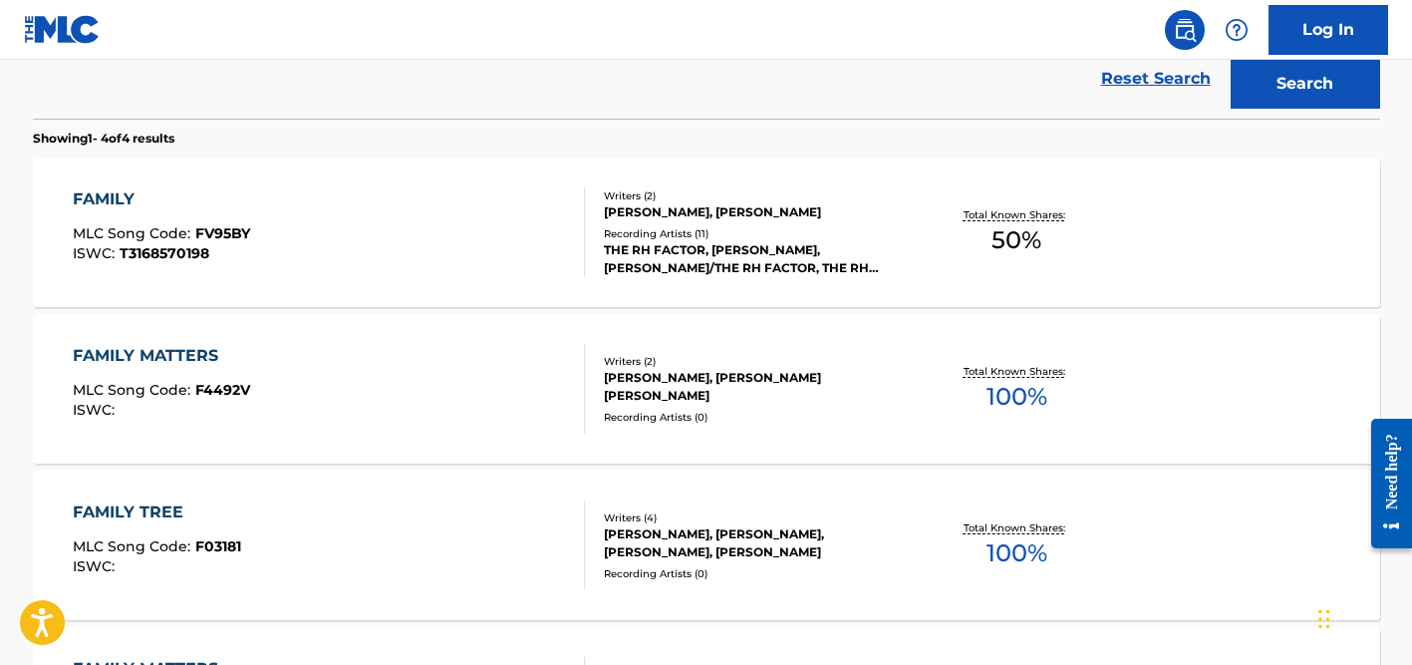
click at [720, 234] on div "Recording Artists ( 11 )" at bounding box center [754, 233] width 301 height 15
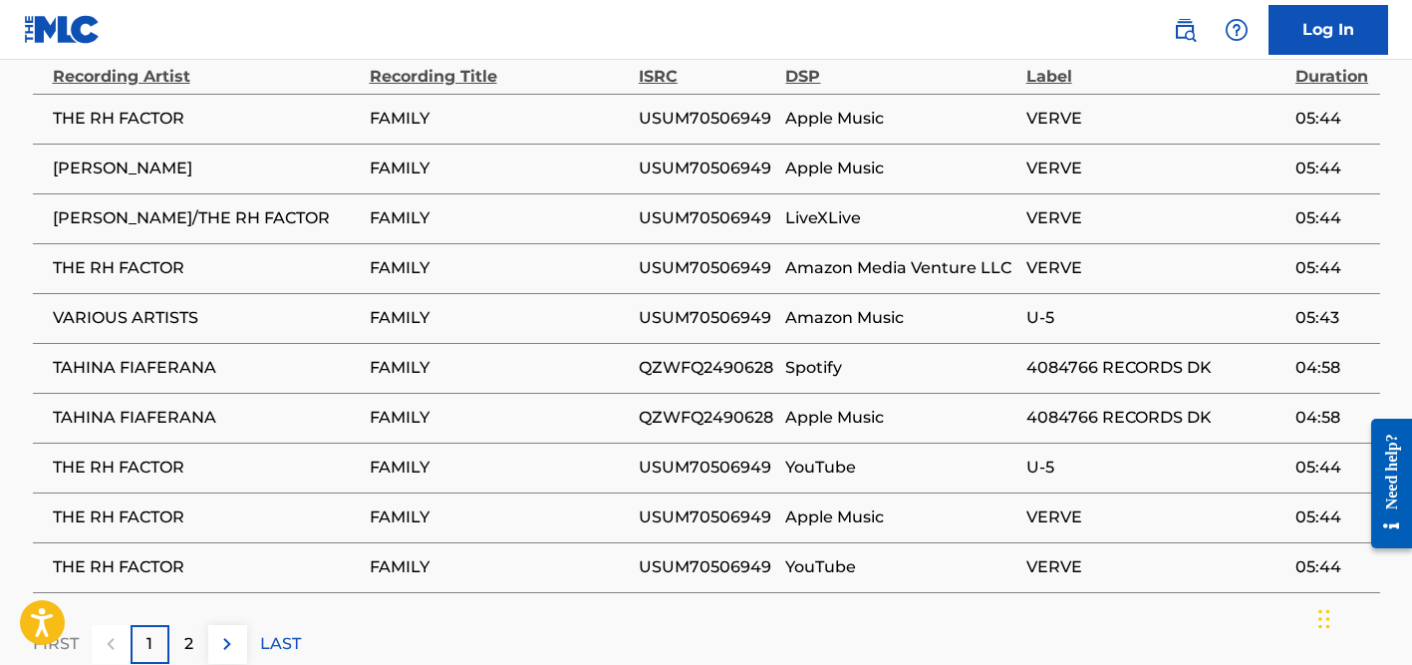
scroll to position [1487, 0]
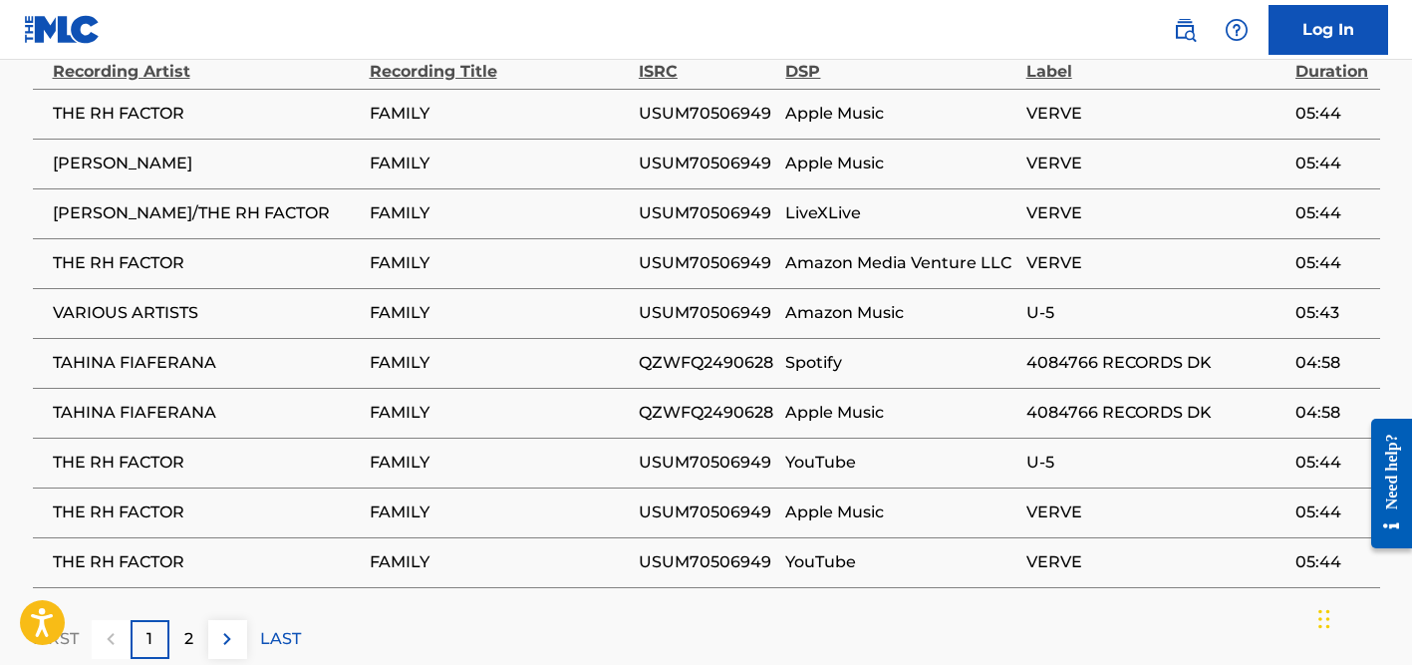
click at [111, 125] on td "THE RH FACTOR" at bounding box center [201, 114] width 337 height 50
click at [112, 121] on span "THE RH FACTOR" at bounding box center [206, 114] width 307 height 24
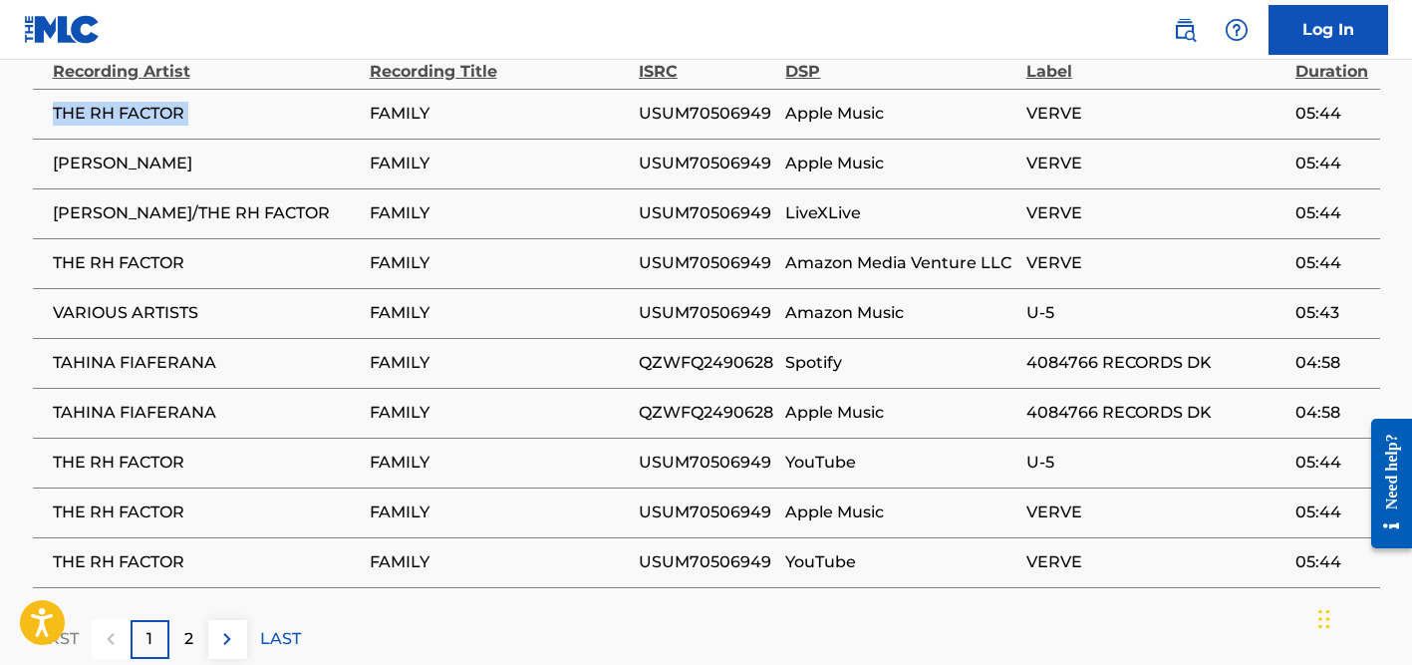
copy div "THE RH FACTOR"
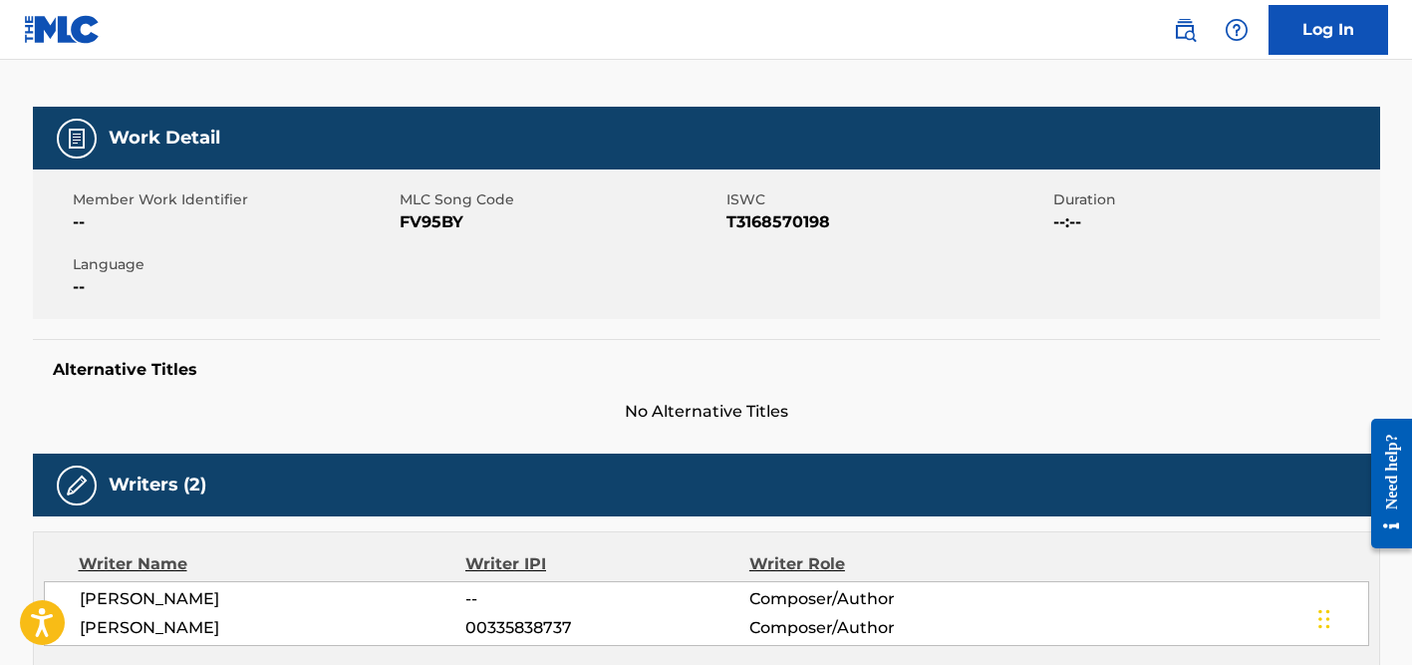
scroll to position [0, 0]
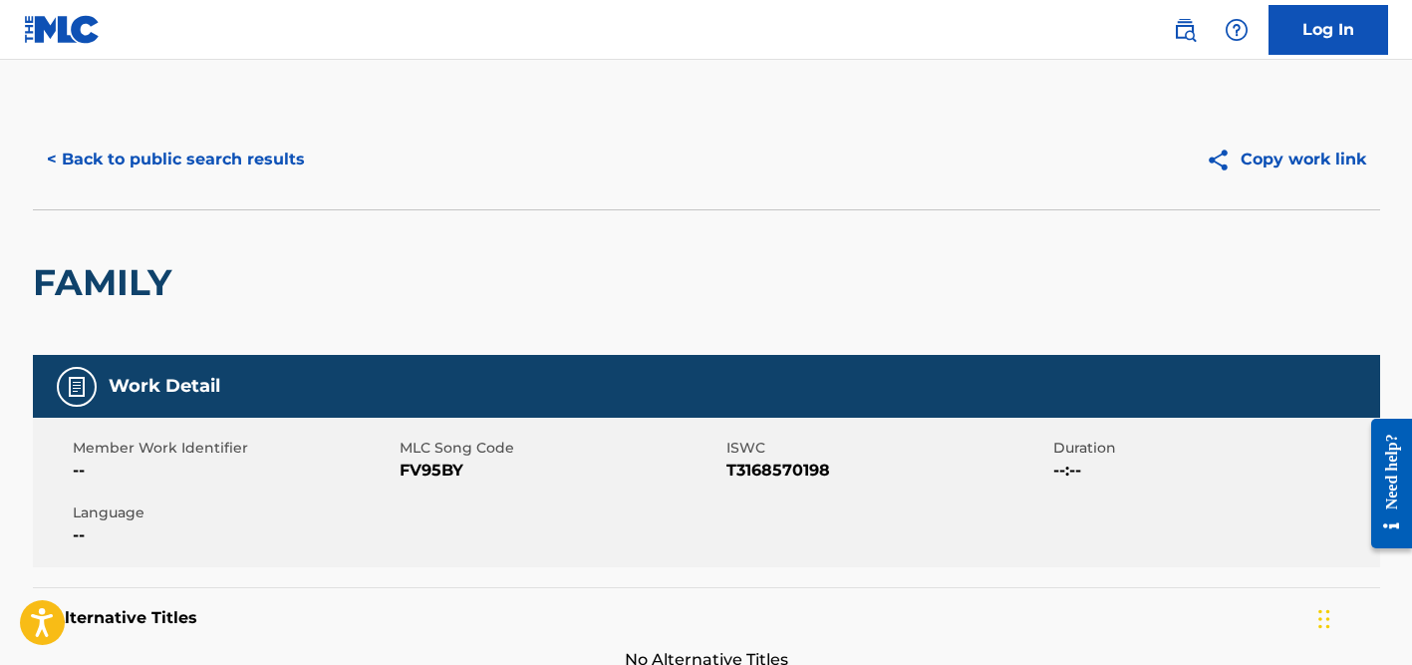
click at [216, 153] on button "< Back to public search results" at bounding box center [176, 160] width 286 height 50
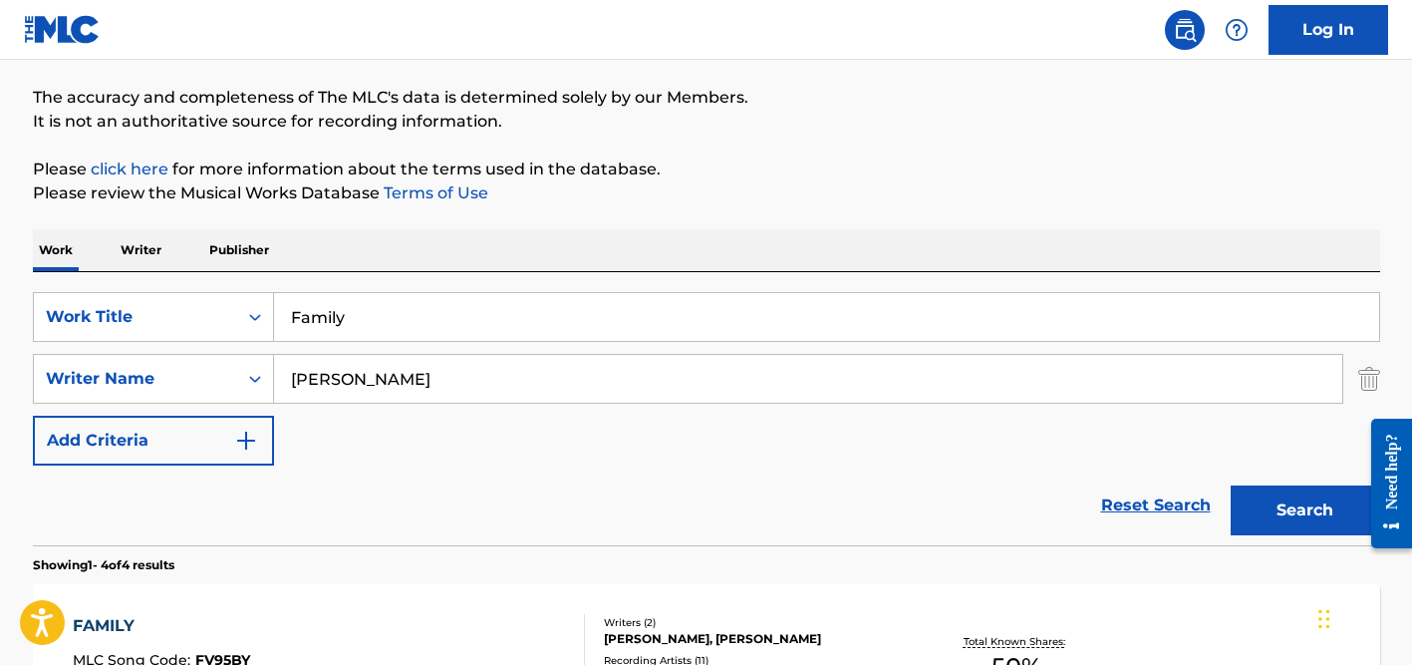
scroll to position [105, 0]
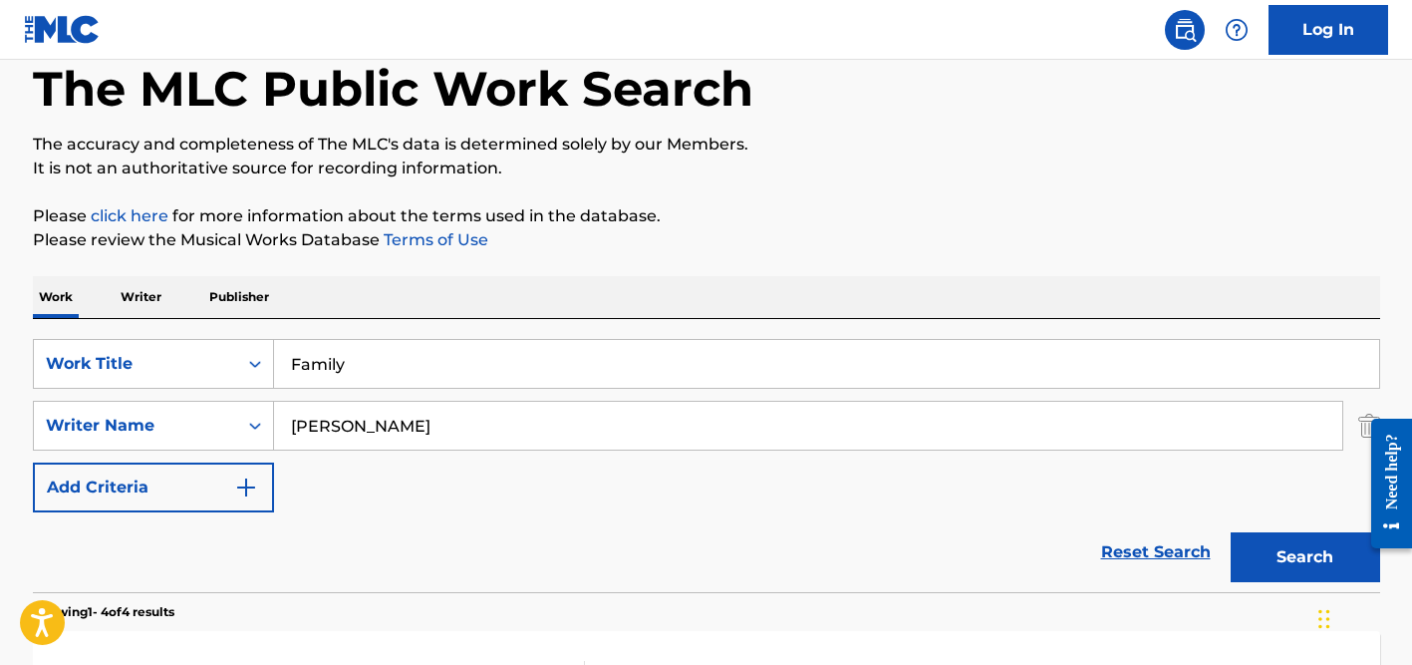
click at [357, 365] on input "Family" at bounding box center [826, 364] width 1105 height 48
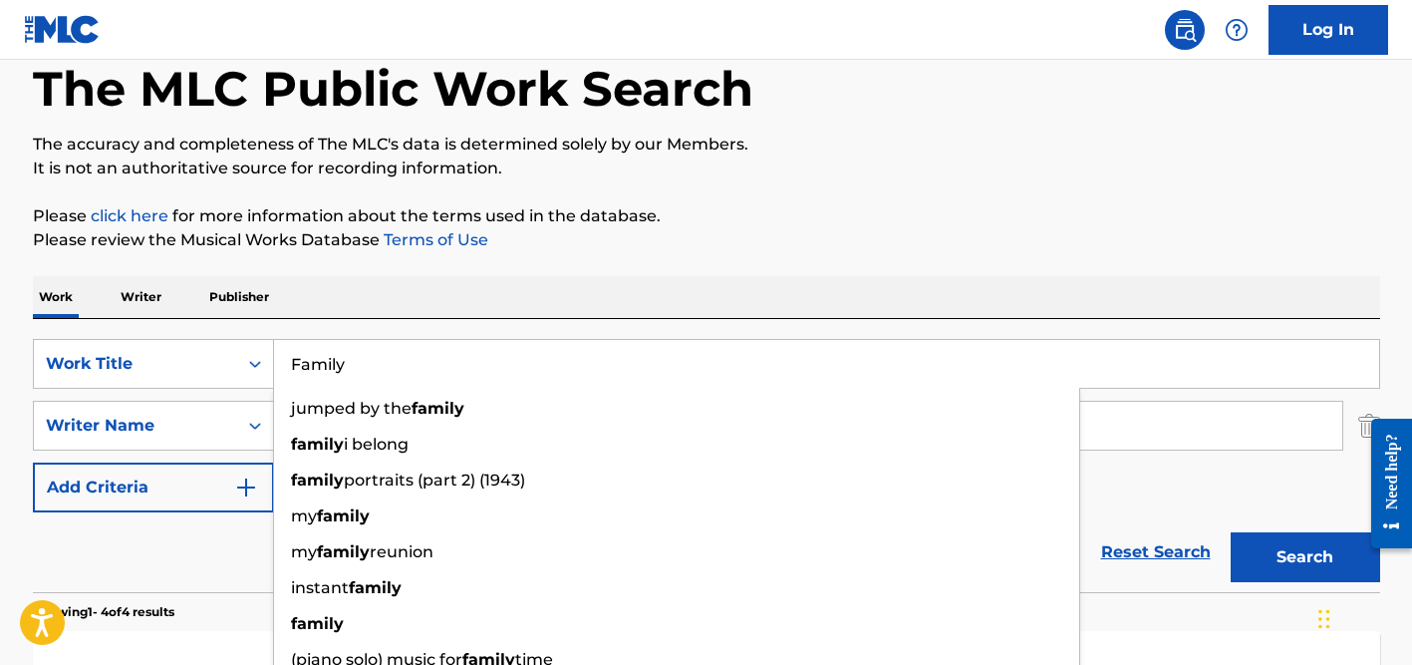
paste input "KUSAZOKHANYA"
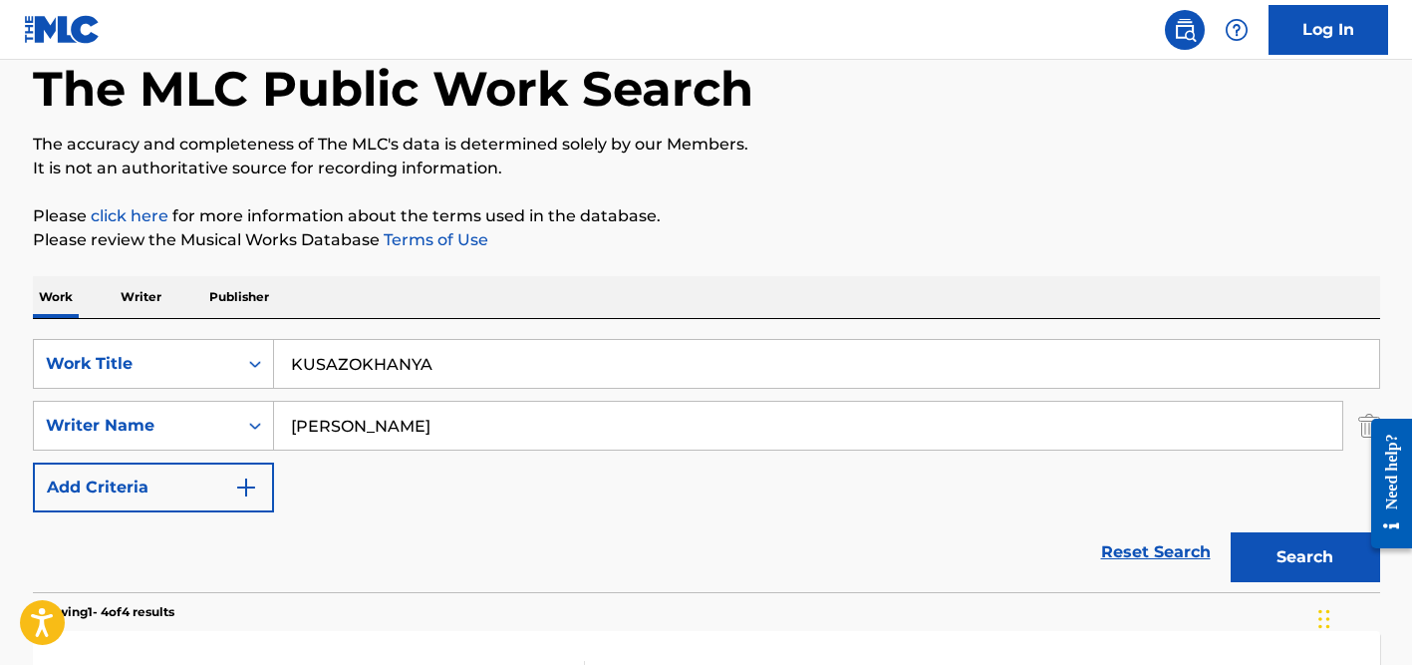
type input "KUSAZOKHANYA"
click at [410, 311] on div "Work Writer Publisher" at bounding box center [706, 297] width 1347 height 42
click at [376, 427] on input "[PERSON_NAME]" at bounding box center [808, 426] width 1068 height 48
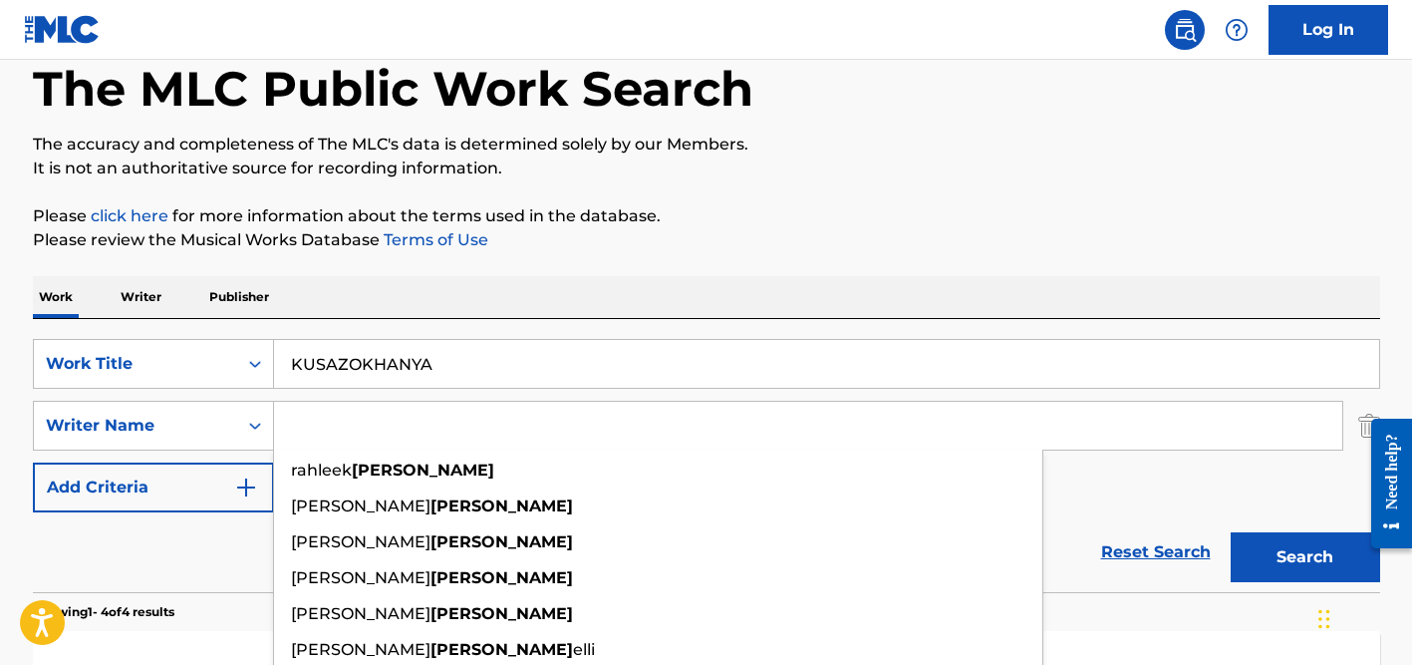
click at [1231, 532] on button "Search" at bounding box center [1305, 557] width 149 height 50
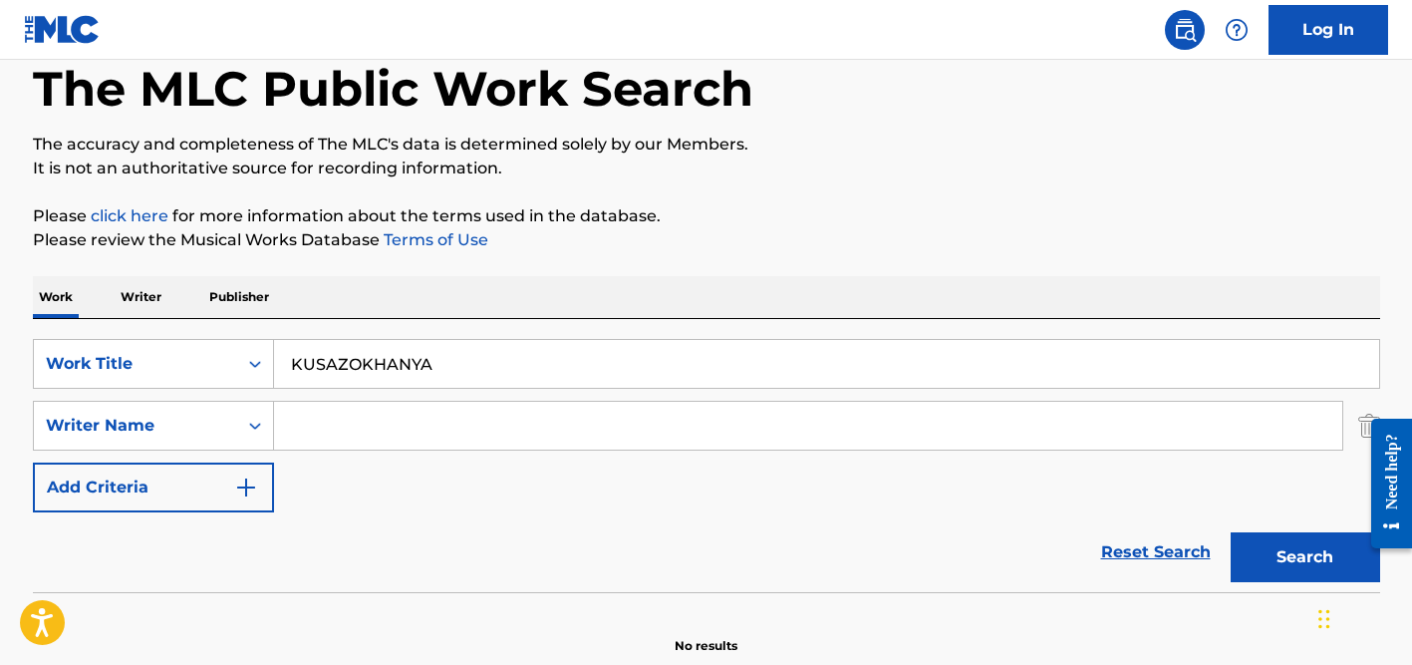
scroll to position [200, 0]
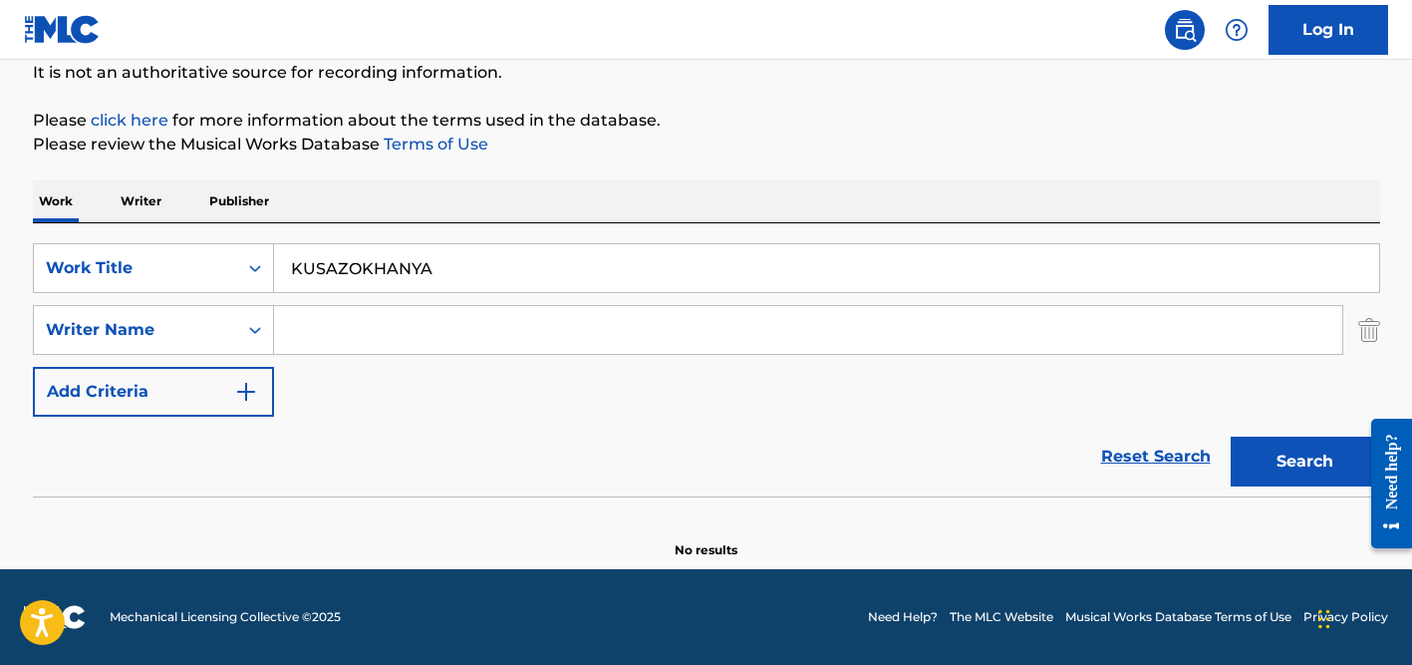
click at [383, 283] on input "KUSAZOKHANYA" at bounding box center [826, 268] width 1105 height 48
paste input "El Señor De La O"
click at [343, 269] on input "El Señor De La O" at bounding box center [826, 268] width 1105 height 48
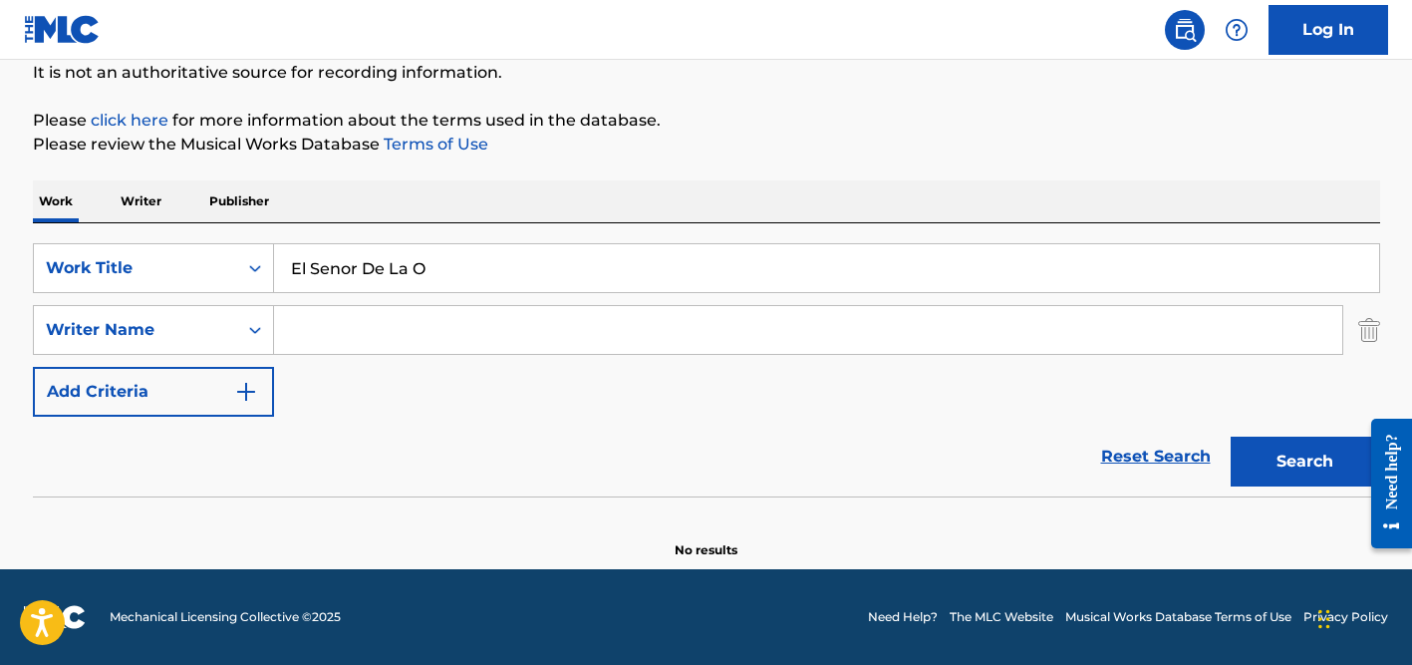
type input "El Senor De La O"
click at [1231, 436] on button "Search" at bounding box center [1305, 461] width 149 height 50
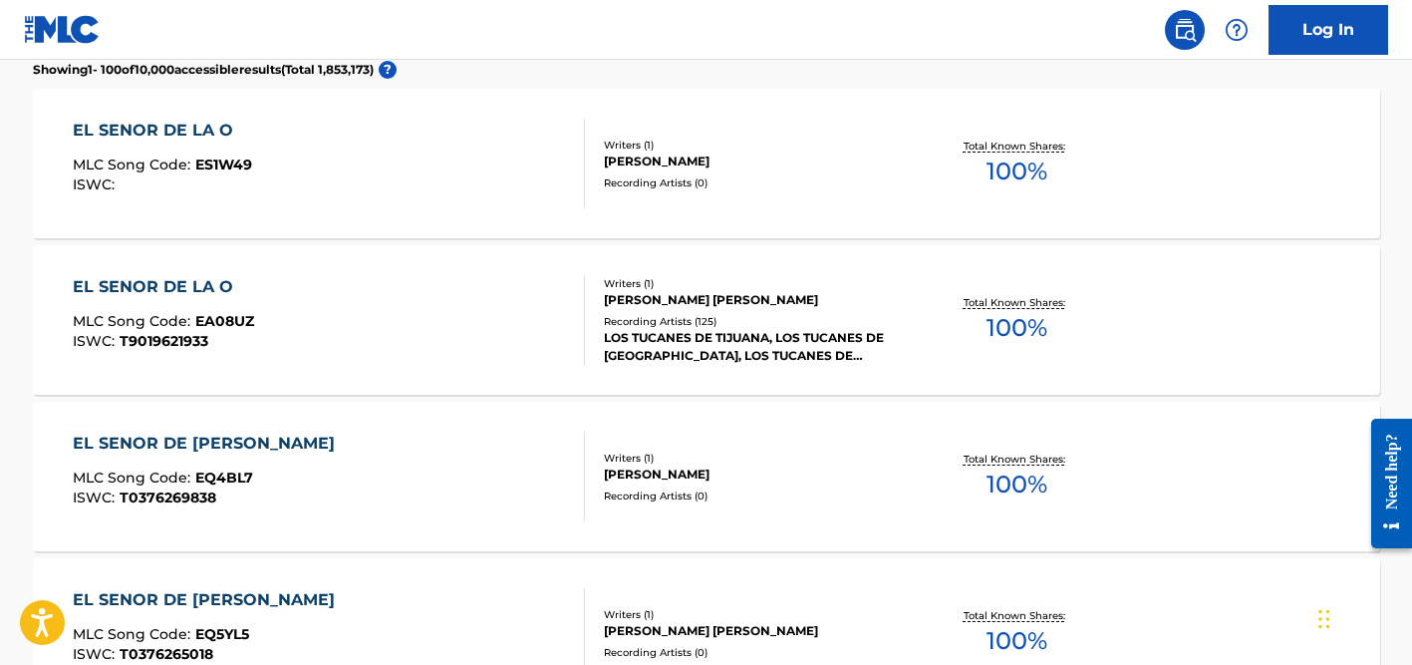
scroll to position [655, 0]
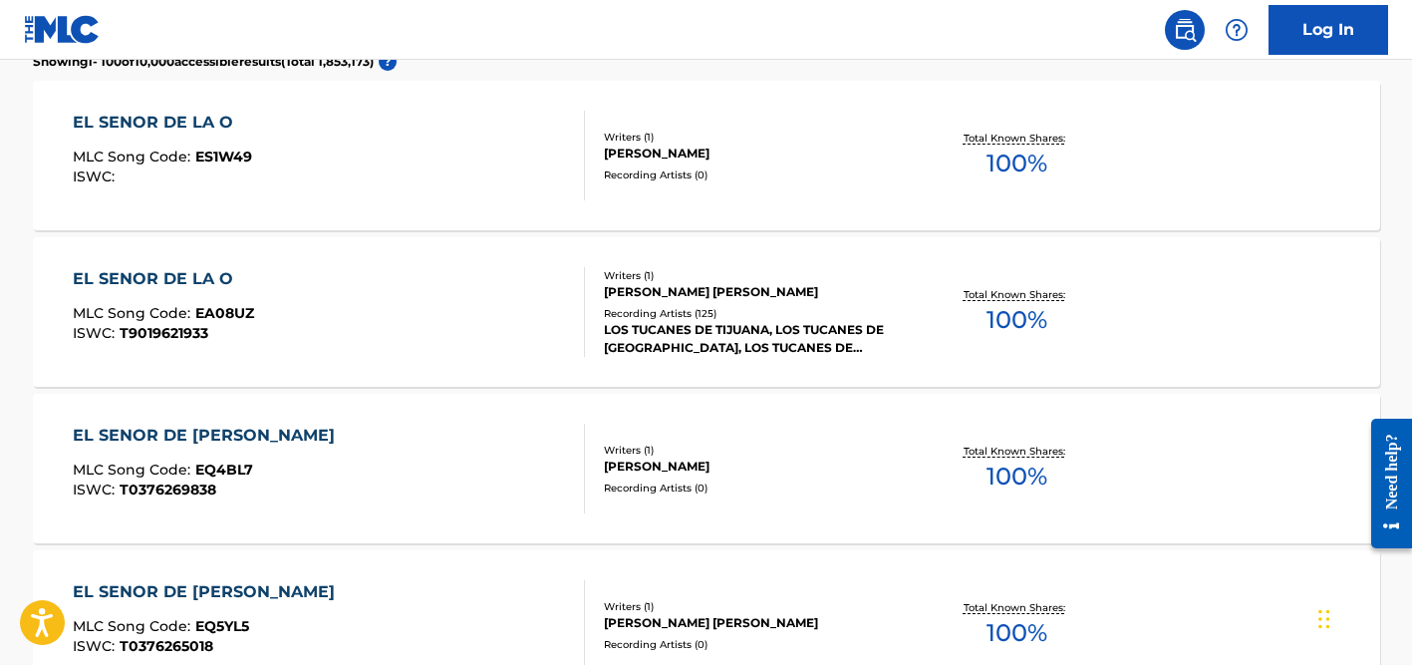
click at [710, 299] on div "[PERSON_NAME] [PERSON_NAME]" at bounding box center [754, 292] width 301 height 18
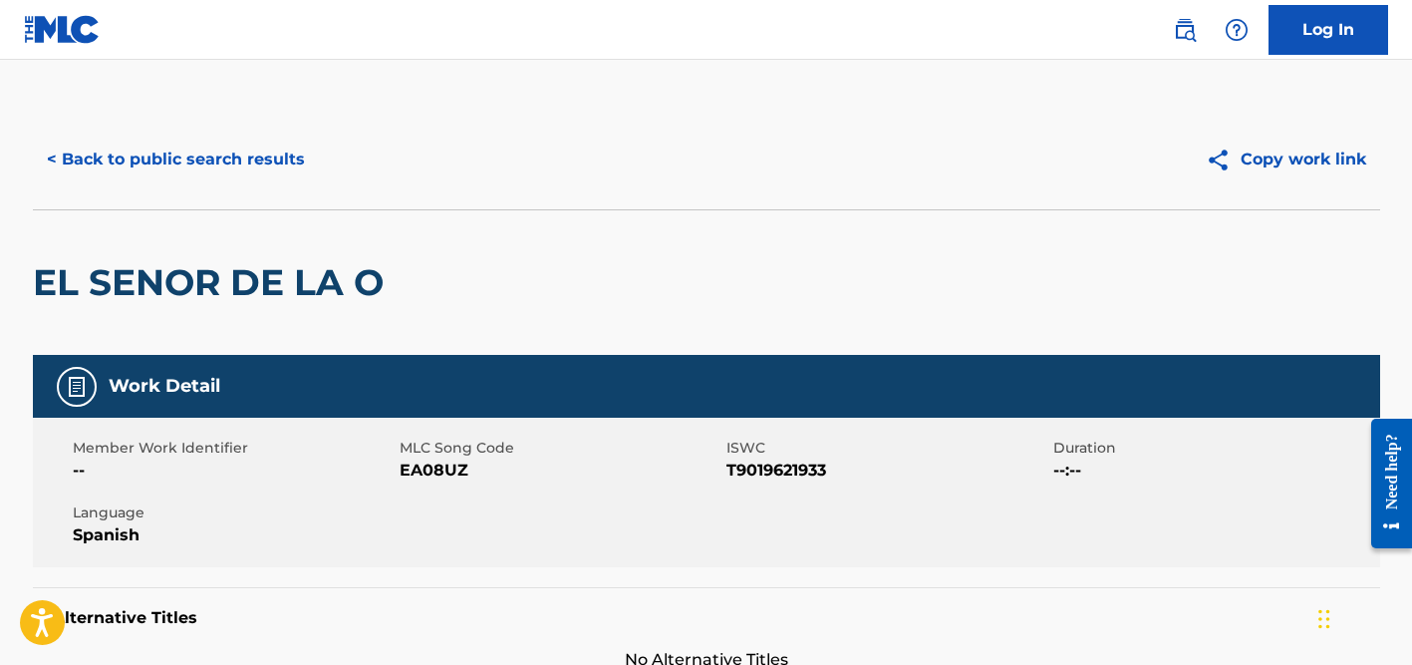
click at [267, 149] on button "< Back to public search results" at bounding box center [176, 160] width 286 height 50
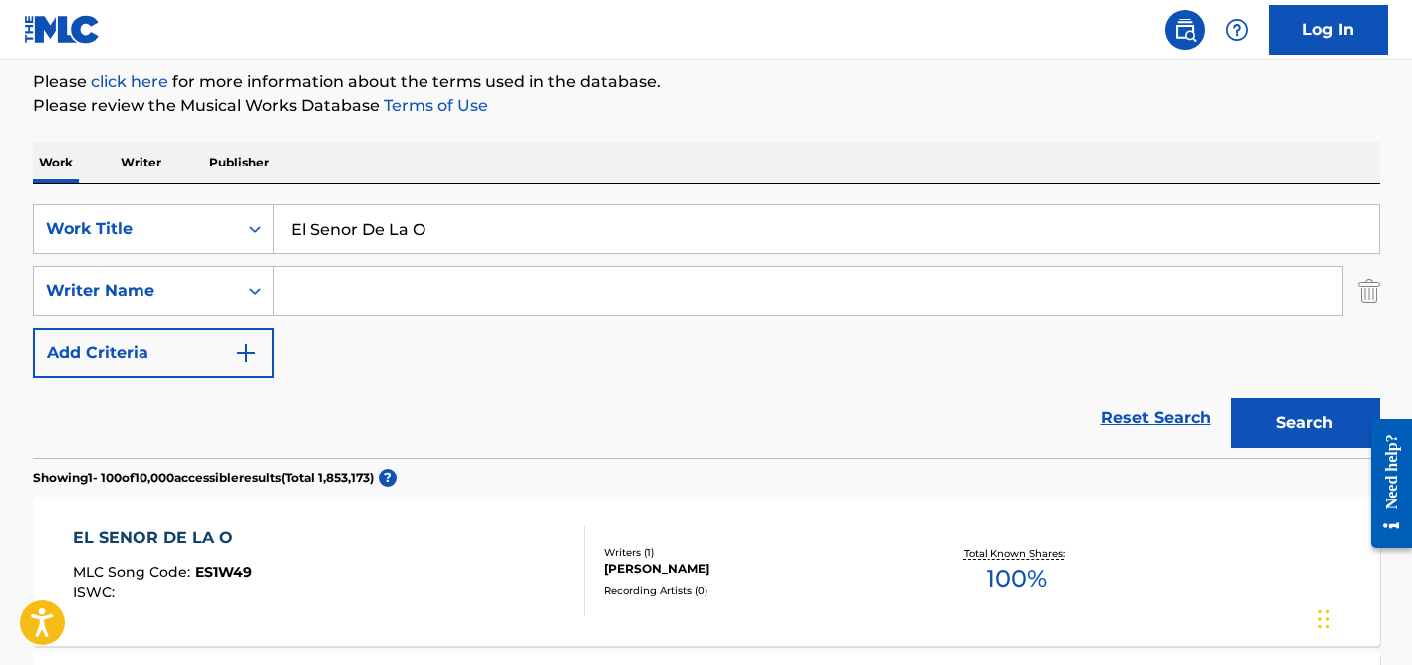
scroll to position [185, 0]
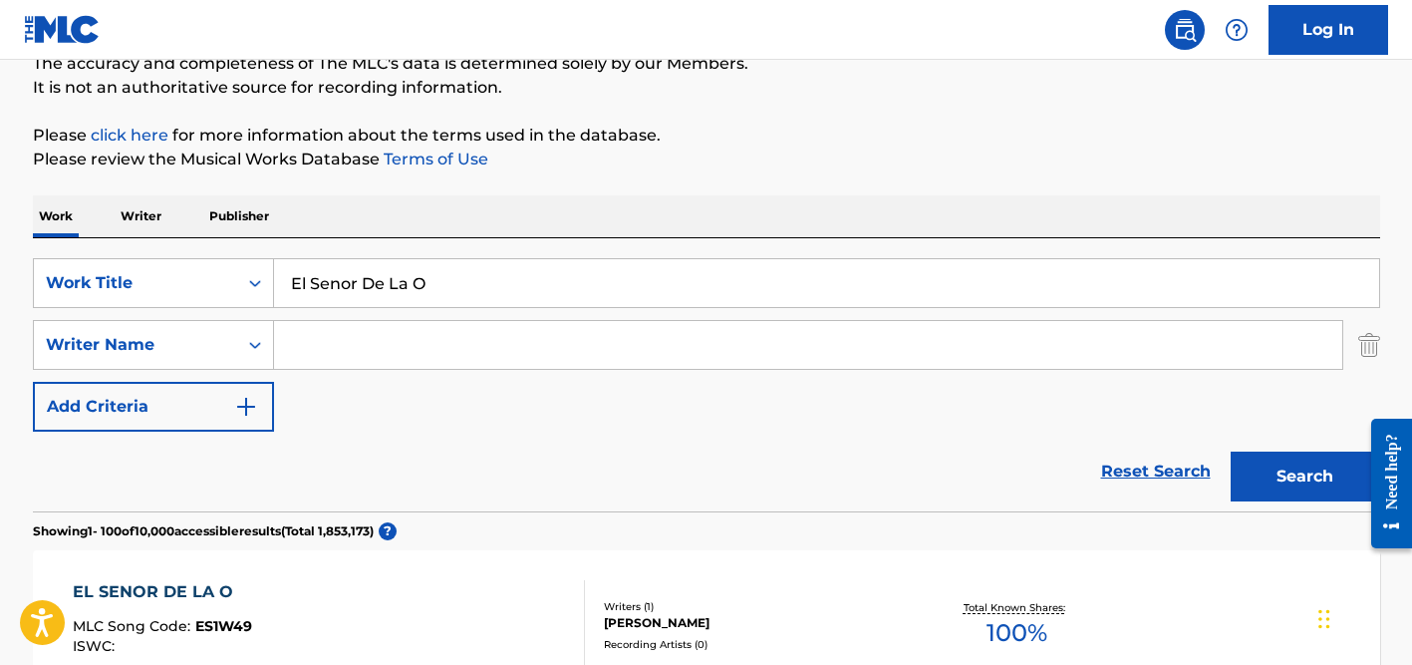
click at [379, 342] on input "Search Form" at bounding box center [808, 345] width 1068 height 48
click at [320, 341] on input "koeler" at bounding box center [808, 345] width 1068 height 48
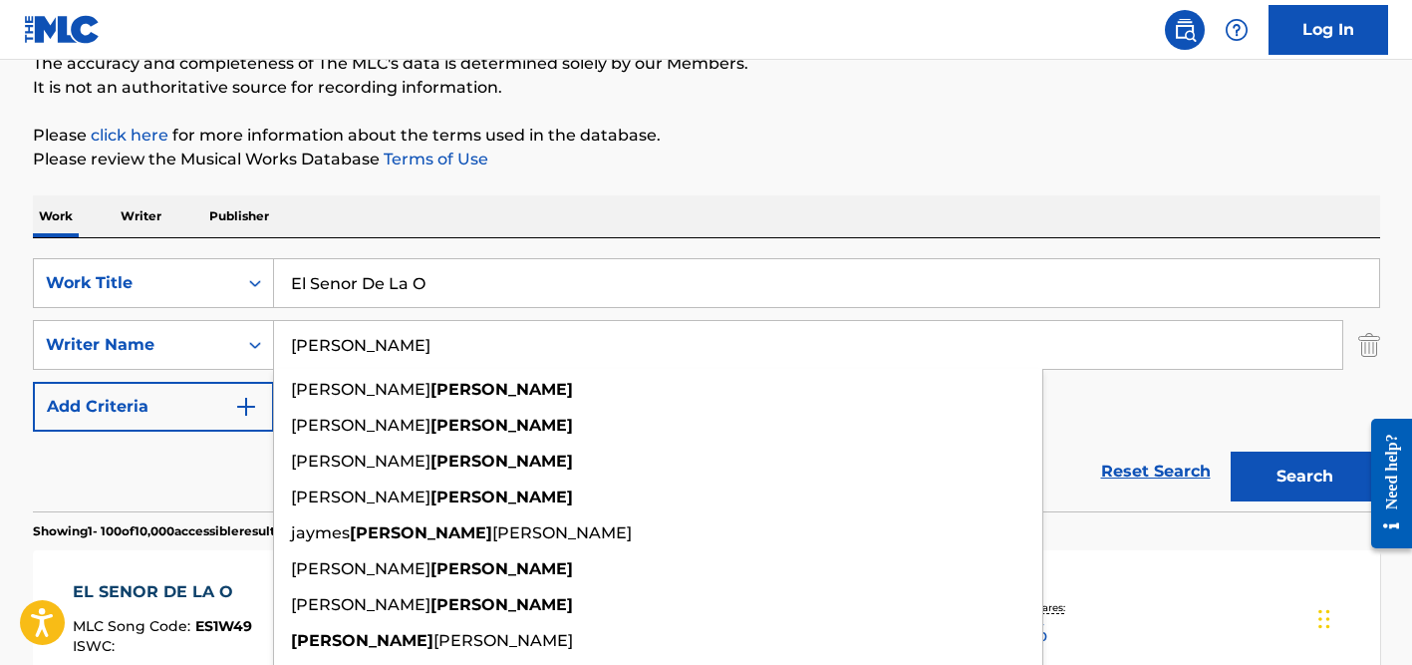
type input "[PERSON_NAME]"
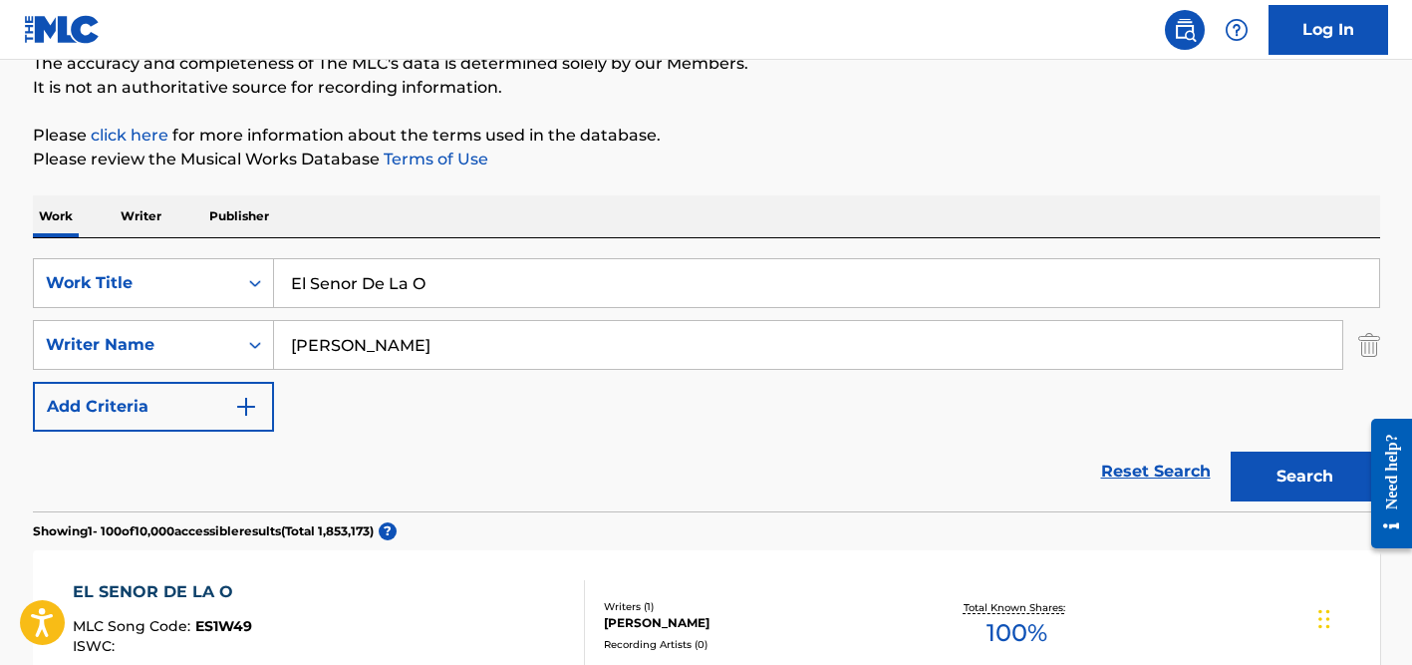
click at [329, 298] on input "El Senor De La O" at bounding box center [826, 283] width 1105 height 48
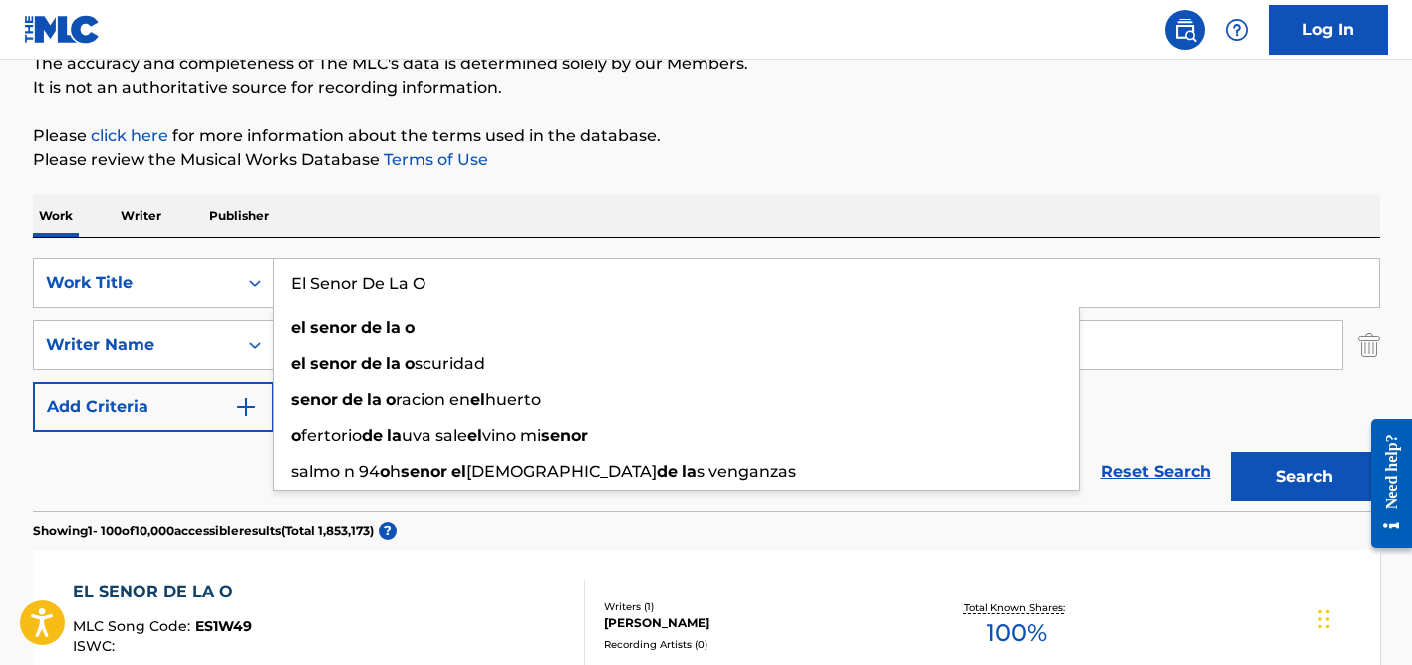
click at [329, 298] on input "El Senor De La O" at bounding box center [826, 283] width 1105 height 48
paste input "Ill Wind"
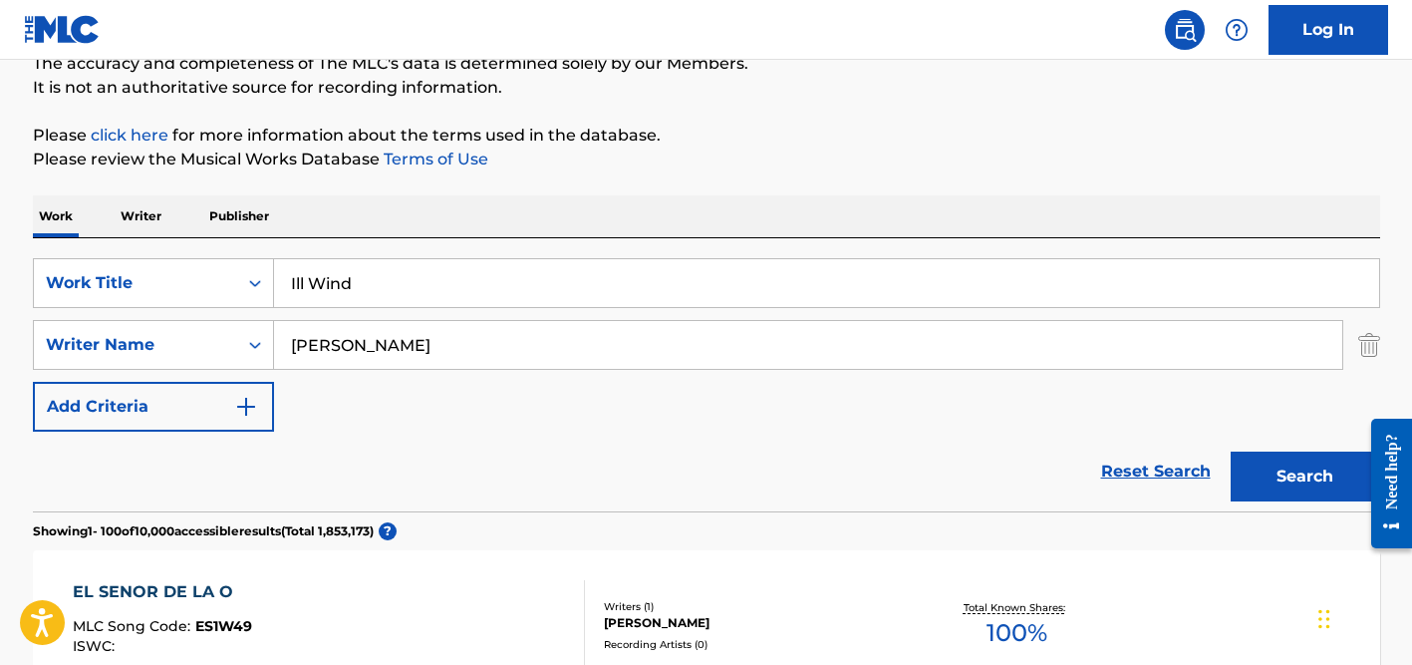
click at [411, 241] on div "SearchWithCriteriaa655a135-fd95-4004-8f23-0b3f8c0e16fe Work Title Ill Wind Sear…" at bounding box center [706, 374] width 1347 height 273
click at [412, 335] on input "[PERSON_NAME]" at bounding box center [808, 345] width 1068 height 48
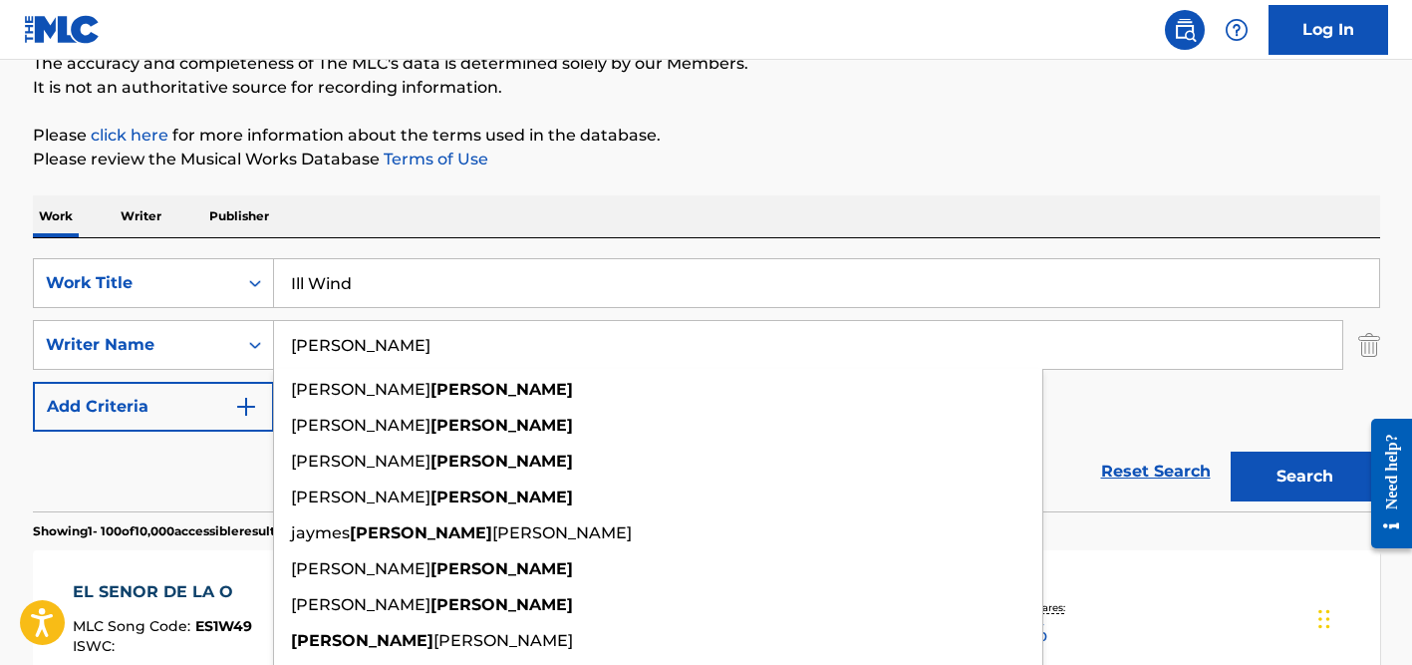
click at [1231, 451] on button "Search" at bounding box center [1305, 476] width 149 height 50
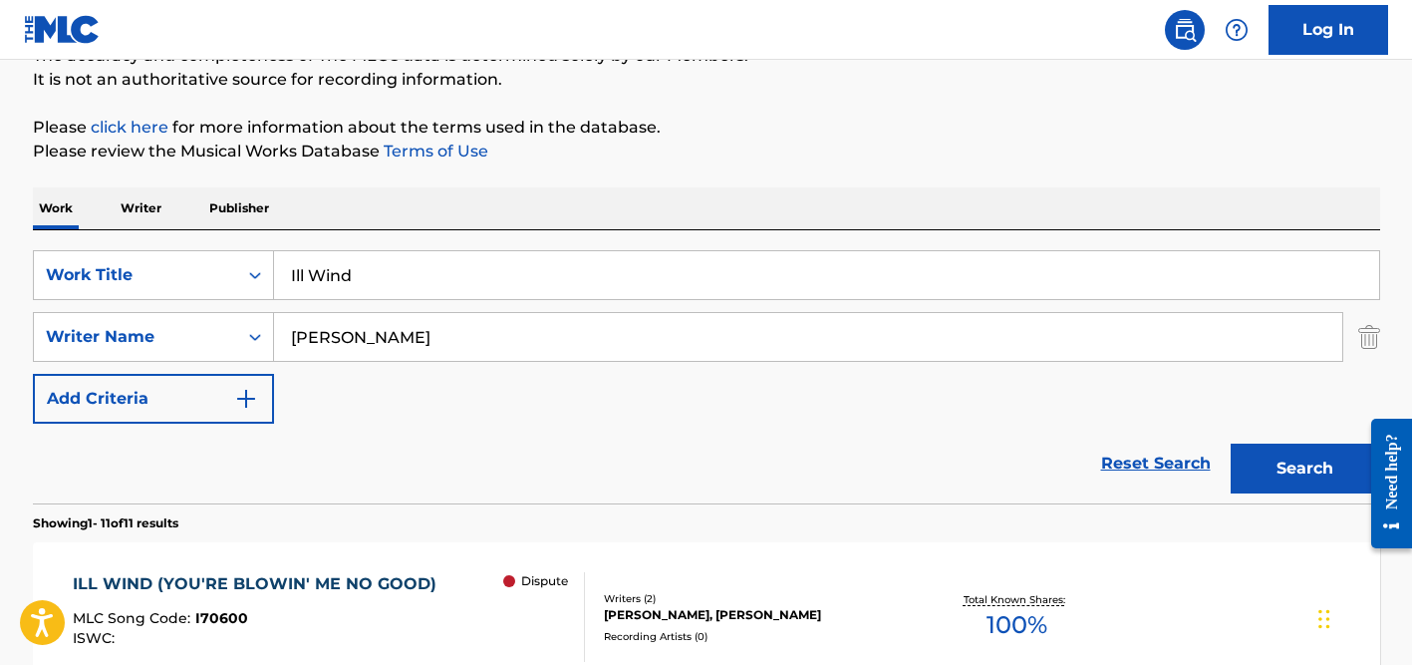
click at [815, 116] on p "Please click here for more information about the terms used in the database." at bounding box center [706, 128] width 1347 height 24
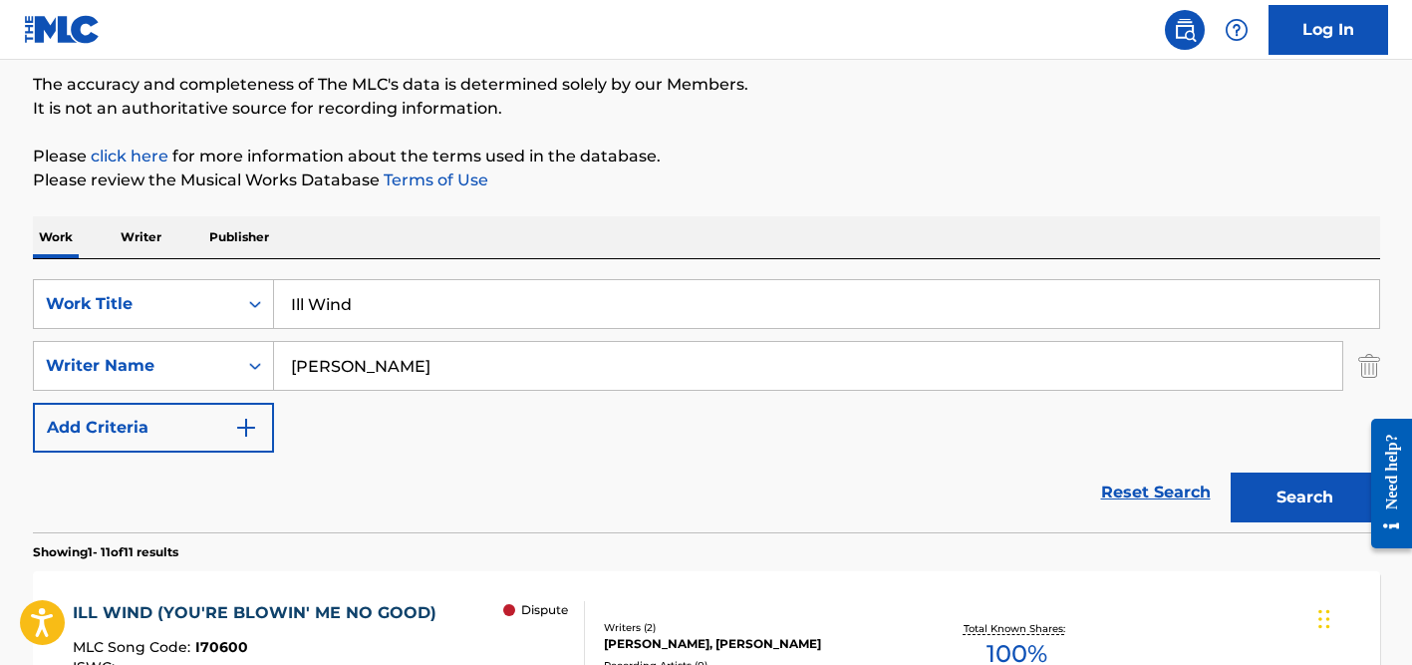
scroll to position [0, 0]
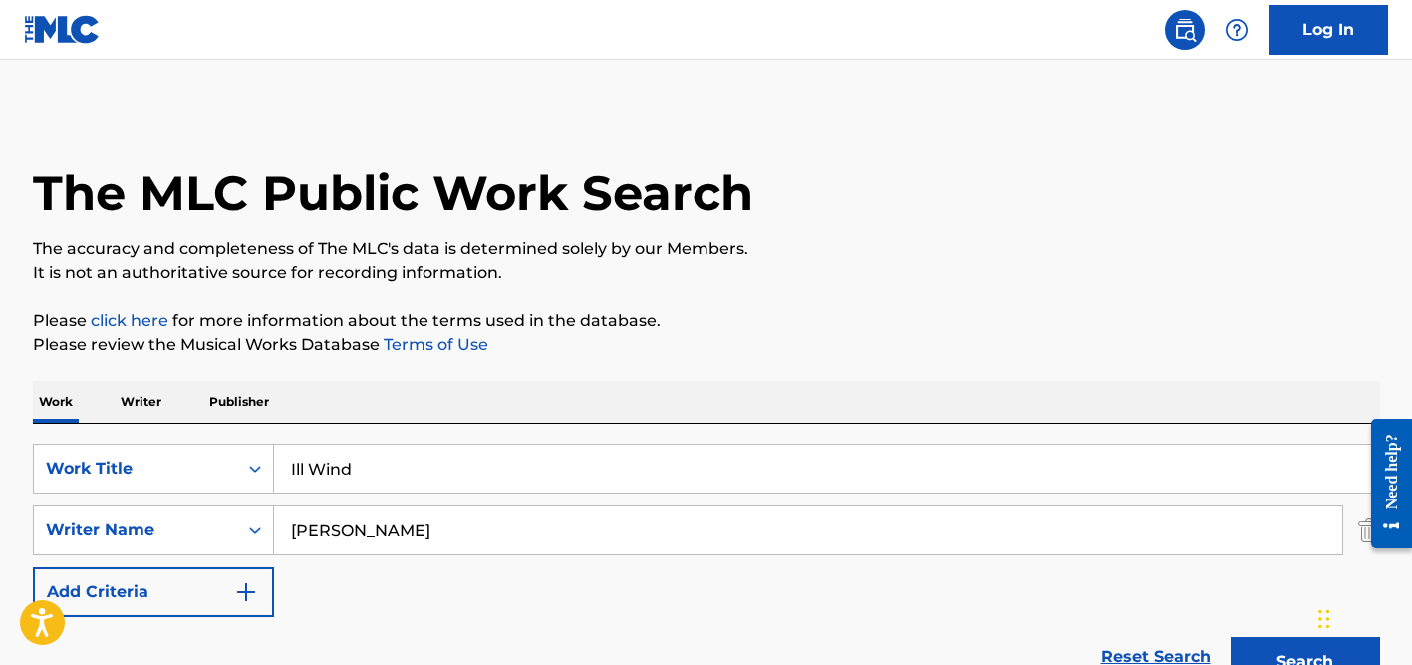
click at [364, 471] on input "Ill Wind" at bounding box center [826, 468] width 1105 height 48
paste input "No Me Se Rajar"
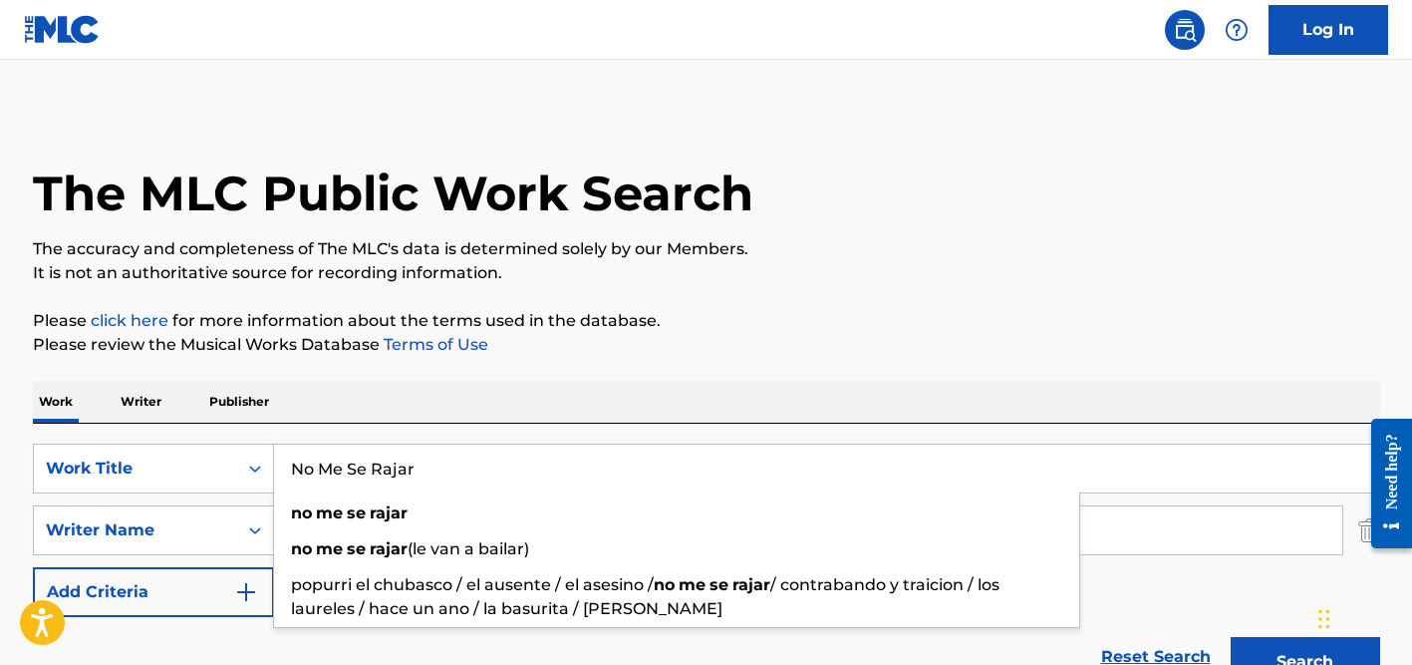
type input "No Me Se Rajar"
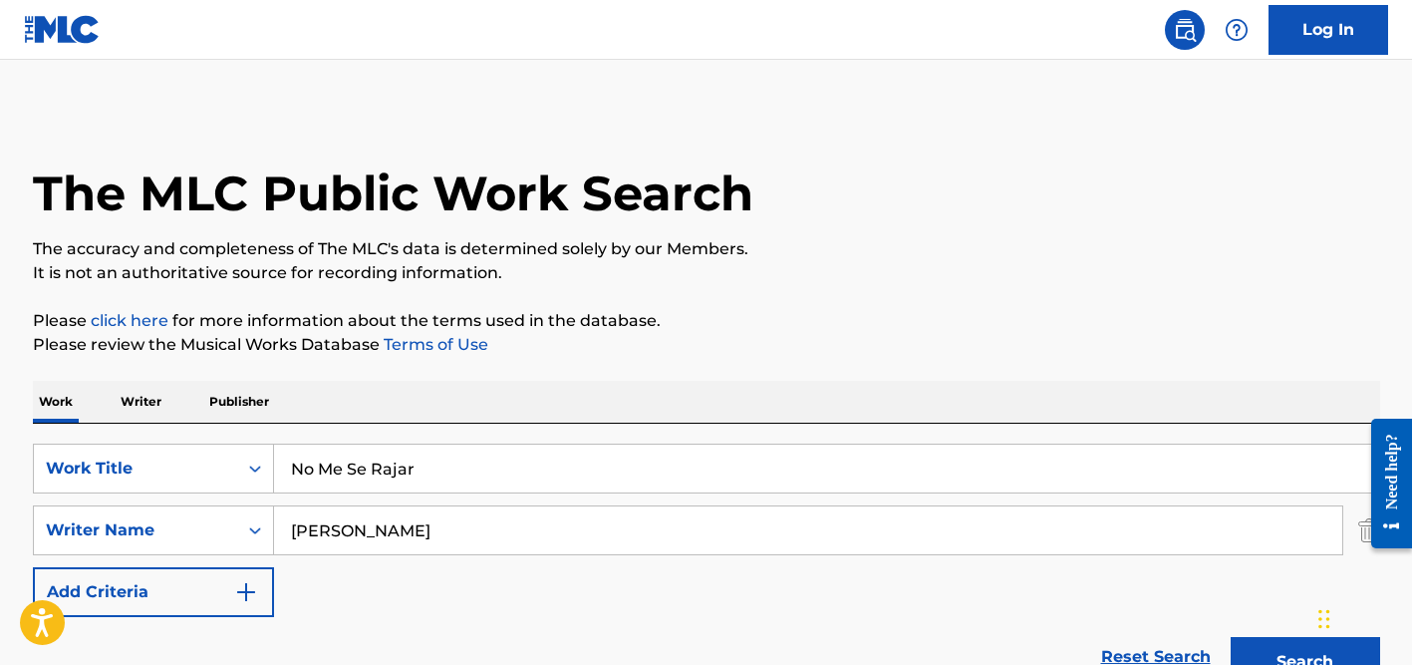
click at [425, 521] on input "[PERSON_NAME]" at bounding box center [808, 530] width 1068 height 48
click at [1231, 637] on button "Search" at bounding box center [1305, 662] width 149 height 50
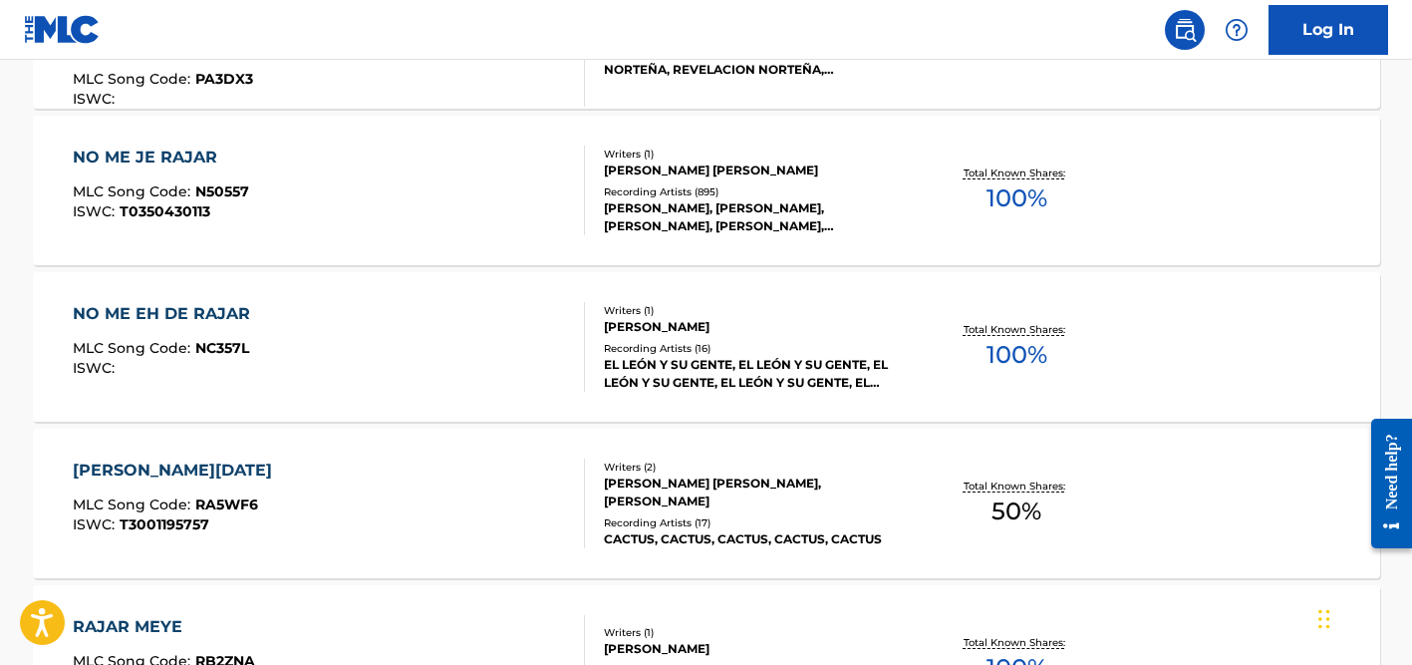
scroll to position [2032, 0]
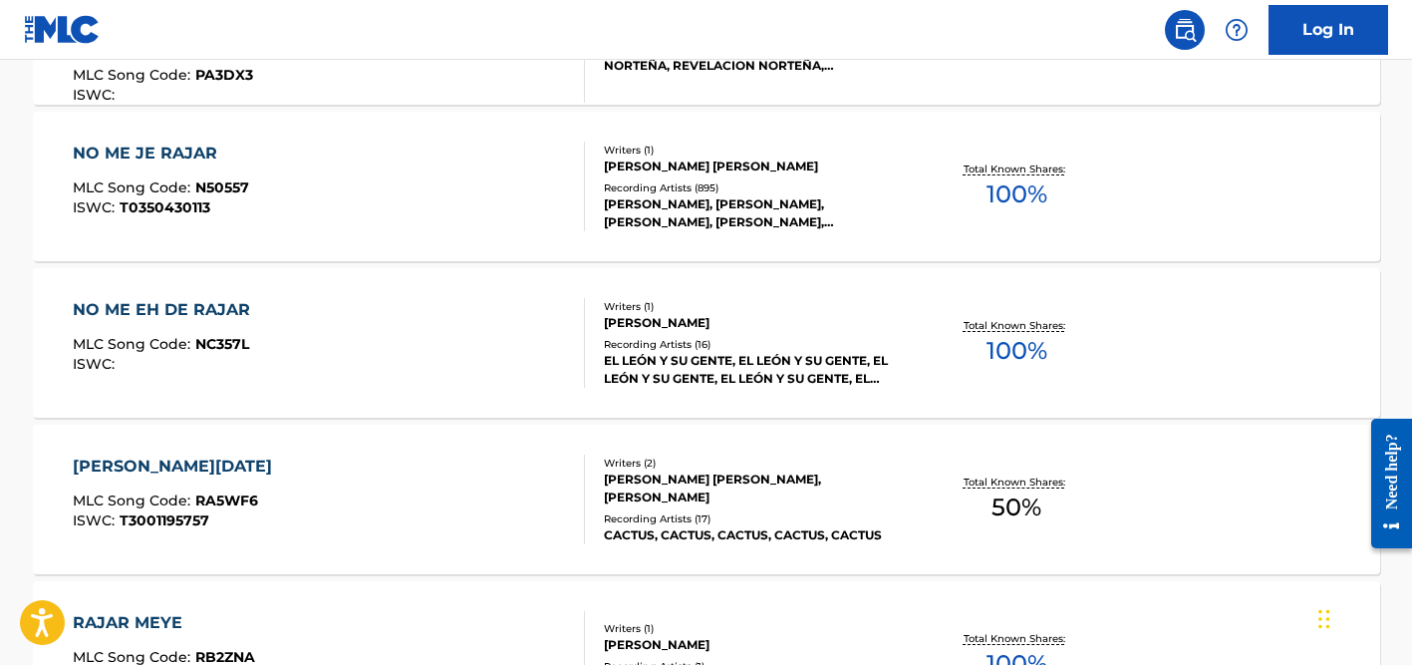
click at [642, 177] on div "Writers ( 1 ) [PERSON_NAME] [PERSON_NAME] Recording Artists ( 895 ) [PERSON_NAM…" at bounding box center [745, 186] width 320 height 89
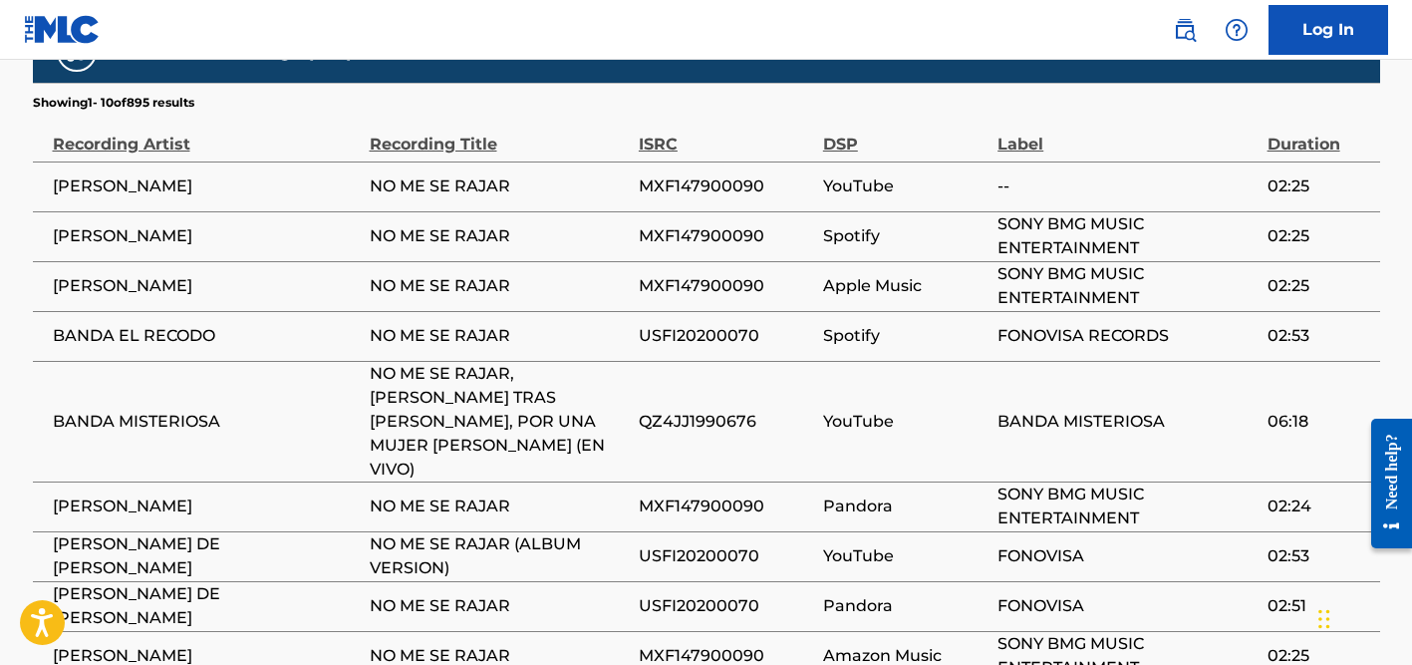
scroll to position [1514, 0]
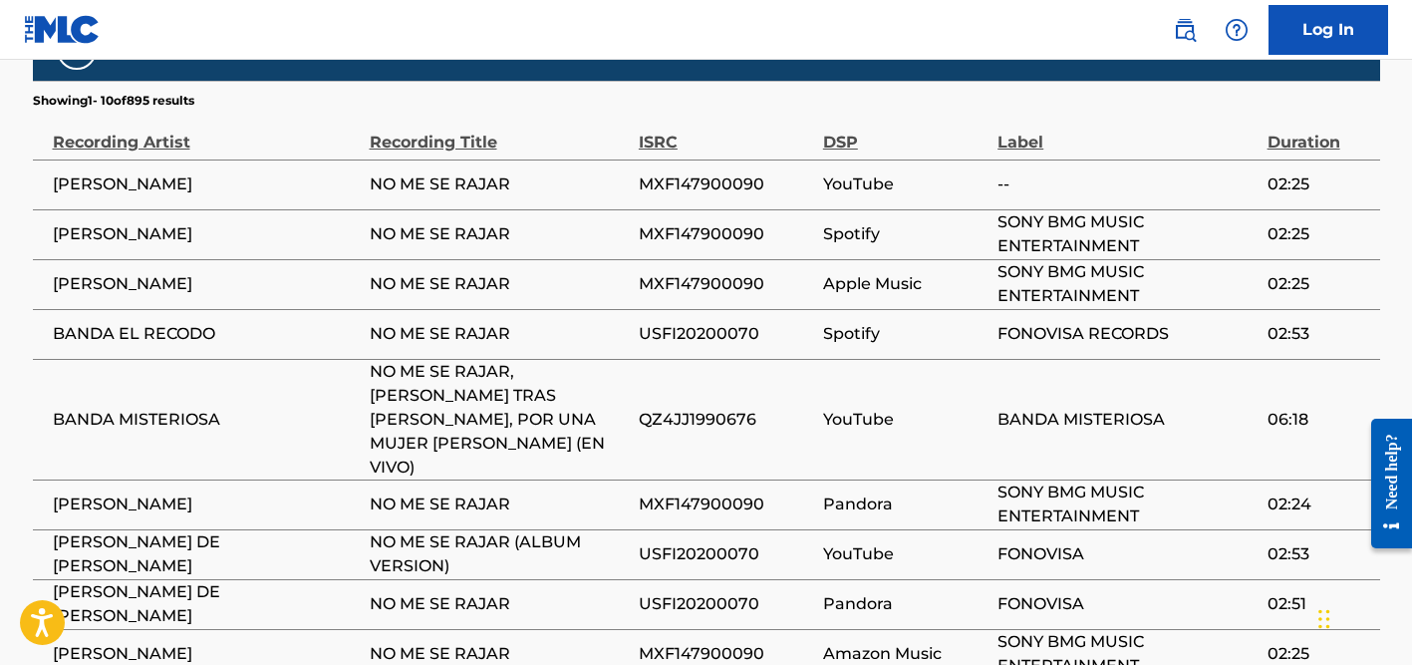
click at [655, 172] on span "MXF147900090" at bounding box center [726, 184] width 174 height 24
copy span "MXF147900090"
click at [441, 322] on span "NO ME SE RAJAR" at bounding box center [499, 334] width 259 height 24
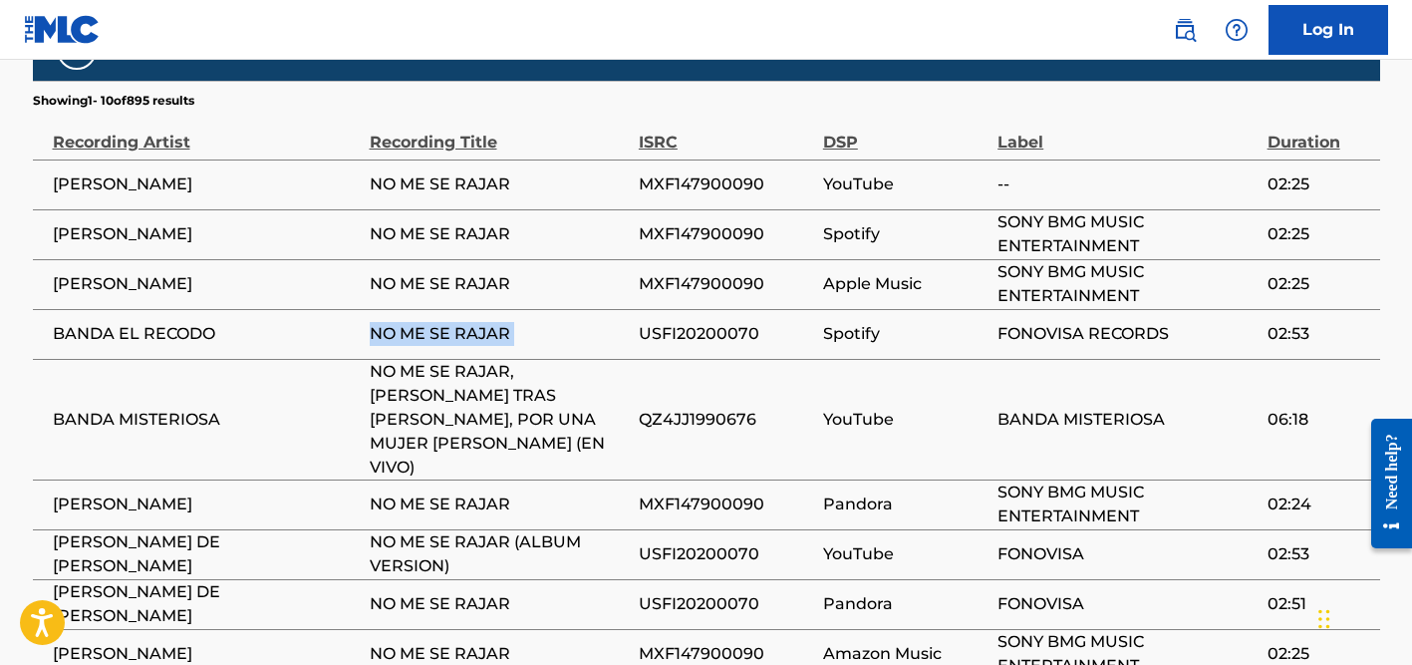
click at [441, 322] on span "NO ME SE RAJAR" at bounding box center [499, 334] width 259 height 24
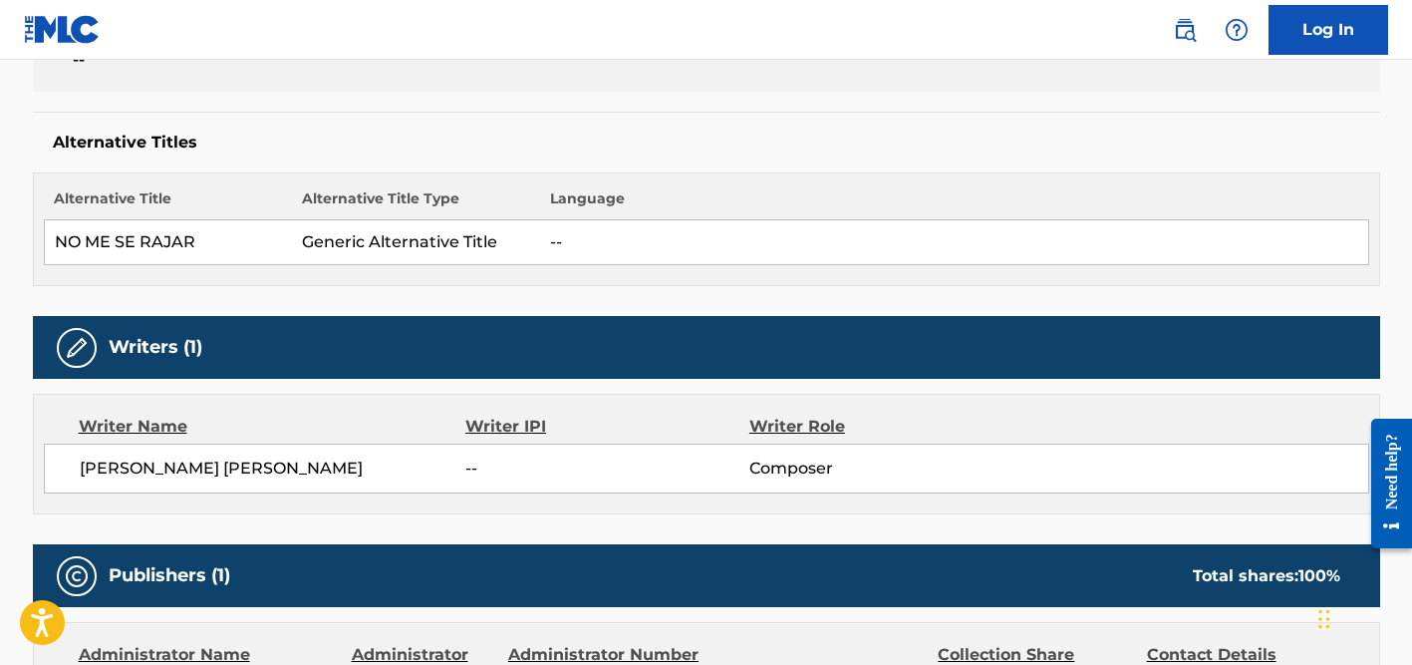
scroll to position [0, 0]
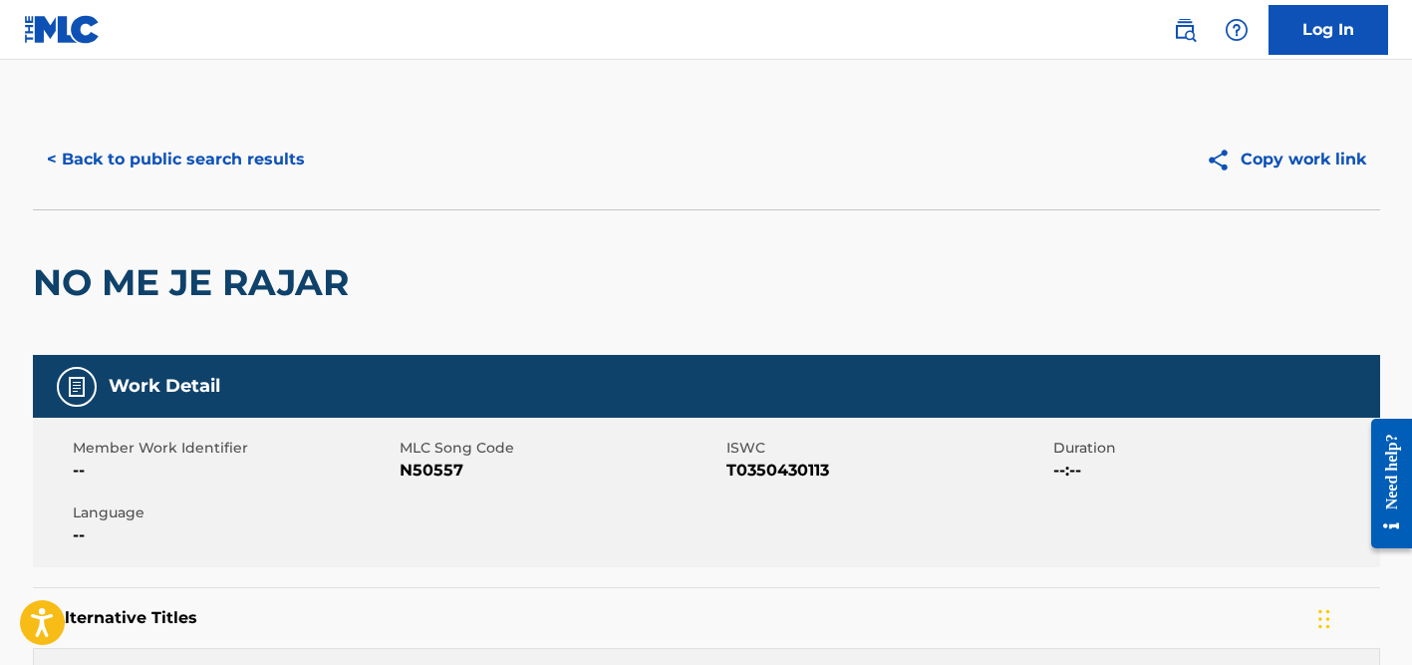
click at [262, 176] on button "< Back to public search results" at bounding box center [176, 160] width 286 height 50
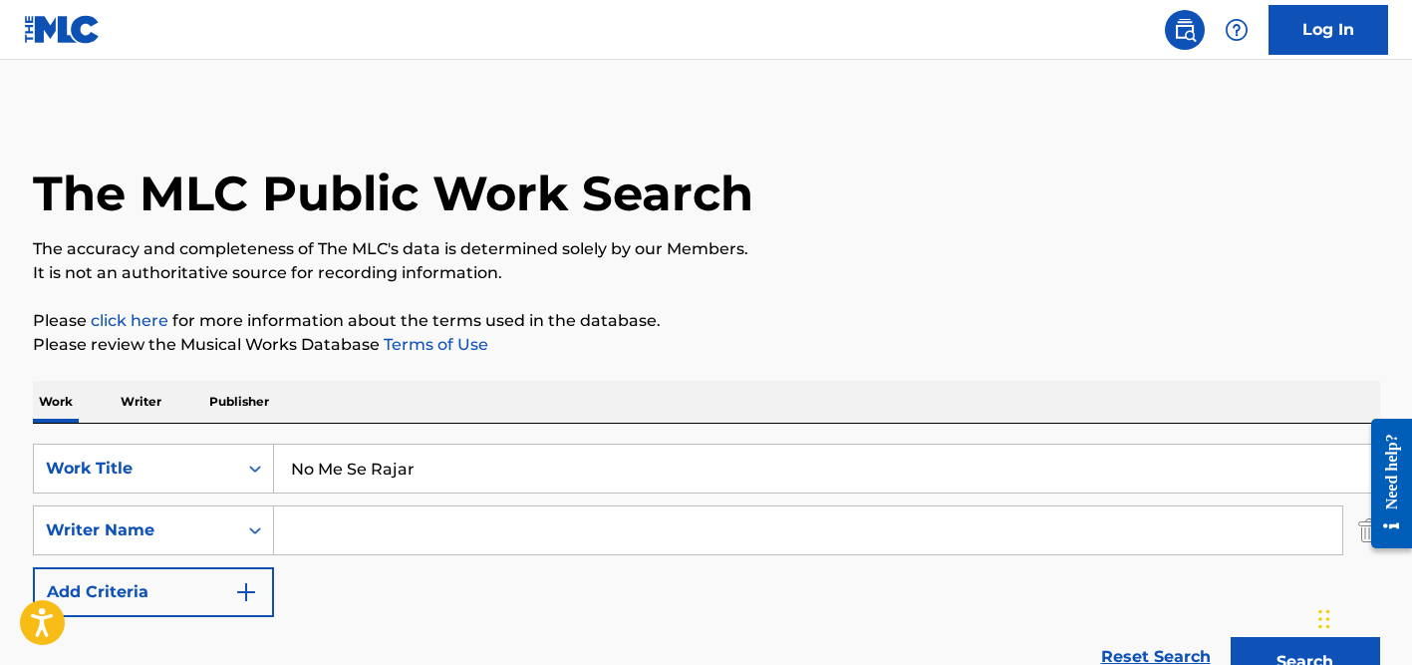
click at [330, 529] on input "Search Form" at bounding box center [808, 530] width 1068 height 48
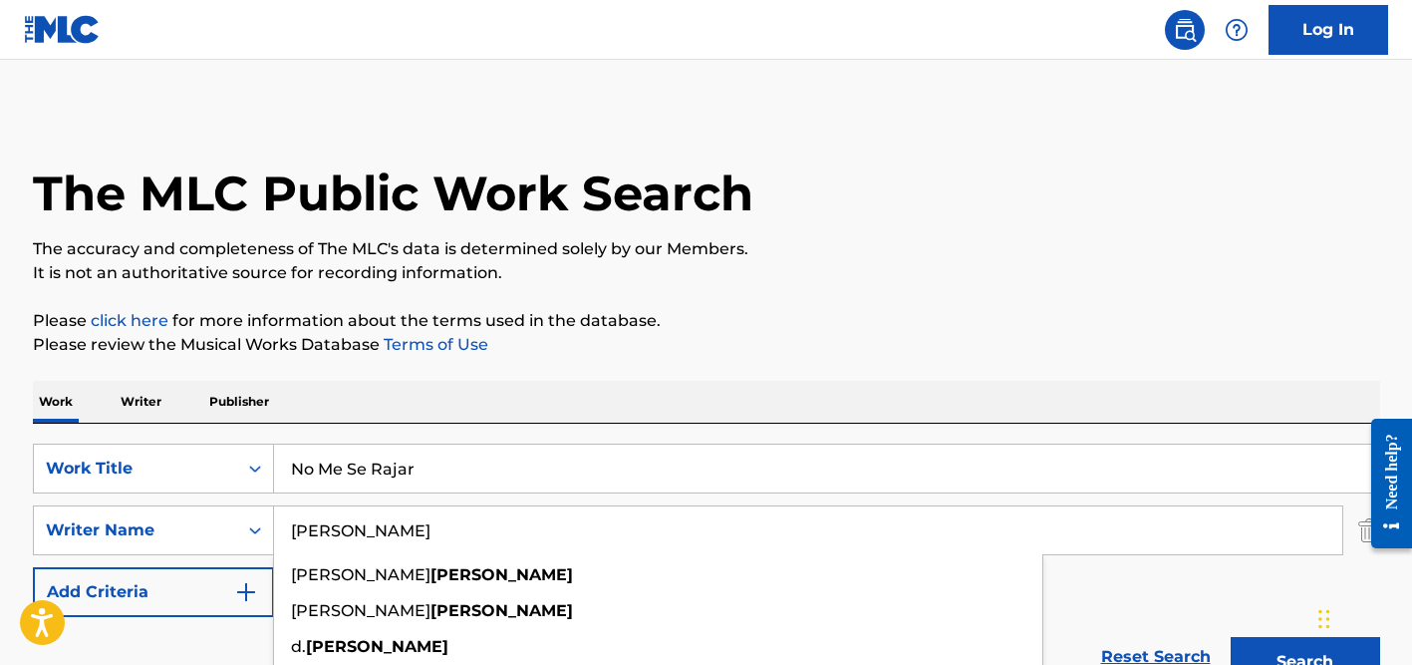
type input "[PERSON_NAME]"
click at [345, 478] on input "No Me Se Rajar" at bounding box center [826, 468] width 1105 height 48
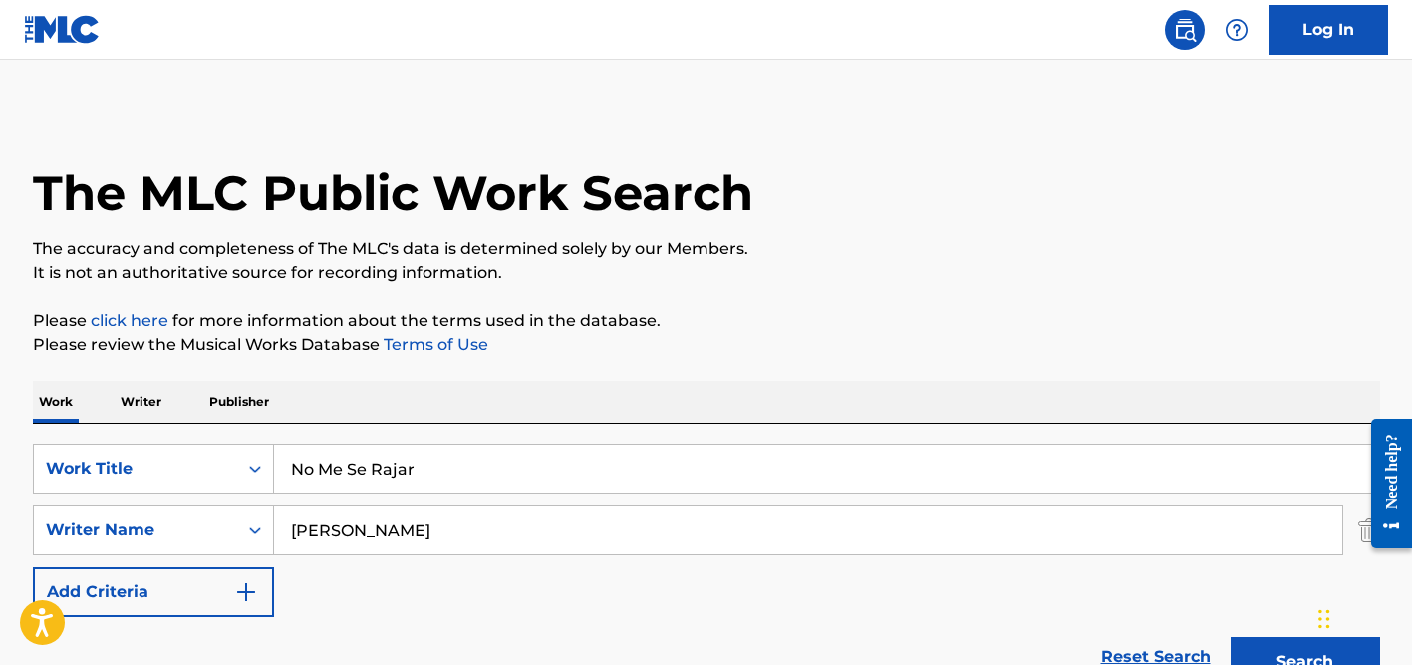
click at [345, 478] on input "No Me Se Rajar" at bounding box center [826, 468] width 1105 height 48
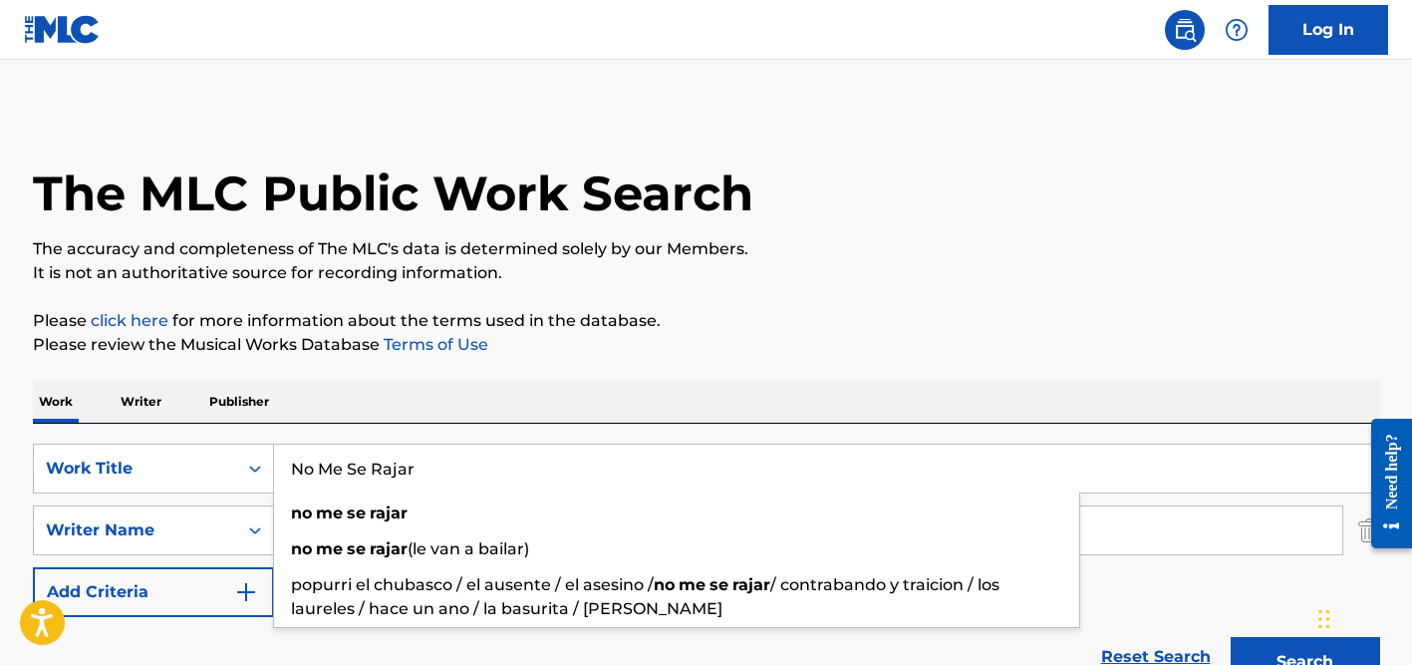
paste input "ore"
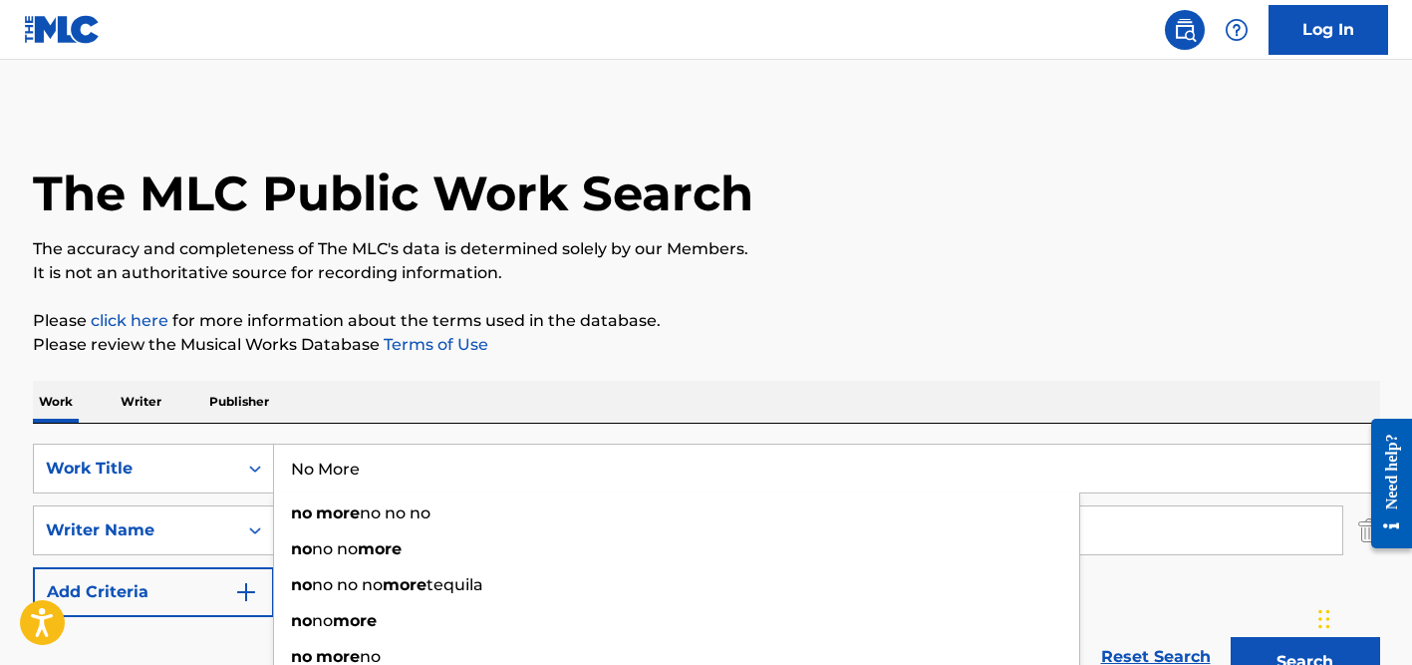
type input "No More"
click at [510, 434] on div "SearchWithCriteriaa655a135-fd95-4004-8f23-0b3f8c0e16fe Work Title No More no mo…" at bounding box center [706, 559] width 1347 height 273
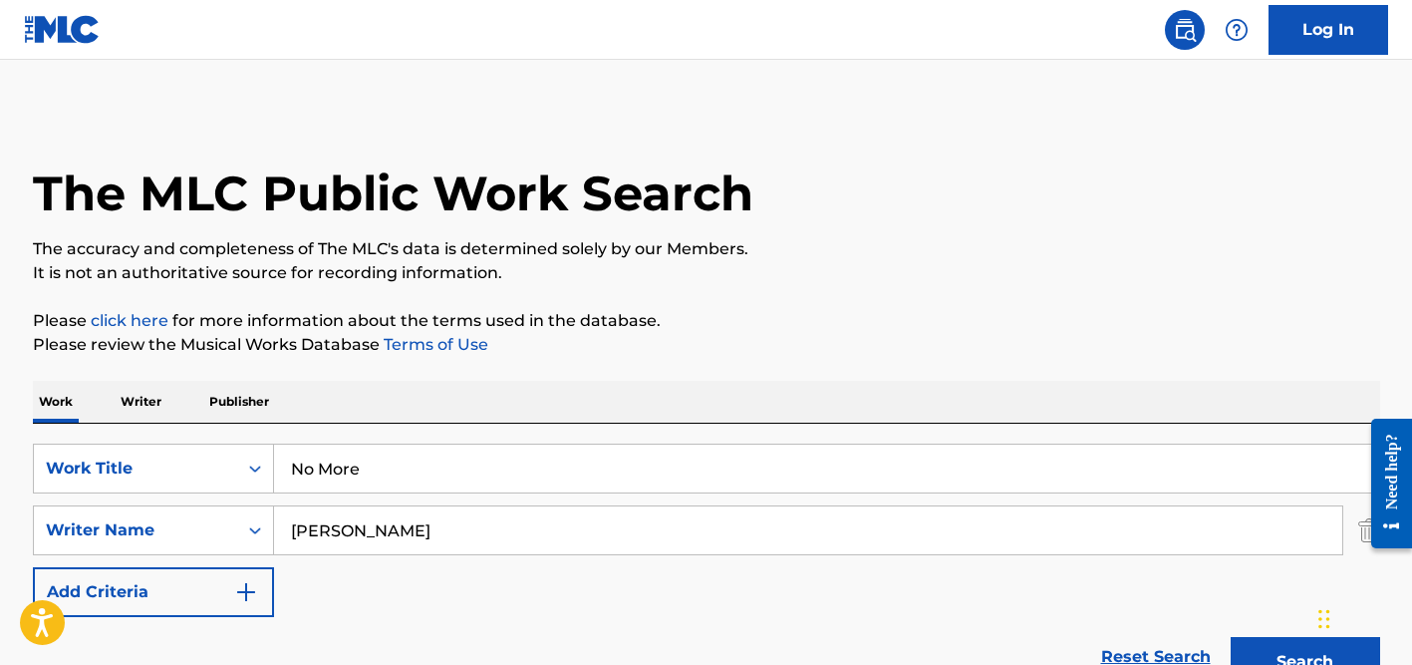
click at [446, 536] on input "[PERSON_NAME]" at bounding box center [808, 530] width 1068 height 48
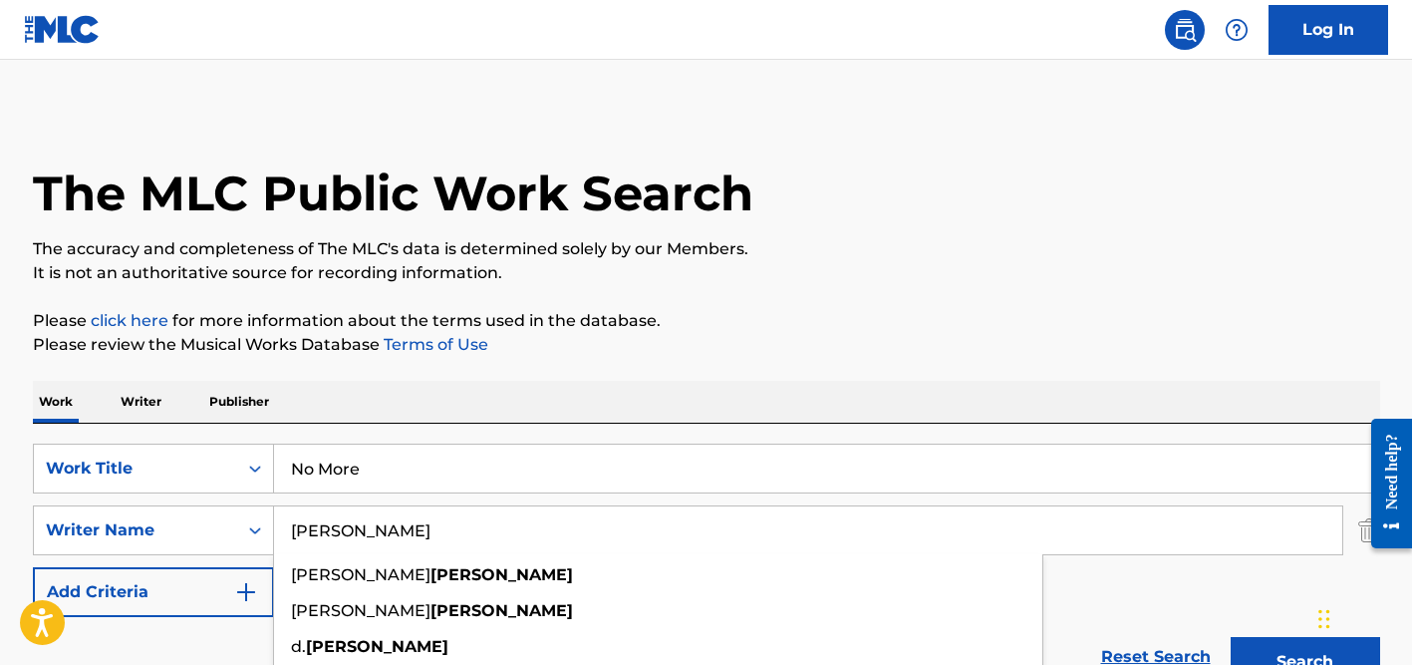
click at [1231, 637] on button "Search" at bounding box center [1305, 662] width 149 height 50
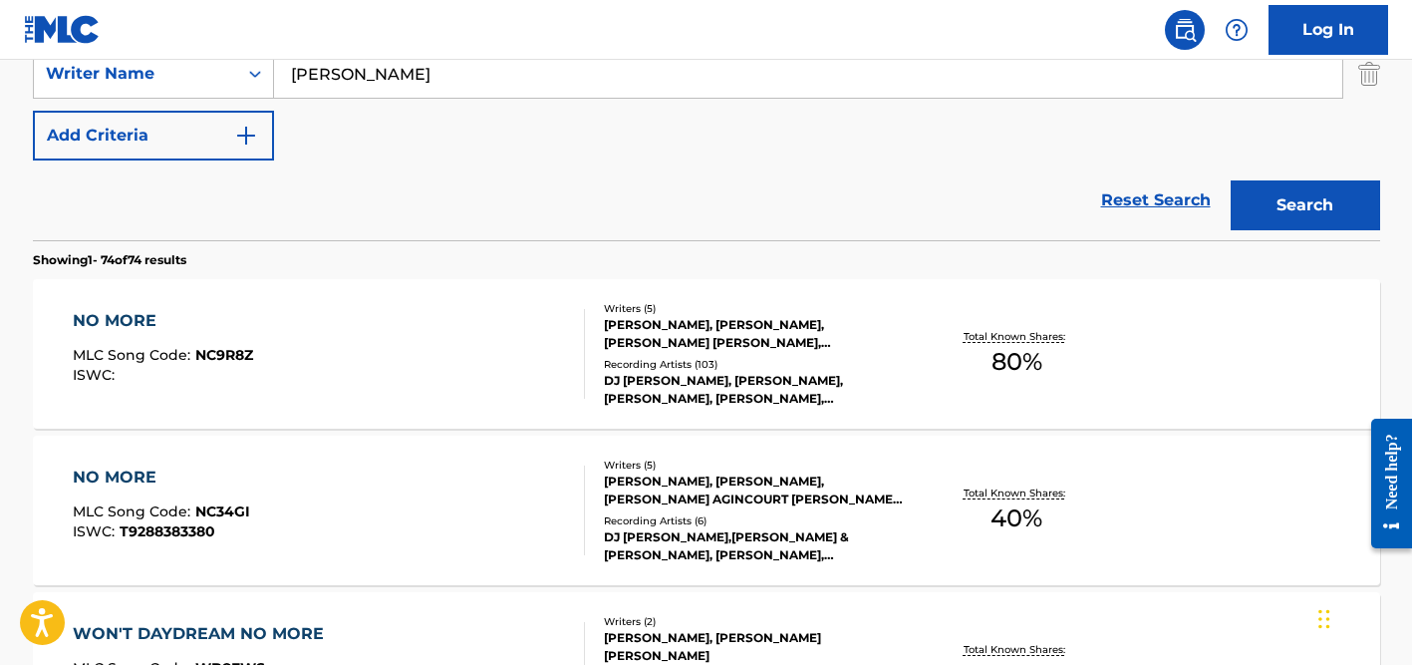
scroll to position [547, 0]
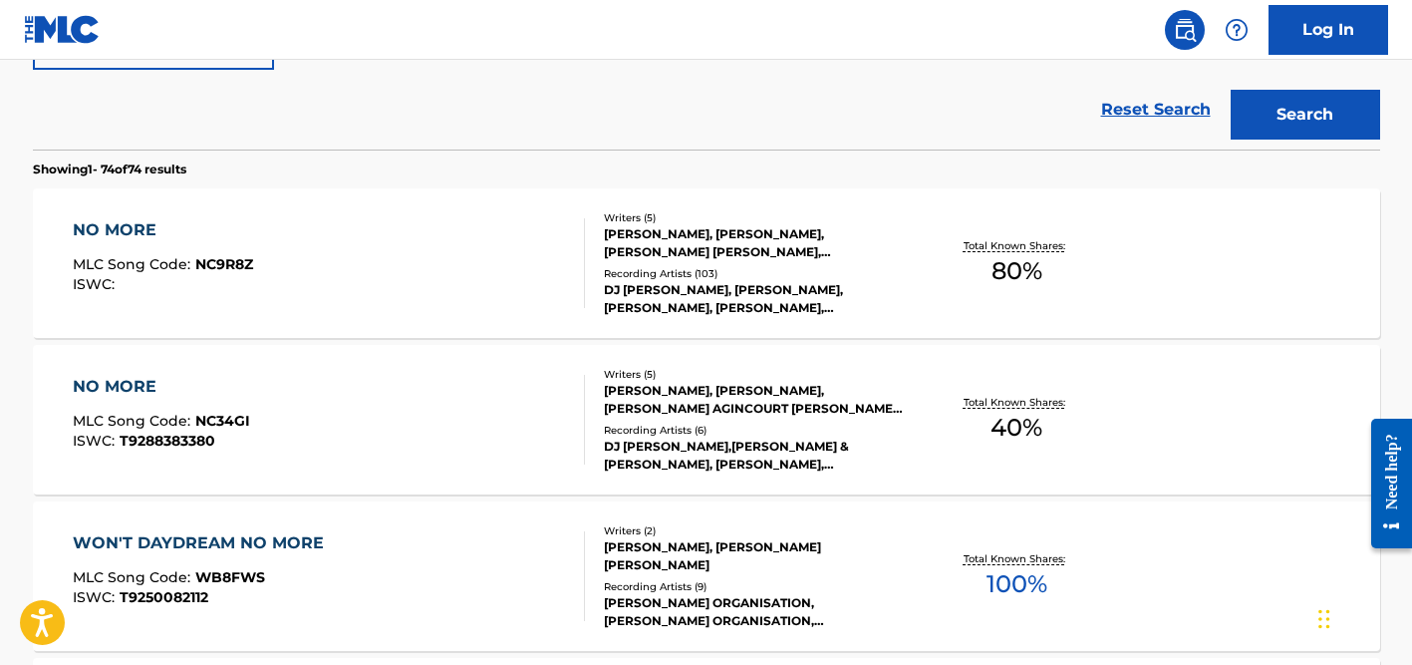
click at [715, 238] on div "[PERSON_NAME], [PERSON_NAME], [PERSON_NAME] [PERSON_NAME], [PERSON_NAME], [PERS…" at bounding box center [754, 243] width 301 height 36
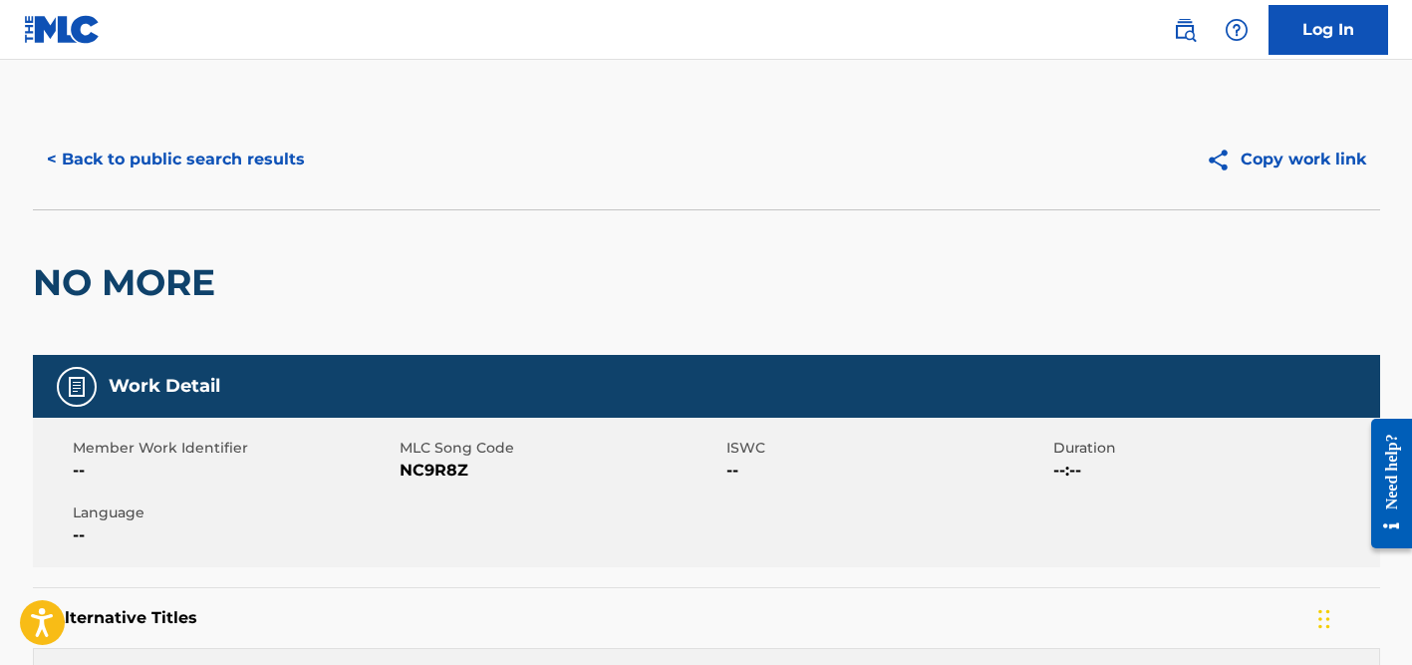
click at [206, 160] on button "< Back to public search results" at bounding box center [176, 160] width 286 height 50
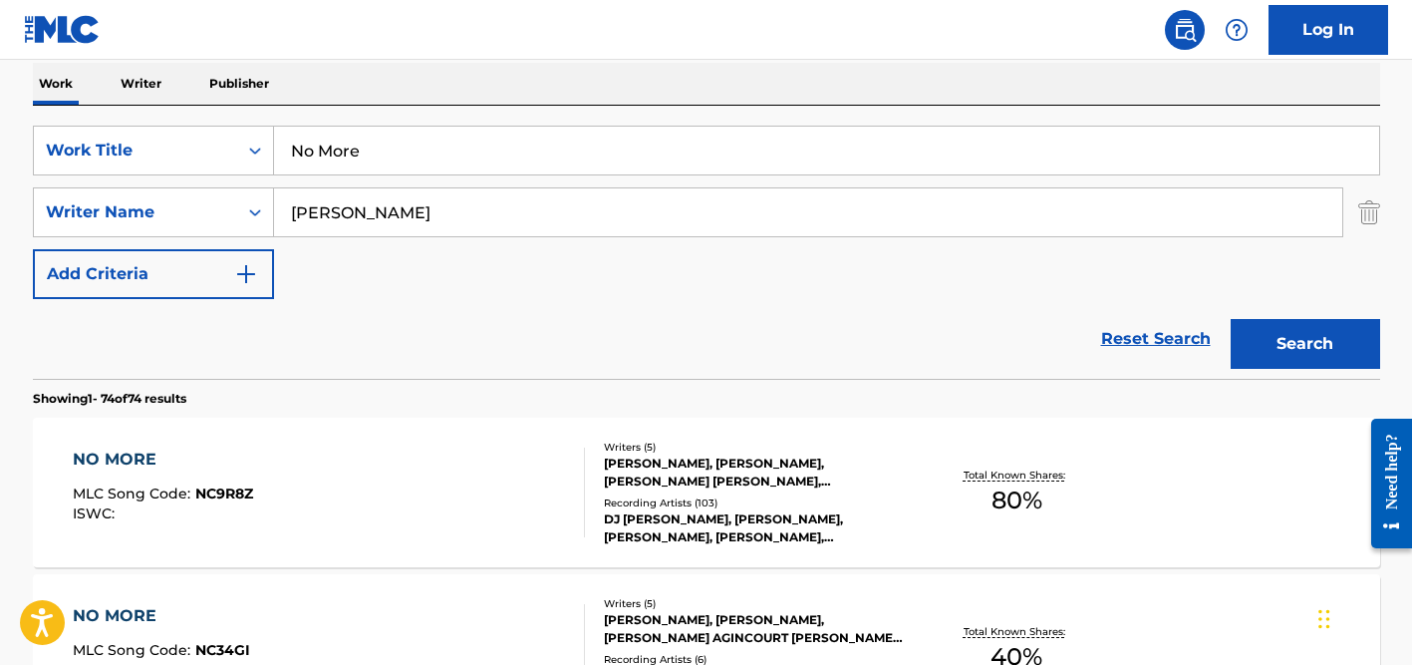
scroll to position [72, 0]
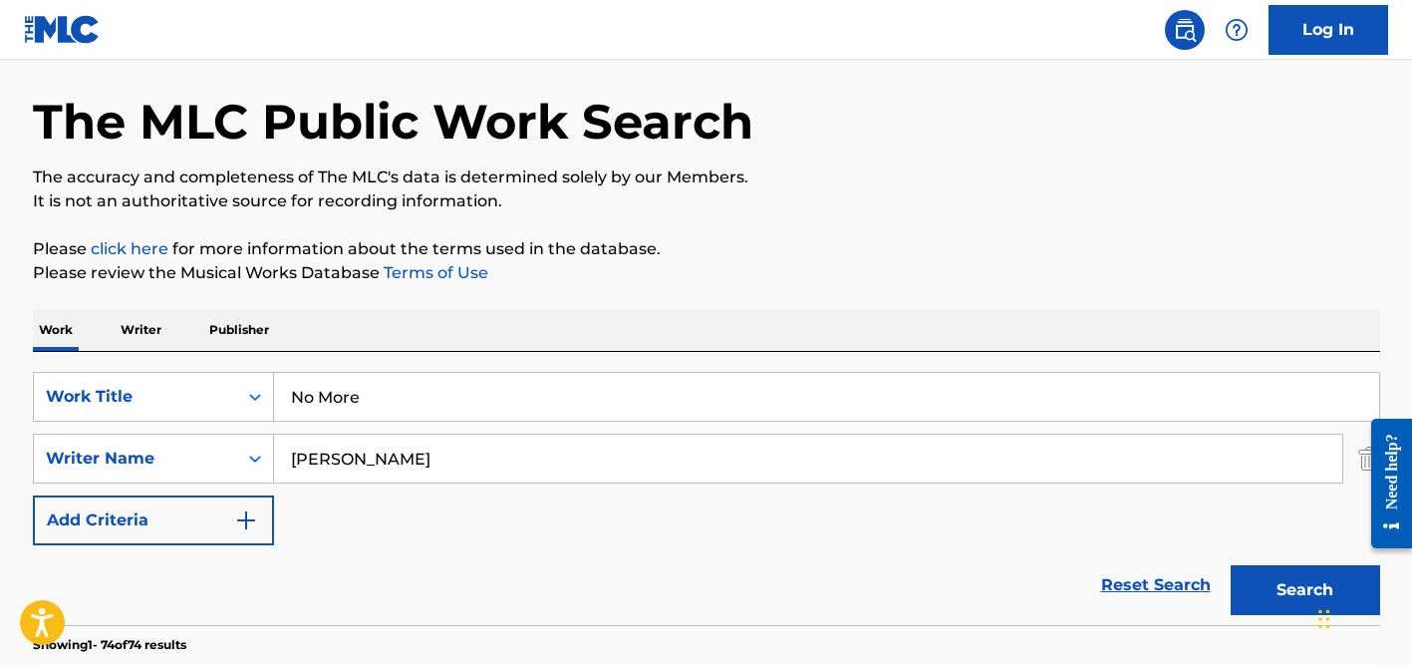
click at [360, 389] on input "No More" at bounding box center [826, 397] width 1105 height 48
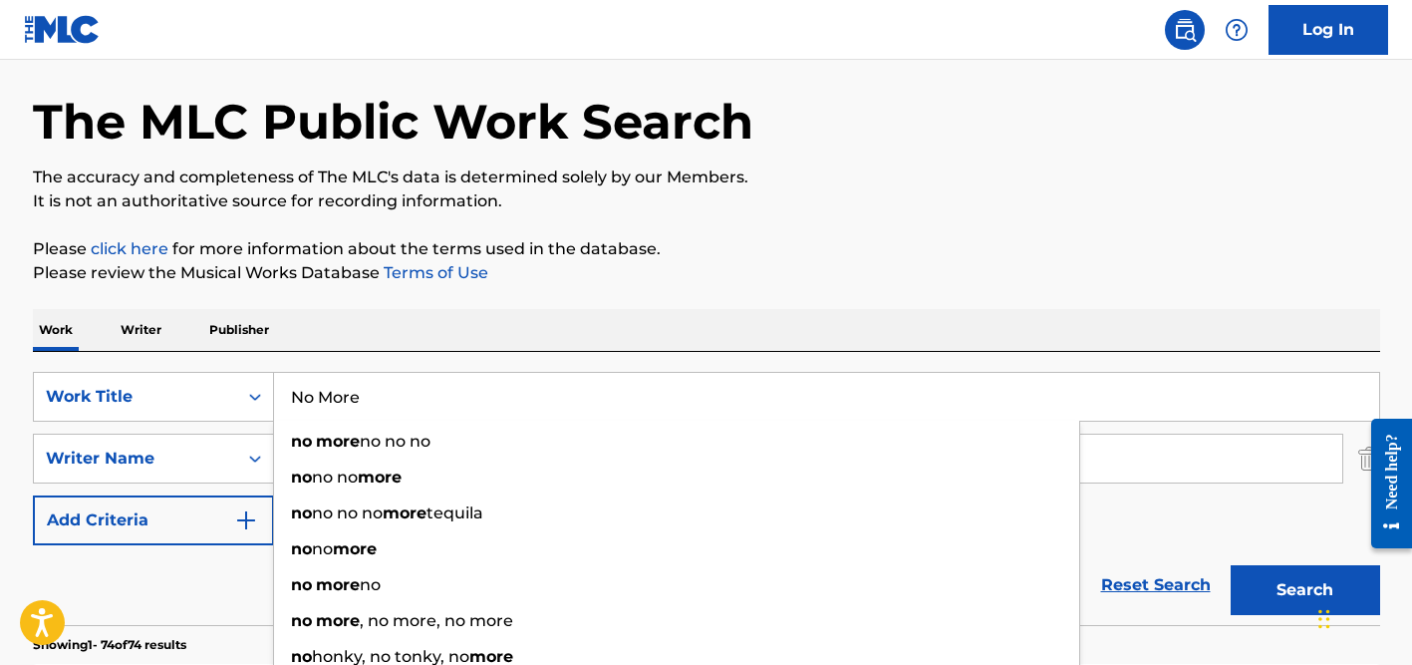
paste input "Desconexión Sideral"
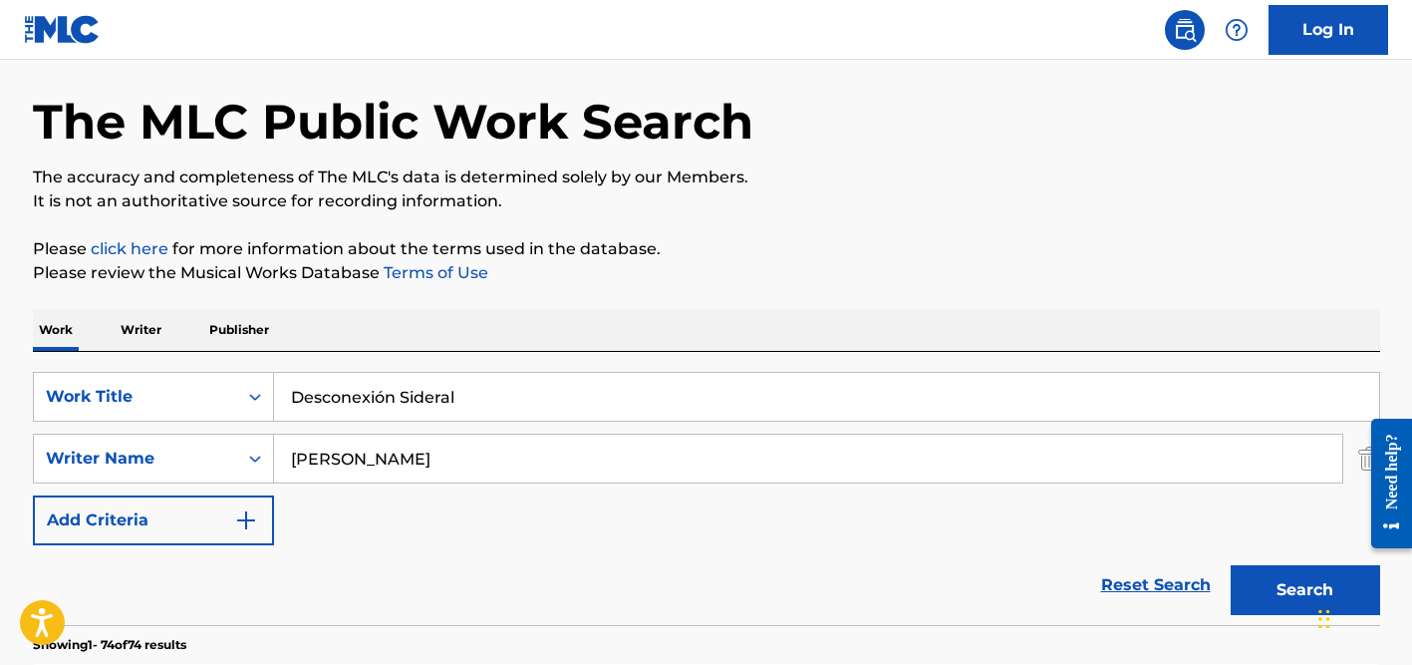
click at [377, 396] on input "Desconexión Sideral" at bounding box center [826, 397] width 1105 height 48
click at [382, 396] on input "Desconexión Sideral" at bounding box center [826, 397] width 1105 height 48
type input "Desconexion Sideral"
click at [426, 345] on div "Work Writer Publisher" at bounding box center [706, 330] width 1347 height 42
click at [400, 457] on input "[PERSON_NAME]" at bounding box center [808, 458] width 1068 height 48
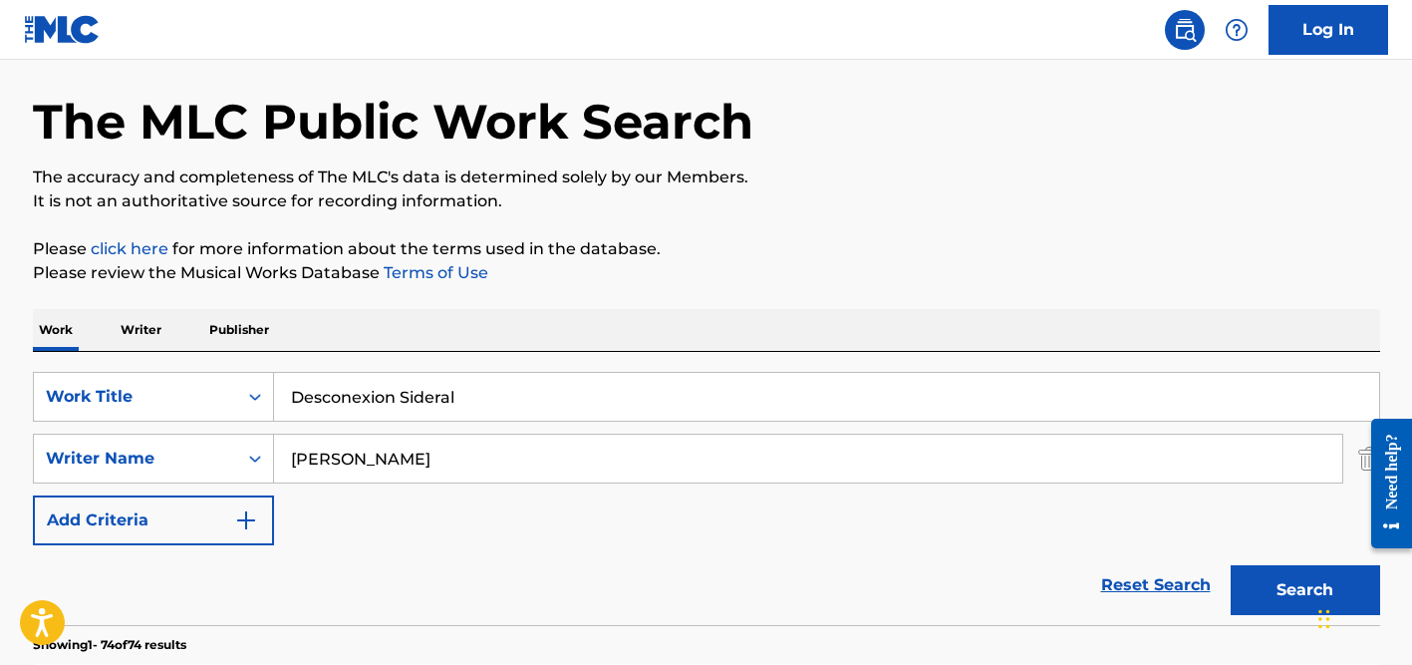
click at [400, 457] on input "[PERSON_NAME]" at bounding box center [808, 458] width 1068 height 48
click at [1231, 565] on button "Search" at bounding box center [1305, 590] width 149 height 50
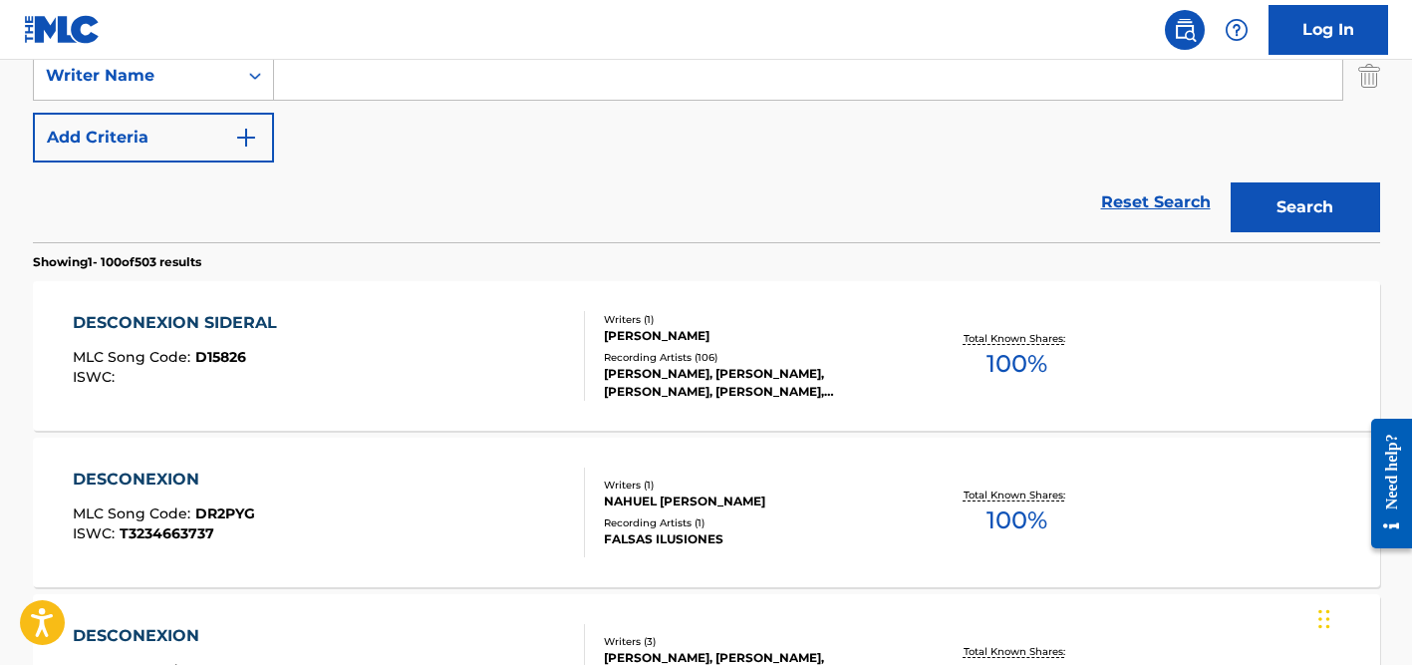
scroll to position [456, 0]
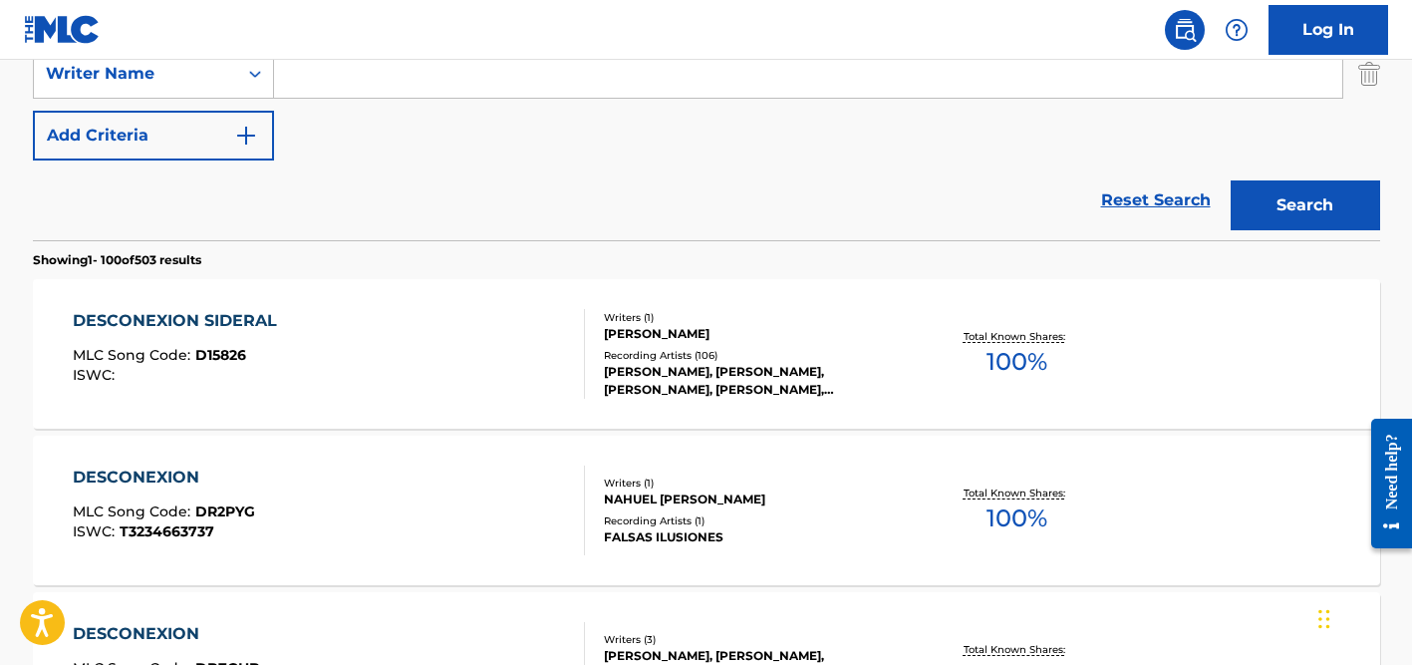
click at [642, 343] on div "Writers ( 1 ) [PERSON_NAME] Recording Artists ( 106 ) [PERSON_NAME], [PERSON_NA…" at bounding box center [745, 354] width 320 height 89
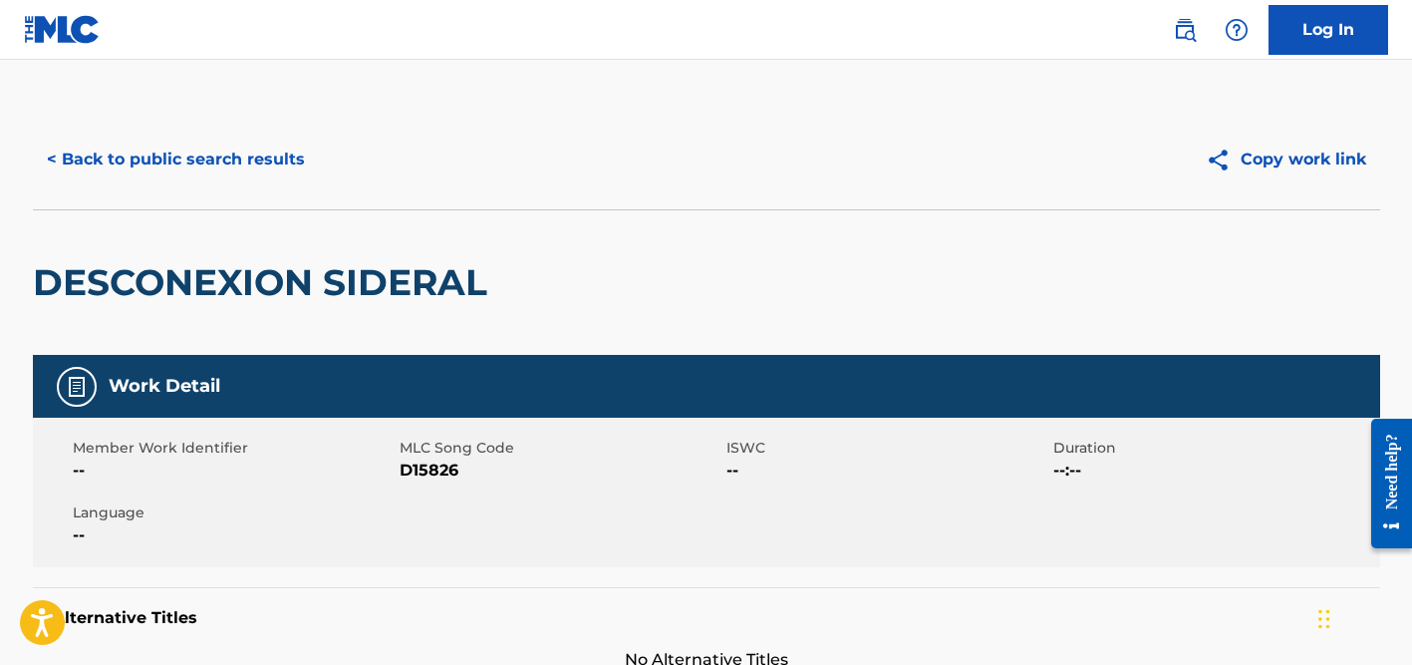
click at [279, 154] on button "< Back to public search results" at bounding box center [176, 160] width 286 height 50
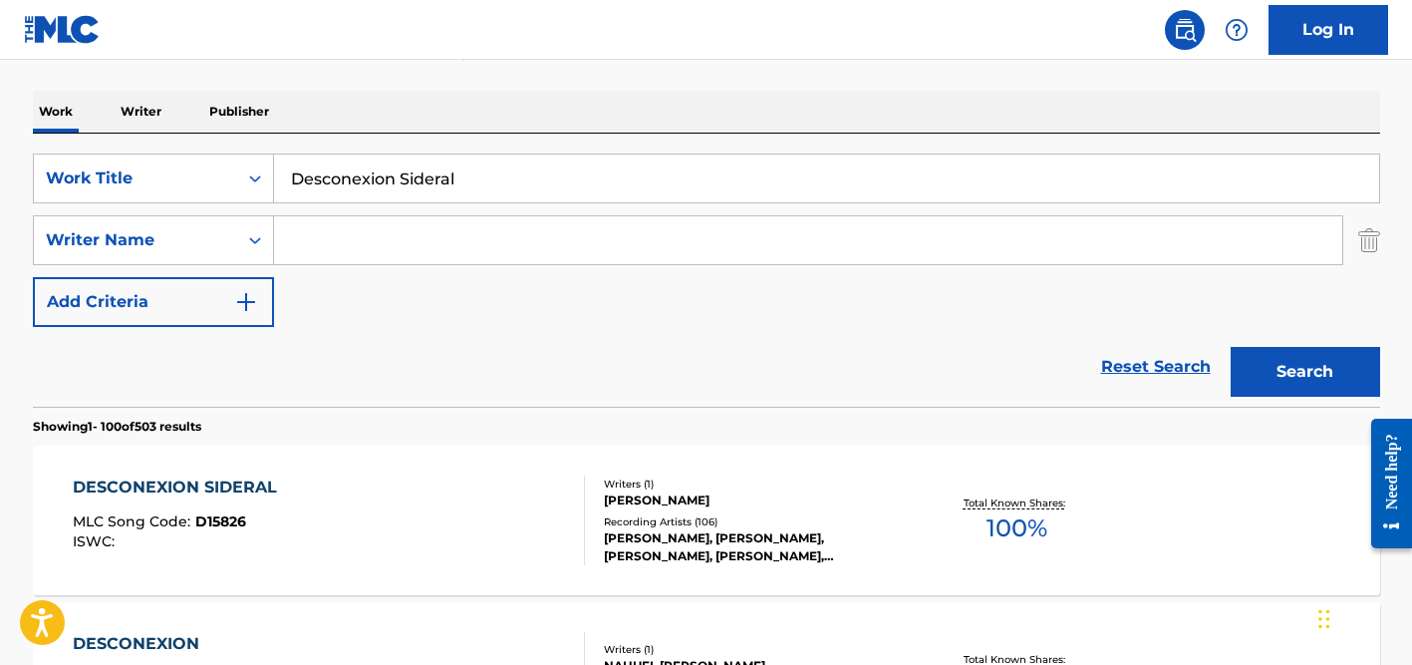
scroll to position [268, 0]
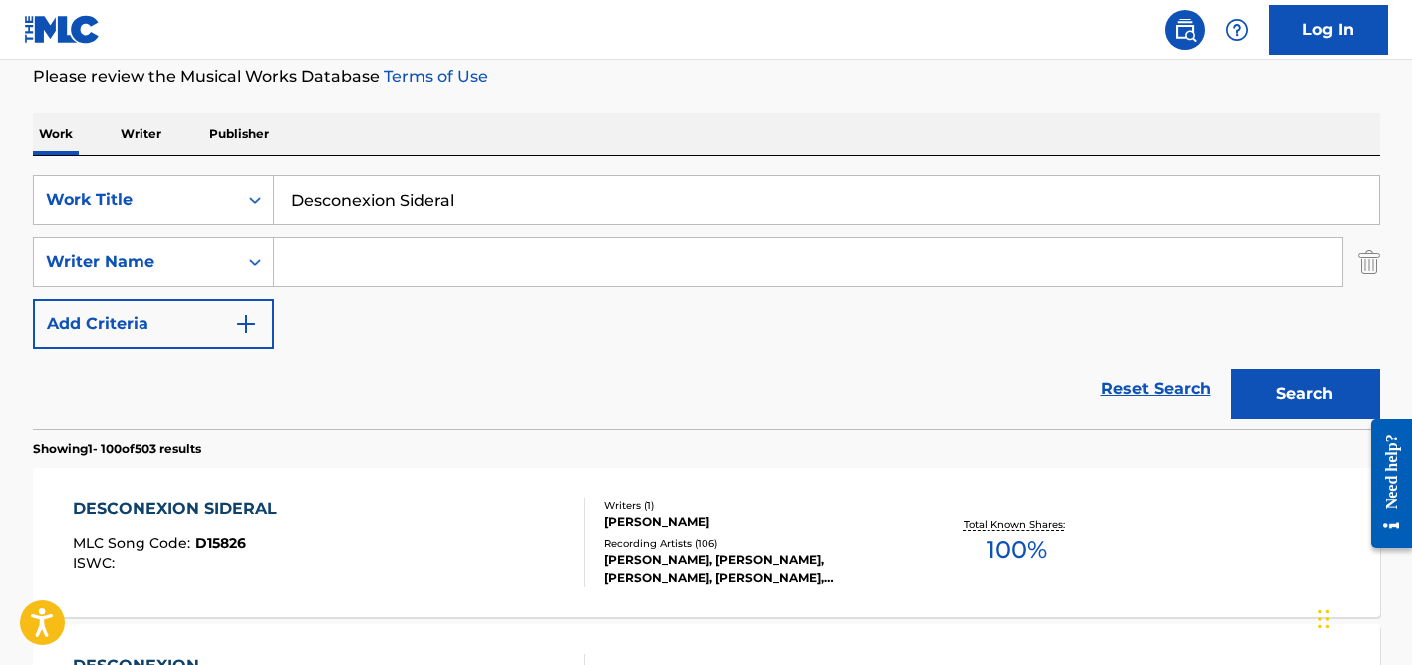
click at [364, 195] on input "Desconexion Sideral" at bounding box center [826, 200] width 1105 height 48
paste input "Beauty of the Unhidden Heart"
click at [1231, 369] on button "Search" at bounding box center [1305, 394] width 149 height 50
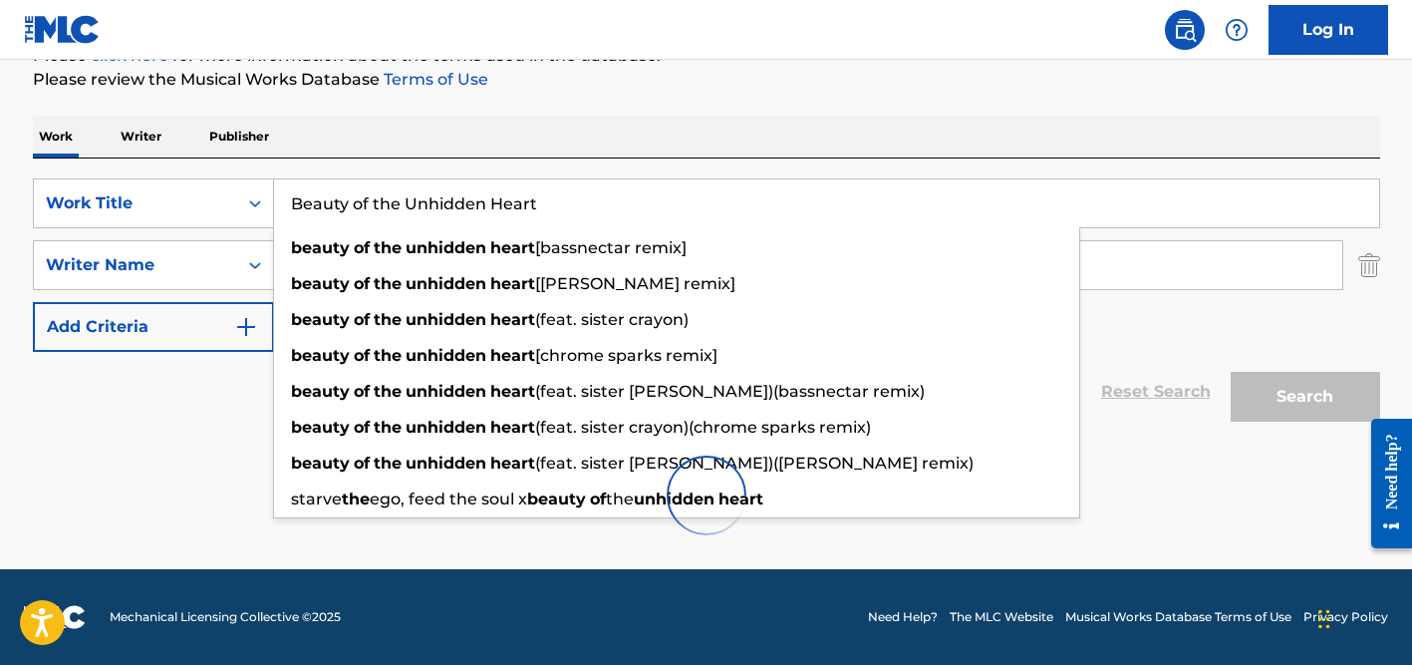
scroll to position [265, 0]
click at [527, 132] on div "Work Writer Publisher" at bounding box center [706, 137] width 1347 height 42
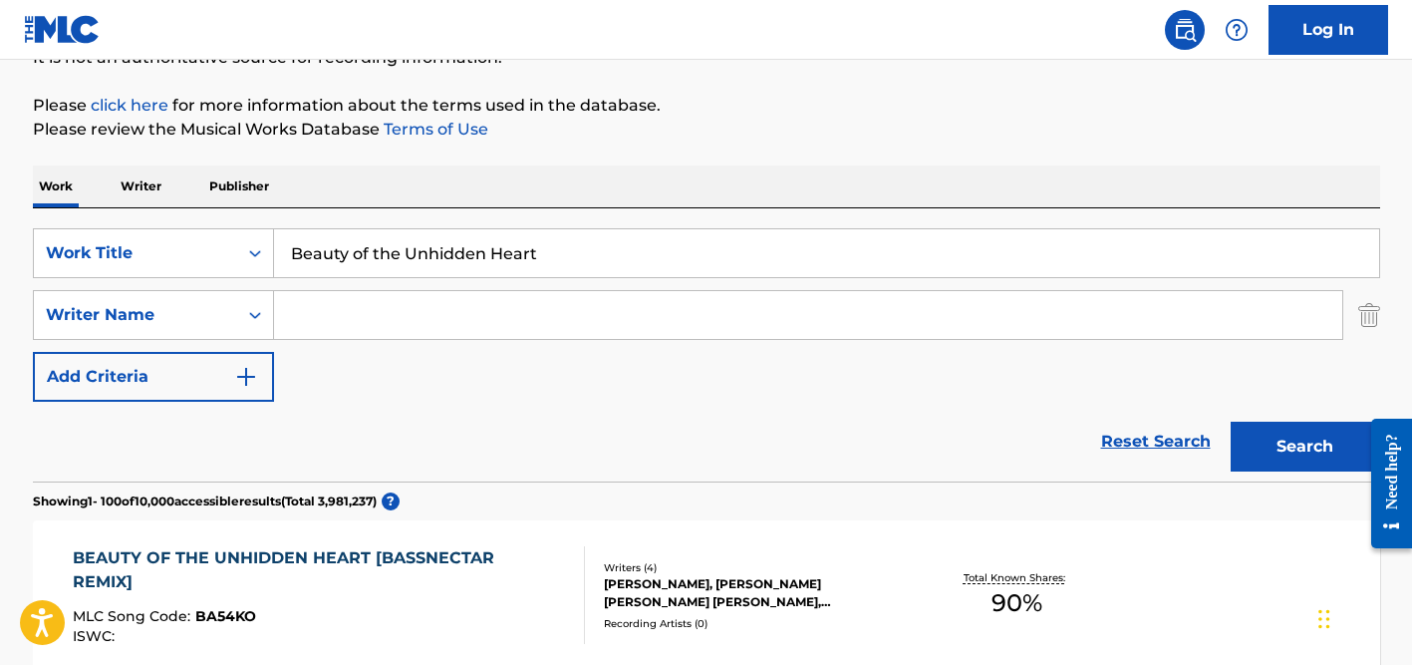
scroll to position [0, 0]
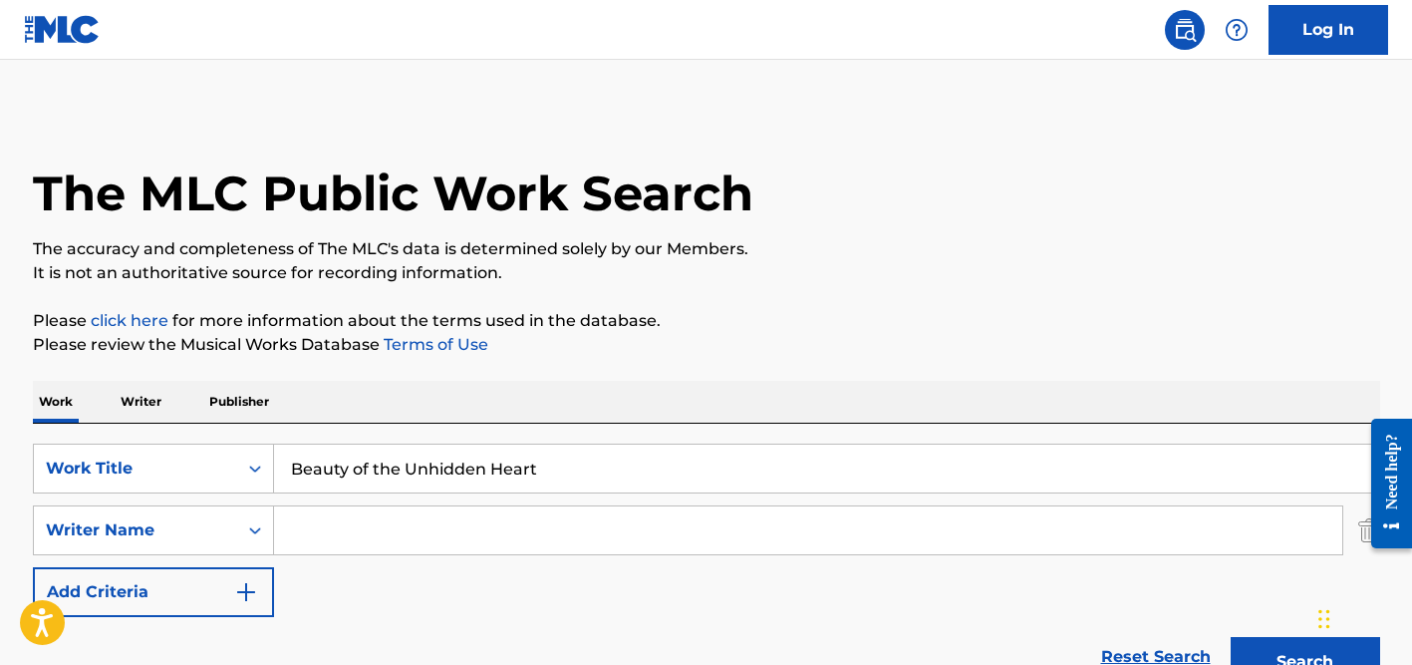
click at [353, 472] on input "Beauty of the Unhidden Heart" at bounding box center [826, 468] width 1105 height 48
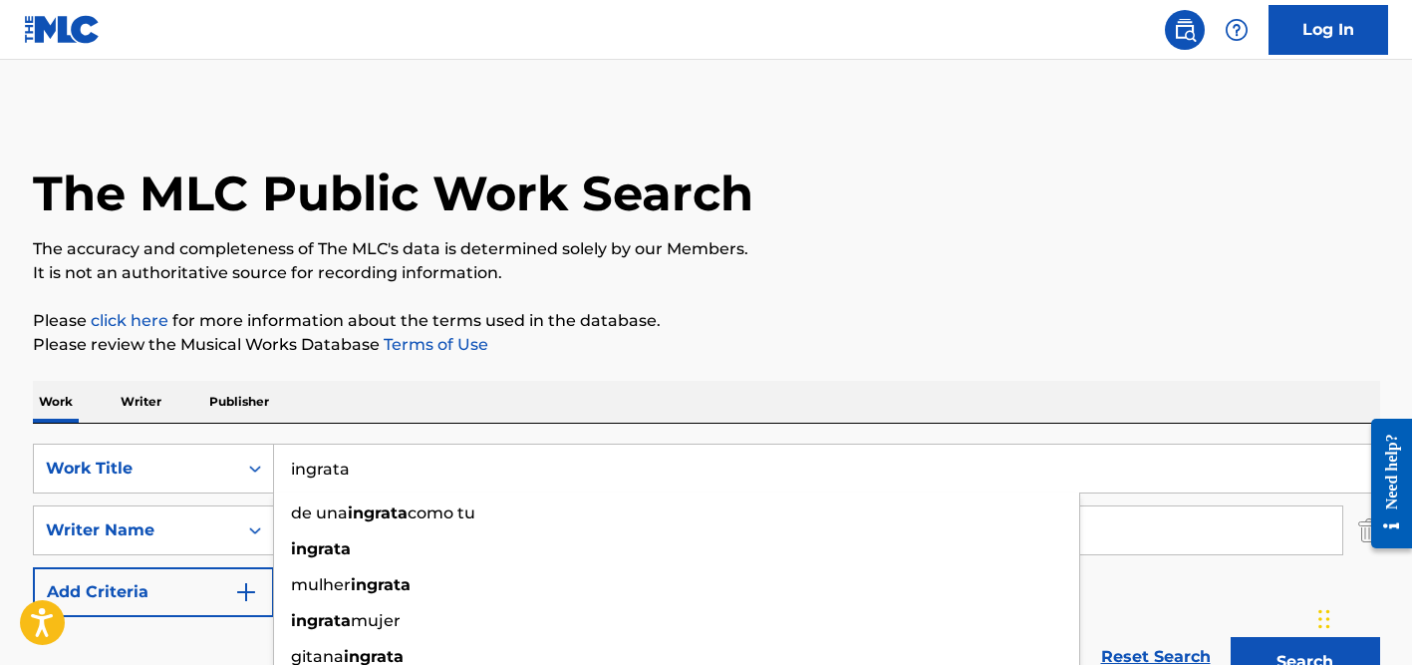
type input "ingrata"
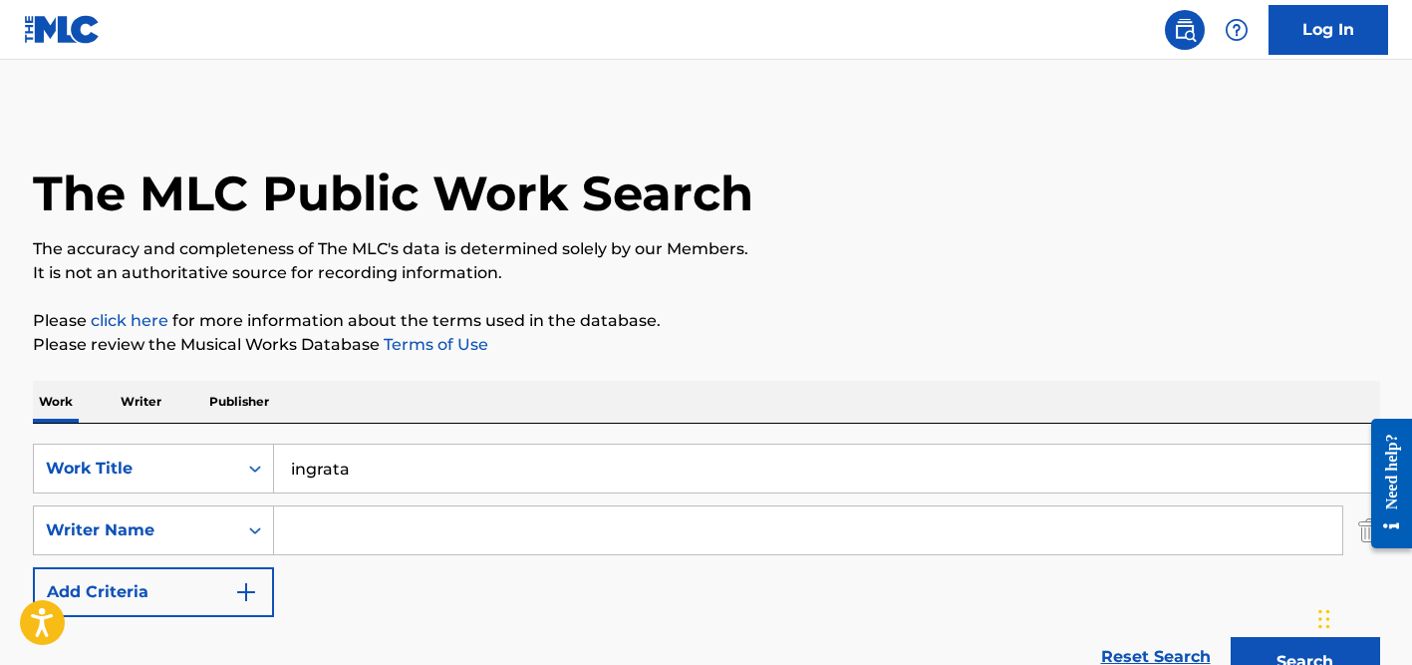
click at [374, 512] on input "Search Form" at bounding box center [808, 530] width 1068 height 48
paste input "[PERSON_NAME]"
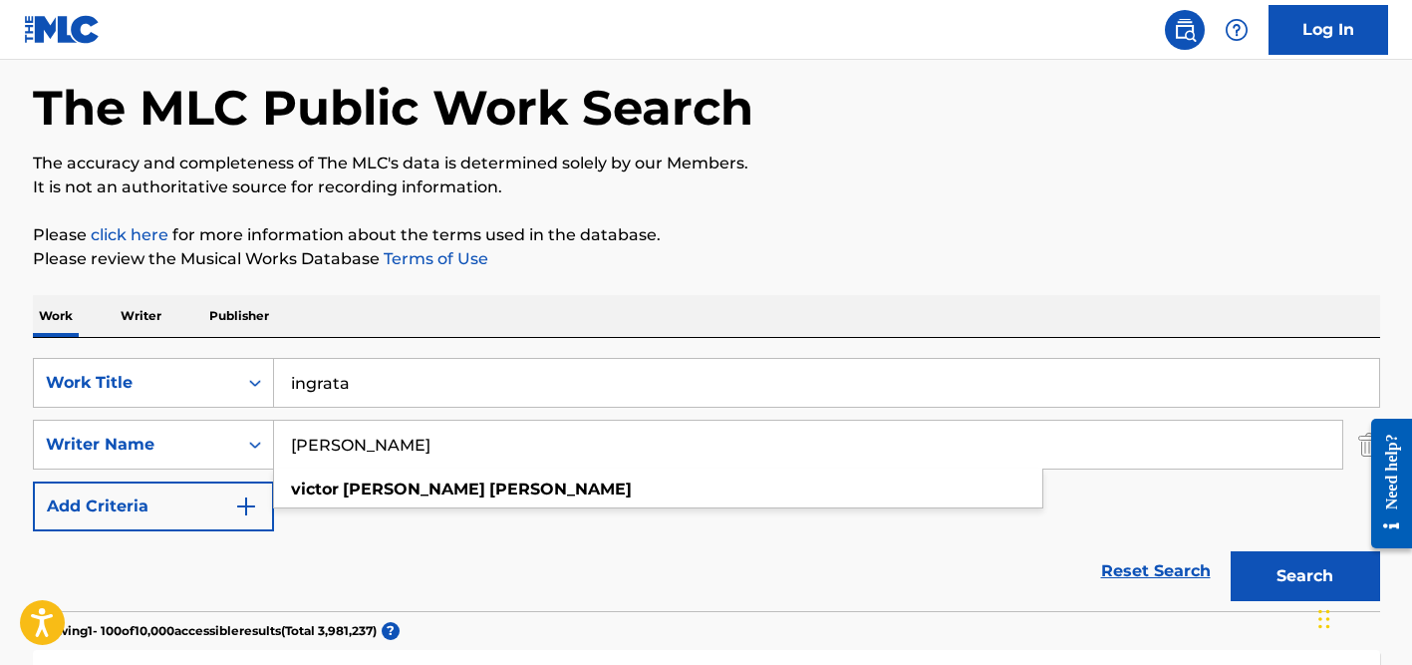
scroll to position [131, 0]
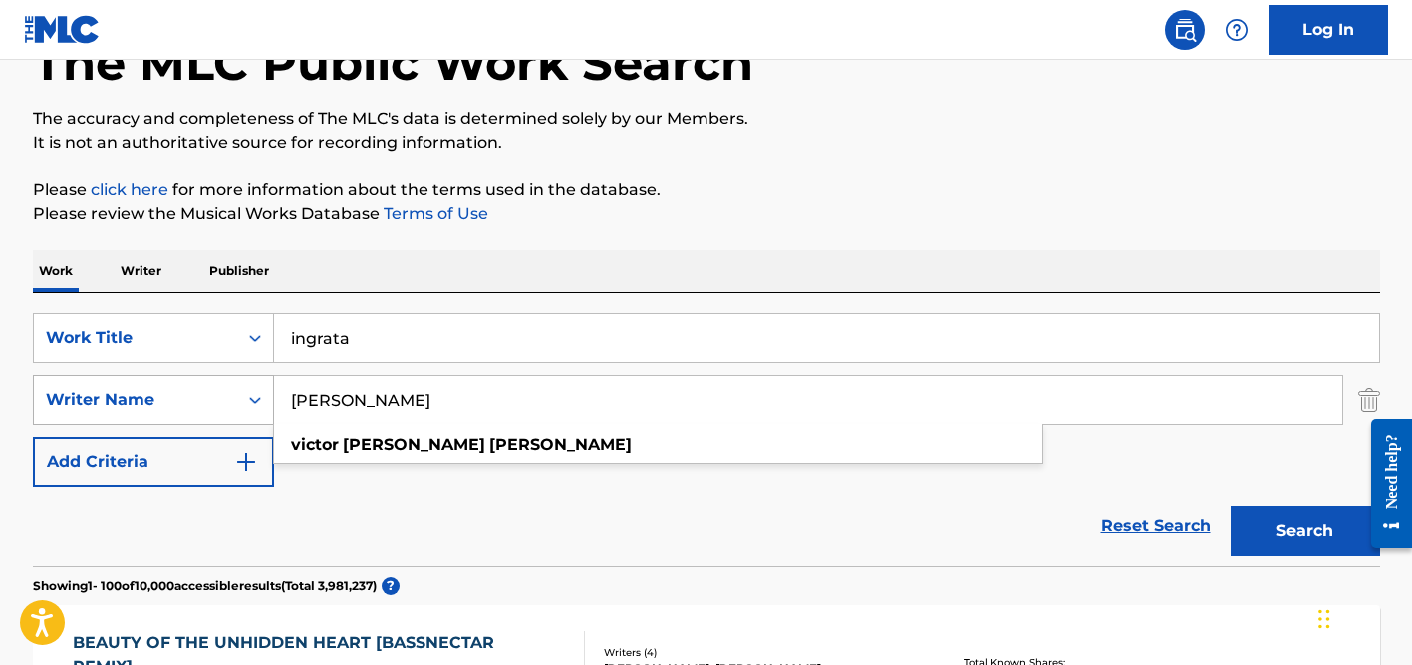
drag, startPoint x: 400, startPoint y: 401, endPoint x: 97, endPoint y: 395, distance: 303.0
click at [97, 395] on div "SearchWithCriteria82eb4b1a-806b-45b1-b735-a784c032d06a Writer Name [PERSON_NAME…" at bounding box center [706, 400] width 1347 height 50
type input "[PERSON_NAME]"
click at [1231, 506] on button "Search" at bounding box center [1305, 531] width 149 height 50
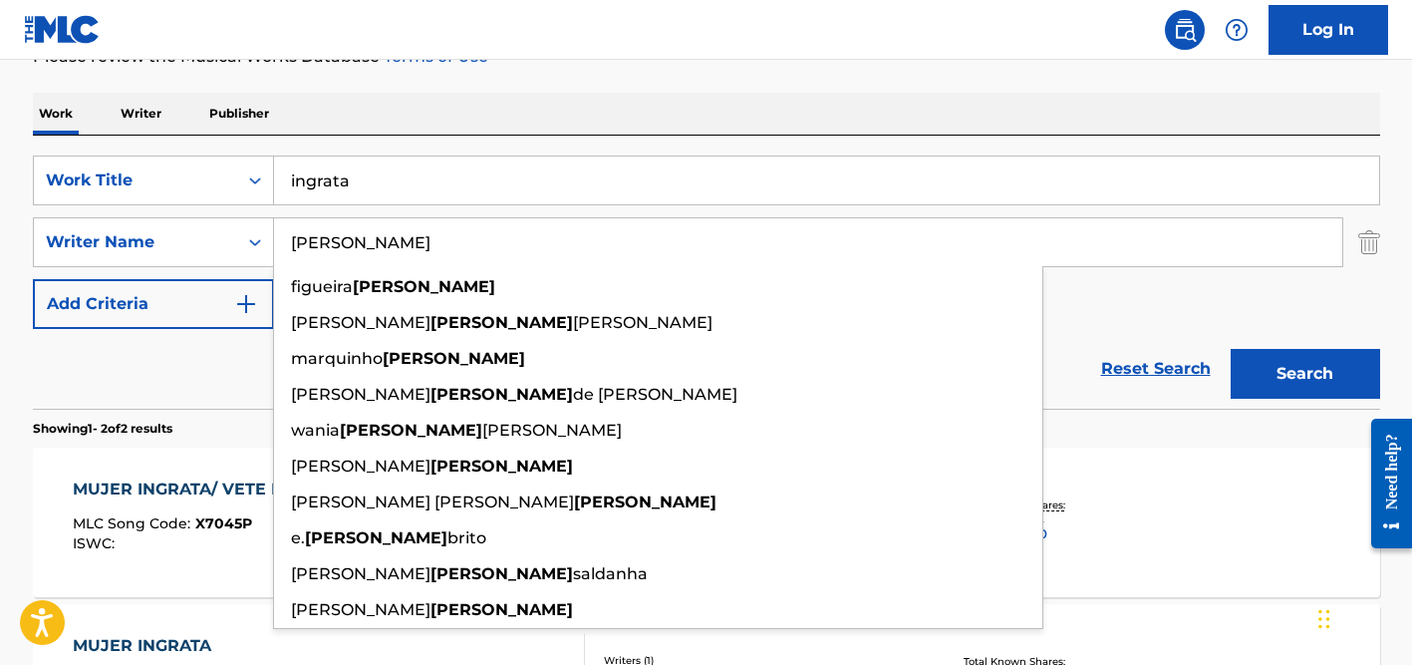
scroll to position [298, 0]
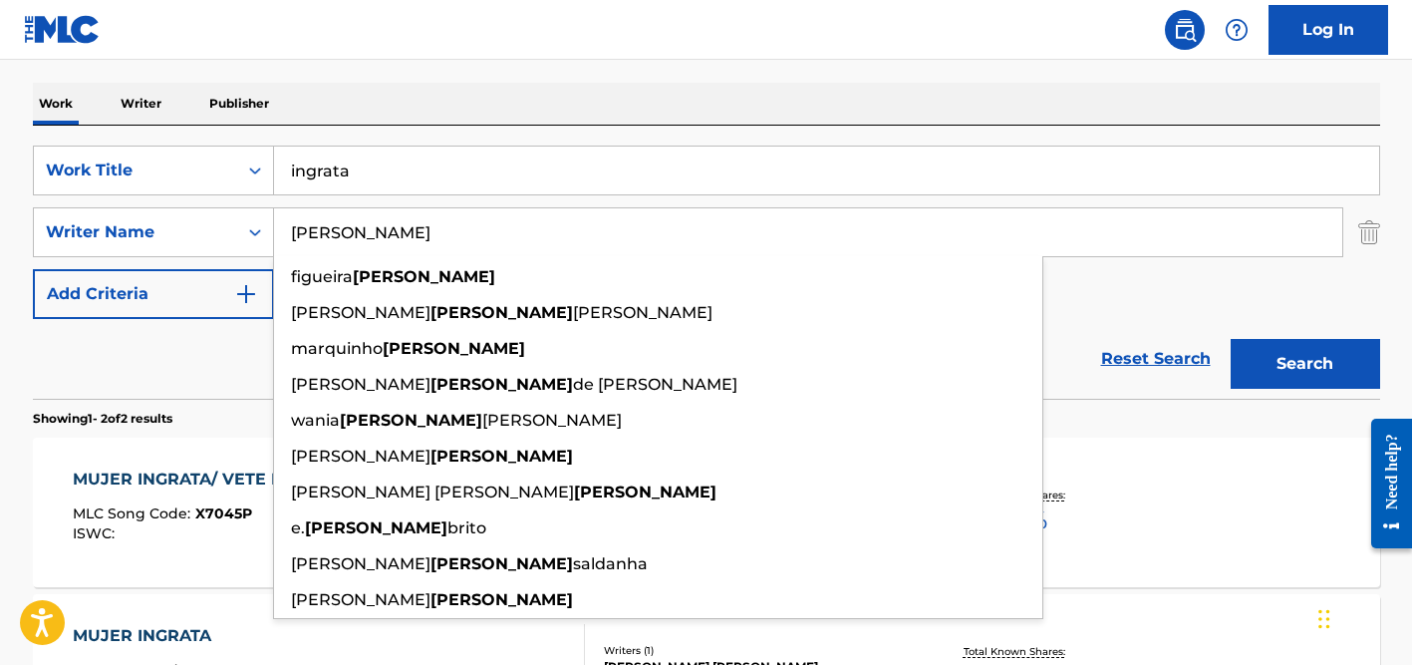
click at [178, 354] on div "Reset Search Search" at bounding box center [706, 359] width 1347 height 80
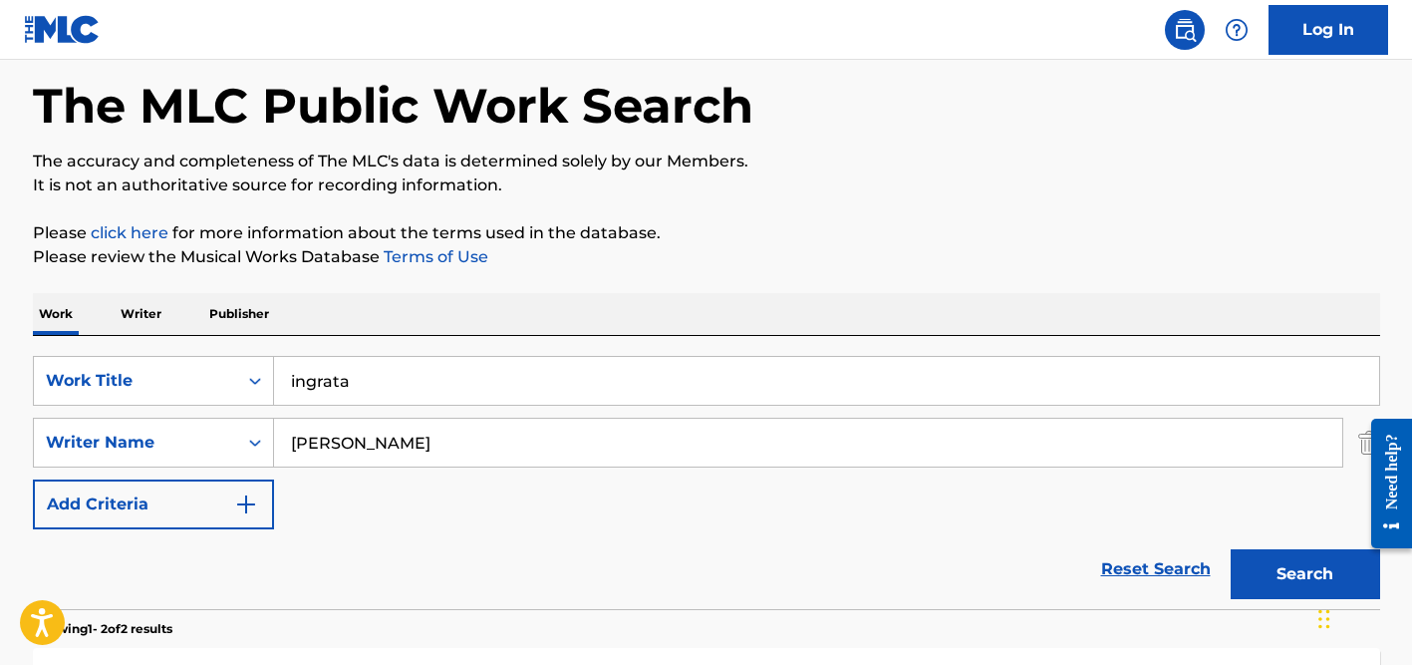
scroll to position [53, 0]
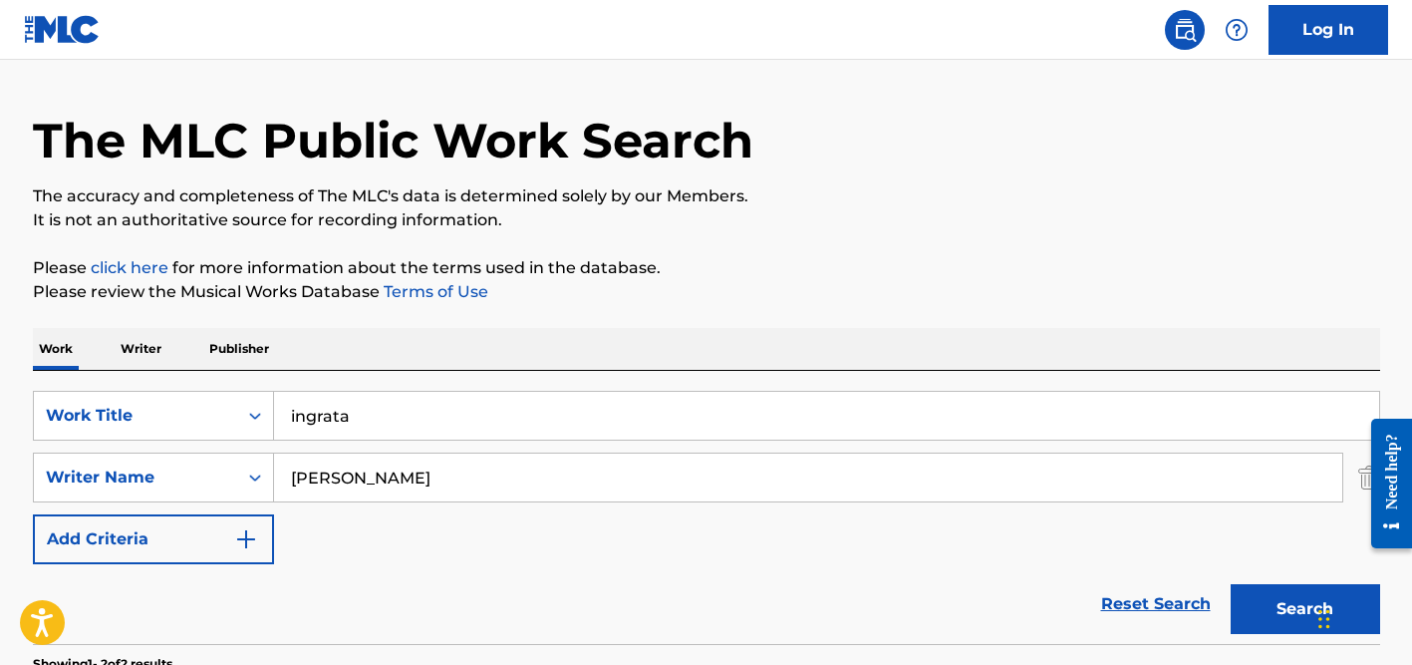
click at [401, 421] on input "ingrata" at bounding box center [826, 416] width 1105 height 48
drag, startPoint x: 401, startPoint y: 421, endPoint x: 396, endPoint y: 395, distance: 26.4
click at [401, 421] on input "ingrata" at bounding box center [826, 416] width 1105 height 48
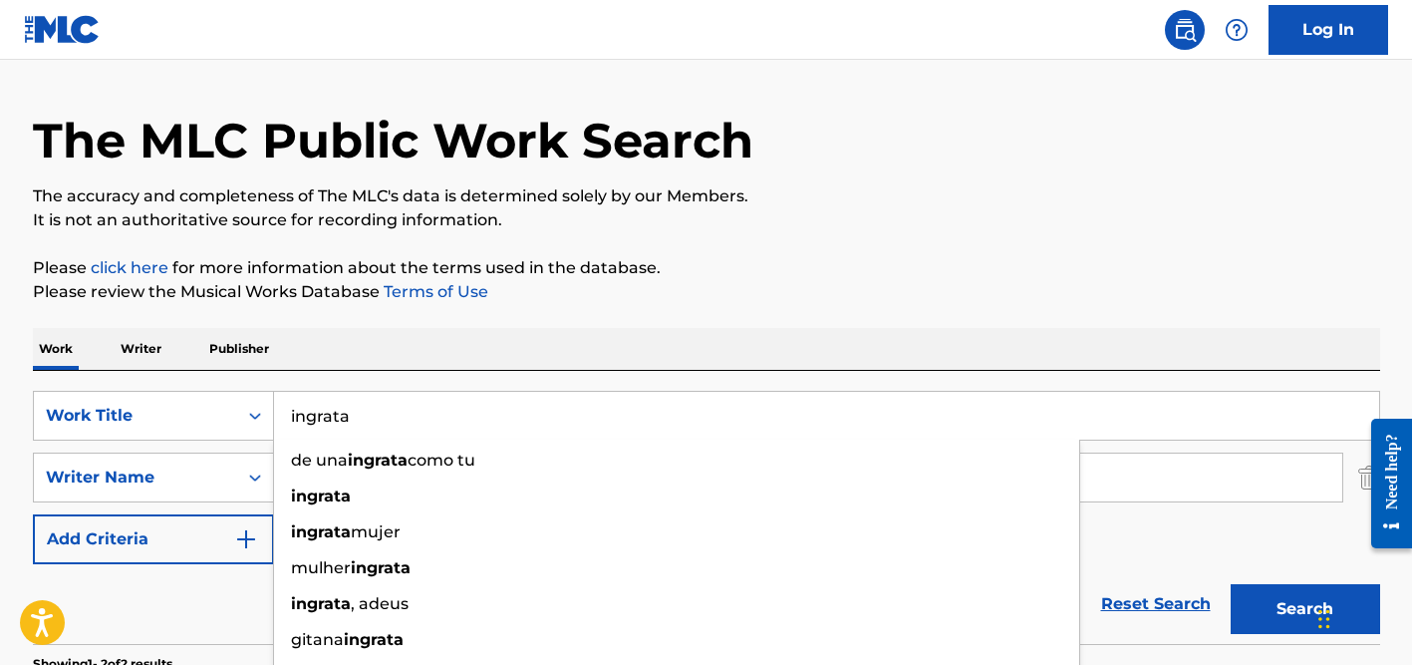
paste input "[DEMOGRAPHIC_DATA] Kalikimak"
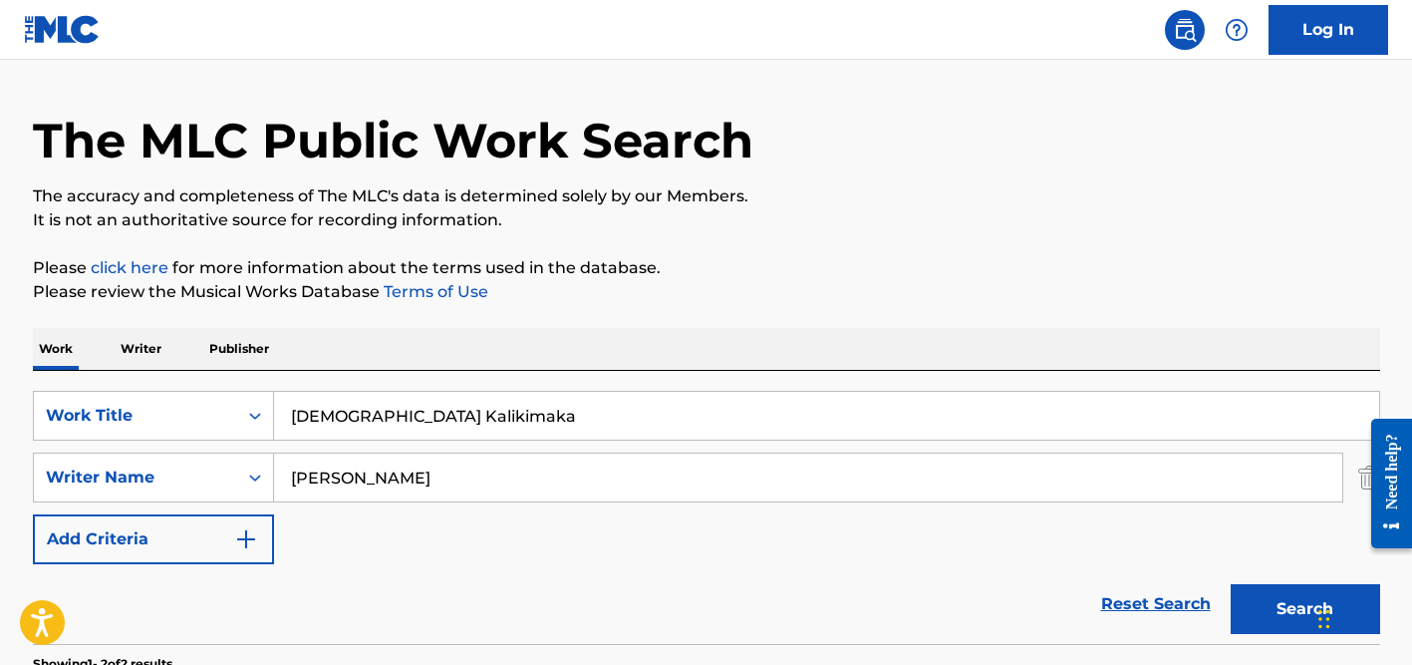
type input "[DEMOGRAPHIC_DATA] Kalikimaka"
click at [334, 482] on input "[PERSON_NAME]" at bounding box center [808, 477] width 1068 height 48
click at [1231, 584] on button "Search" at bounding box center [1305, 609] width 149 height 50
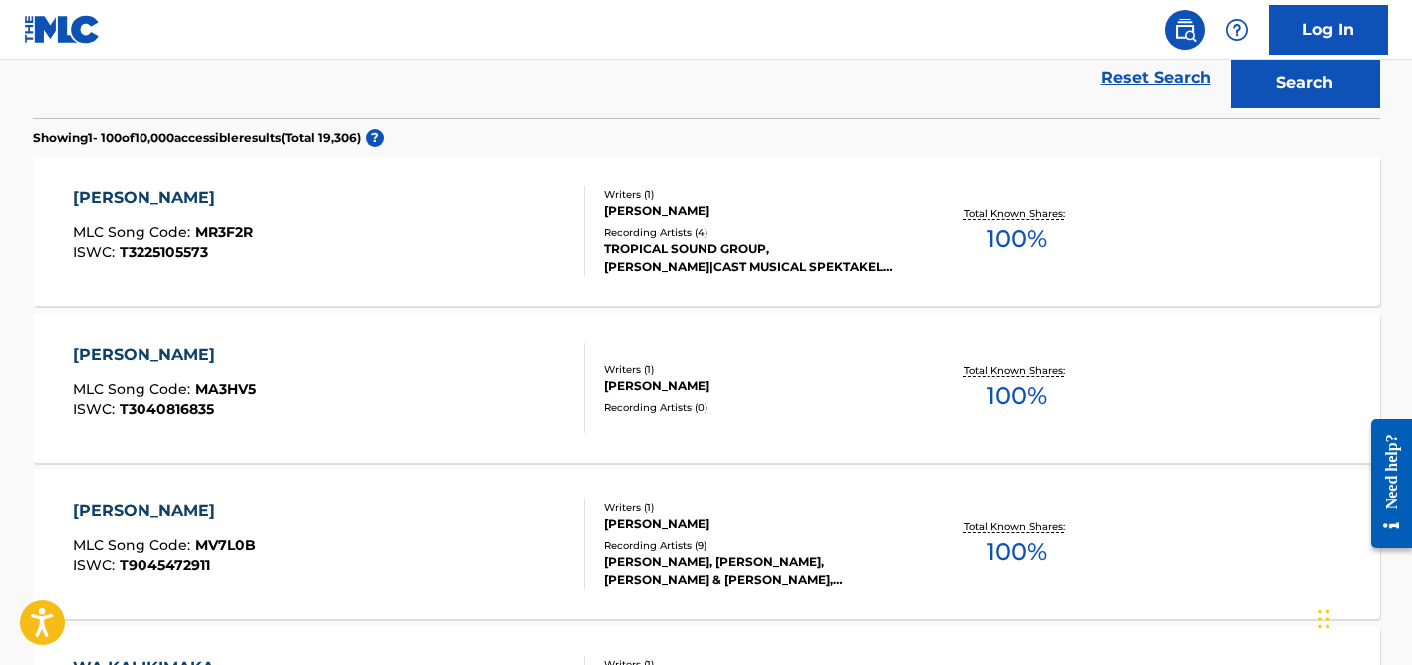
scroll to position [197, 0]
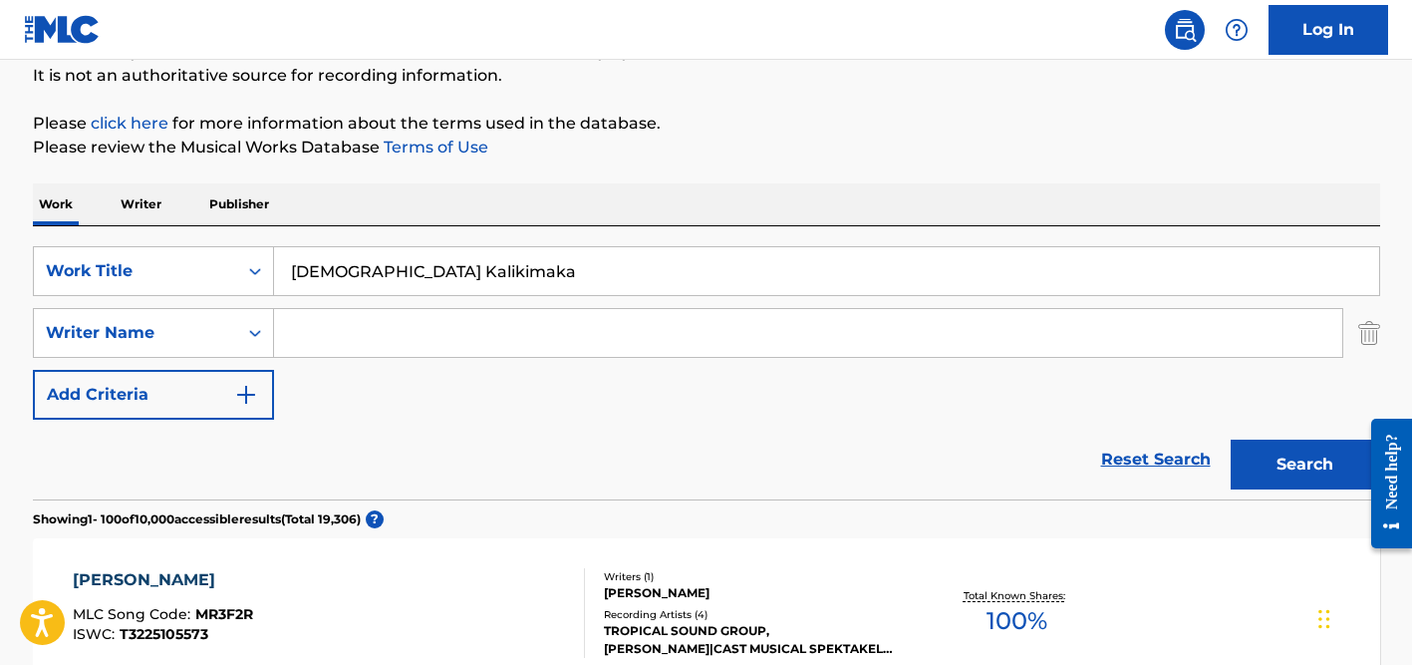
click at [420, 263] on input "[DEMOGRAPHIC_DATA] Kalikimaka" at bounding box center [826, 271] width 1105 height 48
paste input "Los Traficantes"
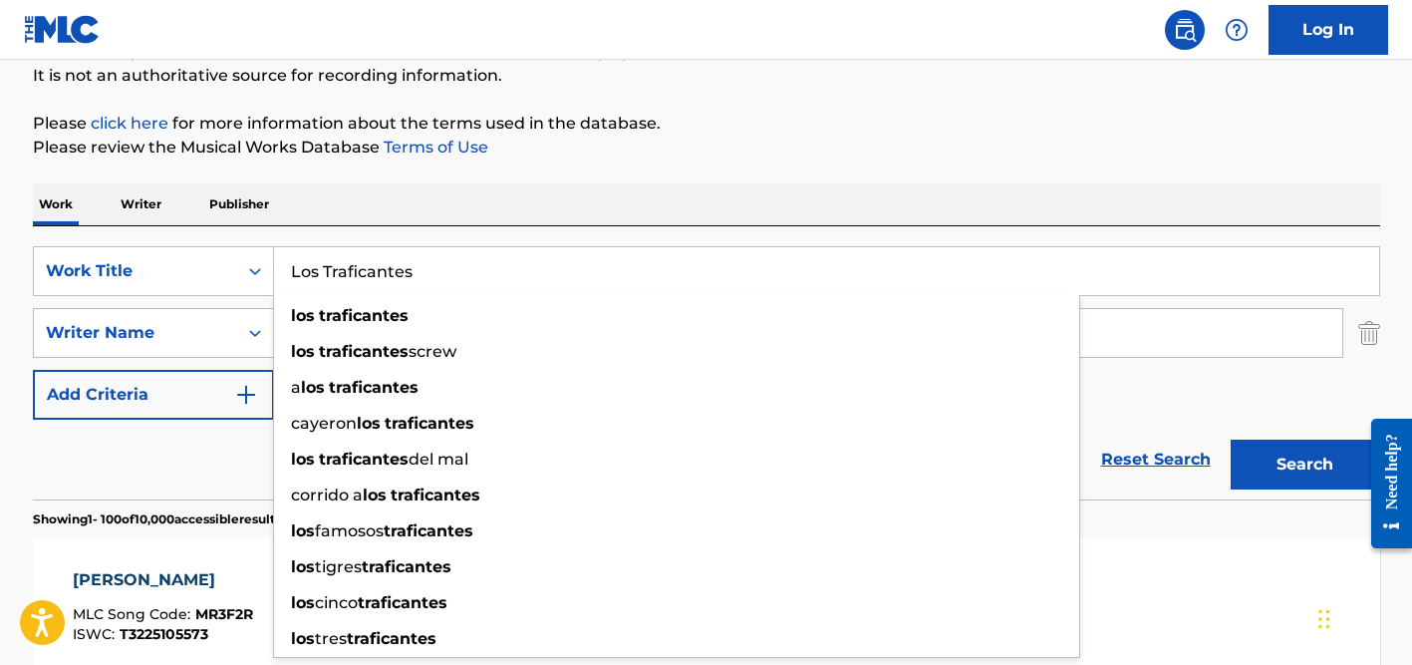
type input "Los Traficantes"
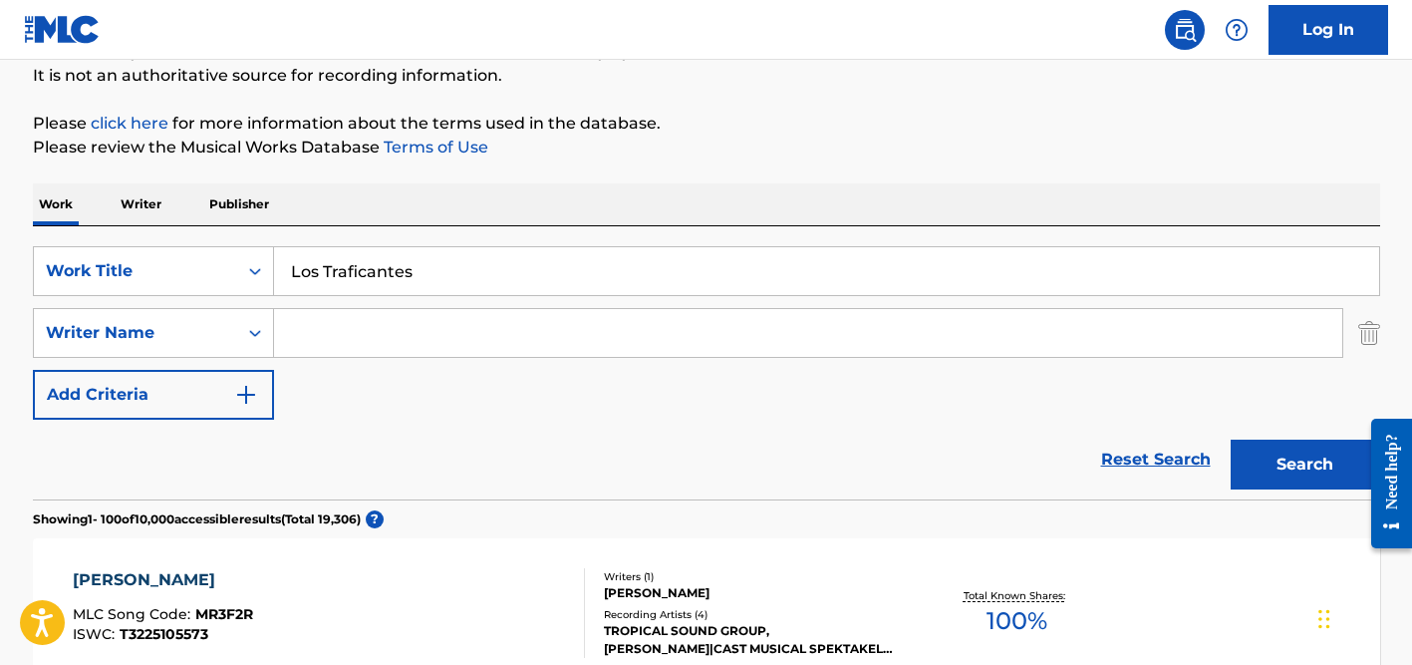
click at [447, 311] on input "Search Form" at bounding box center [808, 333] width 1068 height 48
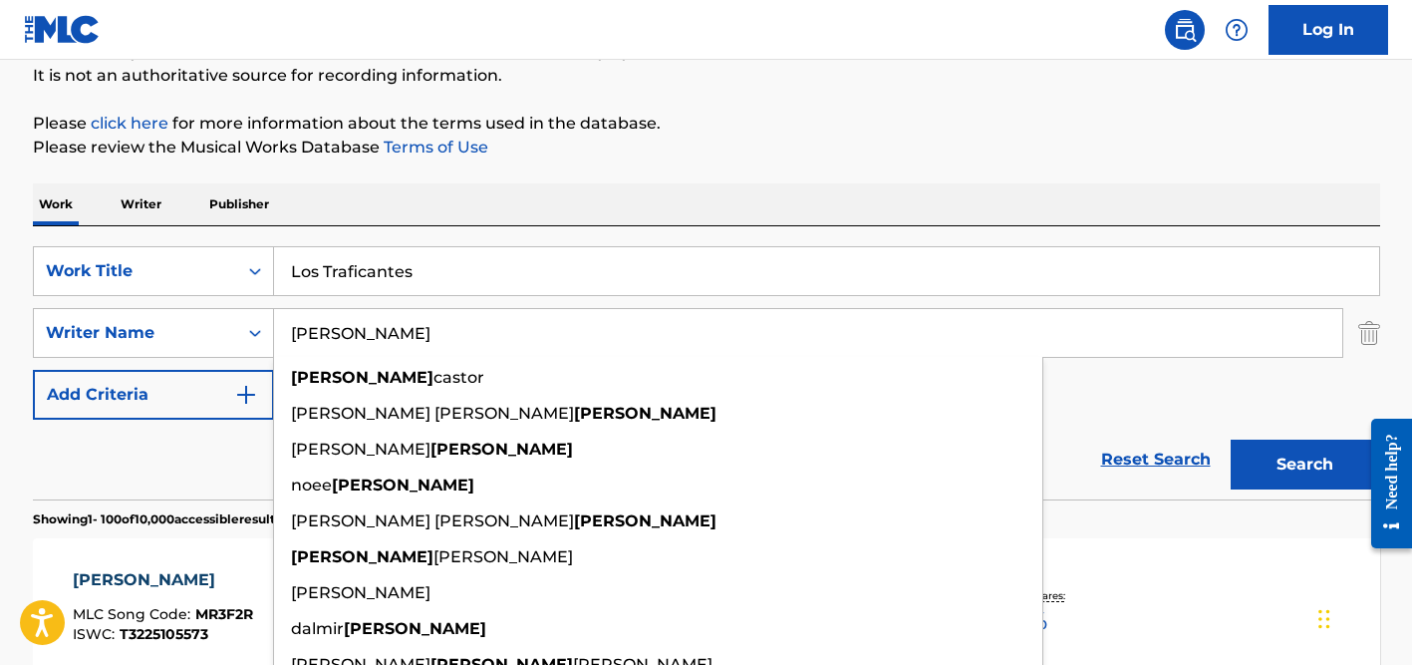
type input "[PERSON_NAME]"
click at [1231, 439] on button "Search" at bounding box center [1305, 464] width 149 height 50
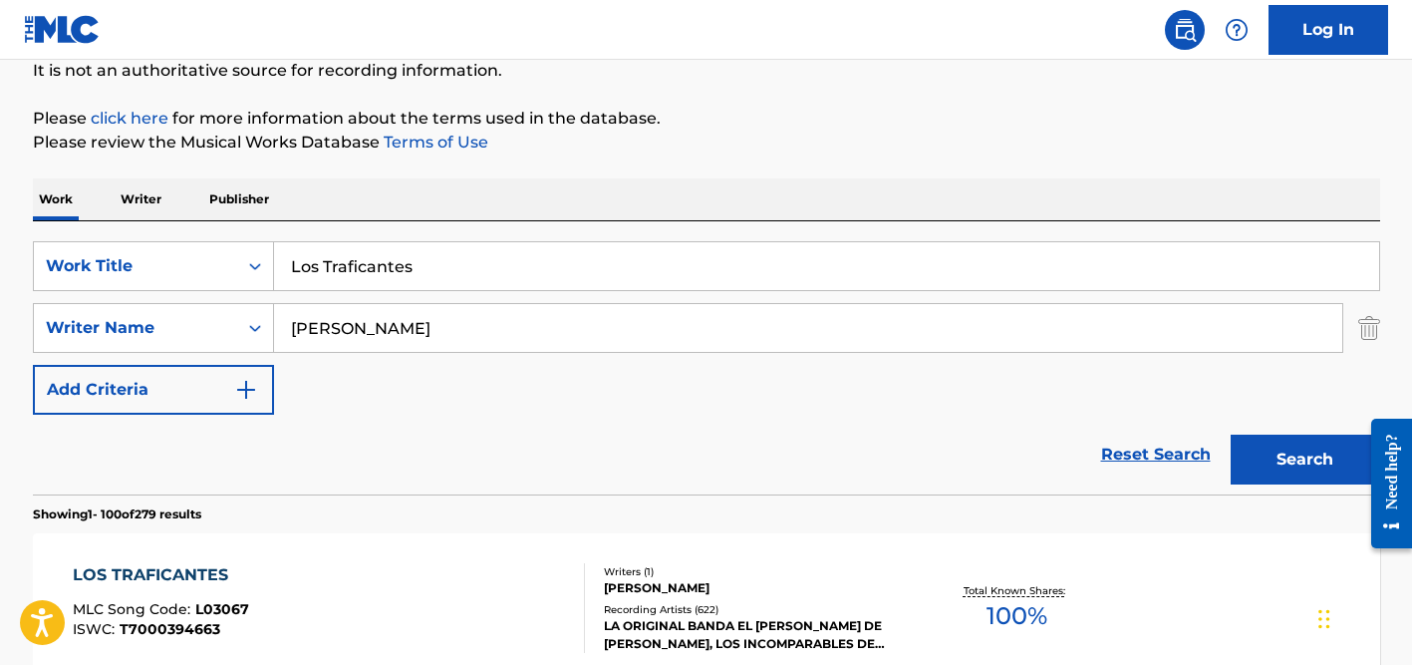
click at [741, 110] on p "Please click here for more information about the terms used in the database." at bounding box center [706, 119] width 1347 height 24
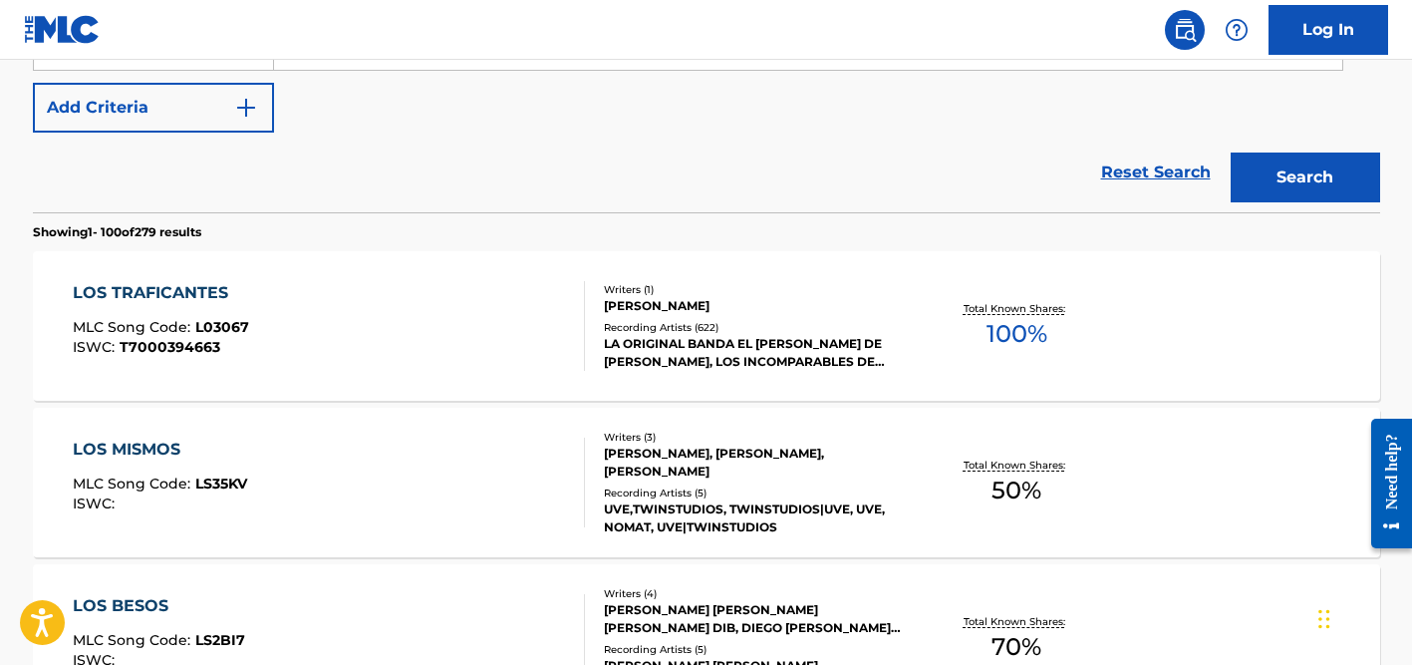
scroll to position [505, 0]
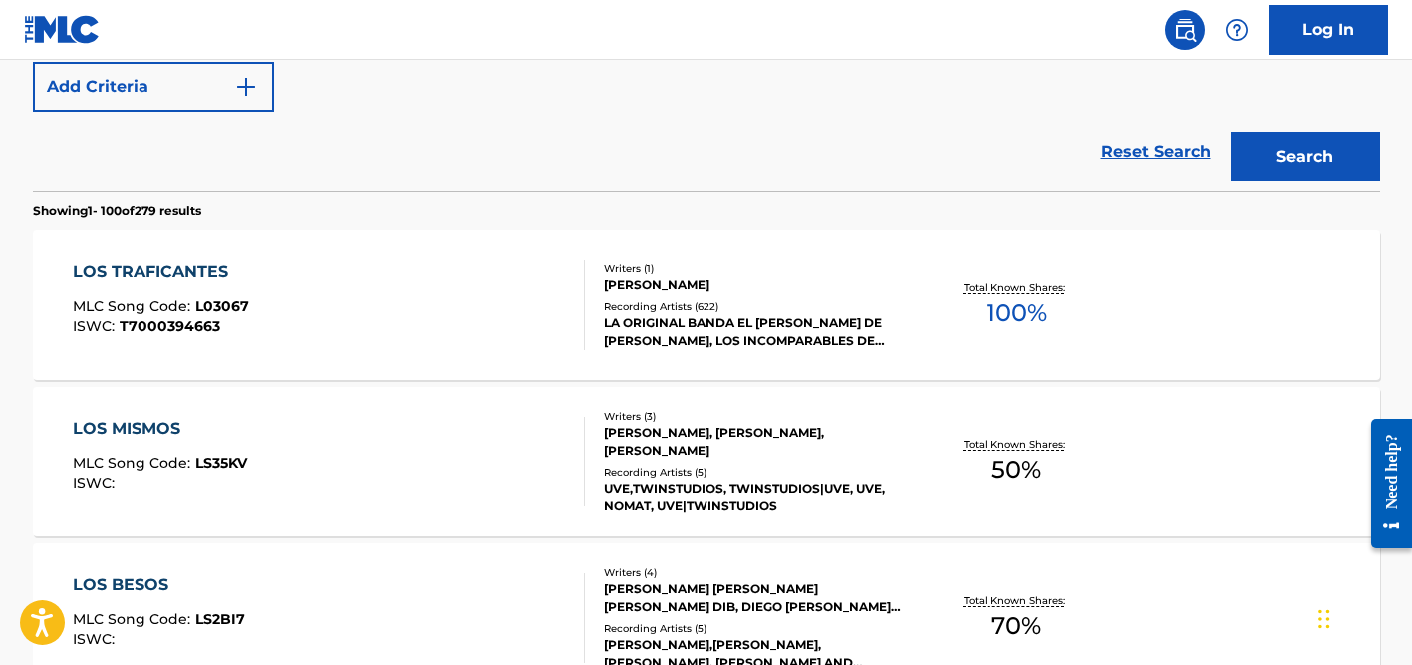
click at [661, 291] on div "[PERSON_NAME]" at bounding box center [754, 285] width 301 height 18
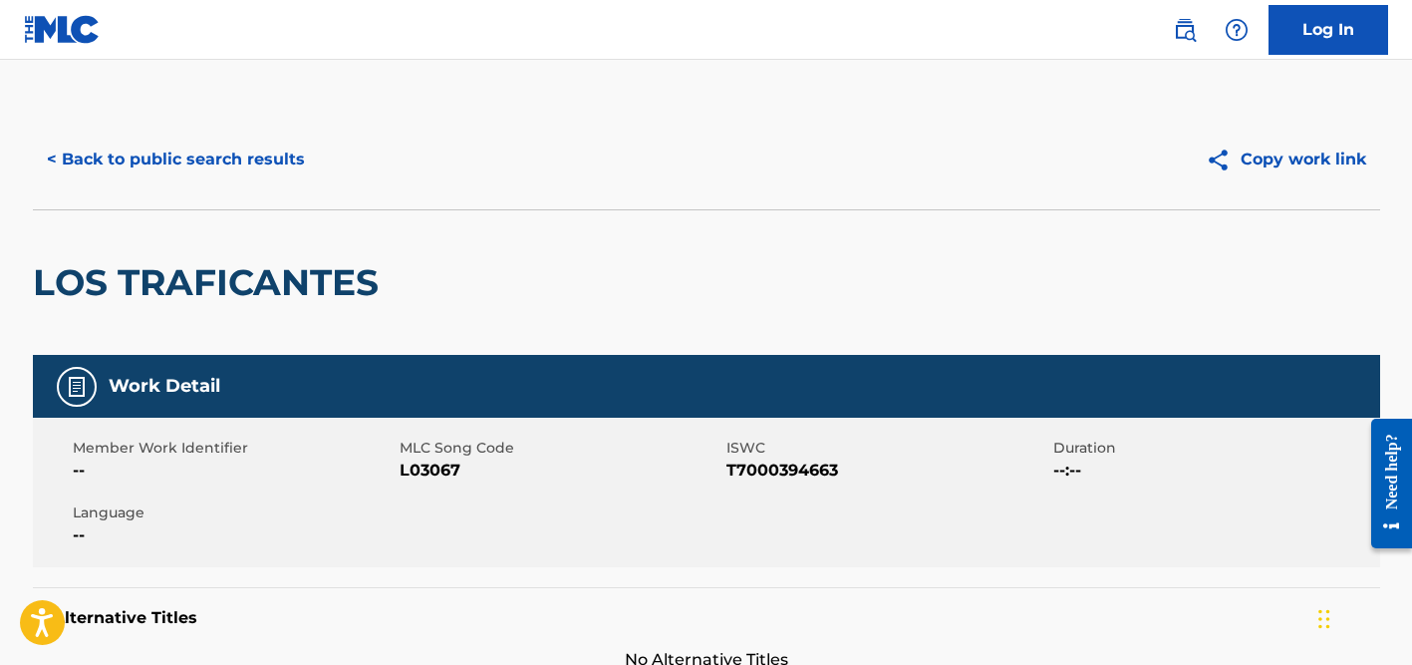
click at [213, 164] on button "< Back to public search results" at bounding box center [176, 160] width 286 height 50
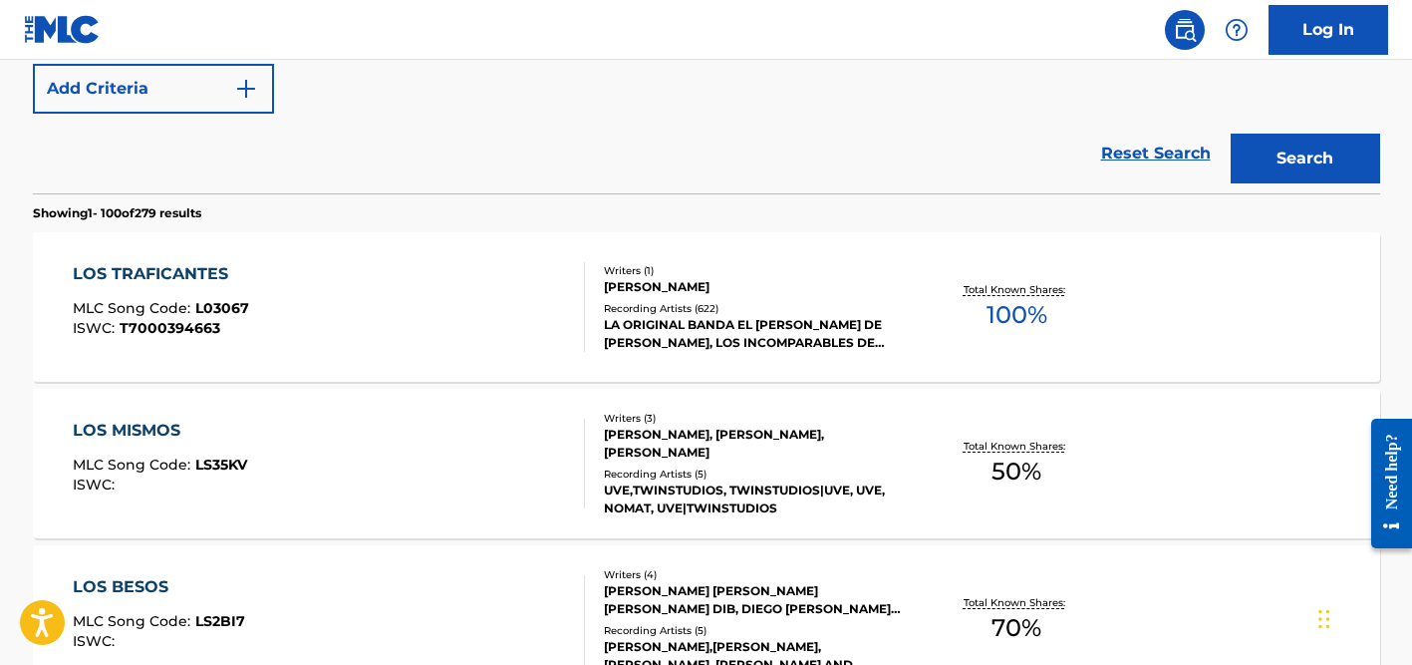
scroll to position [403, 0]
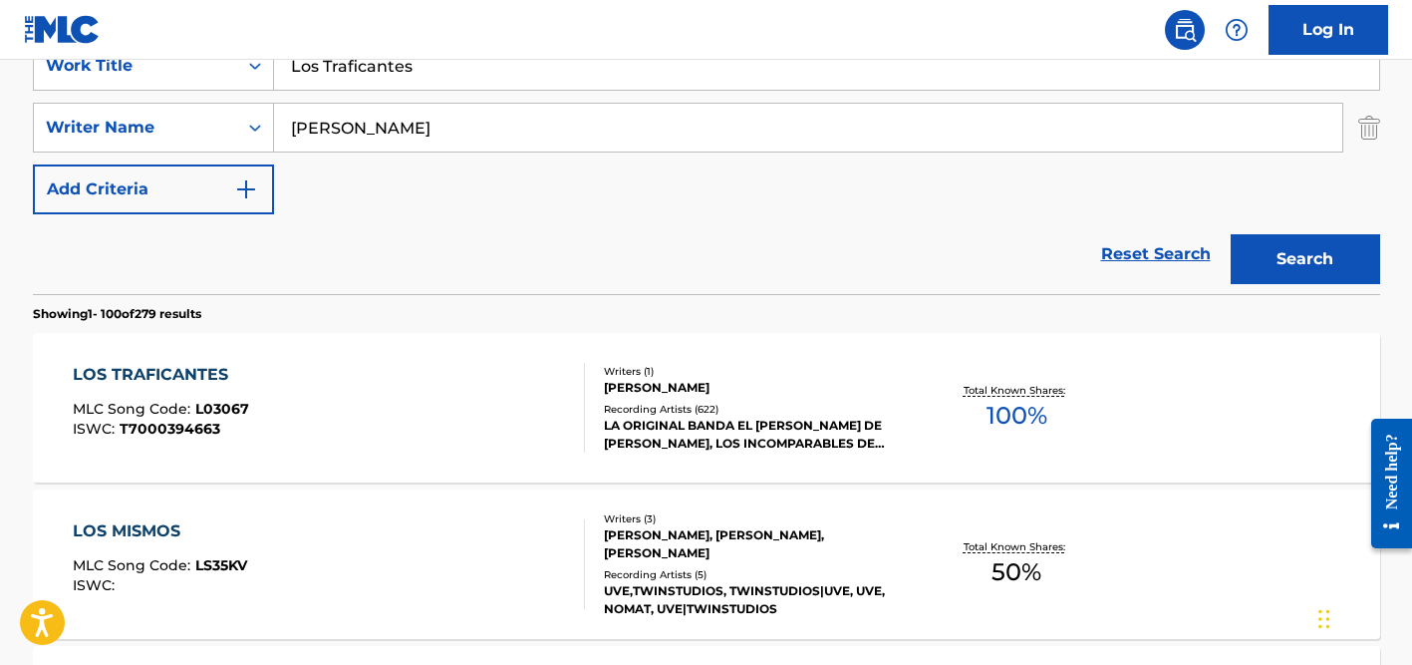
click at [369, 124] on input "[PERSON_NAME]" at bounding box center [808, 128] width 1068 height 48
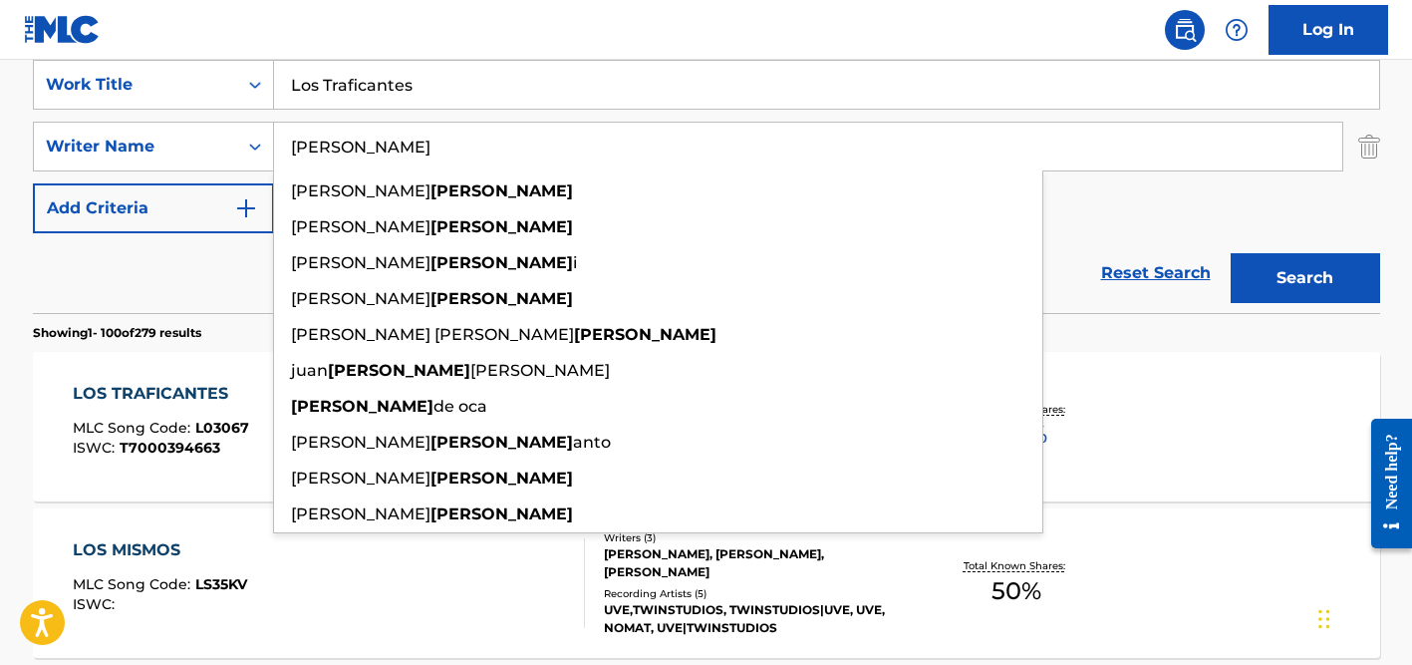
scroll to position [383, 0]
type input "[PERSON_NAME]"
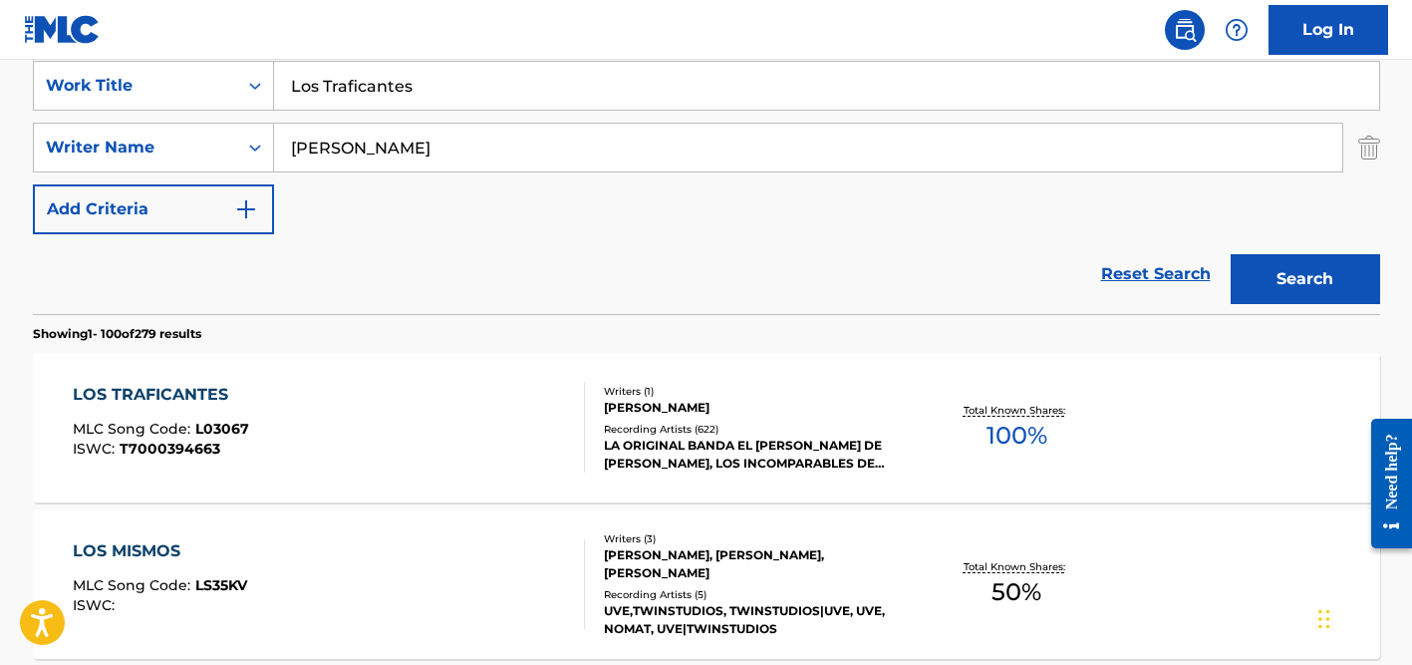
click at [380, 87] on input "Los Traficantes" at bounding box center [826, 86] width 1105 height 48
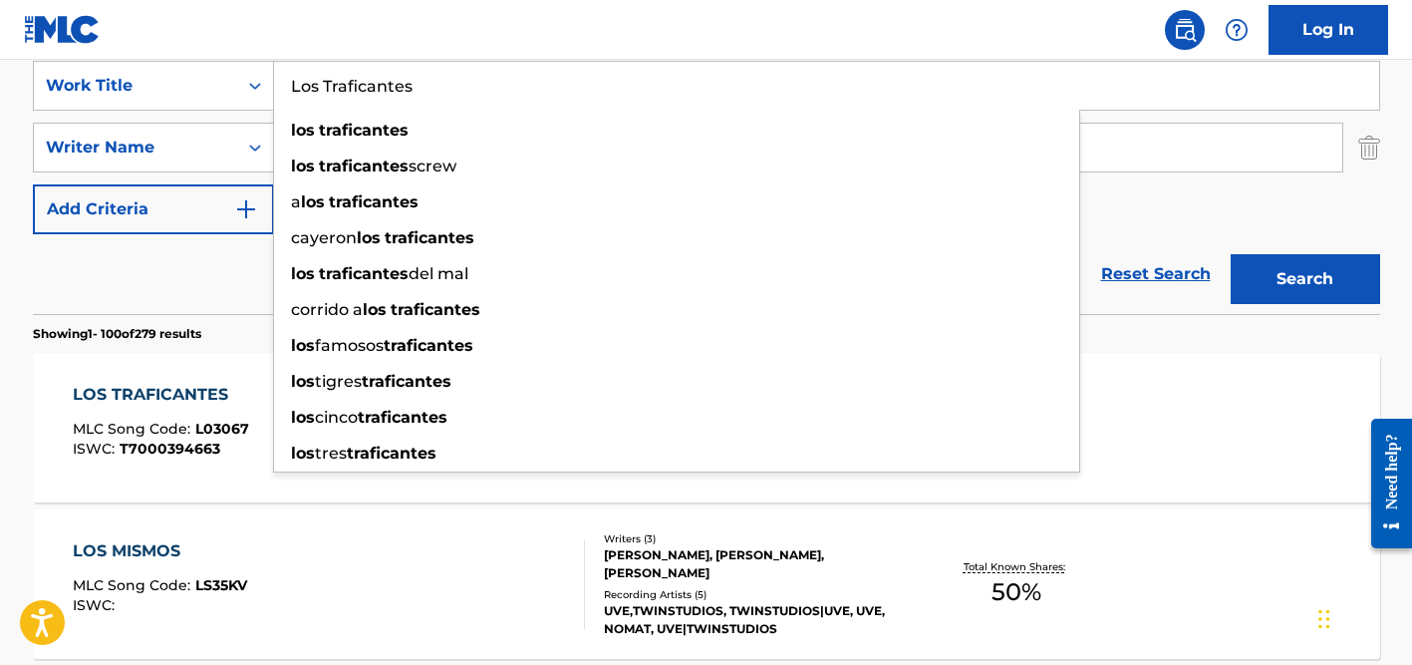
click at [380, 87] on input "Los Traficantes" at bounding box center [826, 86] width 1105 height 48
paste input "El Sube y Baja"
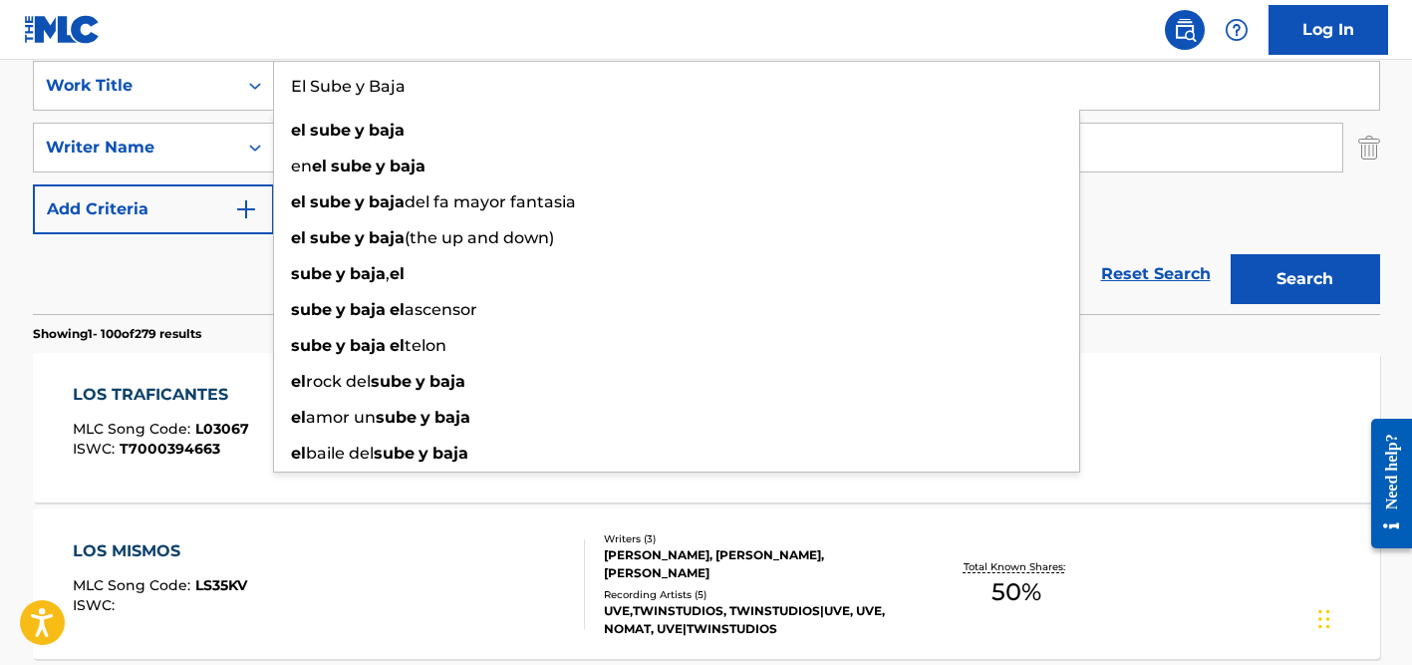
type input "El Sube y Baja"
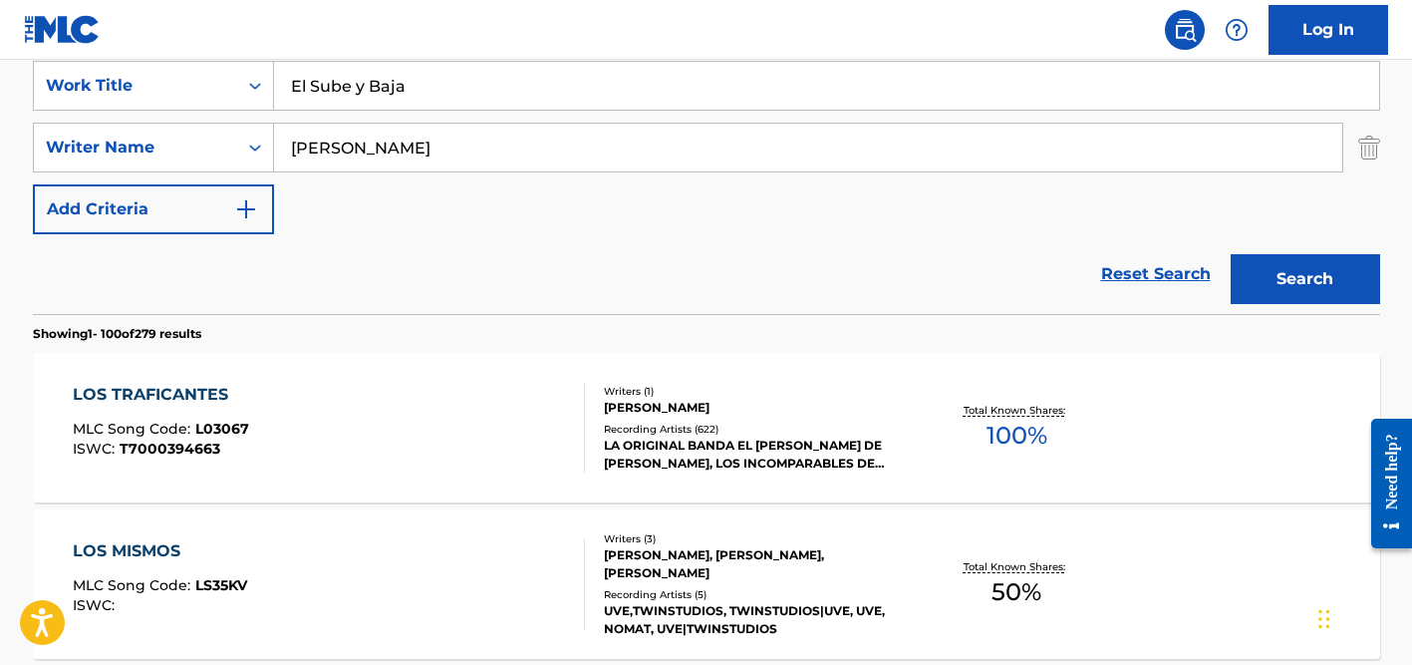
click at [207, 259] on div "Reset Search Search" at bounding box center [706, 274] width 1347 height 80
click at [420, 141] on input "[PERSON_NAME]" at bounding box center [808, 148] width 1068 height 48
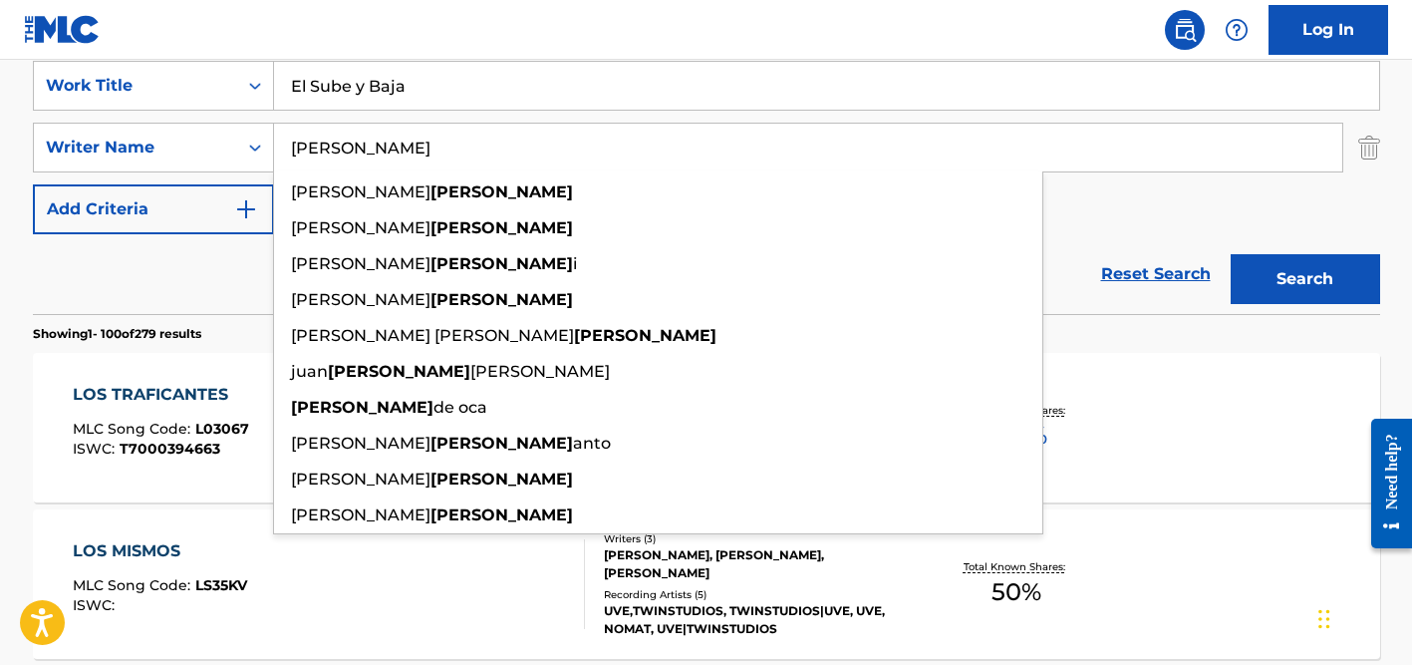
click at [1231, 254] on button "Search" at bounding box center [1305, 279] width 149 height 50
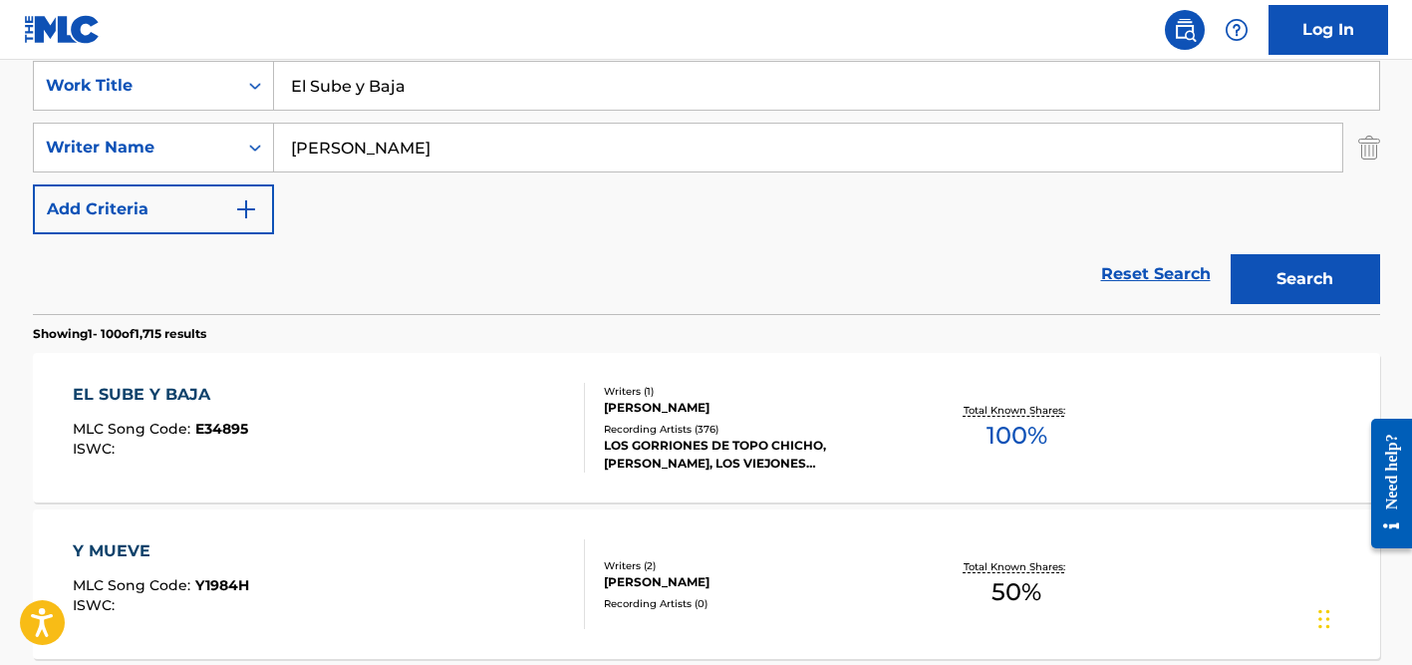
click at [199, 268] on div "Reset Search Search" at bounding box center [706, 274] width 1347 height 80
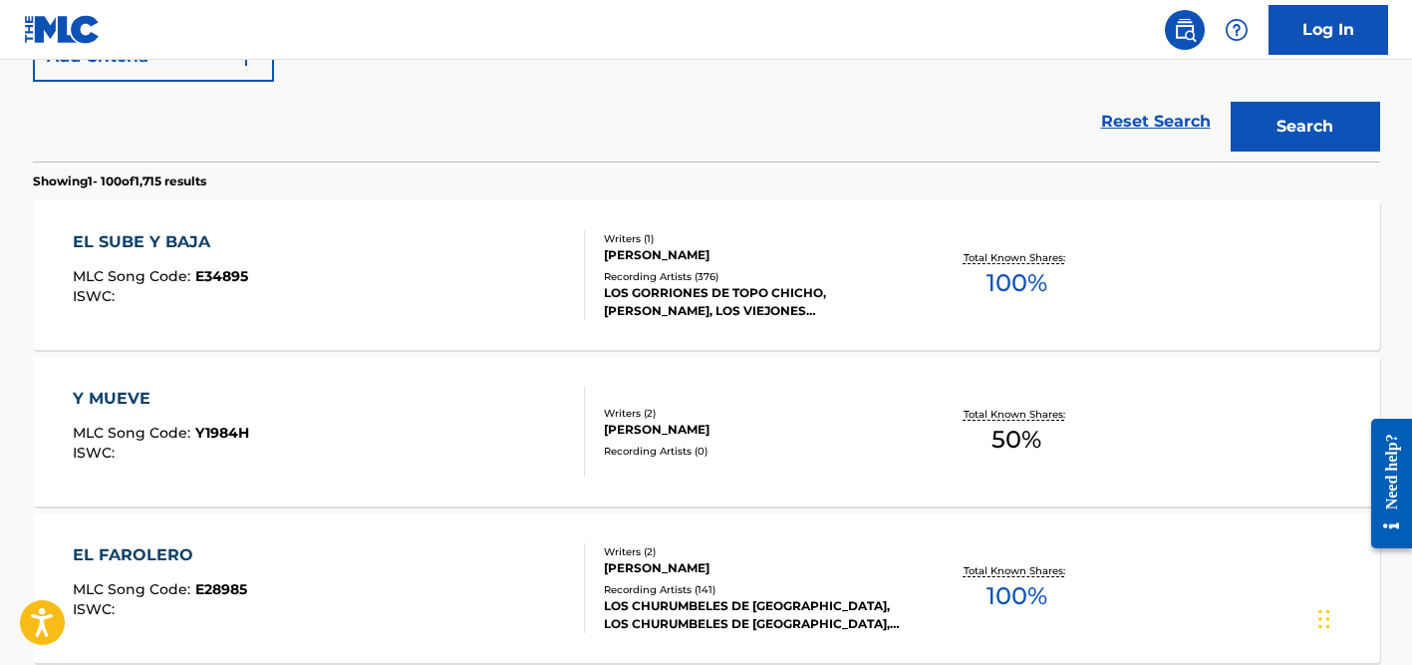
scroll to position [582, 0]
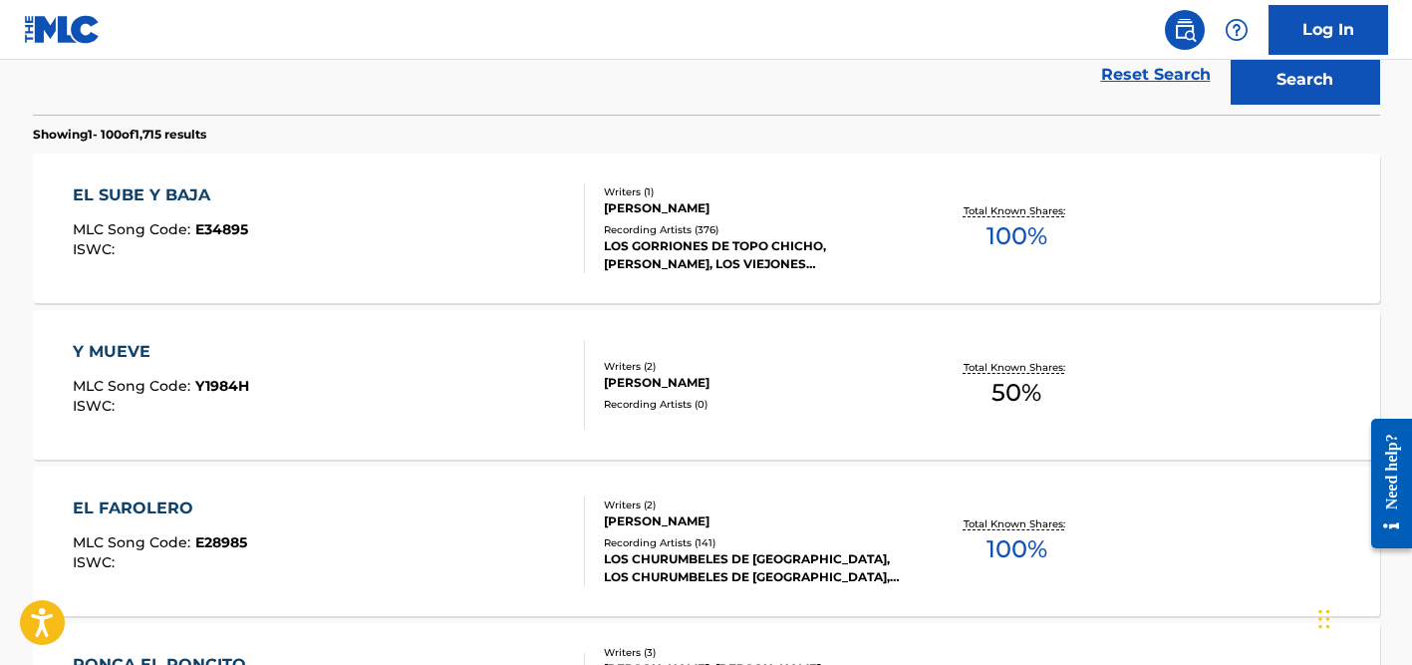
click at [686, 245] on div "LOS GORRIONES DE TOPO CHICHO, [PERSON_NAME], LOS VIEJONES [PERSON_NAME], LOS VI…" at bounding box center [754, 255] width 301 height 36
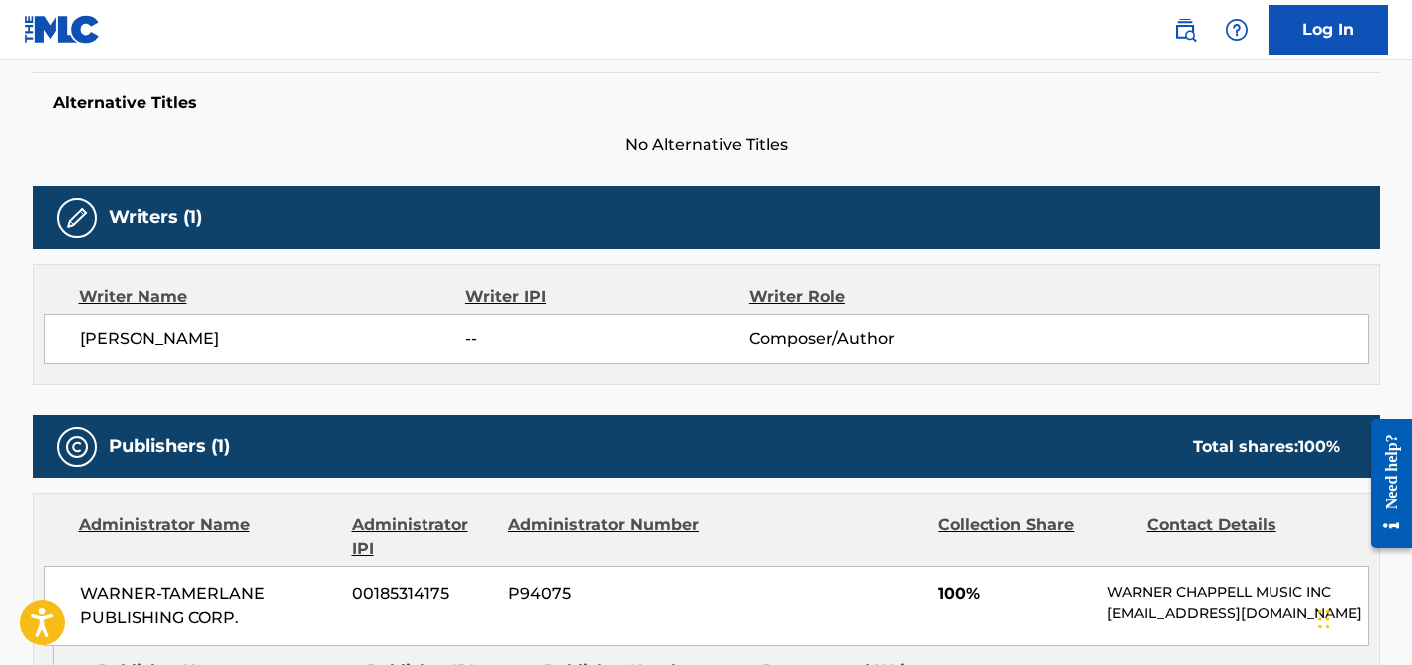
scroll to position [514, 0]
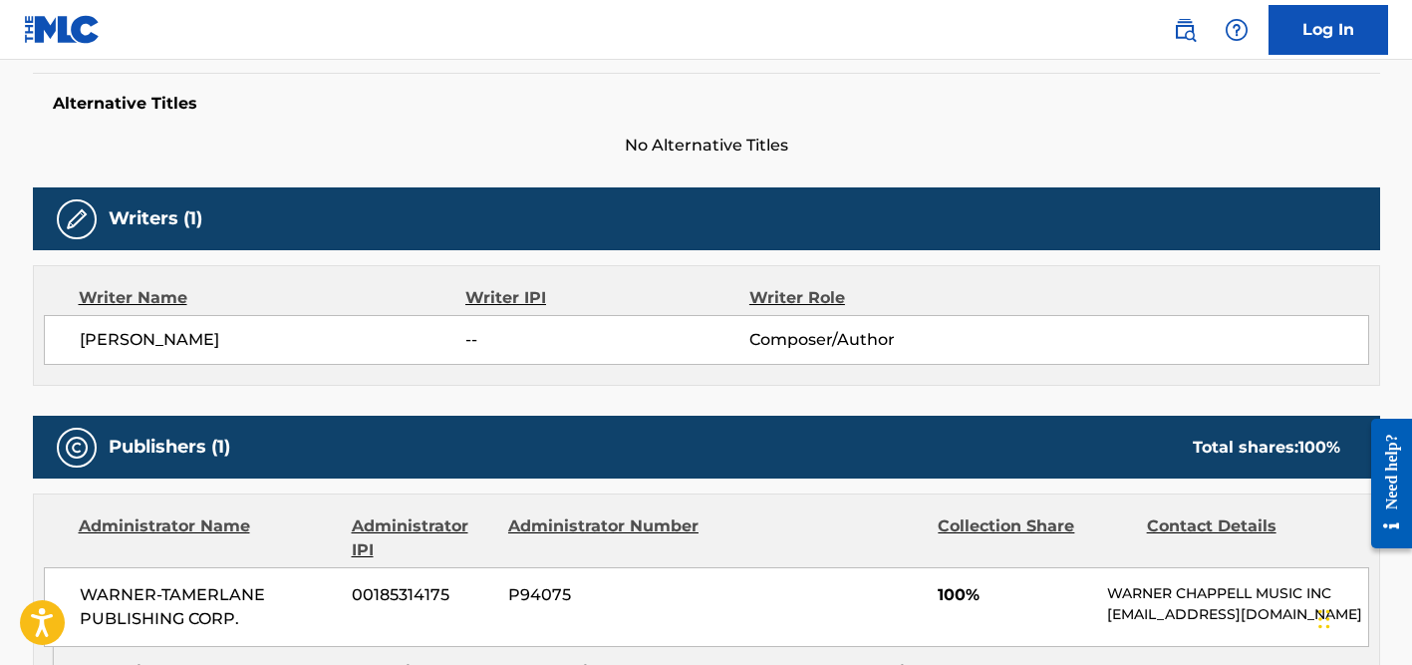
click at [152, 339] on span "[PERSON_NAME]" at bounding box center [273, 340] width 387 height 24
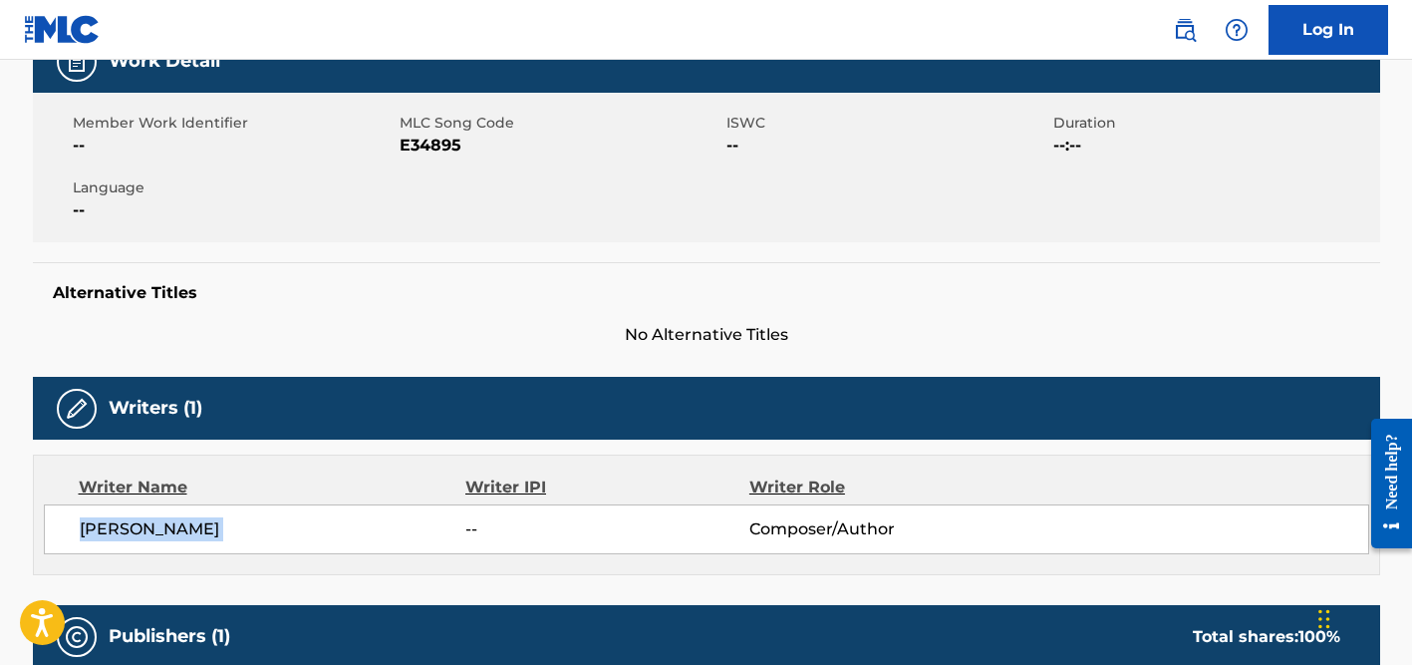
scroll to position [0, 0]
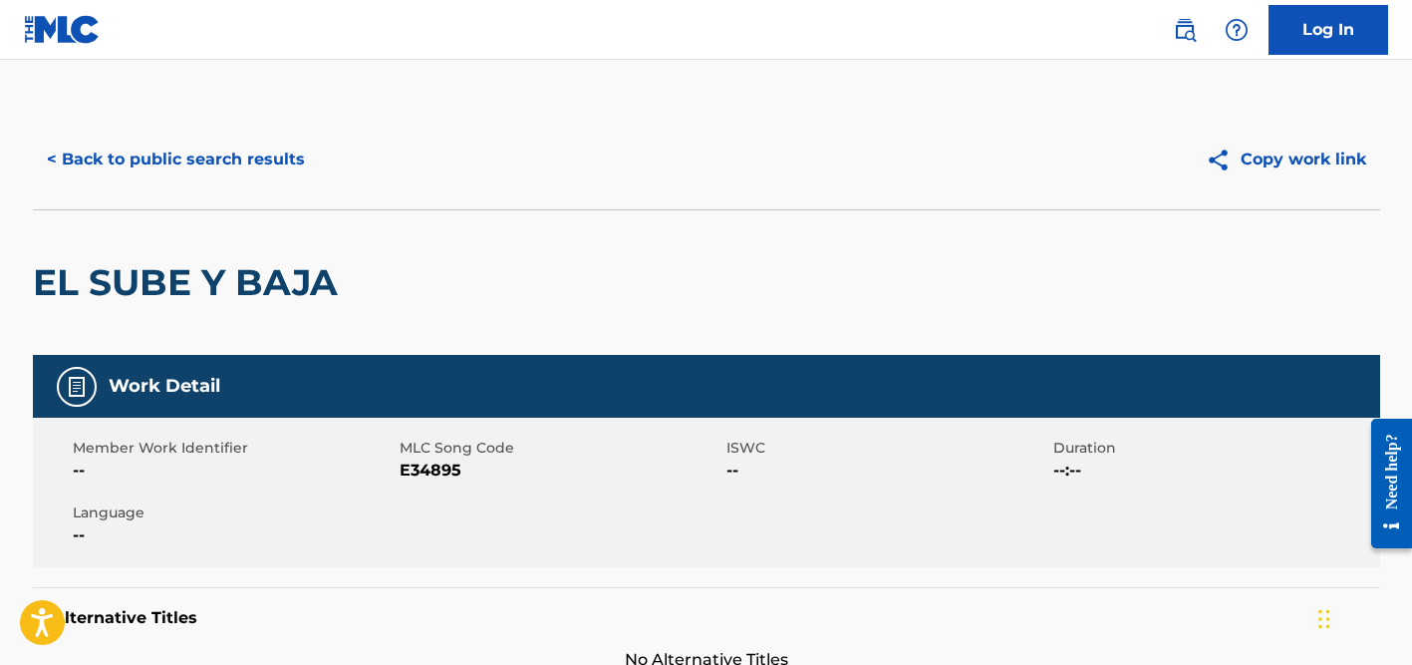
click at [209, 169] on button "< Back to public search results" at bounding box center [176, 160] width 286 height 50
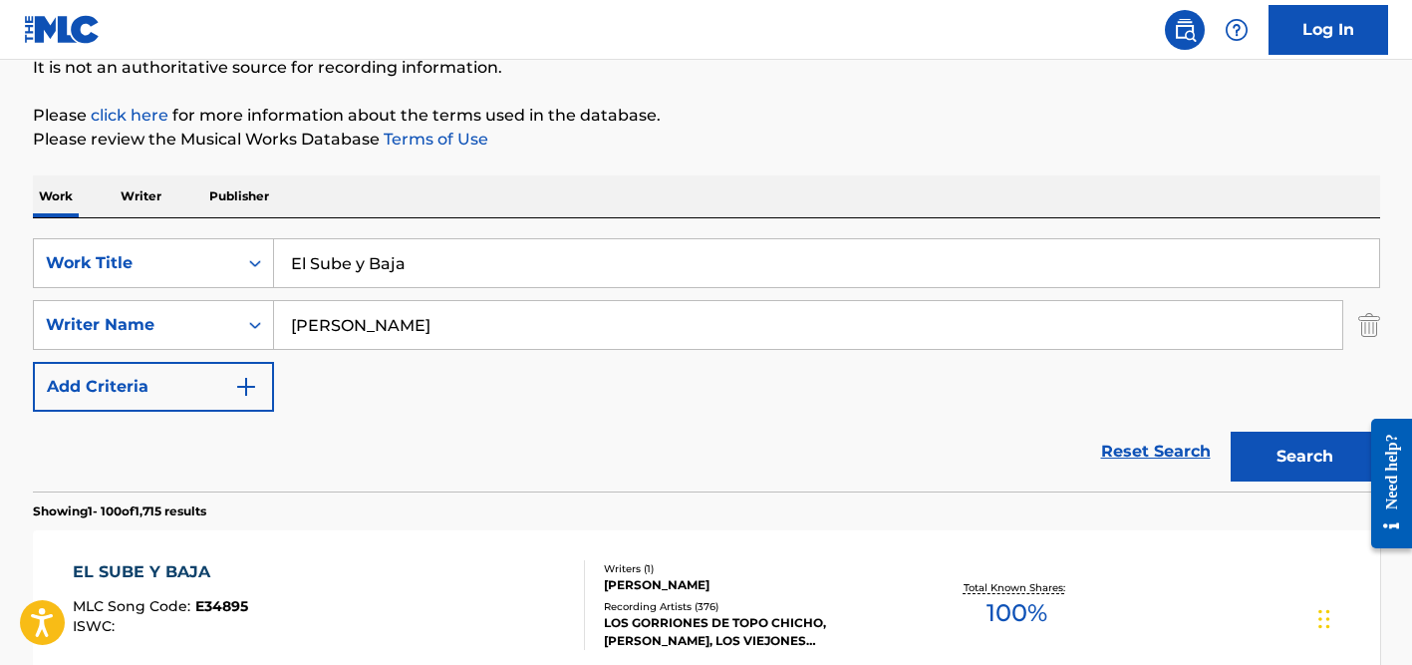
scroll to position [191, 0]
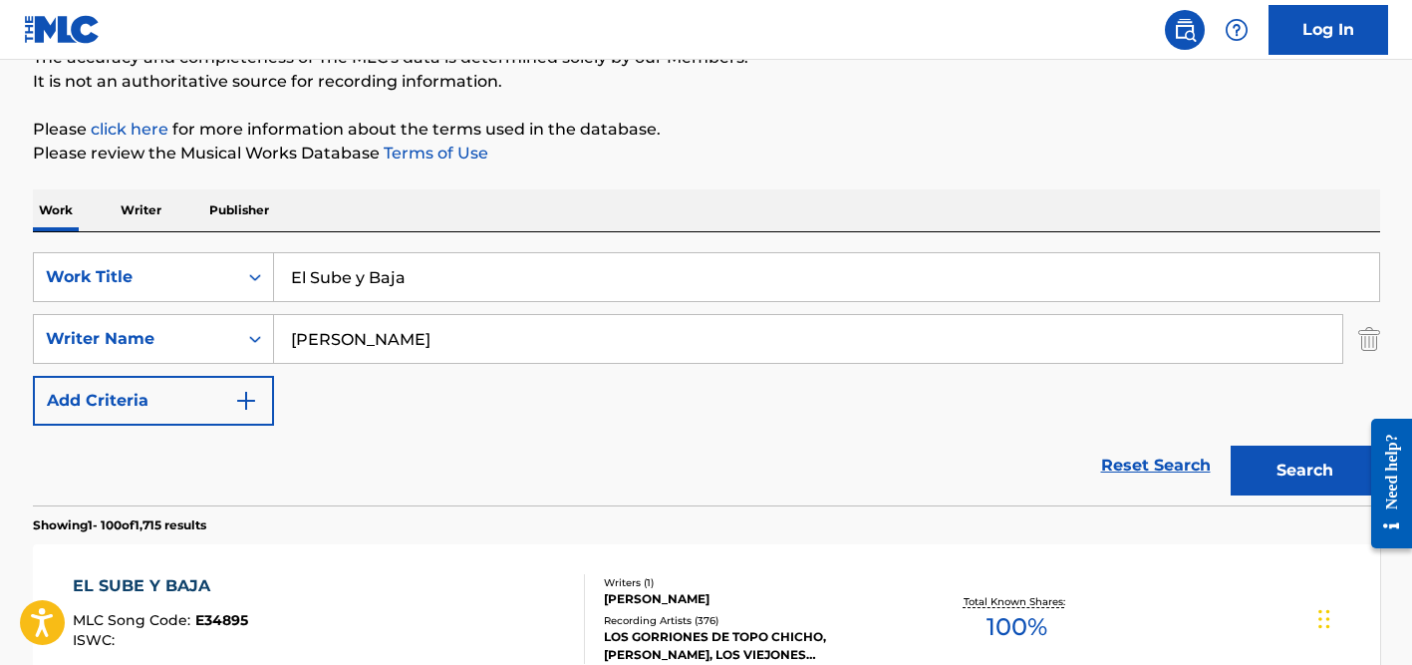
click at [361, 257] on input "El Sube y Baja" at bounding box center [826, 277] width 1105 height 48
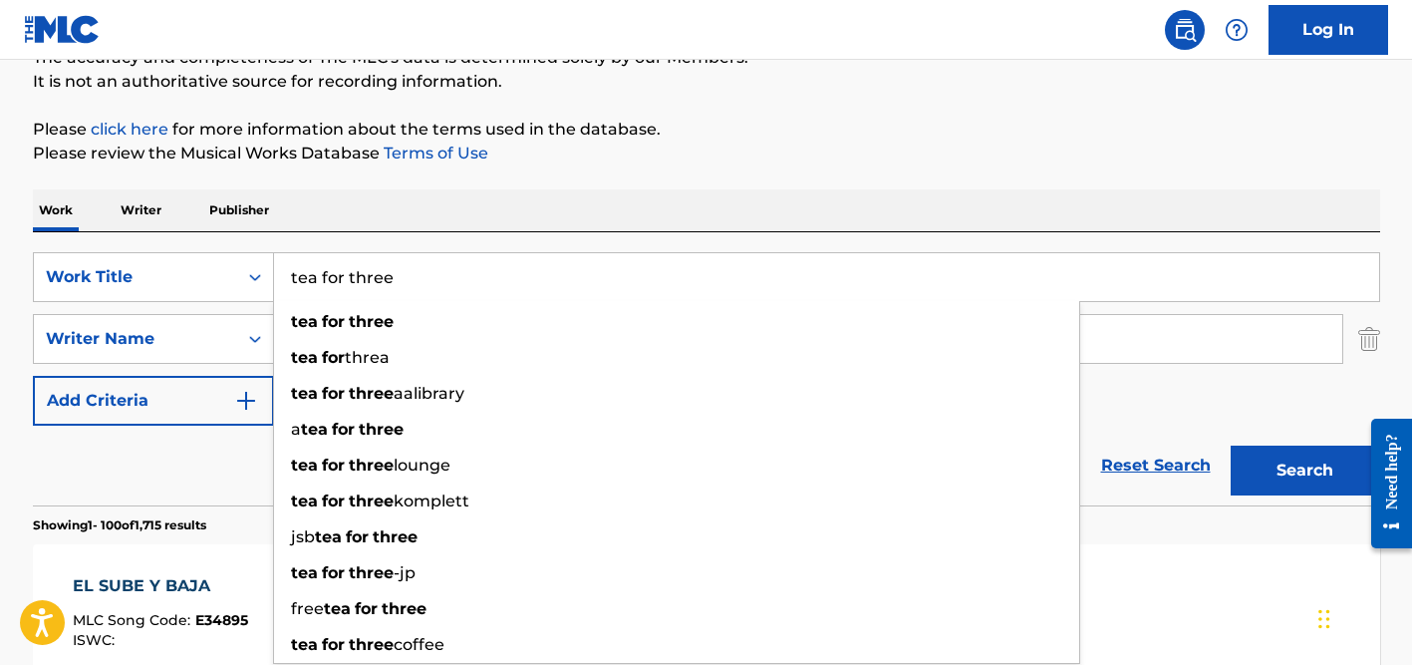
click at [1231, 445] on button "Search" at bounding box center [1305, 470] width 149 height 50
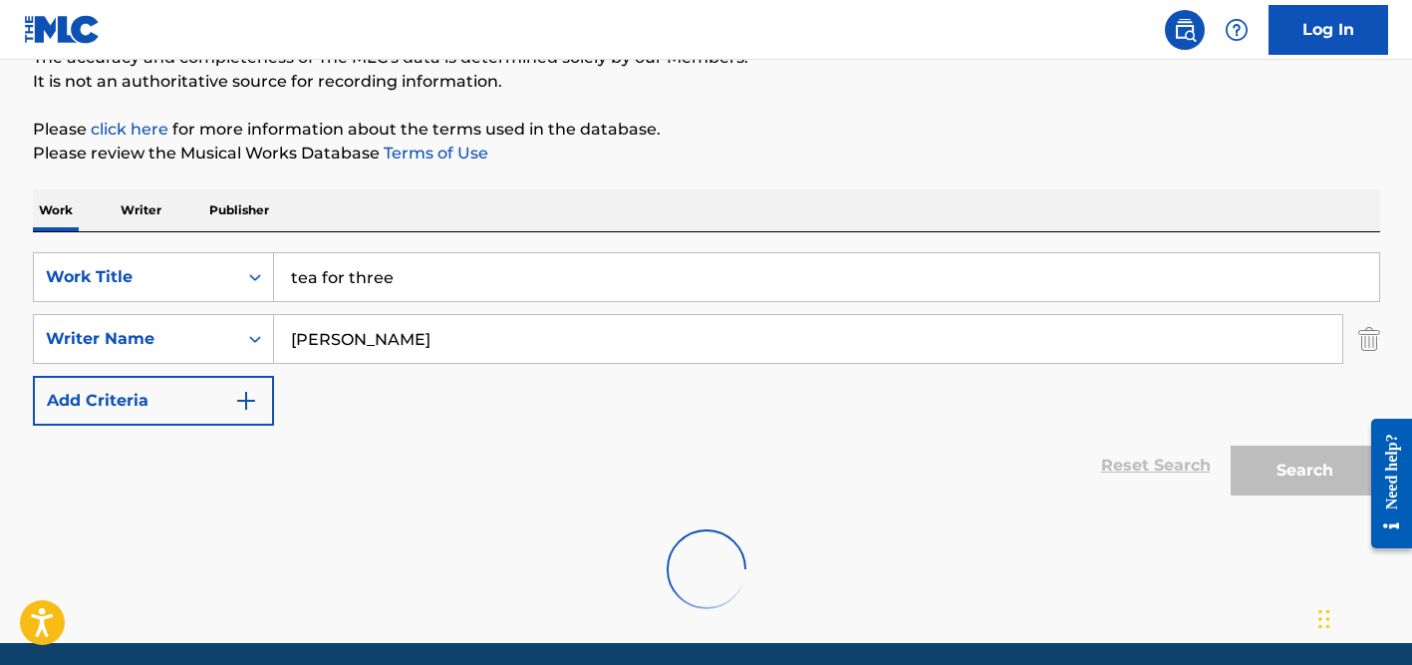
click at [614, 181] on div "The MLC Public Work Search The accuracy and completeness of The MLC's data is d…" at bounding box center [706, 275] width 1395 height 714
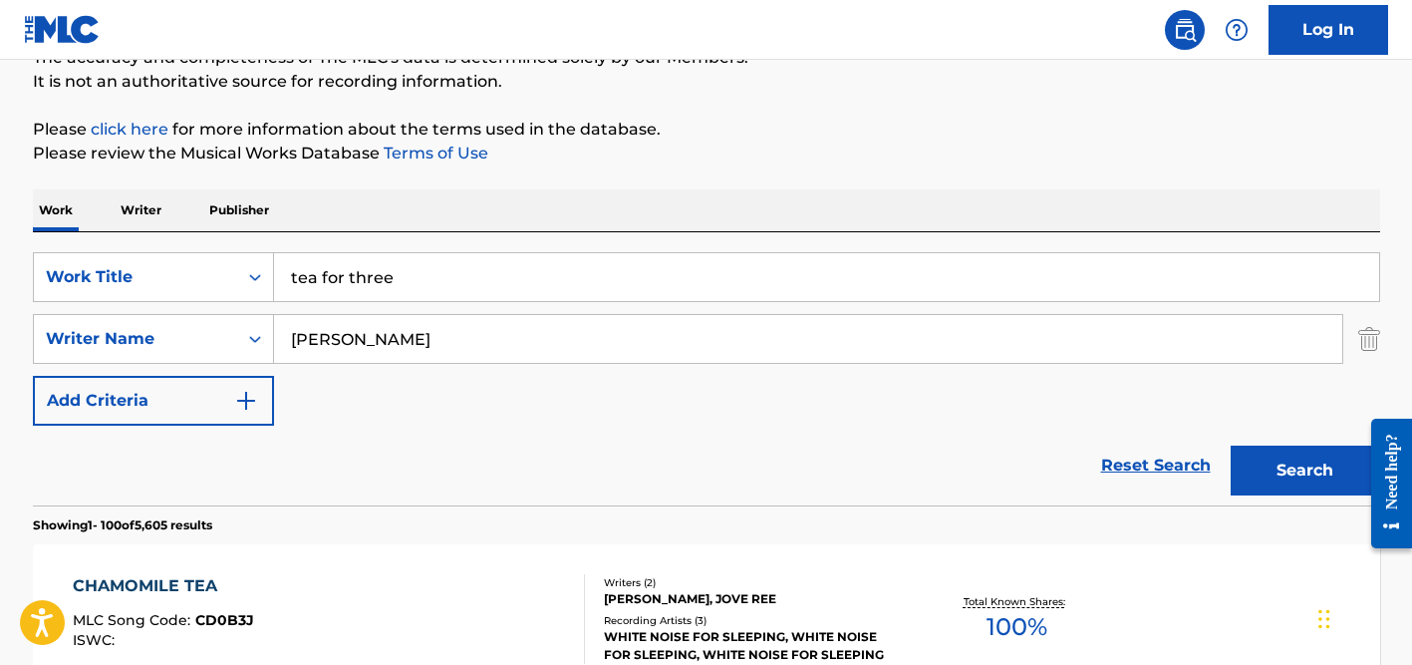
click at [362, 290] on input "tea for three" at bounding box center [826, 277] width 1105 height 48
paste input "Cotton Eye [PERSON_NAME]"
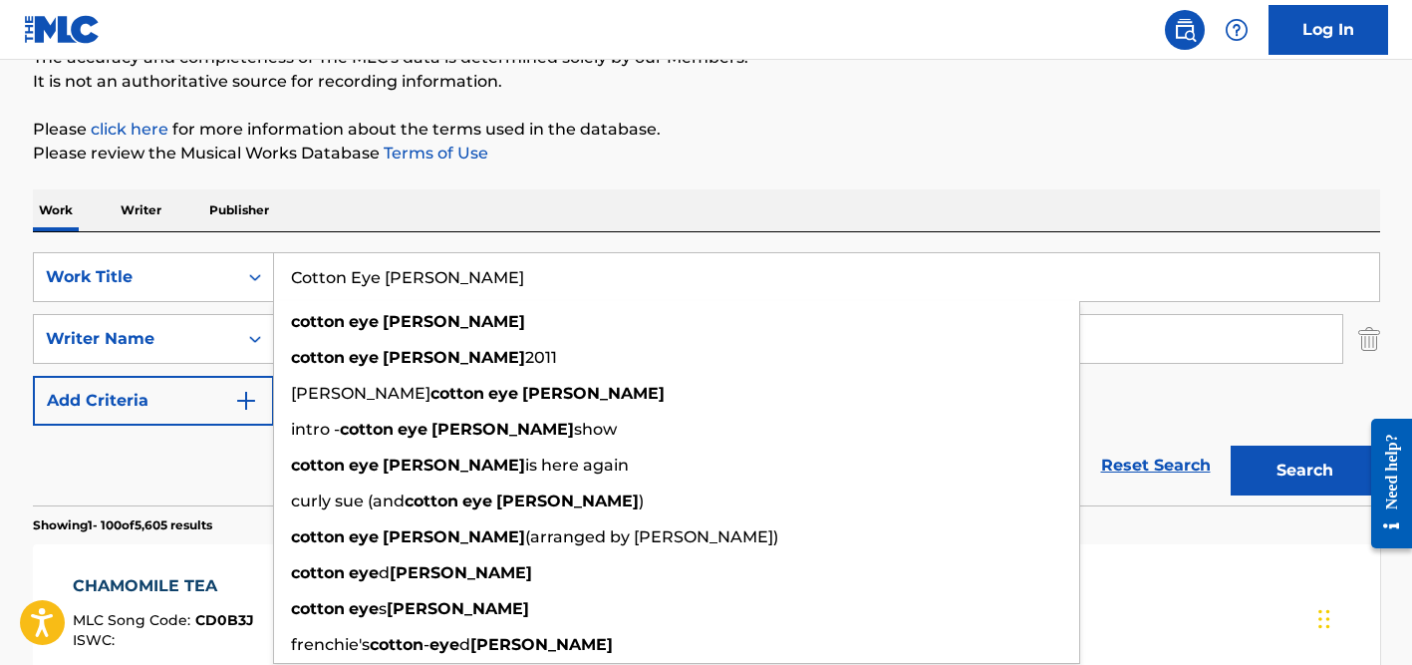
type input "Cotton Eye [PERSON_NAME]"
click at [524, 159] on p "Please review the Musical Works Database Terms of Use" at bounding box center [706, 153] width 1347 height 24
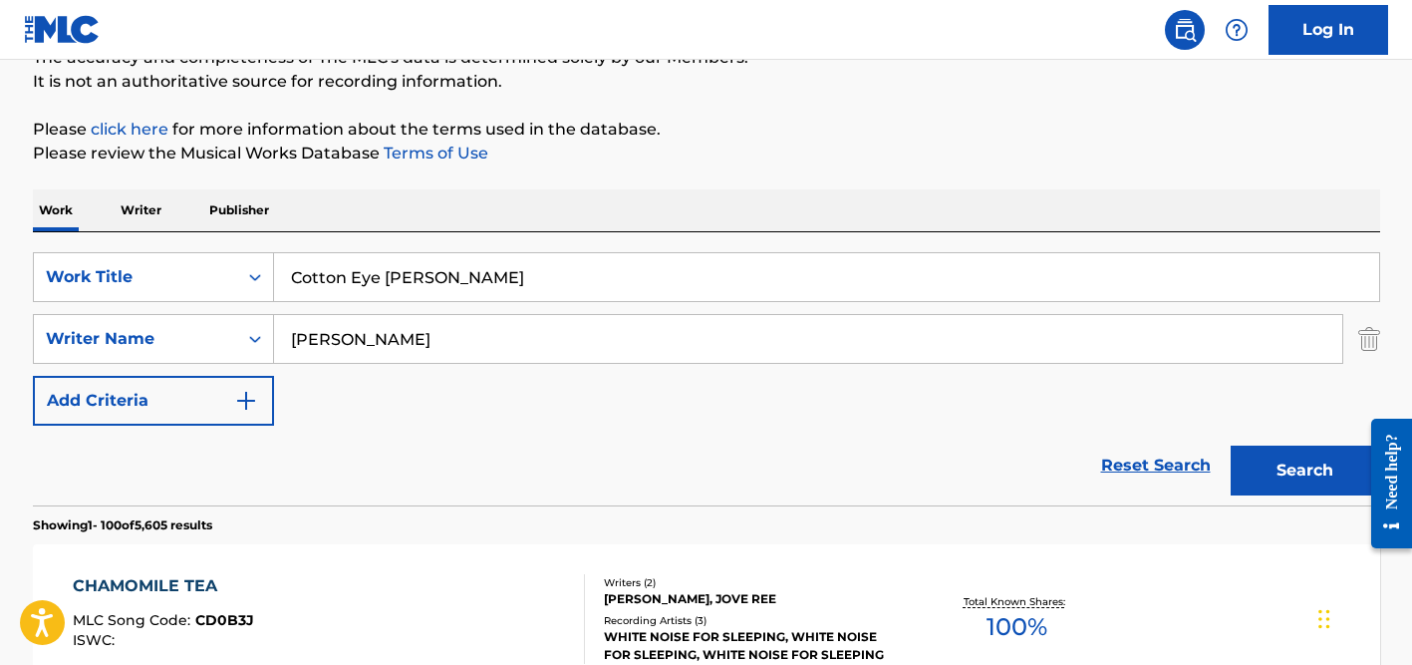
click at [441, 343] on input "[PERSON_NAME]" at bounding box center [808, 339] width 1068 height 48
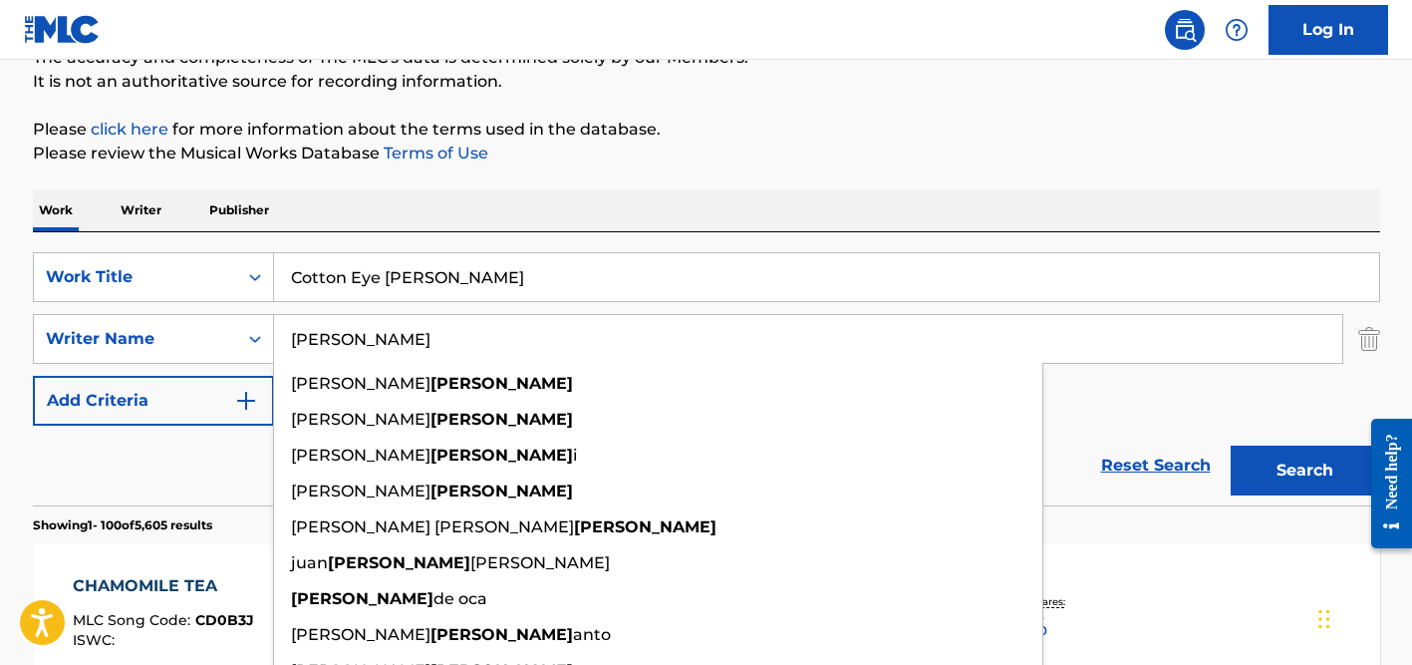
click at [441, 343] on input "[PERSON_NAME]" at bounding box center [808, 339] width 1068 height 48
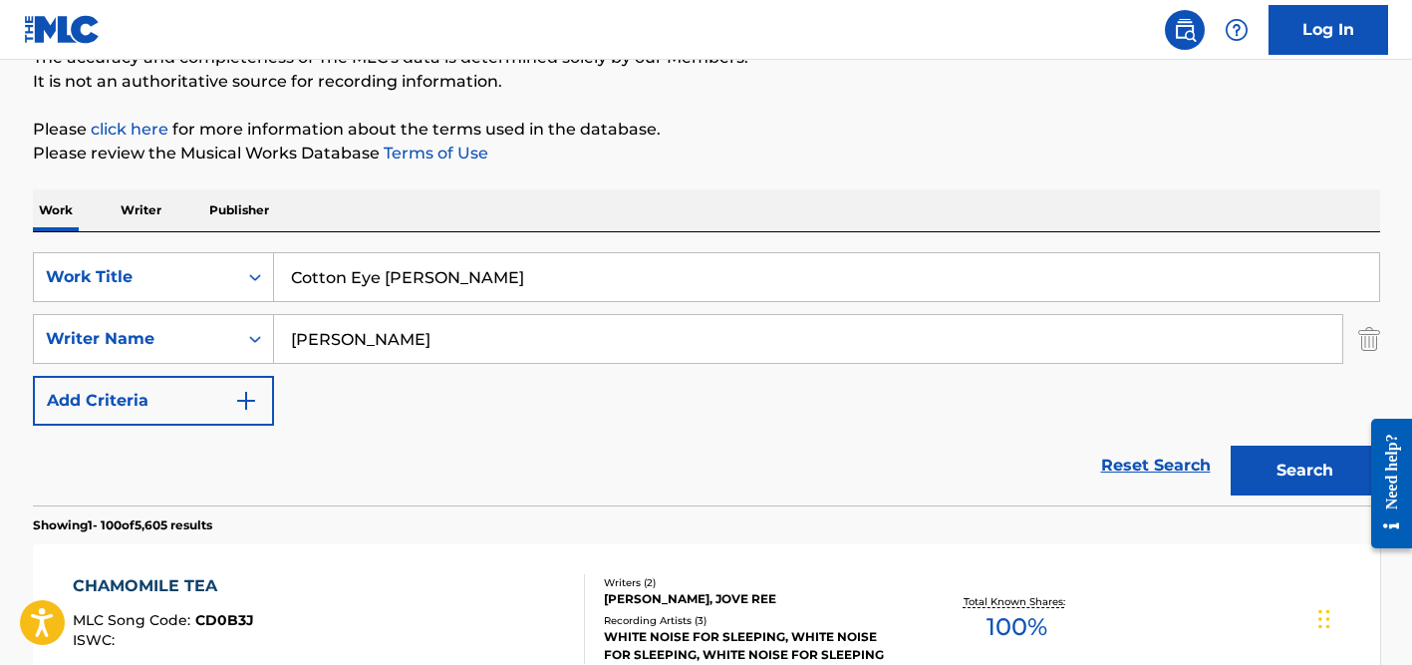
type input "[PERSON_NAME]"
click at [1231, 445] on button "Search" at bounding box center [1305, 470] width 149 height 50
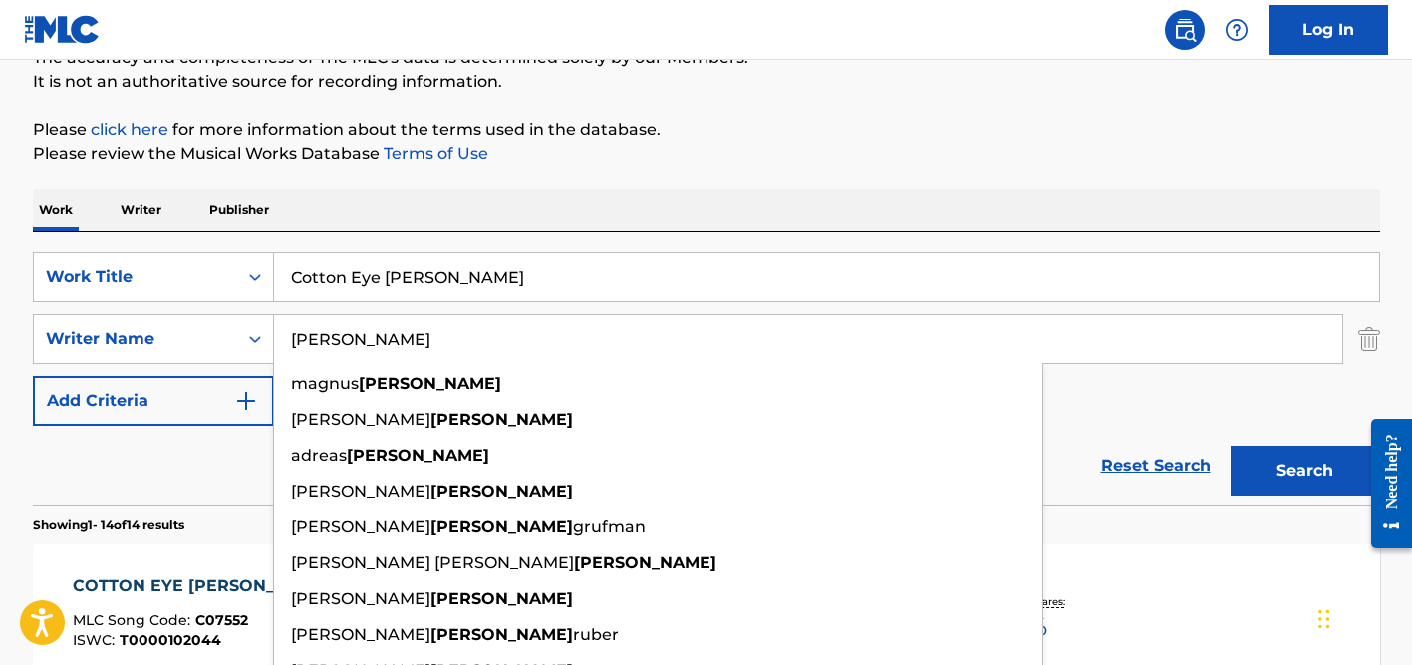
click at [960, 137] on p "Please click here for more information about the terms used in the database." at bounding box center [706, 130] width 1347 height 24
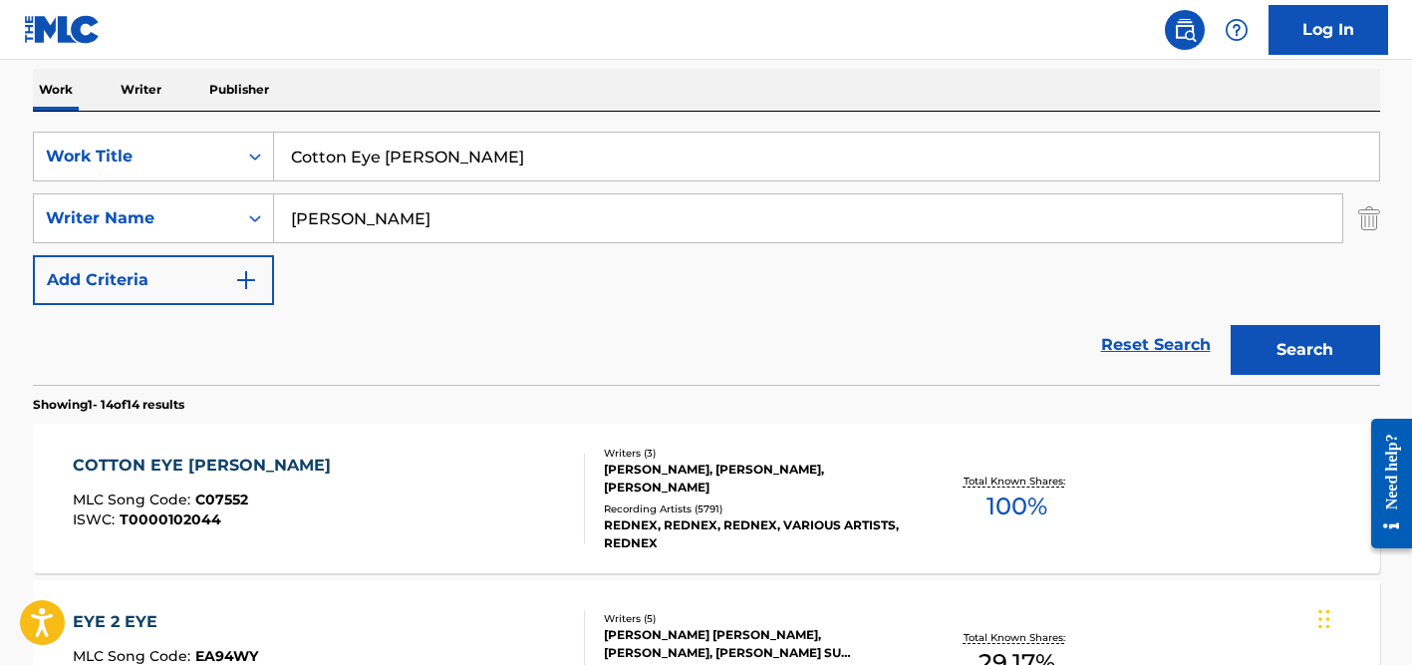
scroll to position [391, 0]
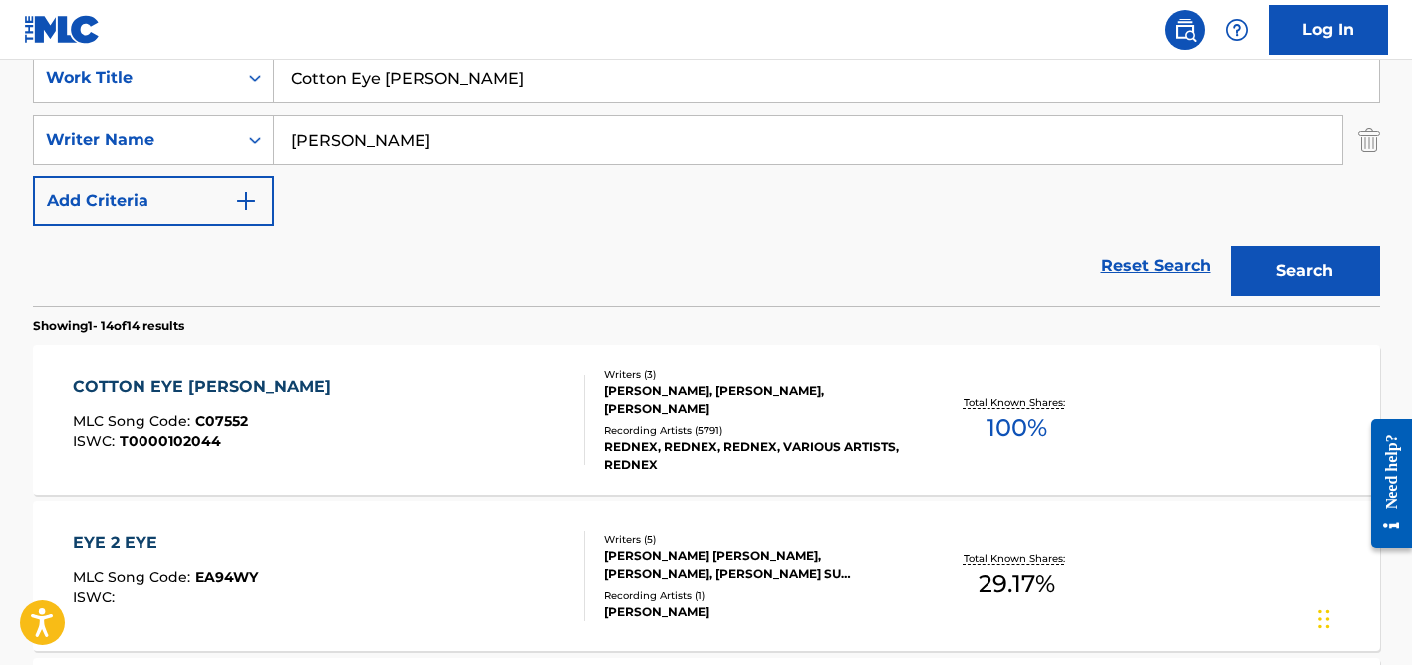
click at [657, 410] on div "[PERSON_NAME], [PERSON_NAME], [PERSON_NAME]" at bounding box center [754, 400] width 301 height 36
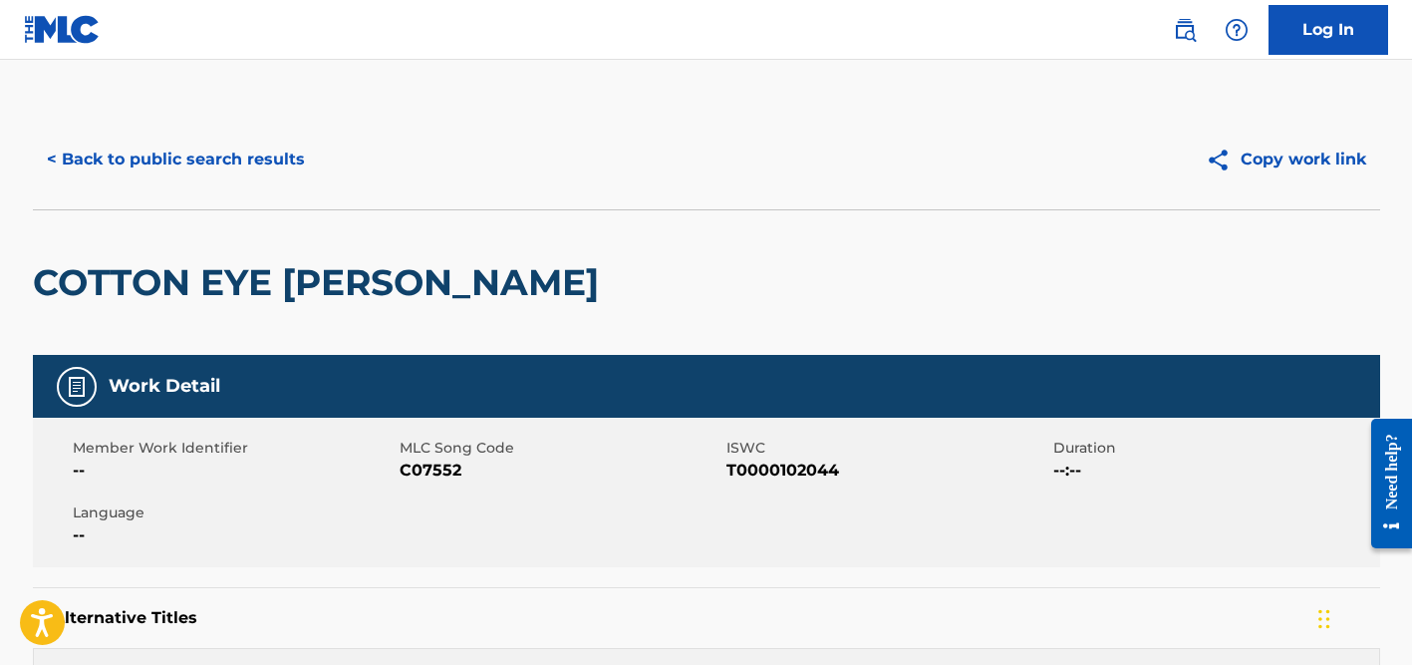
click at [187, 151] on button "< Back to public search results" at bounding box center [176, 160] width 286 height 50
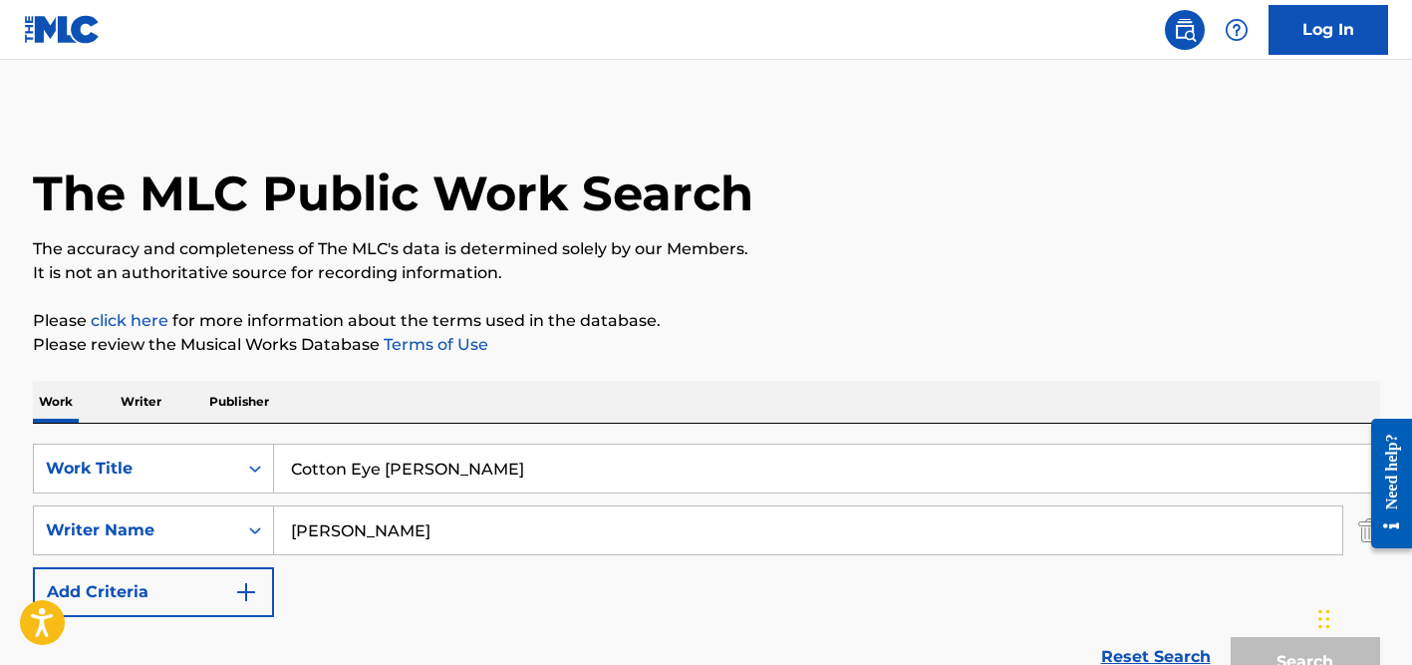
scroll to position [389, 0]
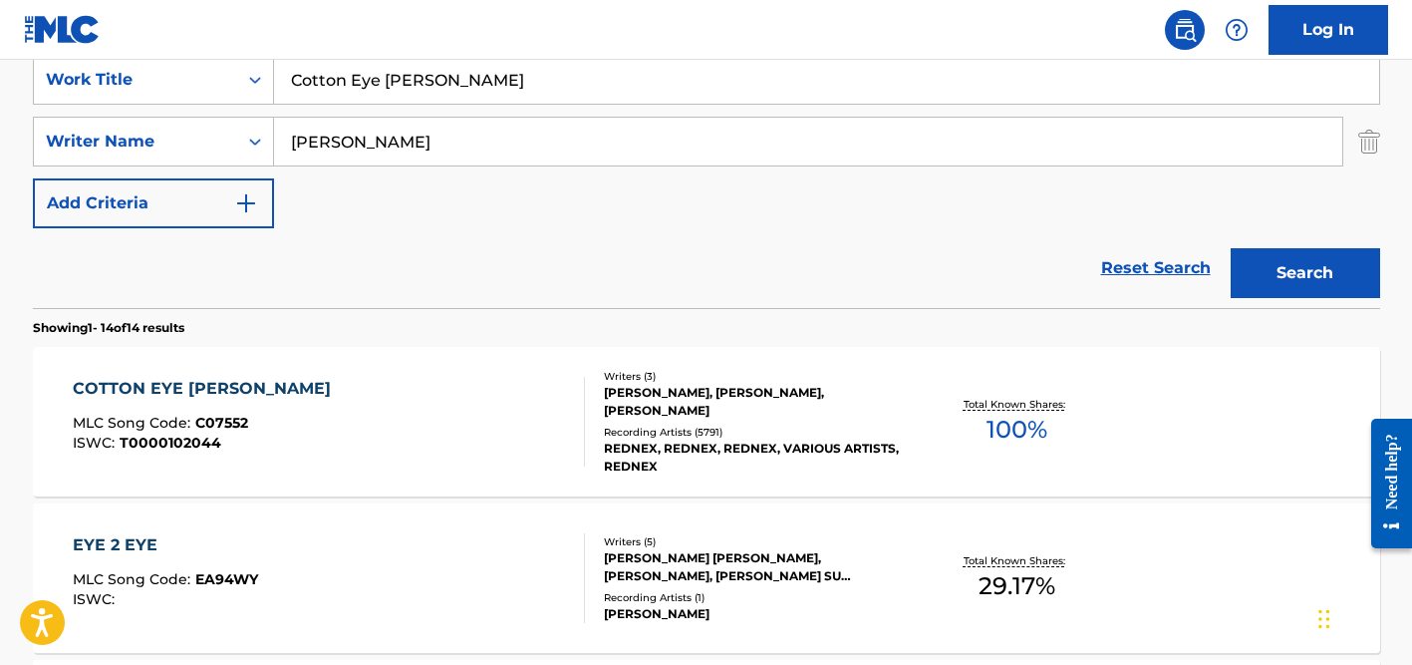
click at [437, 152] on input "[PERSON_NAME]" at bounding box center [808, 142] width 1068 height 48
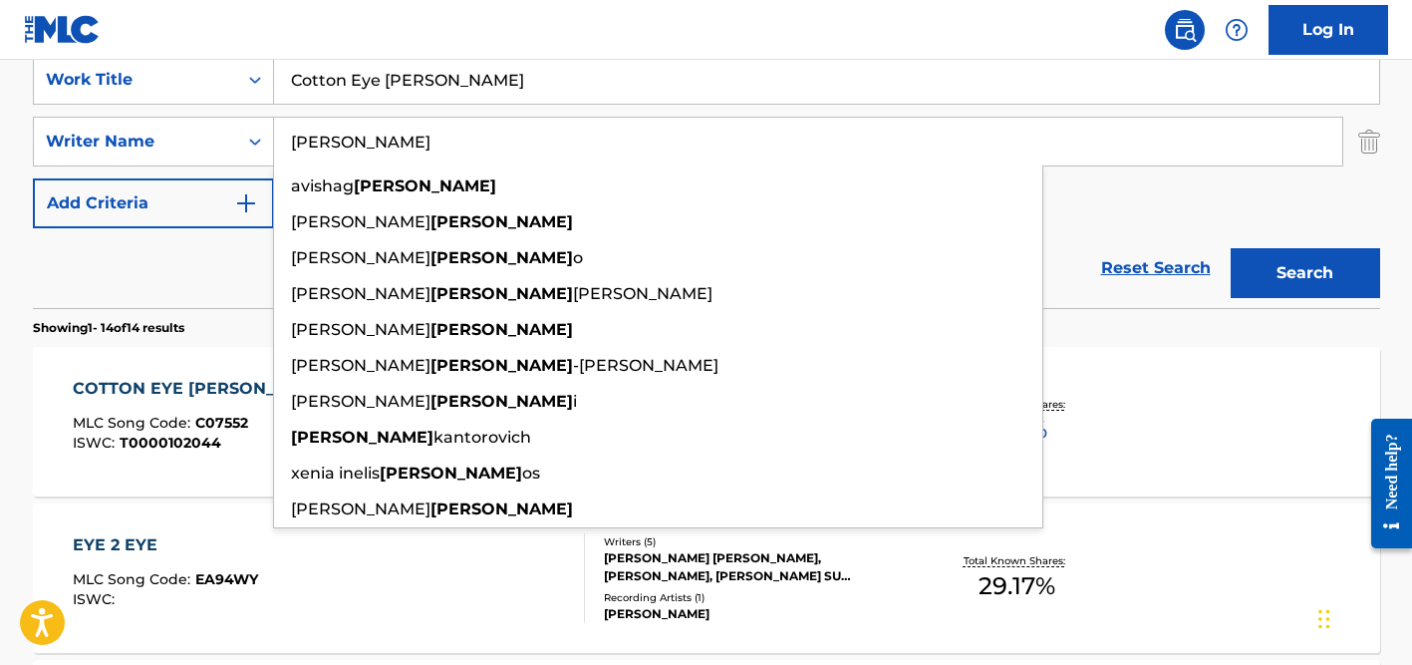
type input "[PERSON_NAME]"
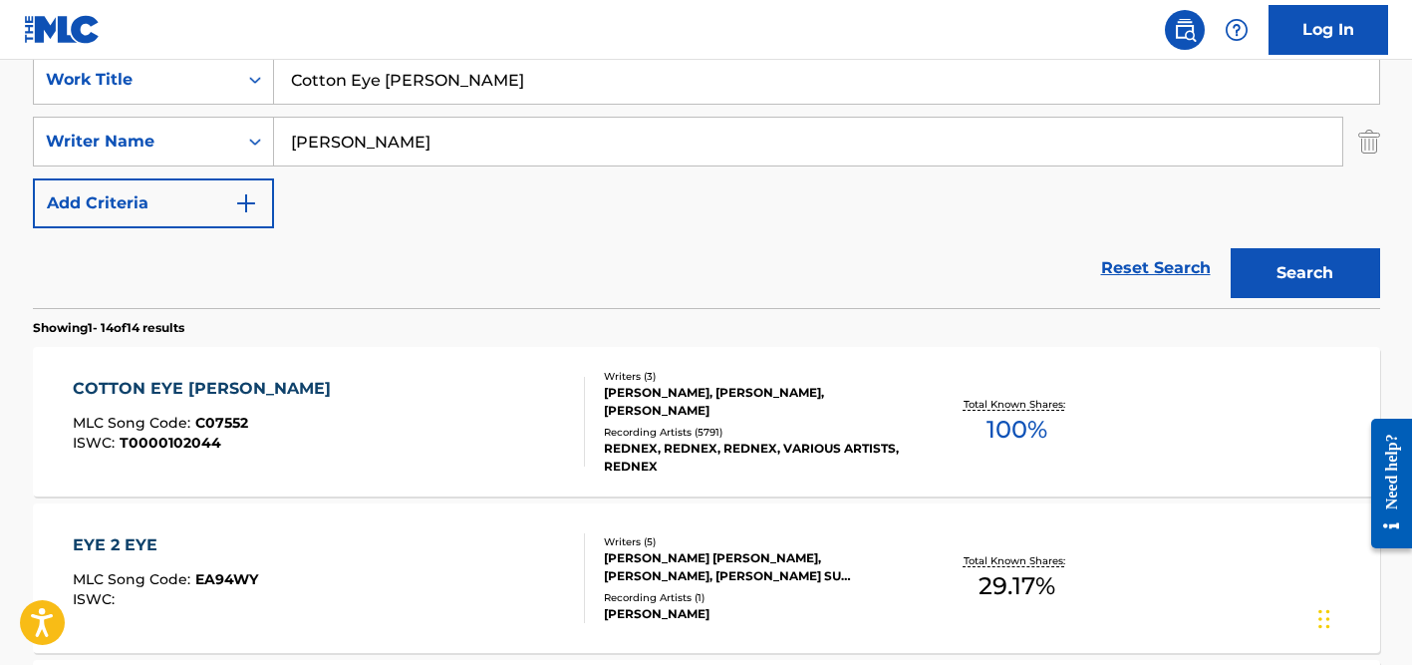
click at [445, 86] on input "Cotton Eye [PERSON_NAME]" at bounding box center [826, 80] width 1105 height 48
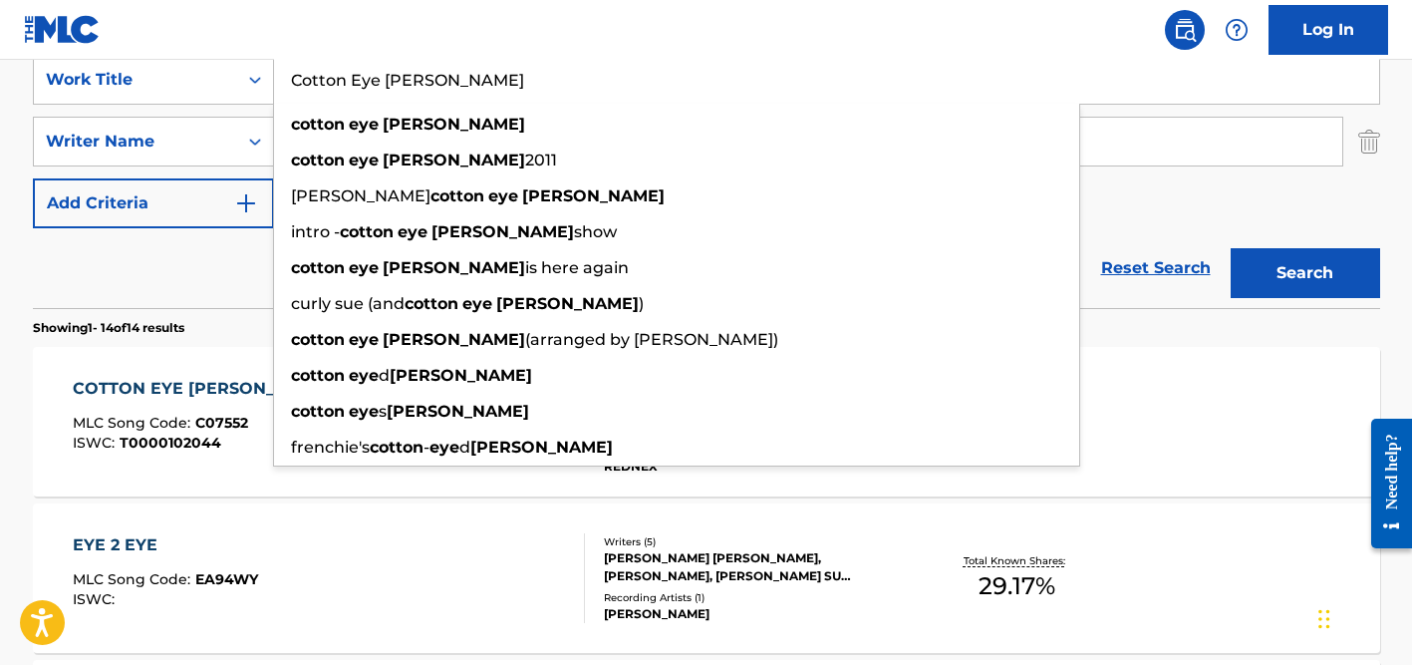
click at [445, 86] on input "Cotton Eye [PERSON_NAME]" at bounding box center [826, 80] width 1105 height 48
paste input "Si Tu Te Vas"
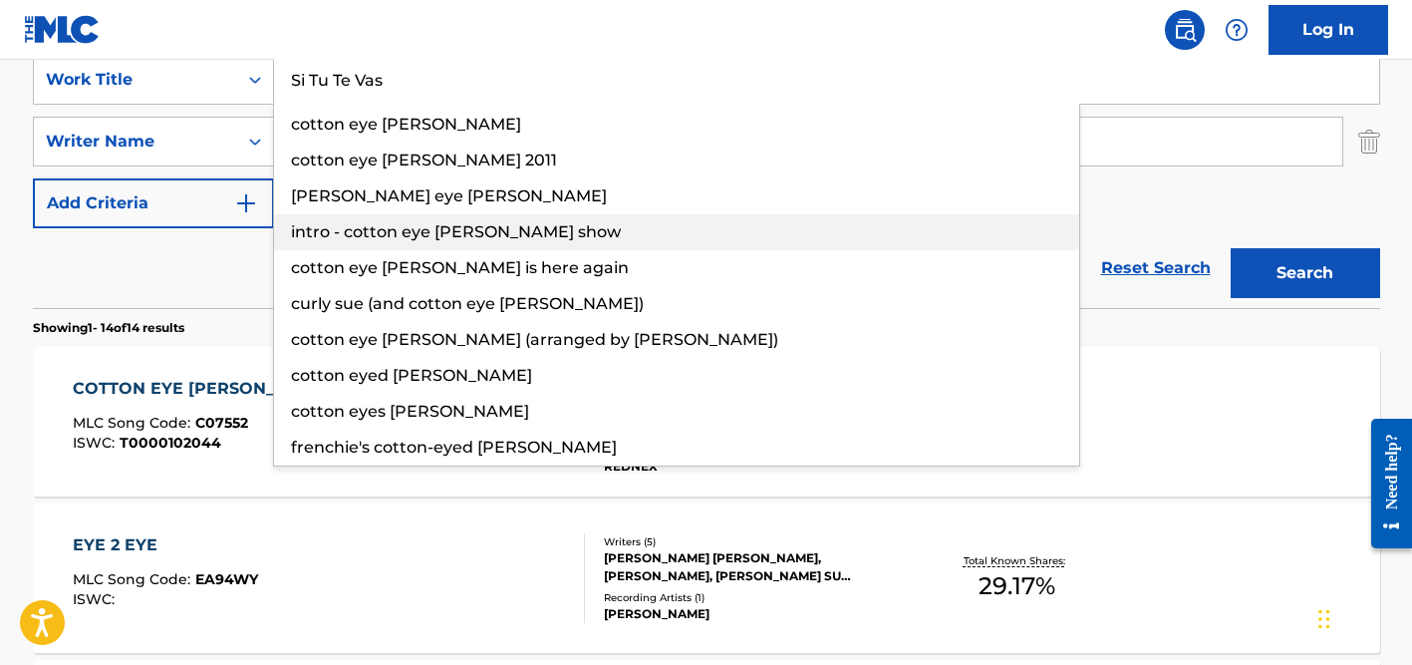
type input "Si Tu Te Vas"
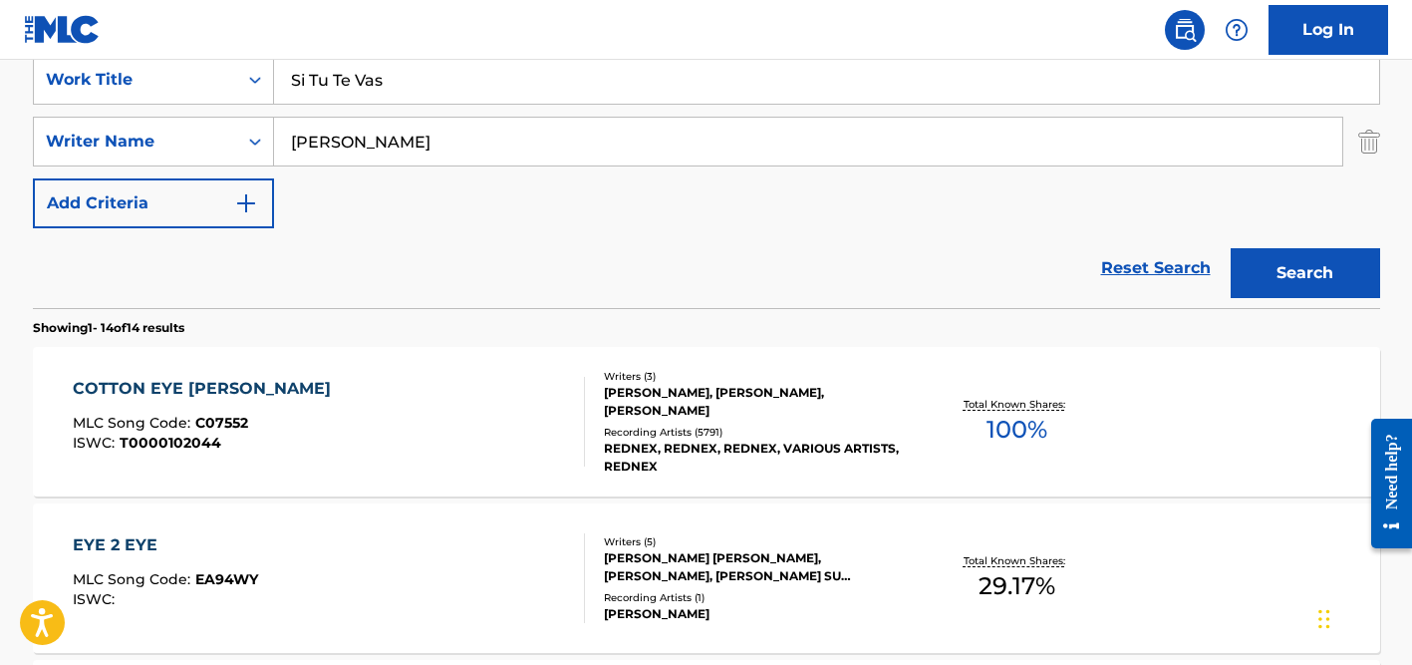
click at [229, 274] on div "Reset Search Search" at bounding box center [706, 268] width 1347 height 80
click at [458, 133] on input "[PERSON_NAME]" at bounding box center [808, 142] width 1068 height 48
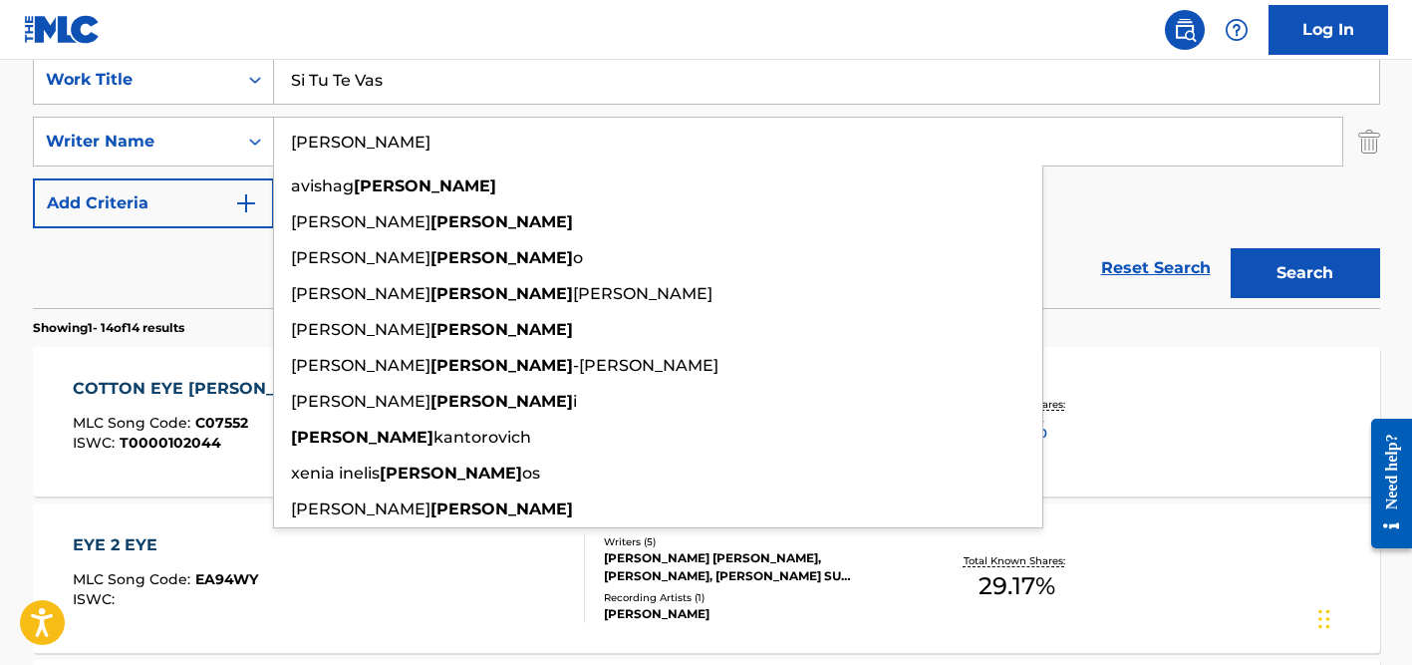
click at [1231, 248] on button "Search" at bounding box center [1305, 273] width 149 height 50
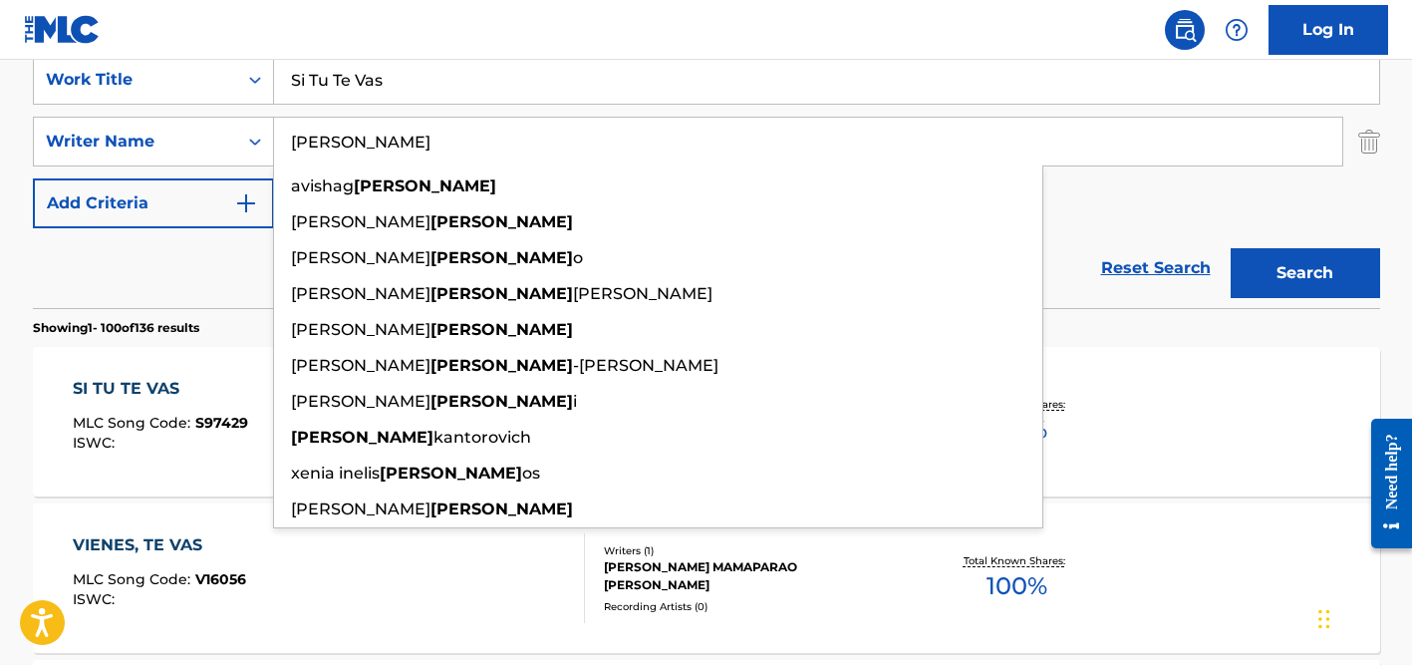
click at [1113, 193] on div "SearchWithCriteriaa655a135-fd95-4004-8f23-0b3f8c0e16fe Work Title Si Tu Te Vas …" at bounding box center [706, 141] width 1347 height 173
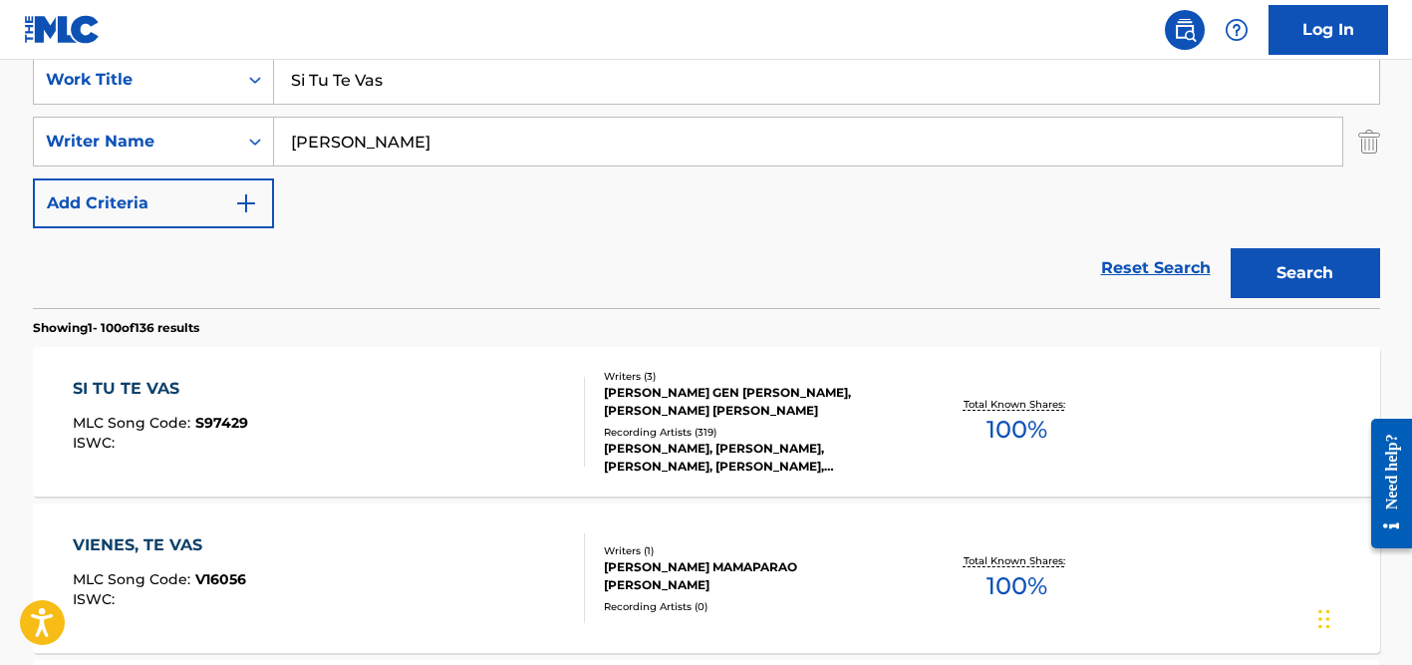
click at [691, 431] on div "Recording Artists ( 319 )" at bounding box center [754, 431] width 301 height 15
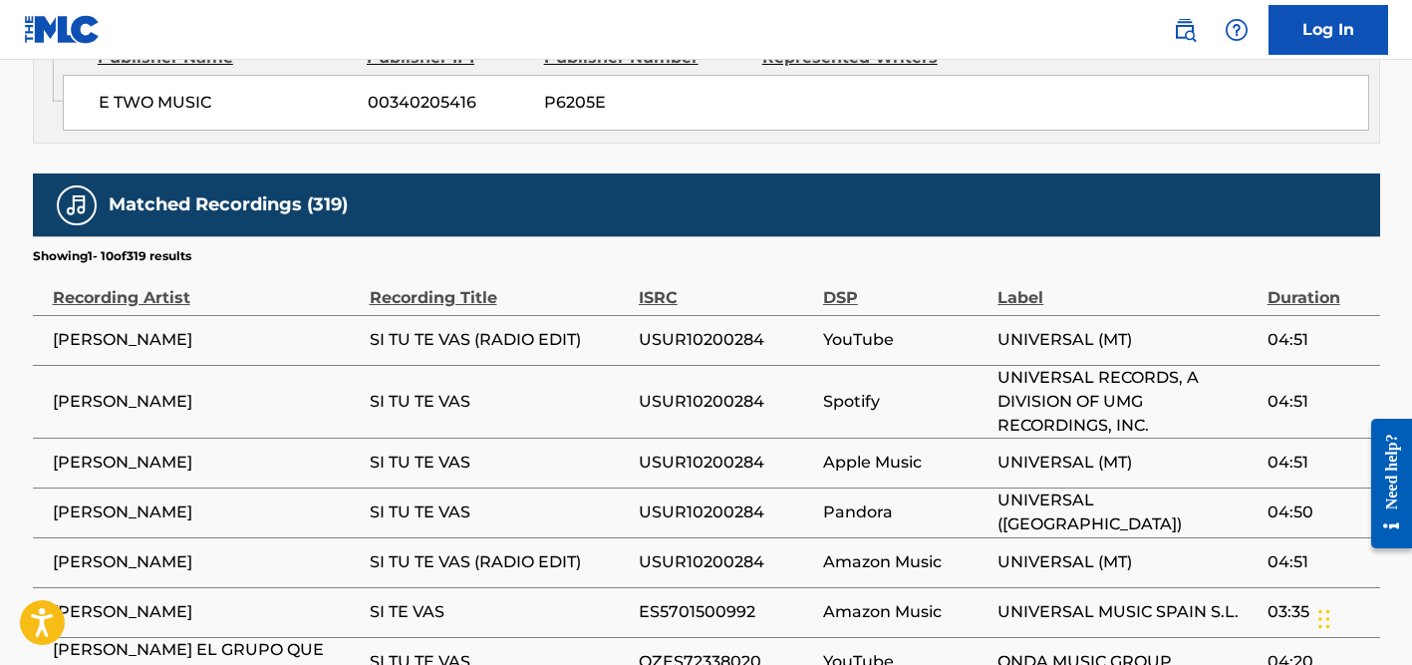
scroll to position [1820, 0]
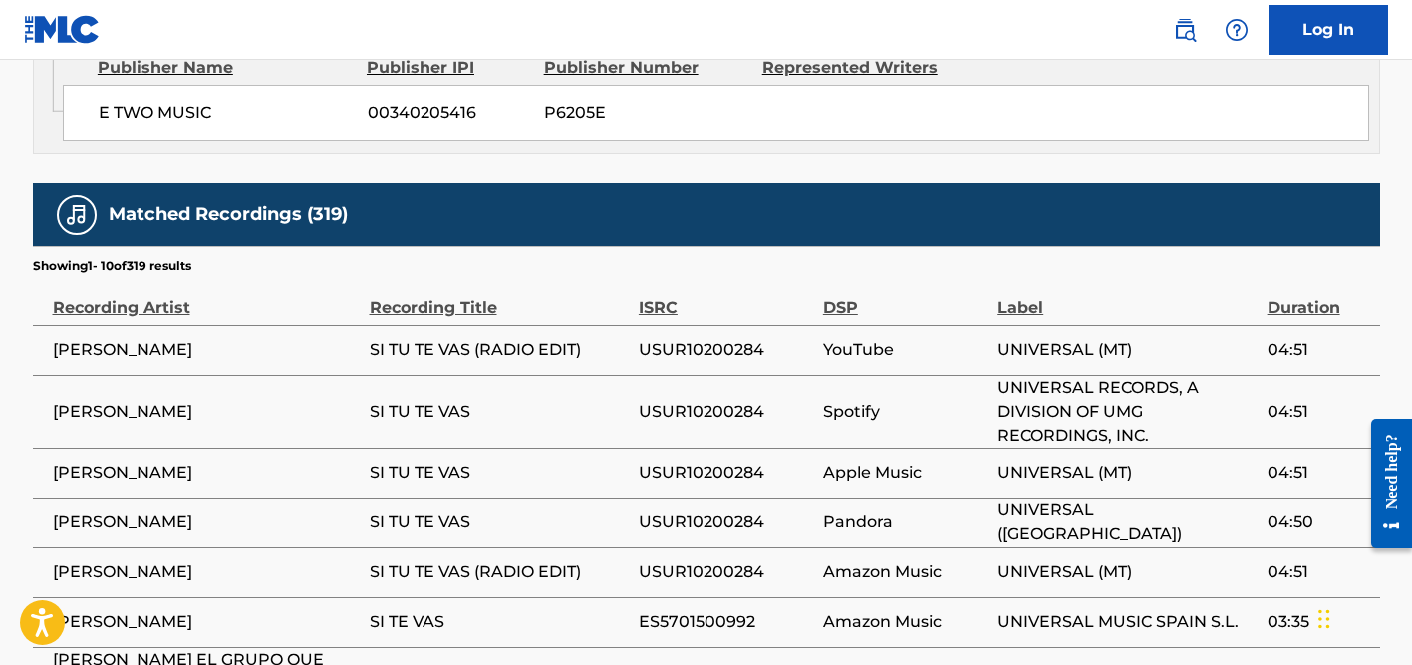
click at [135, 338] on span "[PERSON_NAME]" at bounding box center [206, 350] width 307 height 24
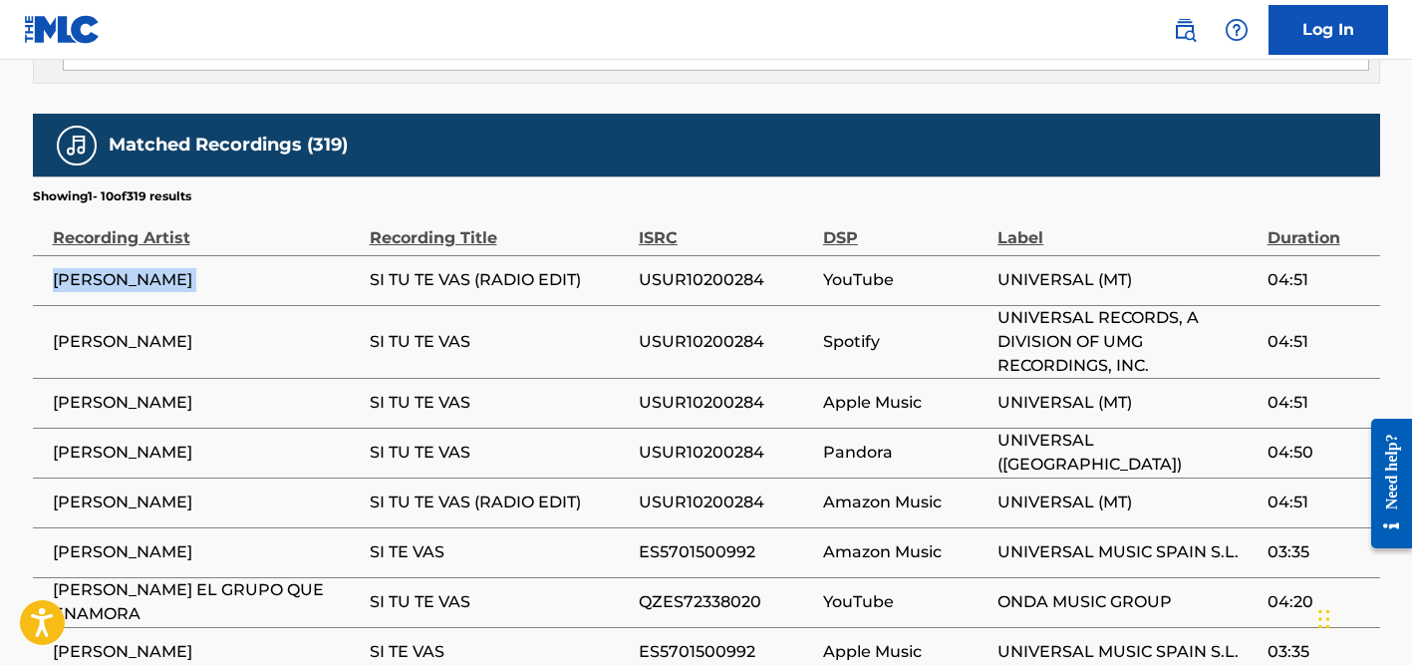
scroll to position [1925, 0]
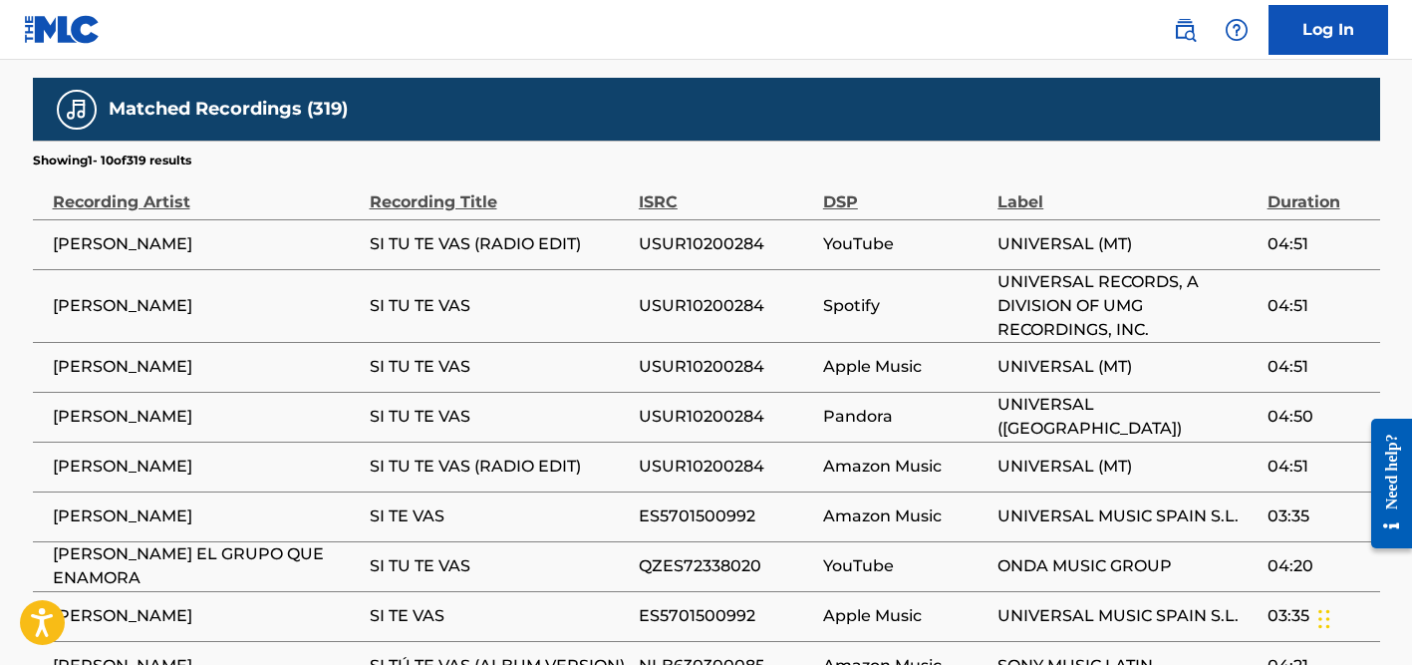
click at [153, 654] on span "[PERSON_NAME]" at bounding box center [206, 666] width 307 height 24
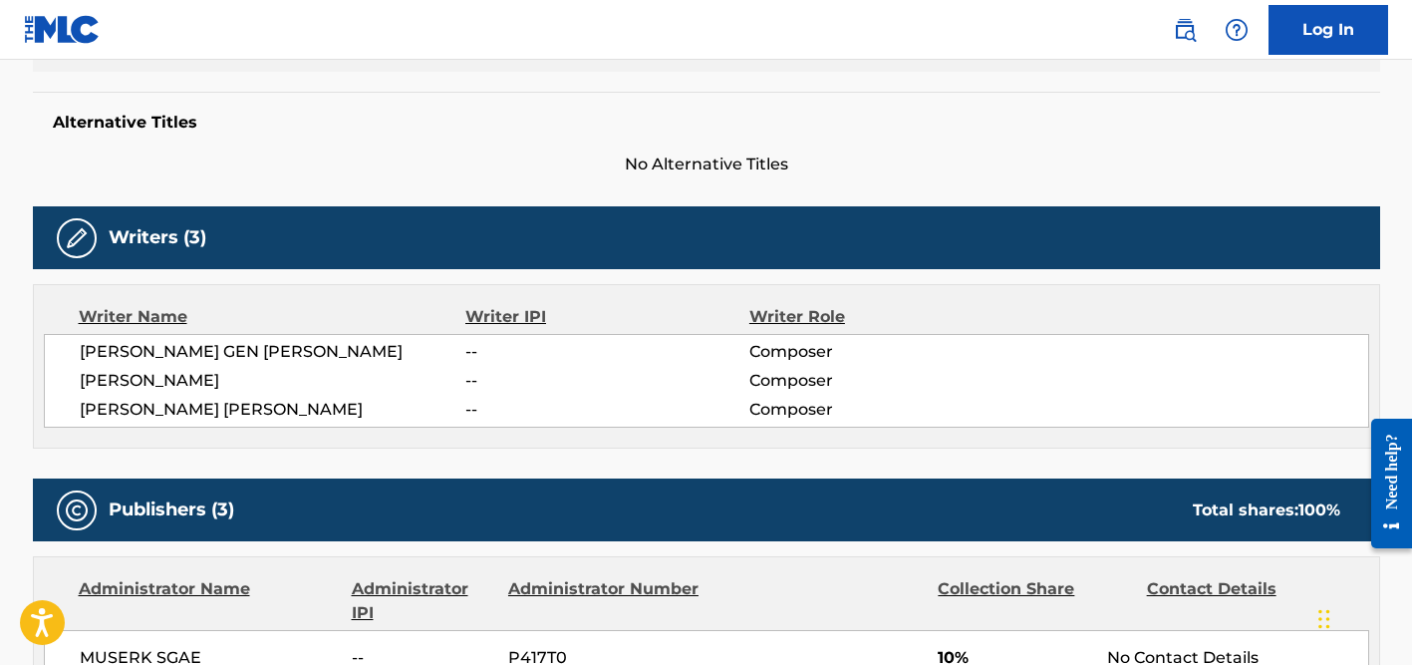
scroll to position [0, 0]
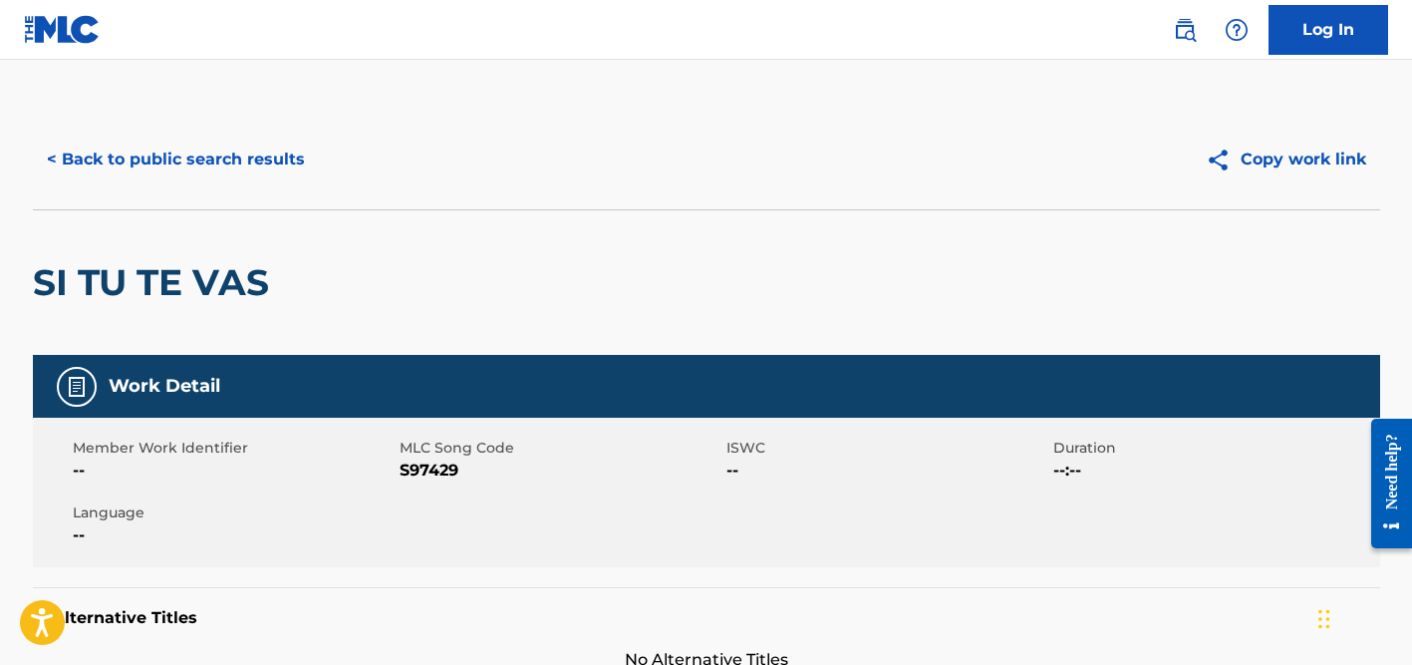
click at [208, 156] on button "< Back to public search results" at bounding box center [176, 160] width 286 height 50
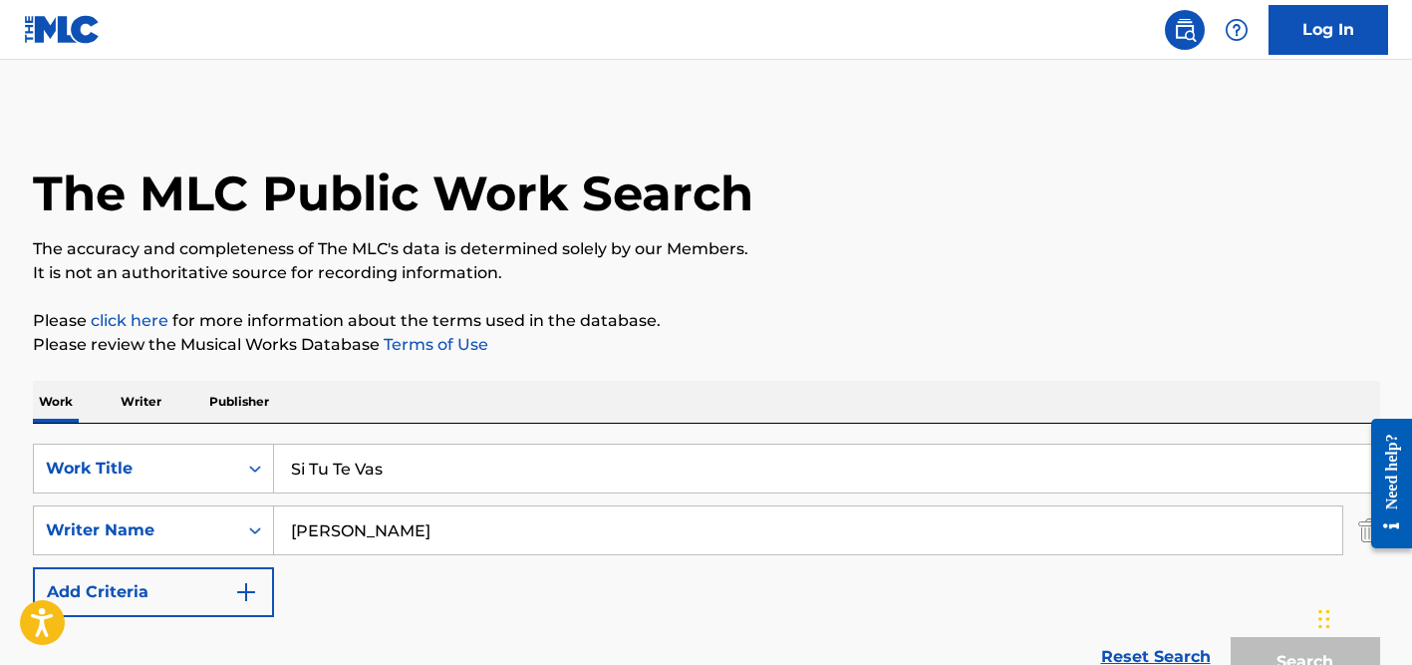
scroll to position [389, 0]
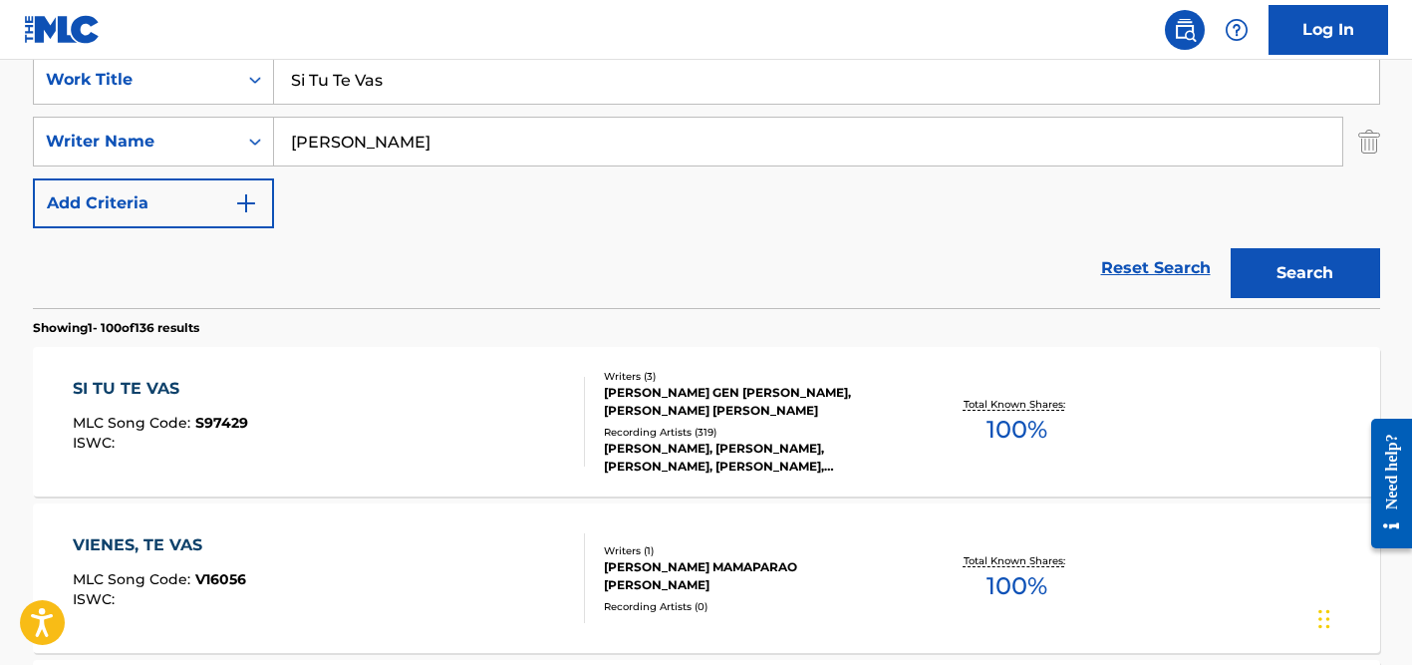
click at [350, 153] on input "[PERSON_NAME]" at bounding box center [808, 142] width 1068 height 48
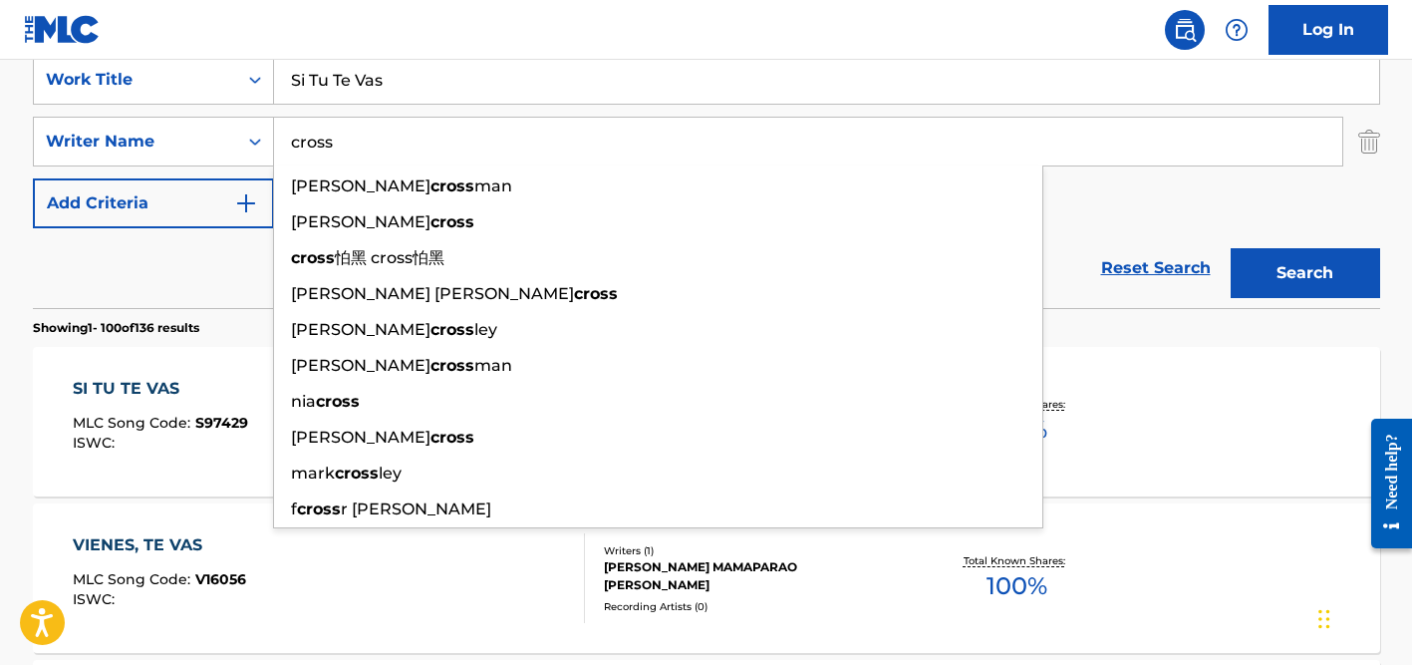
type input "cross"
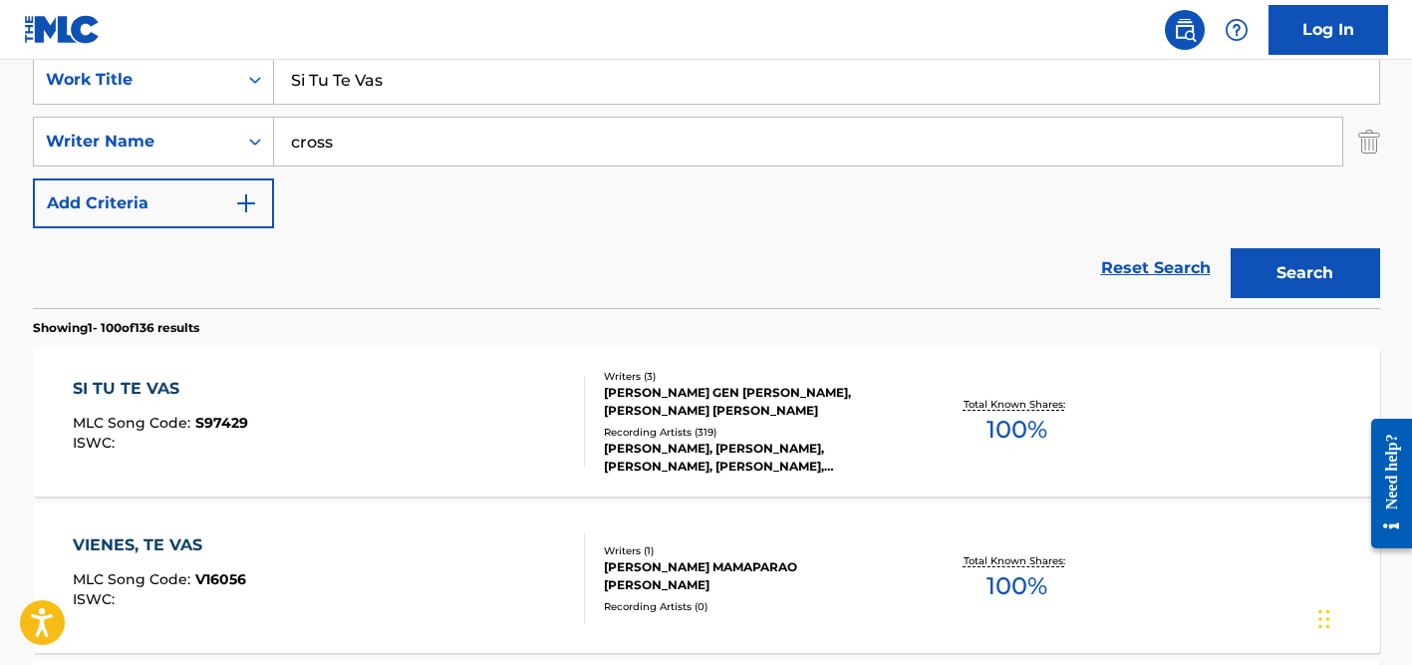
click at [376, 81] on input "Si Tu Te Vas" at bounding box center [826, 80] width 1105 height 48
paste input "Energy in My Town"
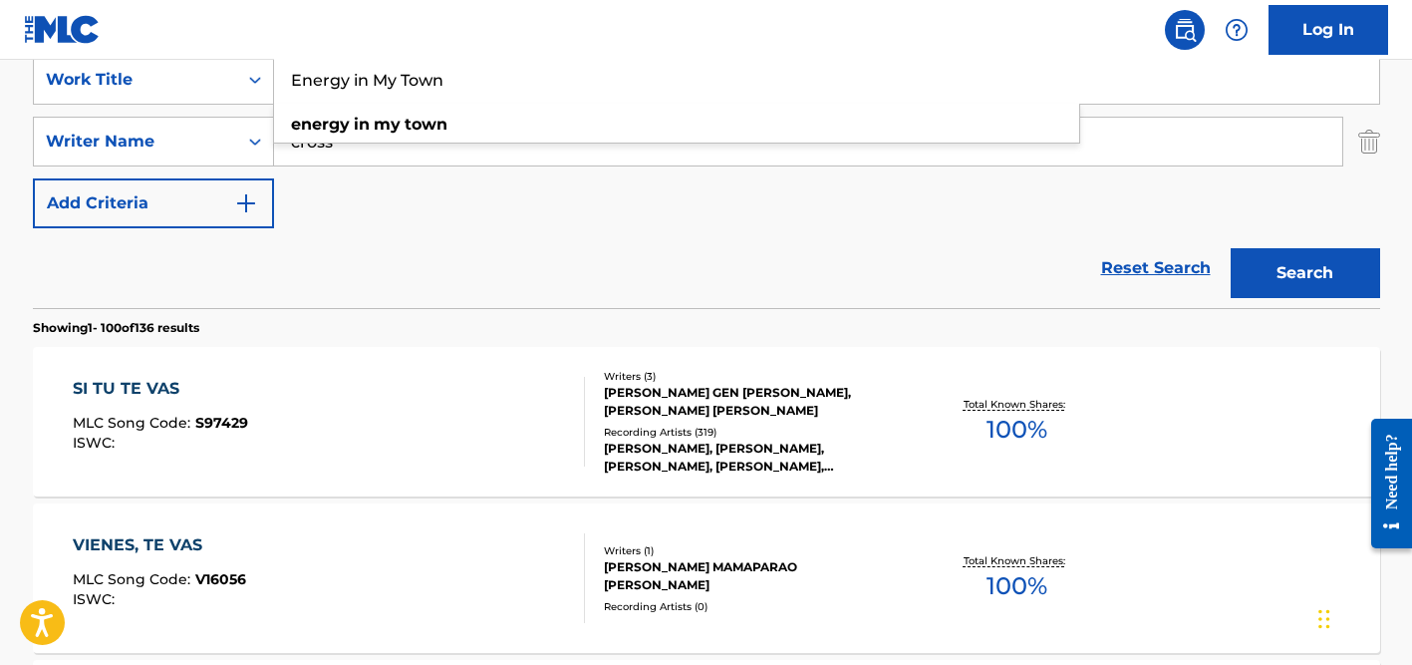
type input "Energy in My Town"
drag, startPoint x: 218, startPoint y: 251, endPoint x: 352, endPoint y: 191, distance: 146.3
click at [218, 251] on div "Reset Search Search" at bounding box center [706, 268] width 1347 height 80
click at [416, 141] on input "cross" at bounding box center [808, 142] width 1068 height 48
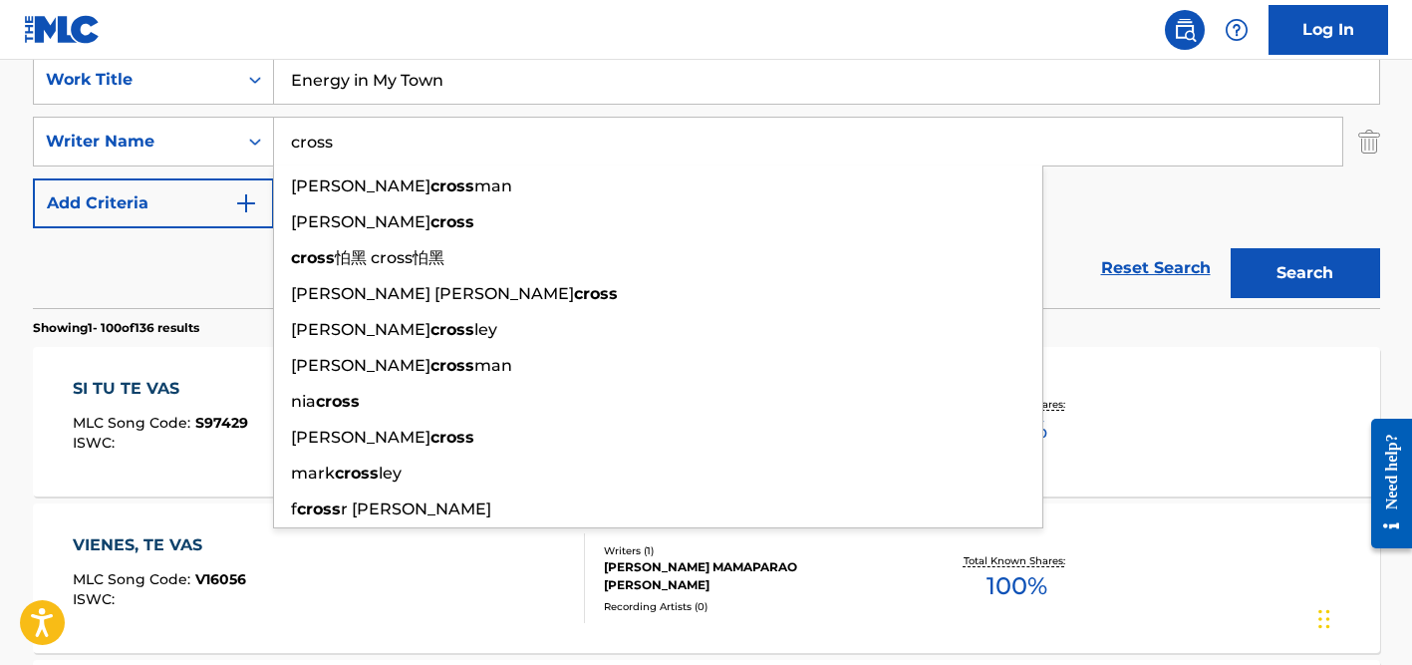
click at [1231, 248] on button "Search" at bounding box center [1305, 273] width 149 height 50
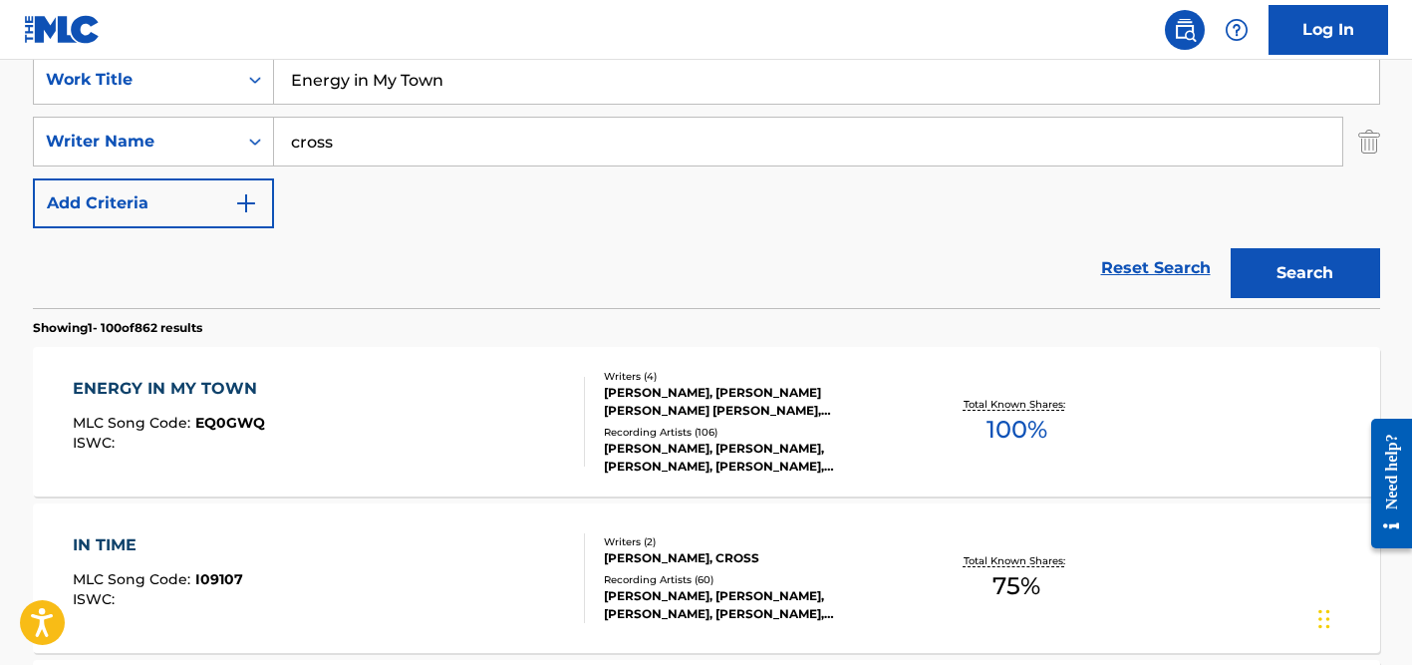
click at [155, 273] on div "Reset Search Search" at bounding box center [706, 268] width 1347 height 80
click at [692, 401] on div "[PERSON_NAME], [PERSON_NAME] [PERSON_NAME] [PERSON_NAME], [PERSON_NAME], [PERSO…" at bounding box center [754, 402] width 301 height 36
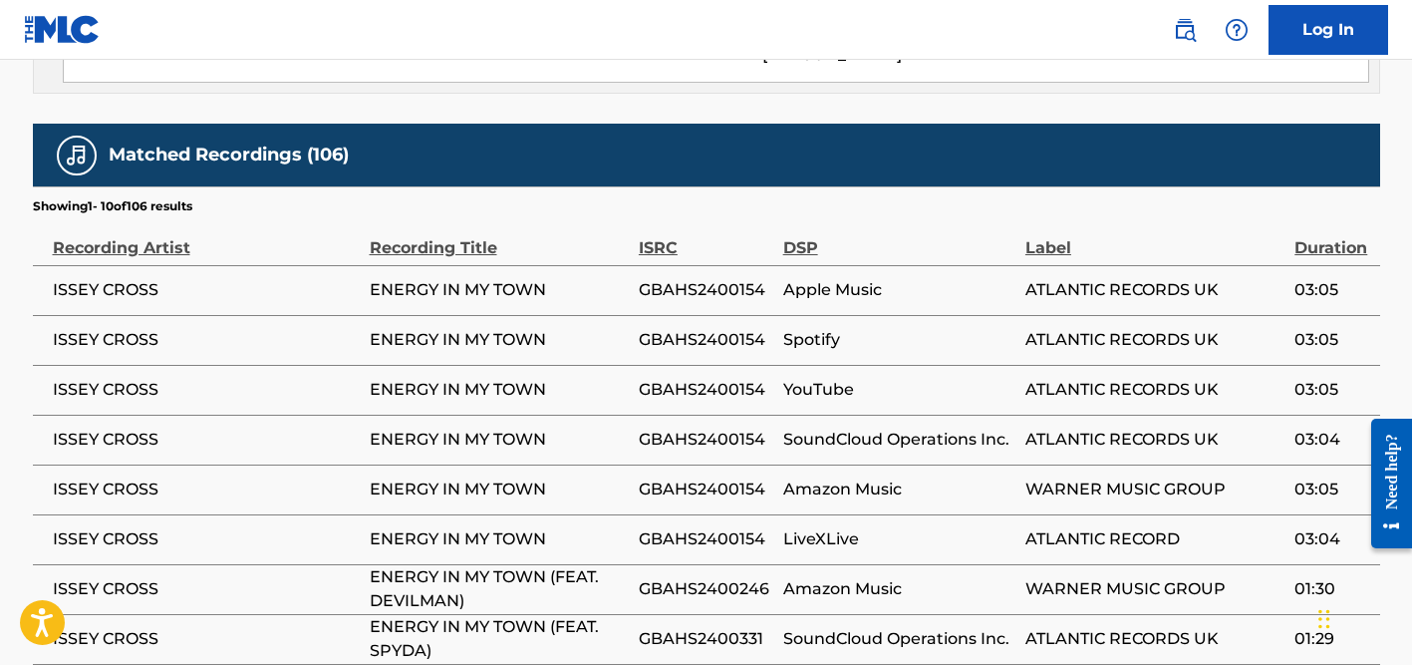
scroll to position [1814, 0]
